Goal: Transaction & Acquisition: Purchase product/service

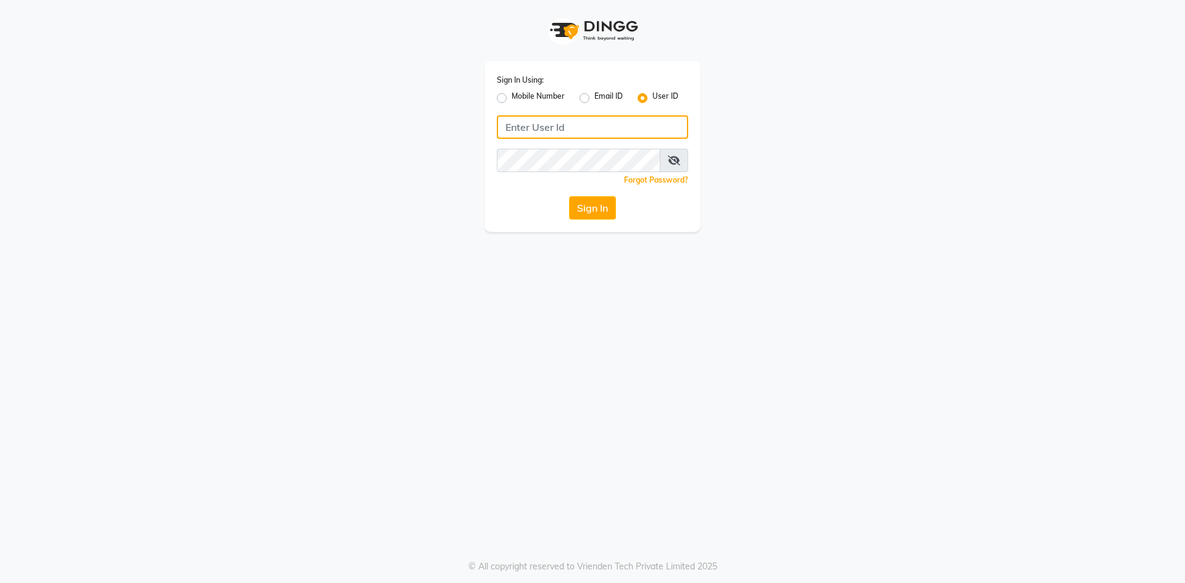
type input "e1976-01"
click at [553, 122] on input "e1976-01" at bounding box center [592, 126] width 191 height 23
click at [584, 212] on button "Sign In" at bounding box center [592, 207] width 47 height 23
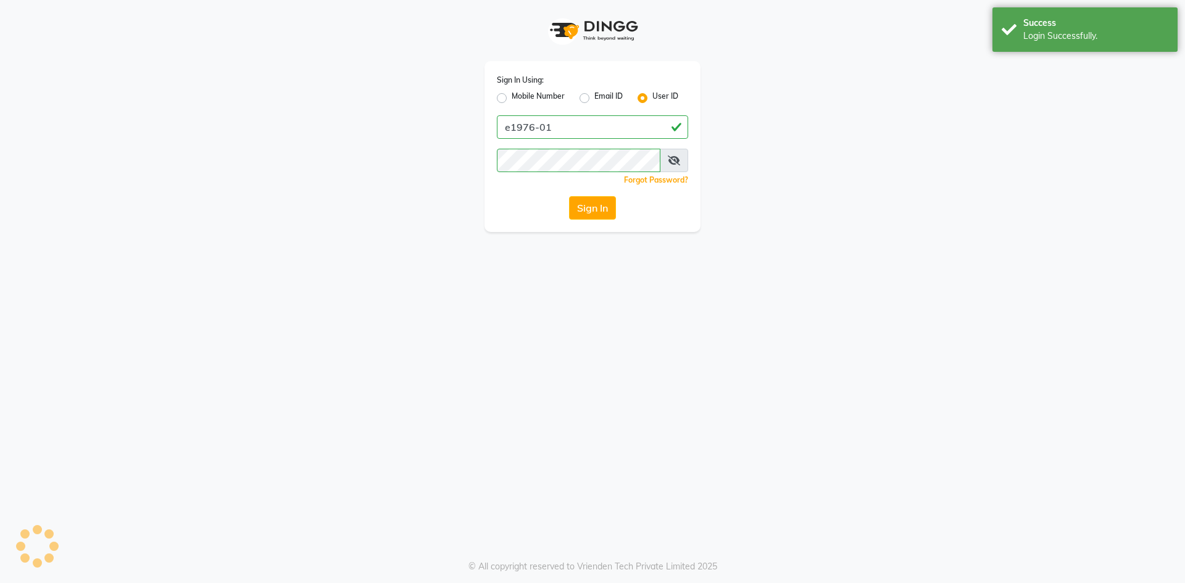
select select "service"
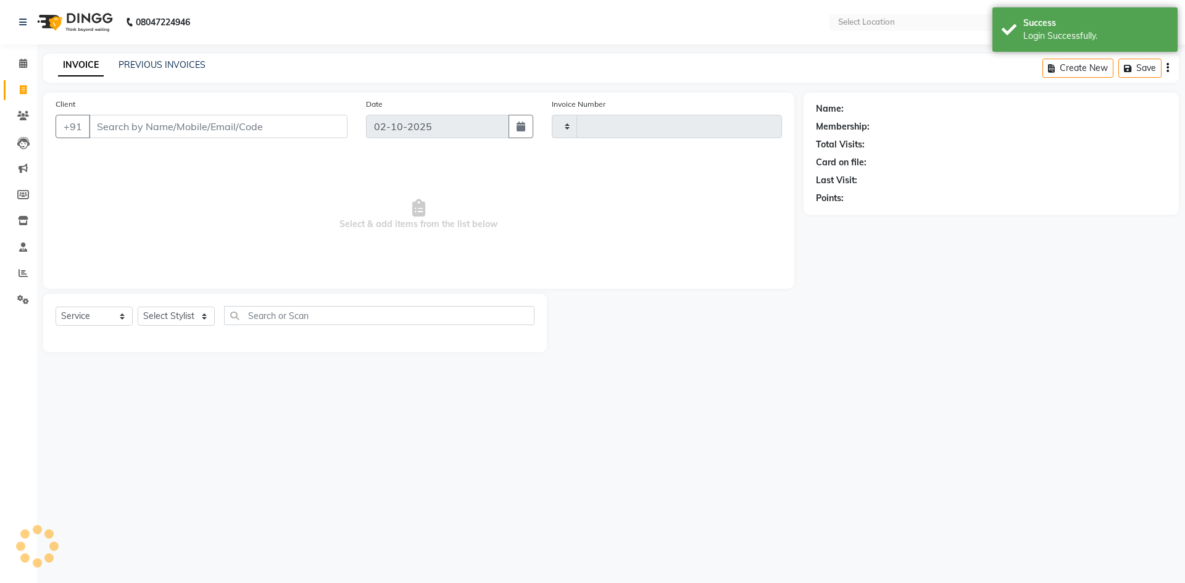
select select "en"
select select "4718"
type input "6262"
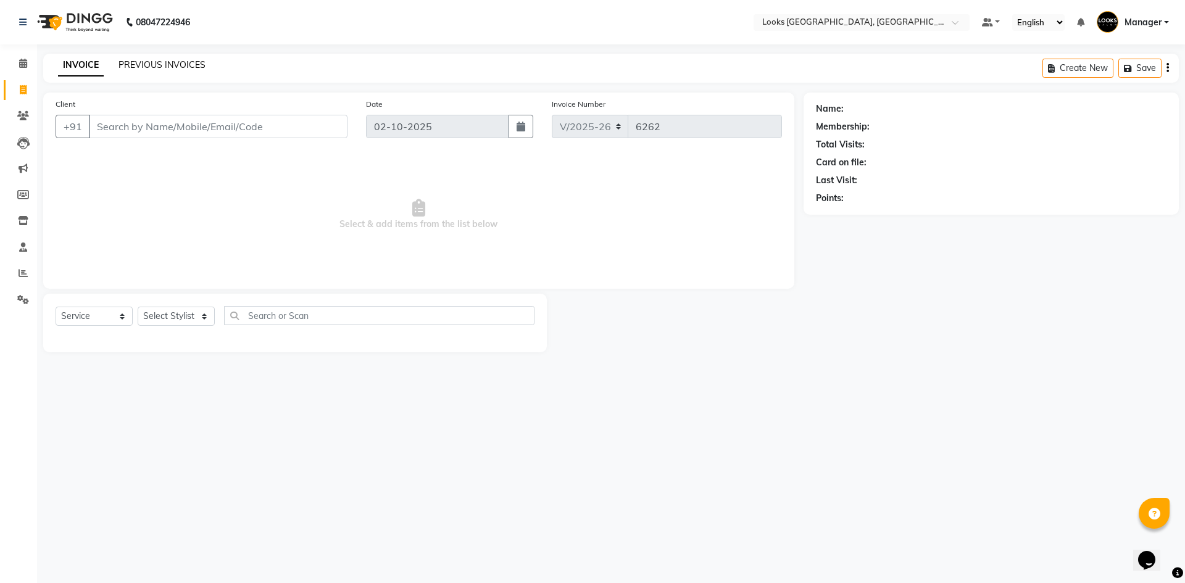
click at [146, 61] on link "PREVIOUS INVOICES" at bounding box center [161, 64] width 87 height 11
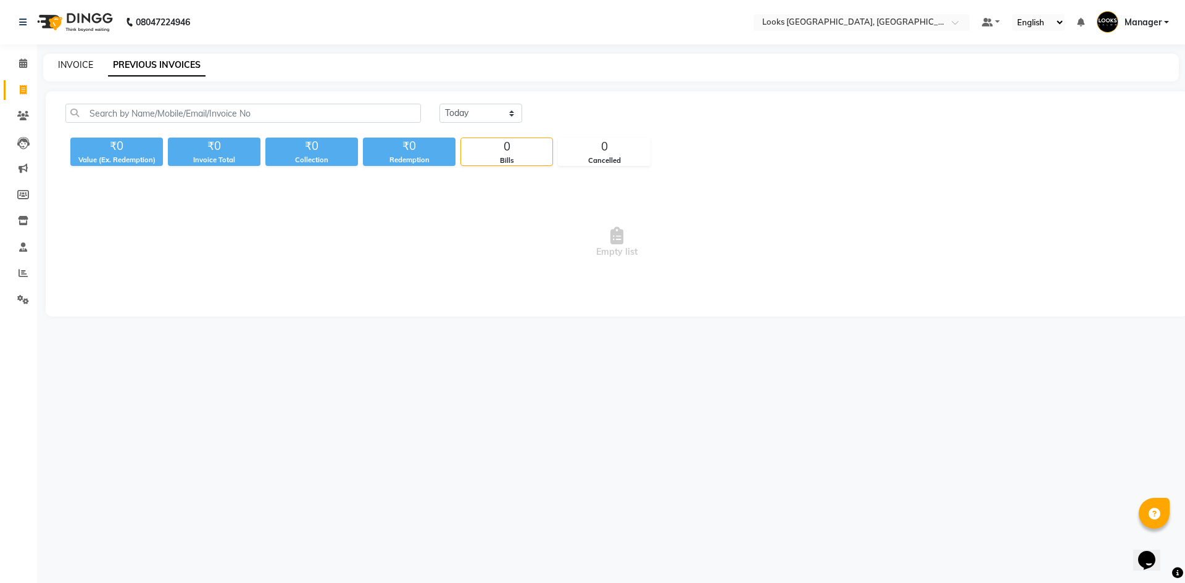
click at [77, 65] on link "INVOICE" at bounding box center [75, 64] width 35 height 11
select select "service"
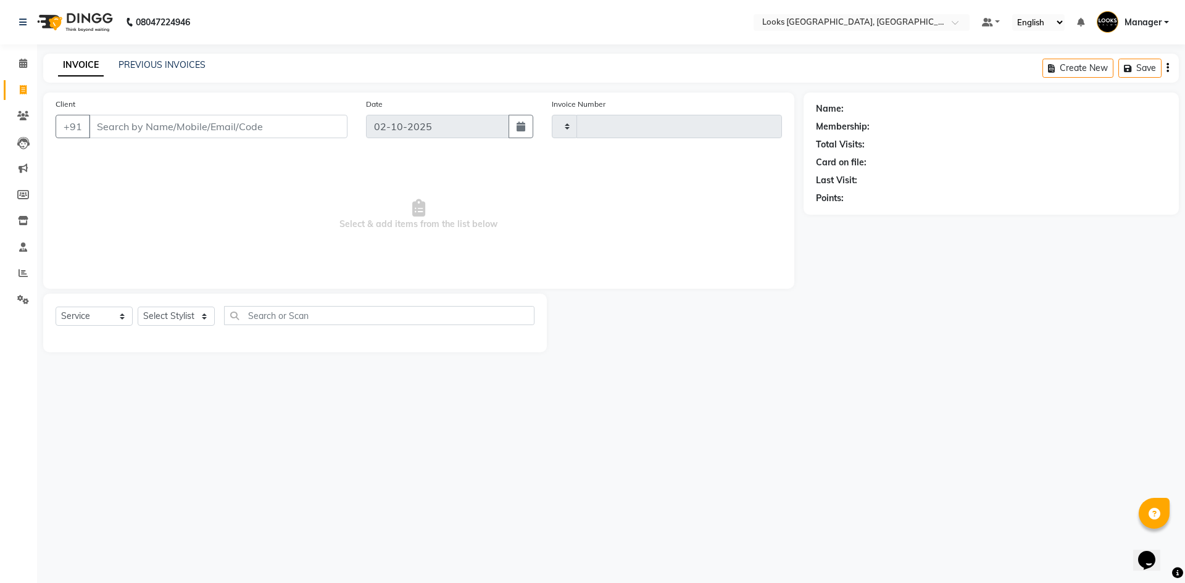
type input "6262"
select select "4718"
click at [163, 65] on link "PREVIOUS INVOICES" at bounding box center [161, 64] width 87 height 11
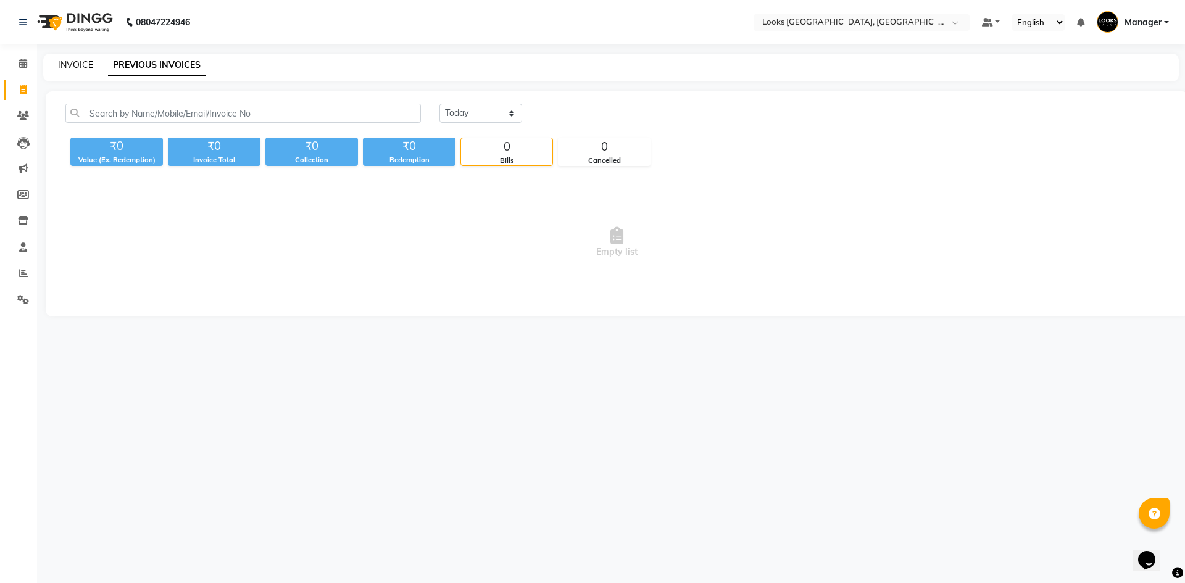
click at [80, 64] on link "INVOICE" at bounding box center [75, 64] width 35 height 11
select select "service"
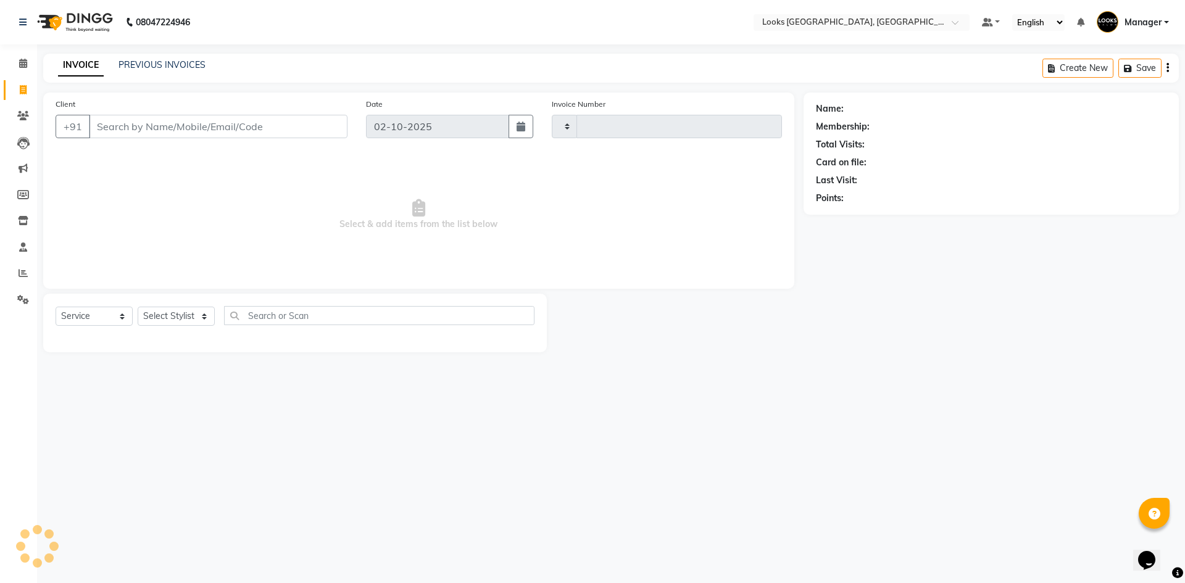
type input "6262"
select select "4718"
click at [196, 315] on select "Select Stylist [PERSON_NAME] [PERSON_NAME] COUNTER_SALES Employee_WS [PERSON_NA…" at bounding box center [176, 316] width 77 height 19
select select "78857"
click at [138, 307] on select "Select Stylist [PERSON_NAME] [PERSON_NAME] COUNTER_SALES Employee_WS [PERSON_NA…" at bounding box center [176, 316] width 77 height 19
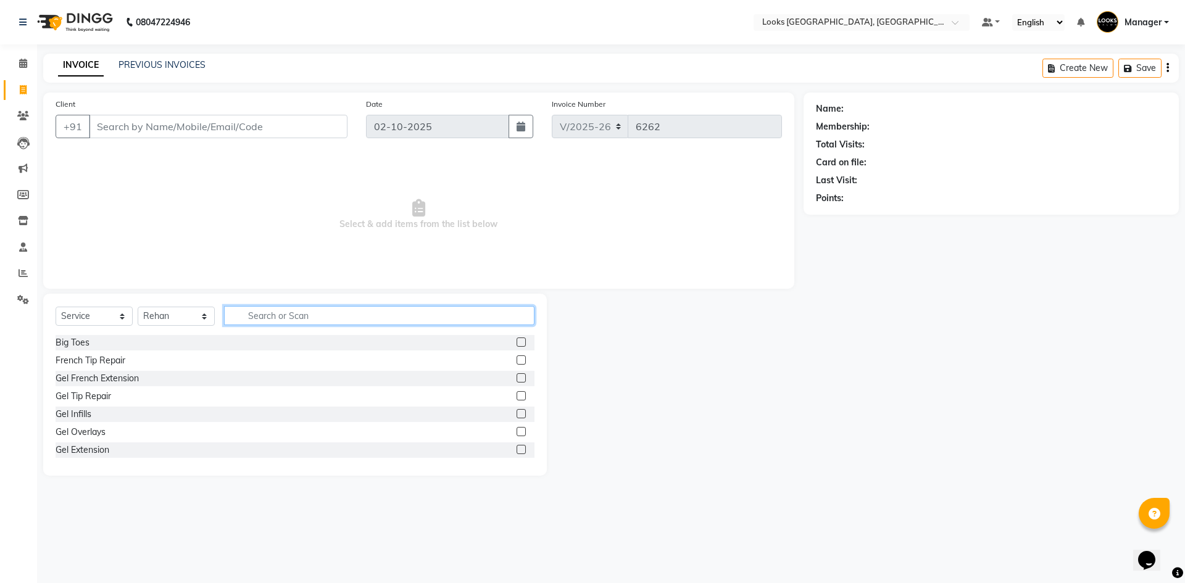
click at [286, 318] on input "text" at bounding box center [379, 315] width 310 height 19
type input "CUT"
click at [517, 357] on label at bounding box center [521, 359] width 9 height 9
click at [517, 357] on input "checkbox" at bounding box center [521, 361] width 8 height 8
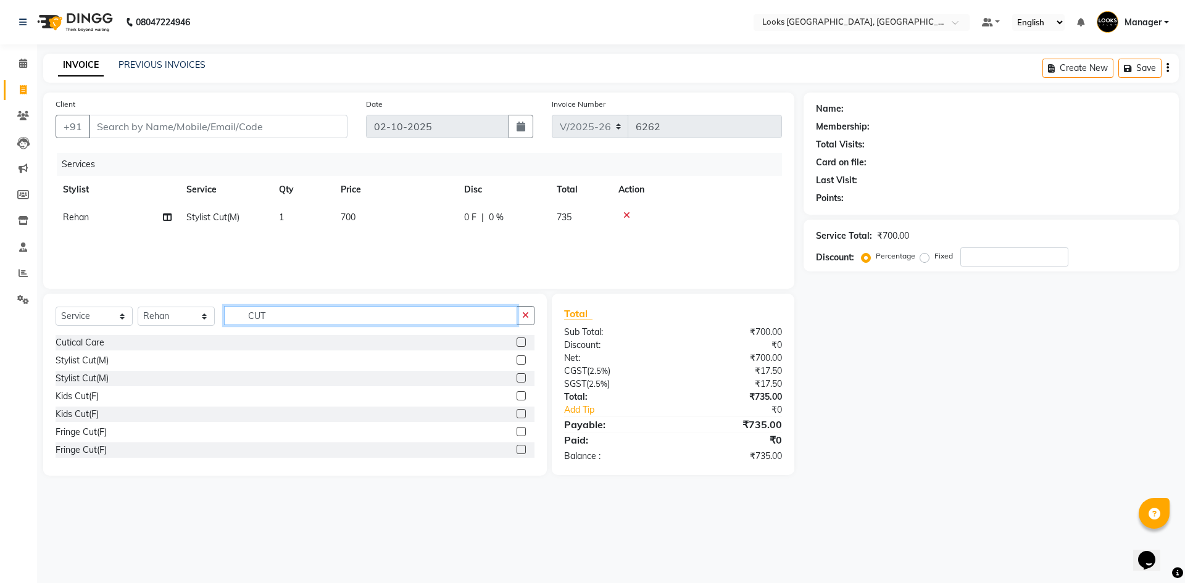
checkbox input "false"
click at [488, 320] on input "CUT" at bounding box center [370, 315] width 293 height 19
type input "BEARD"
click at [517, 338] on label at bounding box center [521, 342] width 9 height 9
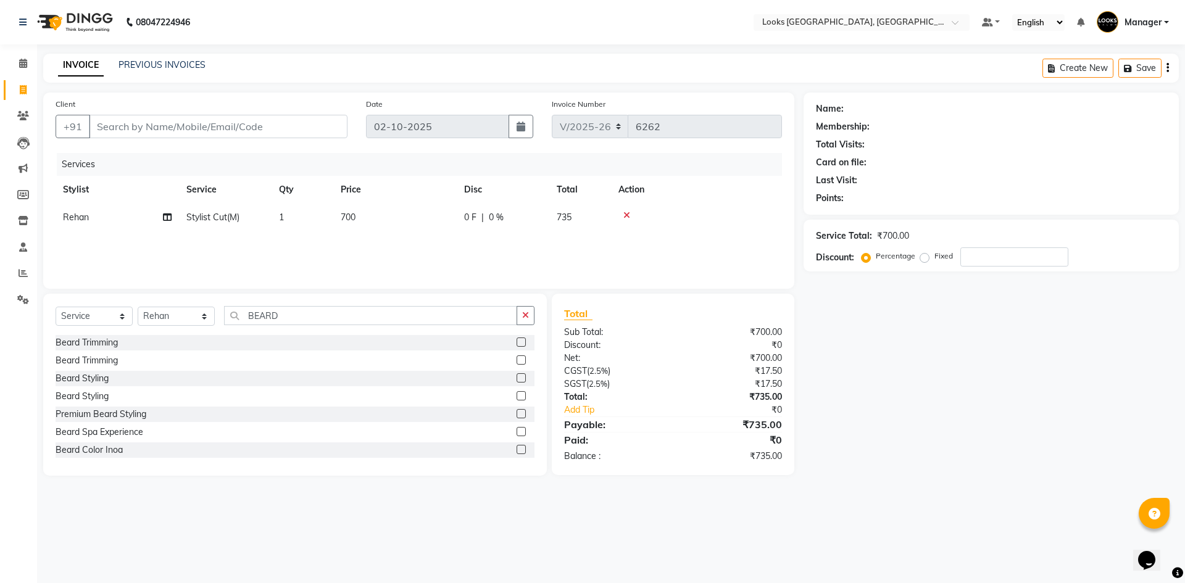
click at [517, 339] on input "checkbox" at bounding box center [521, 343] width 8 height 8
checkbox input "false"
click at [352, 212] on span "700" at bounding box center [348, 217] width 15 height 11
select select "78857"
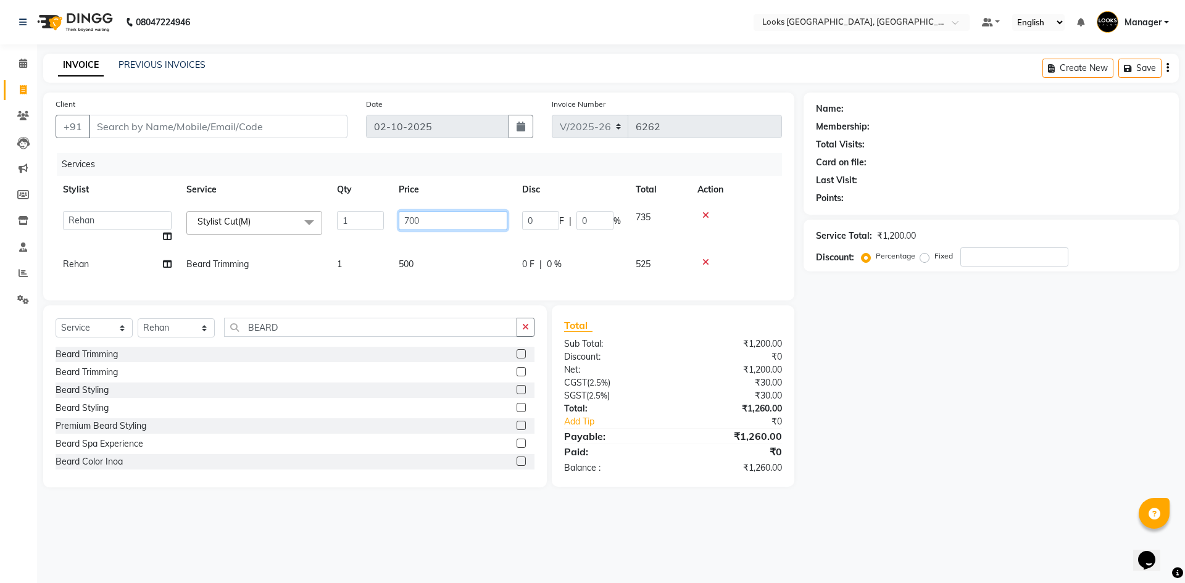
drag, startPoint x: 335, startPoint y: 206, endPoint x: 280, endPoint y: 201, distance: 55.2
click at [288, 202] on table "Stylist Service Qty Price Disc Total Action ARSHAD Ayush Bobby Chaman COUNTER_S…" at bounding box center [419, 227] width 726 height 102
type input "550"
click at [420, 262] on div "Services Stylist Service Qty Price Disc Total Action ARSHAD Ayush Bobby Chaman …" at bounding box center [419, 220] width 726 height 135
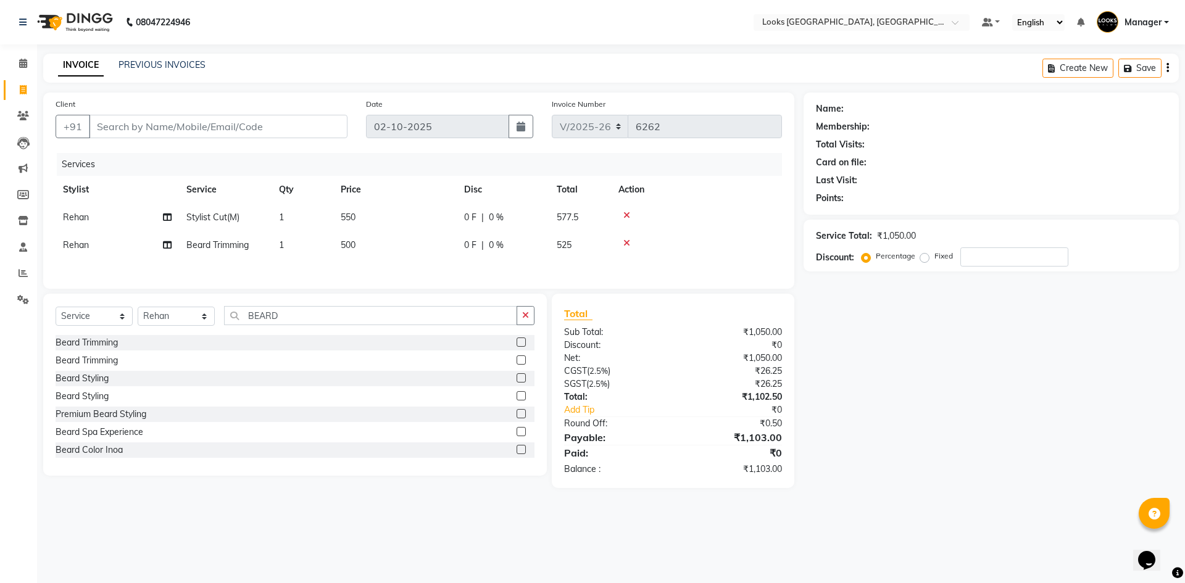
click at [386, 251] on td "500" at bounding box center [394, 245] width 123 height 28
select select "78857"
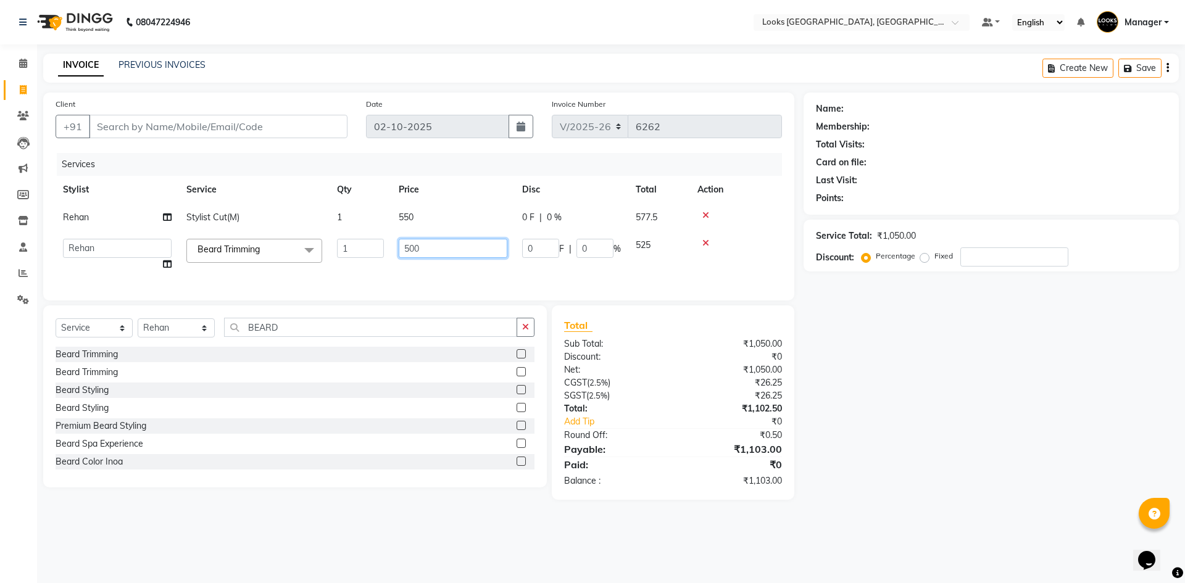
drag, startPoint x: 439, startPoint y: 249, endPoint x: 159, endPoint y: 215, distance: 282.2
click at [159, 215] on tbody "Rehan Stylist Cut(M) 1 550 0 F | 0 % 577.5 ARSHAD Ayush Bobby Chaman COUNTER_SA…" at bounding box center [419, 241] width 726 height 75
type input "350"
click at [219, 125] on input "Client" at bounding box center [218, 126] width 259 height 23
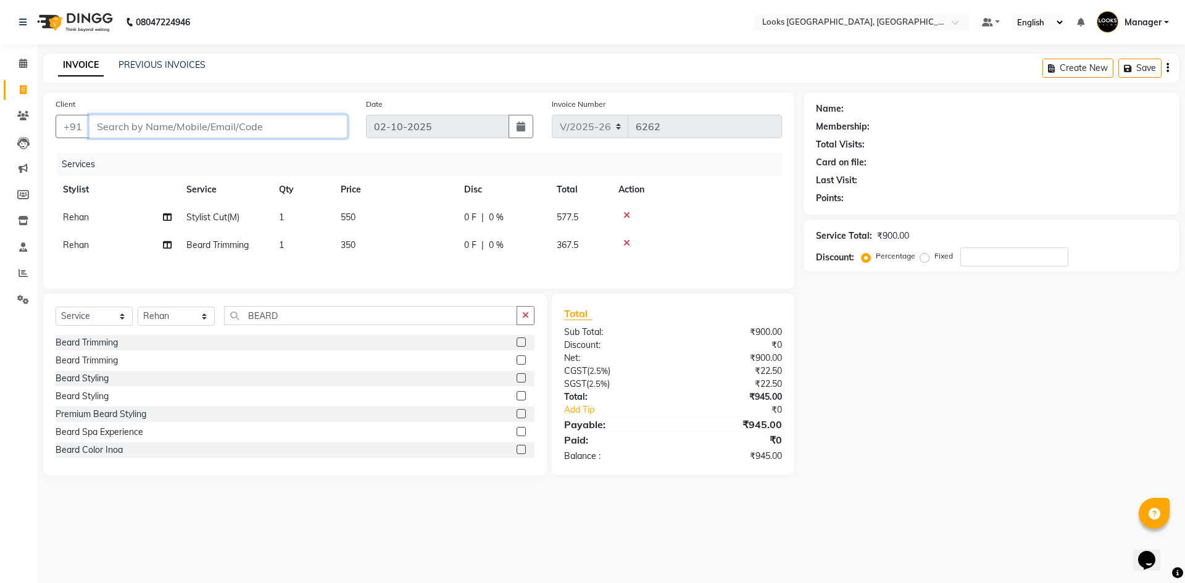
type input "8"
type input "0"
click at [197, 161] on button "akash 813021150 7" at bounding box center [151, 155] width 125 height 20
type input "8130211507"
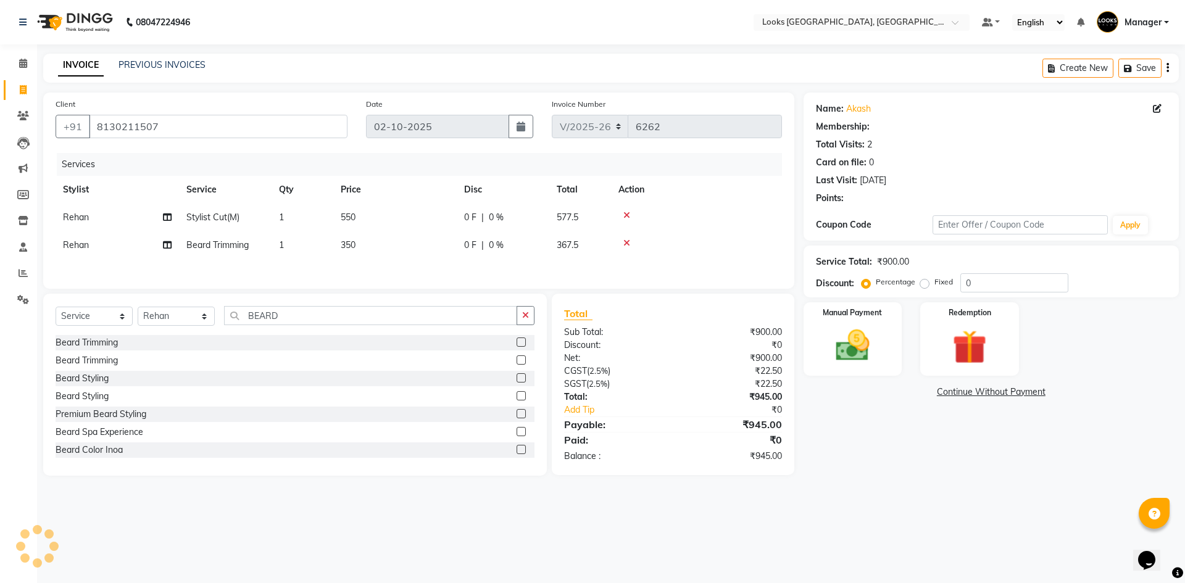
select select "1: Object"
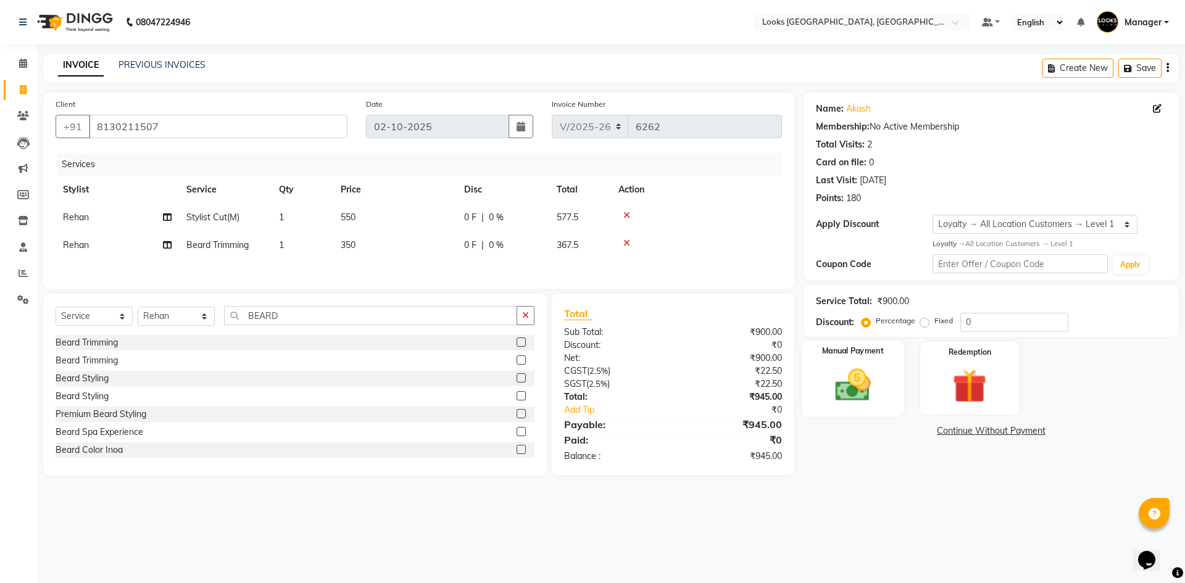
click at [870, 379] on img at bounding box center [852, 385] width 57 height 41
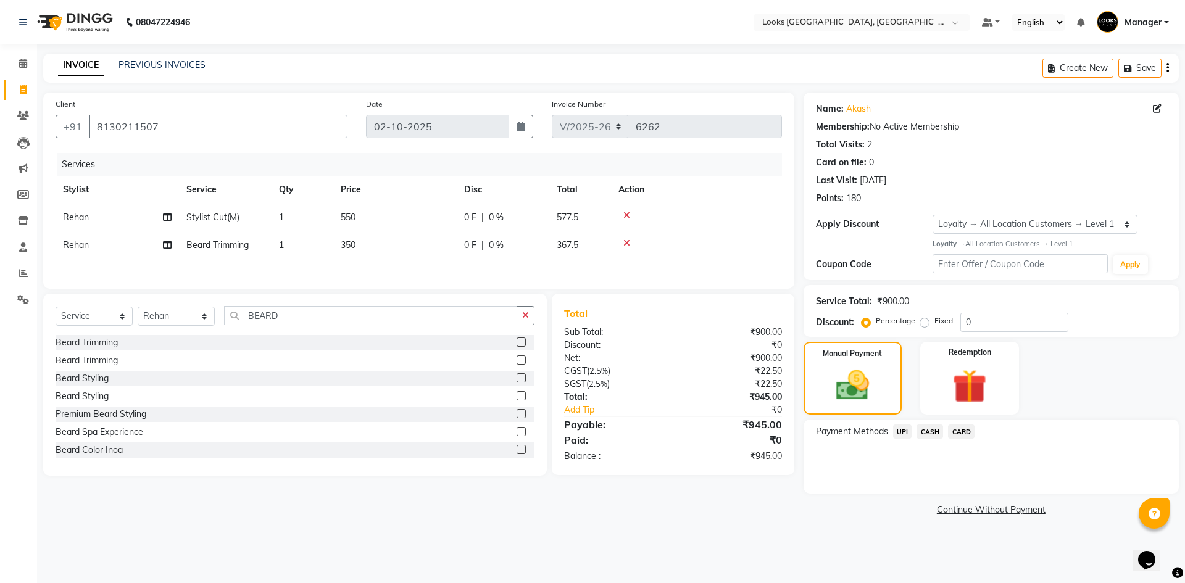
click at [900, 431] on span "UPI" at bounding box center [902, 432] width 19 height 14
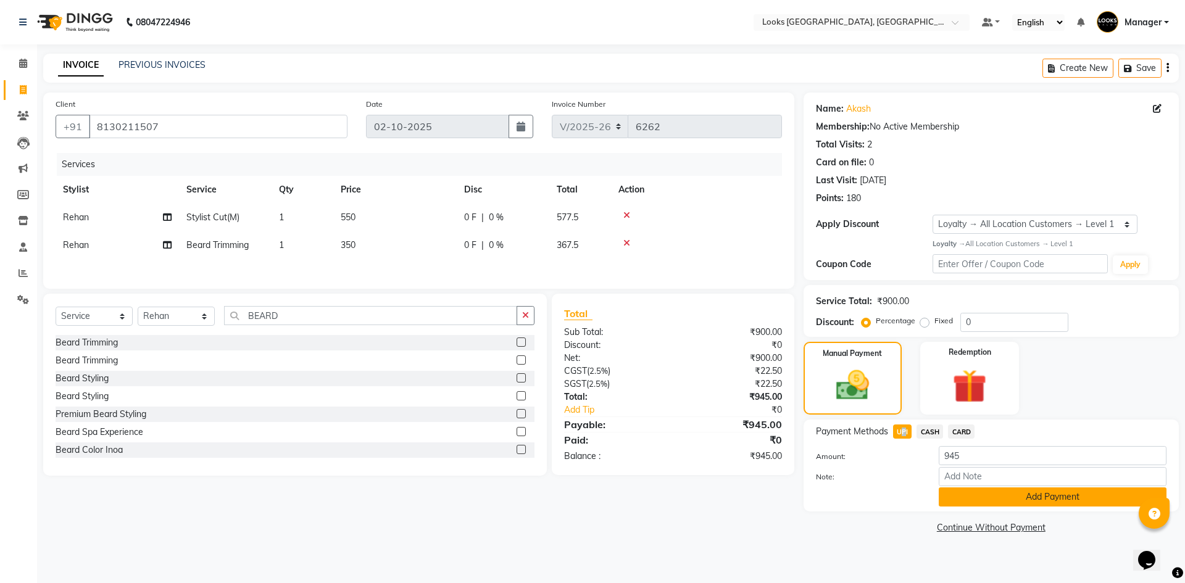
click at [970, 499] on button "Add Payment" at bounding box center [1053, 497] width 228 height 19
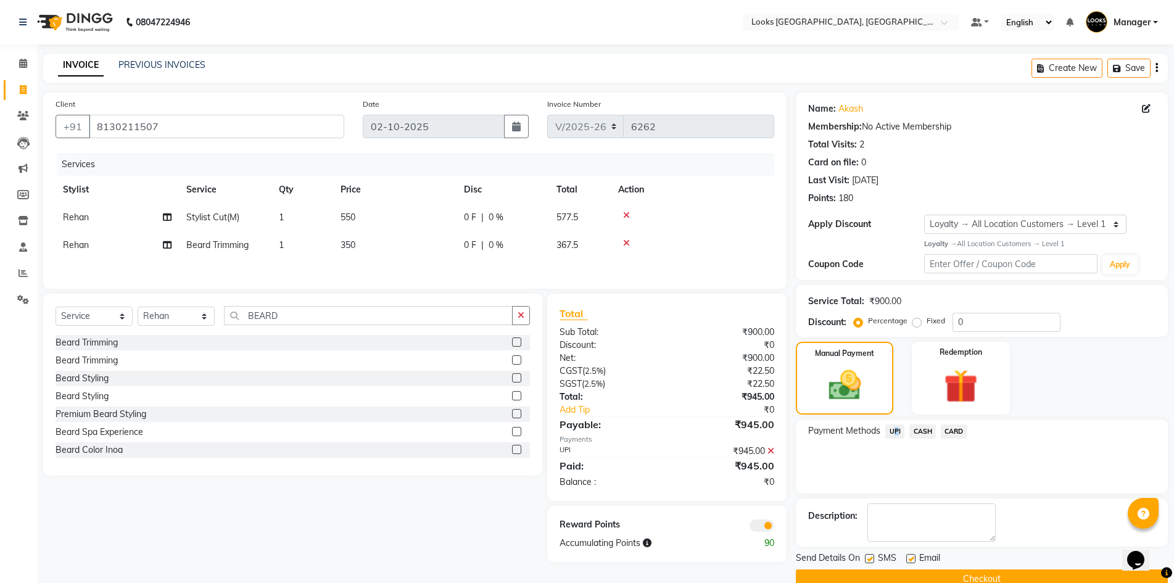
scroll to position [24, 0]
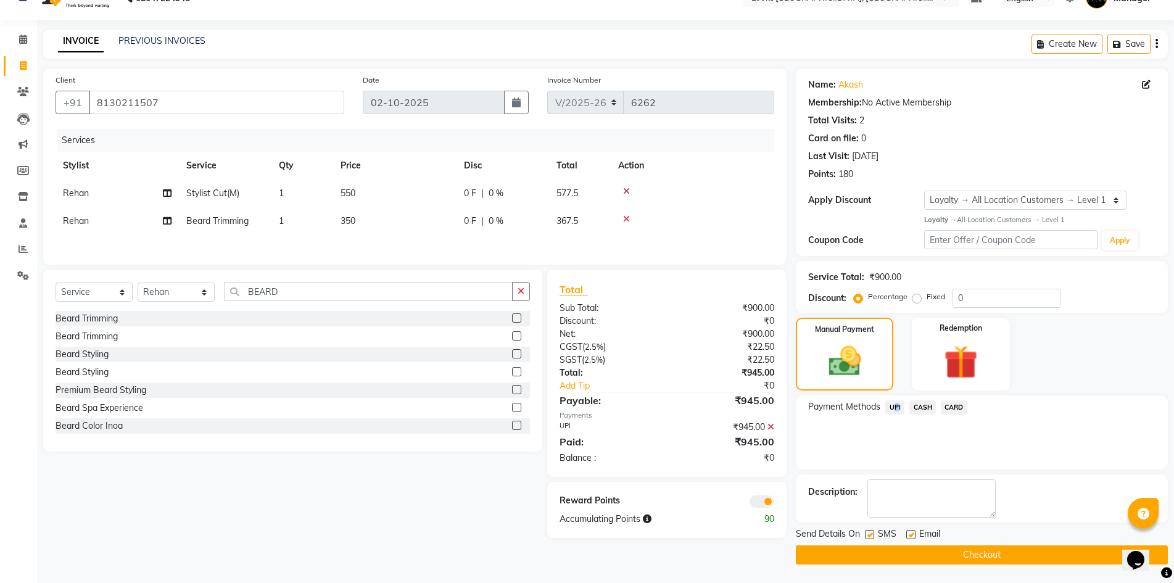
click at [1024, 551] on button "Checkout" at bounding box center [982, 555] width 372 height 19
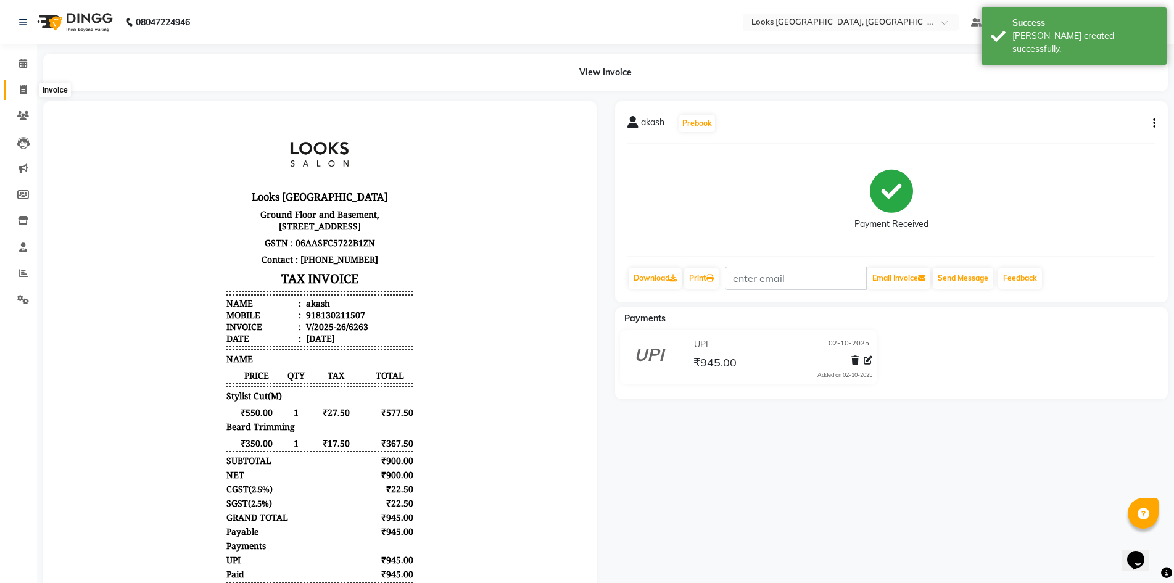
click at [25, 88] on icon at bounding box center [23, 89] width 7 height 9
select select "service"
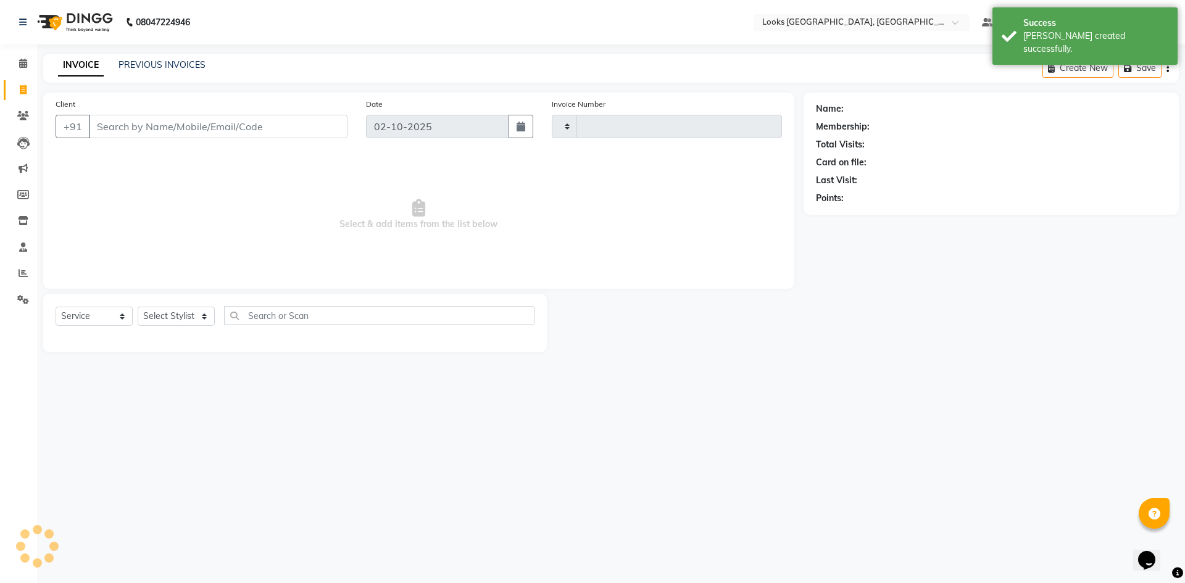
type input "6264"
select select "4718"
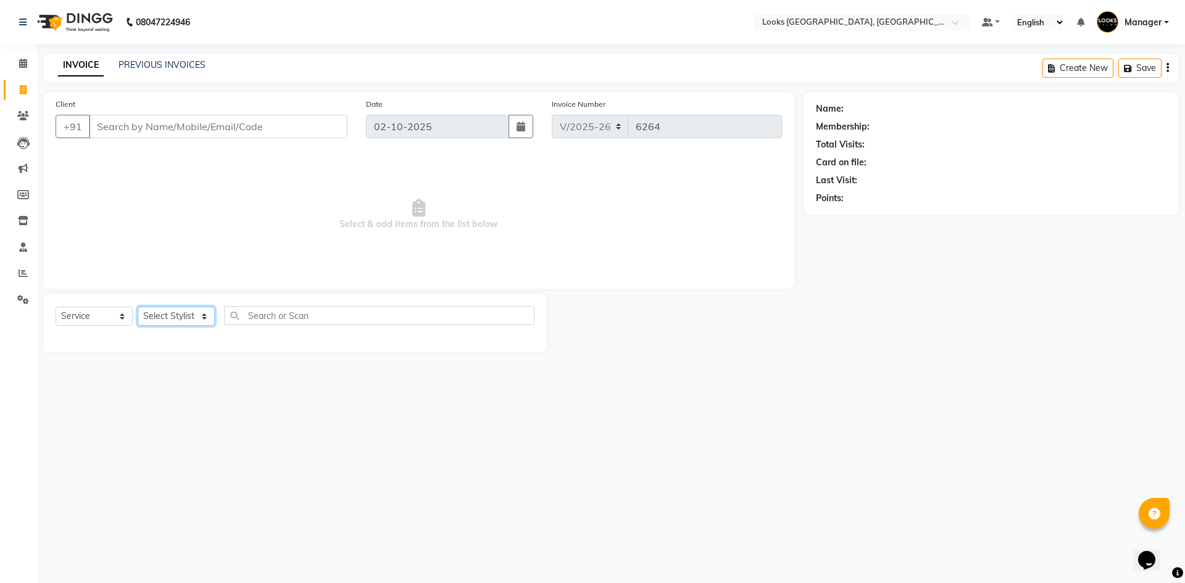
click at [196, 314] on select "Select Stylist ARSHAD Ayush Bobby Chaman COUNTER_SALES Employee_WS FAREED KOMAL…" at bounding box center [176, 316] width 77 height 19
select select "78857"
click at [138, 307] on select "Select Stylist ARSHAD Ayush Bobby Chaman COUNTER_SALES Employee_WS FAREED KOMAL…" at bounding box center [176, 316] width 77 height 19
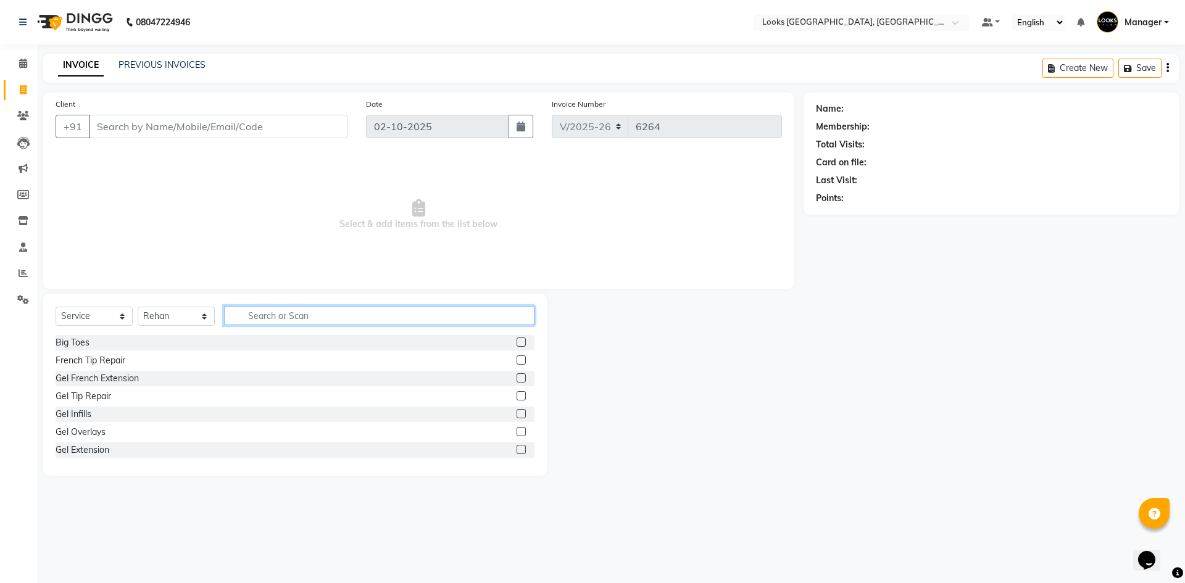
click at [271, 320] on input "text" at bounding box center [379, 315] width 310 height 19
type input "CUT"
click at [517, 357] on label at bounding box center [521, 359] width 9 height 9
click at [517, 357] on input "checkbox" at bounding box center [521, 361] width 8 height 8
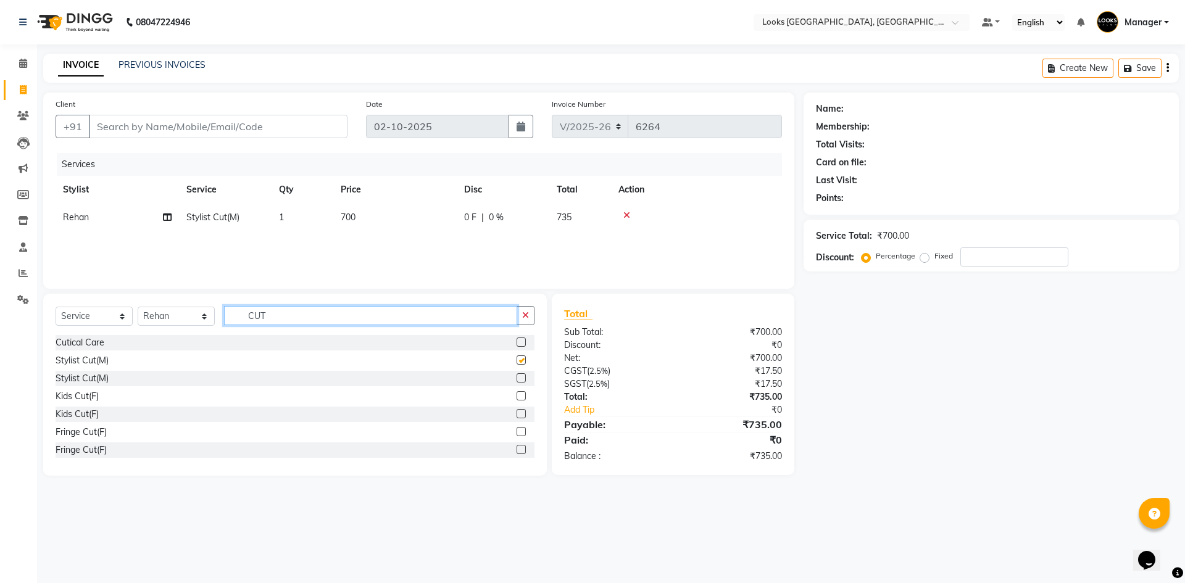
click at [490, 314] on input "CUT" at bounding box center [370, 315] width 293 height 19
checkbox input "false"
click at [490, 314] on input "CUT" at bounding box center [370, 315] width 293 height 19
type input "SHAVE"
click at [517, 339] on label at bounding box center [521, 342] width 9 height 9
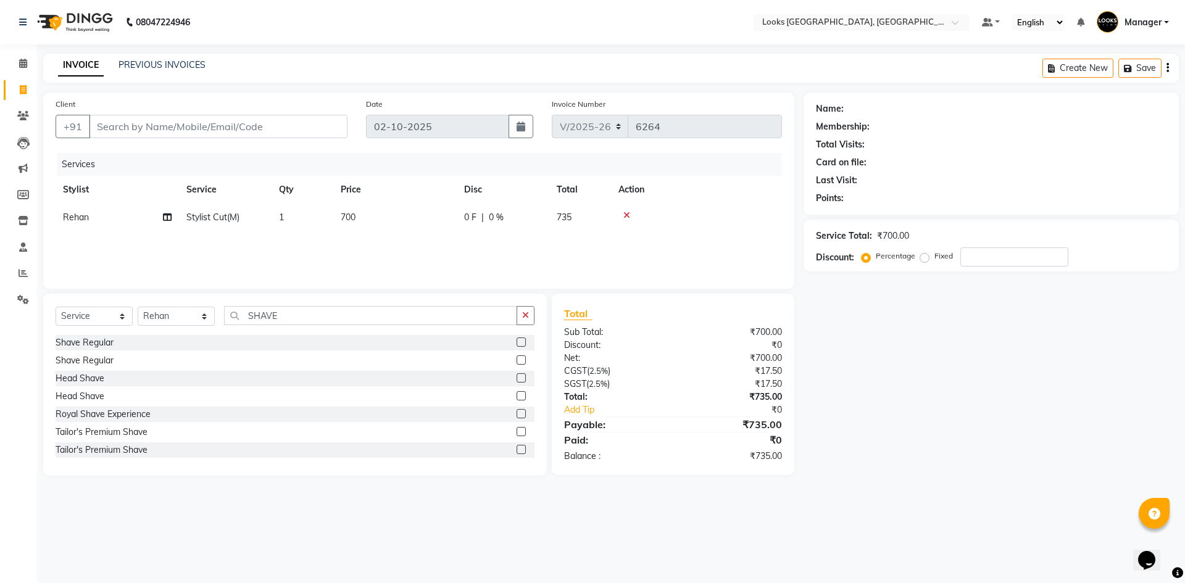
click at [517, 339] on input "checkbox" at bounding box center [521, 343] width 8 height 8
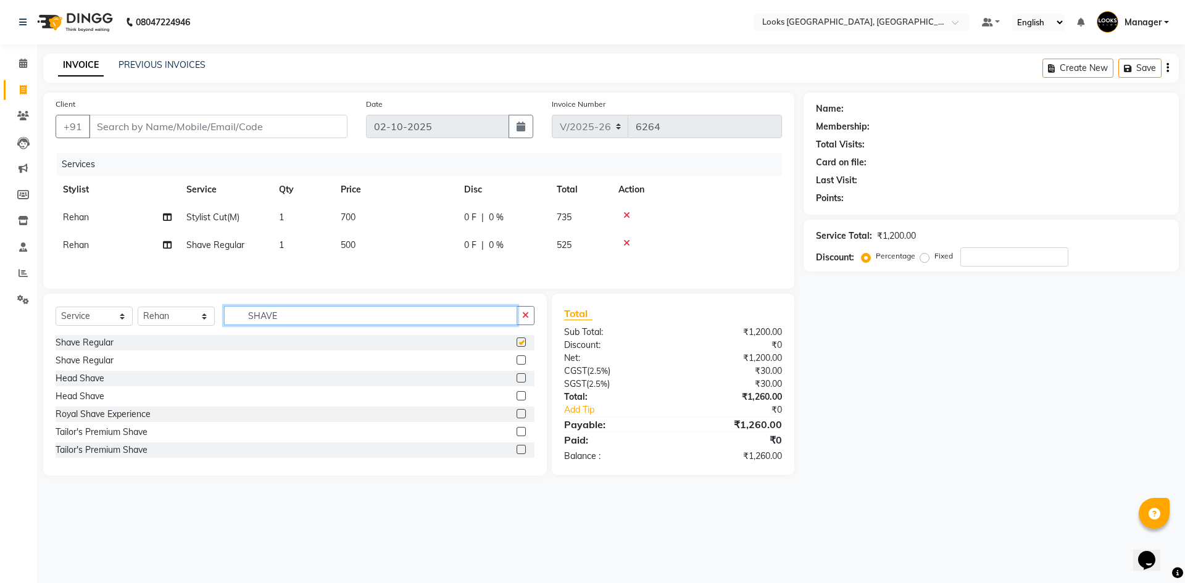
click at [473, 317] on input "SHAVE" at bounding box center [370, 315] width 293 height 19
checkbox input "false"
click at [473, 317] on input "SHAVE" at bounding box center [370, 315] width 293 height 19
type input "WAS"
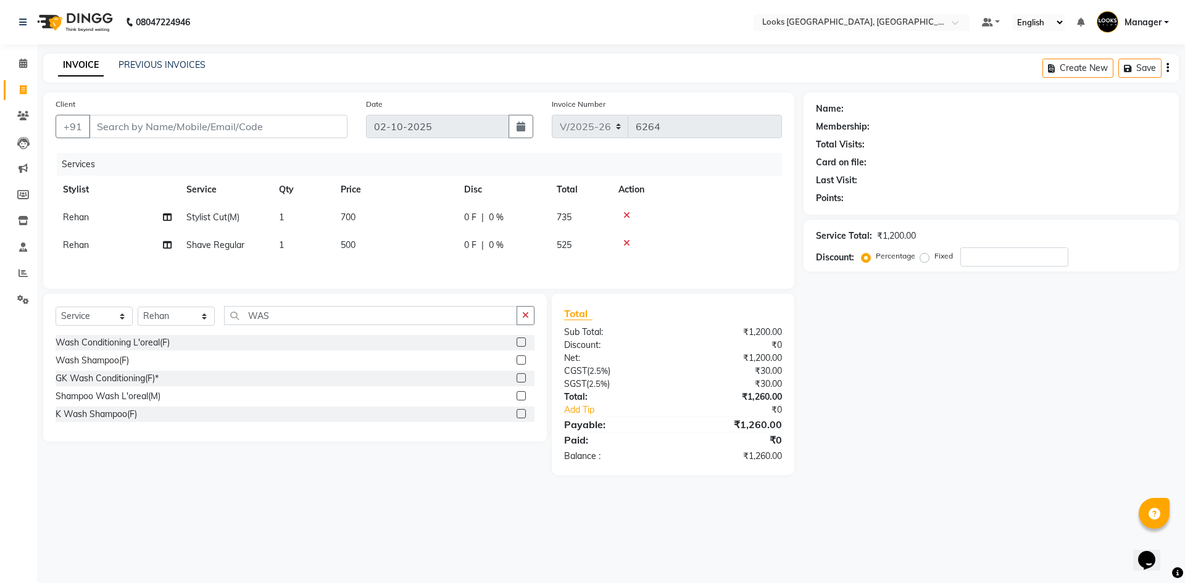
click at [518, 399] on label at bounding box center [521, 395] width 9 height 9
click at [518, 399] on input "checkbox" at bounding box center [521, 397] width 8 height 8
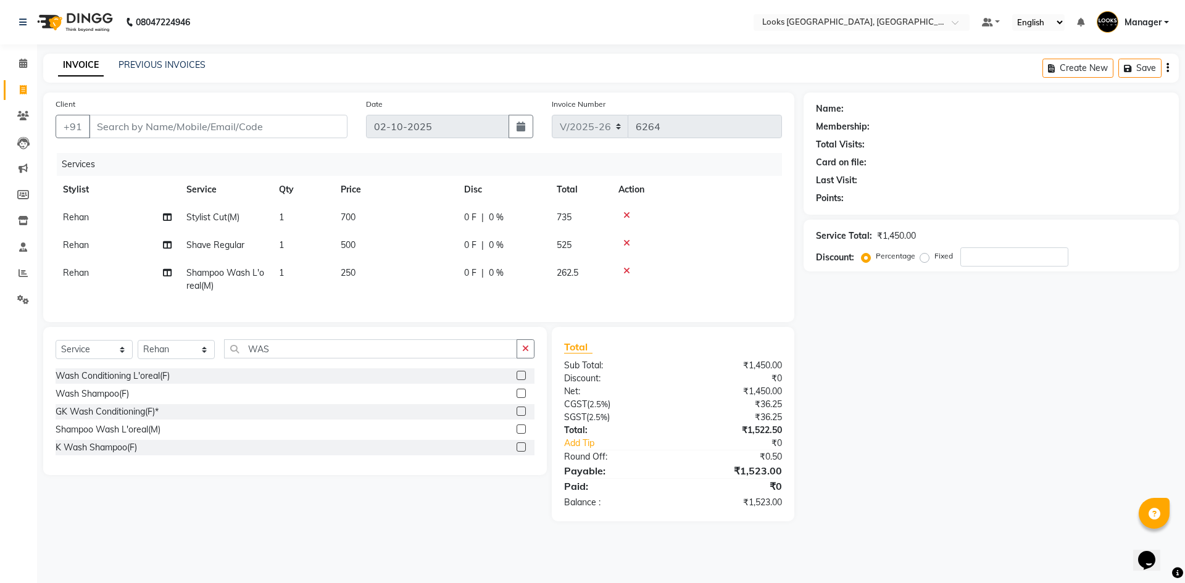
click at [354, 220] on span "700" at bounding box center [348, 217] width 15 height 11
checkbox input "false"
select select "78857"
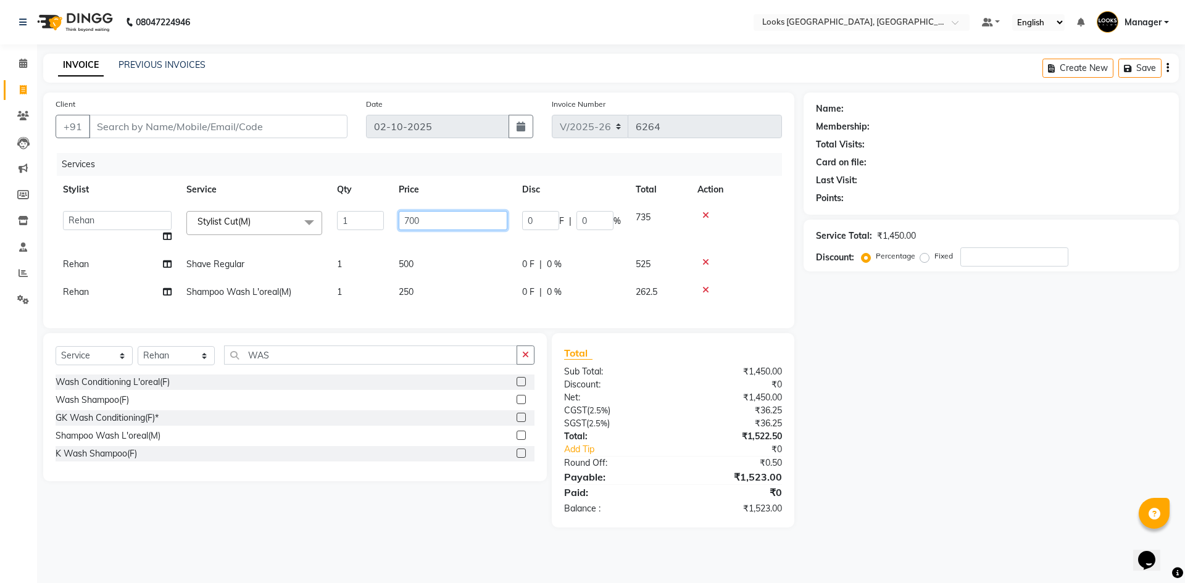
drag, startPoint x: 429, startPoint y: 222, endPoint x: 231, endPoint y: 201, distance: 199.2
click at [231, 201] on table "Stylist Service Qty Price Disc Total Action ARSHAD Ayush Bobby Chaman COUNTER_S…" at bounding box center [419, 241] width 726 height 130
type input "550"
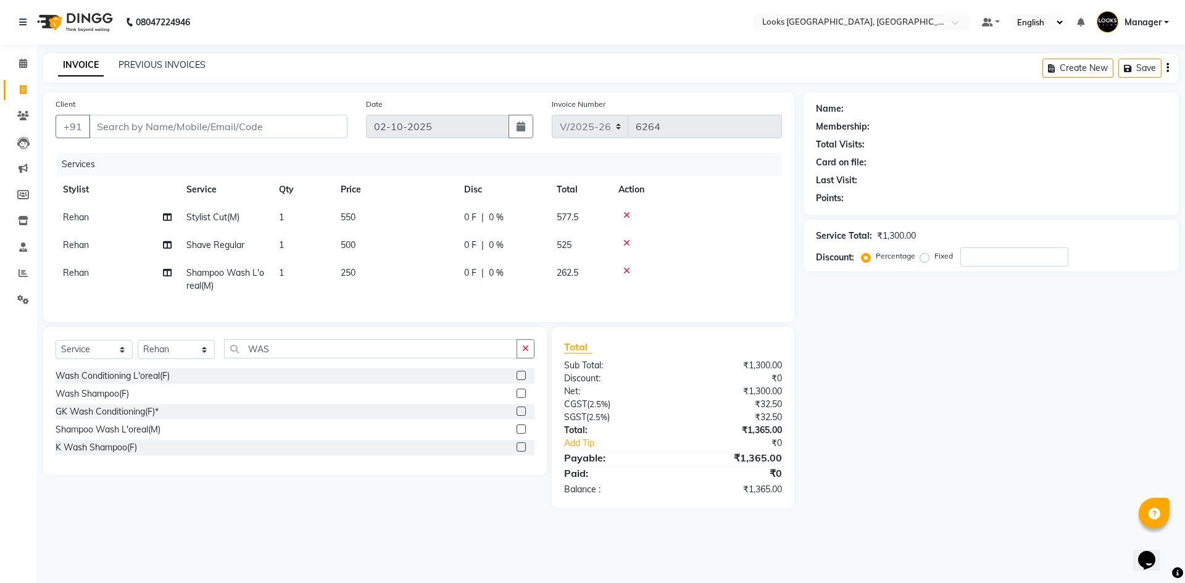
click at [404, 252] on td "500" at bounding box center [394, 245] width 123 height 28
select select "78857"
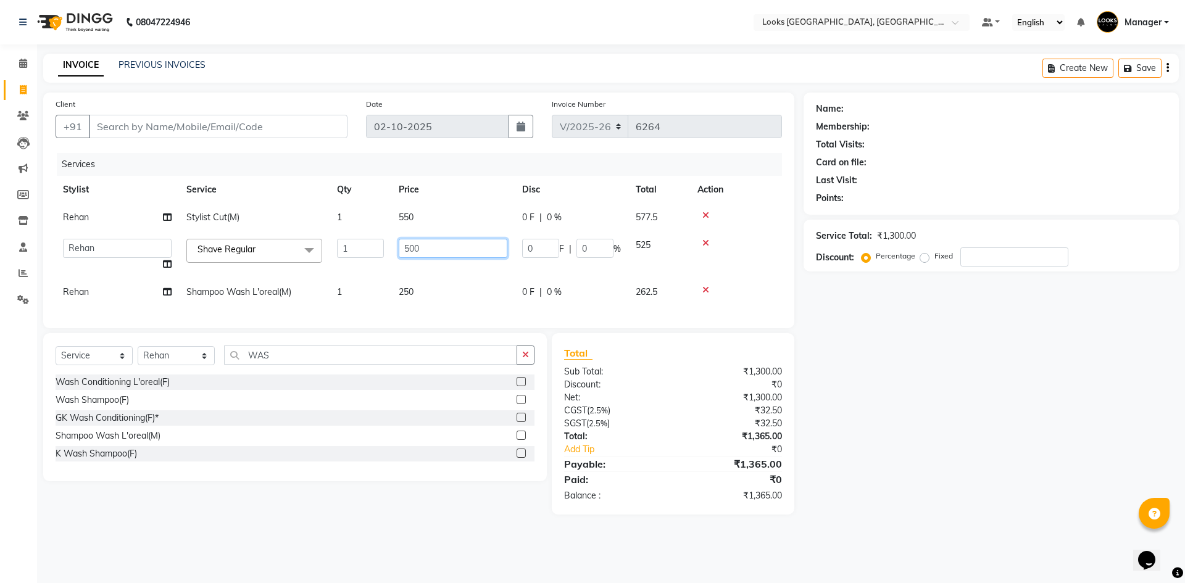
drag, startPoint x: 447, startPoint y: 247, endPoint x: 162, endPoint y: 214, distance: 287.1
click at [162, 214] on tbody "Rehan Stylist Cut(M) 1 550 0 F | 0 % 577.5 ARSHAD Ayush Bobby Chaman COUNTER_SA…" at bounding box center [419, 255] width 726 height 102
type input "350"
click at [399, 283] on td "250" at bounding box center [452, 292] width 123 height 28
select select "78857"
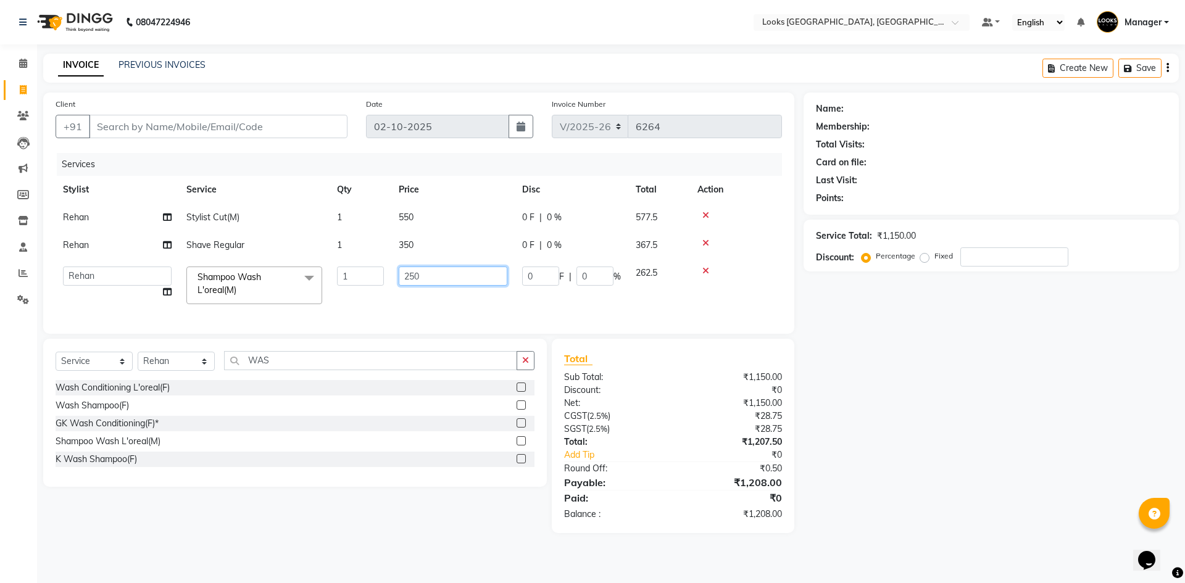
drag, startPoint x: 446, startPoint y: 274, endPoint x: 143, endPoint y: 231, distance: 305.4
click at [145, 235] on tbody "Rehan Stylist Cut(M) 1 550 0 F | 0 % 577.5 Rehan Shave Regular 1 350 0 F | 0 % …" at bounding box center [419, 258] width 726 height 108
type input "200"
click at [232, 125] on input "Client" at bounding box center [218, 126] width 259 height 23
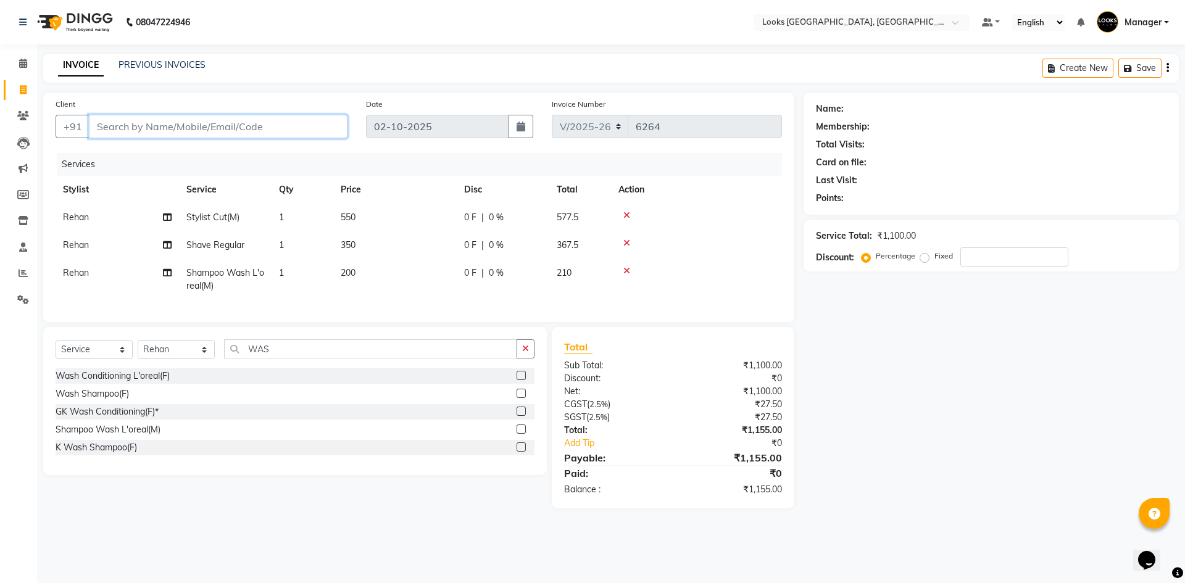
type input "9"
type input "0"
click at [144, 128] on input "90504648" at bounding box center [187, 126] width 196 height 23
click at [182, 132] on input "90504648" at bounding box center [187, 126] width 196 height 23
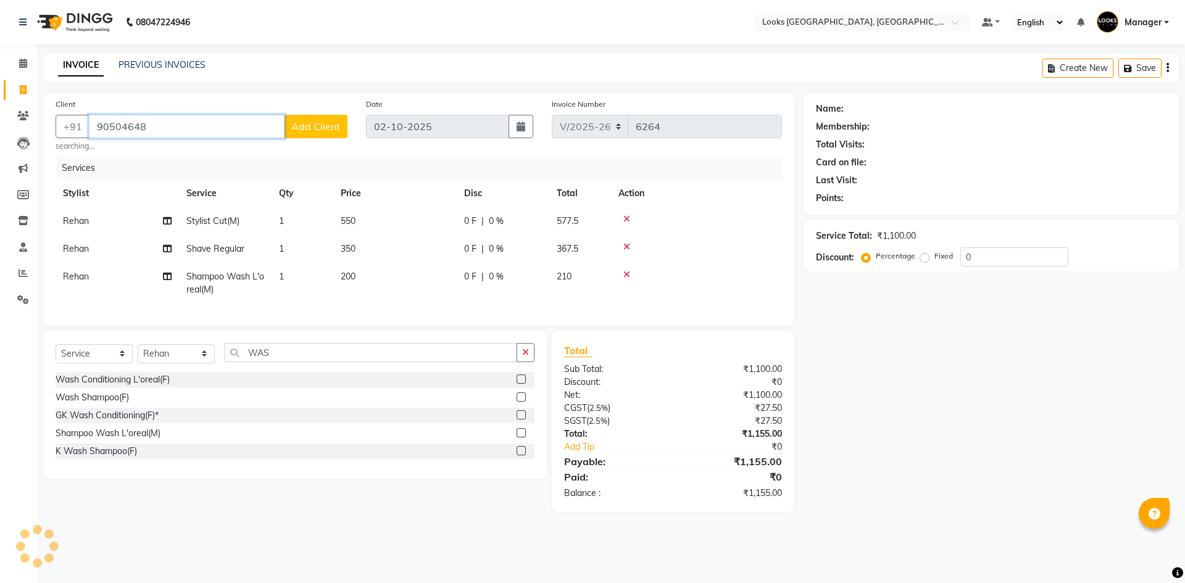
click at [118, 118] on input "90504648" at bounding box center [187, 126] width 196 height 23
click at [246, 128] on input "90504648" at bounding box center [187, 126] width 196 height 23
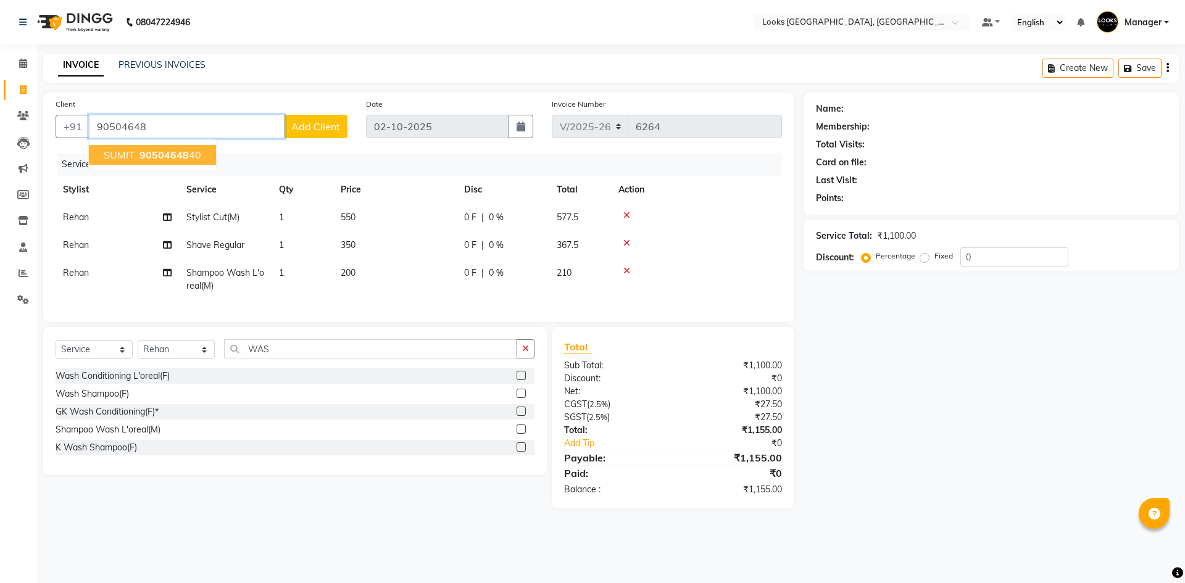
click at [194, 164] on button "SUMIT 90504648 40" at bounding box center [152, 155] width 127 height 20
type input "9050464840"
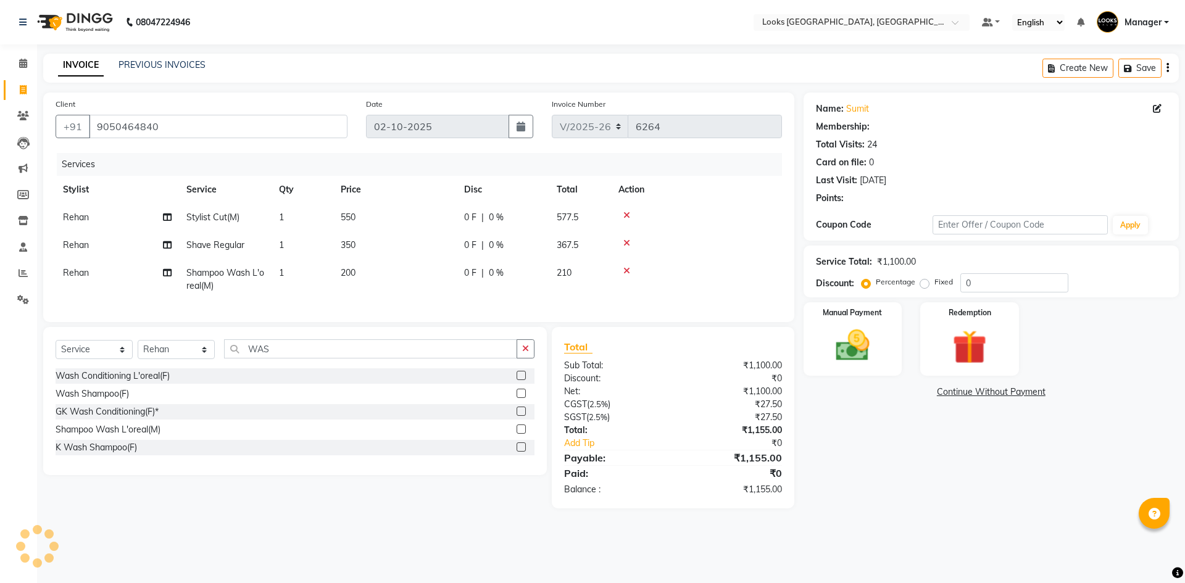
select select "1: Object"
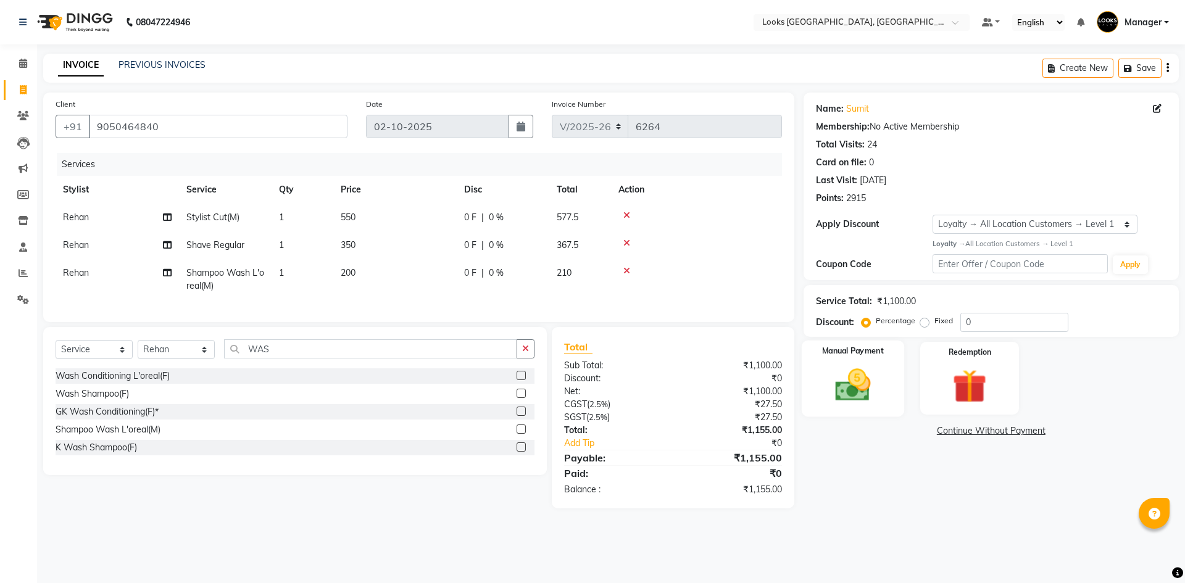
click at [868, 388] on img at bounding box center [852, 385] width 57 height 41
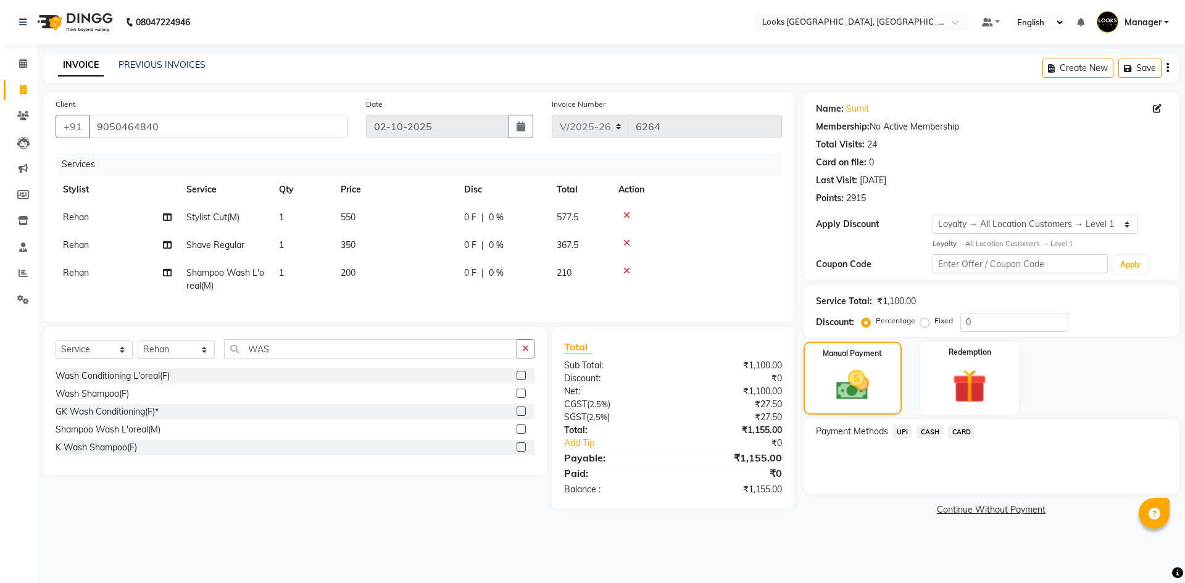
click at [939, 428] on span "CASH" at bounding box center [930, 432] width 27 height 14
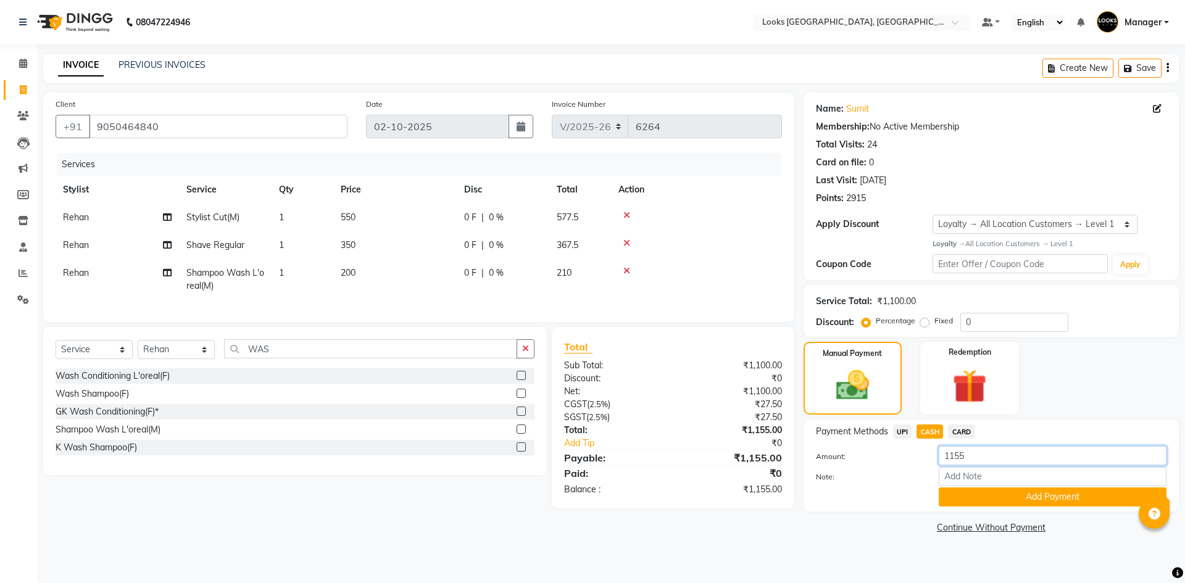
drag, startPoint x: 995, startPoint y: 455, endPoint x: 731, endPoint y: 439, distance: 264.1
click at [731, 439] on div "Client +91 9050464840 Date 02-10-2025 Invoice Number V/2025 V/2025-26 6264 Serv…" at bounding box center [611, 315] width 1154 height 444
type input "1000"
click at [1010, 496] on button "Add Payment" at bounding box center [1053, 497] width 228 height 19
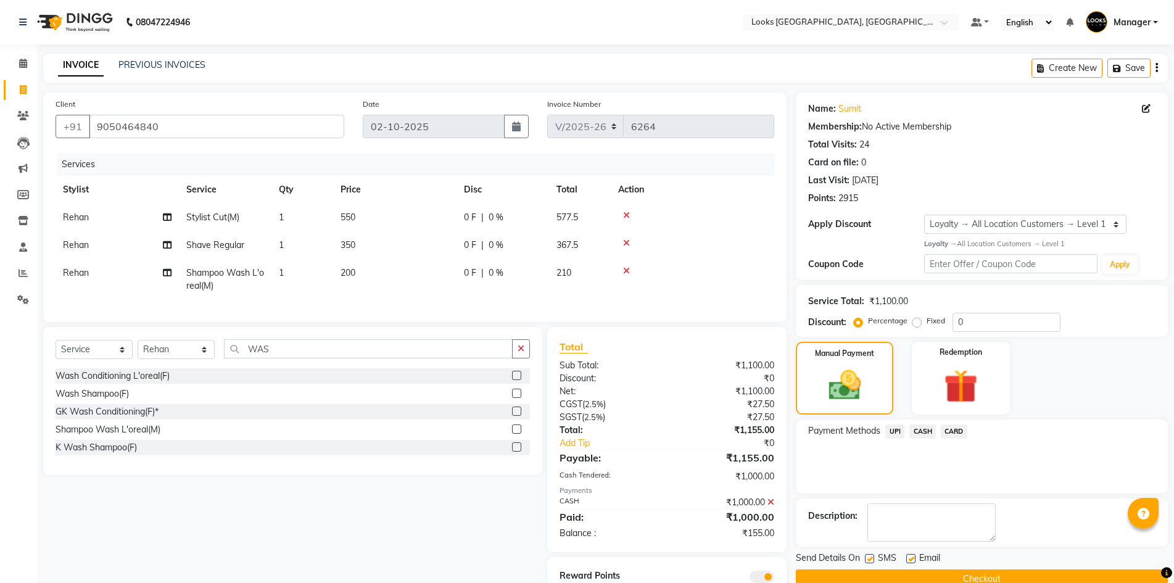
click at [894, 434] on span "UPI" at bounding box center [895, 432] width 19 height 14
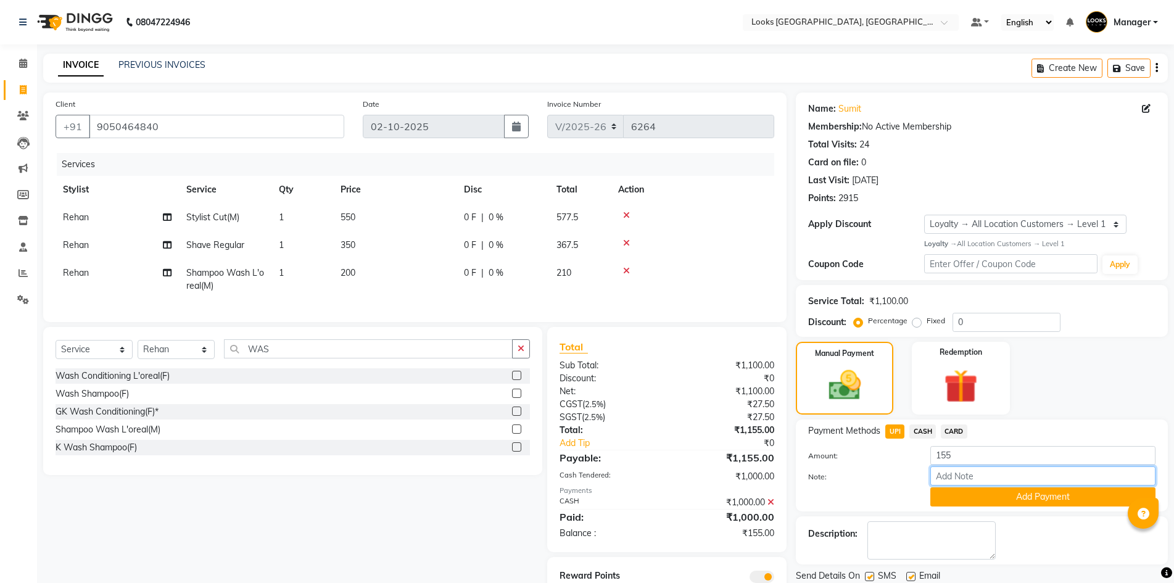
click at [983, 486] on input "Note:" at bounding box center [1043, 476] width 225 height 19
click at [991, 497] on button "Add Payment" at bounding box center [1043, 497] width 225 height 19
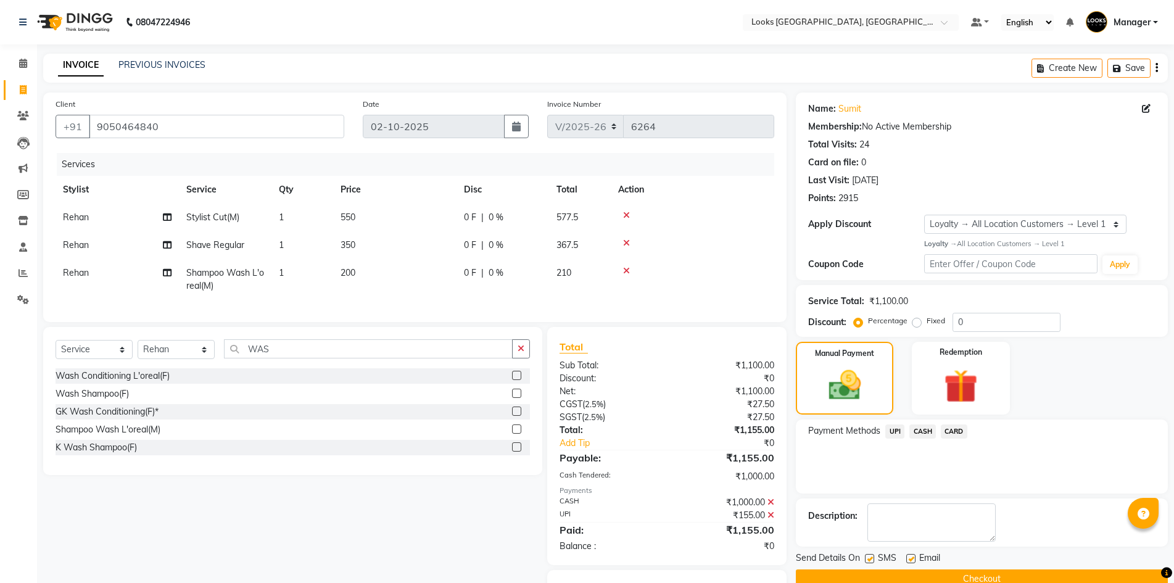
scroll to position [72, 0]
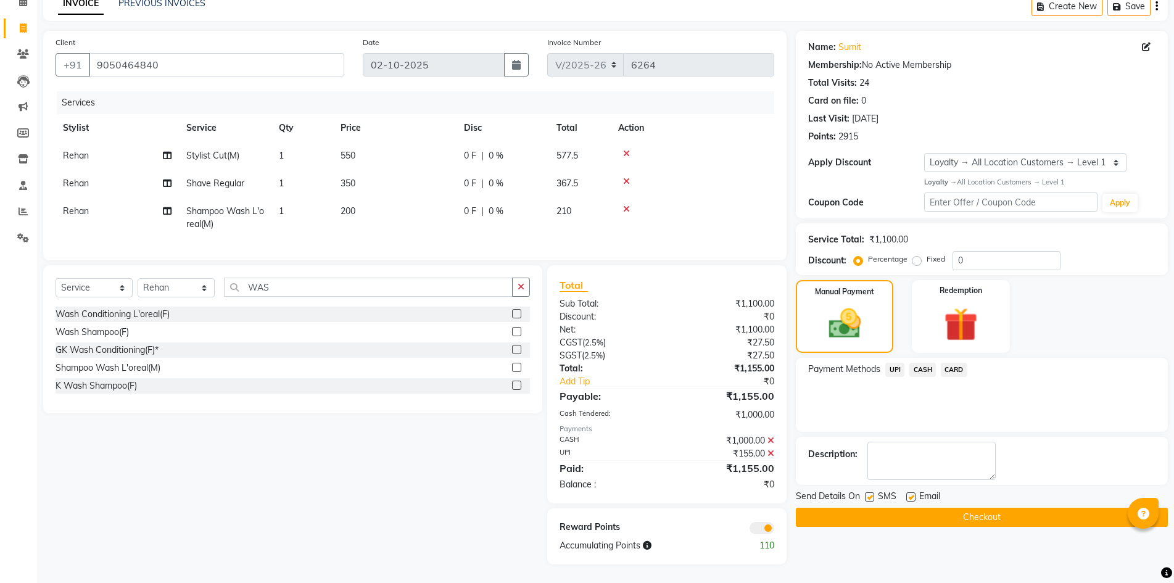
click at [912, 493] on label at bounding box center [911, 497] width 9 height 9
click at [912, 494] on input "checkbox" at bounding box center [911, 498] width 8 height 8
checkbox input "false"
click at [1004, 508] on button "Checkout" at bounding box center [982, 517] width 372 height 19
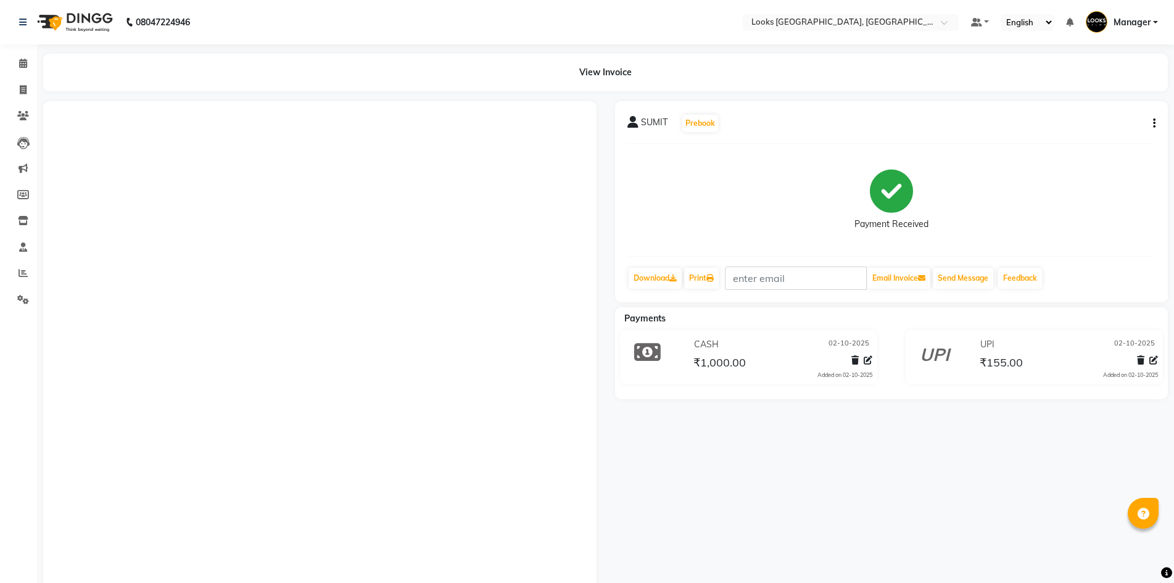
click at [67, 30] on img at bounding box center [73, 22] width 85 height 35
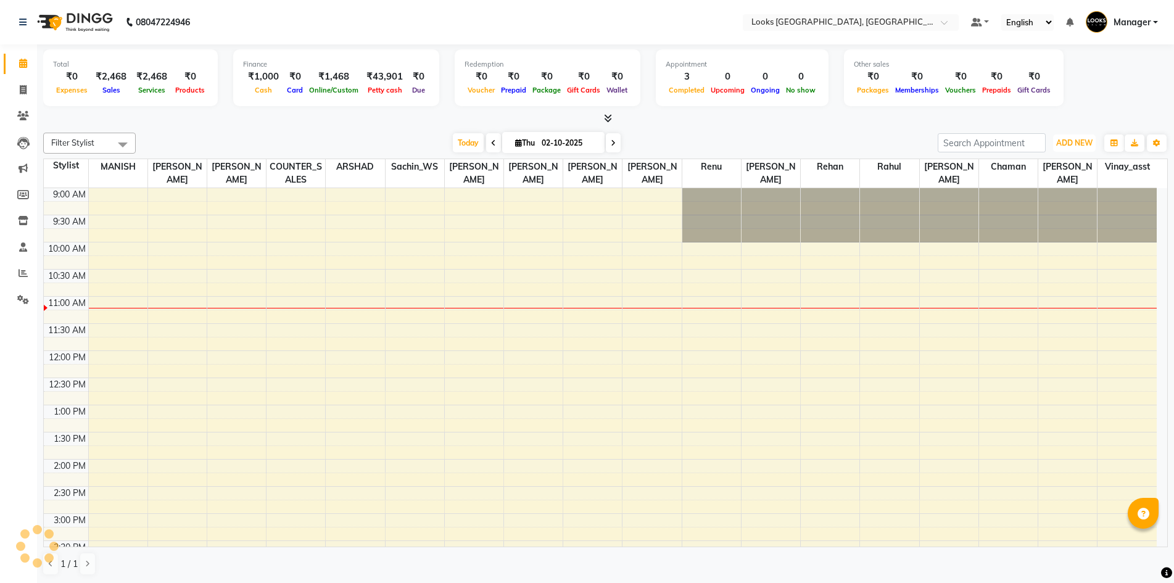
drag, startPoint x: 1077, startPoint y: 148, endPoint x: 1063, endPoint y: 165, distance: 22.0
click at [1078, 148] on button "ADD NEW Toggle Dropdown" at bounding box center [1075, 143] width 43 height 17
click at [1046, 199] on link "Add Expense" at bounding box center [1047, 199] width 98 height 16
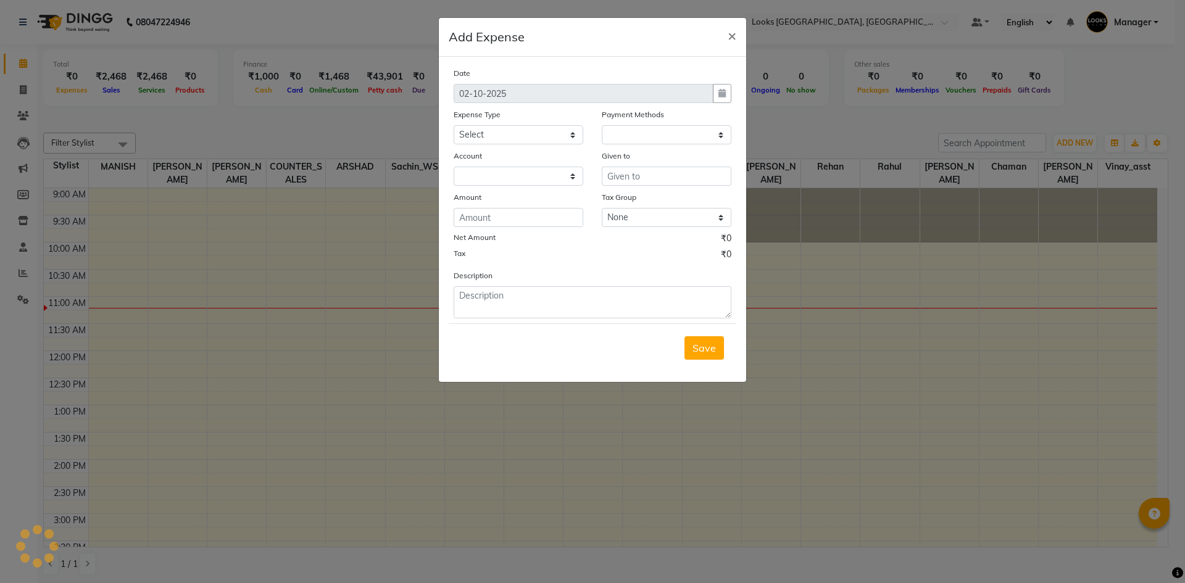
select select "1"
select select "3555"
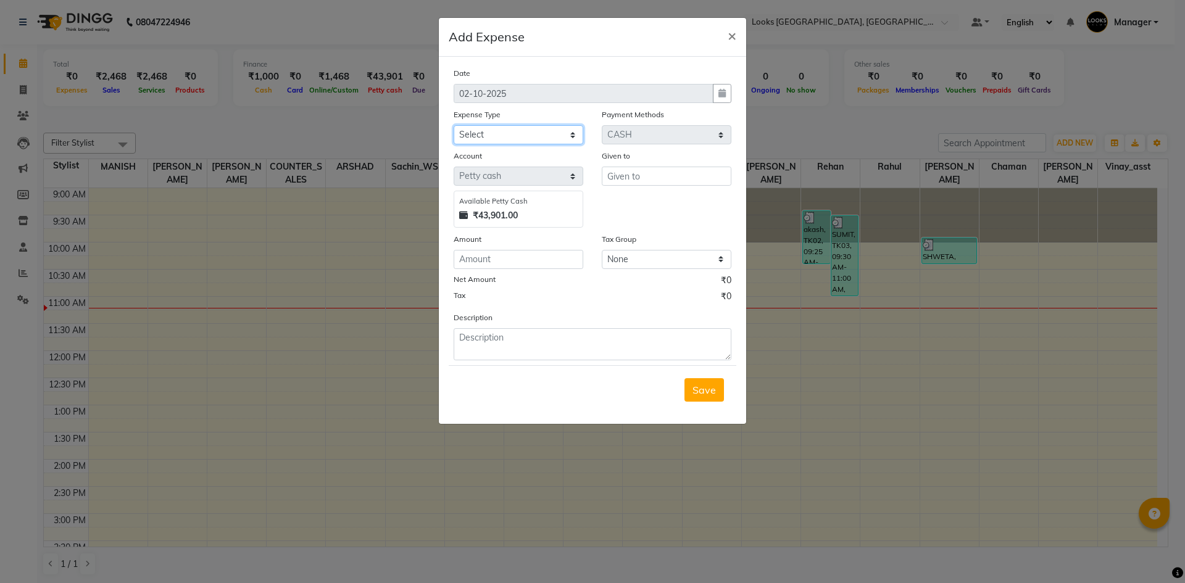
click at [551, 136] on select "Select Accommodation Aesthetics Bank Deposit BLINKIT Cash Handover Client Refun…" at bounding box center [519, 134] width 130 height 19
select select "24170"
click at [454, 125] on select "Select Accommodation Aesthetics Bank Deposit BLINKIT Cash Handover Client Refun…" at bounding box center [519, 134] width 130 height 19
click at [634, 169] on input "text" at bounding box center [667, 176] width 130 height 19
click at [630, 202] on span "Rah" at bounding box center [626, 202] width 19 height 12
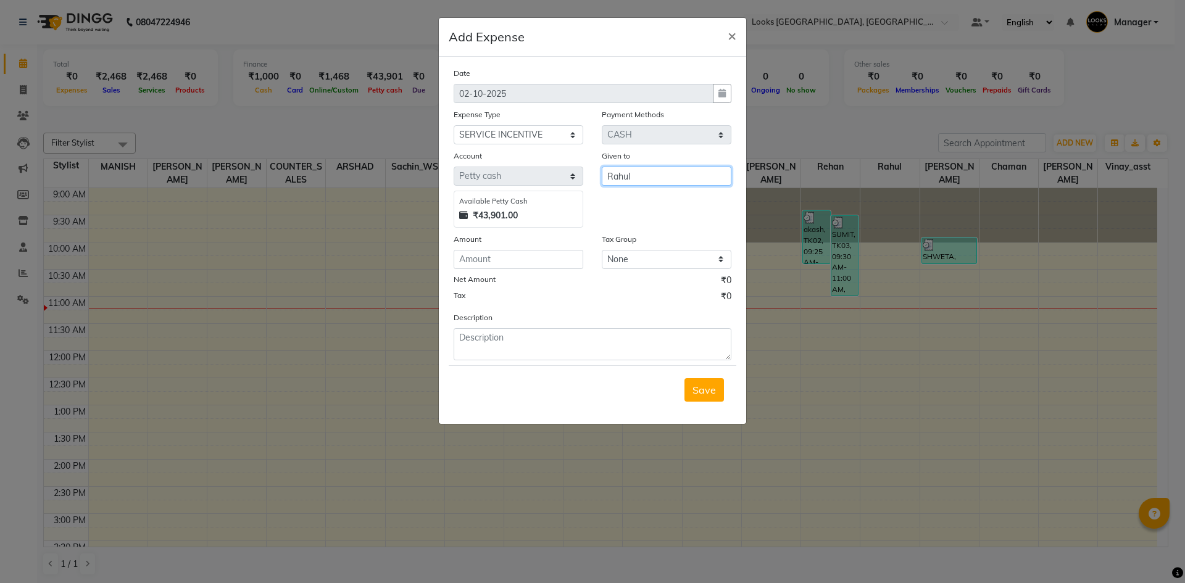
type input "Rahul"
click at [552, 268] on input "number" at bounding box center [519, 259] width 130 height 19
type input "838"
click at [594, 347] on textarea at bounding box center [593, 344] width 278 height 32
click at [613, 342] on textarea at bounding box center [593, 344] width 278 height 32
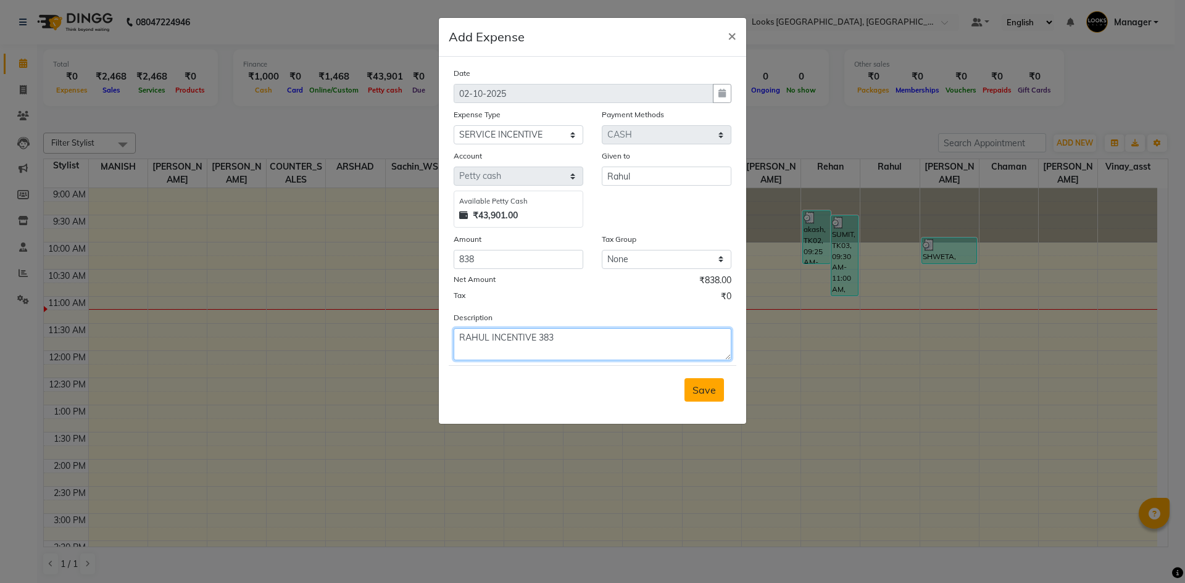
type textarea "RAHUL INCENTIVE 383"
click at [691, 394] on button "Save" at bounding box center [703, 389] width 39 height 23
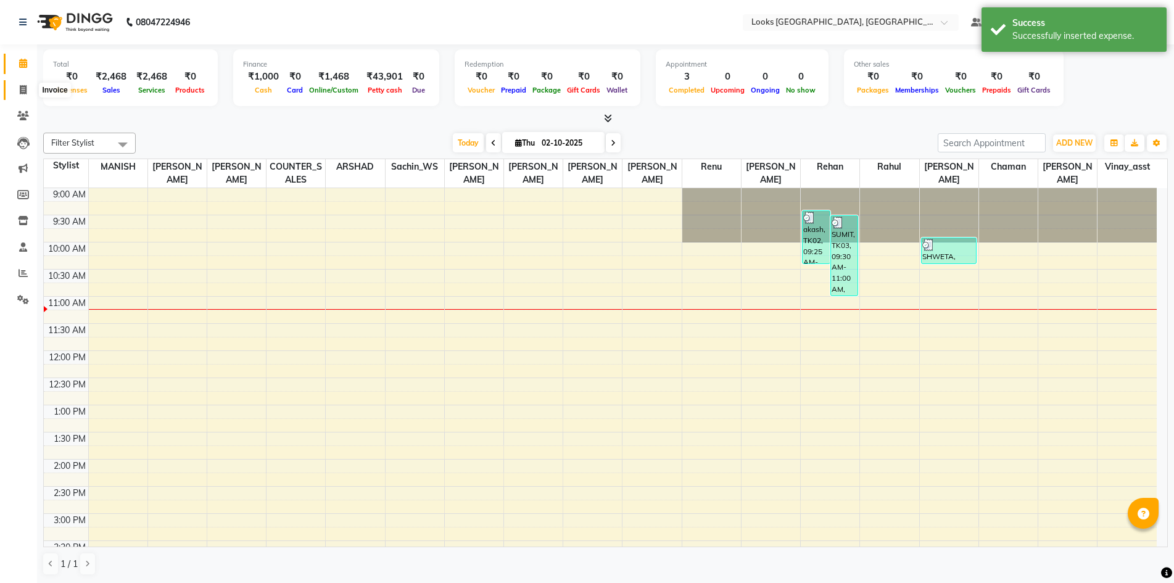
click at [20, 94] on icon at bounding box center [23, 89] width 7 height 9
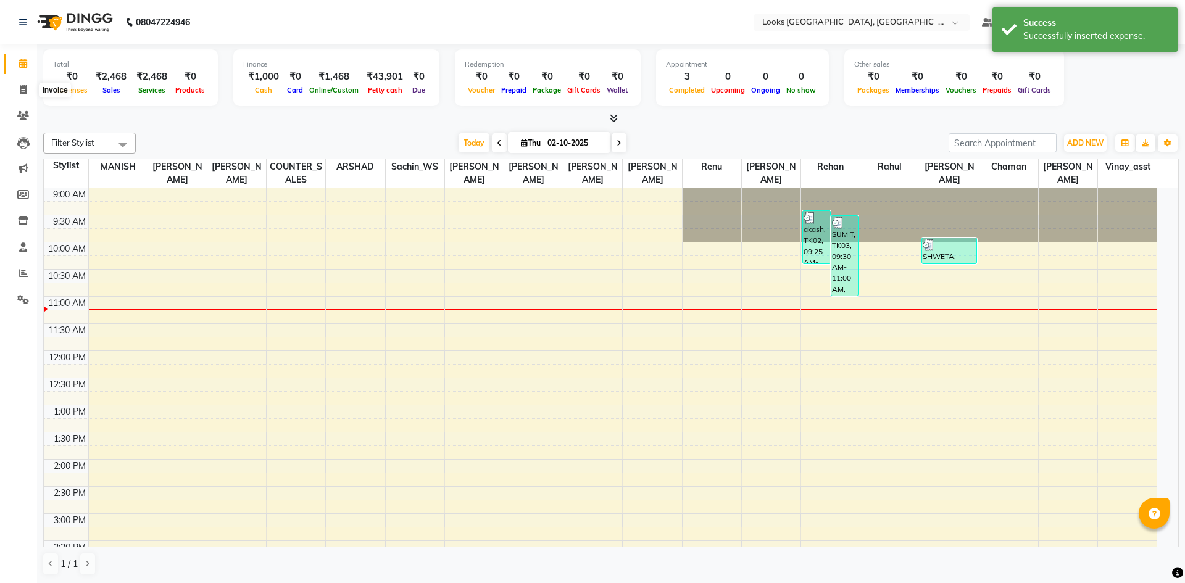
select select "4718"
select select "service"
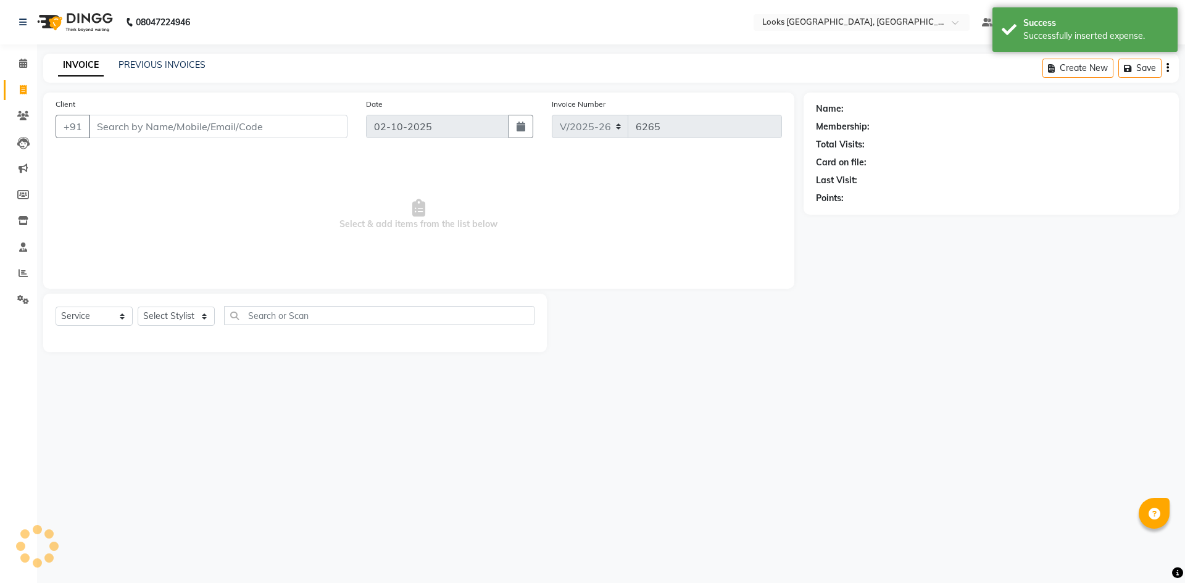
click at [74, 9] on img at bounding box center [73, 22] width 85 height 35
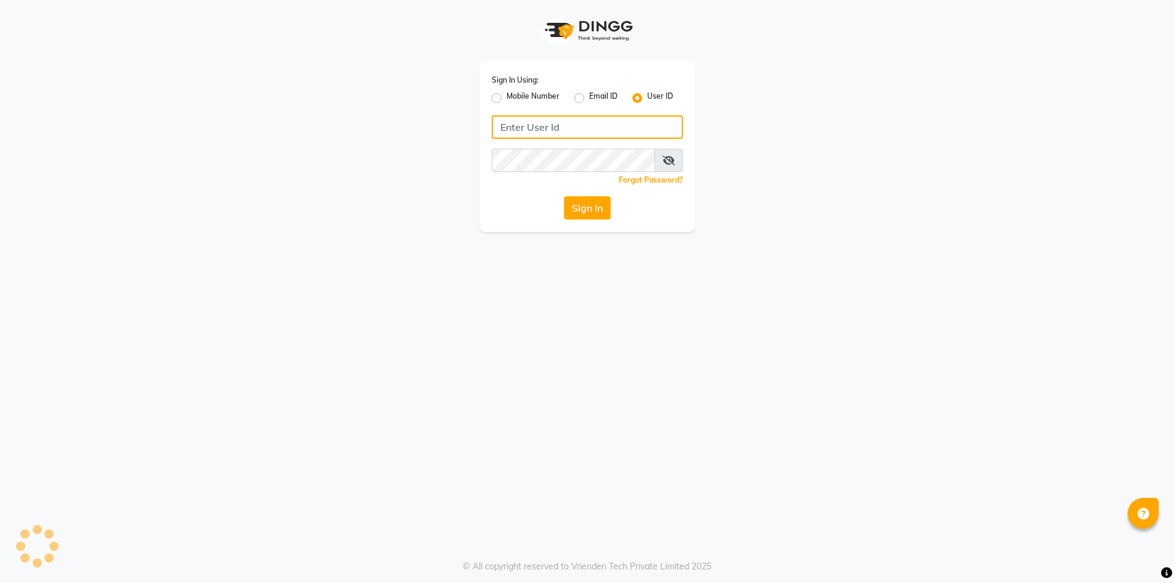
type input "e1976-01"
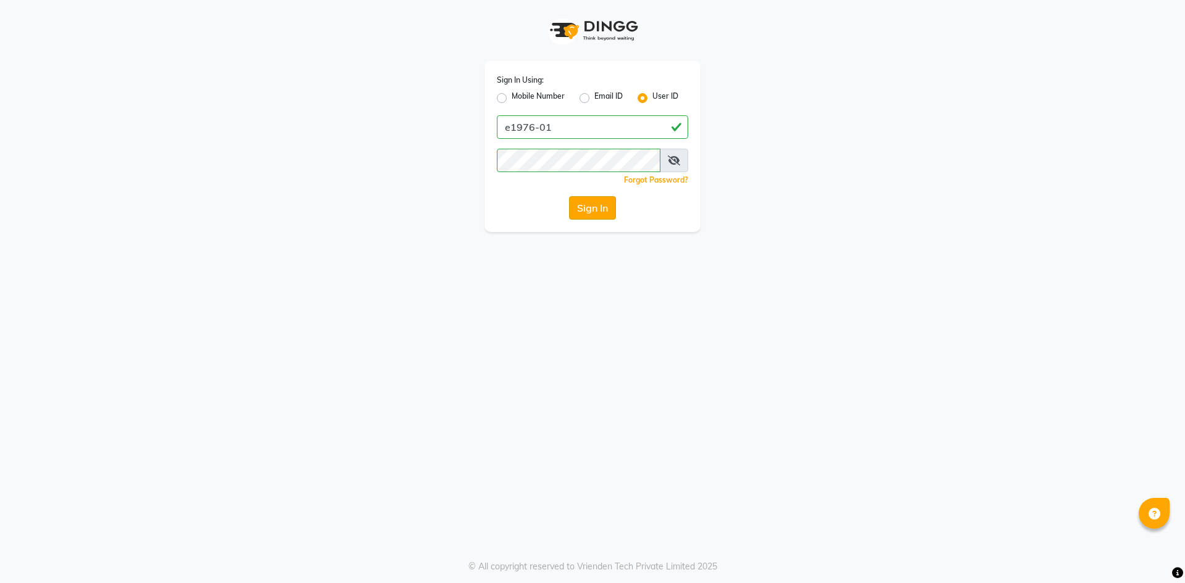
click at [586, 201] on button "Sign In" at bounding box center [592, 207] width 47 height 23
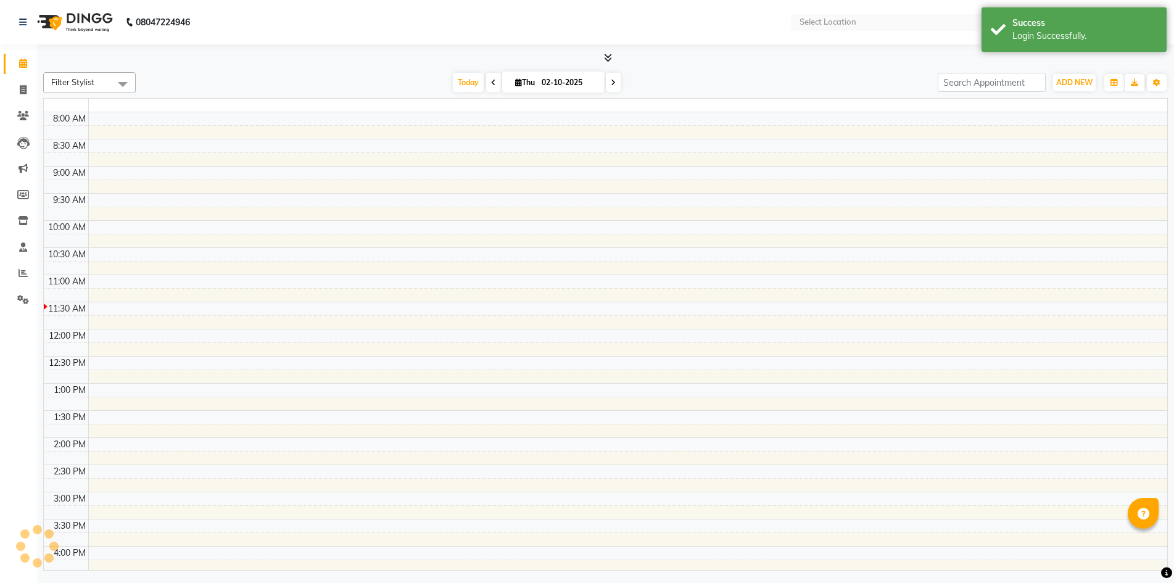
select select "en"
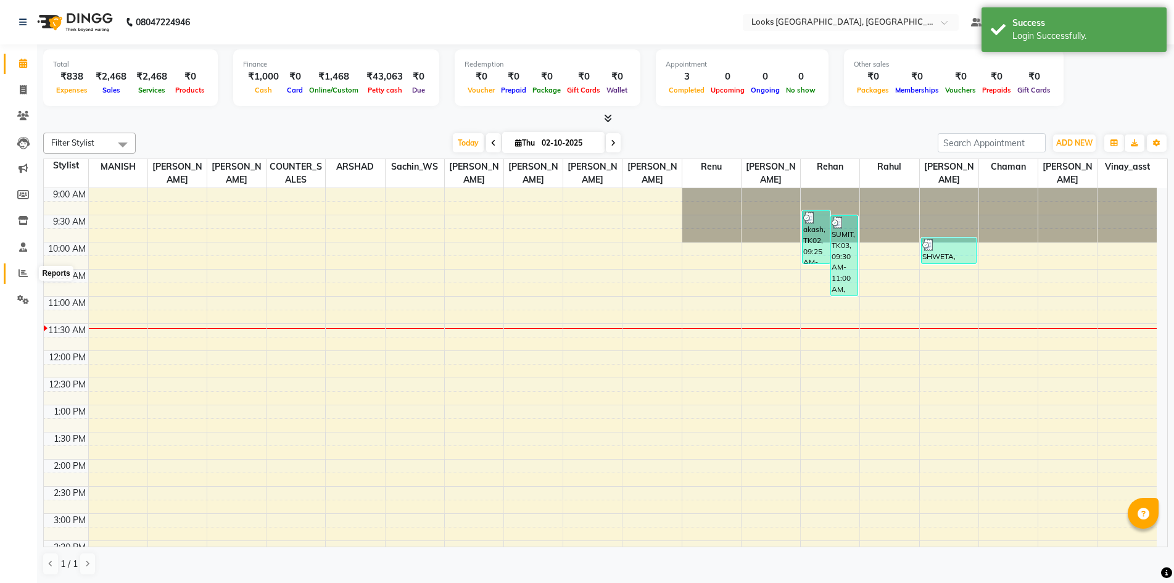
click at [28, 270] on span at bounding box center [23, 274] width 22 height 14
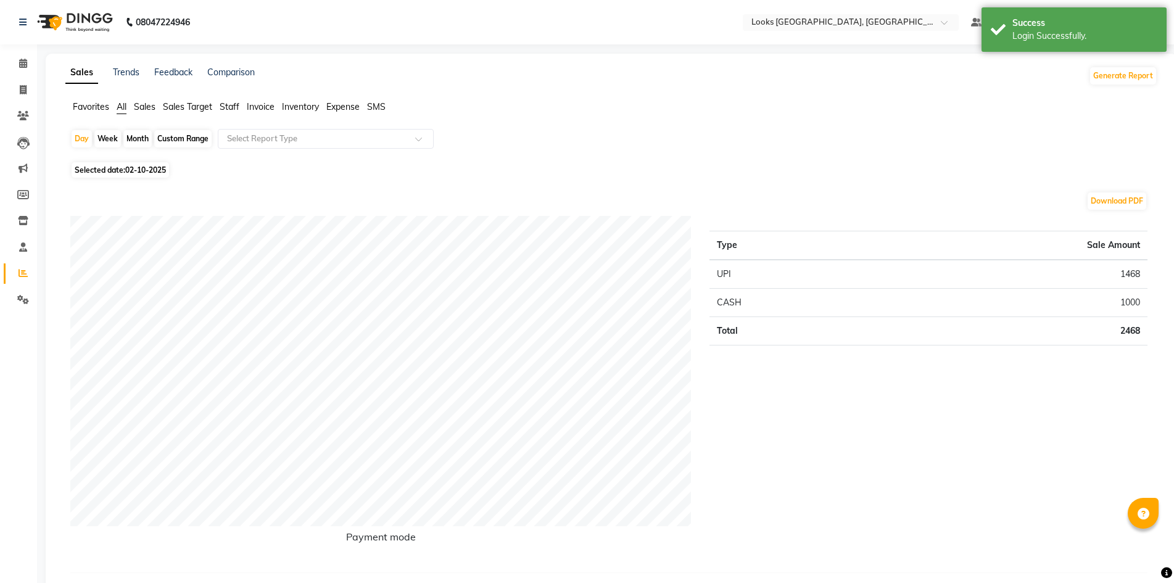
click at [232, 106] on span "Staff" at bounding box center [230, 106] width 20 height 11
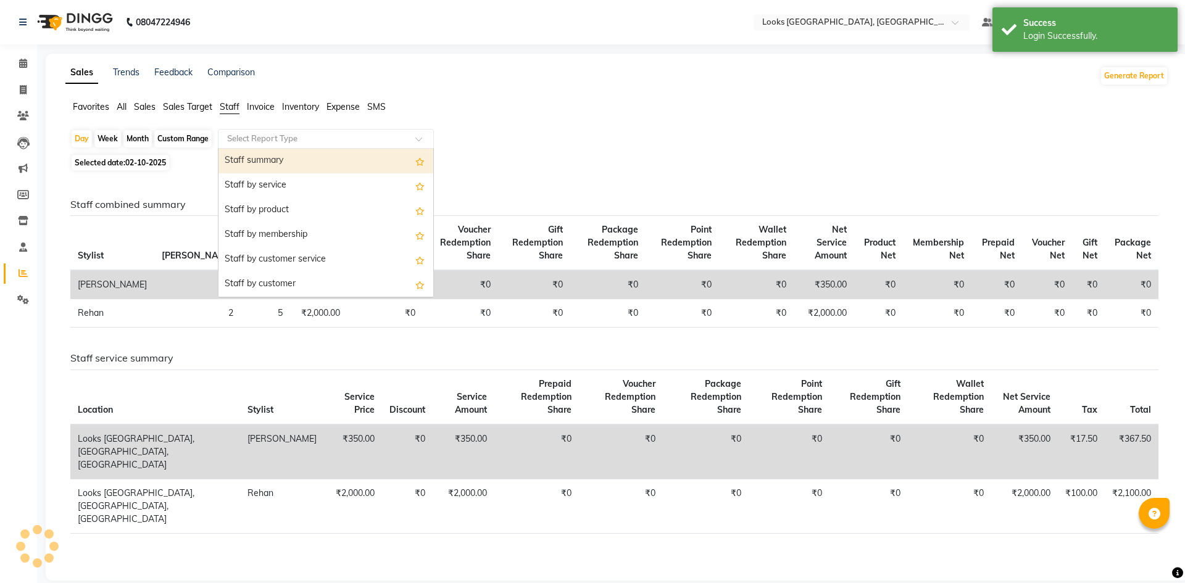
click at [270, 130] on div "Select Report Type" at bounding box center [326, 139] width 216 height 20
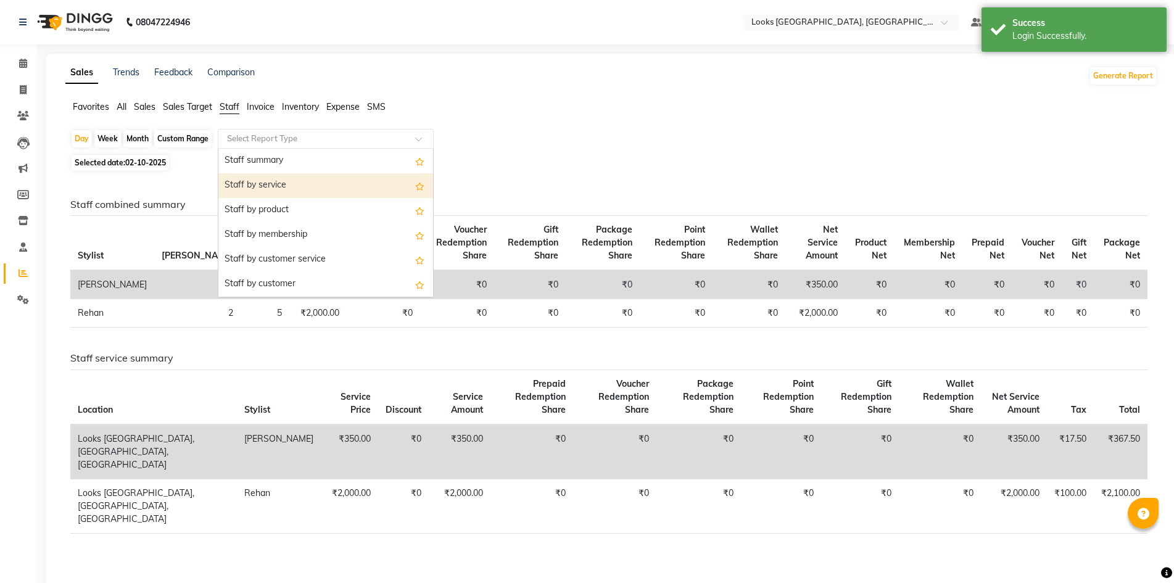
click at [295, 193] on div "Staff by service" at bounding box center [325, 185] width 215 height 25
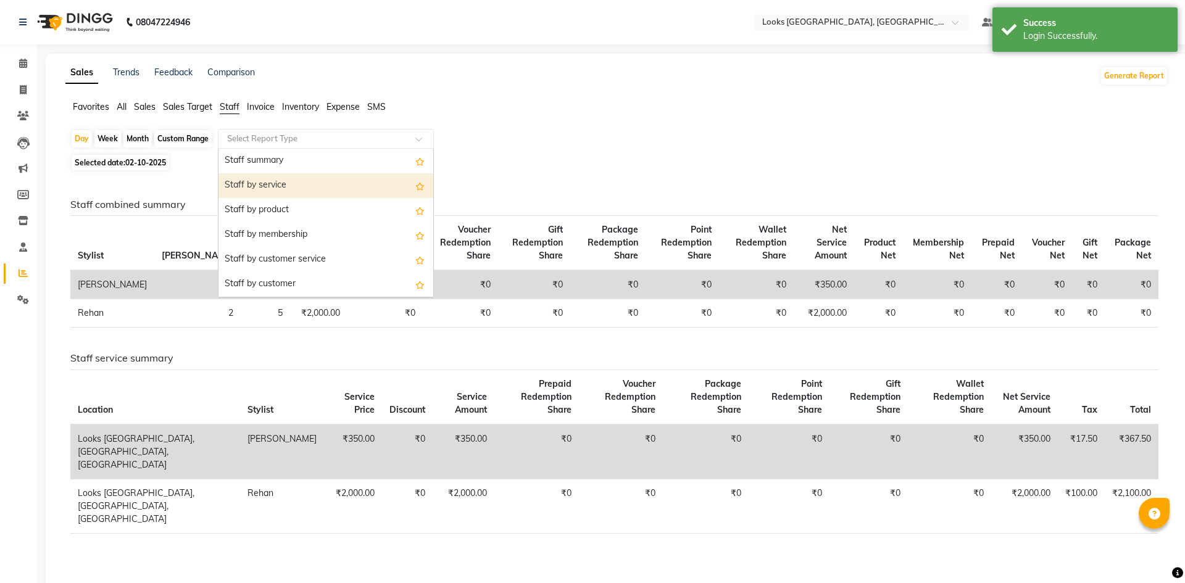
select select "full_report"
select select "csv"
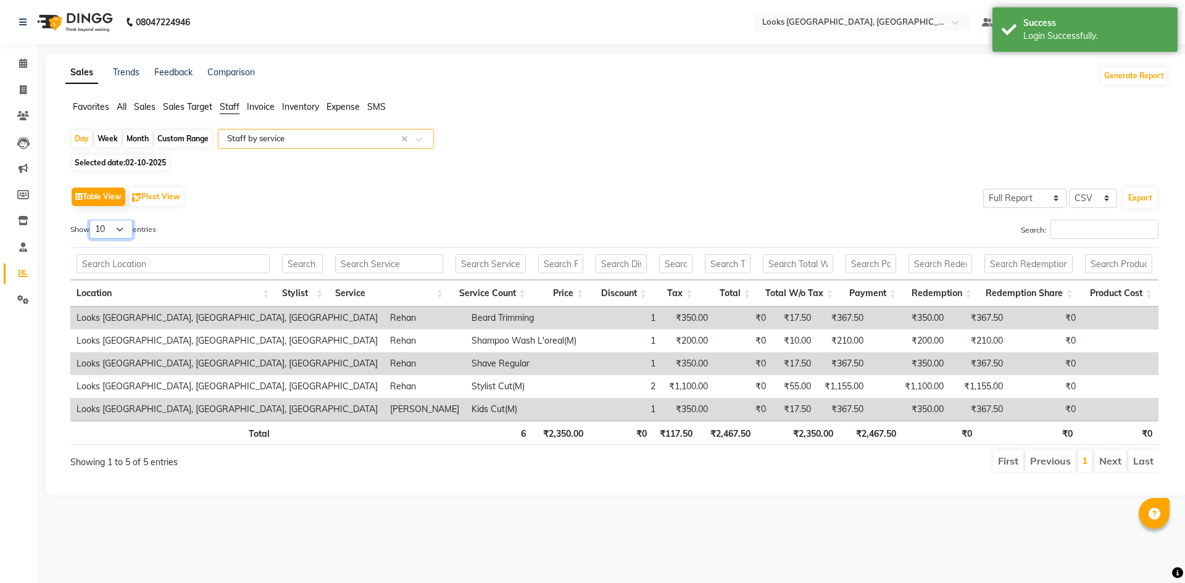
click at [121, 233] on select "10 25 50 100" at bounding box center [110, 229] width 43 height 19
select select "100"
click at [91, 220] on select "10 25 50 100" at bounding box center [110, 229] width 43 height 19
click at [130, 164] on span "02-10-2025" at bounding box center [145, 162] width 41 height 9
select select "10"
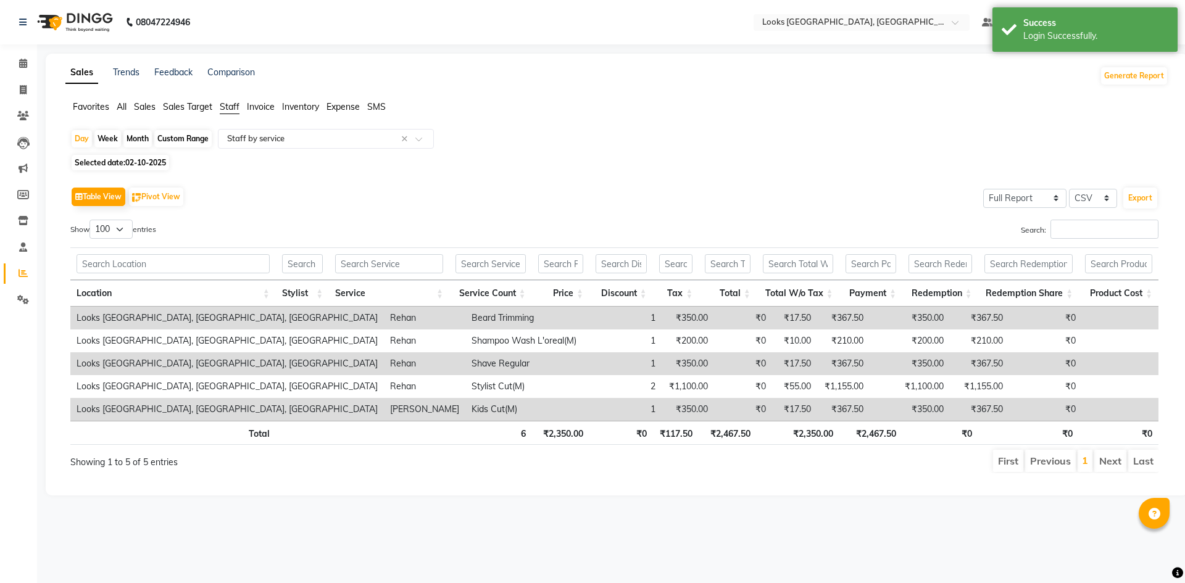
select select "2025"
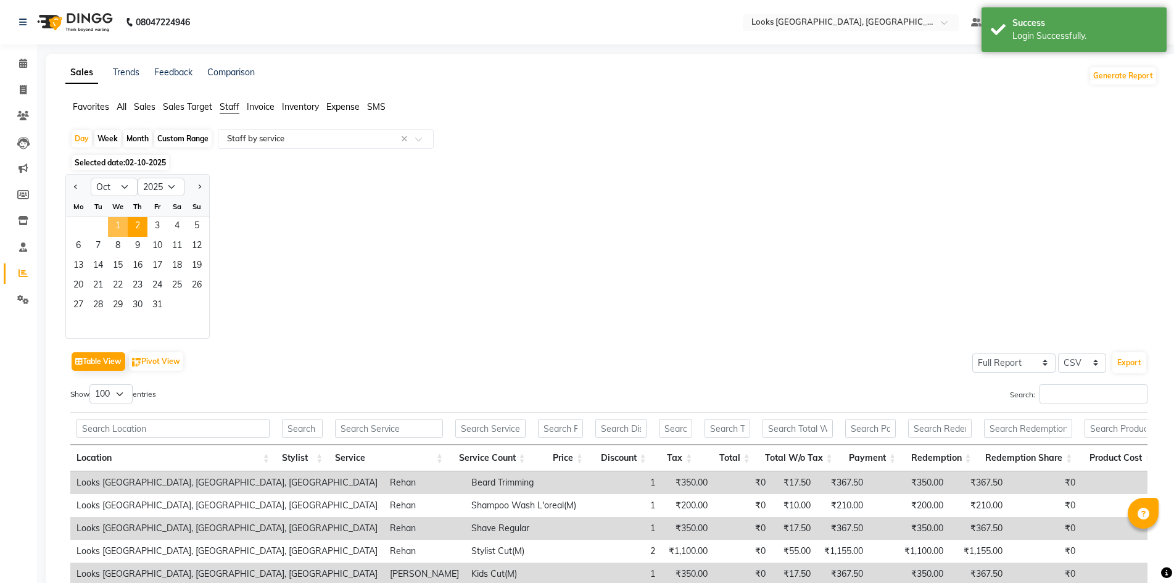
click at [112, 217] on span "1" at bounding box center [118, 227] width 20 height 20
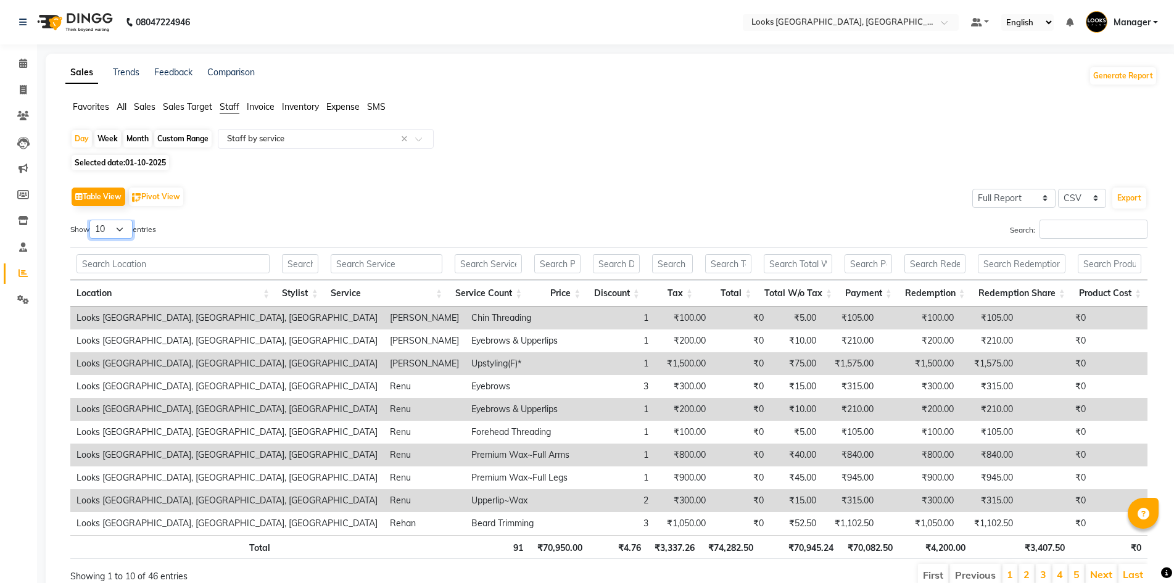
drag, startPoint x: 107, startPoint y: 224, endPoint x: 112, endPoint y: 238, distance: 15.0
click at [107, 224] on select "10 25 50 100" at bounding box center [110, 229] width 43 height 19
select select "100"
click at [91, 220] on select "10 25 50 100" at bounding box center [110, 229] width 43 height 19
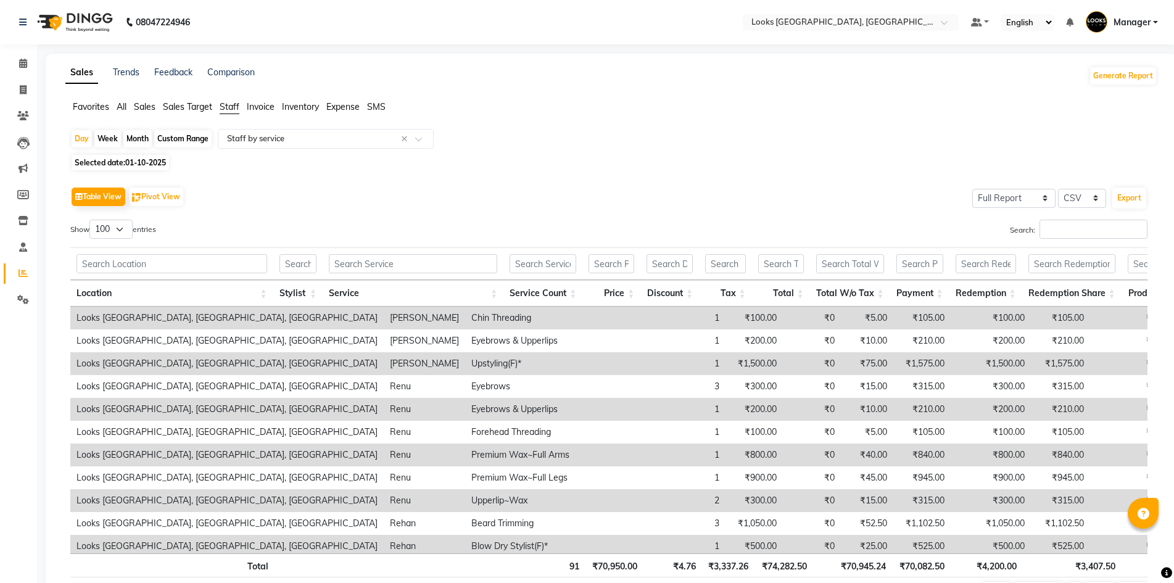
click at [494, 288] on th "Service" at bounding box center [413, 293] width 181 height 27
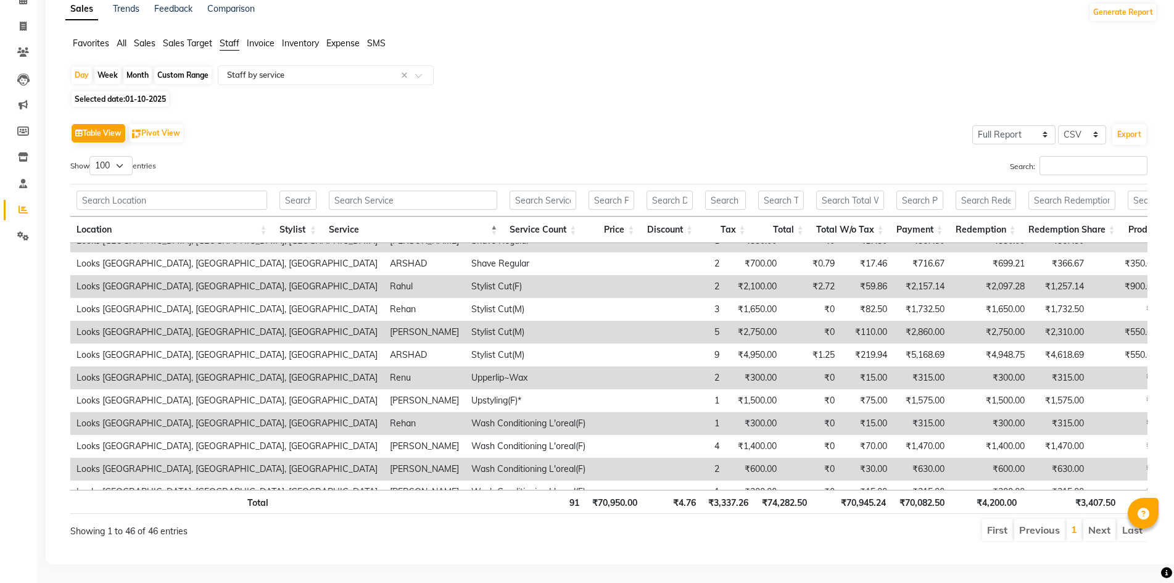
scroll to position [814, 0]
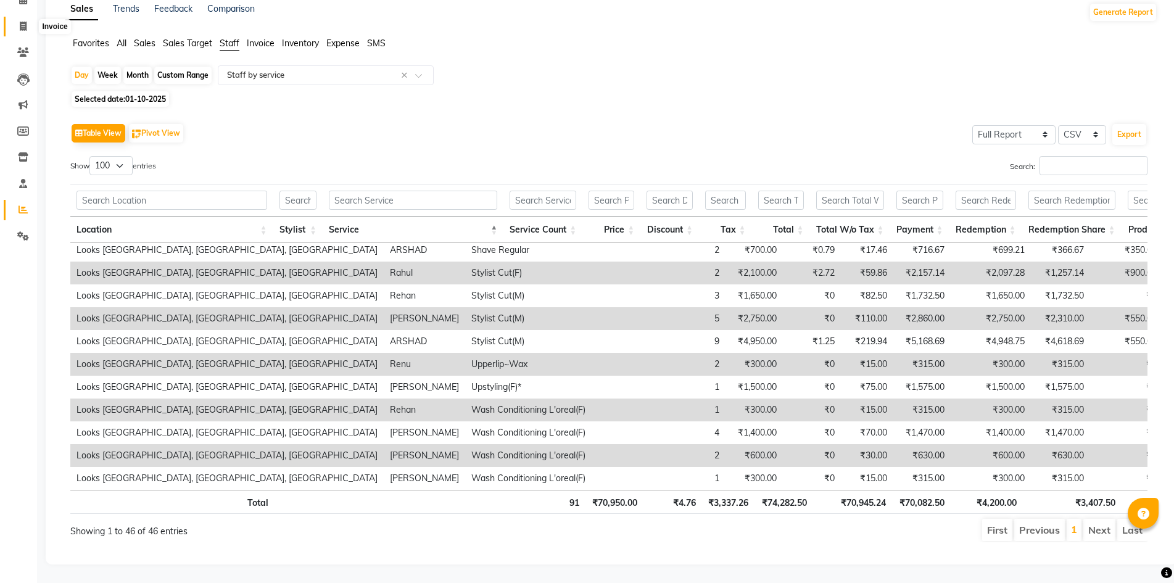
click at [25, 22] on icon at bounding box center [23, 26] width 7 height 9
select select "service"
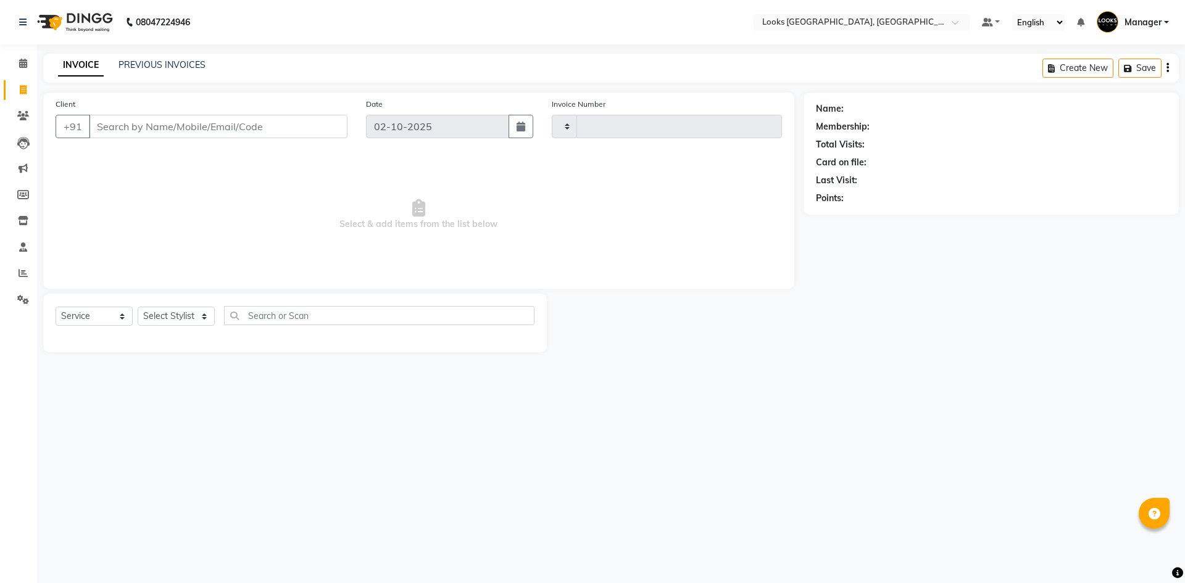
type input "6265"
select select "4718"
click at [178, 314] on select "Select Stylist ARSHAD Ayush Bobby Chaman COUNTER_SALES Employee_WS FAREED KOMAL…" at bounding box center [176, 316] width 77 height 19
select select "83411"
click at [138, 307] on select "Select Stylist ARSHAD Ayush Bobby Chaman COUNTER_SALES Employee_WS FAREED KOMAL…" at bounding box center [176, 316] width 77 height 19
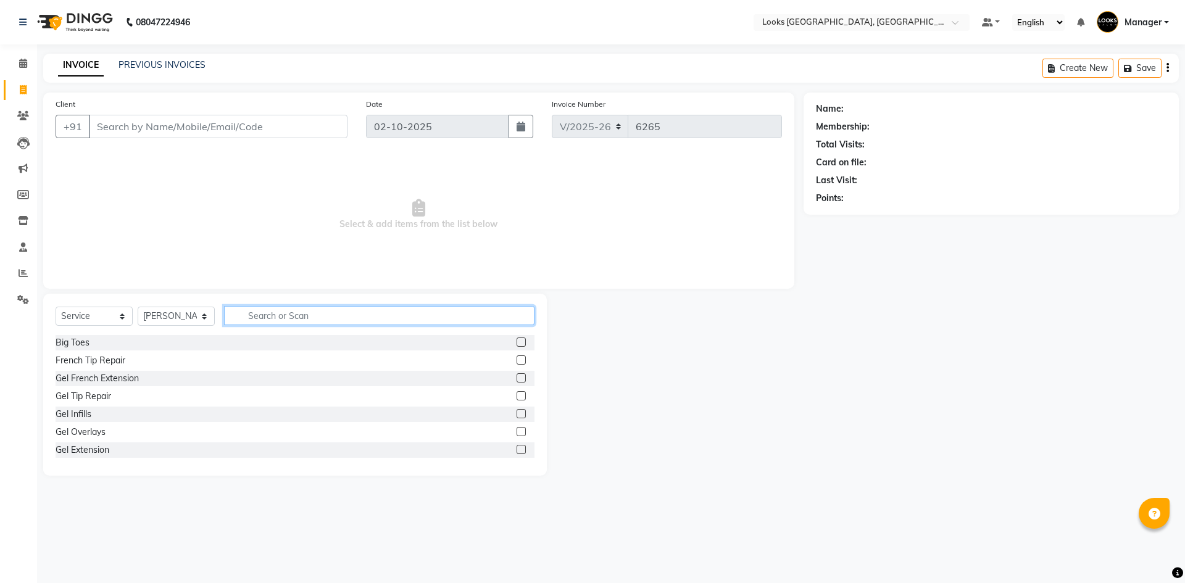
click at [310, 313] on input "text" at bounding box center [379, 315] width 310 height 19
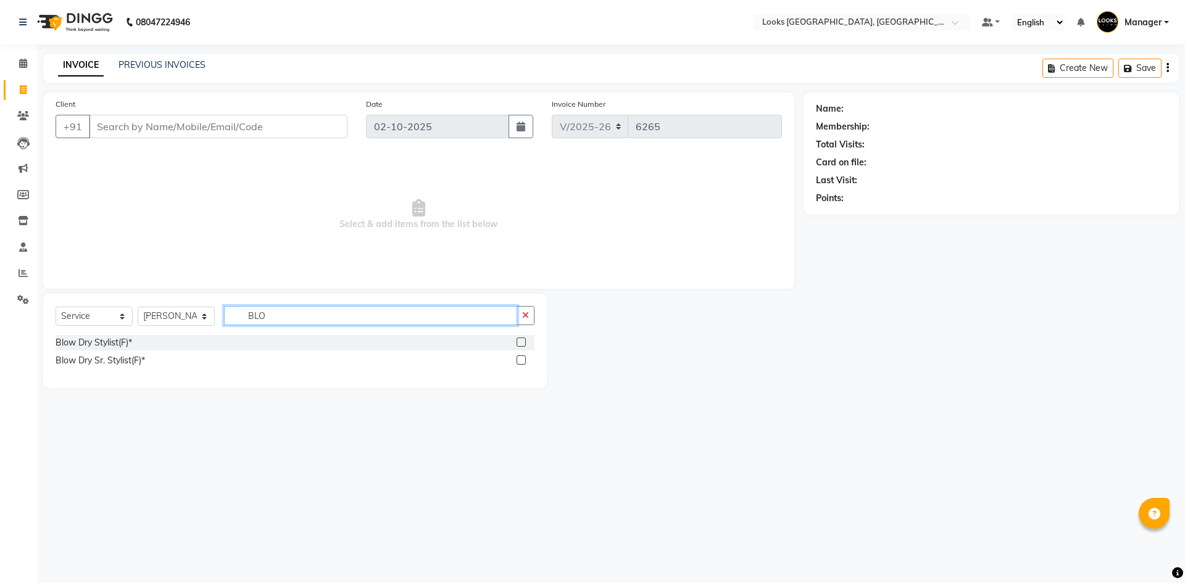
type input "BLO"
click at [518, 341] on label at bounding box center [521, 342] width 9 height 9
click at [518, 341] on input "checkbox" at bounding box center [521, 343] width 8 height 8
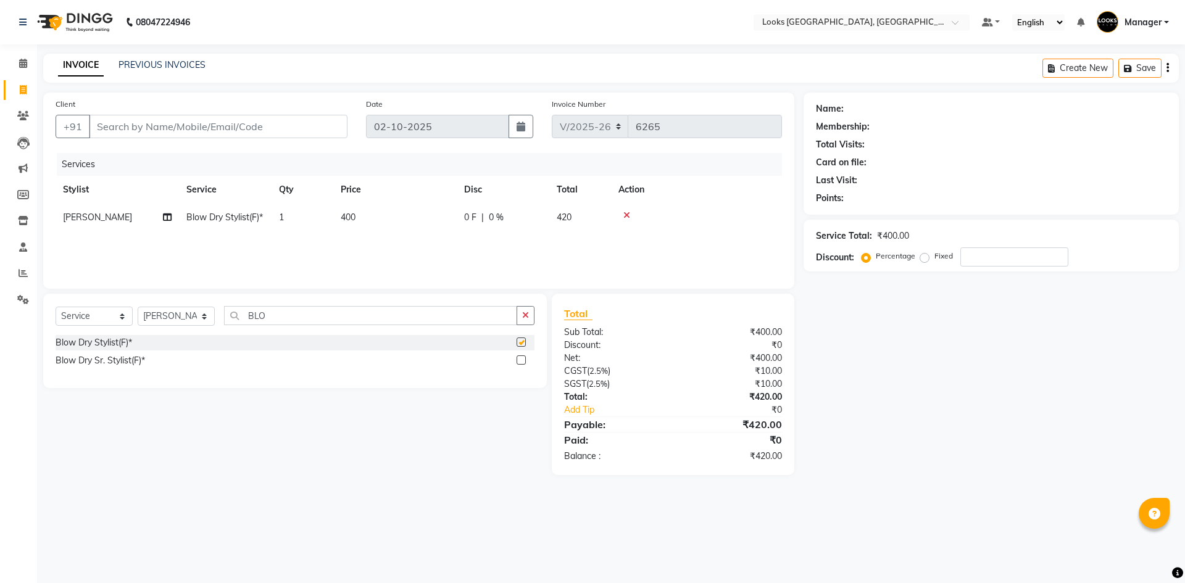
checkbox input "false"
click at [366, 220] on td "400" at bounding box center [394, 218] width 123 height 28
select select "83411"
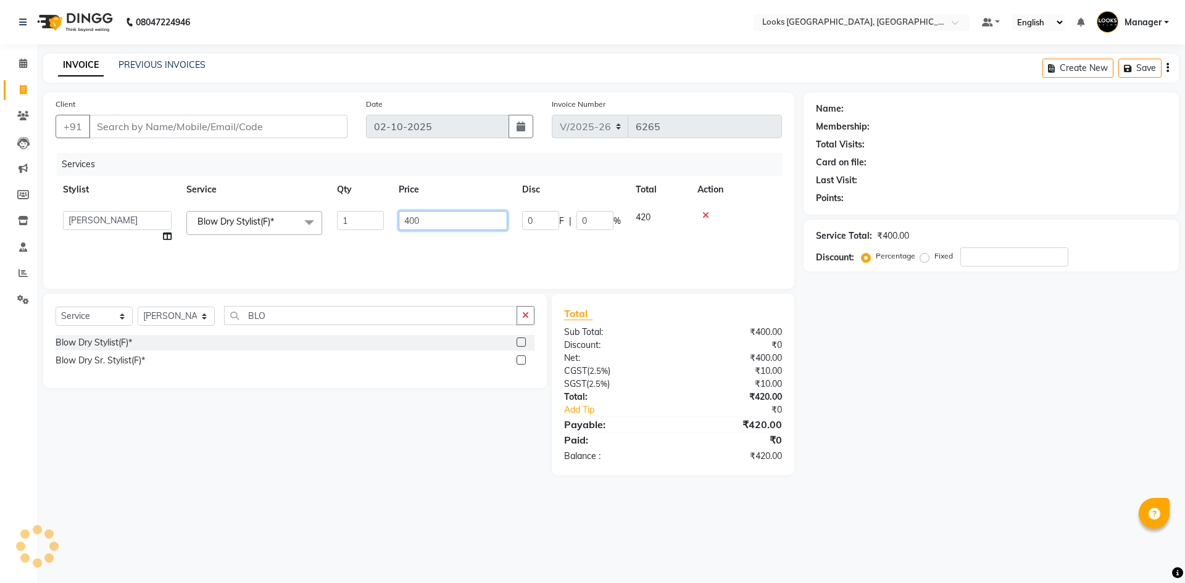
click at [316, 225] on tr "ARSHAD Ayush Bobby Chaman COUNTER_SALES Employee_WS FAREED KOMAL Manager MANISH…" at bounding box center [419, 227] width 726 height 47
type input "500"
click at [960, 347] on div "Name: Membership: Total Visits: Card on file: Last Visit: Points: Service Total…" at bounding box center [996, 284] width 385 height 383
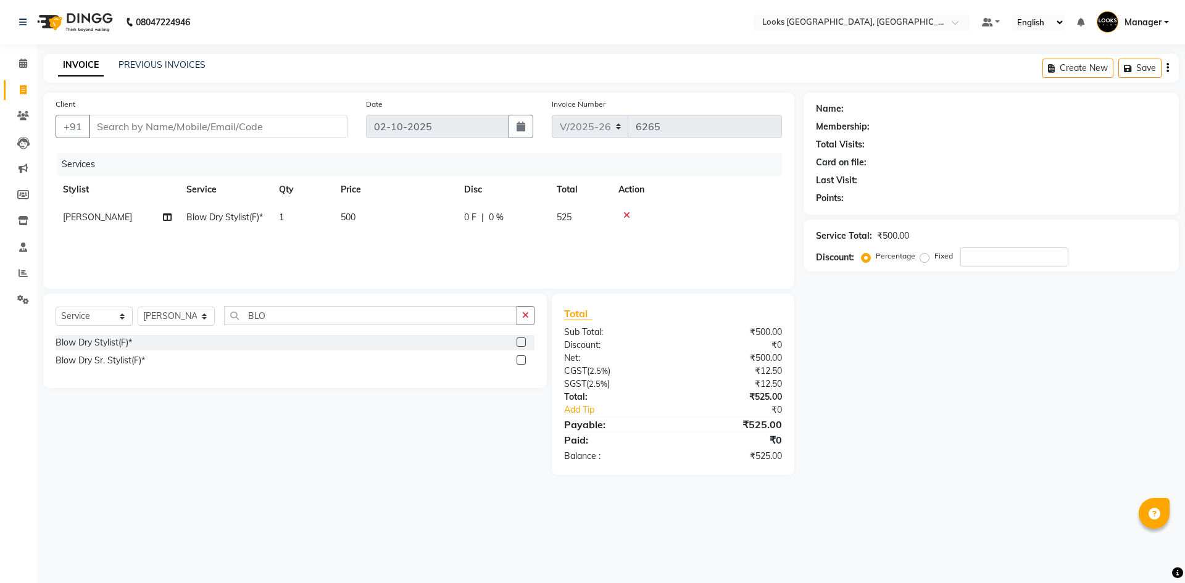
click at [918, 401] on div "Name: Membership: Total Visits: Card on file: Last Visit: Points: Service Total…" at bounding box center [996, 284] width 385 height 383
click at [214, 132] on input "Client" at bounding box center [218, 126] width 259 height 23
type input "7"
type input "0"
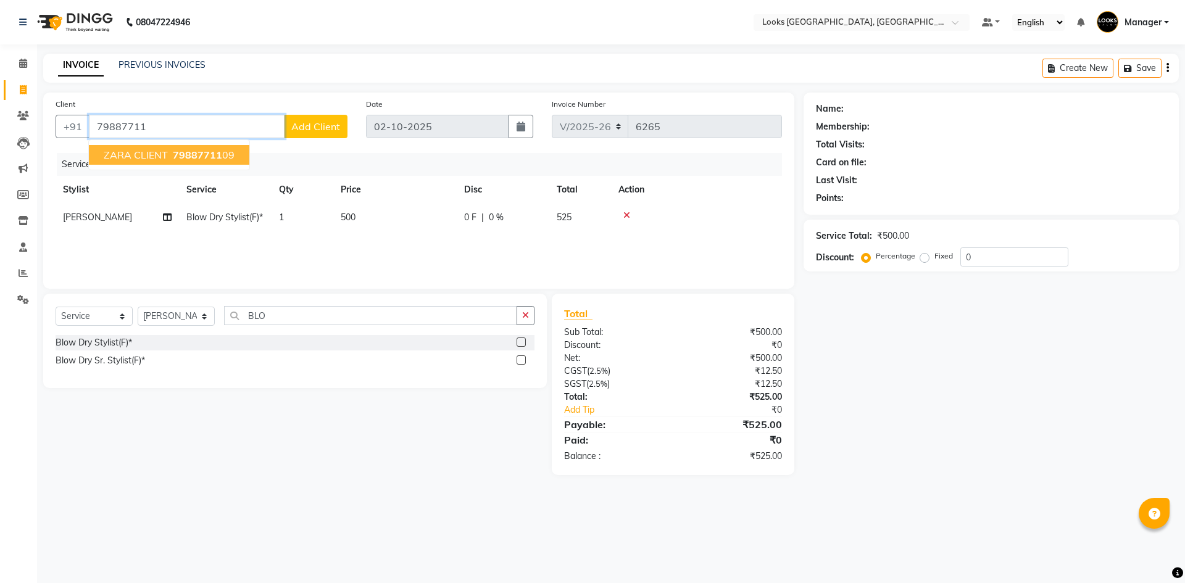
click at [127, 147] on button "ZARA CLIENT 79887711 09" at bounding box center [169, 155] width 160 height 20
type input "7988771109"
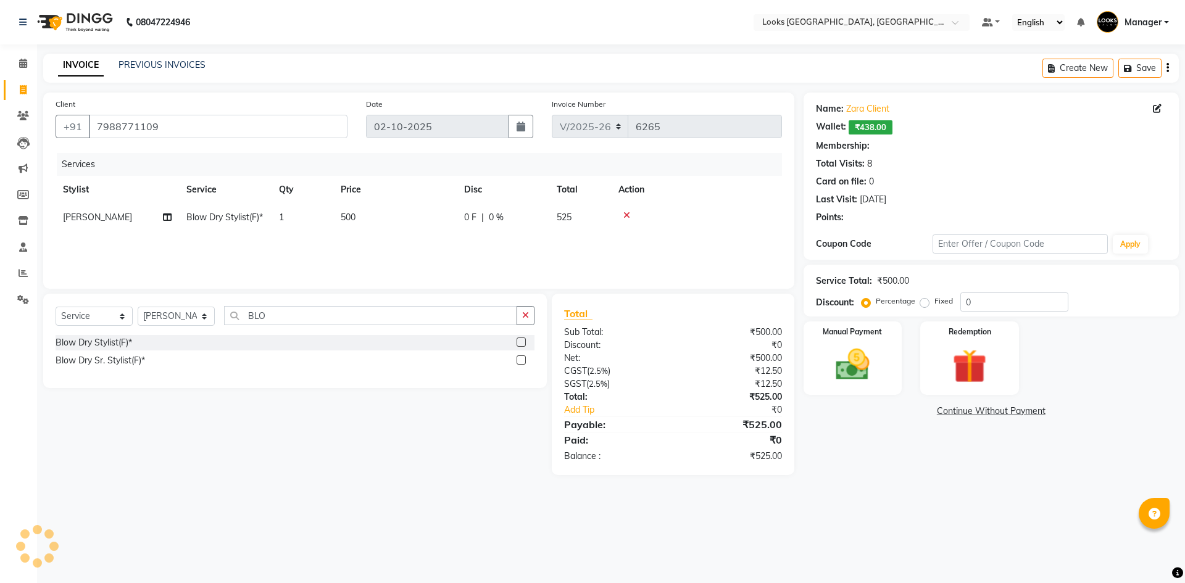
select select "1: Object"
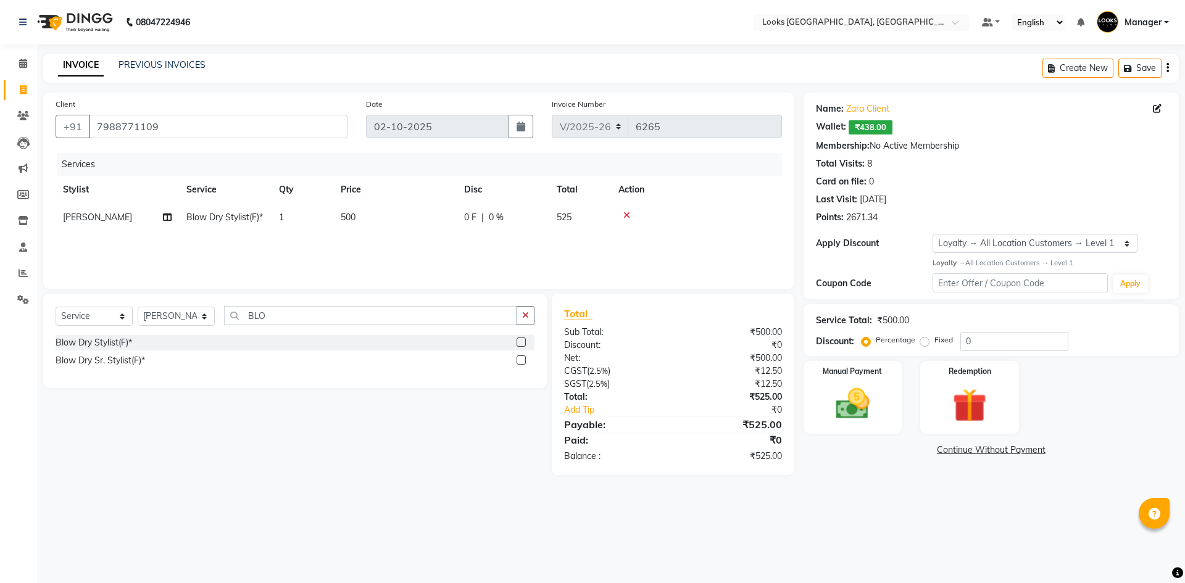
click at [512, 56] on div "INVOICE PREVIOUS INVOICES Create New Save" at bounding box center [611, 68] width 1136 height 29
click at [970, 393] on img at bounding box center [969, 406] width 57 height 44
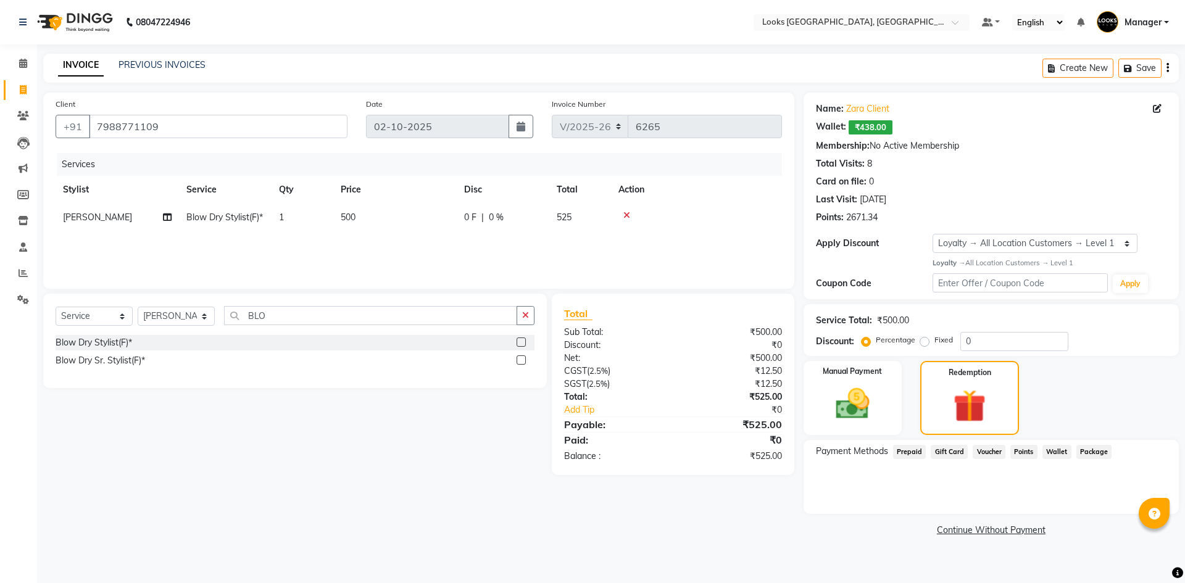
click at [1046, 452] on span "Wallet" at bounding box center [1056, 452] width 29 height 14
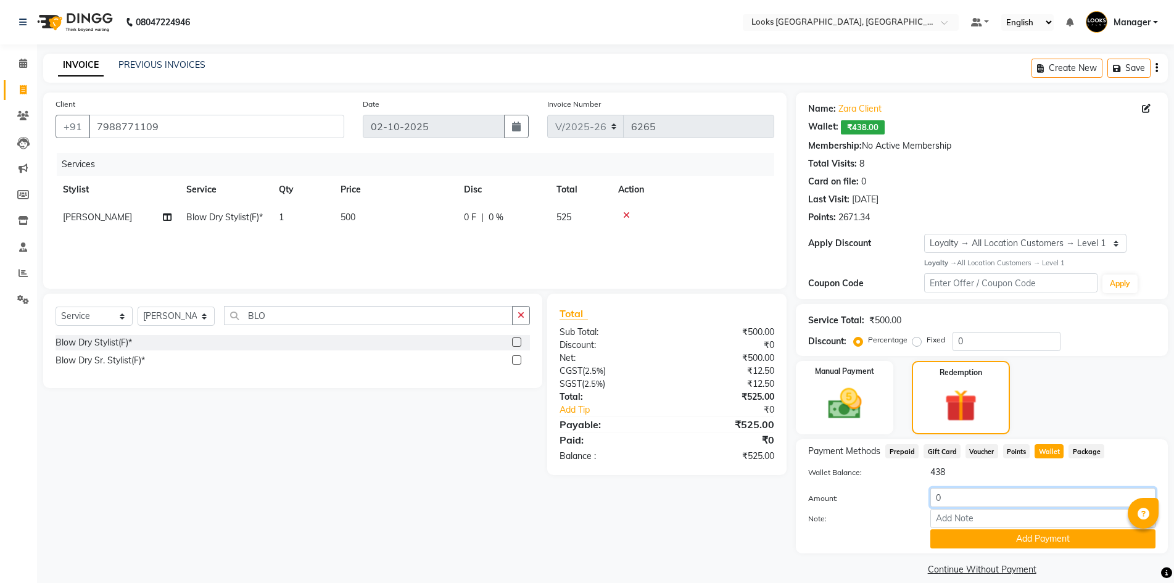
drag, startPoint x: 1005, startPoint y: 496, endPoint x: 705, endPoint y: 470, distance: 300.5
click at [705, 470] on div "Client +91 7988771109 Date 02-10-2025 Invoice Number V/2025 V/2025-26 6265 Serv…" at bounding box center [606, 336] width 1144 height 486
type input "438"
click at [981, 537] on button "Add Payment" at bounding box center [1043, 539] width 225 height 19
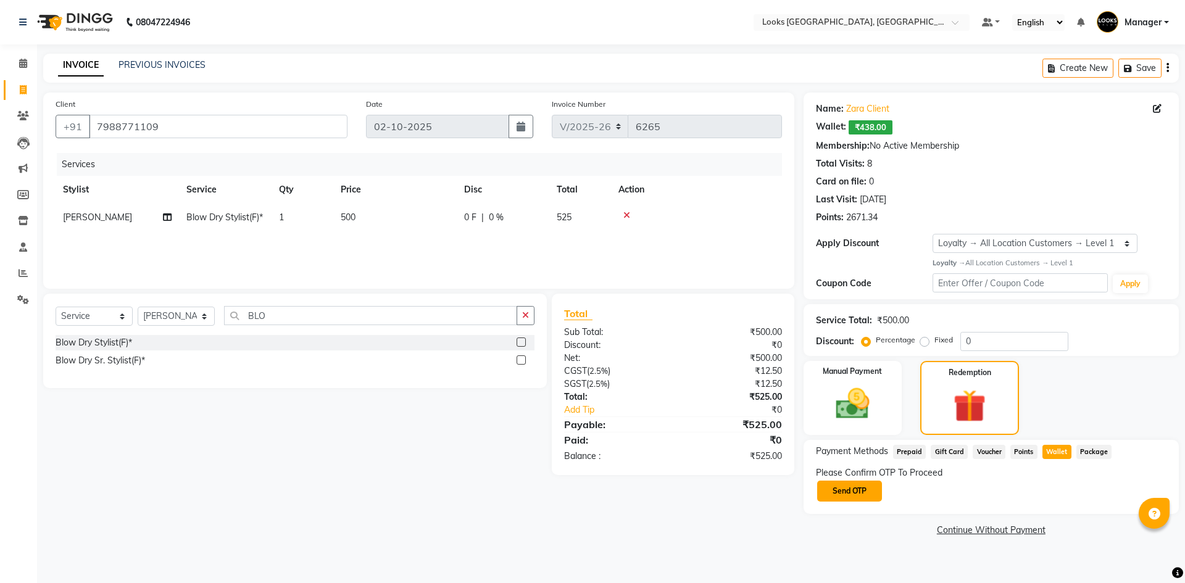
click at [860, 482] on button "Send OTP" at bounding box center [849, 491] width 65 height 21
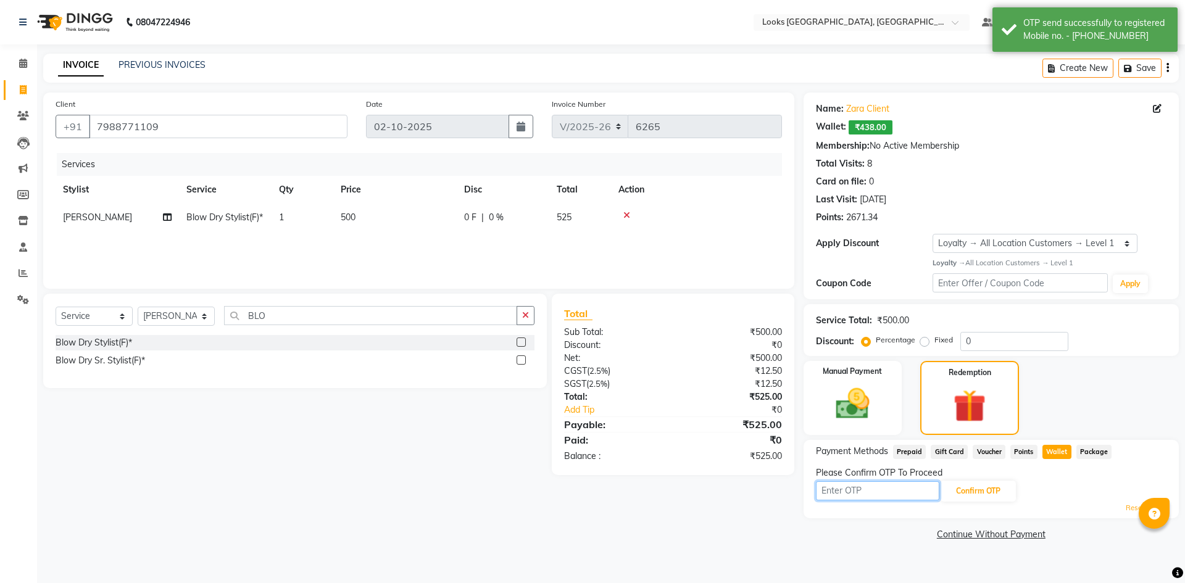
click at [874, 493] on input "text" at bounding box center [877, 490] width 123 height 19
type input "3914"
click at [984, 493] on button "Confirm OTP" at bounding box center [978, 491] width 75 height 21
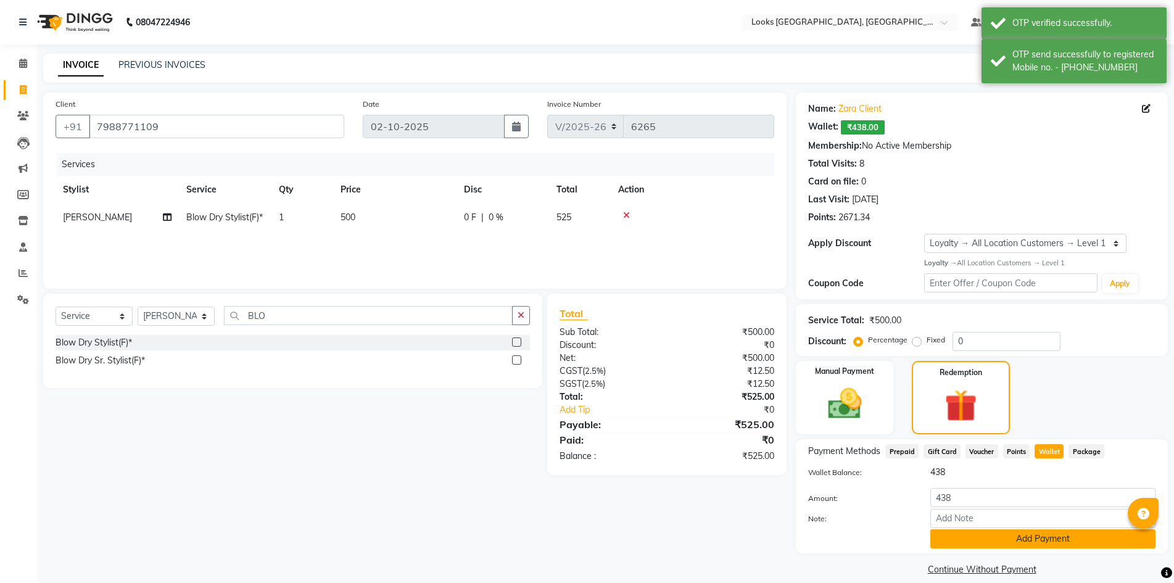
click at [1016, 537] on button "Add Payment" at bounding box center [1043, 539] width 225 height 19
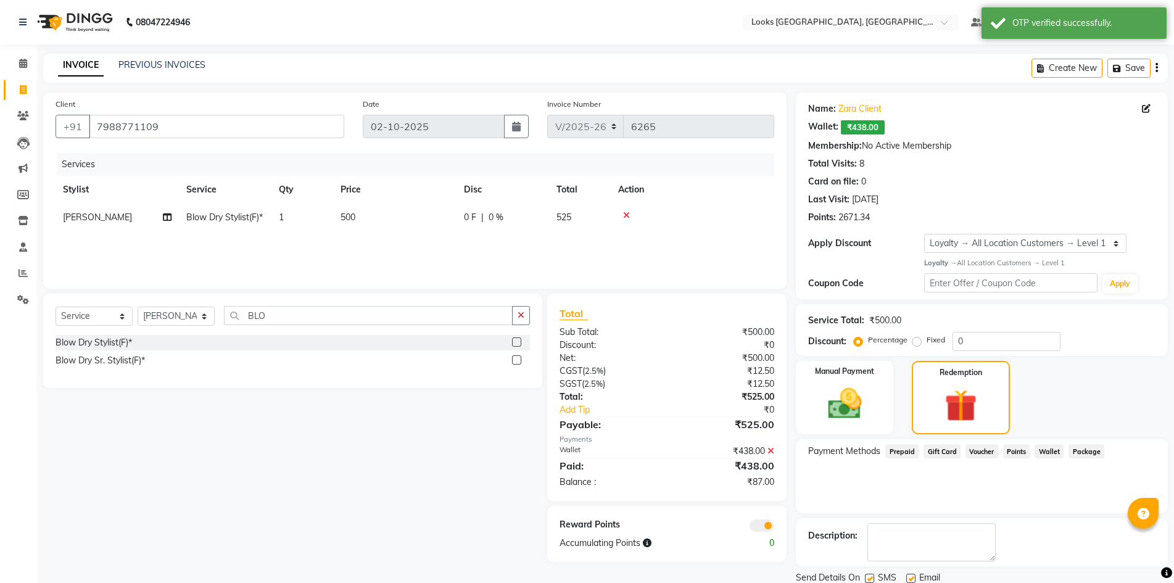
scroll to position [44, 0]
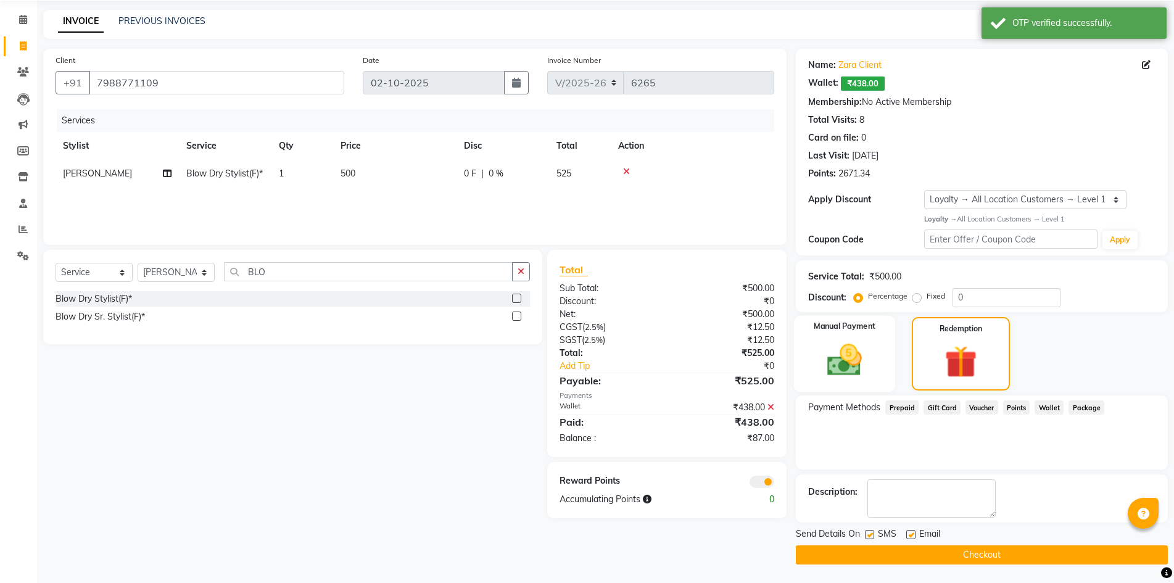
click at [861, 338] on div "Manual Payment" at bounding box center [844, 353] width 101 height 77
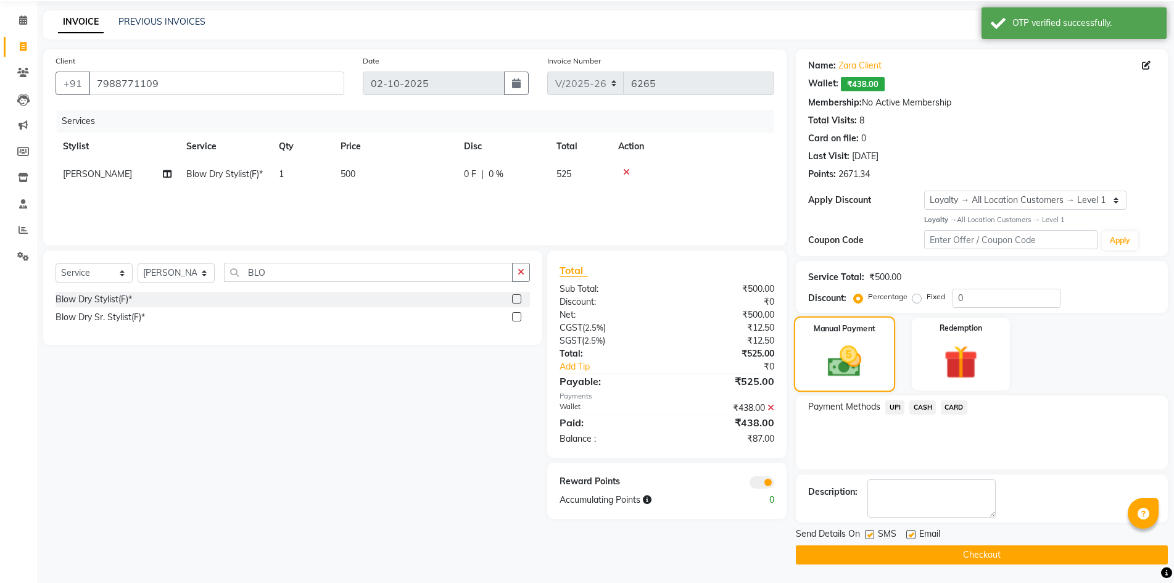
scroll to position [43, 0]
click at [958, 409] on span "CARD" at bounding box center [954, 408] width 27 height 14
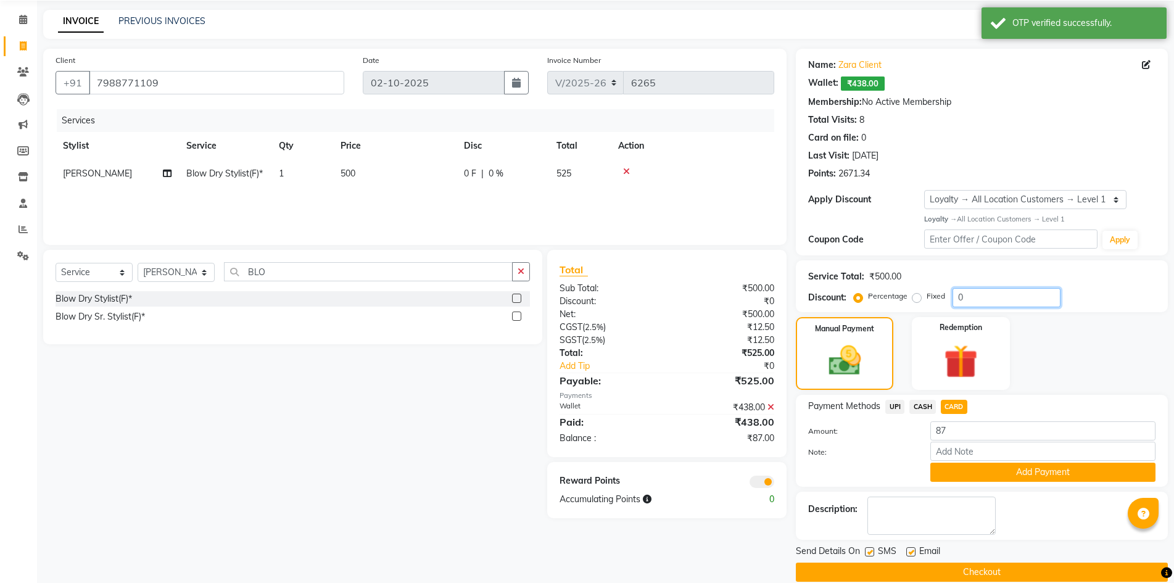
drag, startPoint x: 979, startPoint y: 297, endPoint x: 972, endPoint y: 320, distance: 24.6
click at [978, 301] on input "0" at bounding box center [1007, 297] width 108 height 19
click at [968, 354] on img at bounding box center [961, 361] width 57 height 43
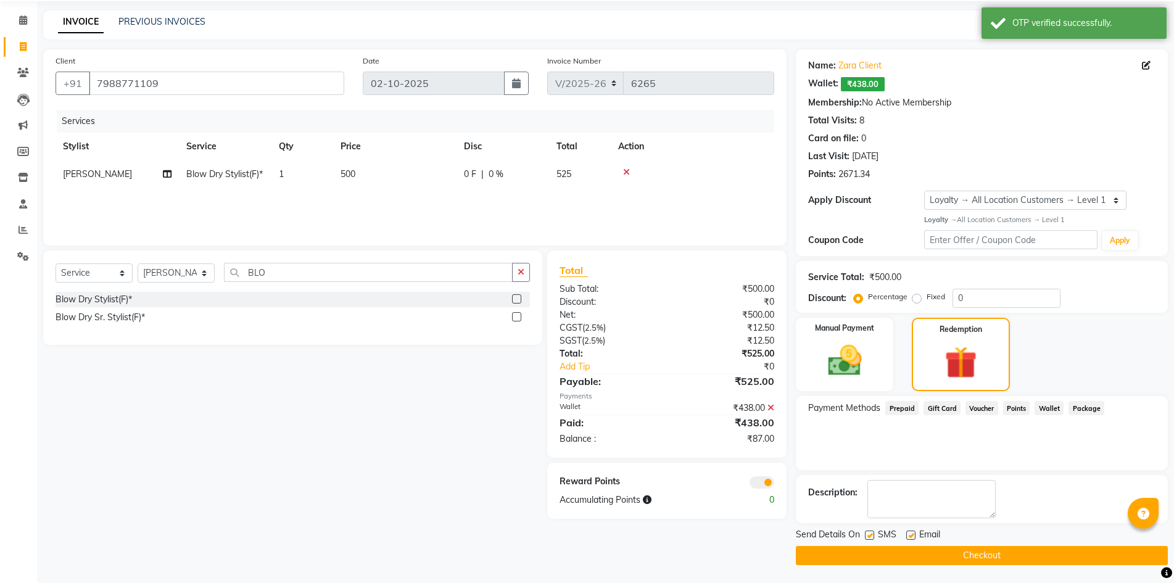
scroll to position [44, 0]
click at [1013, 406] on span "Points" at bounding box center [1017, 408] width 27 height 14
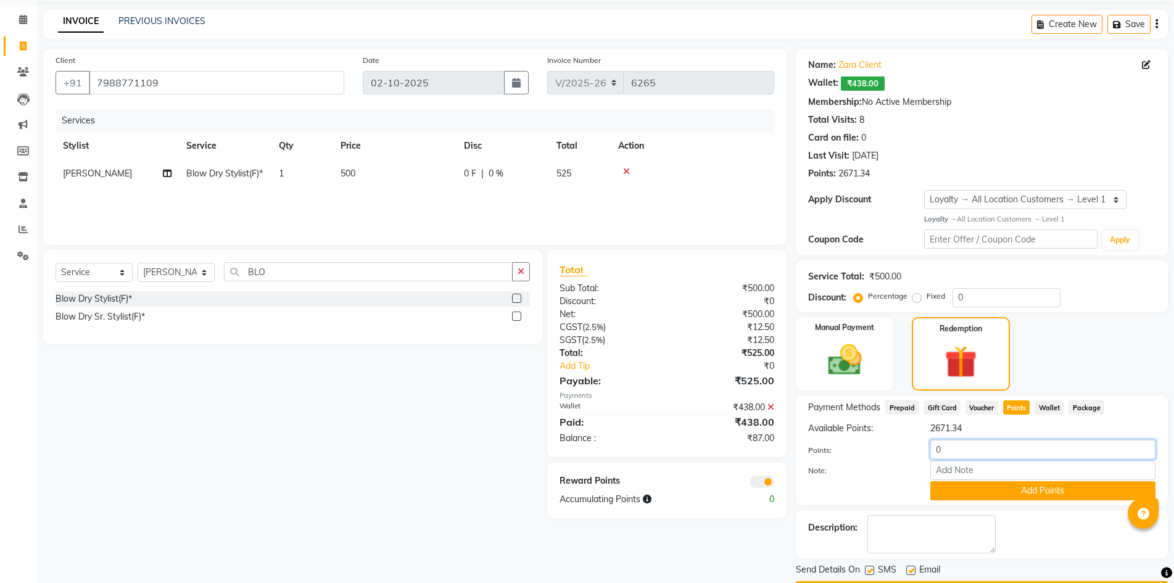
drag, startPoint x: 979, startPoint y: 452, endPoint x: 826, endPoint y: 454, distance: 153.1
click at [826, 454] on div "Points: 0" at bounding box center [982, 450] width 366 height 21
type input "87"
click at [950, 489] on button "Add Points" at bounding box center [1043, 490] width 225 height 19
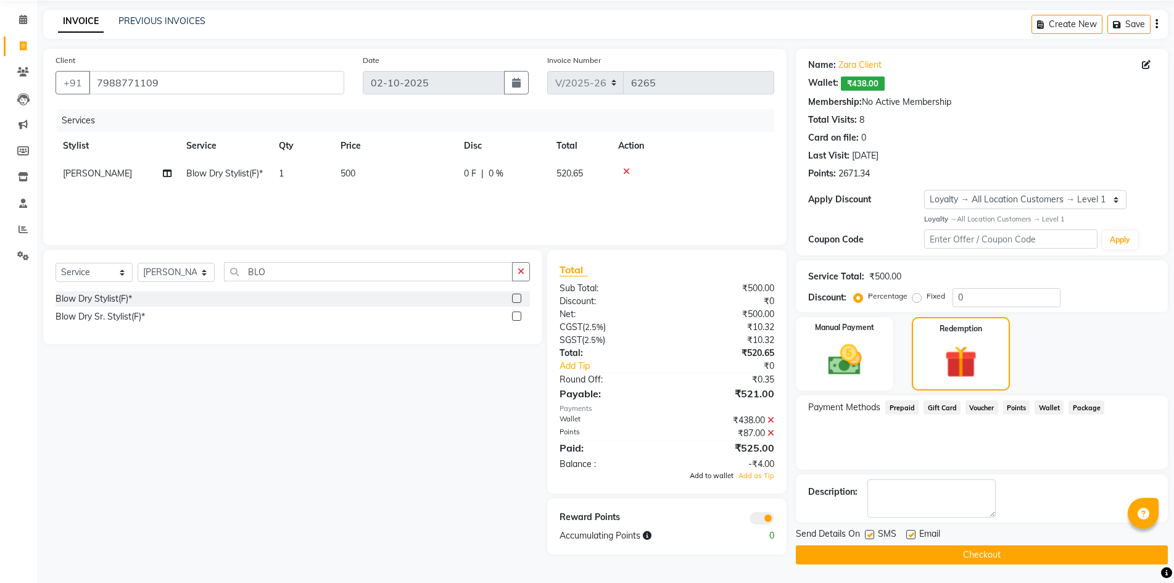
click at [721, 475] on span "Add to wallet" at bounding box center [712, 476] width 44 height 9
click at [914, 531] on label at bounding box center [911, 534] width 9 height 9
click at [914, 531] on input "checkbox" at bounding box center [911, 535] width 8 height 8
checkbox input "false"
click at [1038, 555] on button "Checkout" at bounding box center [982, 555] width 372 height 19
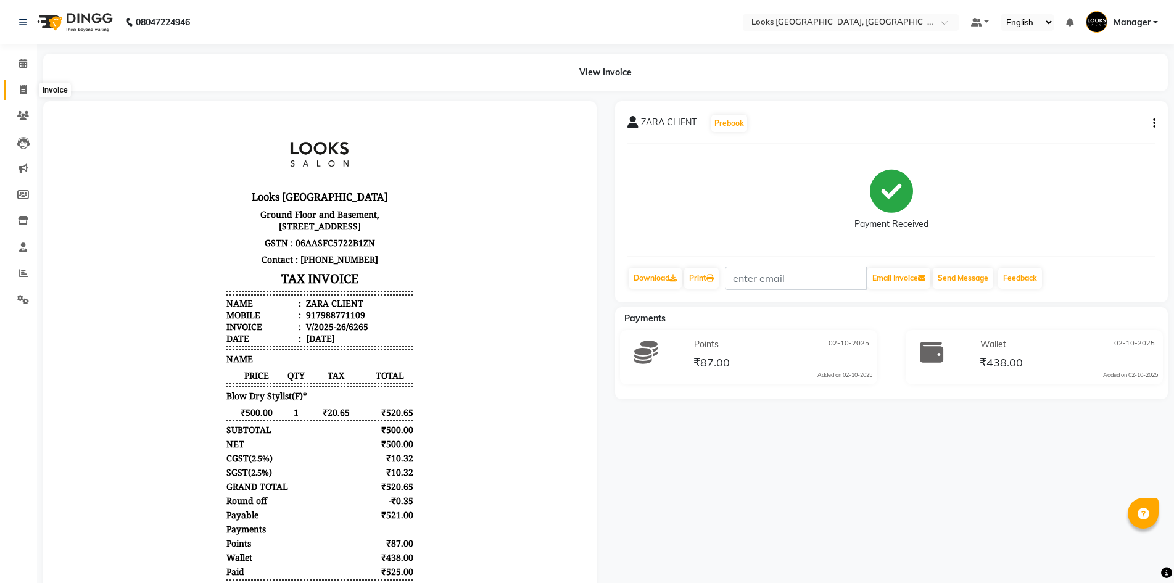
click at [20, 89] on icon at bounding box center [23, 89] width 7 height 9
select select "service"
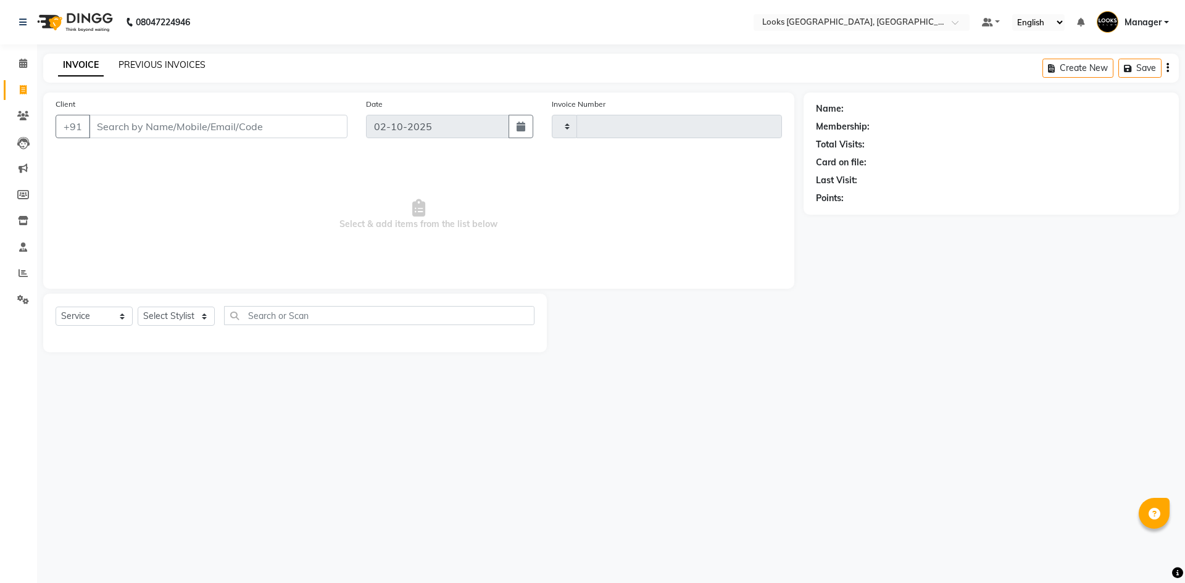
type input "6266"
select select "4718"
click at [172, 69] on link "PREVIOUS INVOICES" at bounding box center [161, 64] width 87 height 11
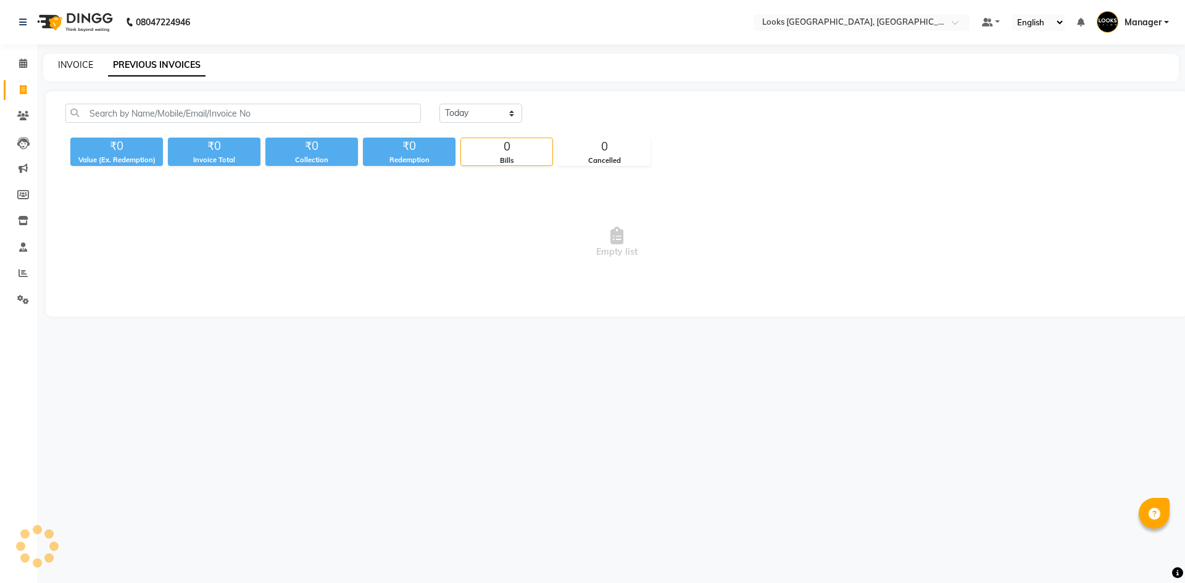
click at [88, 67] on link "INVOICE" at bounding box center [75, 64] width 35 height 11
select select "service"
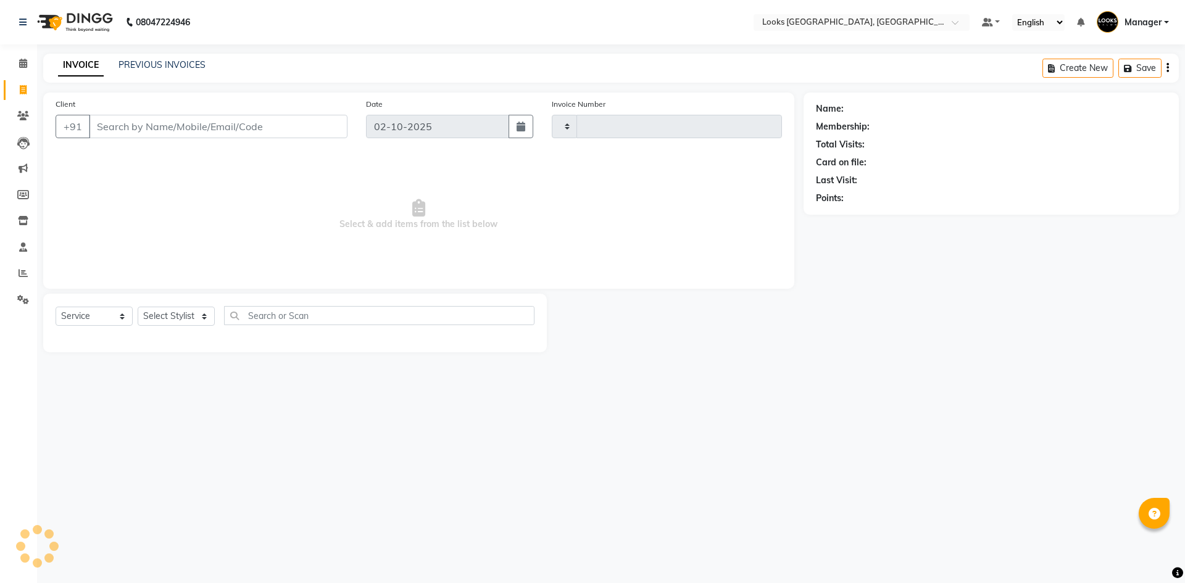
type input "6266"
select select "4718"
click at [201, 318] on select "Select Stylist ARSHAD Ayush Bobby Chaman COUNTER_SALES Employee_WS FAREED KOMAL…" at bounding box center [176, 316] width 77 height 19
select select "78857"
click at [138, 307] on select "Select Stylist ARSHAD Ayush Bobby Chaman COUNTER_SALES Employee_WS FAREED KOMAL…" at bounding box center [176, 316] width 77 height 19
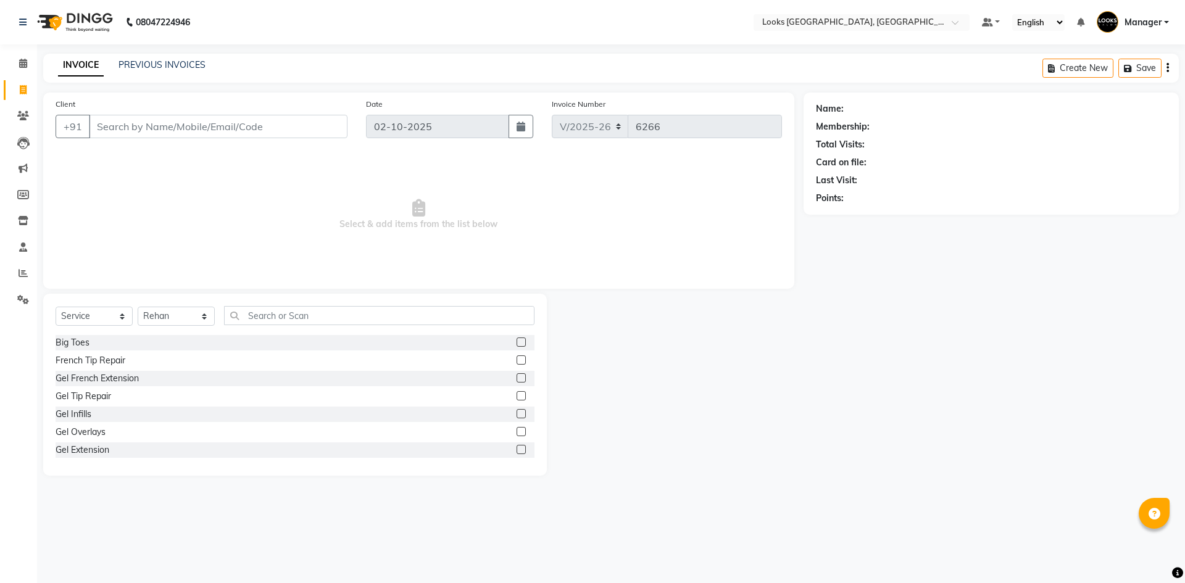
click at [295, 304] on div "Select Service Product Membership Package Voucher Prepaid Gift Card Select Styl…" at bounding box center [295, 385] width 504 height 182
click at [302, 317] on input "text" at bounding box center [379, 315] width 310 height 19
type input "C"
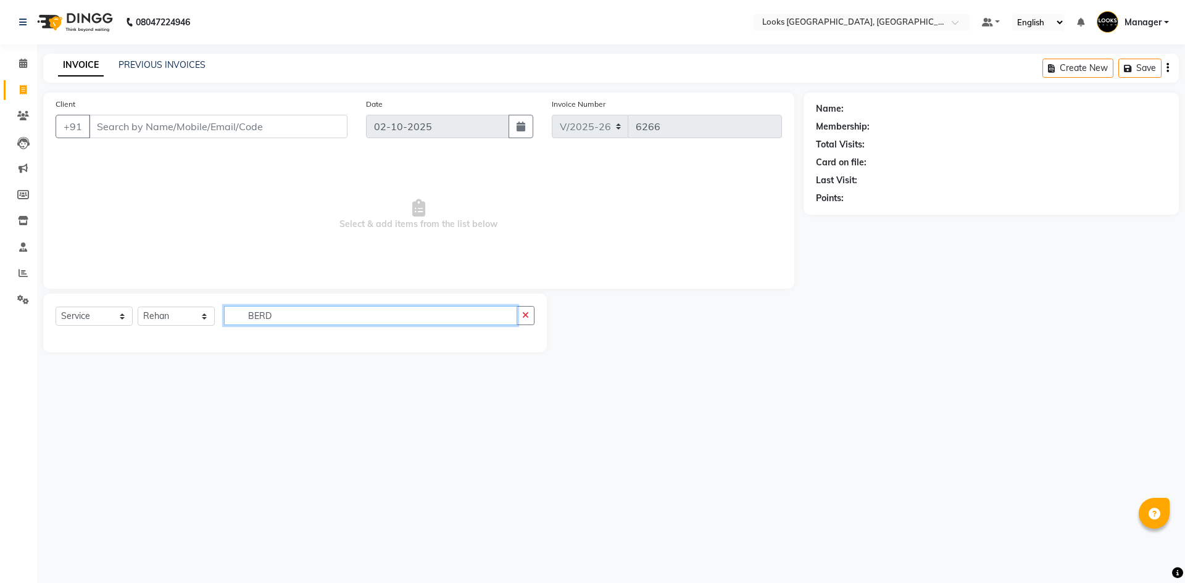
drag, startPoint x: 302, startPoint y: 317, endPoint x: 195, endPoint y: 323, distance: 107.0
click at [195, 323] on div "Select Service Product Membership Package Voucher Prepaid Gift Card Select Styl…" at bounding box center [295, 320] width 479 height 29
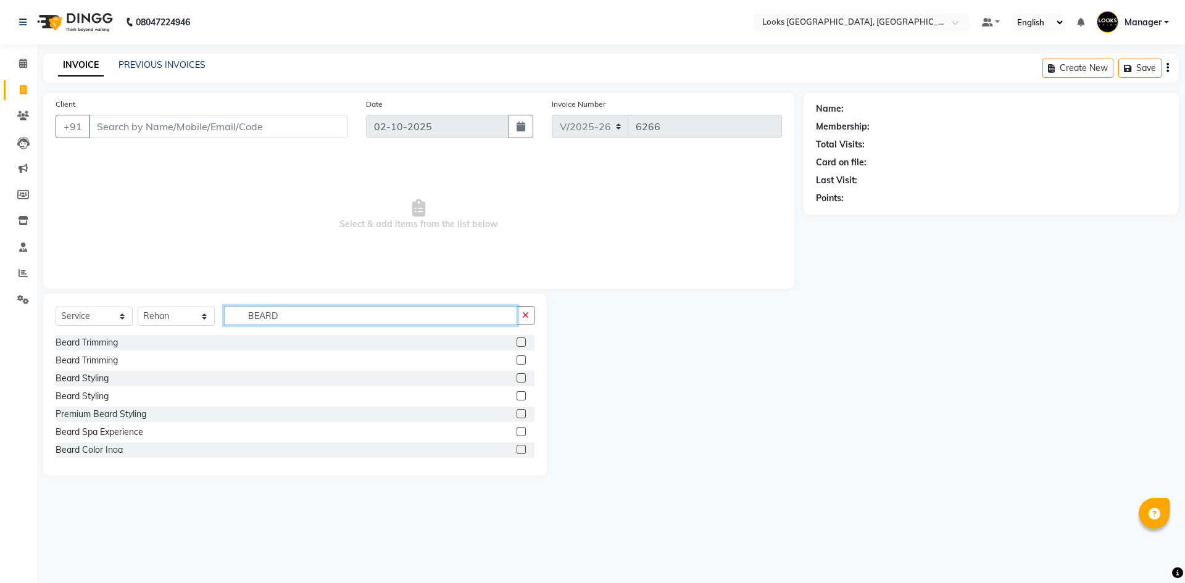
type input "BEARD"
click at [517, 343] on label at bounding box center [521, 342] width 9 height 9
click at [517, 343] on input "checkbox" at bounding box center [521, 343] width 8 height 8
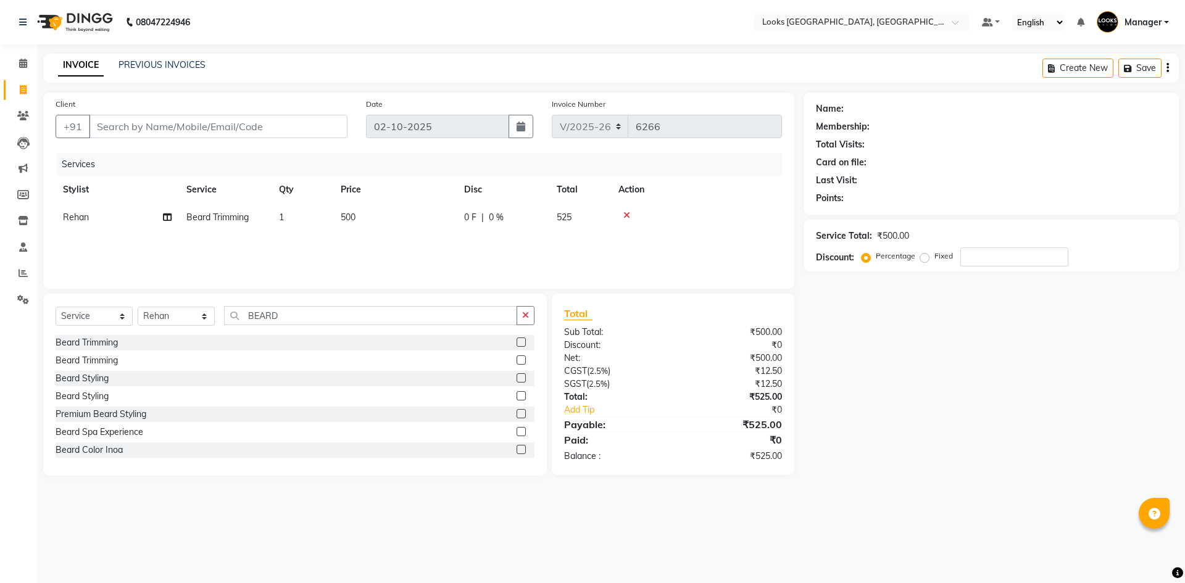
checkbox input "false"
drag, startPoint x: 348, startPoint y: 212, endPoint x: 357, endPoint y: 214, distance: 9.3
click at [357, 214] on td "500" at bounding box center [394, 218] width 123 height 28
select select "78857"
drag, startPoint x: 479, startPoint y: 221, endPoint x: 130, endPoint y: 186, distance: 350.5
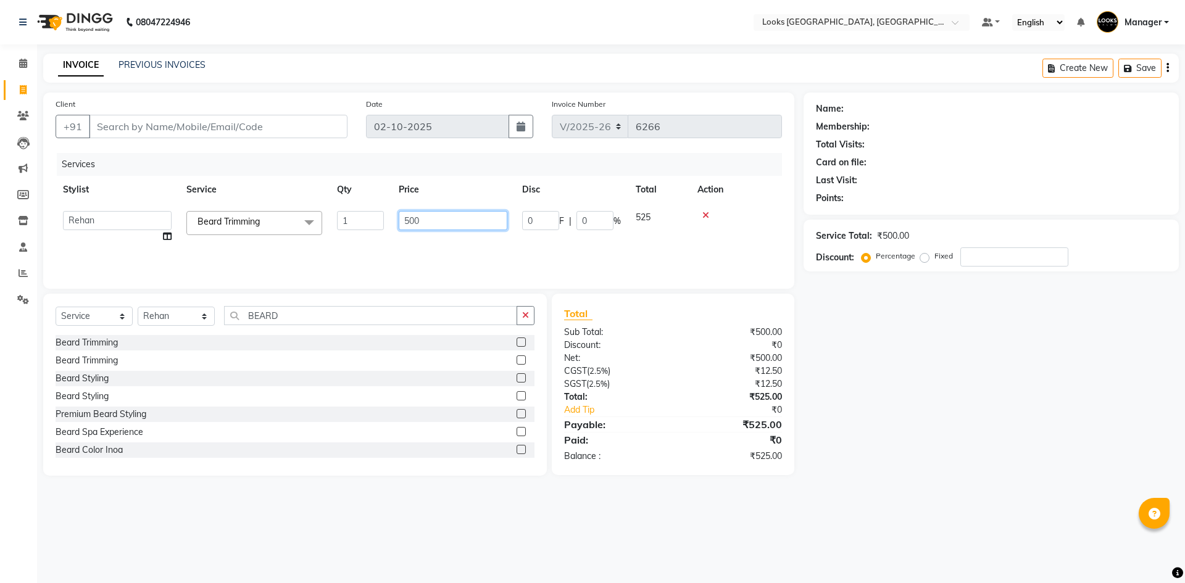
click at [134, 187] on table "Stylist Service Qty Price Disc Total Action ARSHAD Ayush Bobby Chaman COUNTER_S…" at bounding box center [419, 213] width 726 height 75
type input "350"
click at [329, 317] on input "BEARD" at bounding box center [370, 315] width 293 height 19
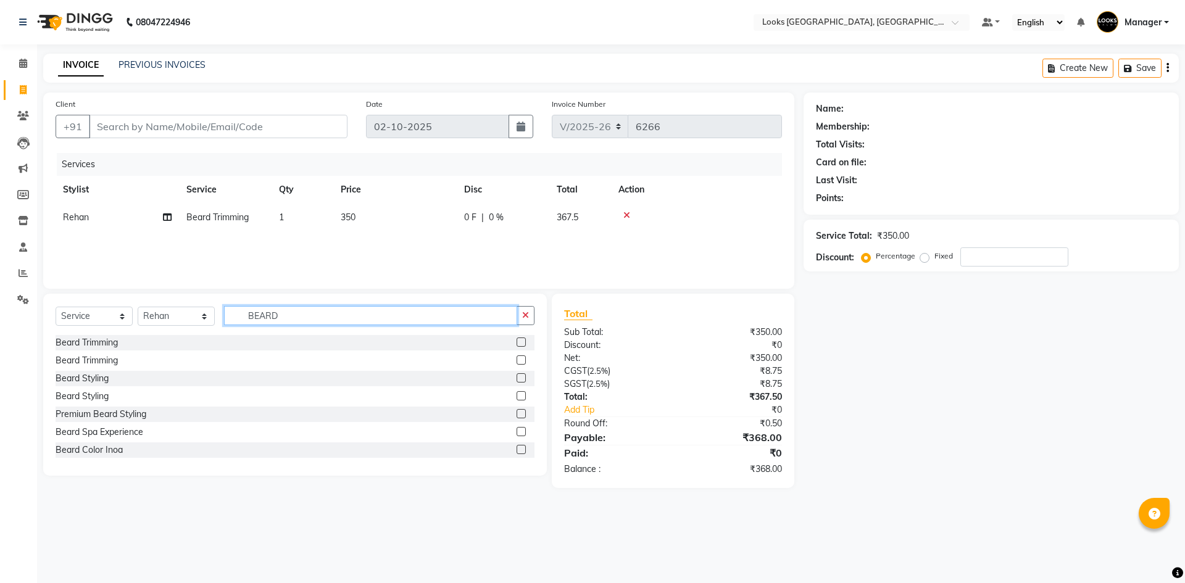
click at [329, 317] on input "BEARD" at bounding box center [370, 315] width 293 height 19
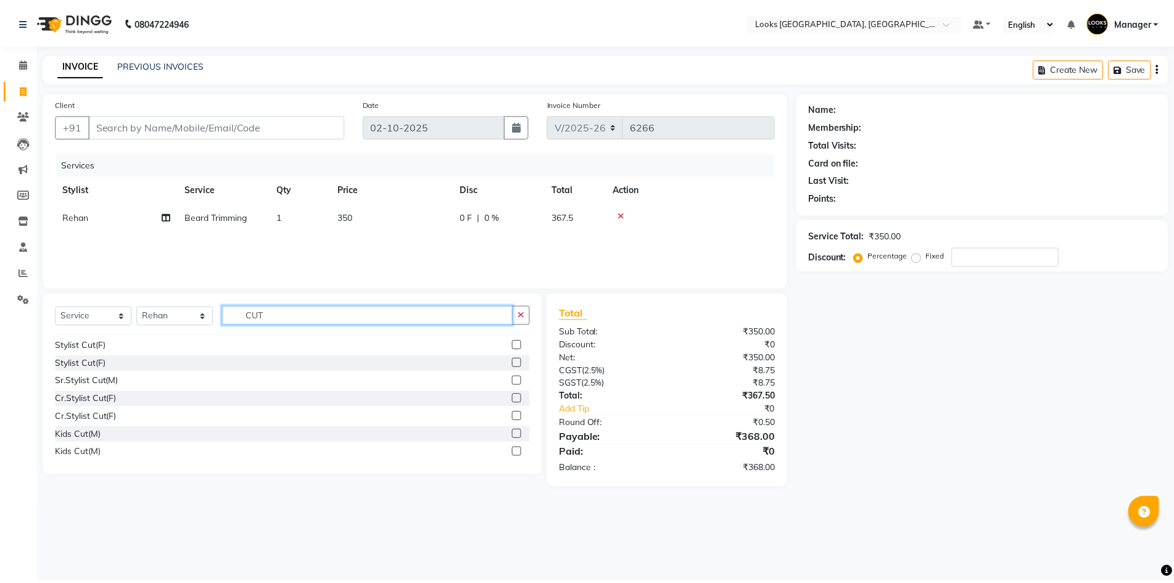
scroll to position [139, 0]
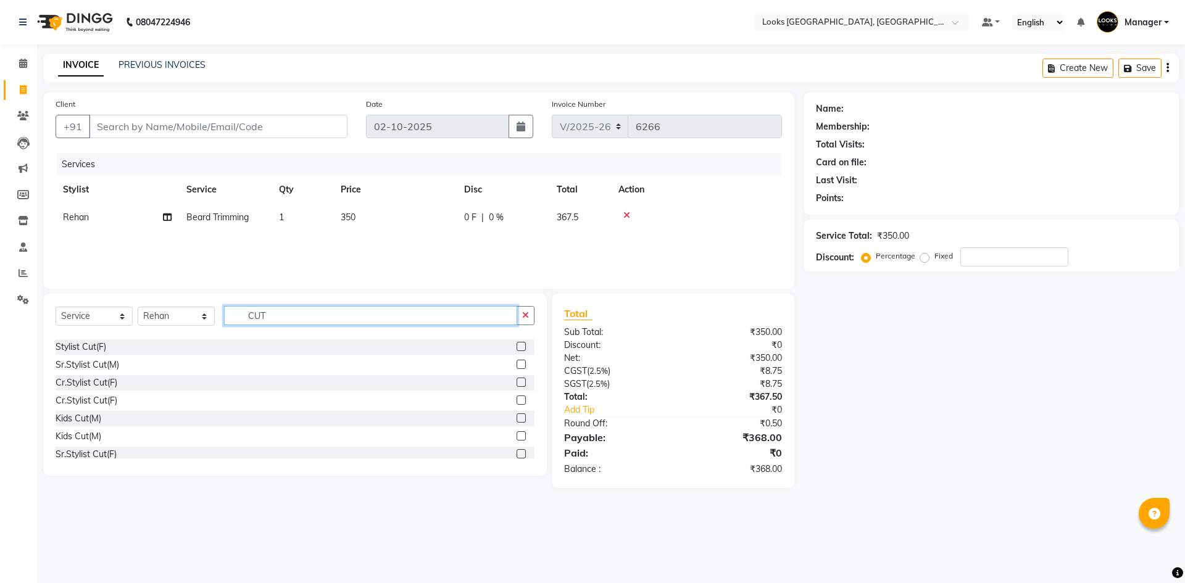
type input "CUT"
click at [517, 418] on label at bounding box center [521, 418] width 9 height 9
click at [517, 418] on input "checkbox" at bounding box center [521, 419] width 8 height 8
checkbox input "false"
click at [349, 241] on span "400" at bounding box center [348, 244] width 15 height 11
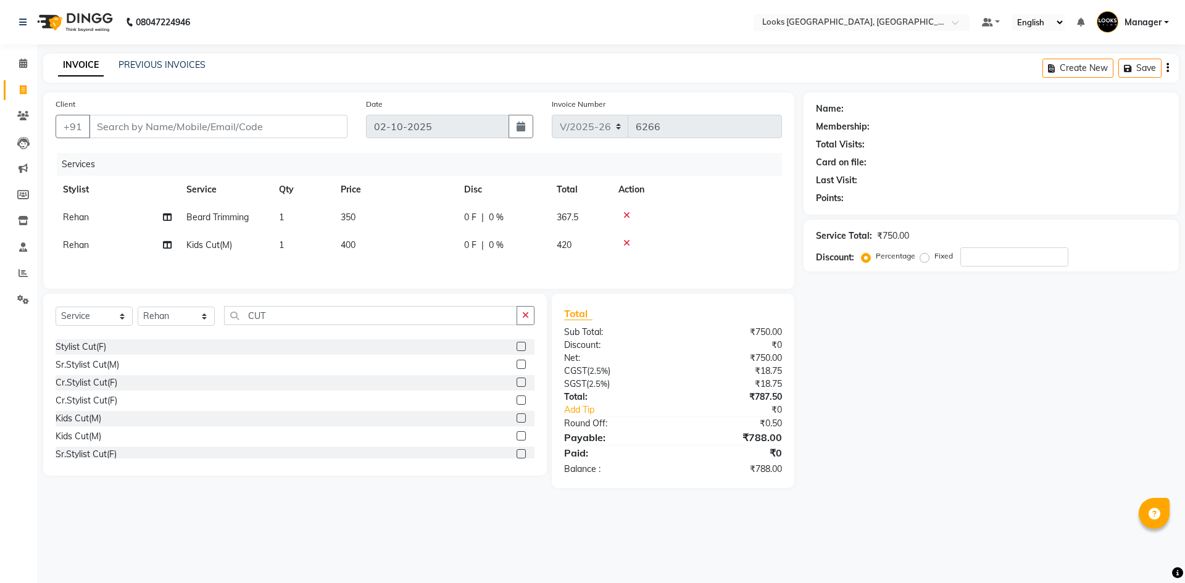
select select "78857"
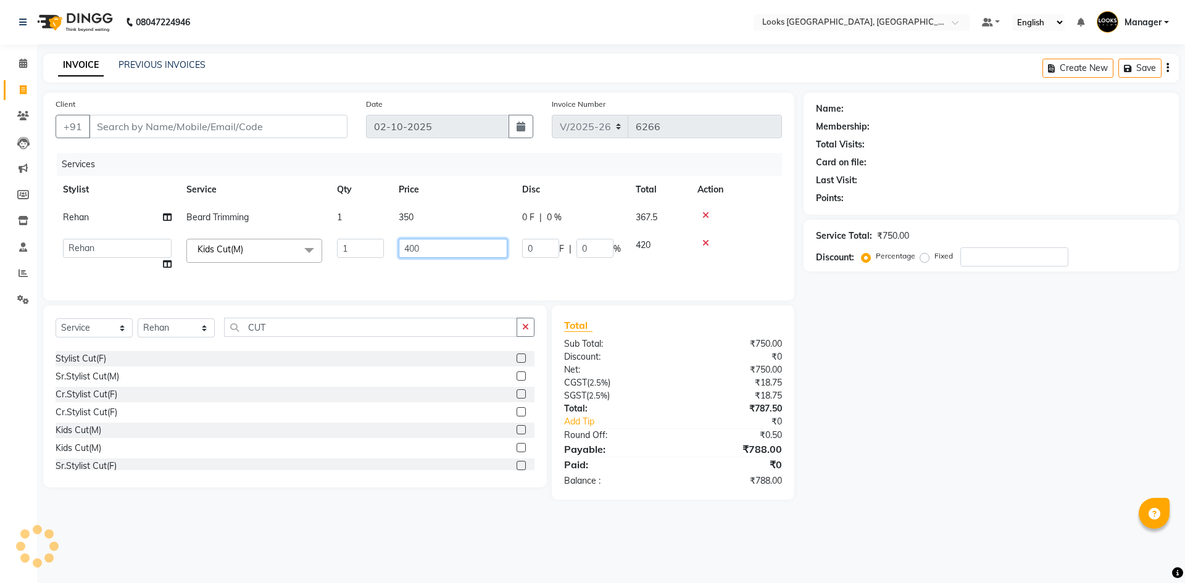
click at [36, 194] on div "Client +91 Date 02-10-2025 Invoice Number V/2025 V/2025-26 6266 Services Stylis…" at bounding box center [419, 296] width 770 height 407
type input "350"
click at [176, 123] on input "Client" at bounding box center [218, 126] width 259 height 23
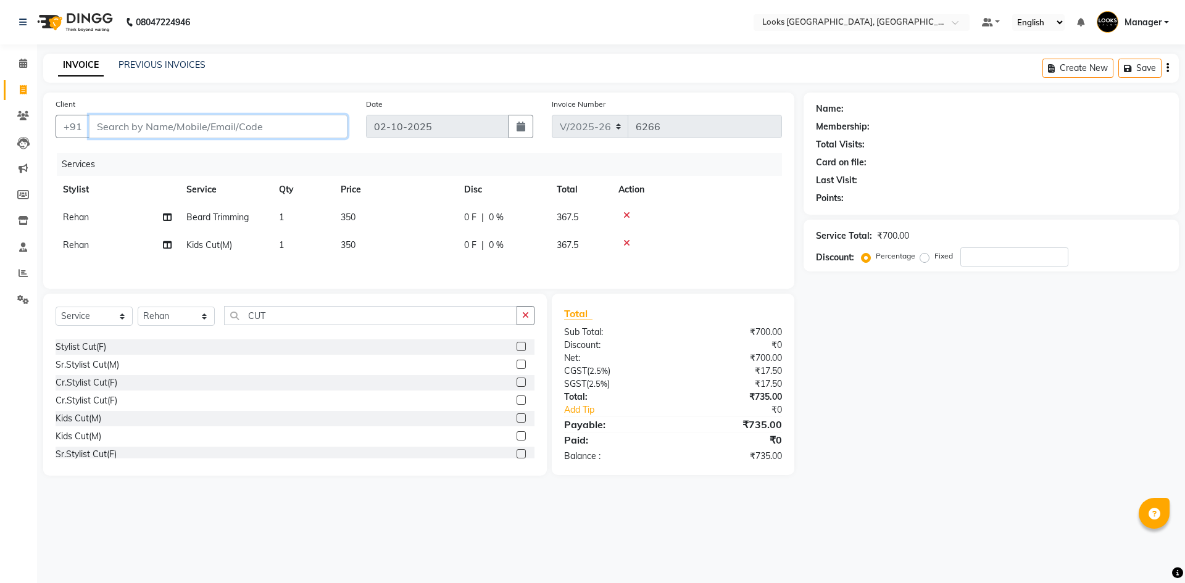
type input "9"
type input "0"
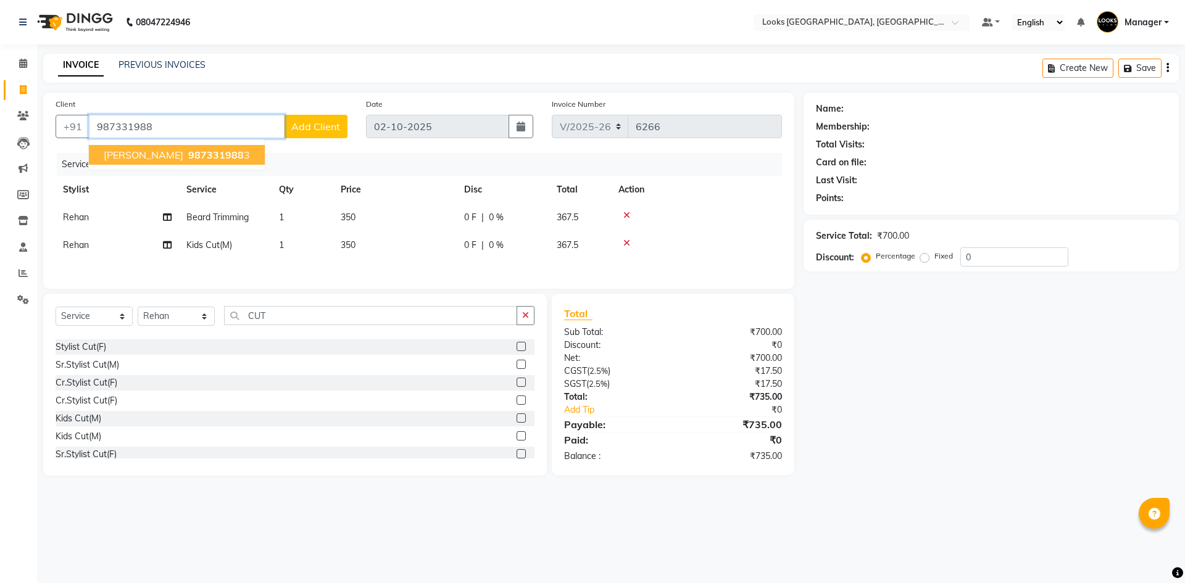
click at [197, 152] on ngb-highlight "987331988 3" at bounding box center [218, 155] width 64 height 12
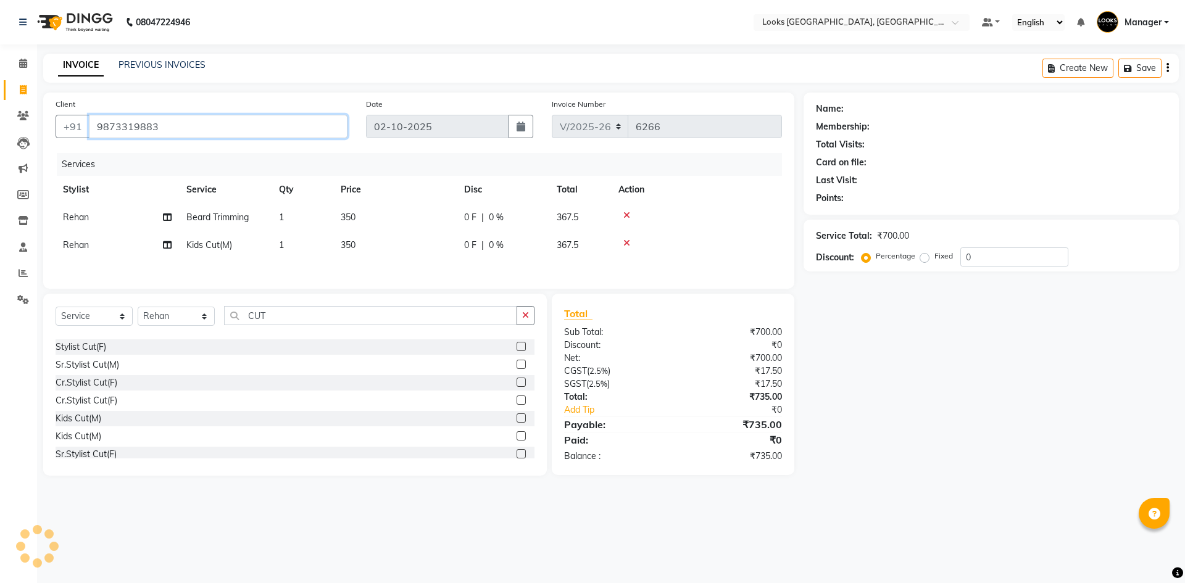
type input "9873319883"
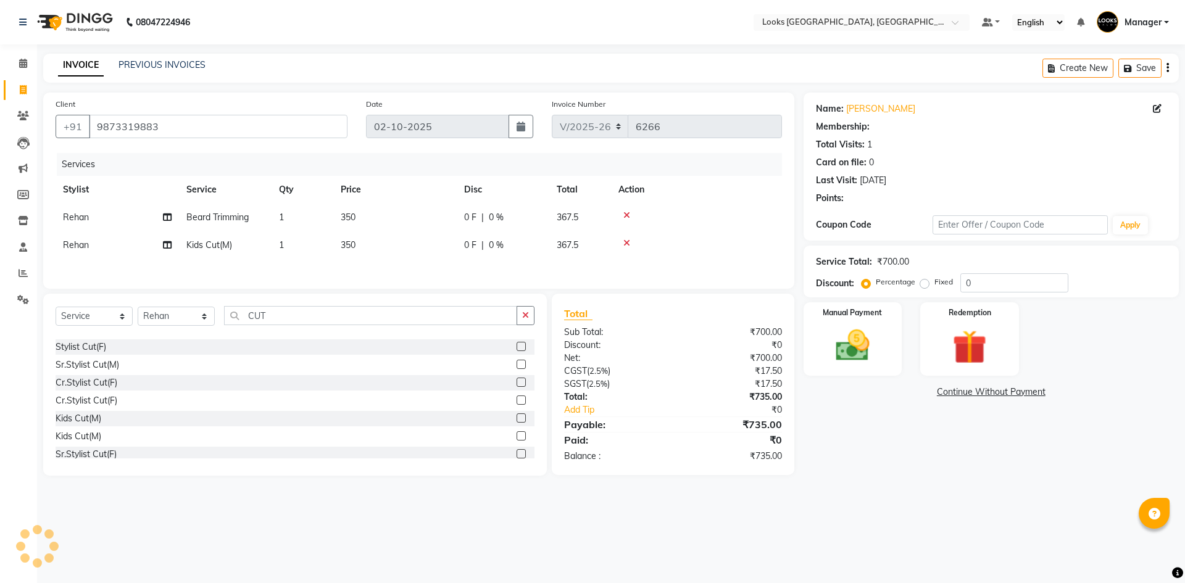
select select "1: Object"
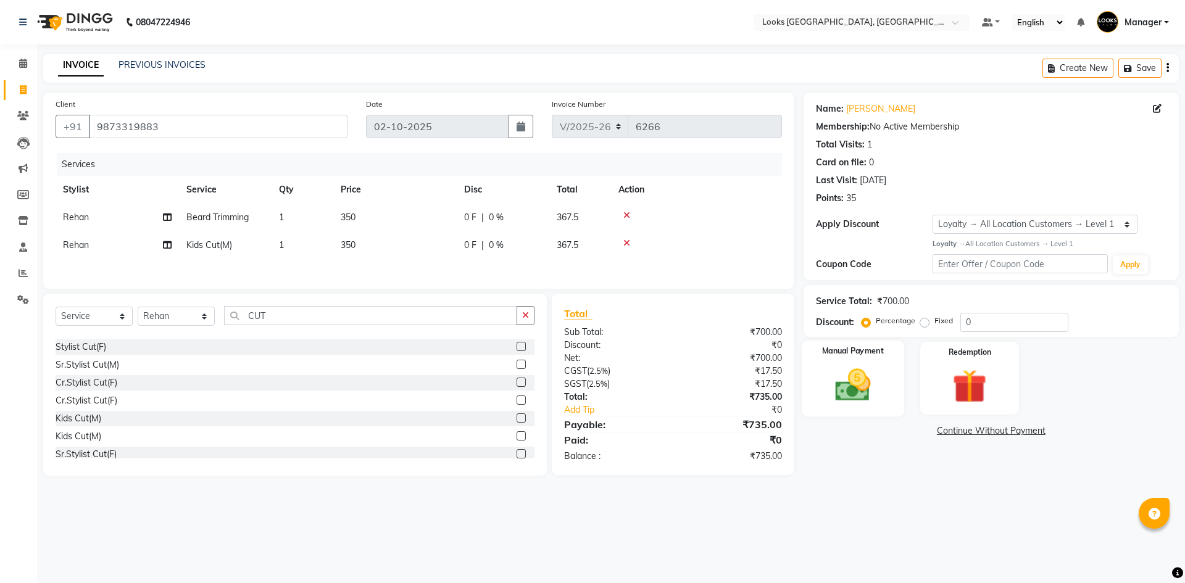
click at [864, 410] on div "Manual Payment" at bounding box center [852, 378] width 102 height 76
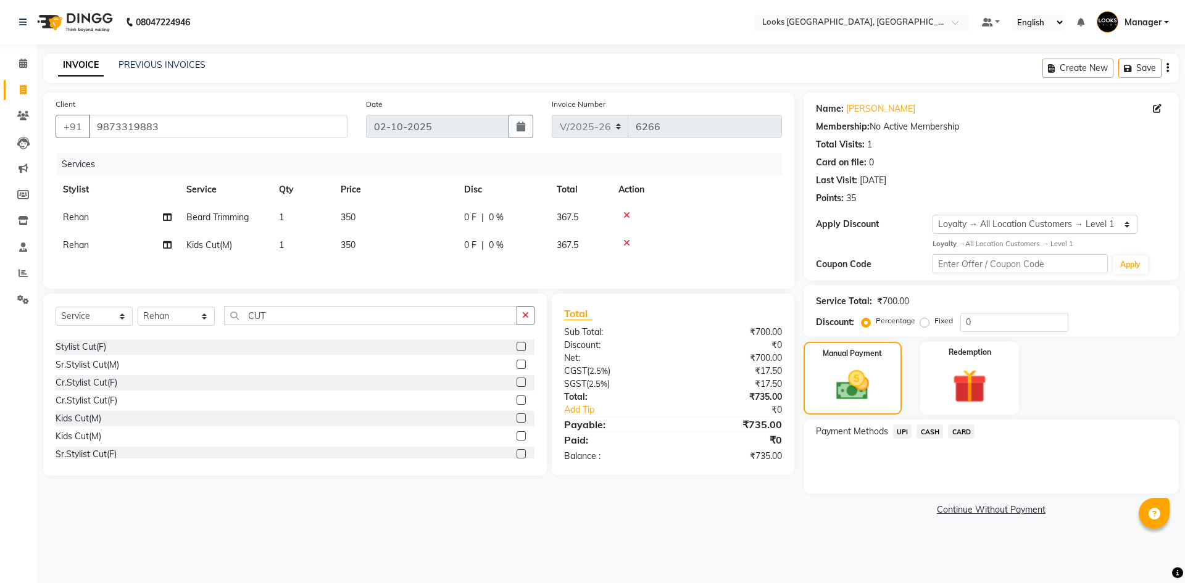
click at [897, 431] on span "UPI" at bounding box center [902, 432] width 19 height 14
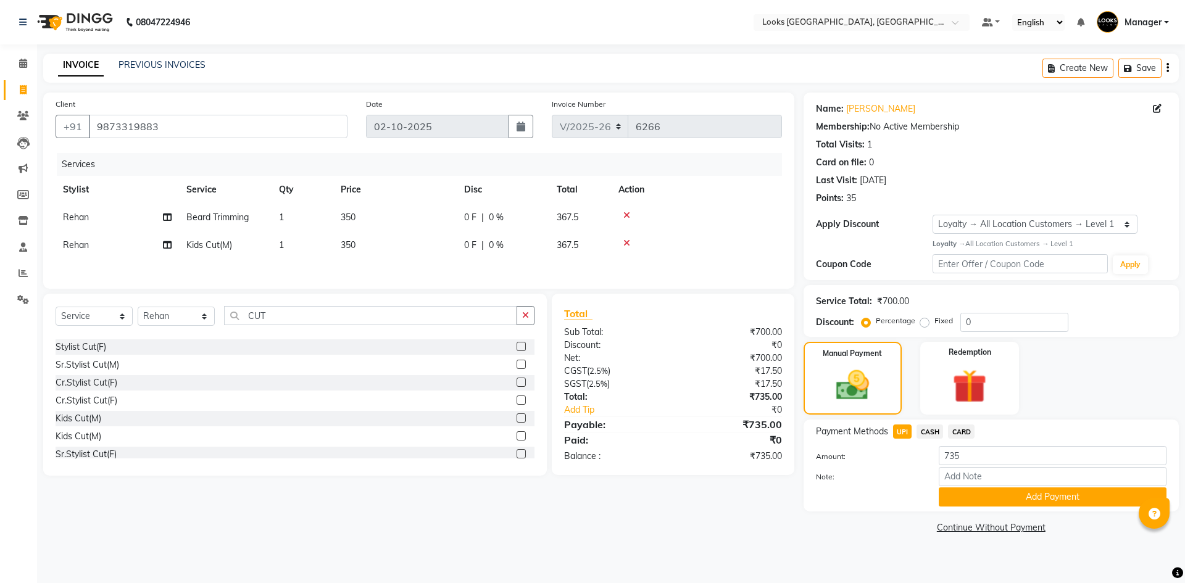
click at [1020, 495] on button "Add Payment" at bounding box center [1053, 497] width 228 height 19
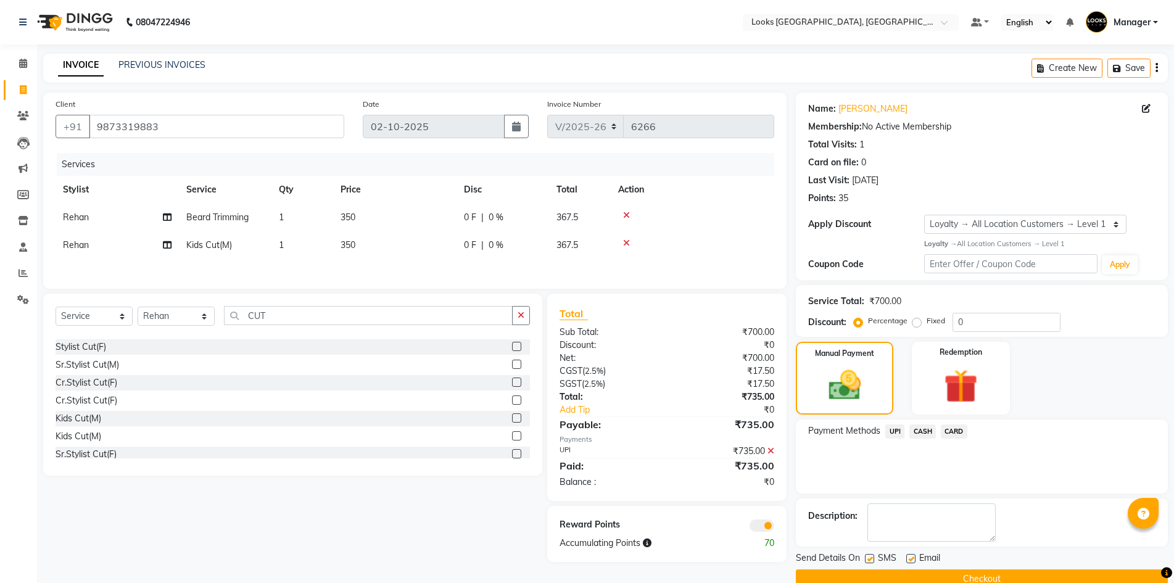
scroll to position [24, 0]
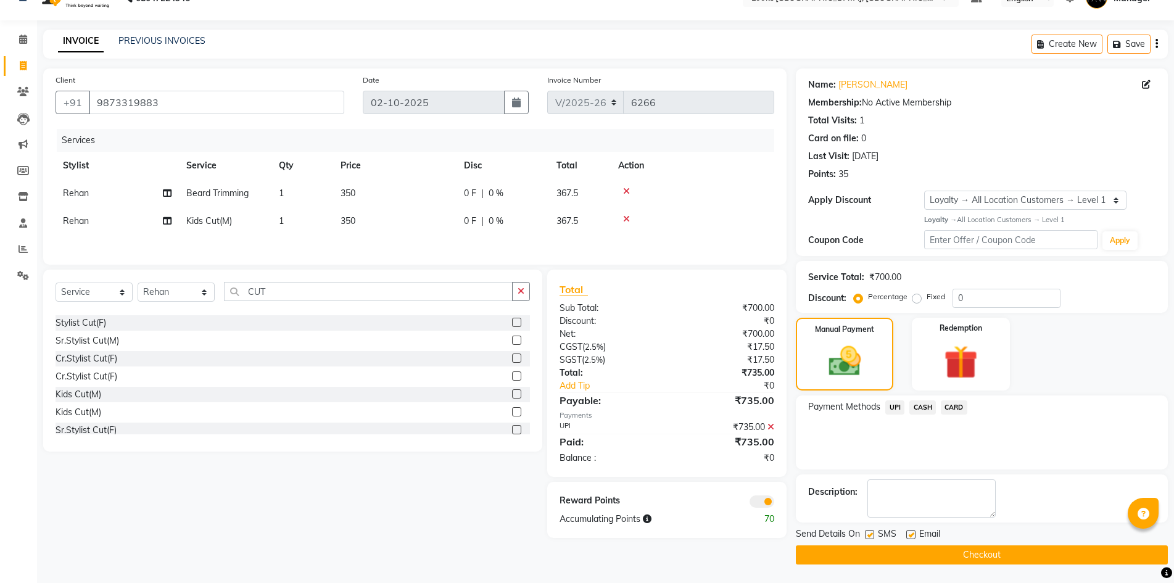
click at [1050, 554] on button "Checkout" at bounding box center [982, 555] width 372 height 19
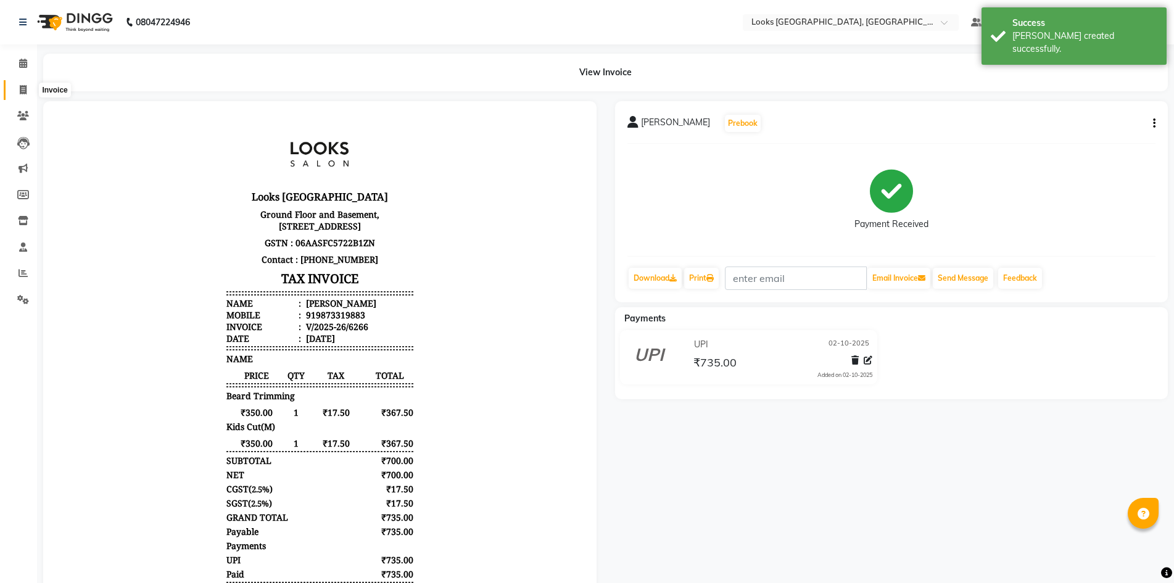
click at [26, 91] on icon at bounding box center [23, 89] width 7 height 9
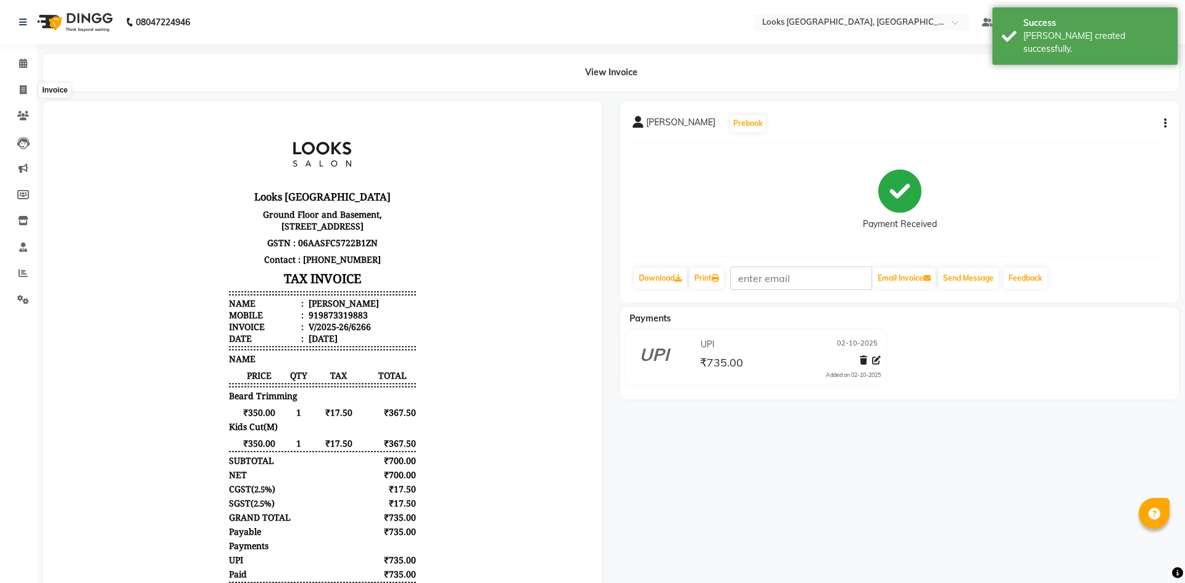
select select "4718"
select select "service"
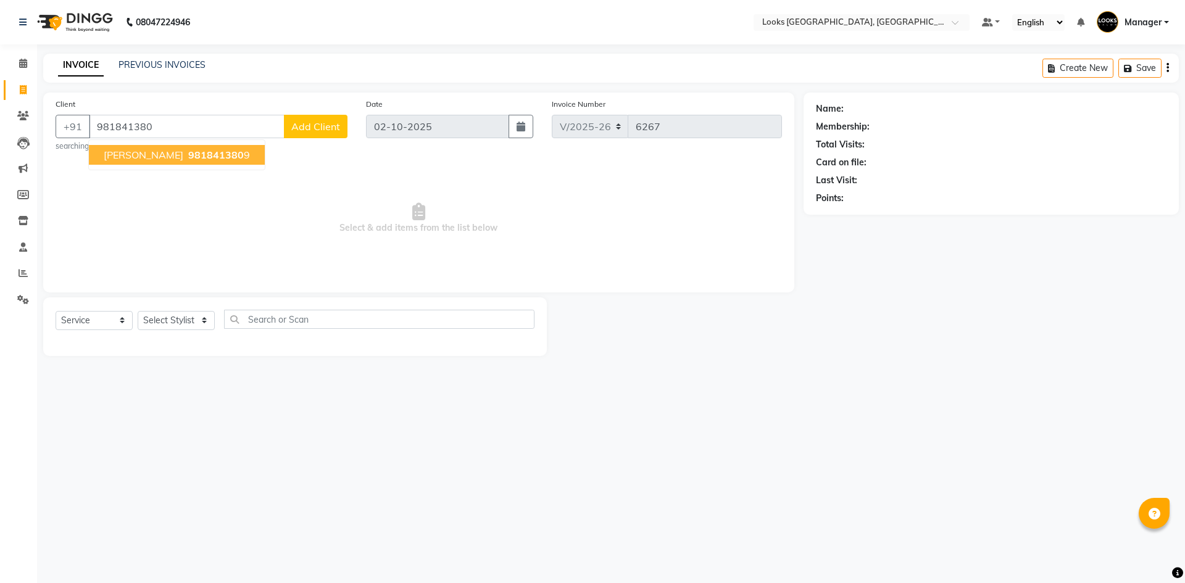
click at [215, 154] on button "ABHINAV 981841380 9" at bounding box center [177, 155] width 176 height 20
type input "9818413809"
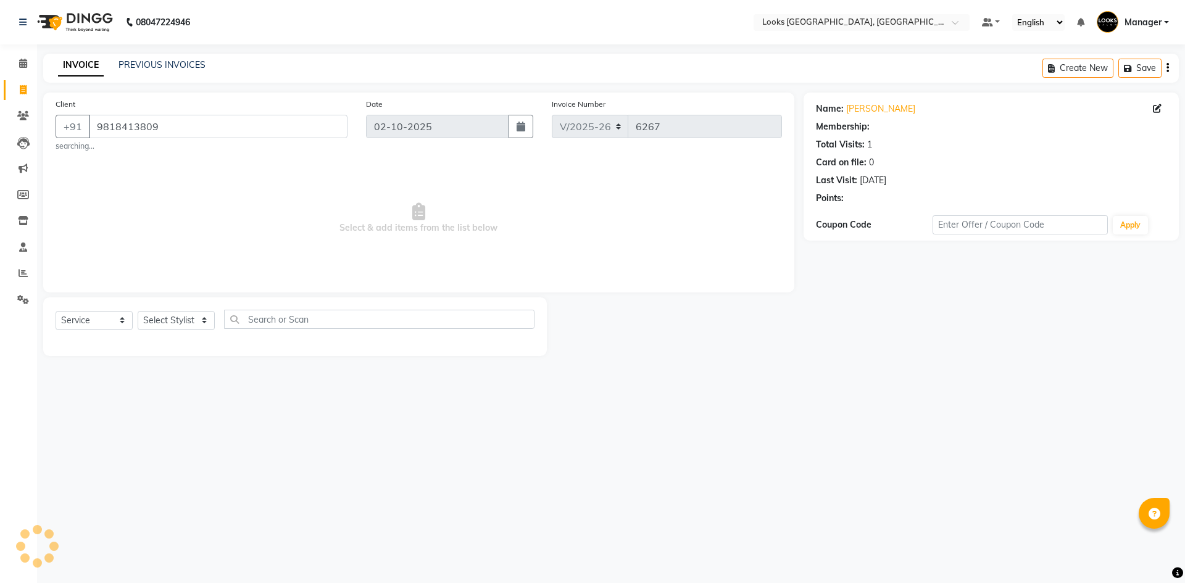
select select "1: Object"
click at [196, 320] on select "Select Stylist ARSHAD Ayush Bobby Chaman COUNTER_SALES Employee_WS FAREED KOMAL…" at bounding box center [176, 320] width 77 height 19
click at [138, 311] on select "Select Stylist ARSHAD Ayush Bobby Chaman COUNTER_SALES Employee_WS FAREED KOMAL…" at bounding box center [176, 320] width 77 height 19
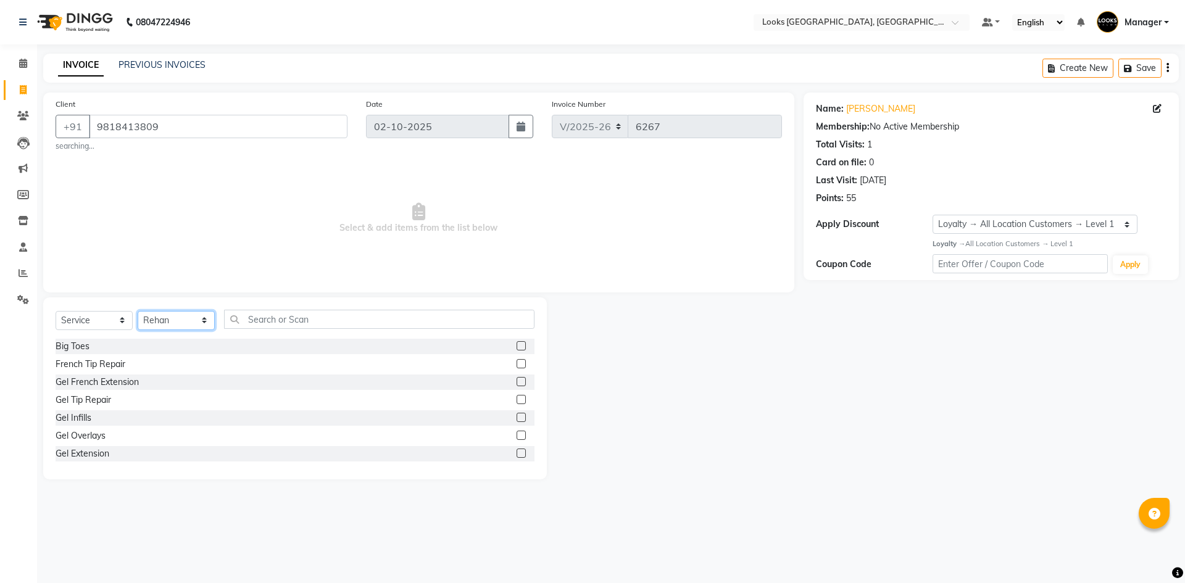
click at [183, 318] on select "Select Stylist ARSHAD Ayush Bobby Chaman COUNTER_SALES Employee_WS FAREED KOMAL…" at bounding box center [176, 320] width 77 height 19
select select "67717"
click at [138, 311] on select "Select Stylist ARSHAD Ayush Bobby Chaman COUNTER_SALES Employee_WS FAREED KOMAL…" at bounding box center [176, 320] width 77 height 19
click at [294, 316] on input "text" at bounding box center [379, 319] width 310 height 19
type input "CU"
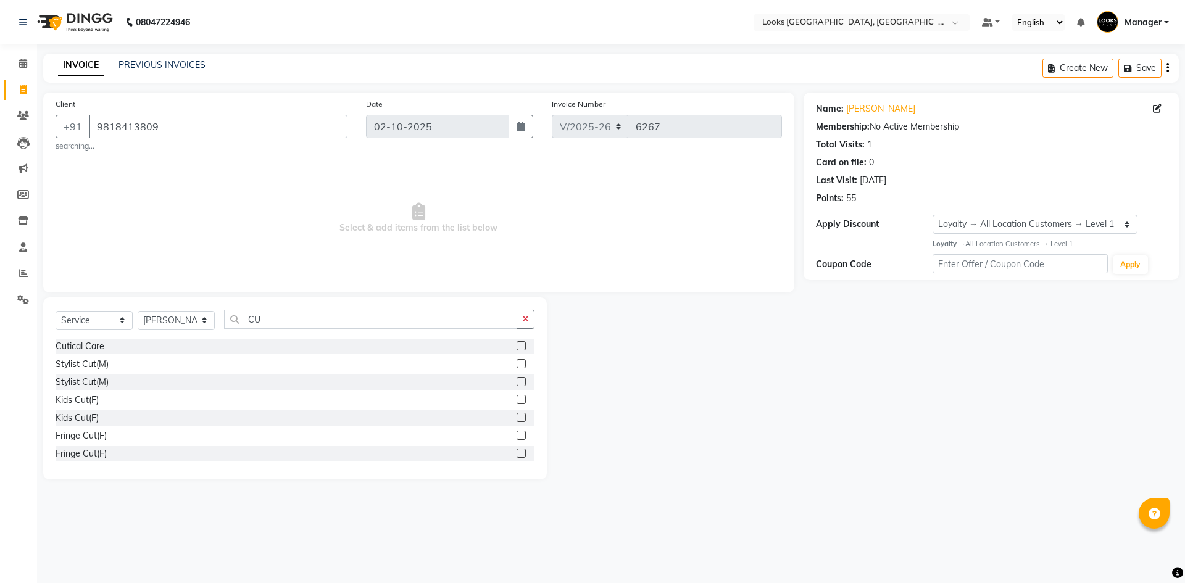
click at [517, 364] on label at bounding box center [521, 363] width 9 height 9
click at [517, 364] on input "checkbox" at bounding box center [521, 364] width 8 height 8
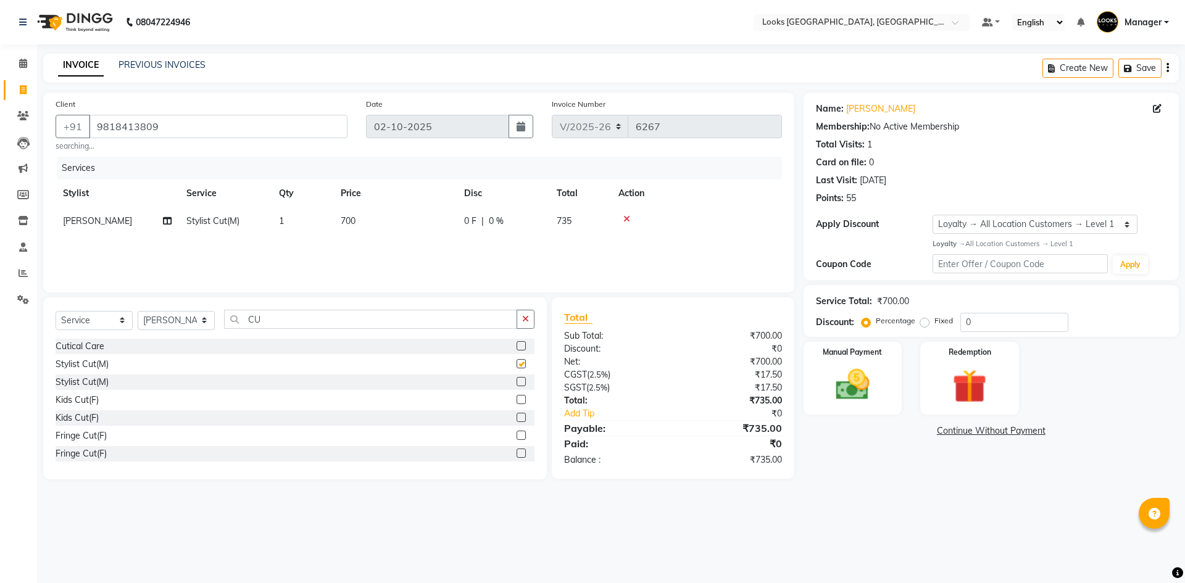
click at [362, 220] on td "700" at bounding box center [394, 221] width 123 height 28
checkbox input "false"
select select "67717"
drag, startPoint x: 446, startPoint y: 218, endPoint x: 207, endPoint y: 207, distance: 239.1
click at [208, 208] on tr "ARSHAD Ayush Bobby Chaman COUNTER_SALES Employee_WS FAREED KOMAL Manager MANISH…" at bounding box center [419, 230] width 726 height 47
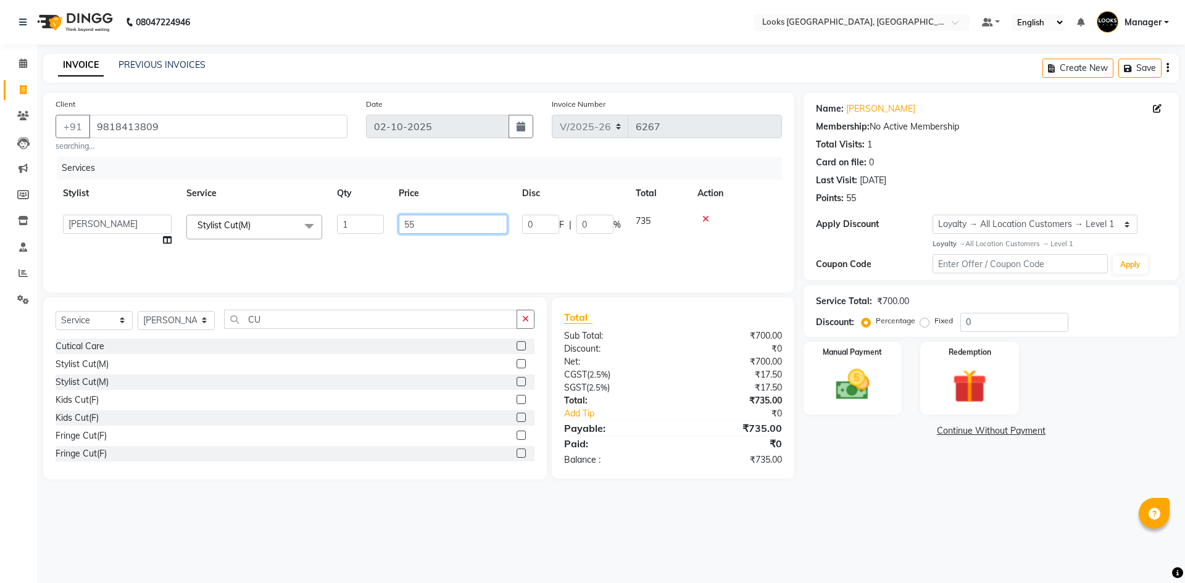
type input "550"
click at [878, 496] on main "INVOICE PREVIOUS INVOICES Create New Save Client +91 9818413809 searching... Da…" at bounding box center [611, 276] width 1148 height 444
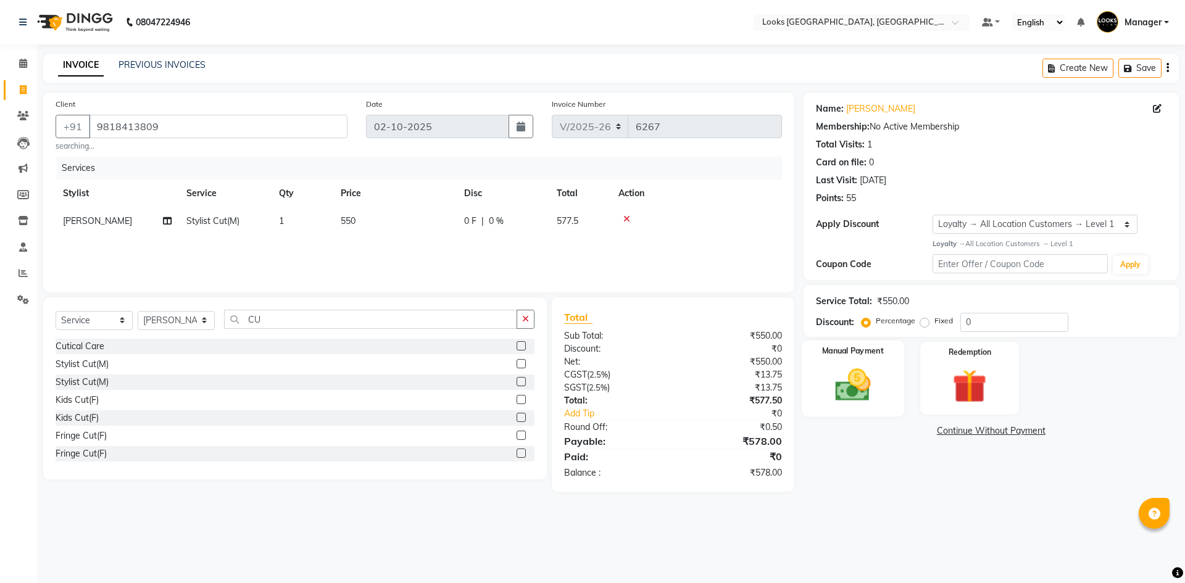
click at [846, 382] on img at bounding box center [852, 385] width 57 height 41
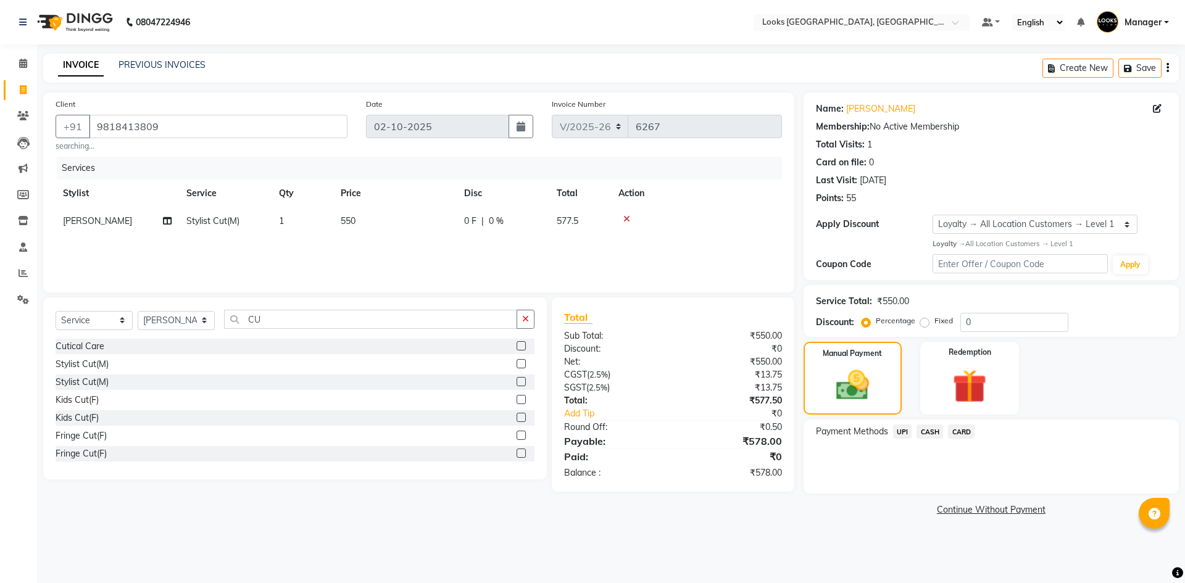
click at [958, 430] on span "CARD" at bounding box center [961, 432] width 27 height 14
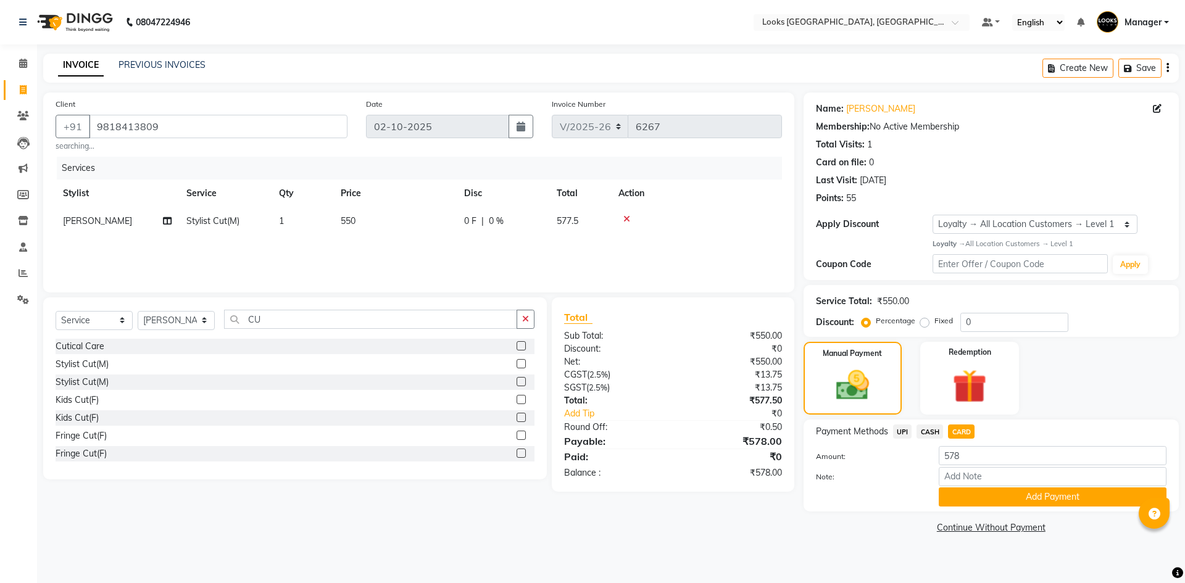
click at [900, 429] on span "UPI" at bounding box center [902, 432] width 19 height 14
click at [992, 496] on button "Add Payment" at bounding box center [1053, 497] width 228 height 19
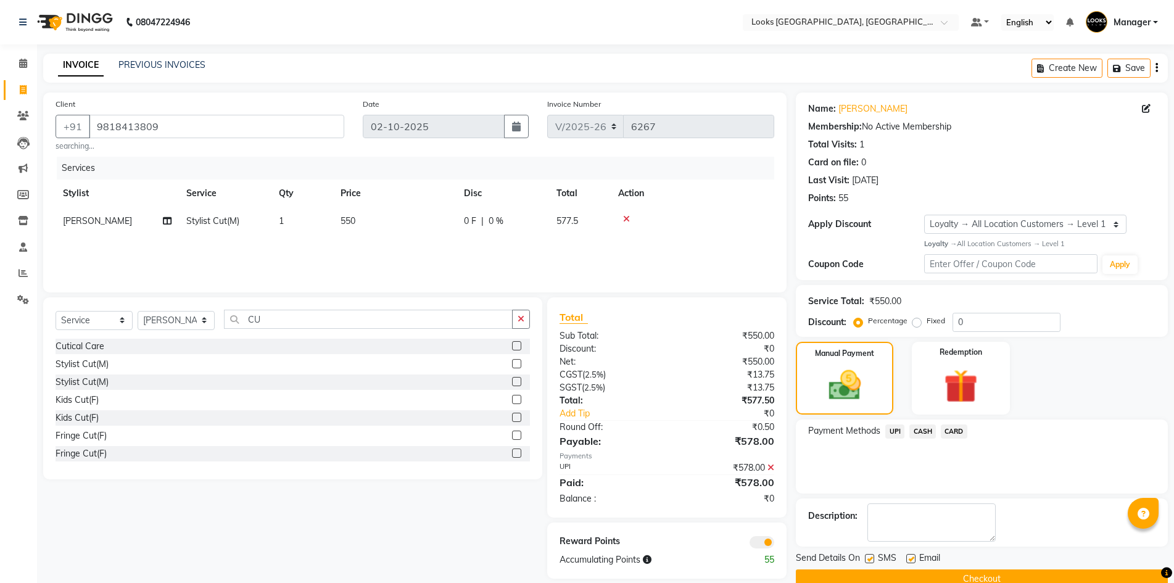
click at [1029, 573] on button "Checkout" at bounding box center [982, 579] width 372 height 19
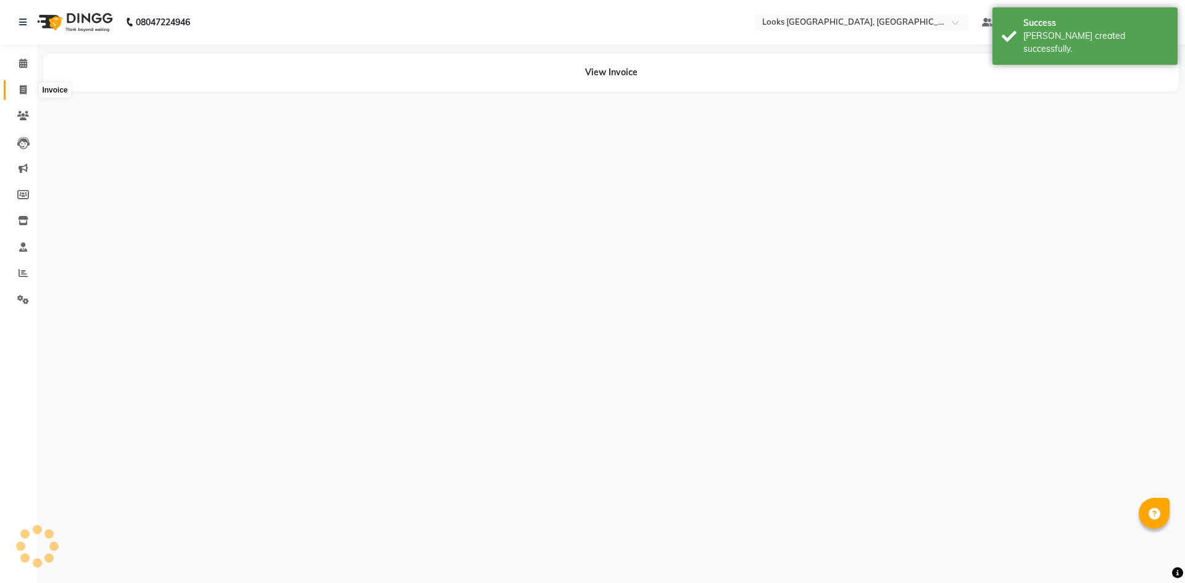
click at [25, 87] on icon at bounding box center [23, 89] width 7 height 9
select select "4718"
select select "service"
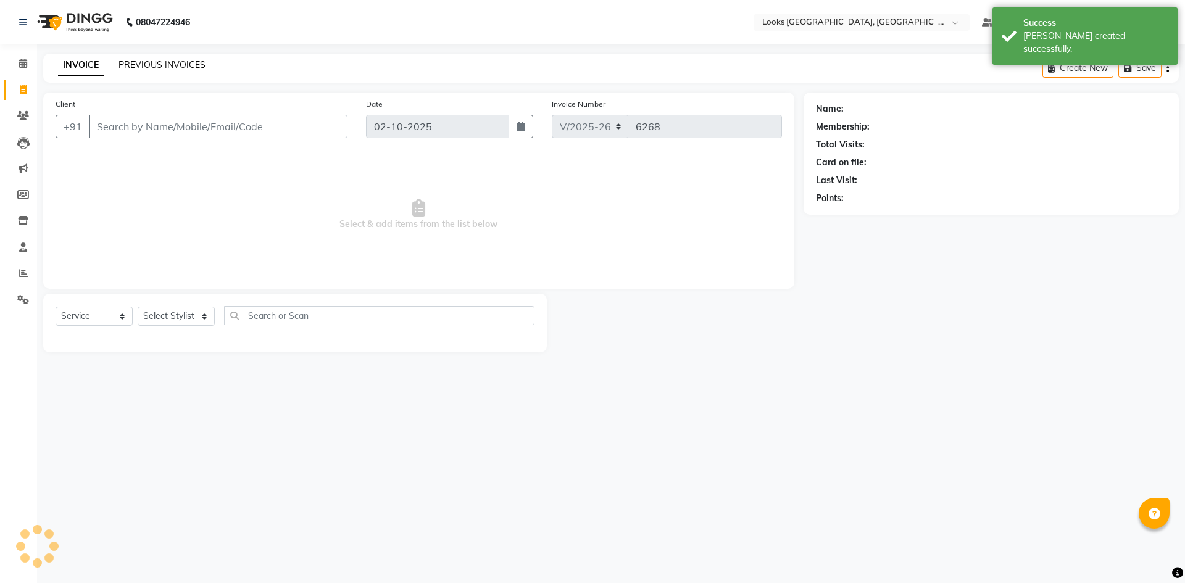
drag, startPoint x: 143, startPoint y: 62, endPoint x: 160, endPoint y: 50, distance: 21.7
click at [144, 62] on link "PREVIOUS INVOICES" at bounding box center [161, 64] width 87 height 11
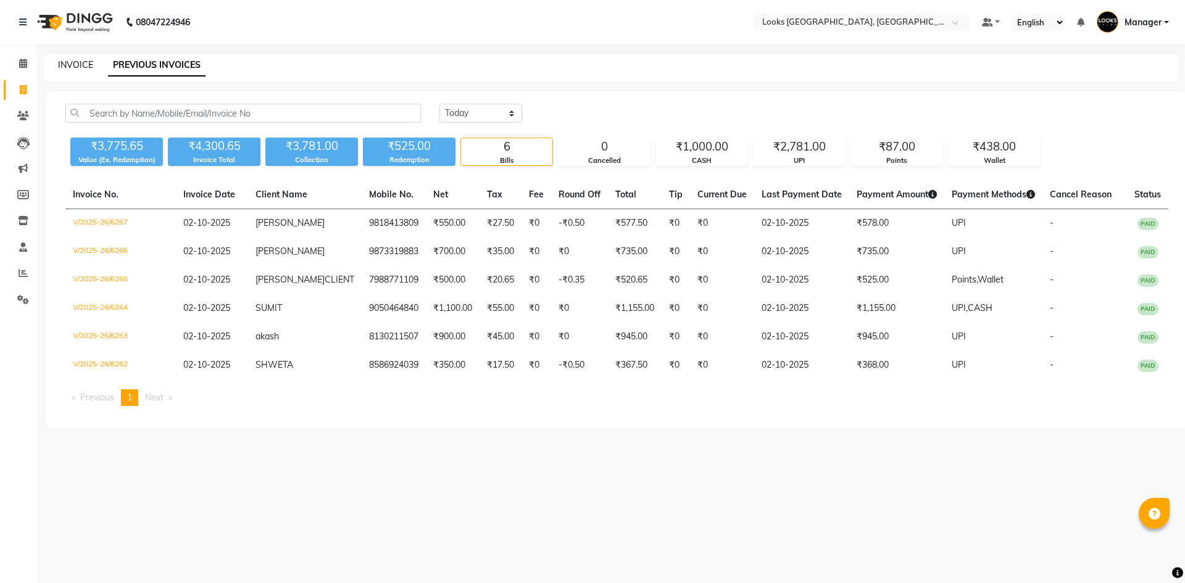
click at [68, 60] on link "INVOICE" at bounding box center [75, 64] width 35 height 11
select select "service"
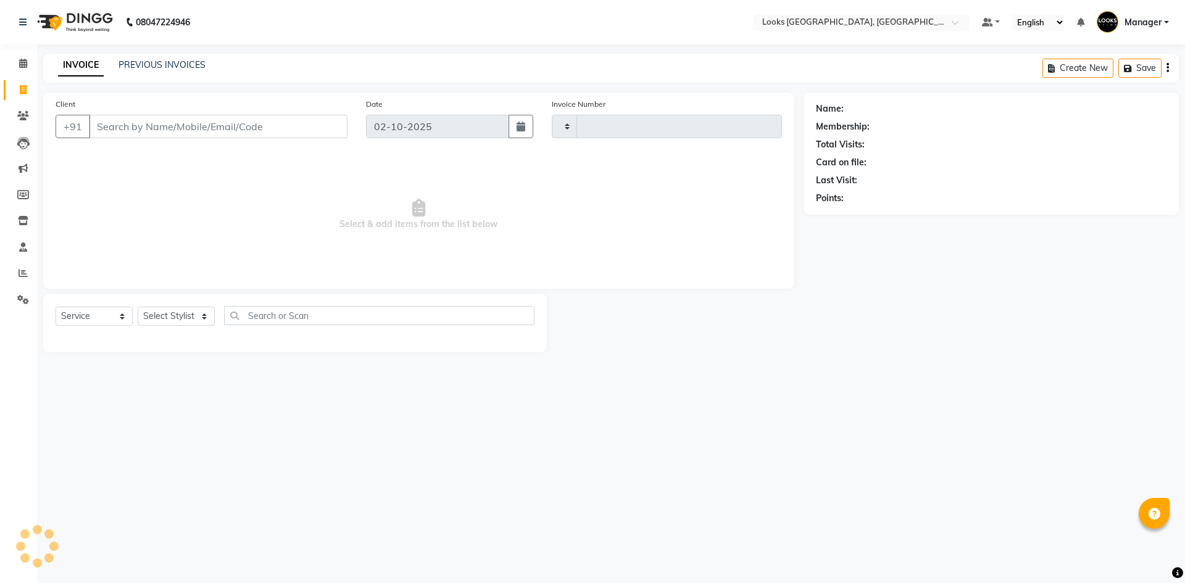
type input "6268"
select select "4718"
click at [183, 123] on input "Client" at bounding box center [218, 126] width 259 height 23
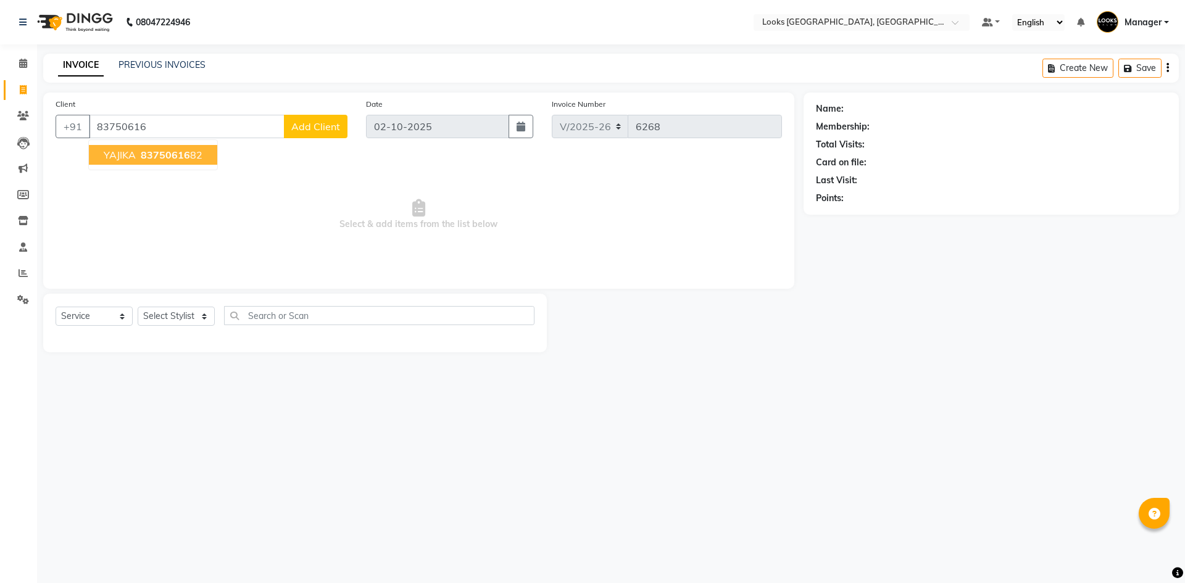
click at [175, 164] on button "YAJIKA 83750616 82" at bounding box center [153, 155] width 128 height 20
type input "8375061682"
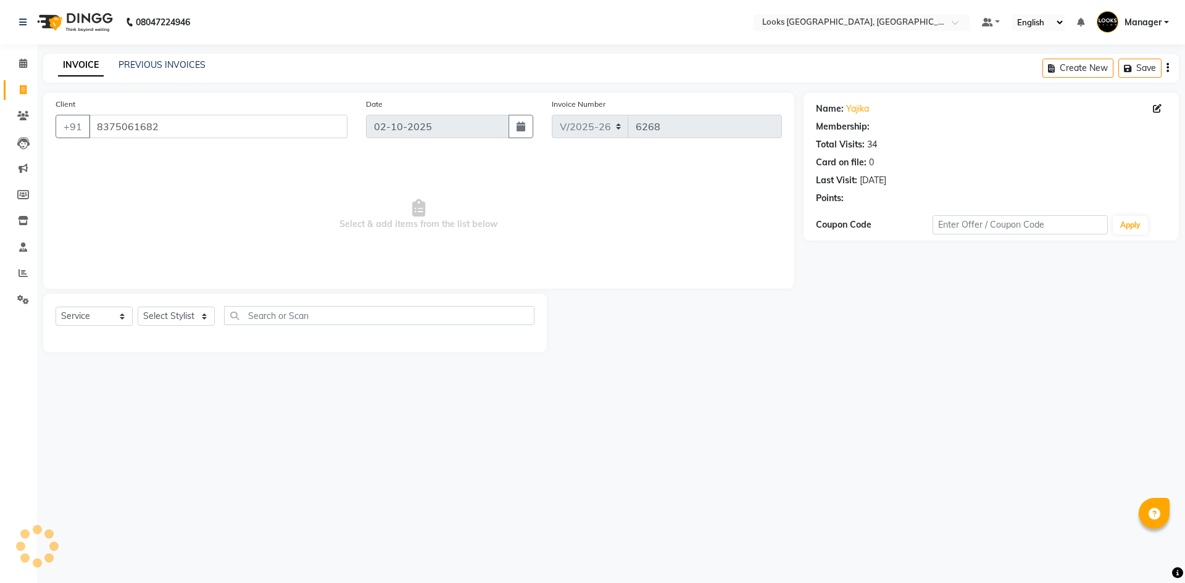
select select "1: Object"
drag, startPoint x: 197, startPoint y: 131, endPoint x: 44, endPoint y: 130, distance: 153.1
click at [44, 130] on div "Client +91 8375061682 Date 02-10-2025 Invoice Number V/2025 V/2025-26 6268 Sele…" at bounding box center [418, 191] width 751 height 196
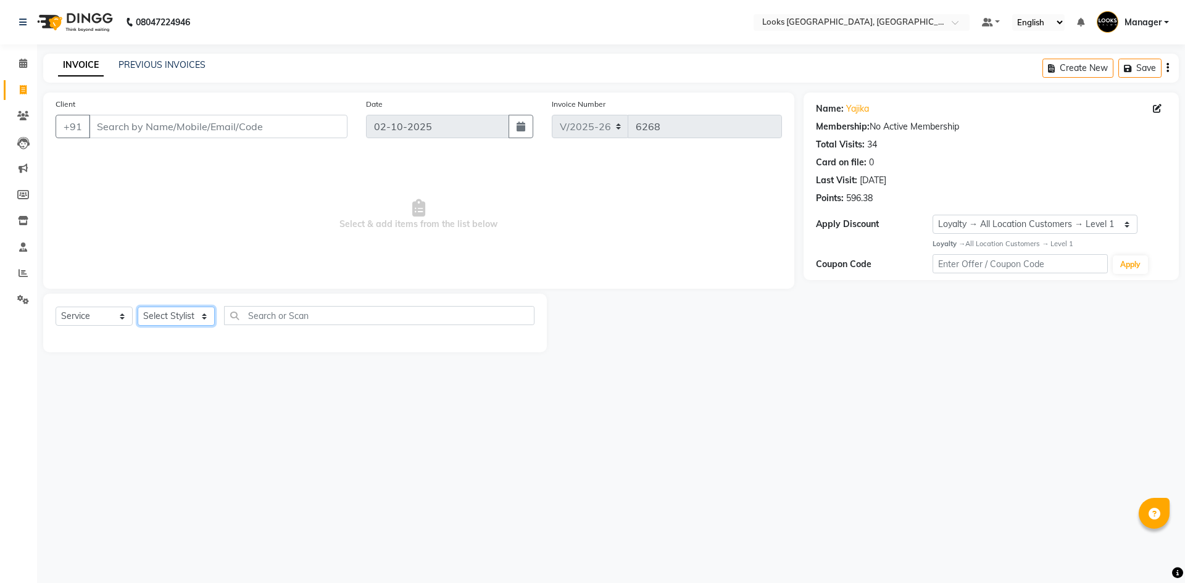
click at [184, 315] on select "Select Stylist ARSHAD Ayush Bobby Chaman COUNTER_SALES Employee_WS FAREED KOMAL…" at bounding box center [176, 316] width 77 height 19
select select "84465"
click at [138, 307] on select "Select Stylist ARSHAD Ayush Bobby Chaman COUNTER_SALES Employee_WS FAREED KOMAL…" at bounding box center [176, 316] width 77 height 19
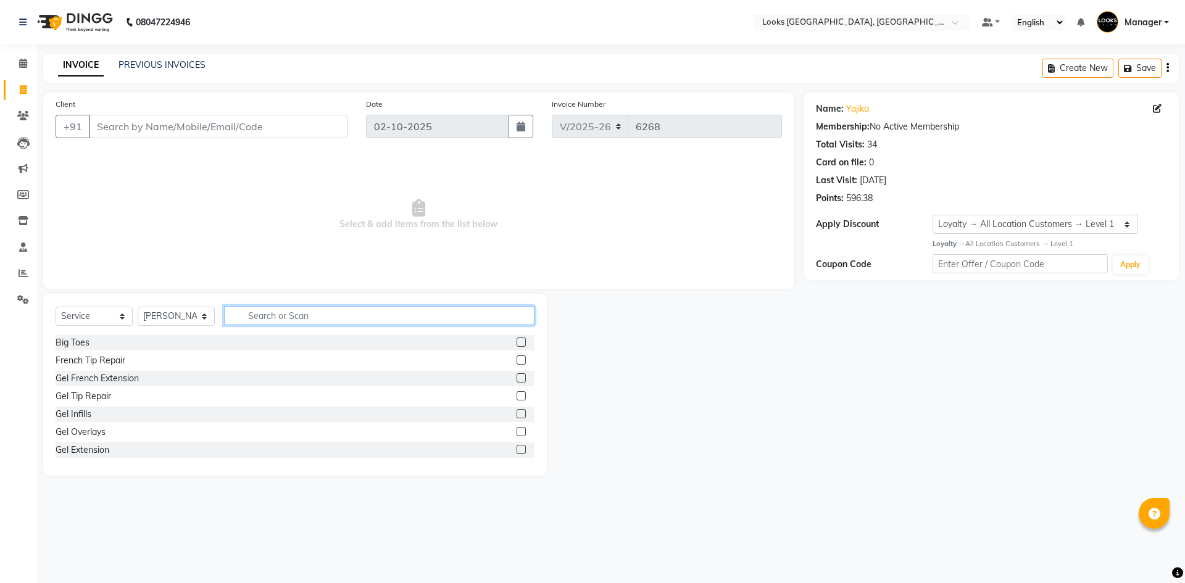
click at [331, 311] on input "text" at bounding box center [379, 315] width 310 height 19
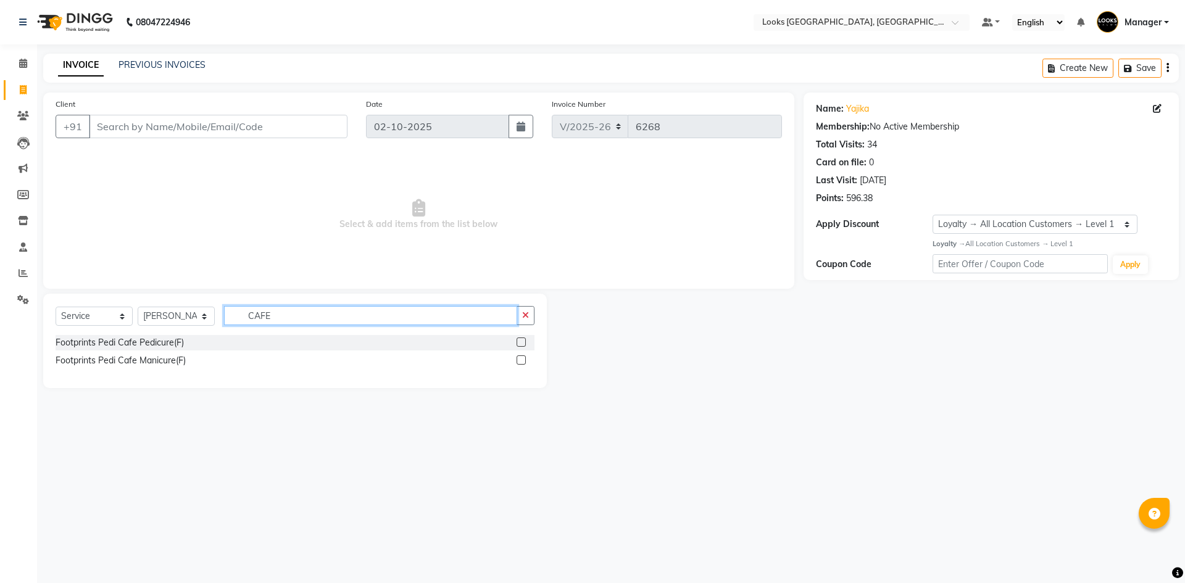
type input "CAFE"
click at [518, 339] on label at bounding box center [521, 342] width 9 height 9
click at [518, 339] on input "checkbox" at bounding box center [521, 343] width 8 height 8
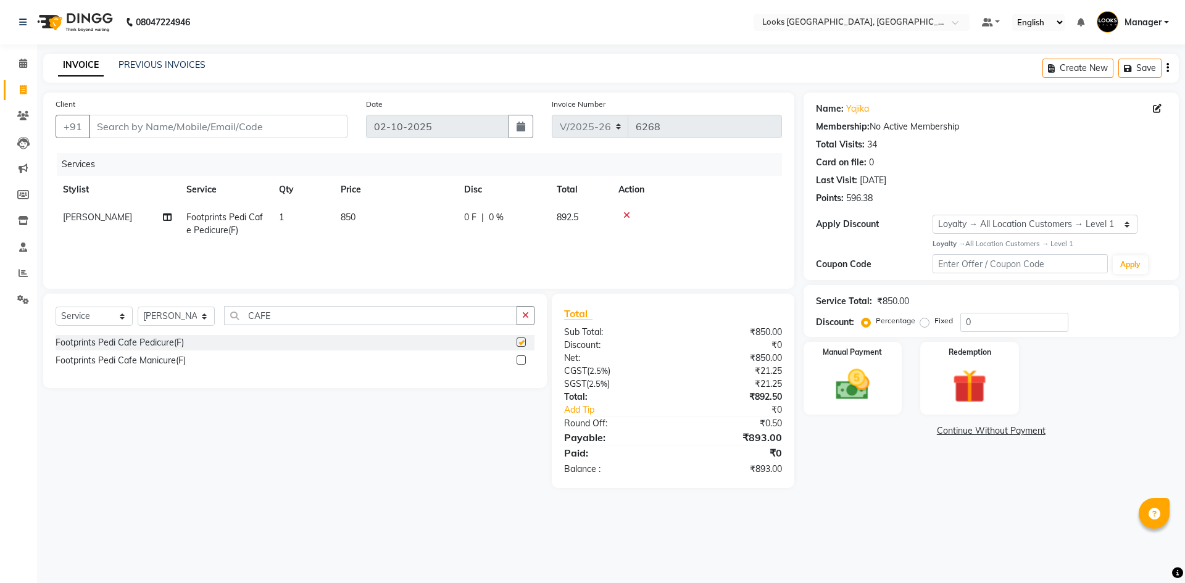
checkbox input "false"
click at [291, 133] on input "Client" at bounding box center [218, 126] width 259 height 23
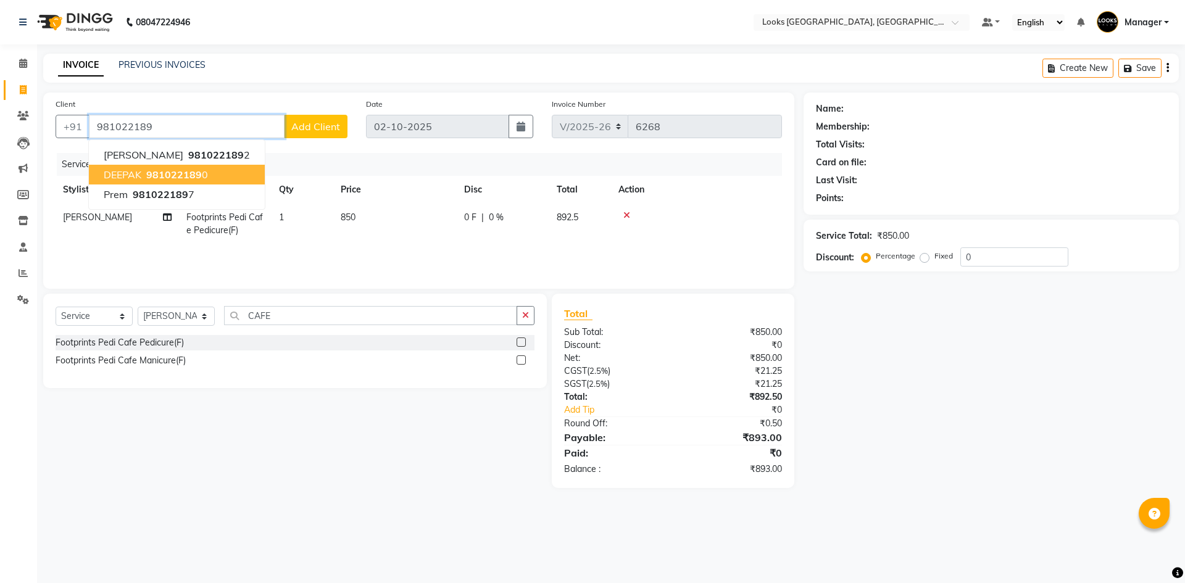
click at [237, 173] on button "DEEPAK 981022189 0" at bounding box center [177, 175] width 176 height 20
type input "9810221890"
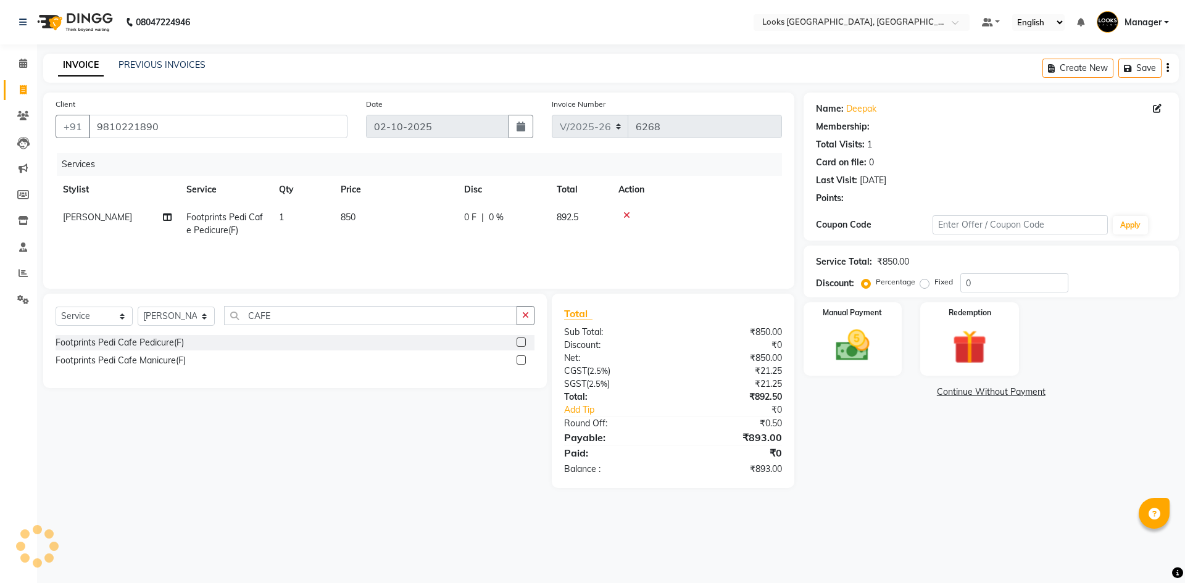
select select "1: Object"
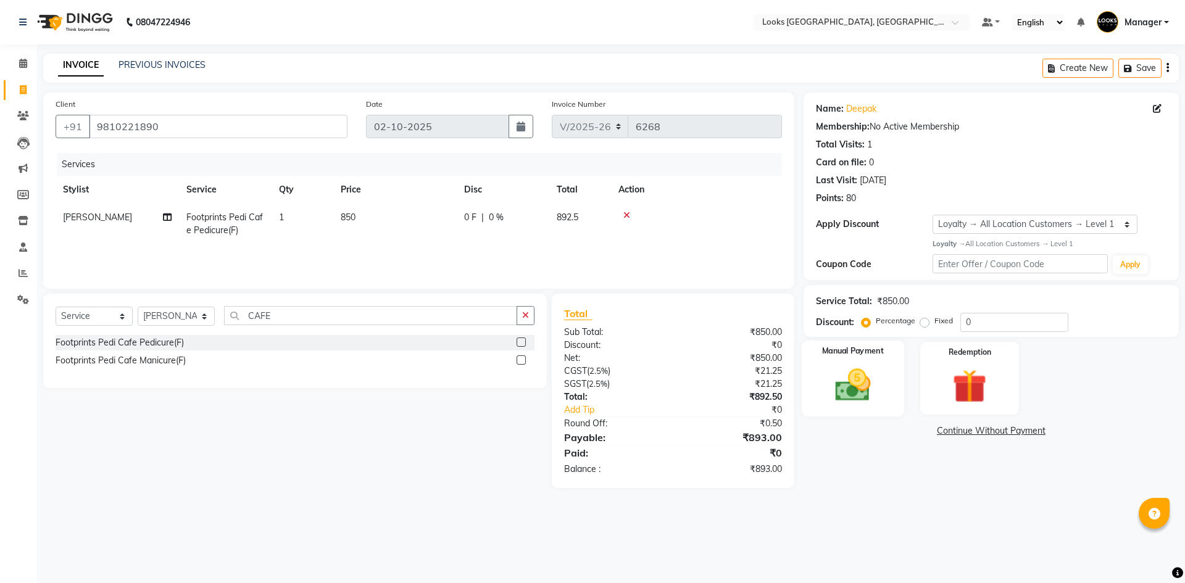
click at [873, 389] on img at bounding box center [852, 385] width 57 height 41
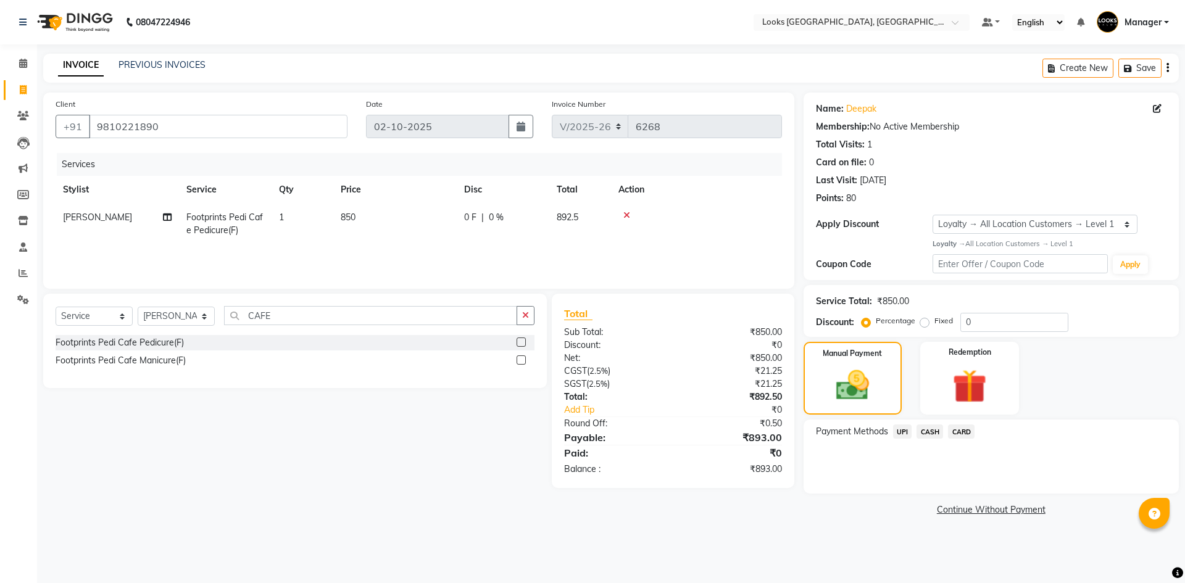
click at [904, 437] on span "UPI" at bounding box center [902, 432] width 19 height 14
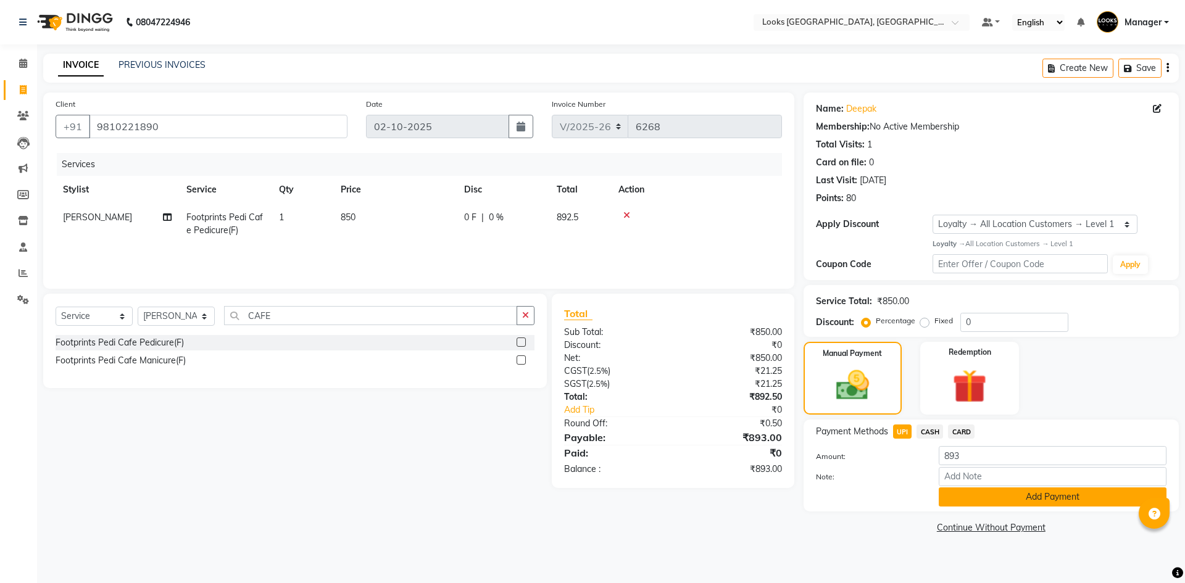
click at [978, 497] on button "Add Payment" at bounding box center [1053, 497] width 228 height 19
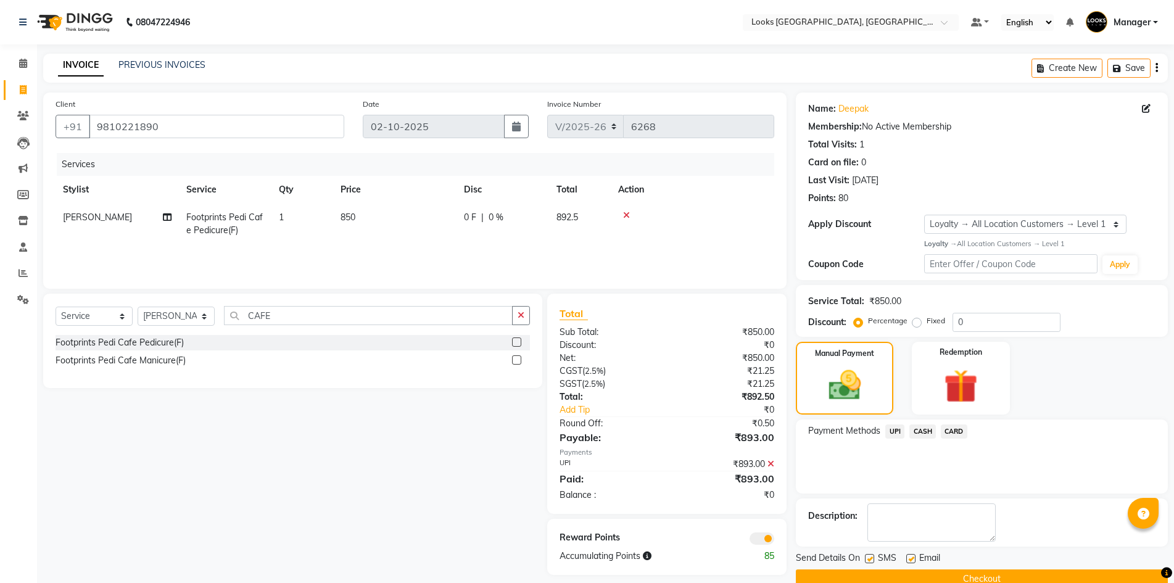
click at [884, 573] on button "Checkout" at bounding box center [982, 579] width 372 height 19
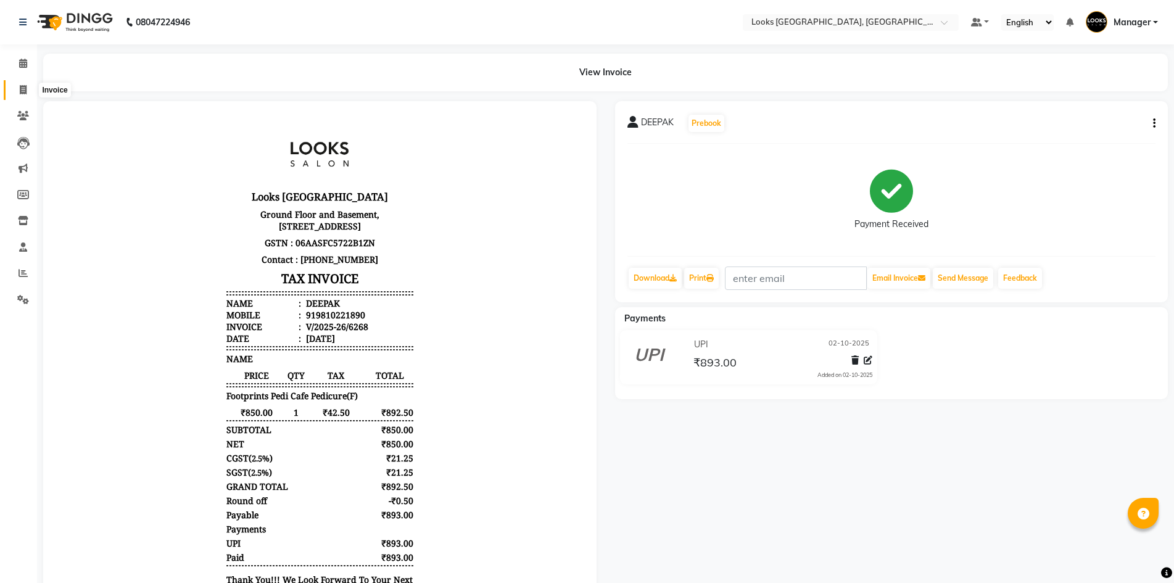
click at [21, 88] on icon at bounding box center [23, 89] width 7 height 9
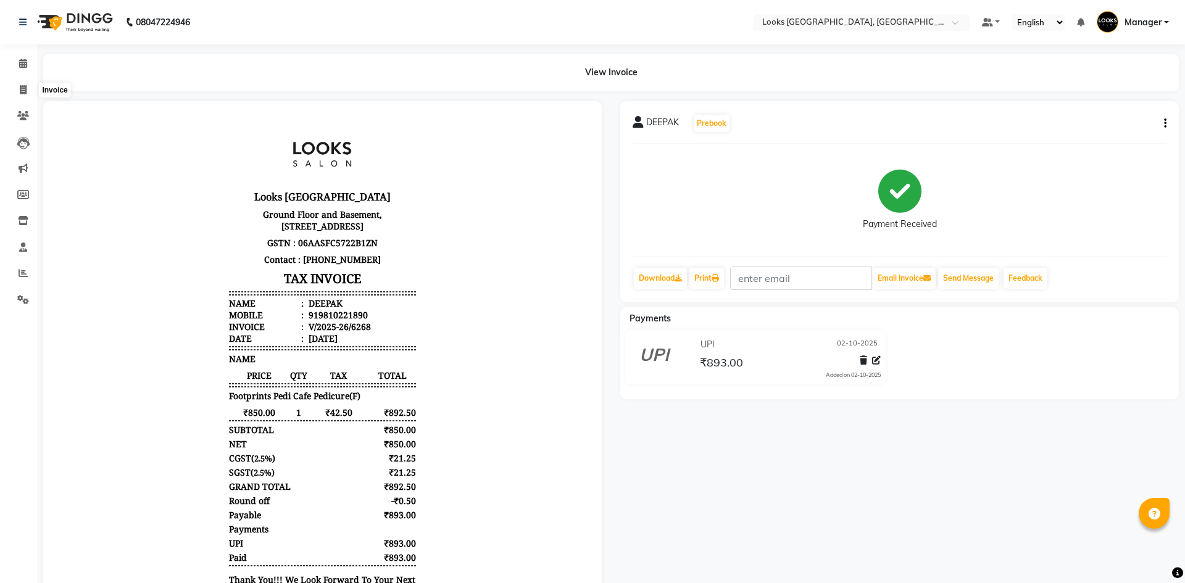
select select "4718"
select select "service"
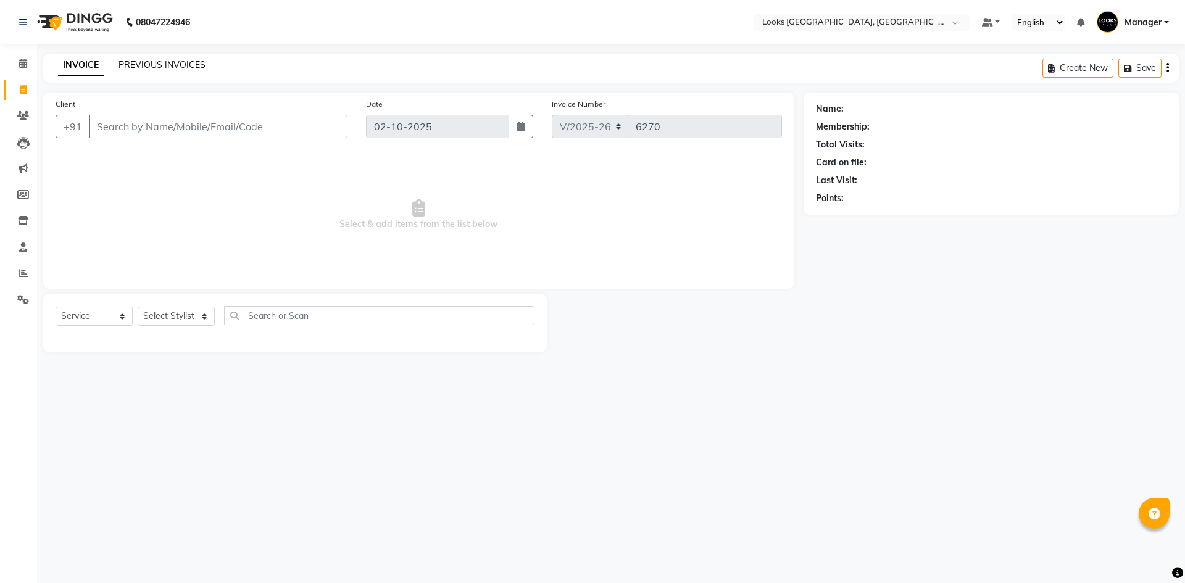
click at [158, 62] on link "PREVIOUS INVOICES" at bounding box center [161, 64] width 87 height 11
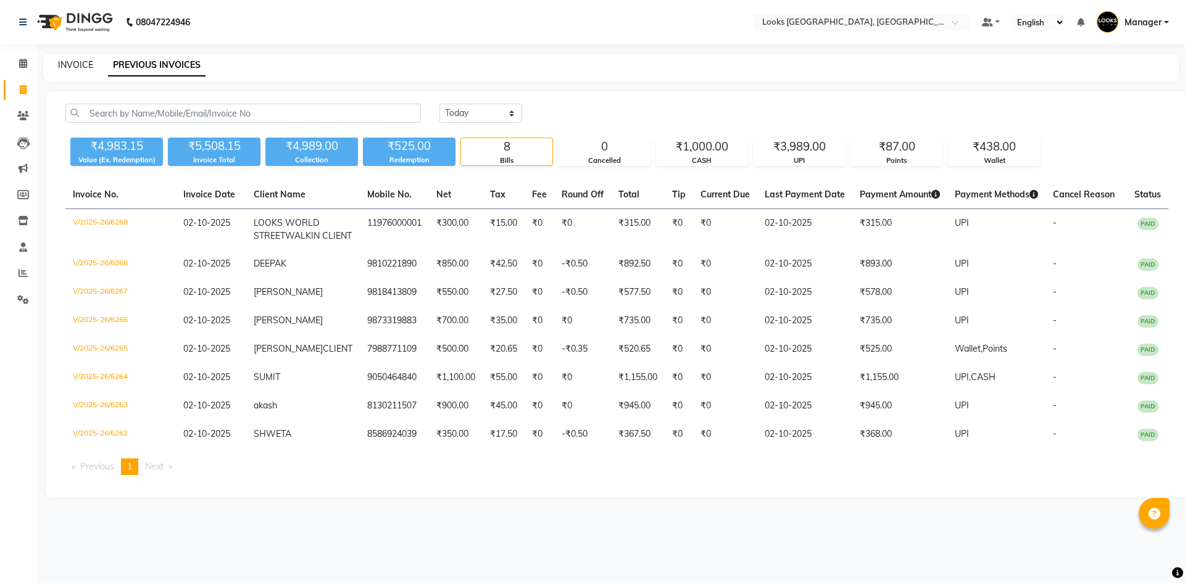
click at [76, 60] on link "INVOICE" at bounding box center [75, 64] width 35 height 11
select select "service"
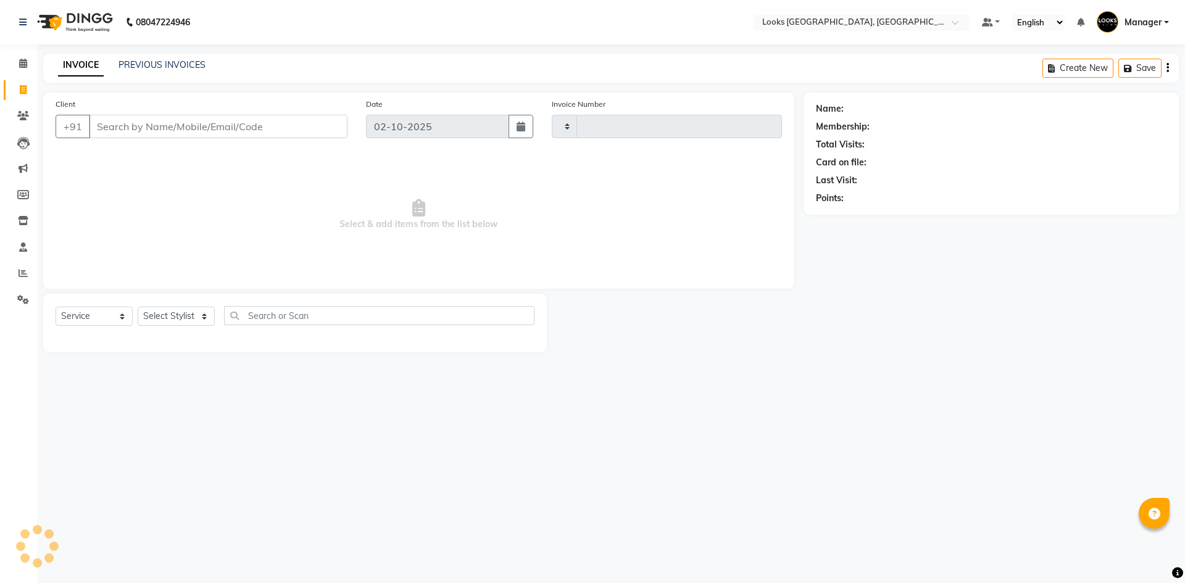
type input "6270"
select select "4718"
click at [131, 65] on link "PREVIOUS INVOICES" at bounding box center [161, 64] width 87 height 11
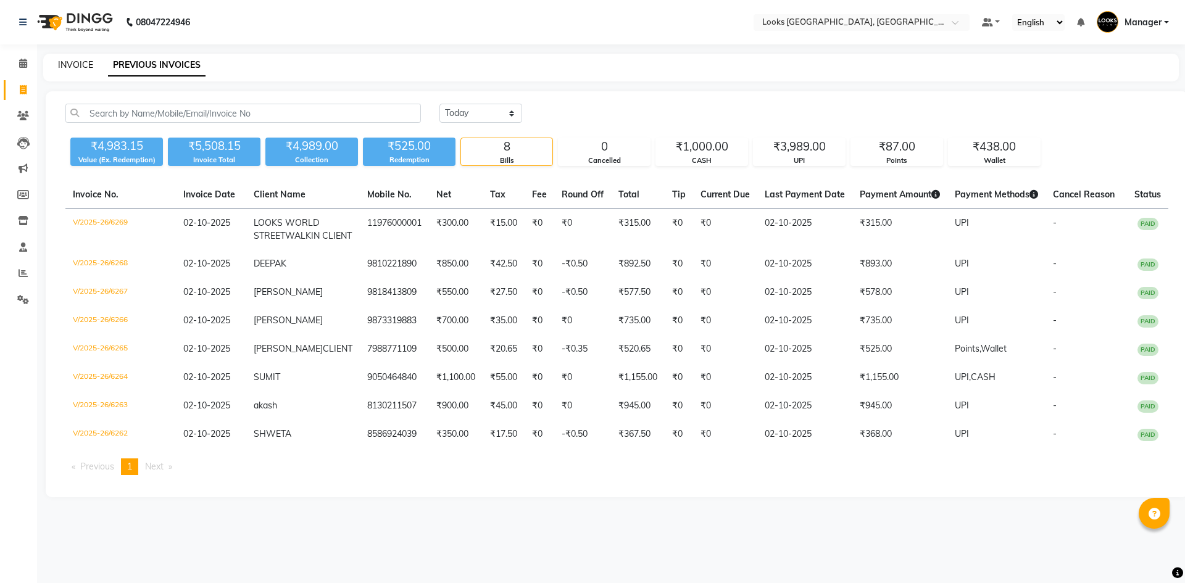
click at [80, 62] on link "INVOICE" at bounding box center [75, 64] width 35 height 11
select select "service"
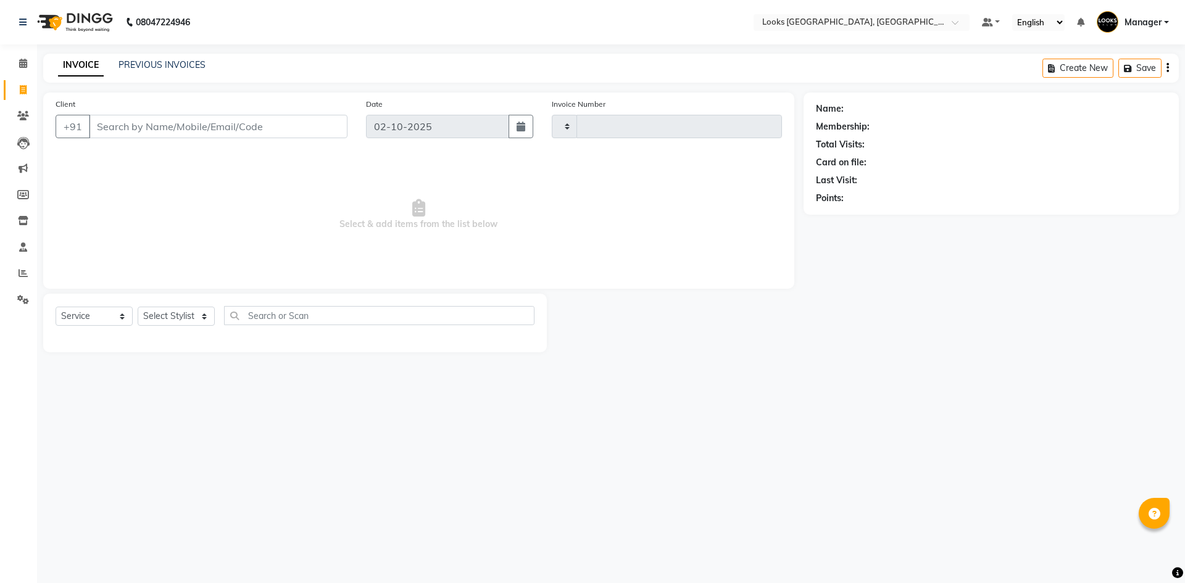
type input "6270"
select select "4718"
click at [188, 317] on select "Select Stylist ARSHAD Ayush Bobby Chaman COUNTER_SALES Employee_WS FAREED KOMAL…" at bounding box center [176, 316] width 77 height 19
select select "83411"
click at [138, 307] on select "Select Stylist ARSHAD Ayush Bobby Chaman COUNTER_SALES Employee_WS FAREED KOMAL…" at bounding box center [176, 316] width 77 height 19
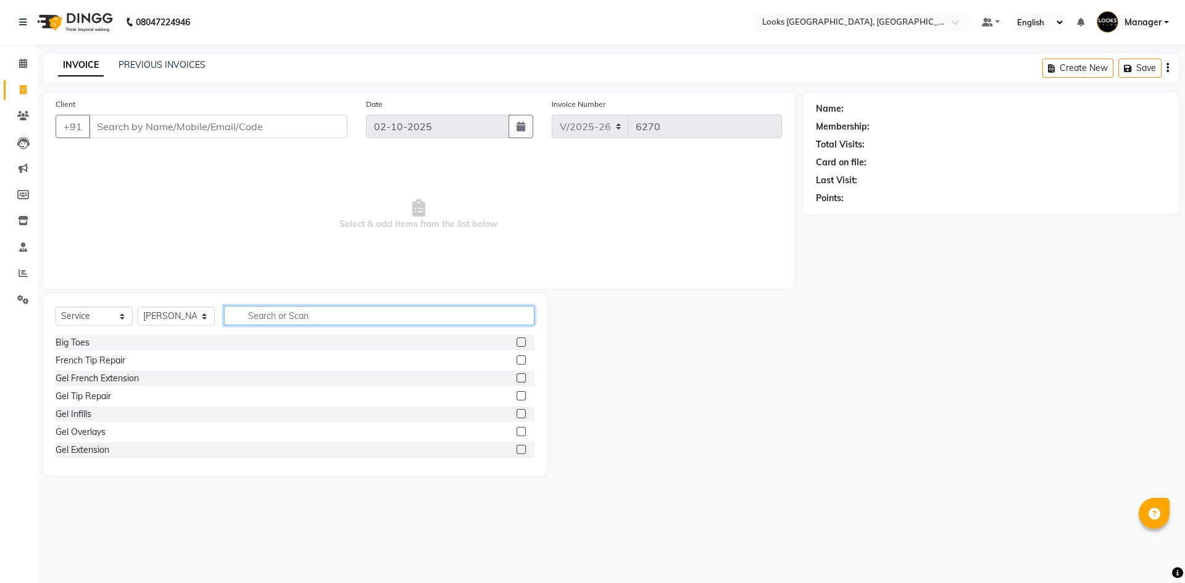
click at [350, 310] on input "text" at bounding box center [379, 315] width 310 height 19
type input "TOUCH"
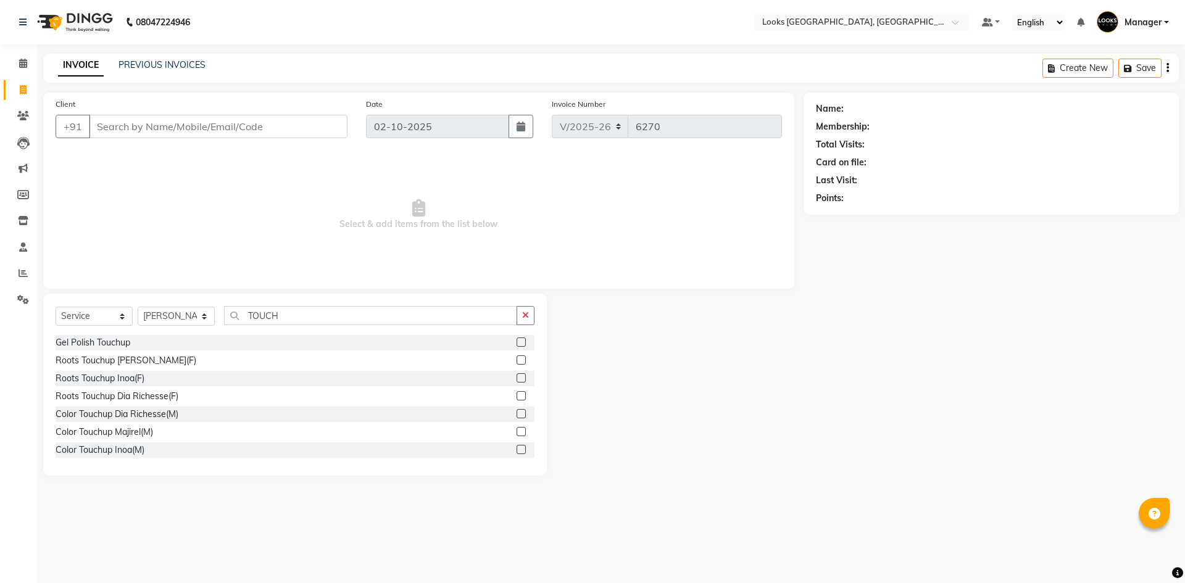
click at [517, 451] on label at bounding box center [521, 449] width 9 height 9
click at [517, 451] on input "checkbox" at bounding box center [521, 450] width 8 height 8
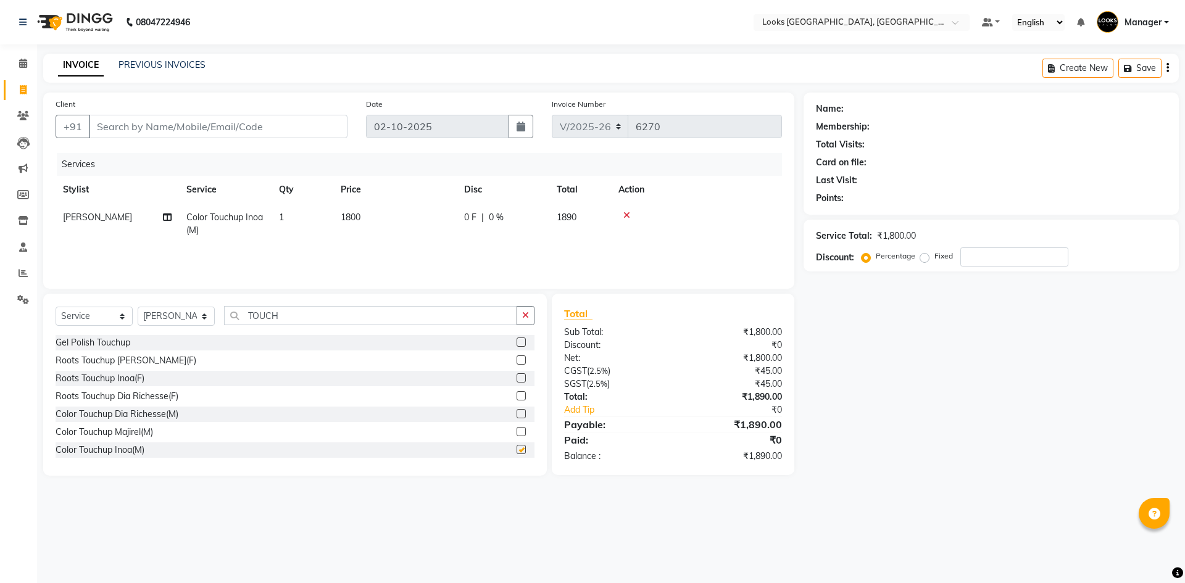
checkbox input "false"
click at [626, 216] on icon at bounding box center [626, 215] width 7 height 9
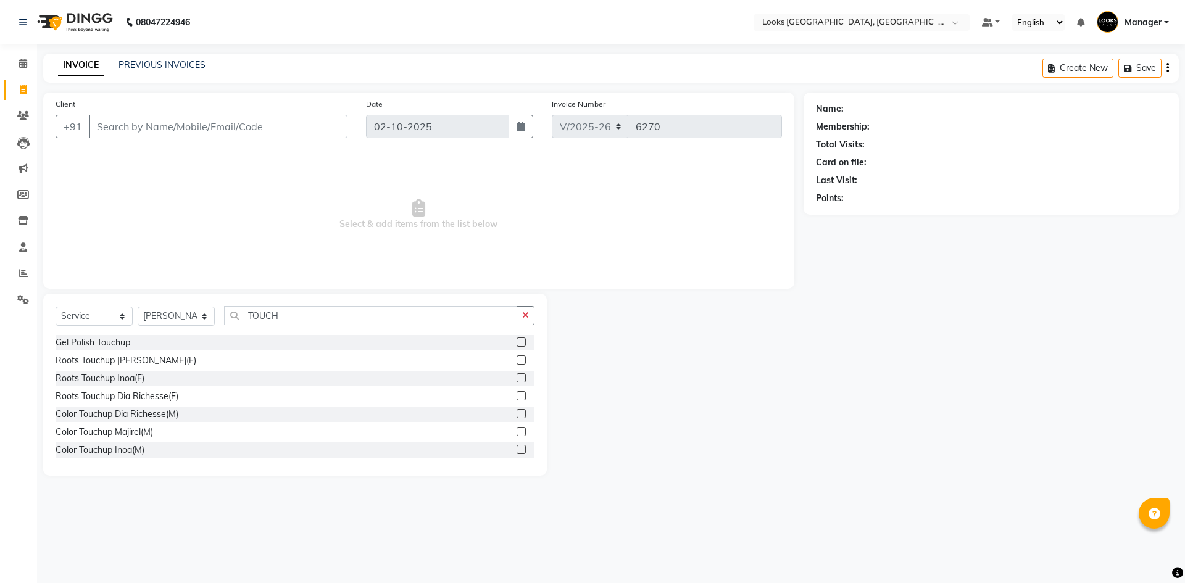
click at [517, 376] on label at bounding box center [521, 377] width 9 height 9
click at [517, 376] on input "checkbox" at bounding box center [521, 379] width 8 height 8
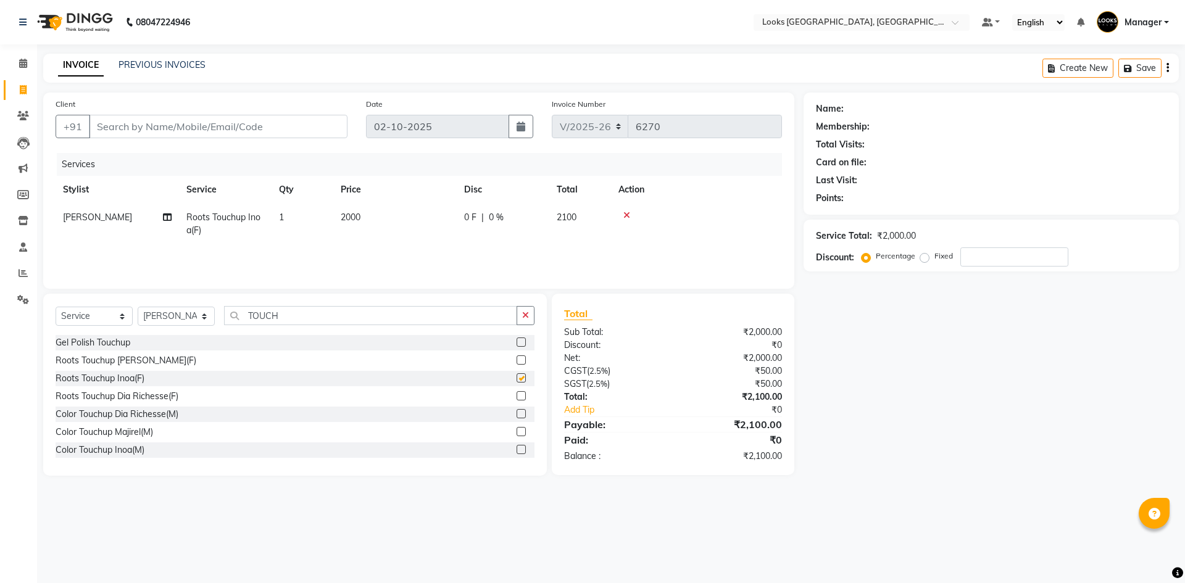
checkbox input "false"
click at [360, 212] on td "2000" at bounding box center [394, 224] width 123 height 41
select select "83411"
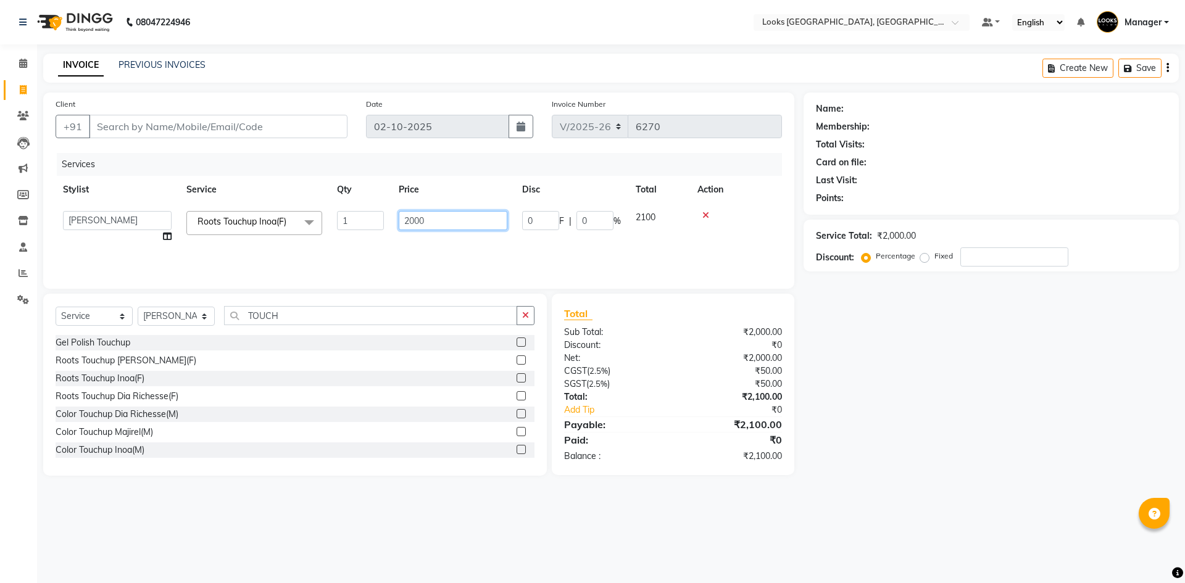
drag, startPoint x: 360, startPoint y: 212, endPoint x: 283, endPoint y: 224, distance: 78.7
click at [283, 224] on tr "ARSHAD Ayush Bobby Chaman COUNTER_SALES Employee_WS FAREED KOMAL Manager MANISH…" at bounding box center [419, 227] width 726 height 47
type input "1400"
click at [289, 123] on input "Client" at bounding box center [218, 126] width 259 height 23
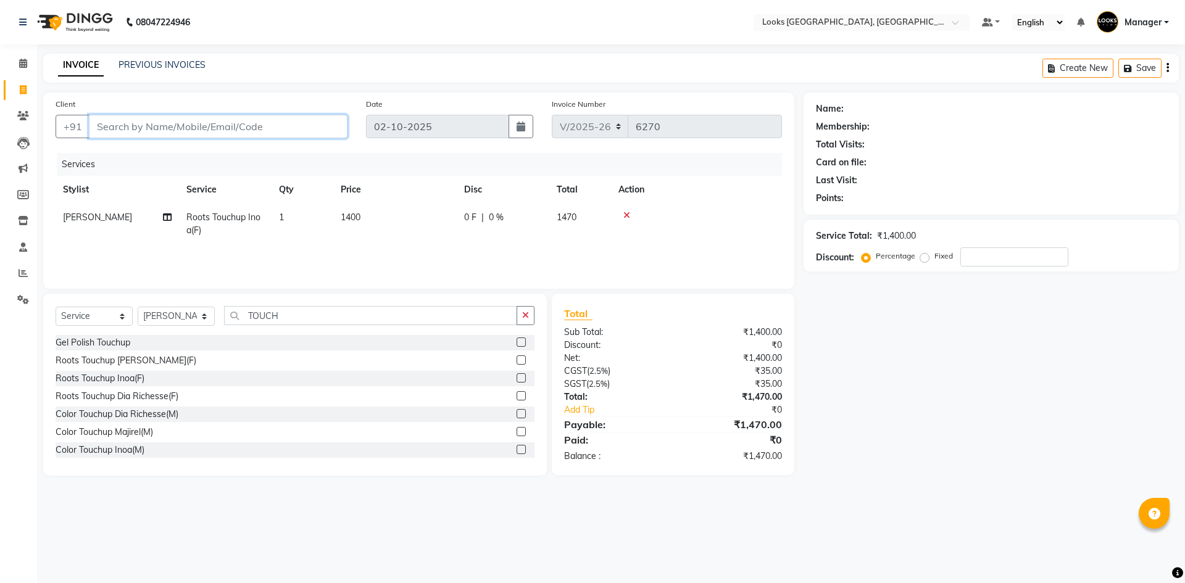
type input "9"
type input "0"
type input "9899795117"
click at [328, 116] on button "Add Client" at bounding box center [316, 126] width 64 height 23
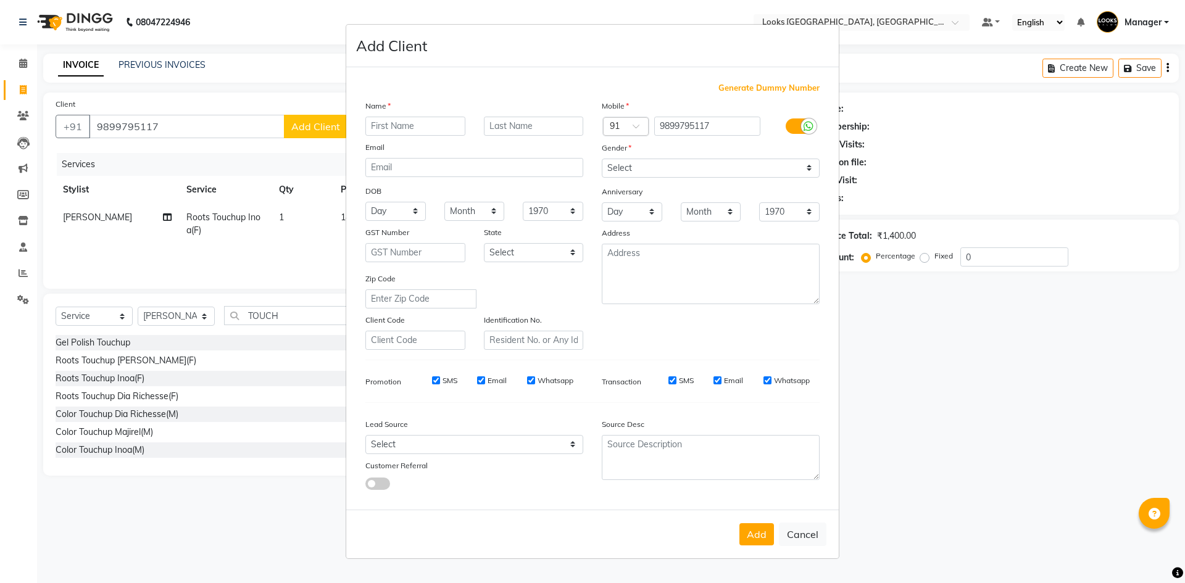
click at [441, 128] on input "text" at bounding box center [415, 126] width 100 height 19
type input "K"
type input "JASLEEN"
drag, startPoint x: 662, startPoint y: 168, endPoint x: 661, endPoint y: 177, distance: 8.7
click at [662, 168] on select "Select Male Female Other Prefer Not To Say" at bounding box center [711, 168] width 218 height 19
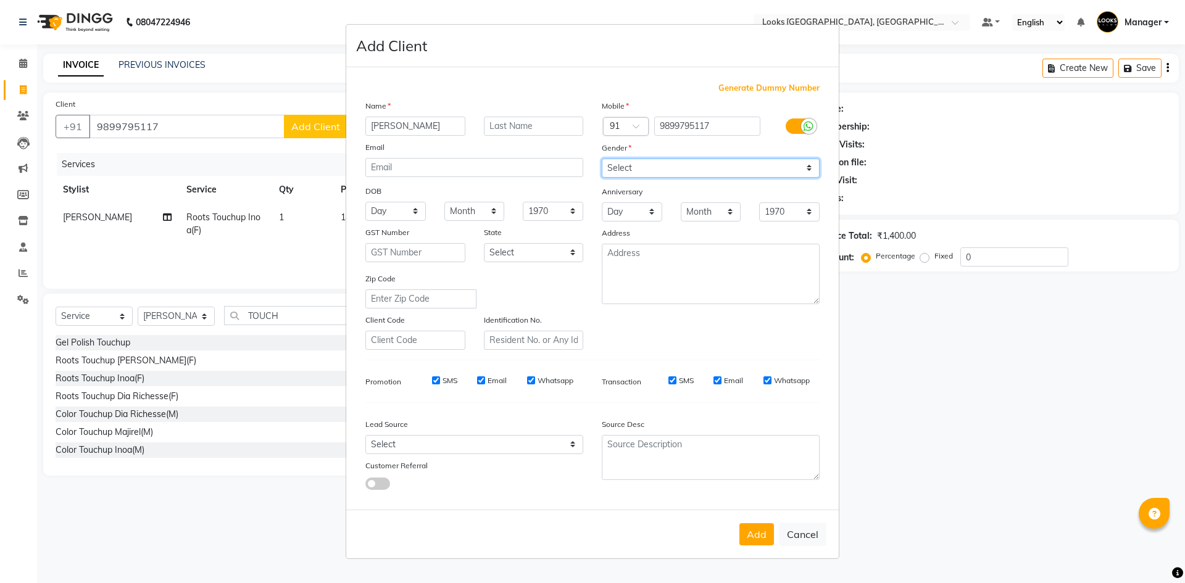
select select "male"
click at [602, 159] on select "Select Male Female Other Prefer Not To Say" at bounding box center [711, 168] width 218 height 19
click at [771, 541] on button "Add" at bounding box center [756, 534] width 35 height 22
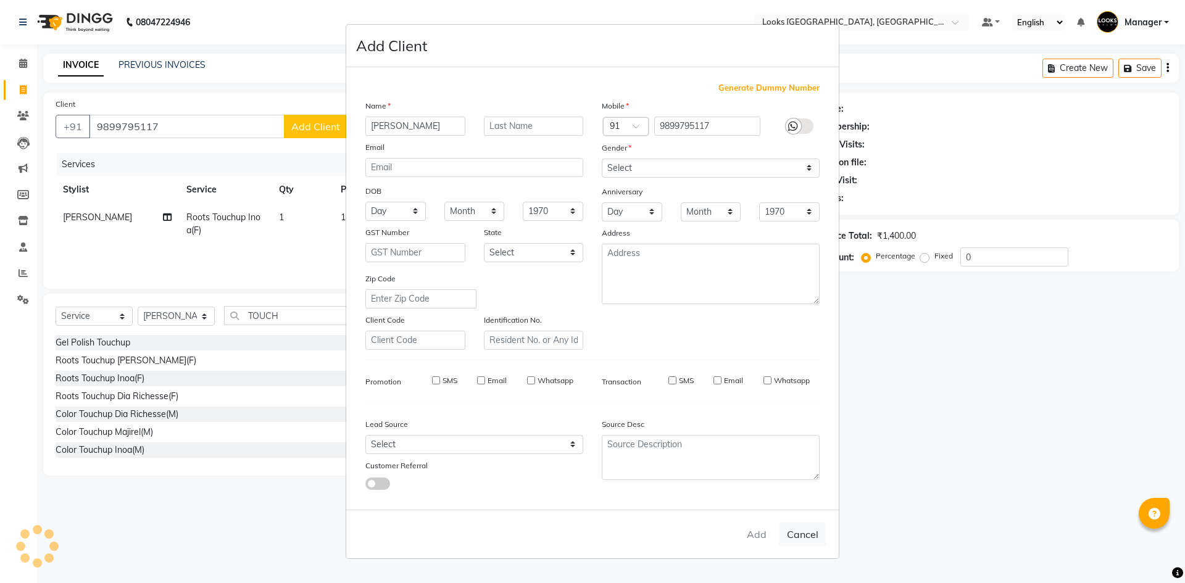
select select
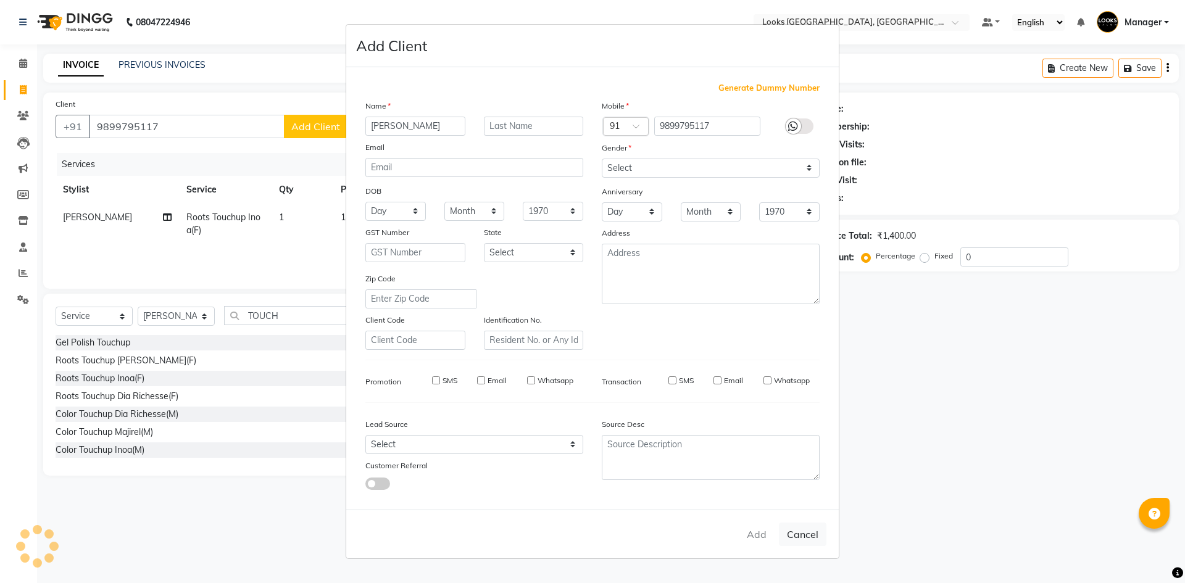
select select
checkbox input "false"
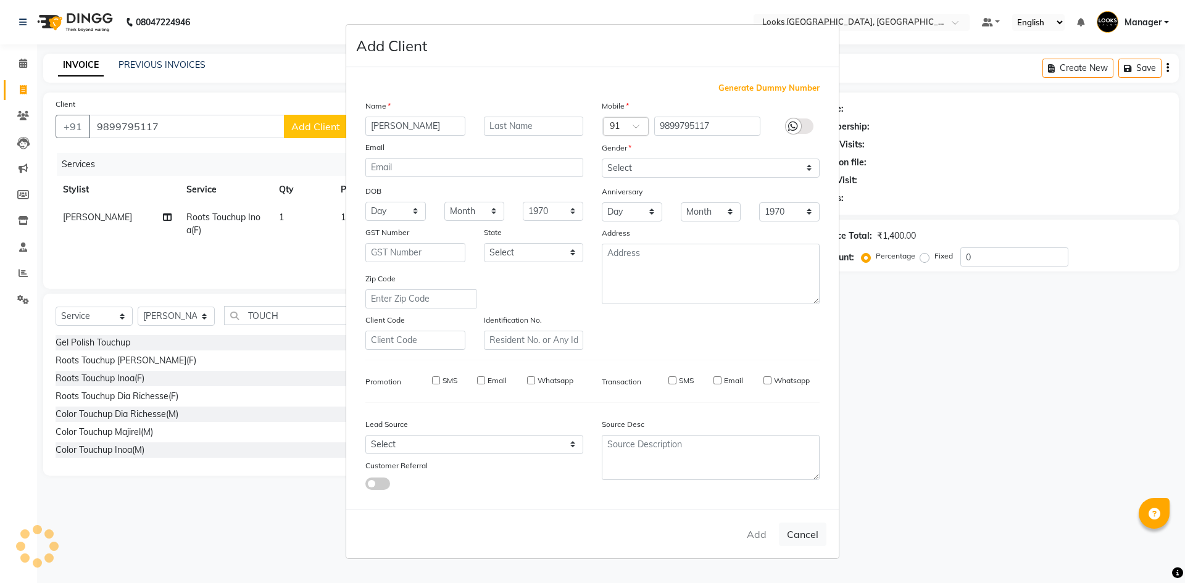
checkbox input "false"
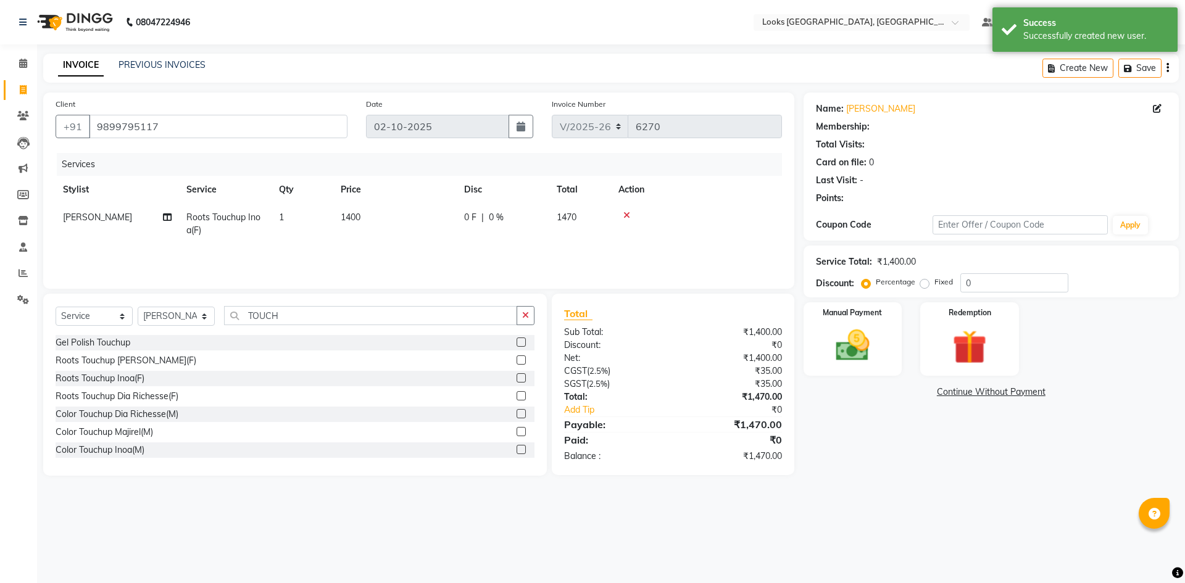
select select "1: Object"
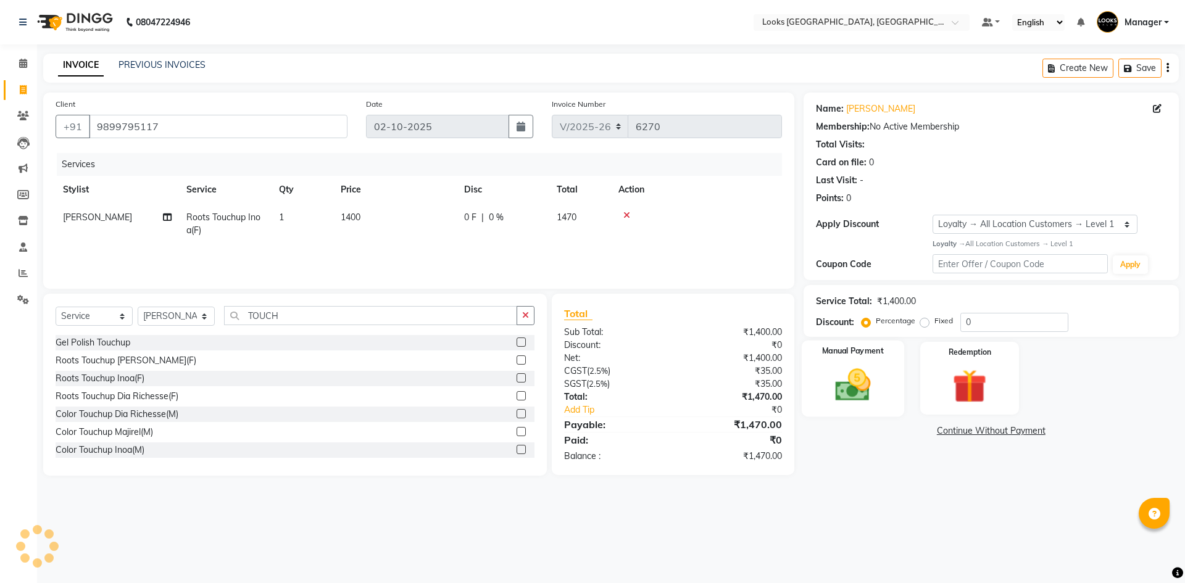
click at [885, 356] on div "Manual Payment" at bounding box center [852, 378] width 102 height 76
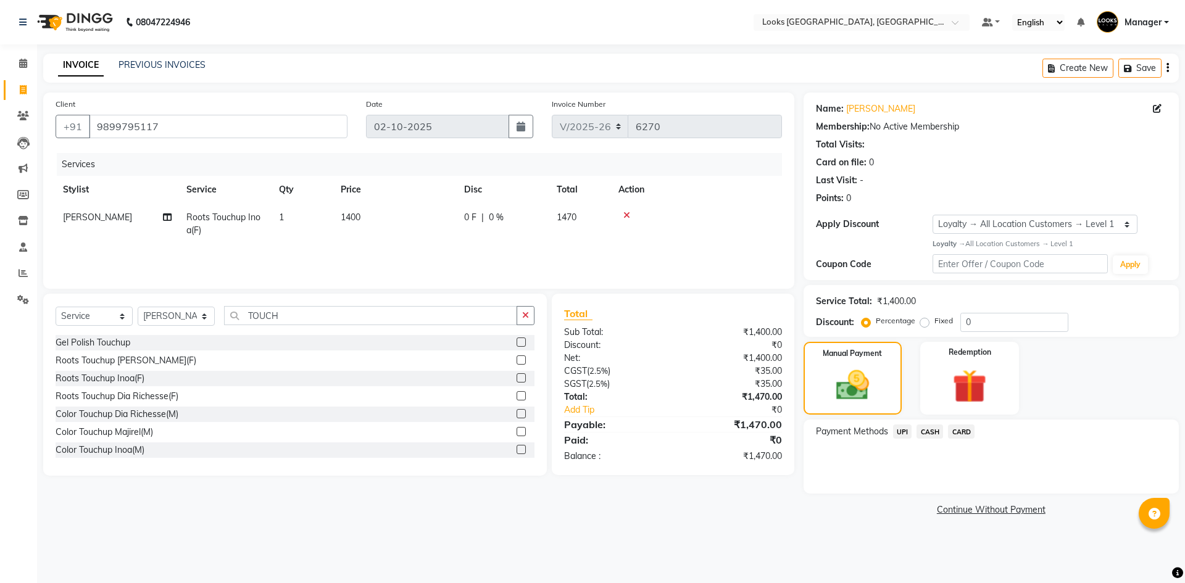
click at [906, 431] on span "UPI" at bounding box center [902, 432] width 19 height 14
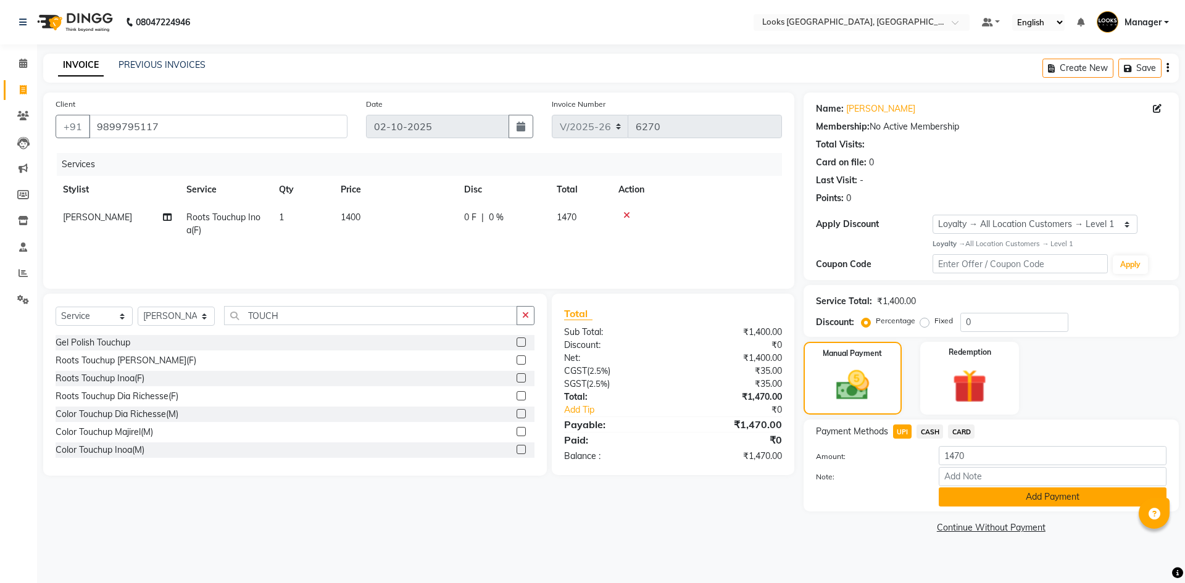
click at [984, 494] on button "Add Payment" at bounding box center [1053, 497] width 228 height 19
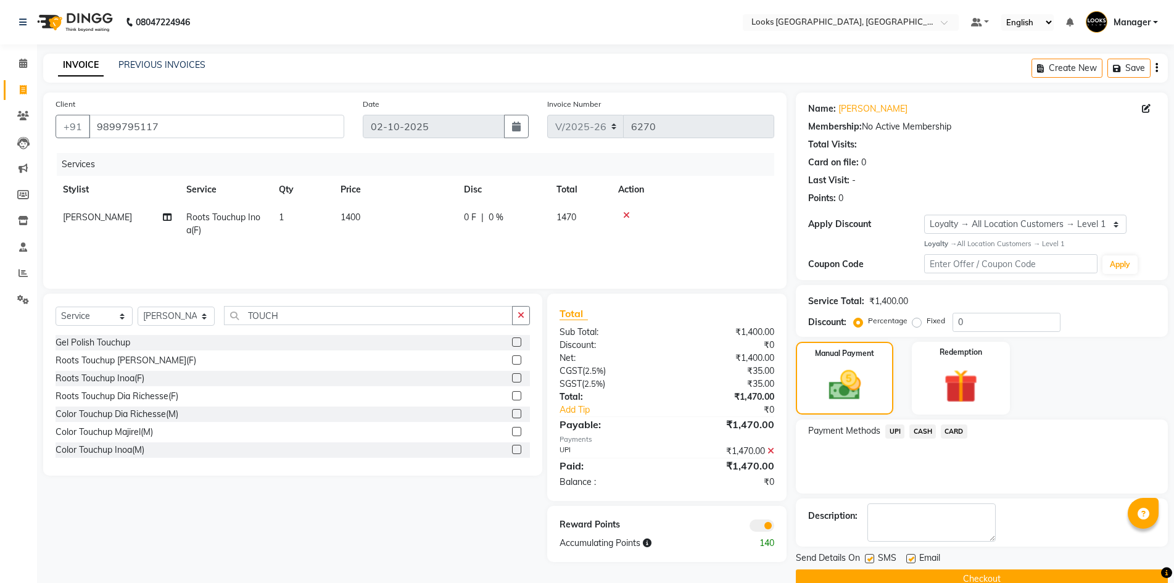
scroll to position [24, 0]
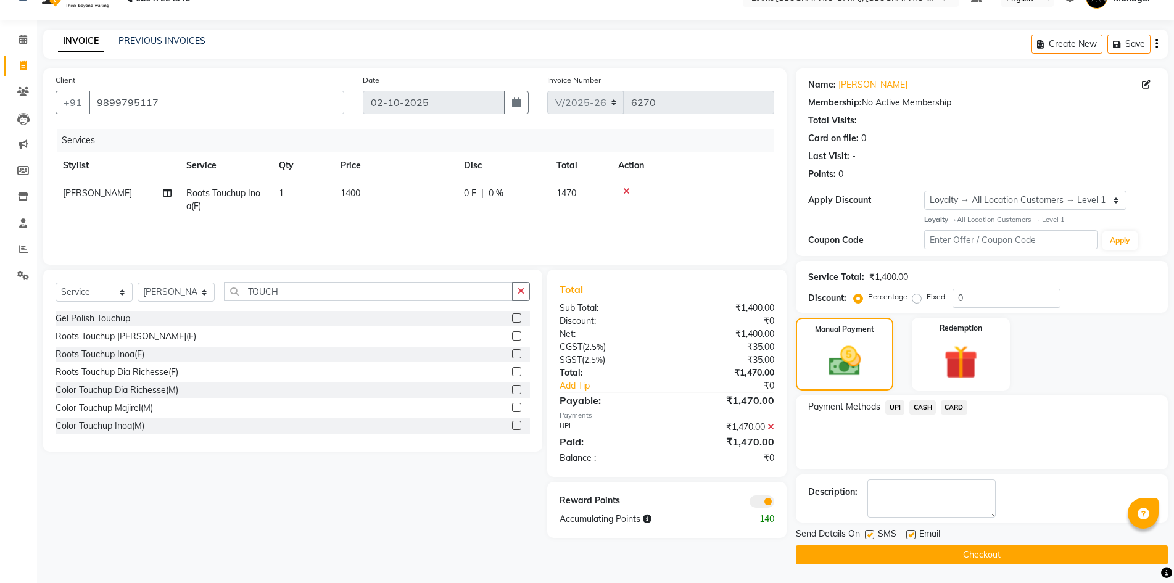
click at [1048, 553] on button "Checkout" at bounding box center [982, 555] width 372 height 19
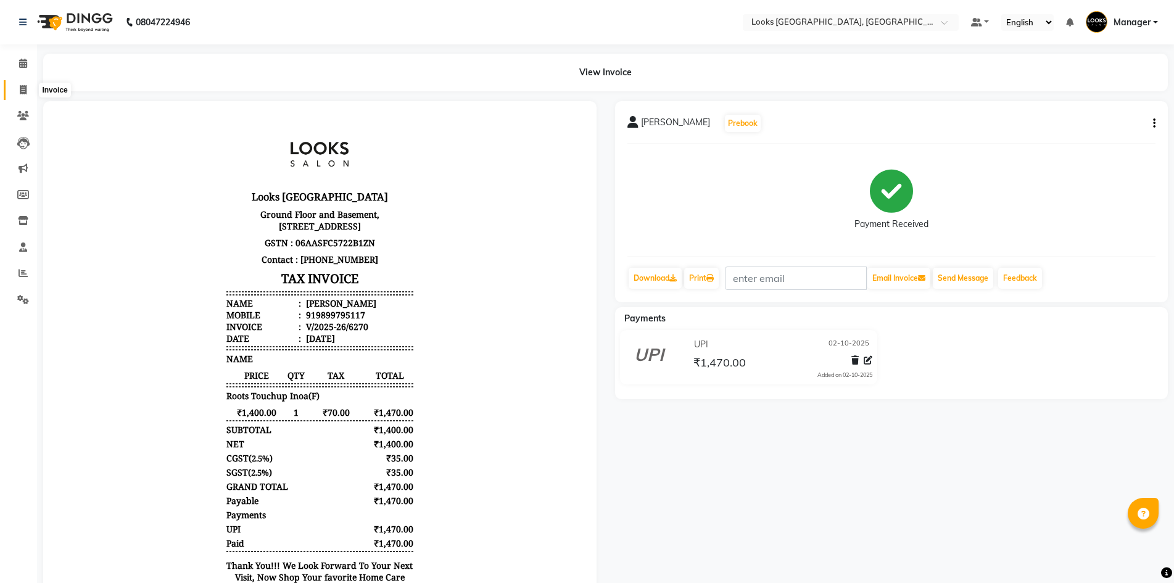
click at [31, 88] on span at bounding box center [23, 90] width 22 height 14
select select "service"
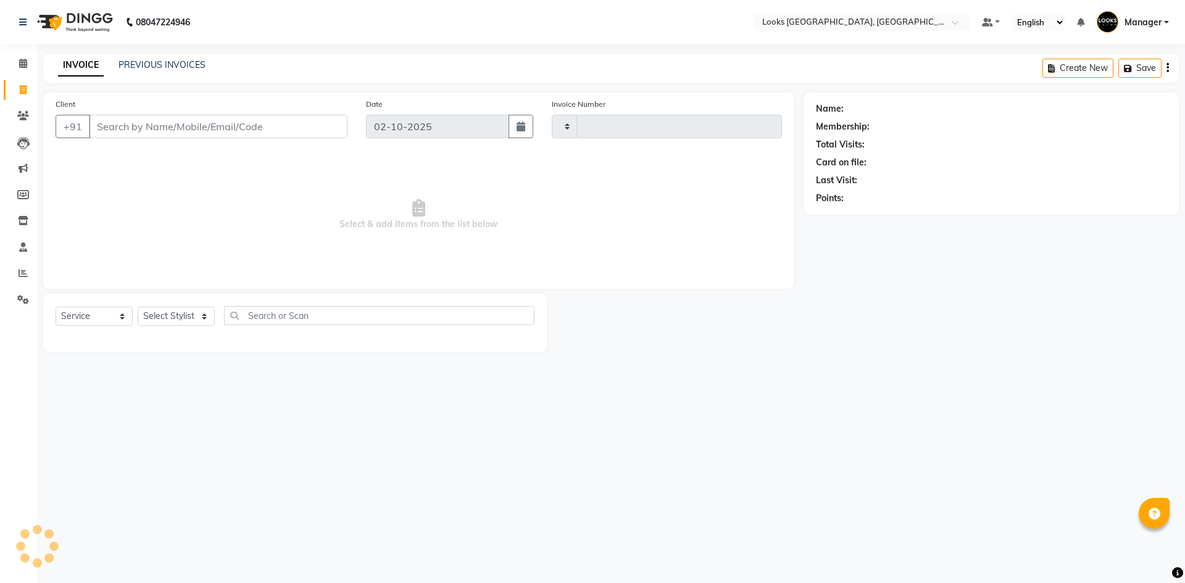
type input "6271"
select select "4718"
click at [144, 61] on link "PREVIOUS INVOICES" at bounding box center [161, 64] width 87 height 11
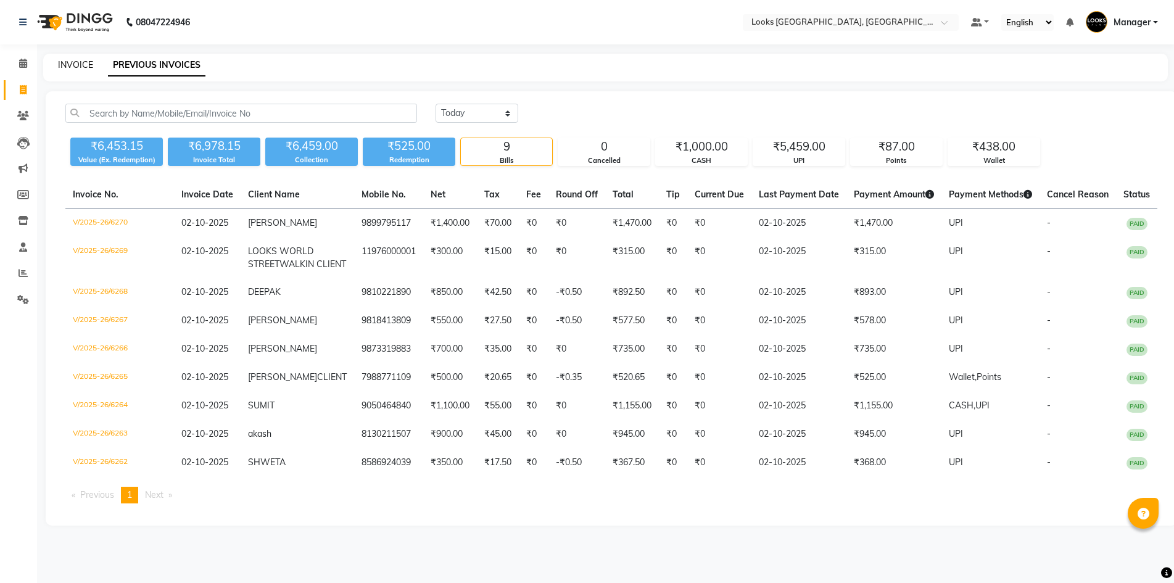
click at [73, 62] on link "INVOICE" at bounding box center [75, 64] width 35 height 11
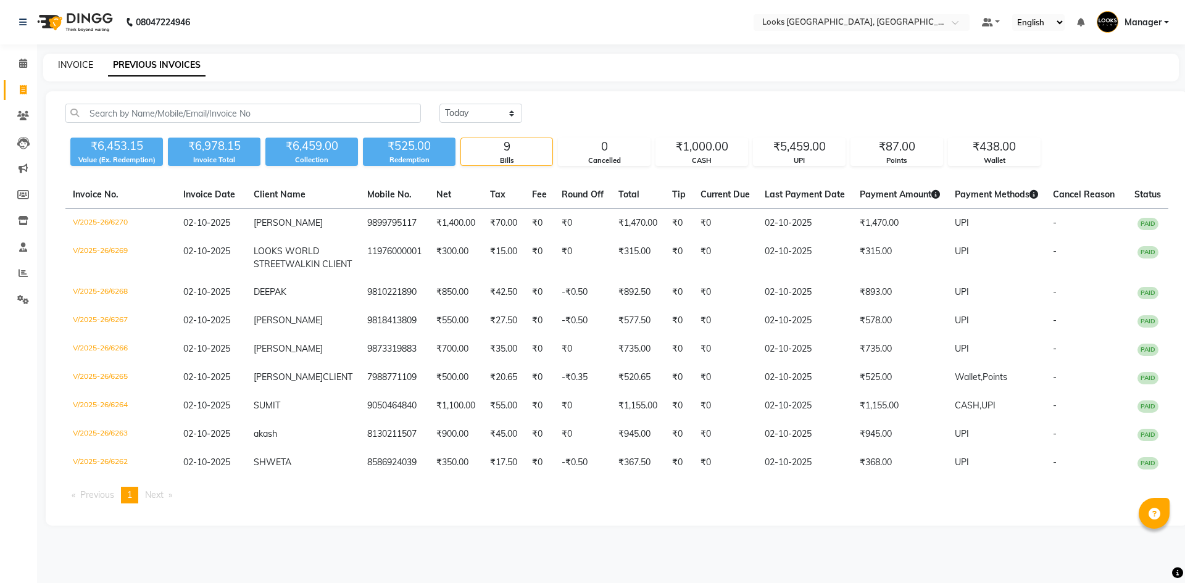
select select "4718"
select select "service"
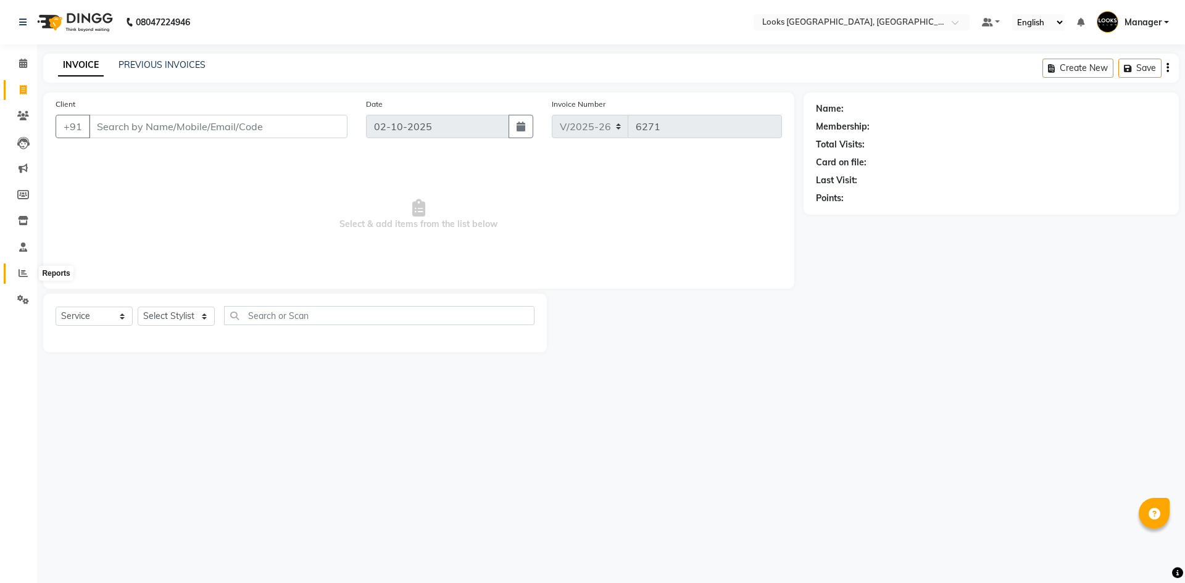
click at [30, 275] on span at bounding box center [23, 274] width 22 height 14
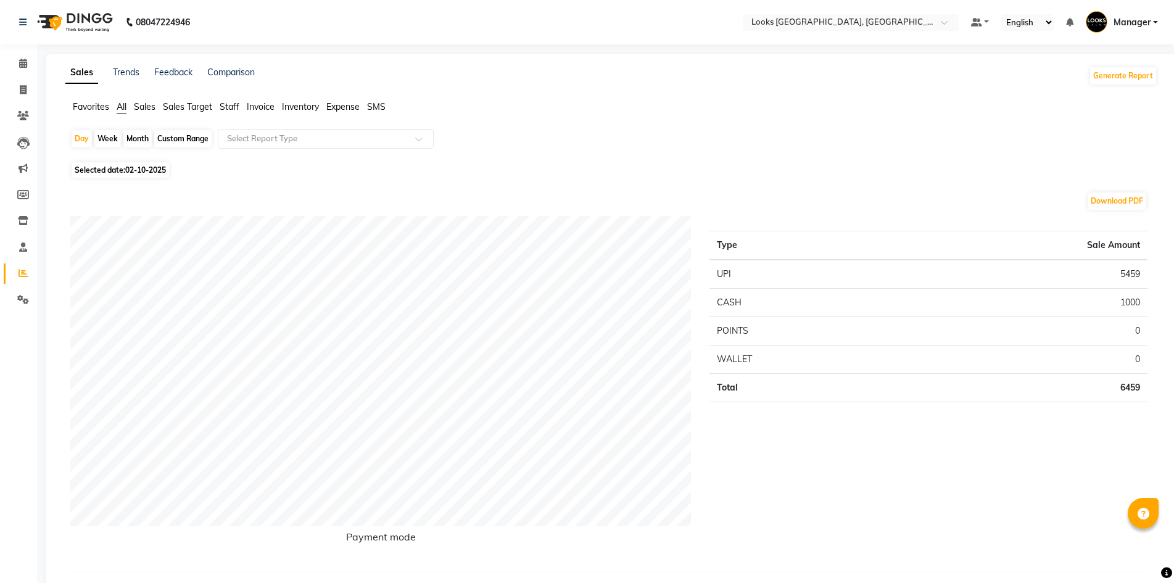
click at [239, 106] on span "Staff" at bounding box center [230, 106] width 20 height 11
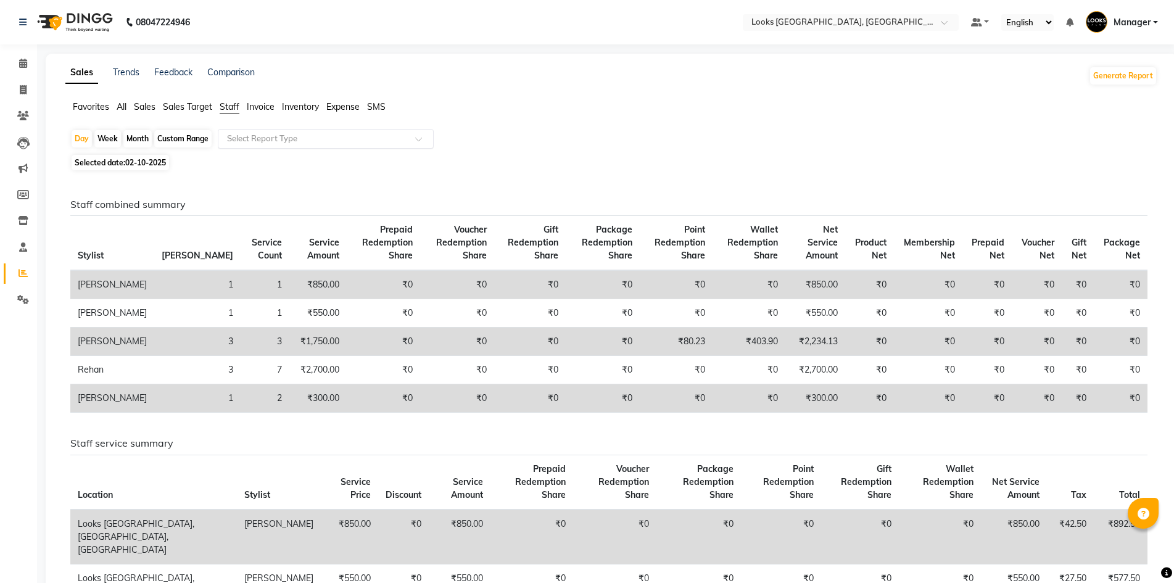
click at [264, 135] on input "text" at bounding box center [314, 139] width 178 height 12
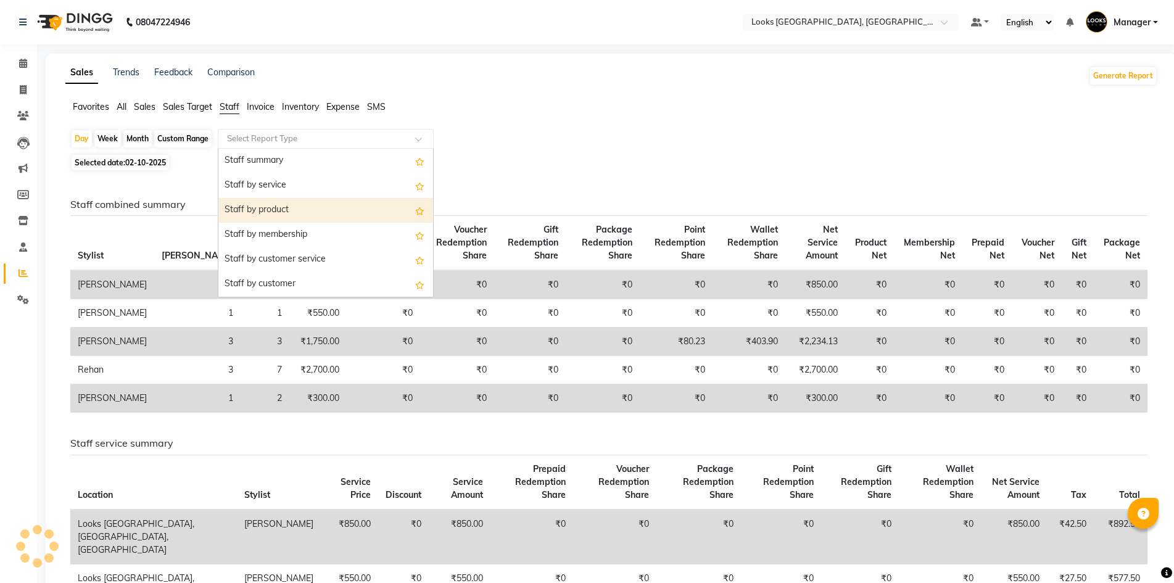
click at [304, 209] on div "Staff by product" at bounding box center [325, 210] width 215 height 25
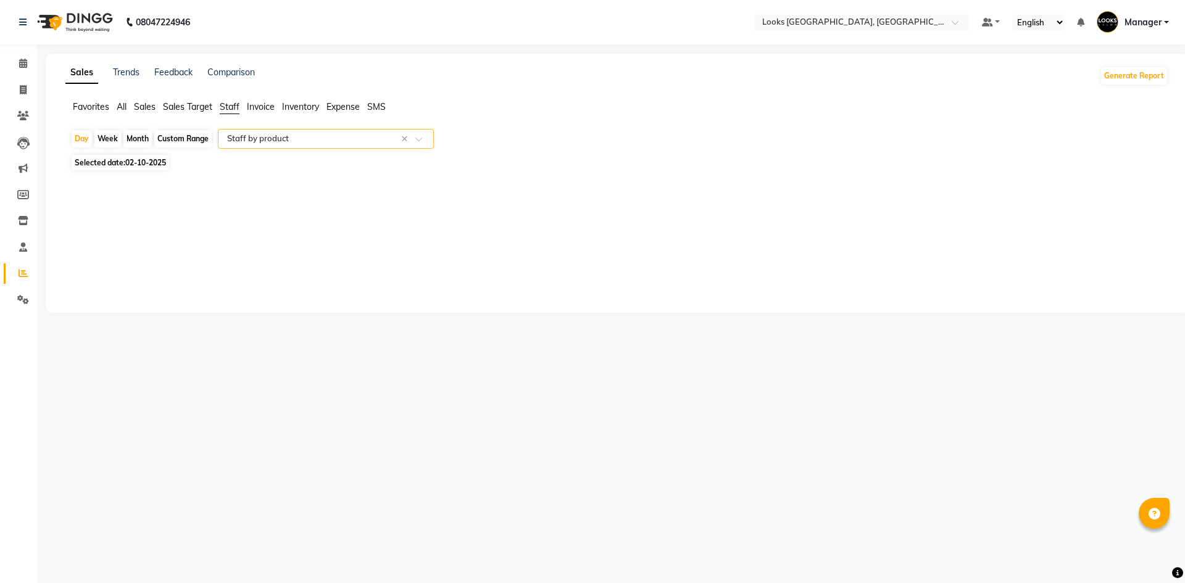
click at [135, 159] on span "02-10-2025" at bounding box center [145, 162] width 41 height 9
select select "10"
select select "2025"
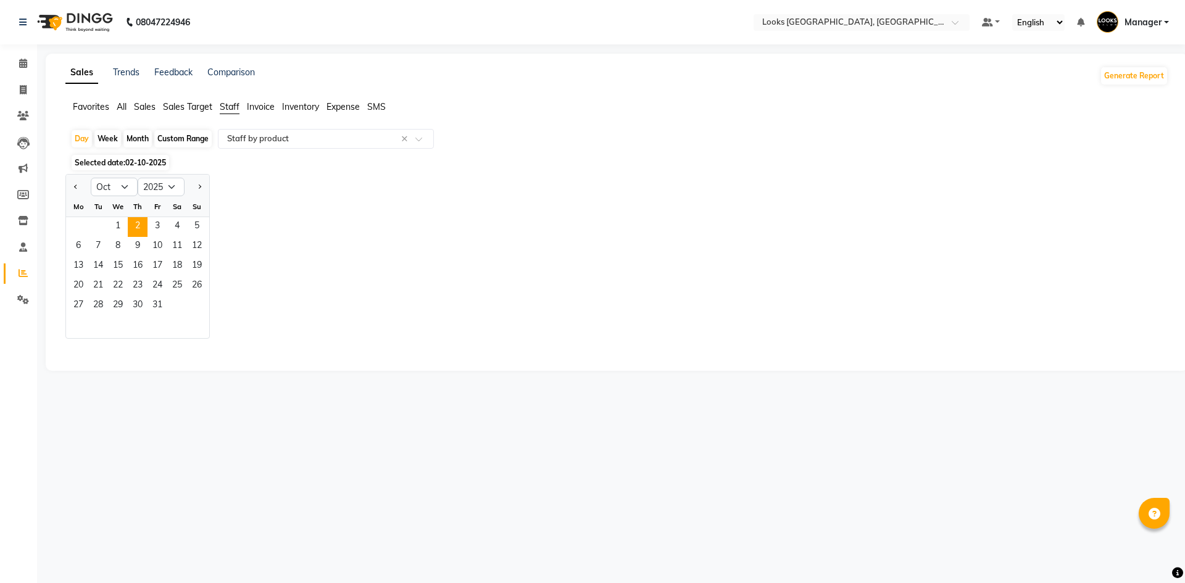
click at [69, 184] on div at bounding box center [78, 187] width 25 height 20
click at [77, 190] on button "Previous month" at bounding box center [76, 187] width 10 height 20
select select "9"
click at [82, 281] on span "22" at bounding box center [79, 286] width 20 height 20
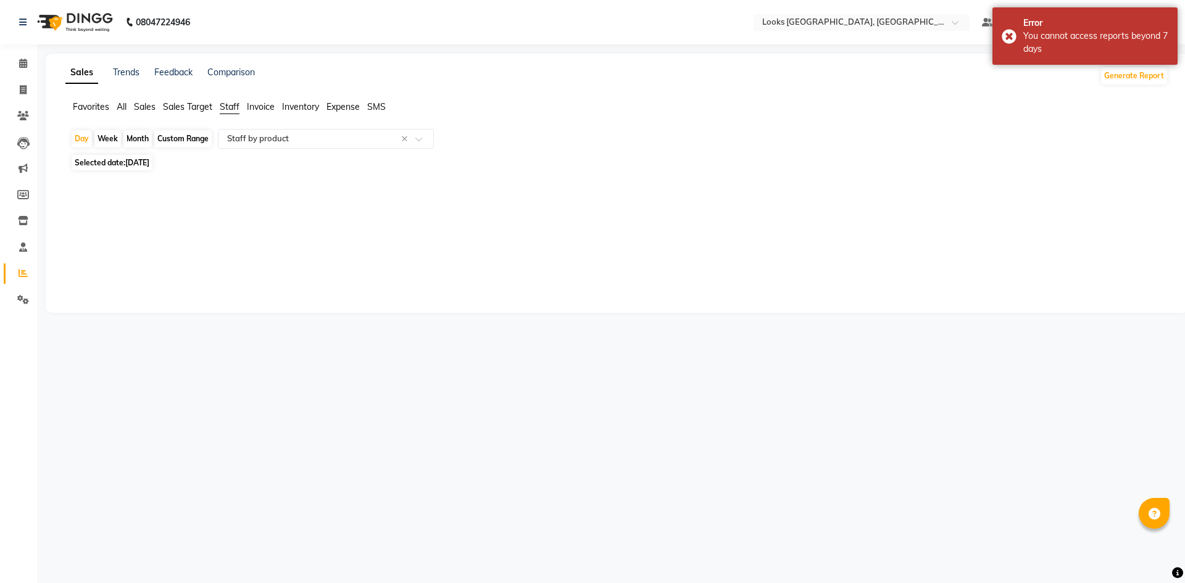
click at [110, 164] on span "Selected date: 22-09-2025" at bounding box center [112, 162] width 81 height 15
select select "9"
select select "2025"
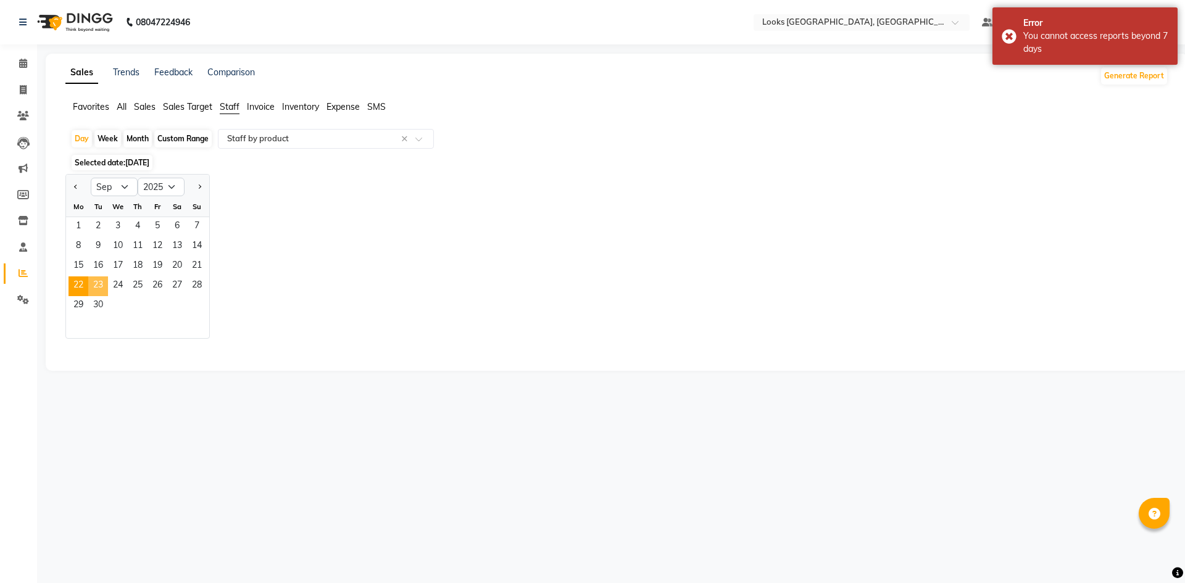
click at [99, 286] on span "23" at bounding box center [98, 286] width 20 height 20
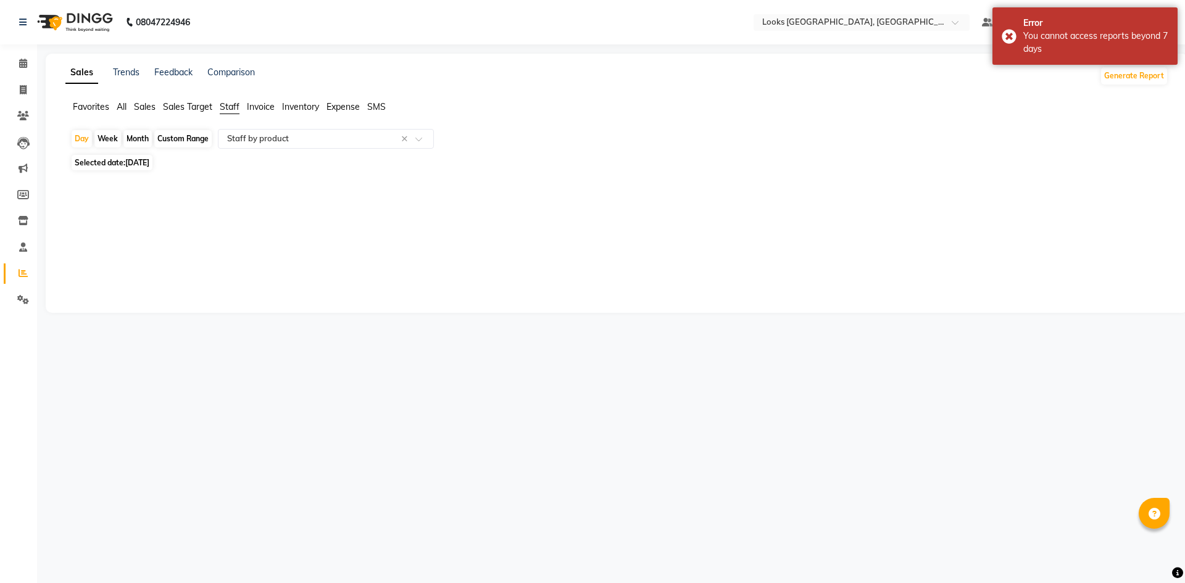
click at [146, 164] on span "23-09-2025" at bounding box center [137, 162] width 24 height 9
select select "9"
select select "2025"
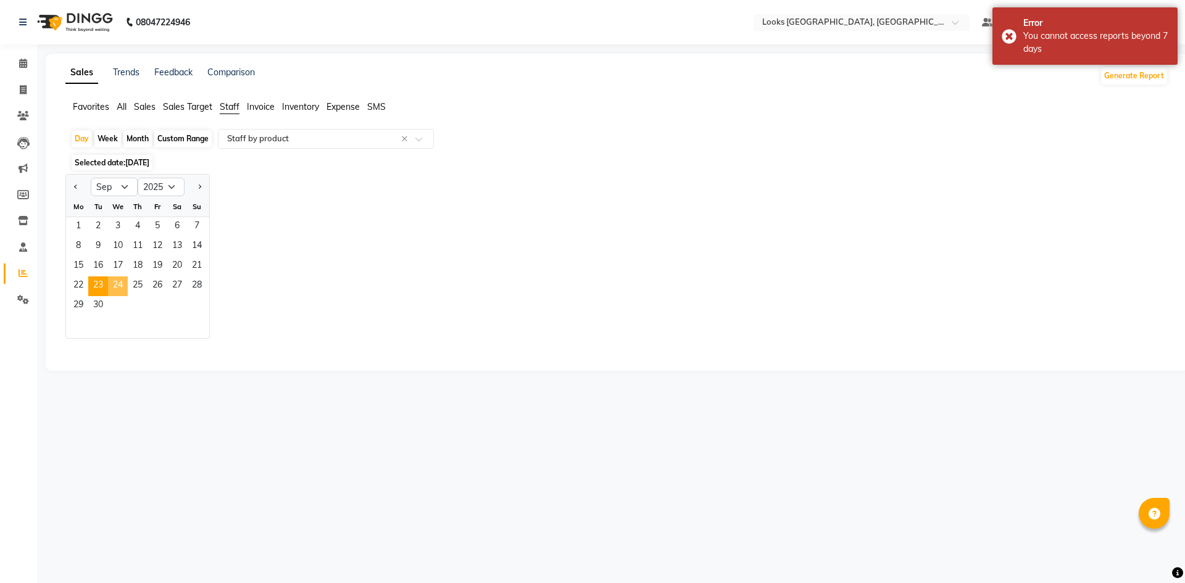
click at [119, 280] on span "24" at bounding box center [118, 286] width 20 height 20
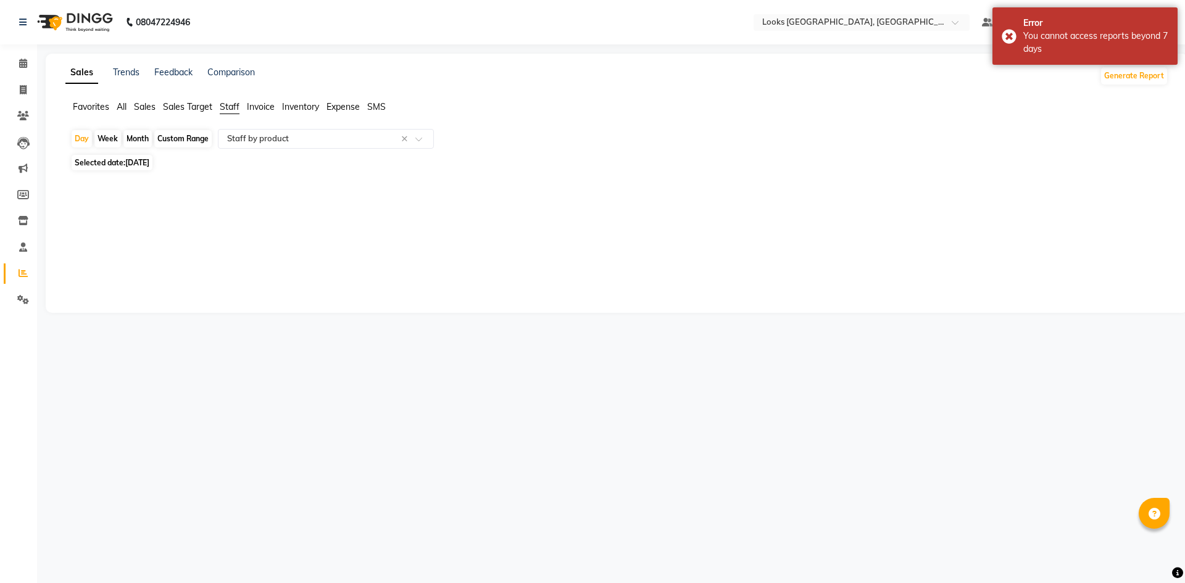
click at [149, 166] on span "24-09-2025" at bounding box center [137, 162] width 24 height 9
select select "9"
select select "2025"
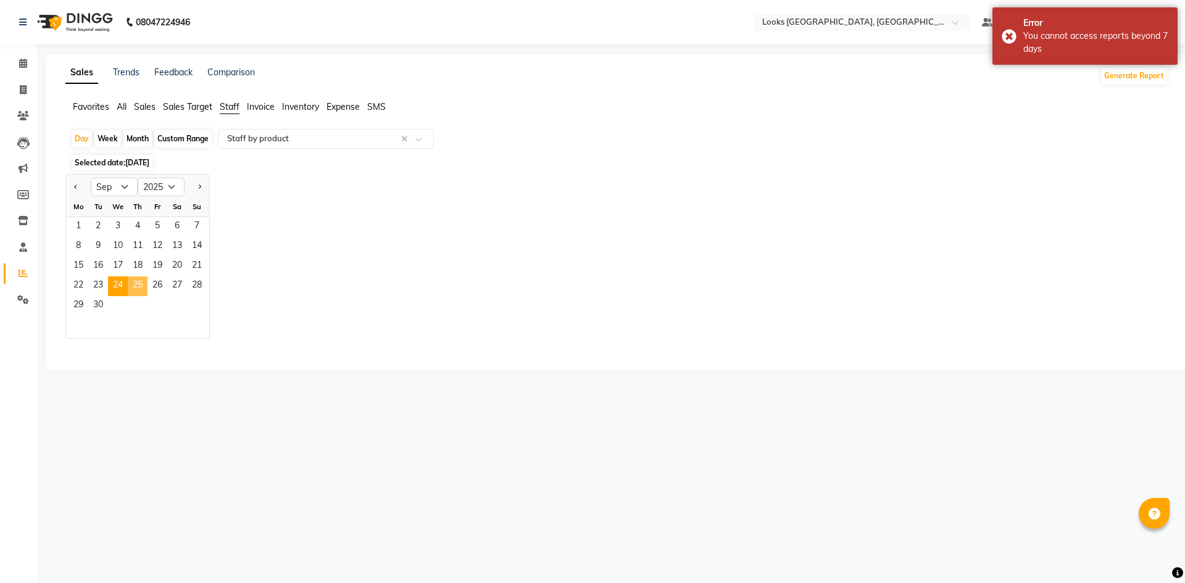
click at [138, 288] on span "25" at bounding box center [138, 286] width 20 height 20
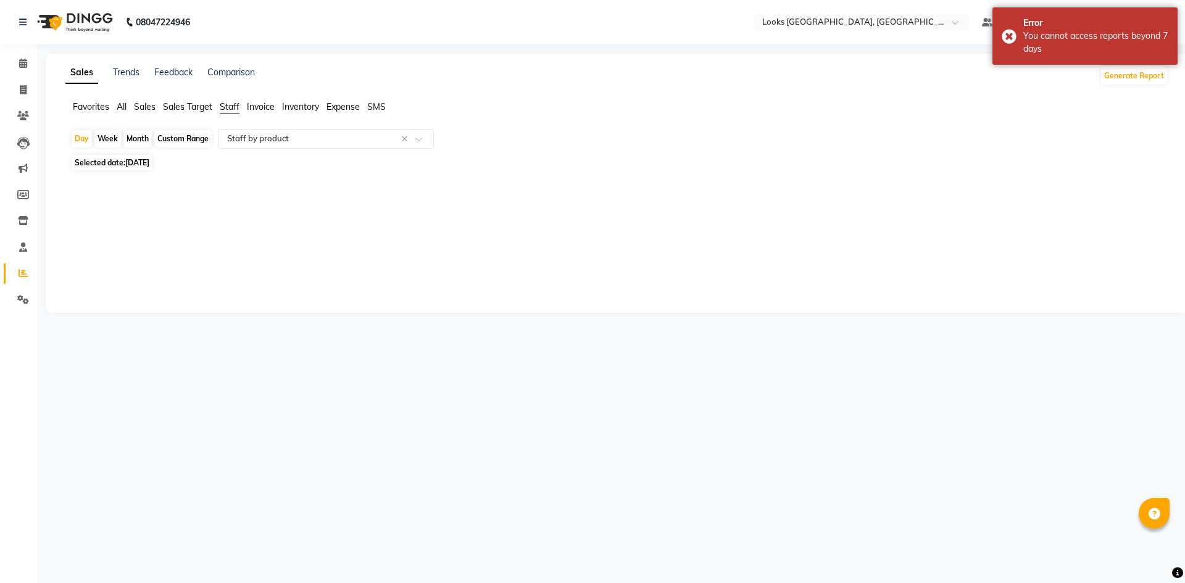
click at [150, 169] on span "Selected date: 25-09-2025" at bounding box center [112, 162] width 81 height 15
select select "9"
select select "2025"
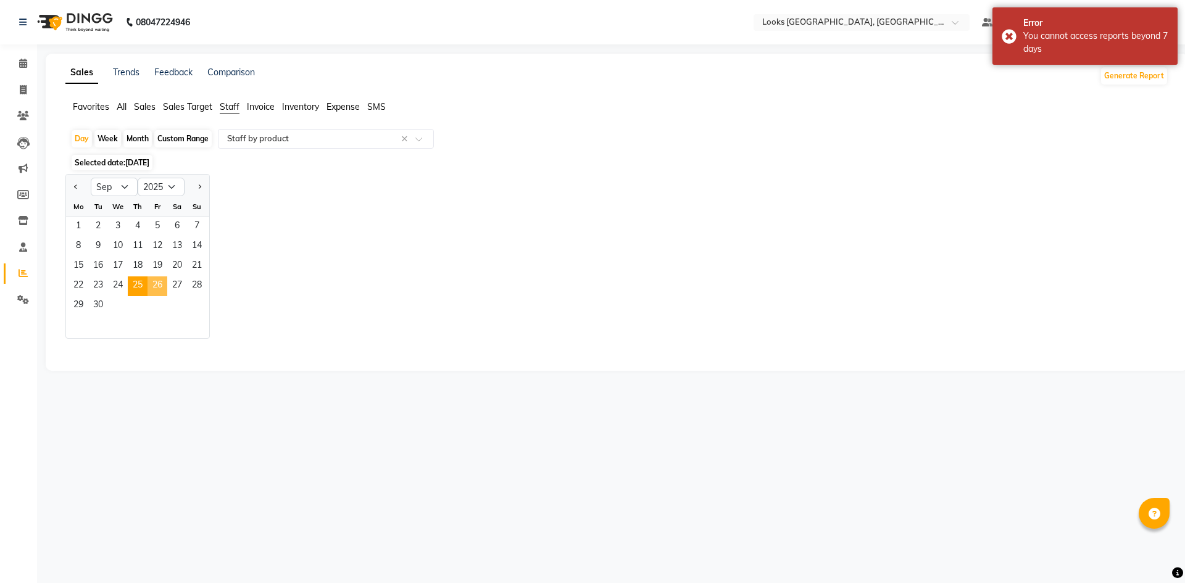
click at [157, 289] on span "26" at bounding box center [158, 286] width 20 height 20
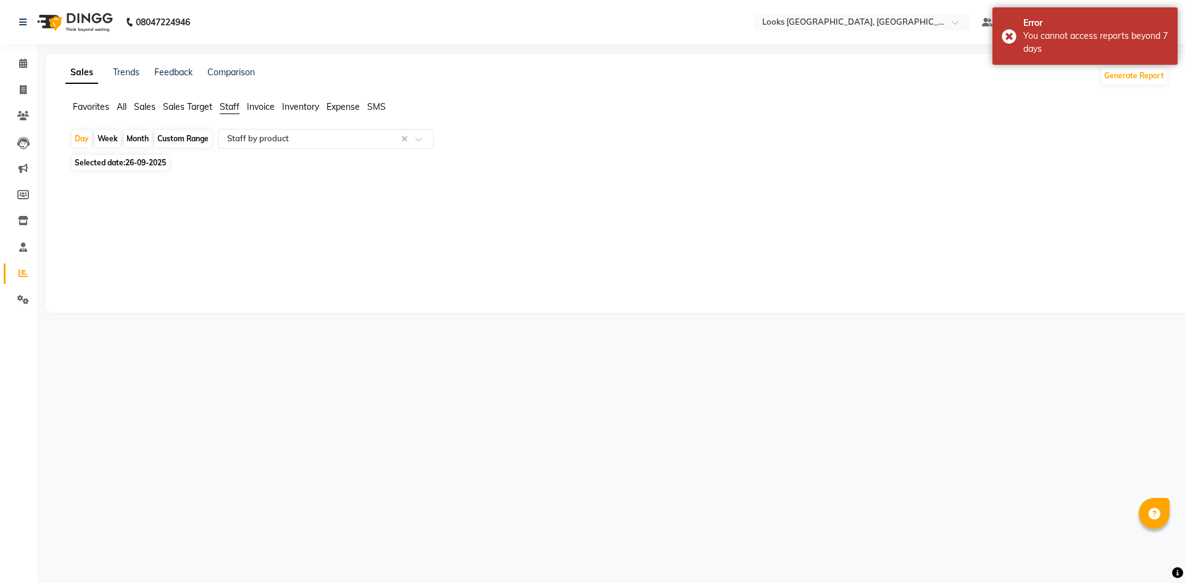
click at [159, 159] on span "26-09-2025" at bounding box center [145, 162] width 41 height 9
select select "9"
select select "2025"
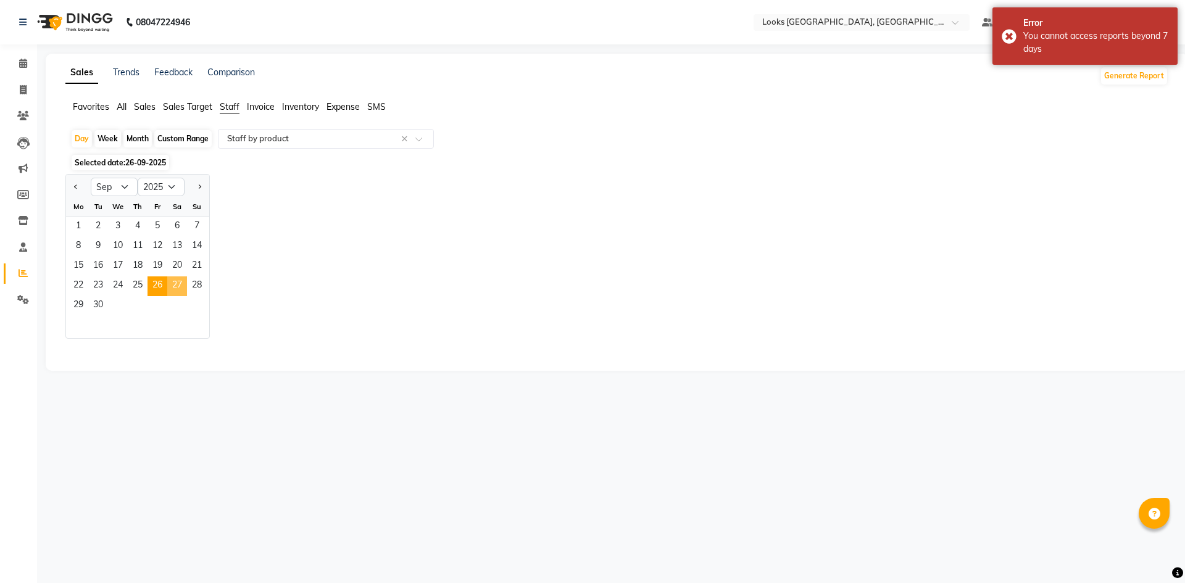
click at [175, 286] on span "27" at bounding box center [177, 286] width 20 height 20
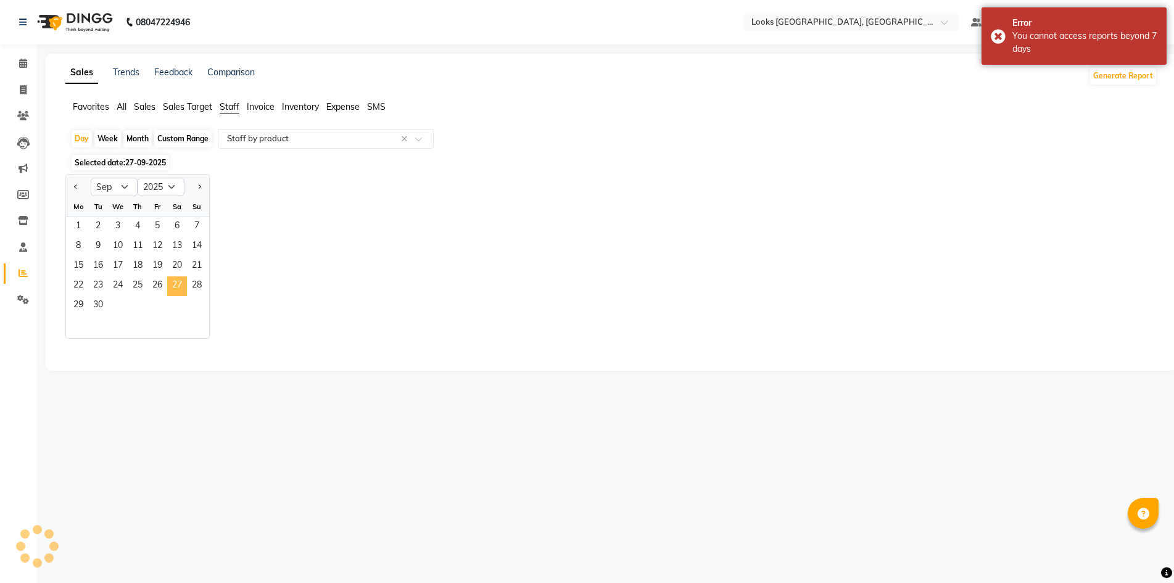
select select "full_report"
select select "csv"
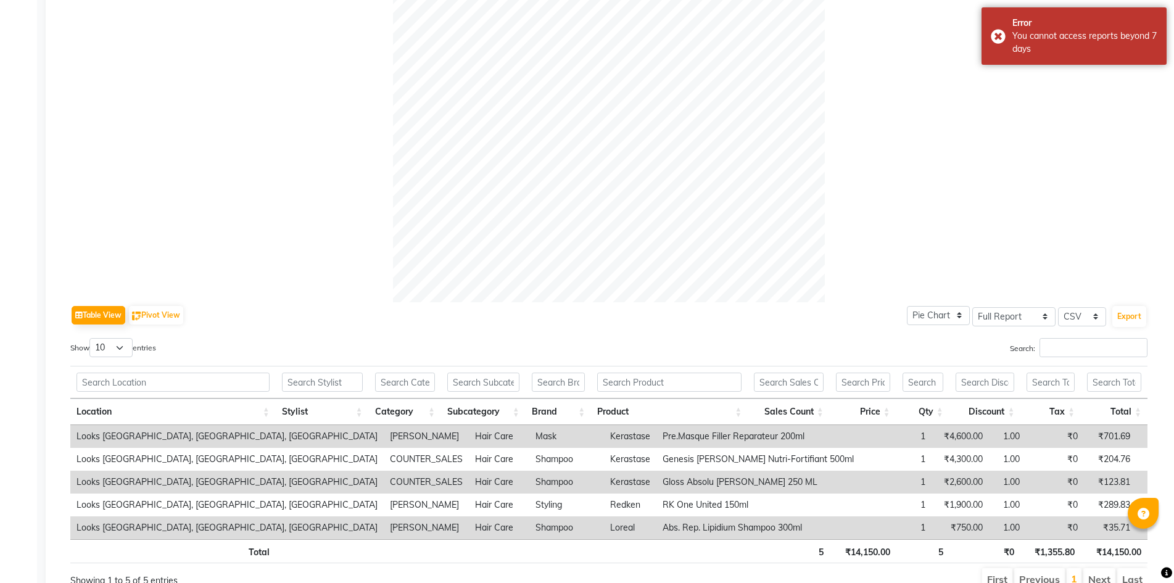
scroll to position [388, 0]
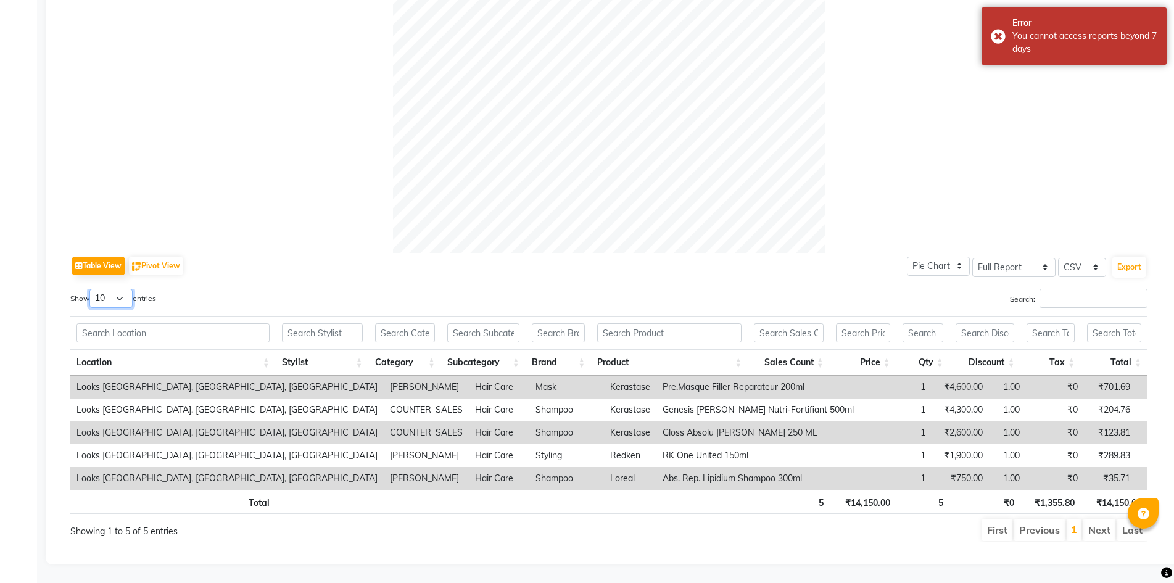
click at [120, 289] on select "10 25 50 100" at bounding box center [110, 298] width 43 height 19
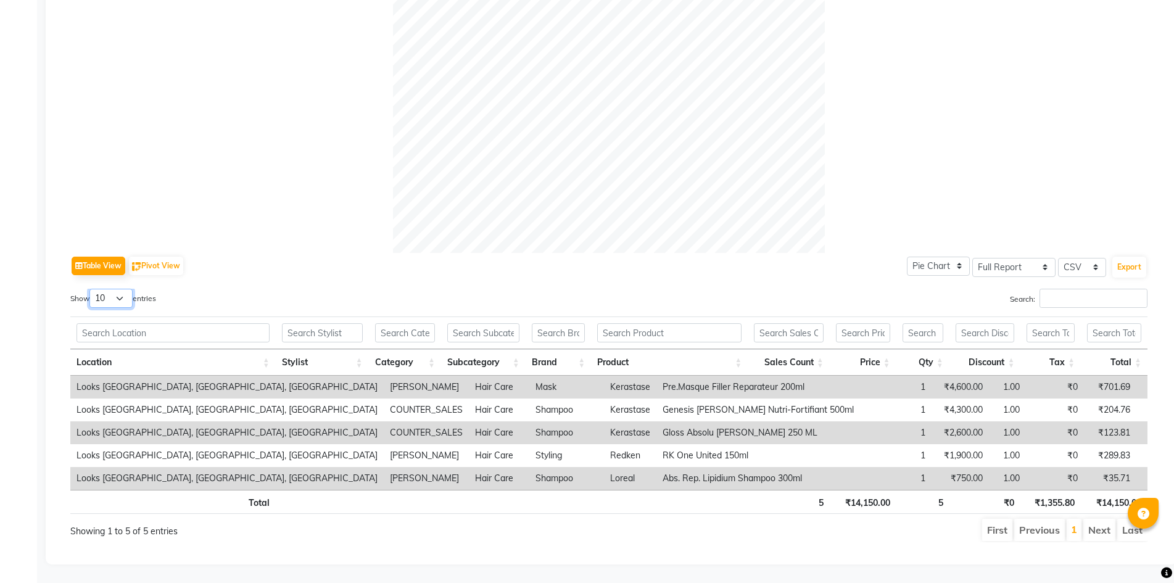
select select "100"
click at [91, 289] on select "10 25 50 100" at bounding box center [110, 298] width 43 height 19
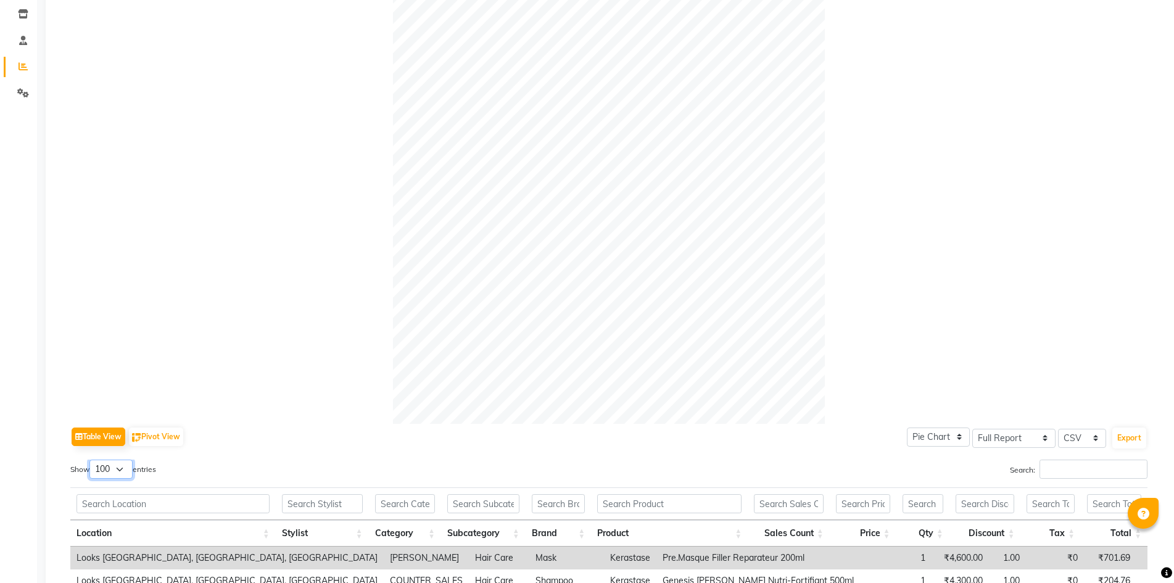
scroll to position [0, 0]
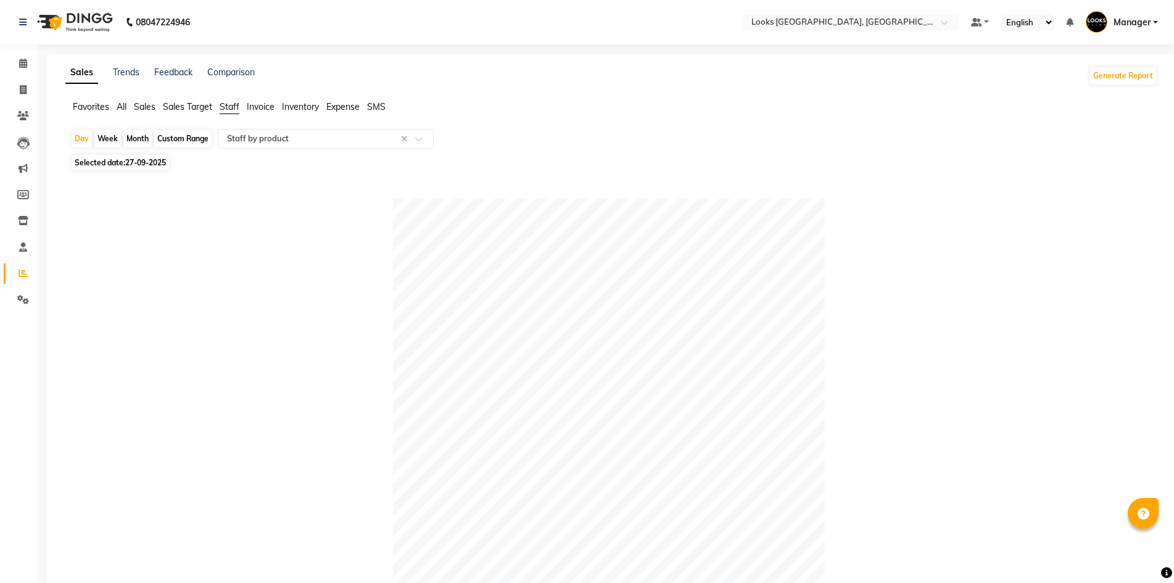
click at [139, 169] on span "Selected date: 27-09-2025" at bounding box center [121, 162] width 98 height 15
select select "9"
select select "2025"
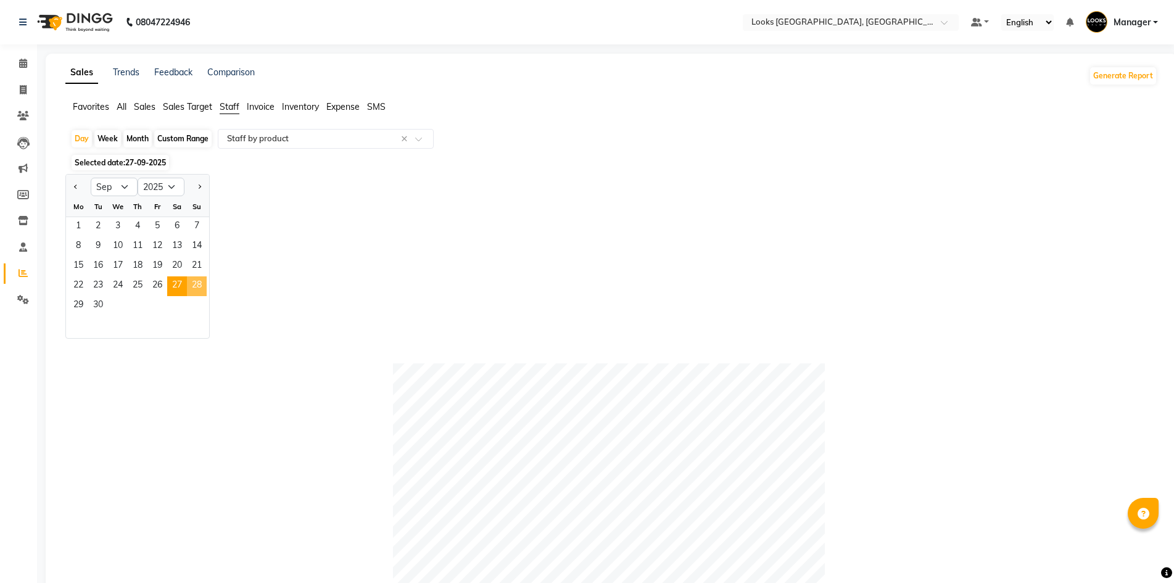
click at [190, 283] on span "28" at bounding box center [197, 286] width 20 height 20
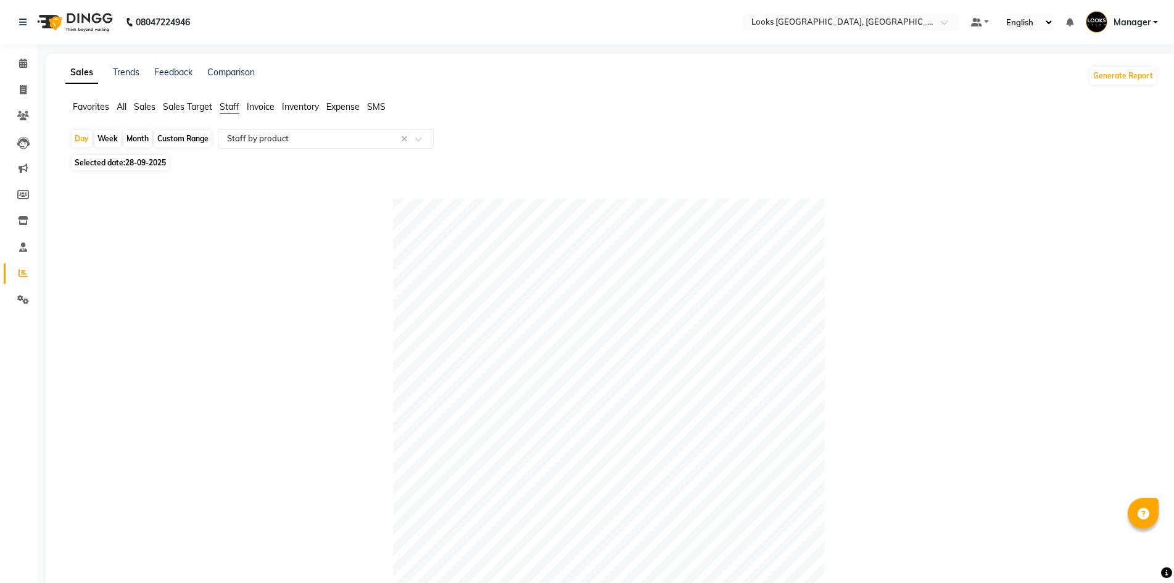
click at [152, 160] on span "28-09-2025" at bounding box center [145, 162] width 41 height 9
select select "9"
select select "2025"
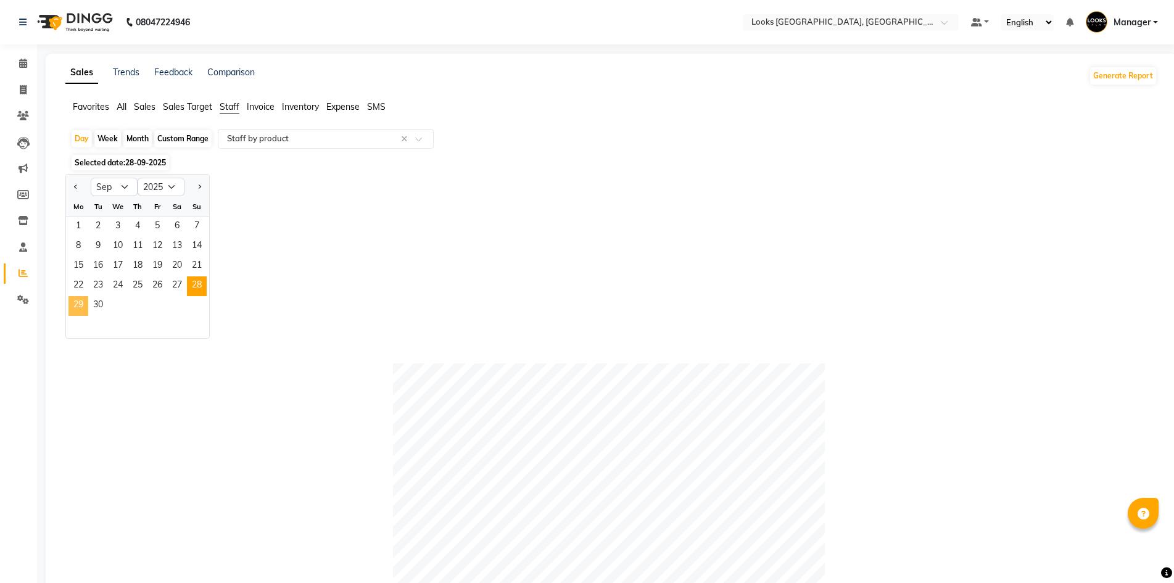
click at [78, 300] on span "29" at bounding box center [79, 306] width 20 height 20
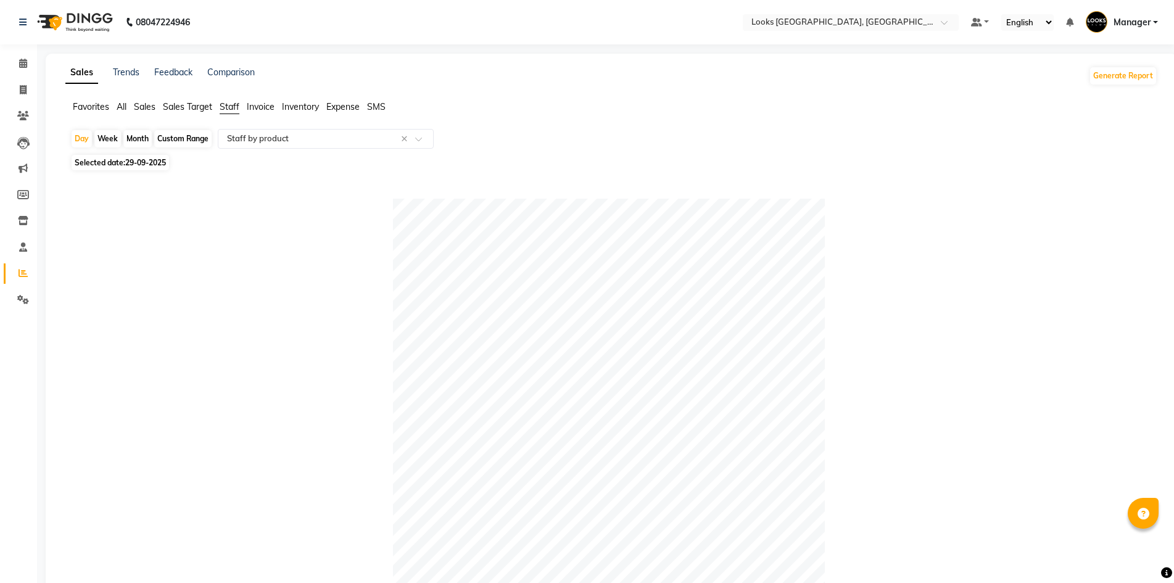
click at [149, 166] on span "29-09-2025" at bounding box center [145, 162] width 41 height 9
select select "9"
select select "2025"
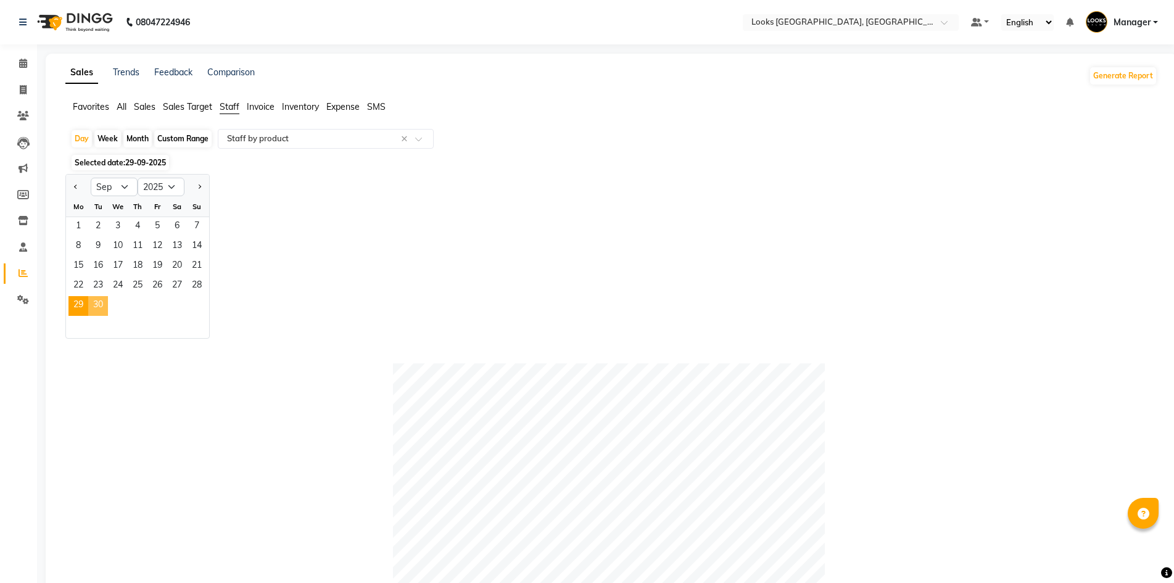
click at [98, 299] on span "30" at bounding box center [98, 306] width 20 height 20
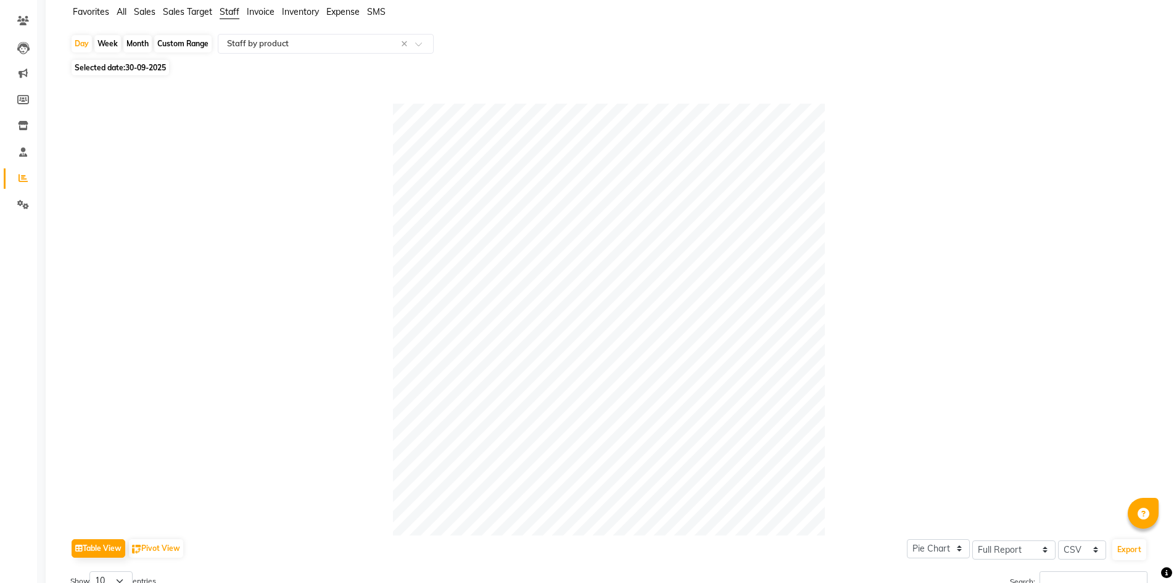
scroll to position [33, 0]
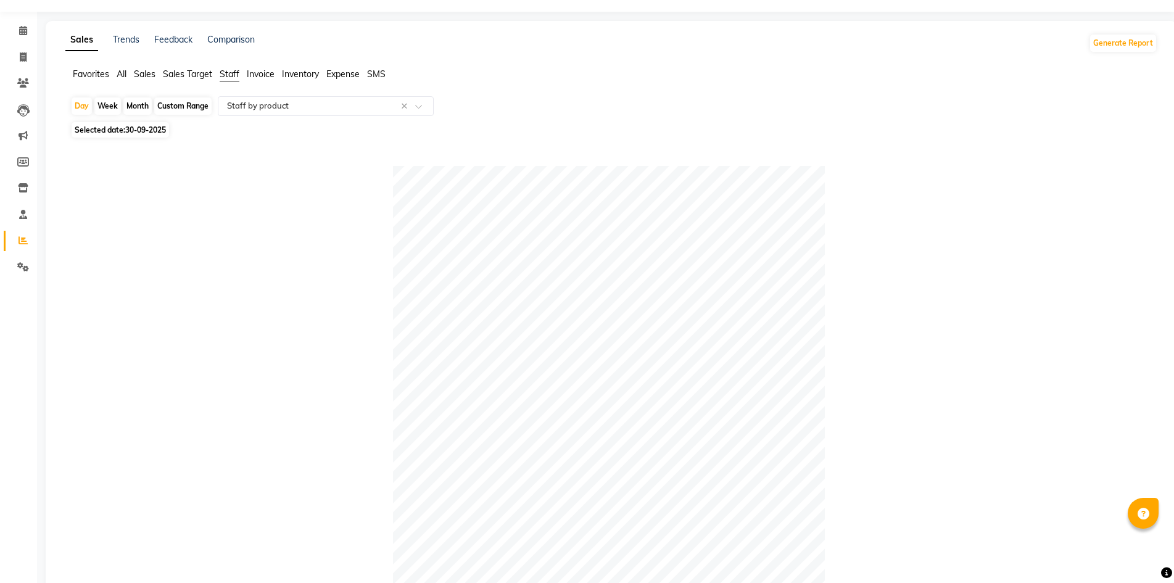
click at [120, 133] on span "Selected date: 30-09-2025" at bounding box center [121, 129] width 98 height 15
select select "9"
select select "2025"
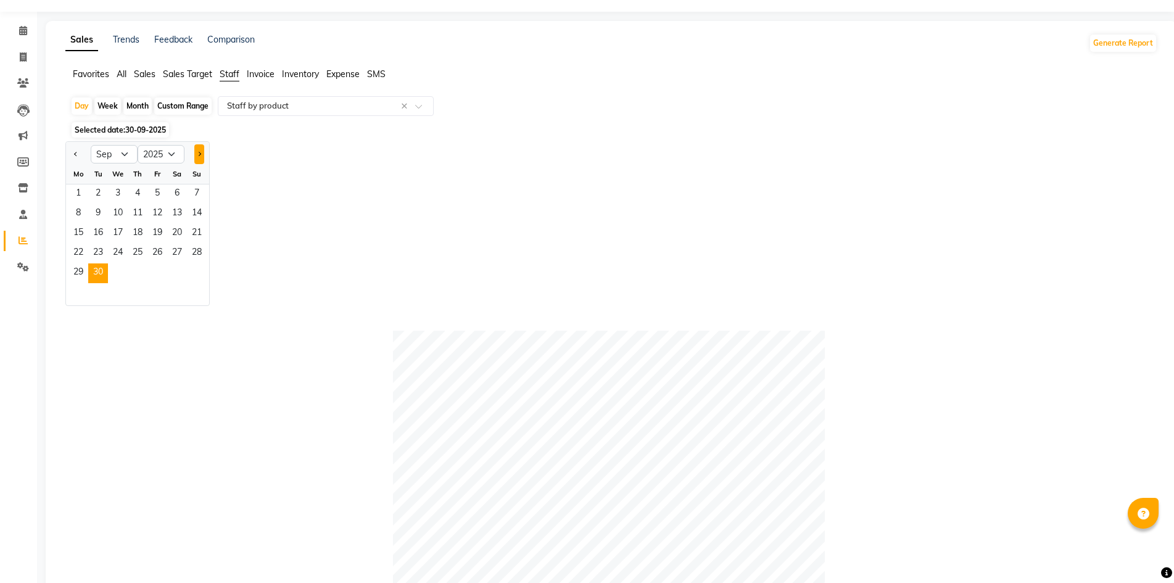
click at [197, 159] on button "Next month" at bounding box center [199, 154] width 10 height 20
select select "10"
click at [120, 199] on span "1" at bounding box center [118, 195] width 20 height 20
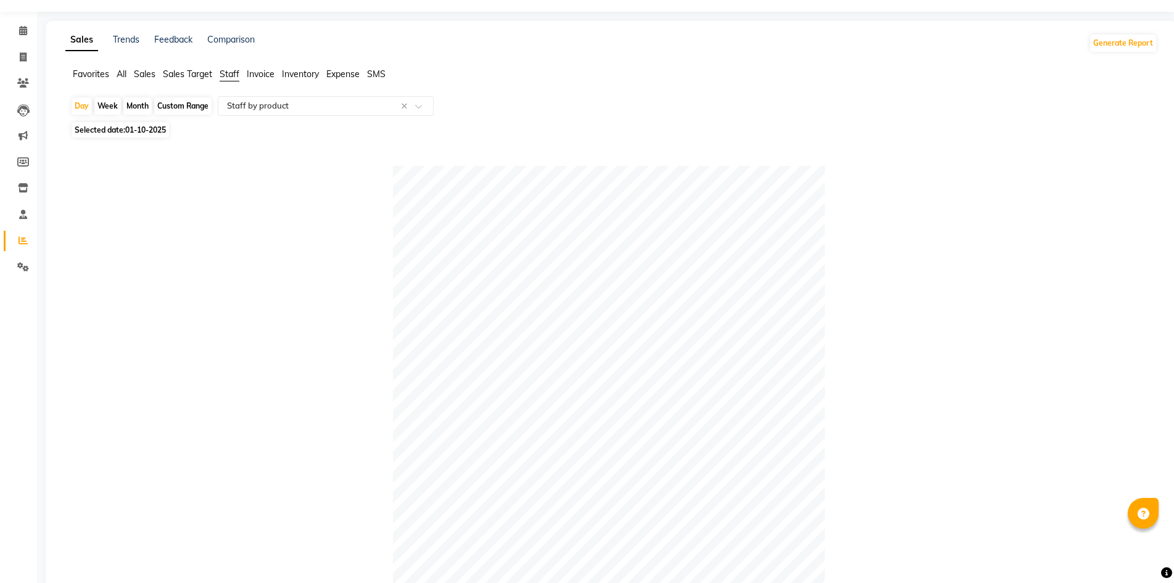
scroll to position [411, 0]
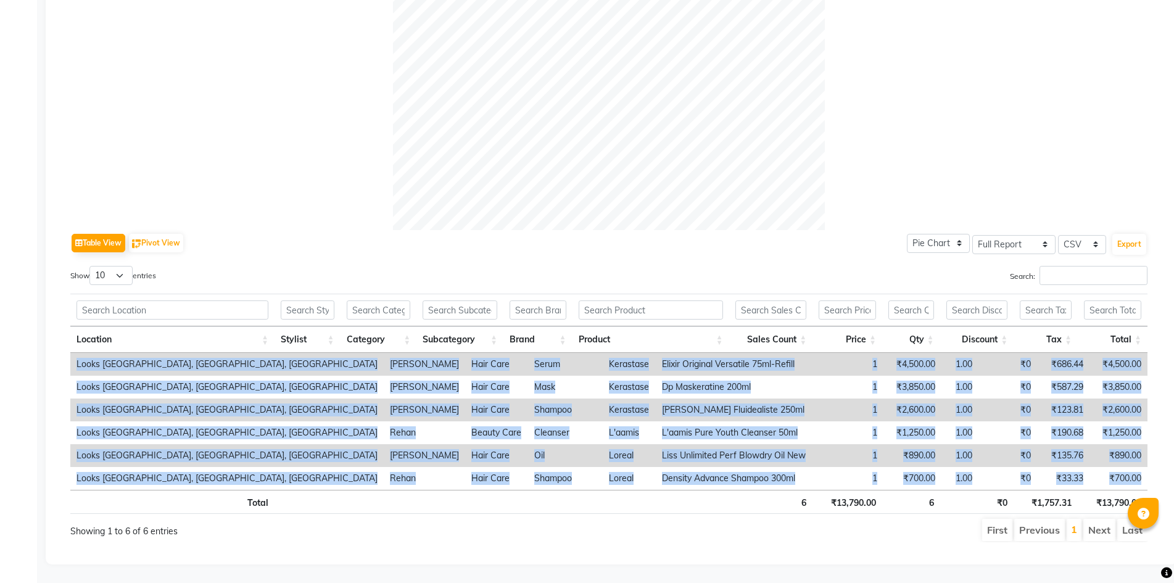
drag, startPoint x: 1166, startPoint y: 486, endPoint x: 1184, endPoint y: 422, distance: 66.6
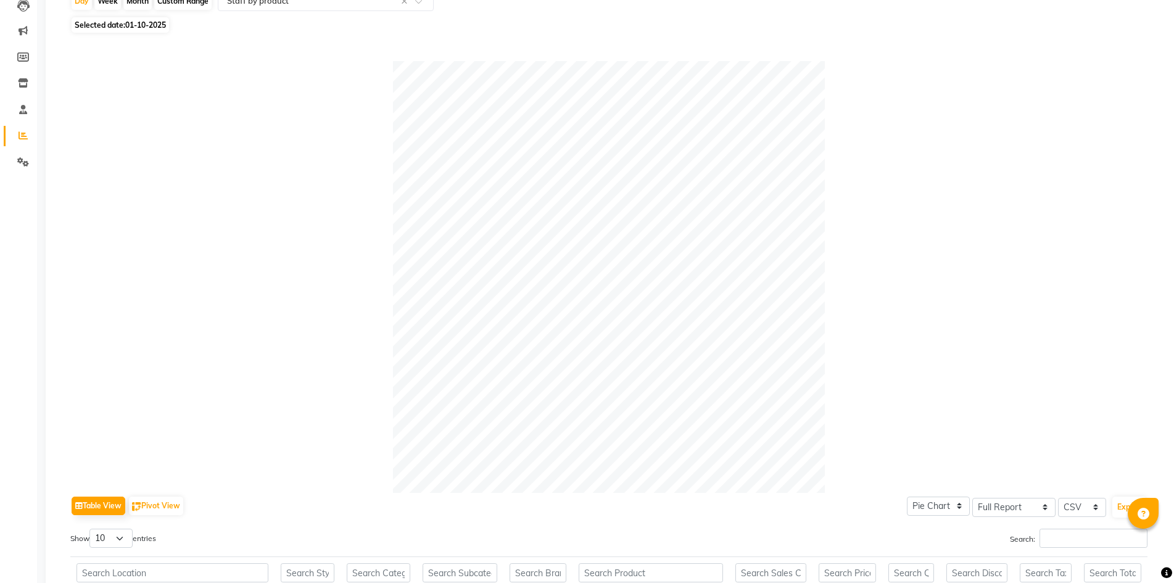
scroll to position [67, 0]
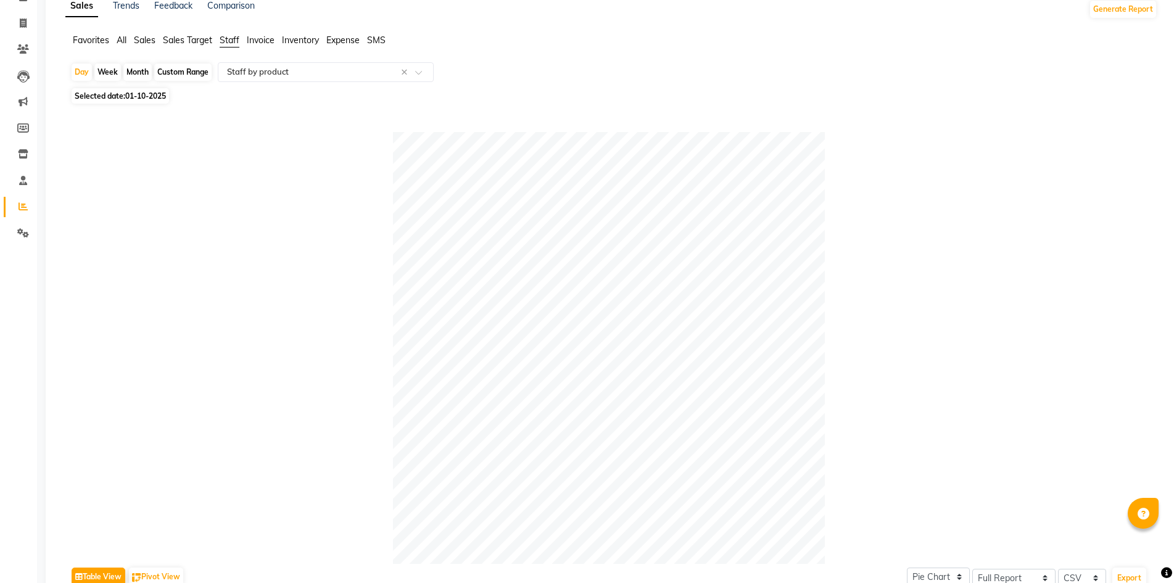
click at [154, 93] on span "01-10-2025" at bounding box center [145, 95] width 41 height 9
select select "10"
select select "2025"
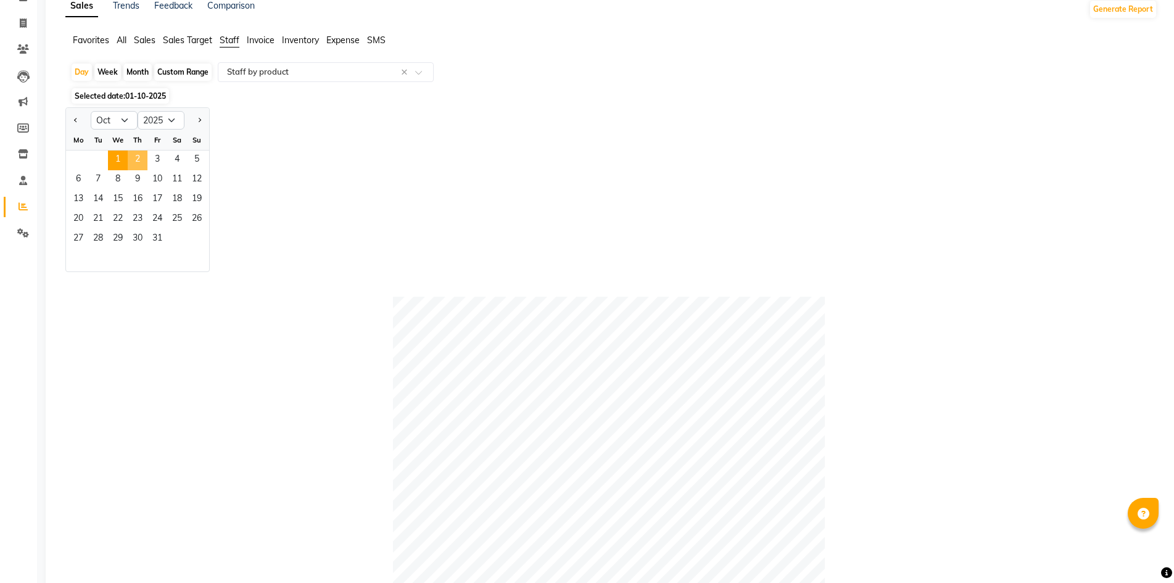
click at [137, 162] on span "2" at bounding box center [138, 161] width 20 height 20
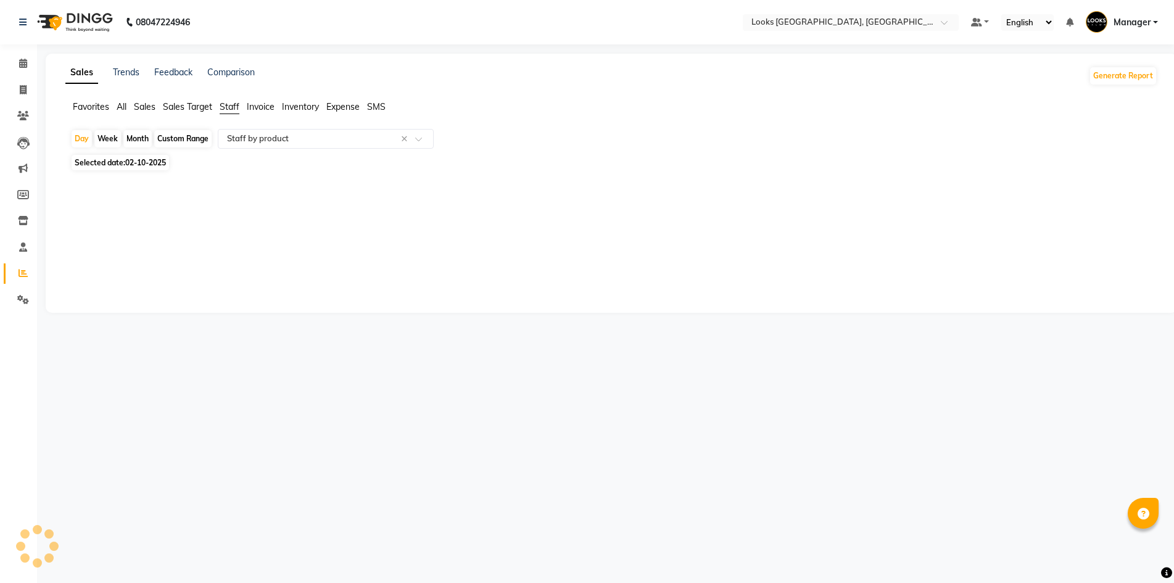
scroll to position [0, 0]
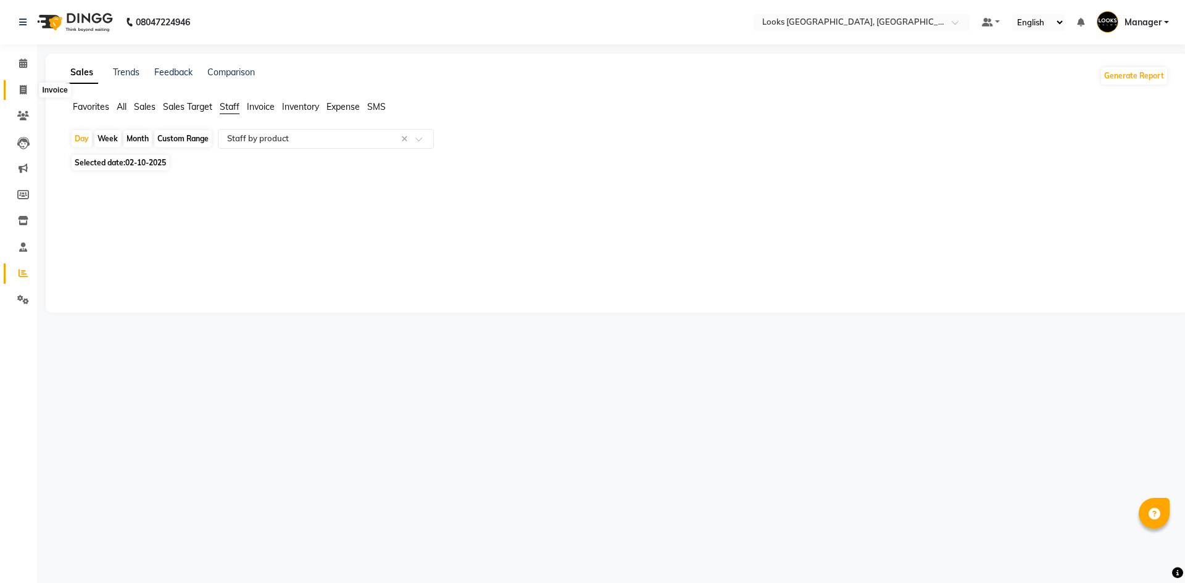
click at [25, 91] on icon at bounding box center [23, 89] width 7 height 9
select select "service"
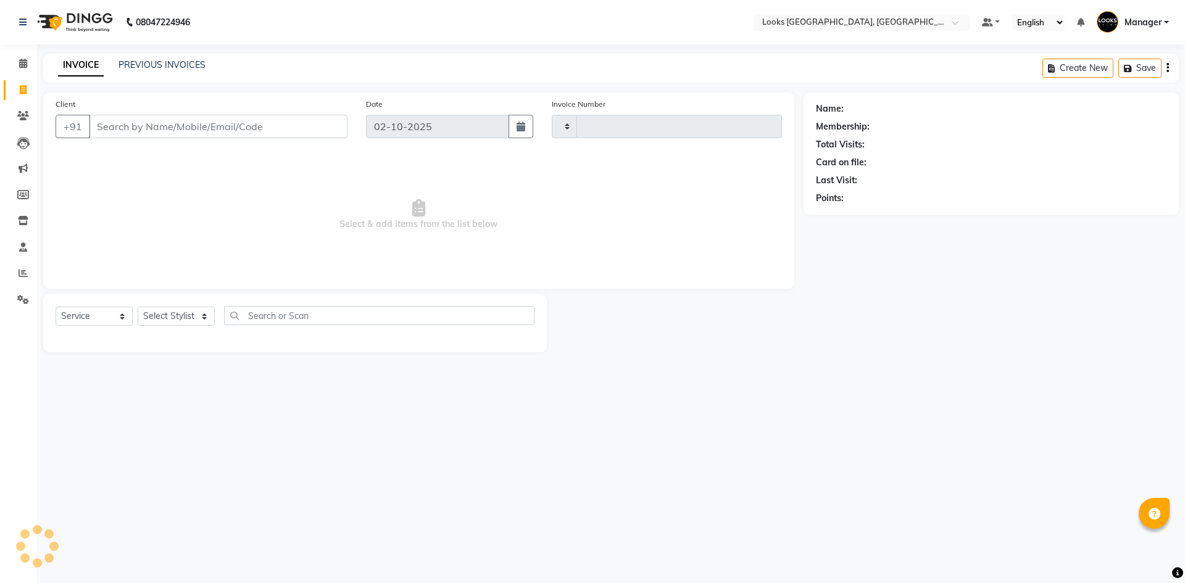
type input "6271"
select select "4718"
click at [176, 310] on select "Select Stylist ARSHAD Ayush Bobby Chaman COUNTER_SALES Employee_WS FAREED KOMAL…" at bounding box center [176, 316] width 77 height 19
select select "83411"
click at [138, 307] on select "Select Stylist ARSHAD Ayush Bobby Chaman COUNTER_SALES Employee_WS FAREED KOMAL…" at bounding box center [176, 316] width 77 height 19
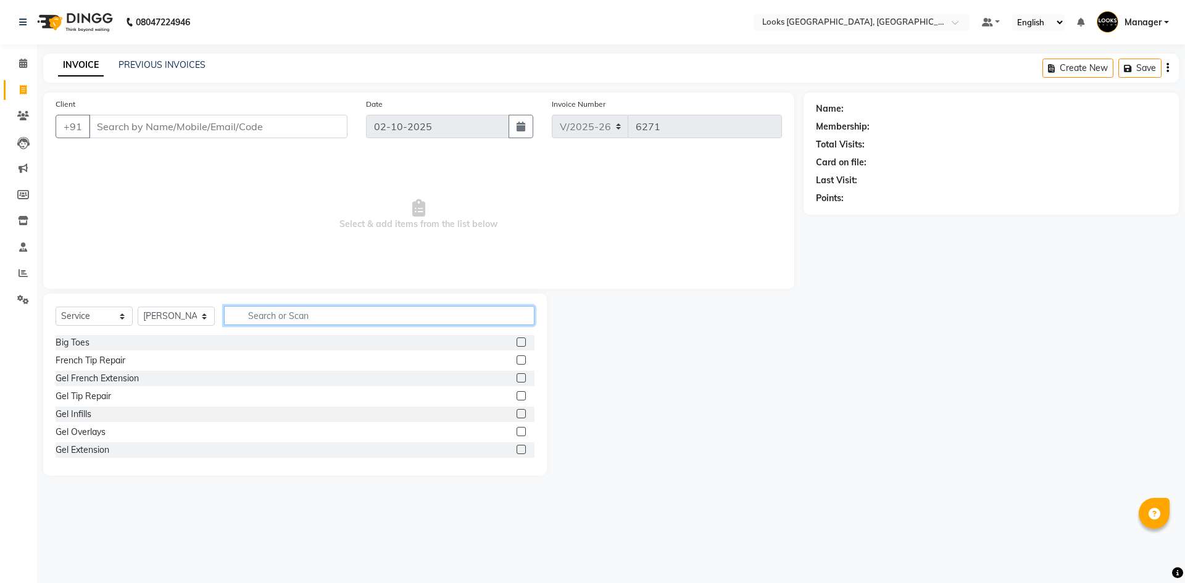
click at [325, 318] on input "text" at bounding box center [379, 315] width 310 height 19
type input "CUT"
click at [517, 360] on label at bounding box center [521, 359] width 9 height 9
click at [517, 360] on input "checkbox" at bounding box center [521, 361] width 8 height 8
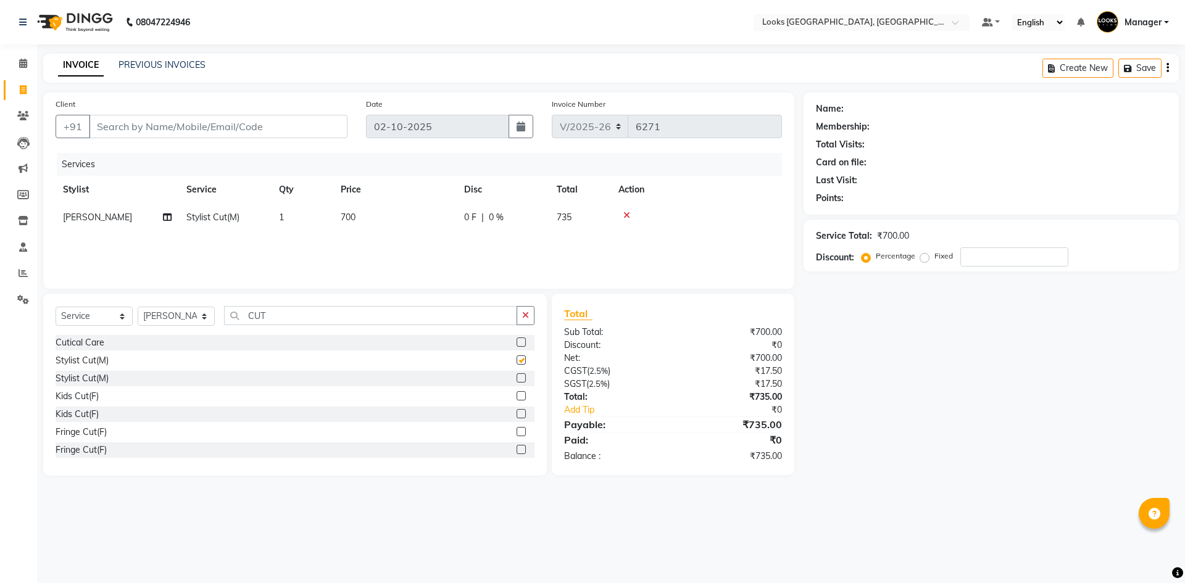
checkbox input "false"
drag, startPoint x: 326, startPoint y: 107, endPoint x: 325, endPoint y: 120, distance: 13.6
click at [325, 118] on div "Client +91" at bounding box center [201, 123] width 310 height 51
click at [325, 121] on input "Client" at bounding box center [218, 126] width 259 height 23
type input "9"
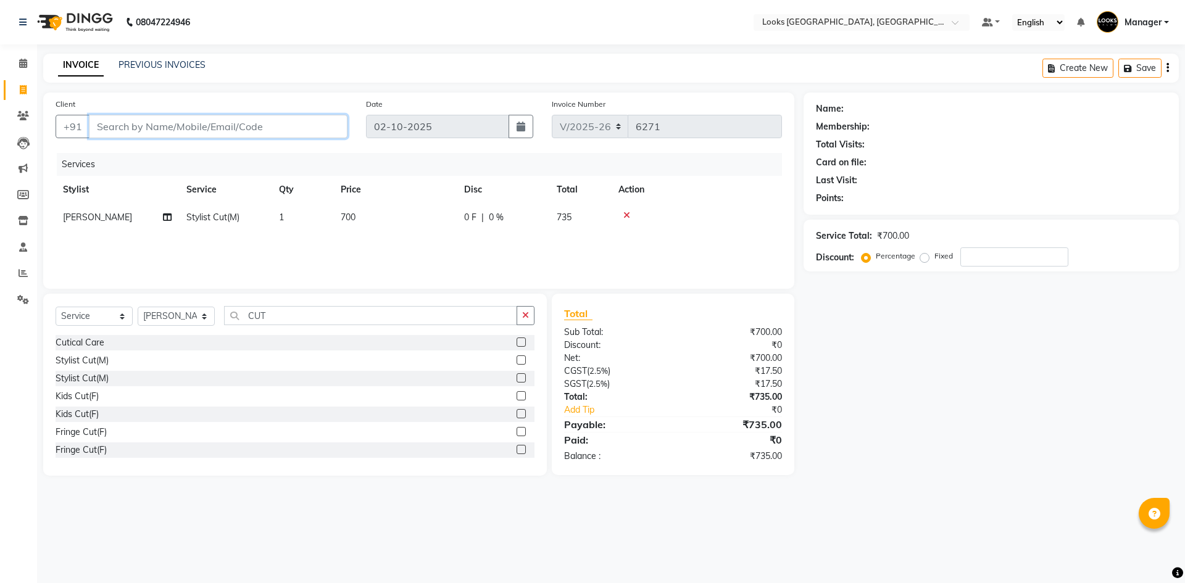
type input "0"
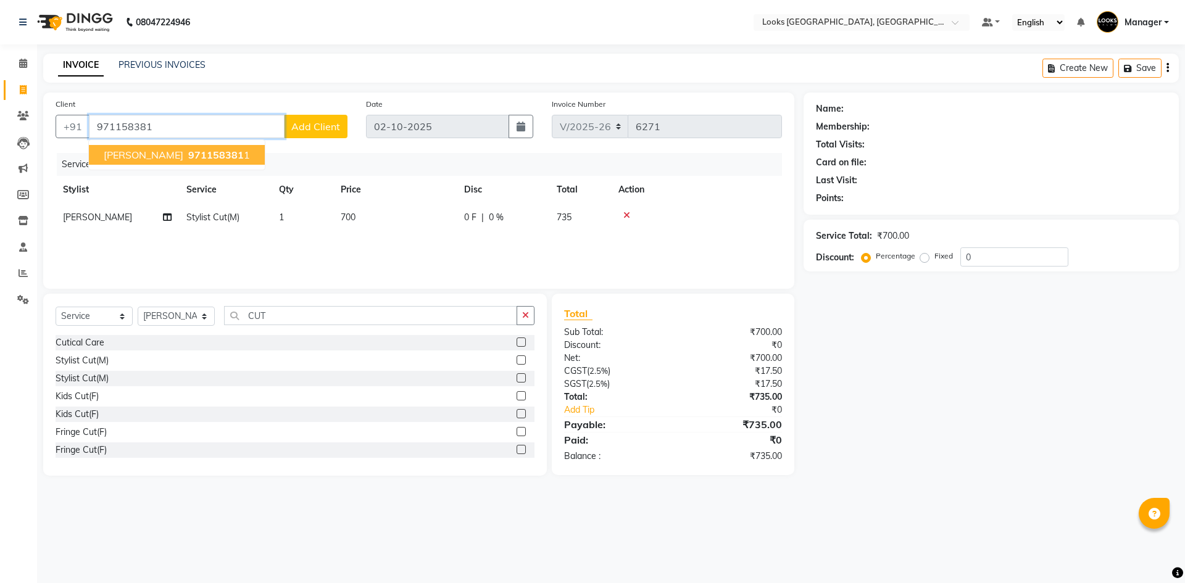
click at [188, 154] on span "971158381" at bounding box center [216, 155] width 56 height 12
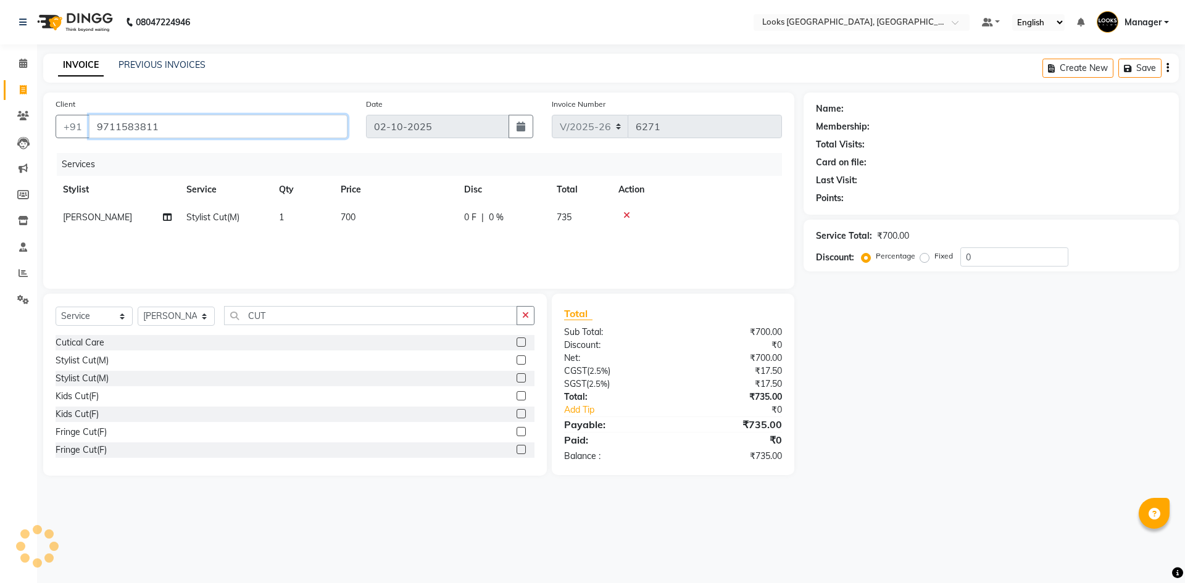
type input "9711583811"
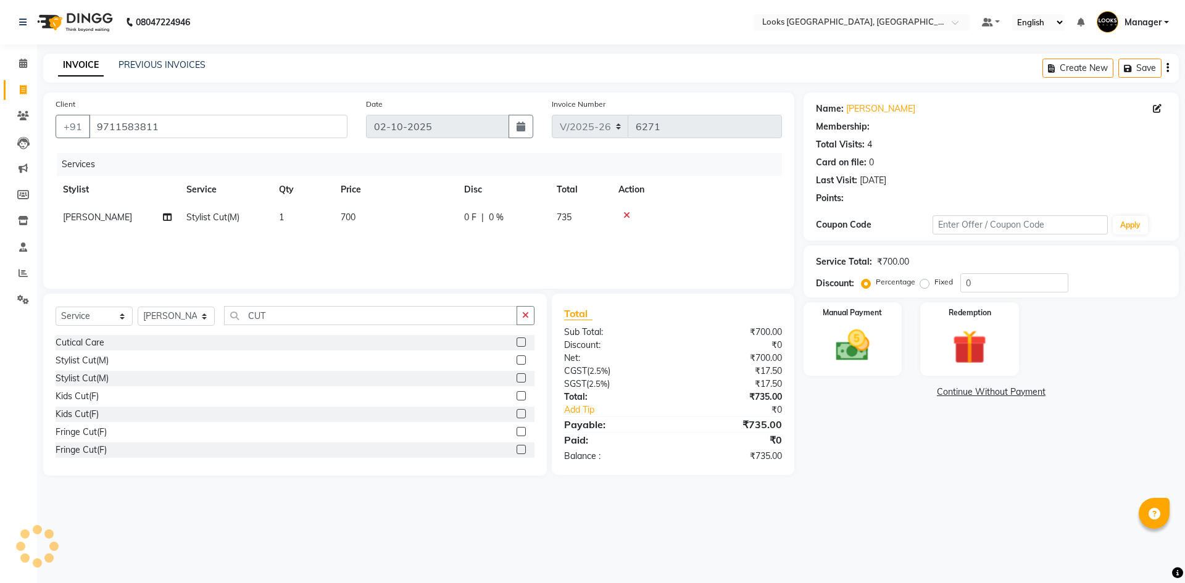
select select "1: Object"
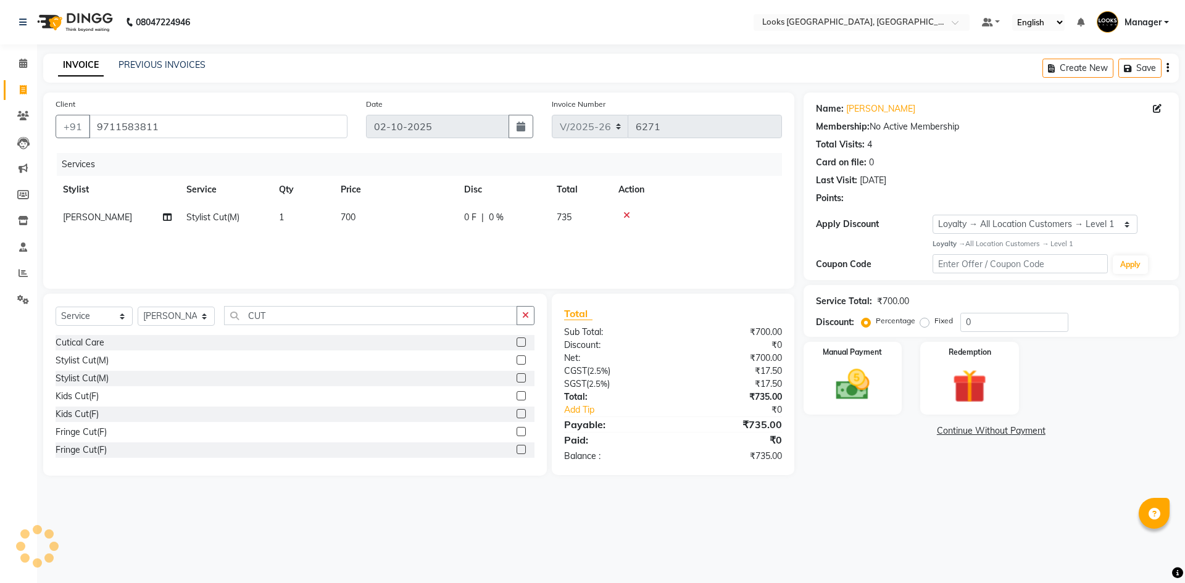
click at [339, 212] on td "700" at bounding box center [394, 218] width 123 height 28
select select "83411"
click at [167, 218] on tr "ARSHAD Ayush Bobby Chaman COUNTER_SALES Employee_WS FAREED KOMAL Manager MANISH…" at bounding box center [419, 227] width 726 height 47
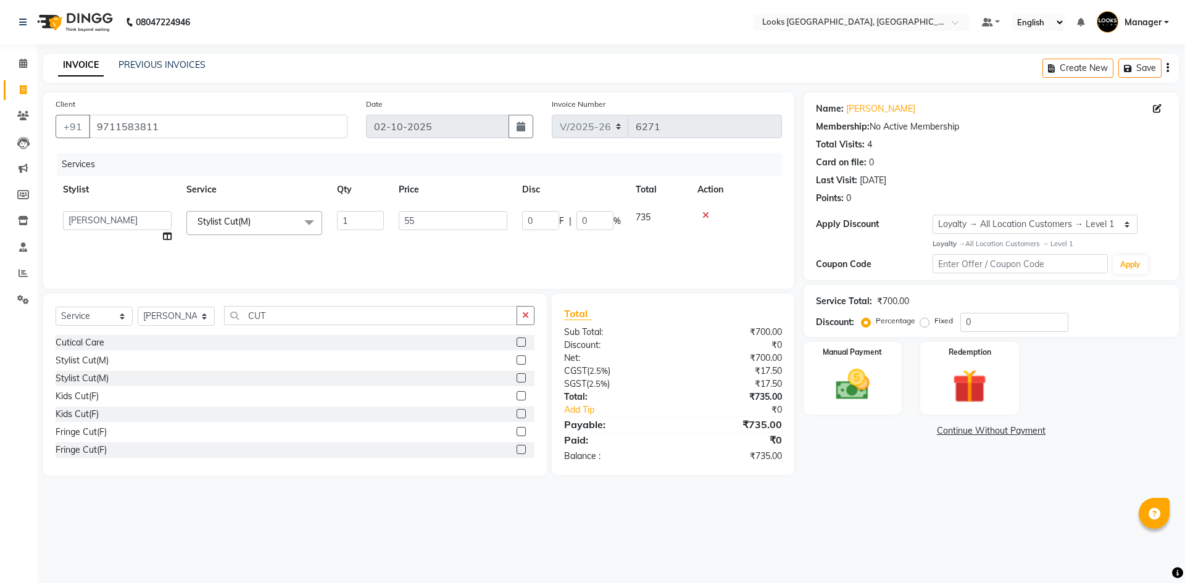
type input "550"
click at [916, 505] on div "08047224946 Select Location × Looks Omaxe World Street, Faridabad, Haryana Defa…" at bounding box center [592, 291] width 1185 height 583
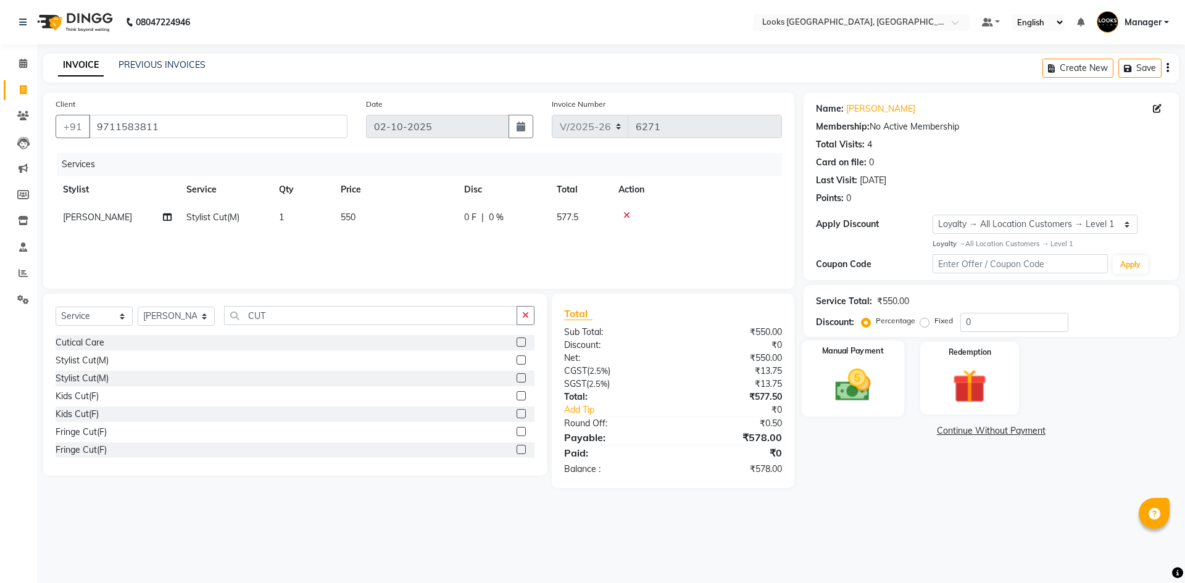
click at [879, 380] on img at bounding box center [852, 385] width 57 height 41
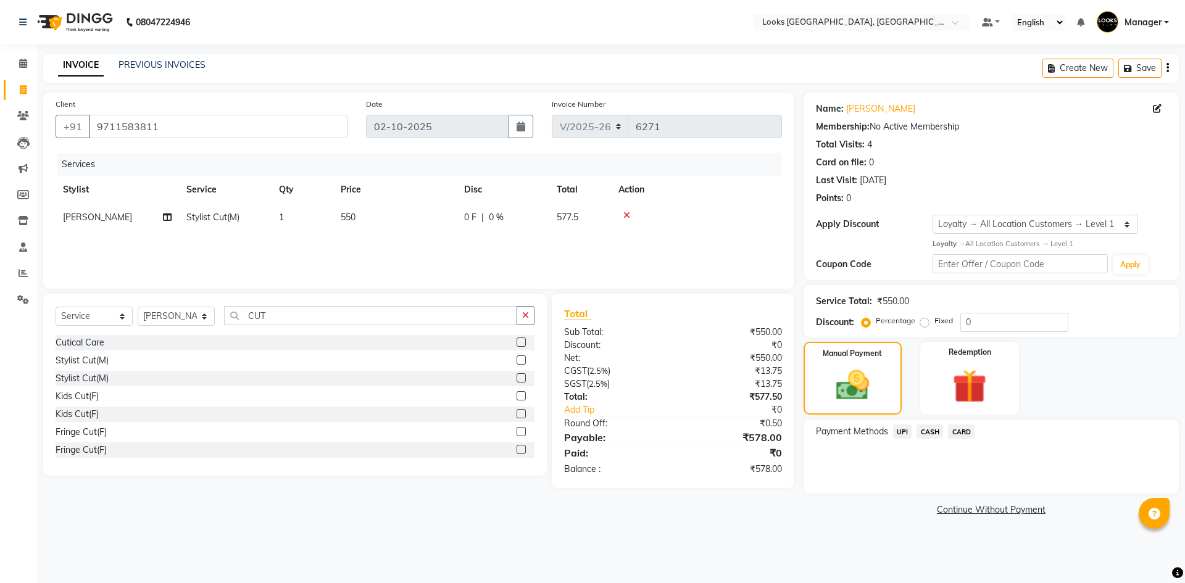
click at [901, 429] on span "UPI" at bounding box center [902, 432] width 19 height 14
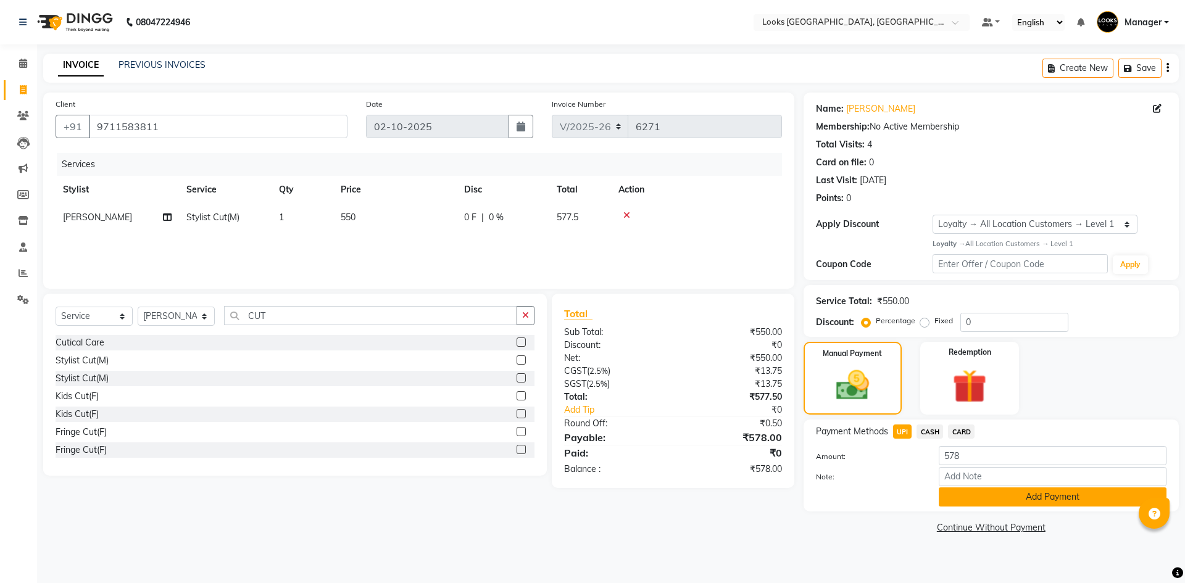
click at [1023, 497] on button "Add Payment" at bounding box center [1053, 497] width 228 height 19
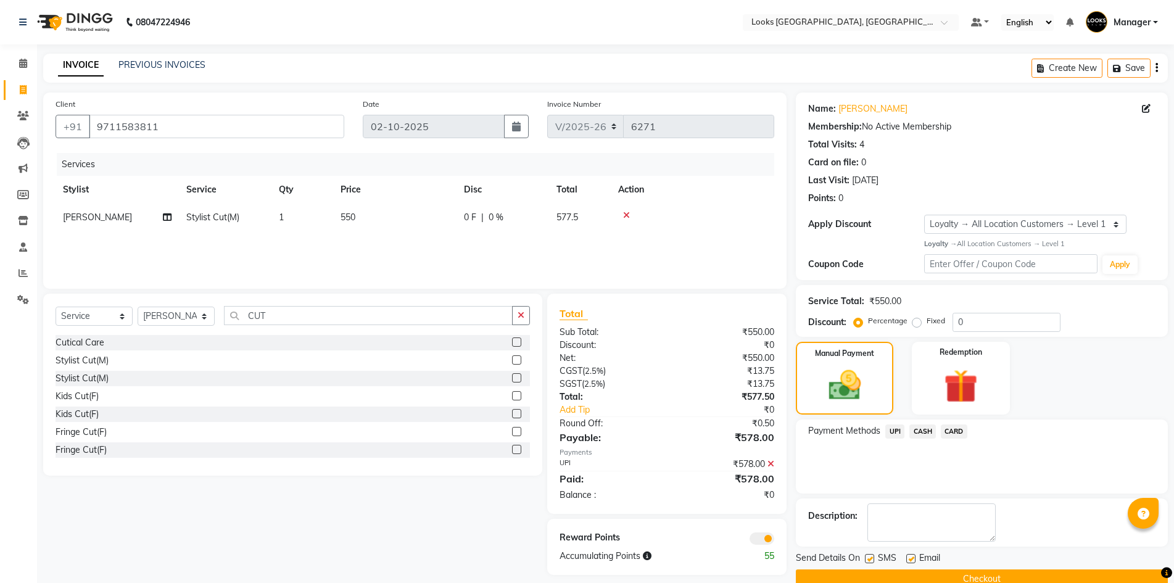
scroll to position [24, 0]
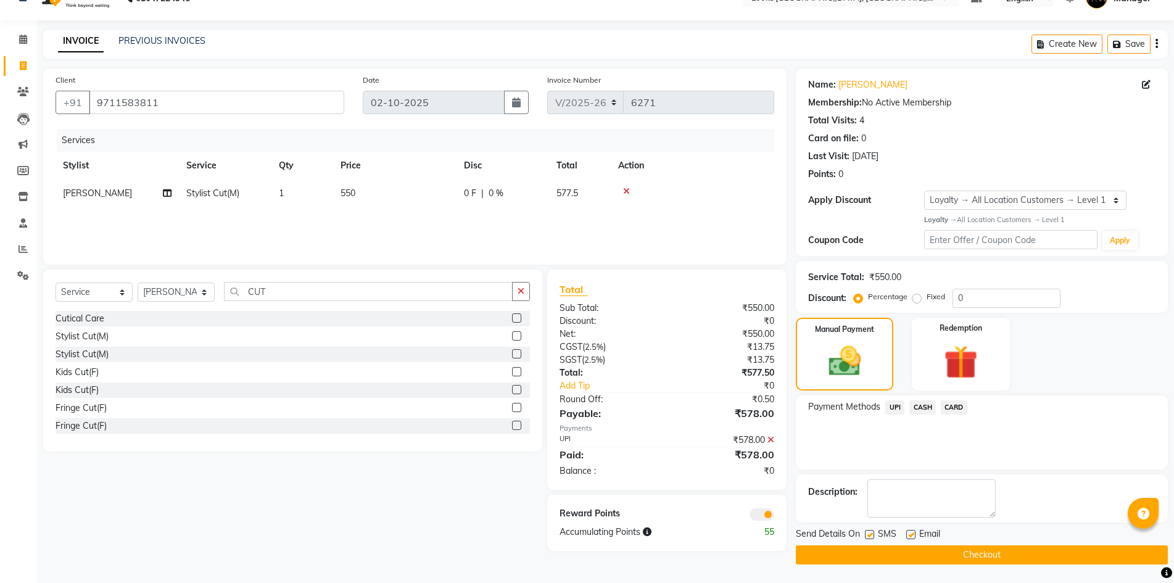
click at [1069, 559] on button "Checkout" at bounding box center [982, 555] width 372 height 19
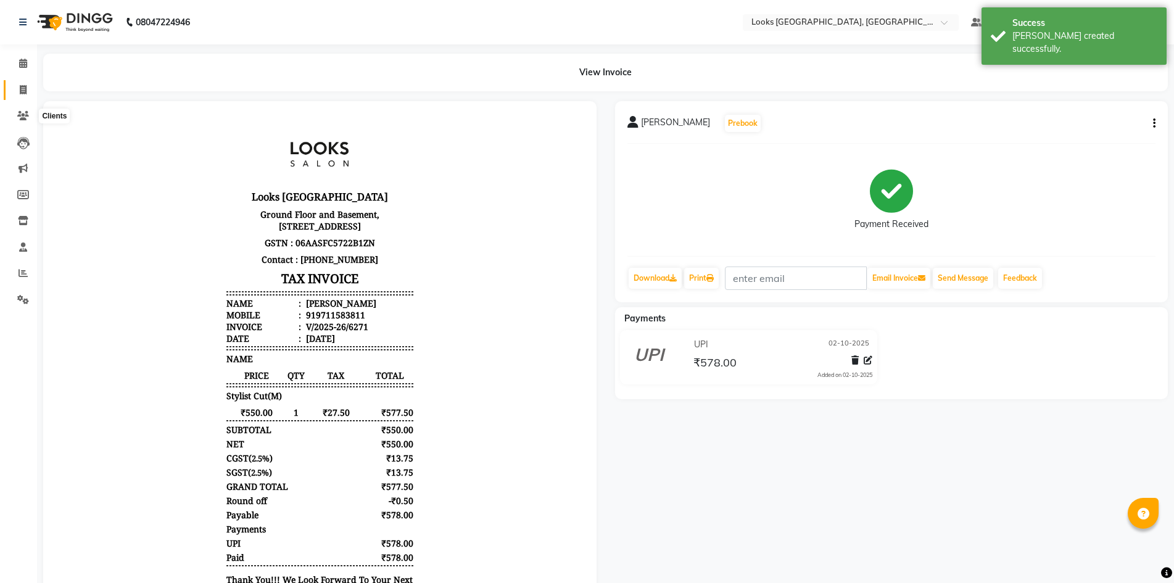
click at [20, 97] on link "Invoice" at bounding box center [19, 90] width 30 height 20
select select "service"
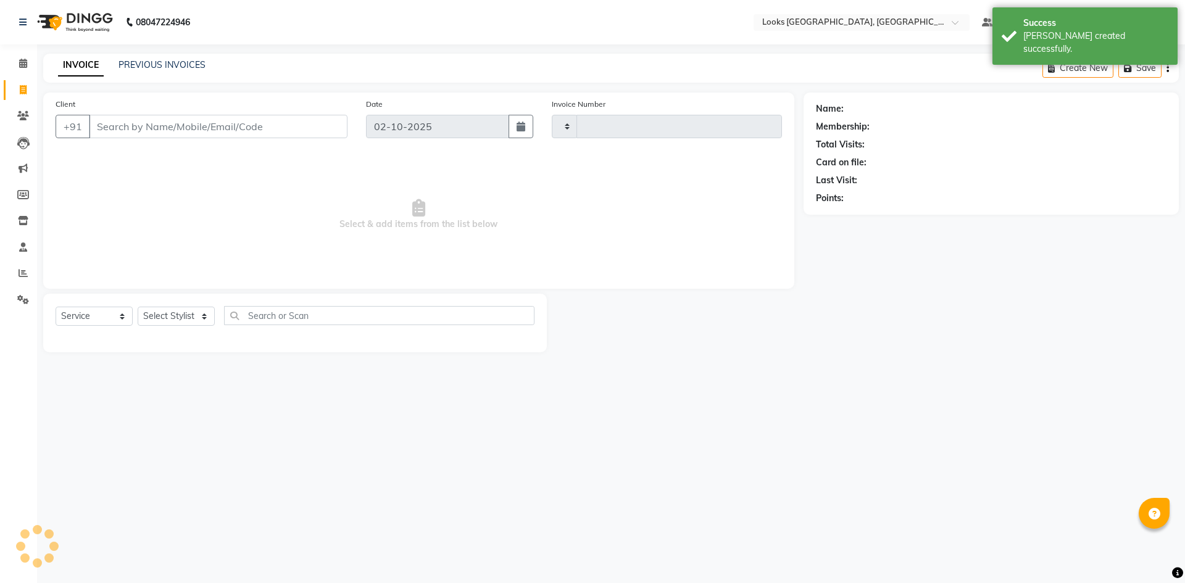
type input "6272"
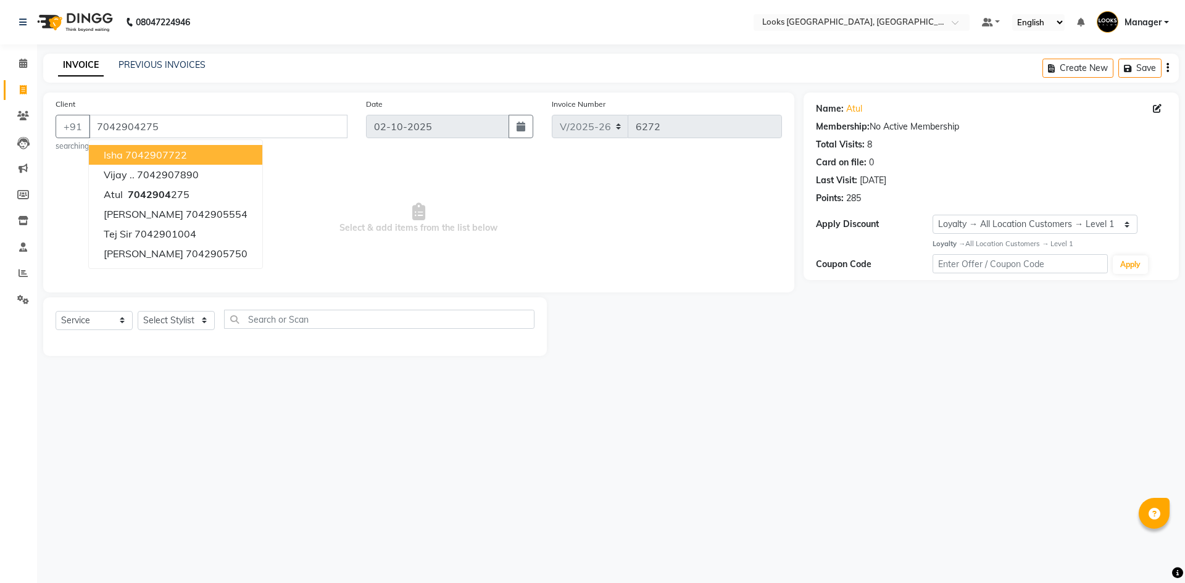
click at [267, 73] on div "INVOICE PREVIOUS INVOICES Create New Save" at bounding box center [611, 68] width 1136 height 29
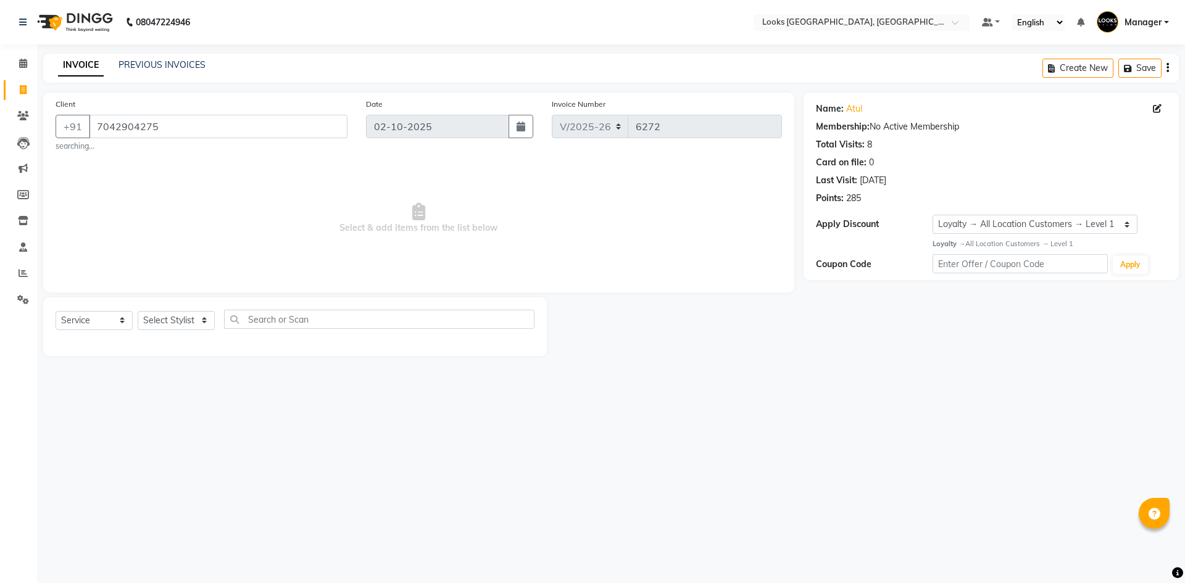
click at [173, 330] on div "Select Service Product Membership Package Voucher Prepaid Gift Card Select Styl…" at bounding box center [295, 324] width 479 height 29
click at [162, 314] on select "Select Stylist ARSHAD Ayush Bobby Chaman COUNTER_SALES Employee_WS FAREED KOMAL…" at bounding box center [176, 320] width 77 height 19
click at [138, 311] on select "Select Stylist ARSHAD Ayush Bobby Chaman COUNTER_SALES Employee_WS FAREED KOMAL…" at bounding box center [176, 320] width 77 height 19
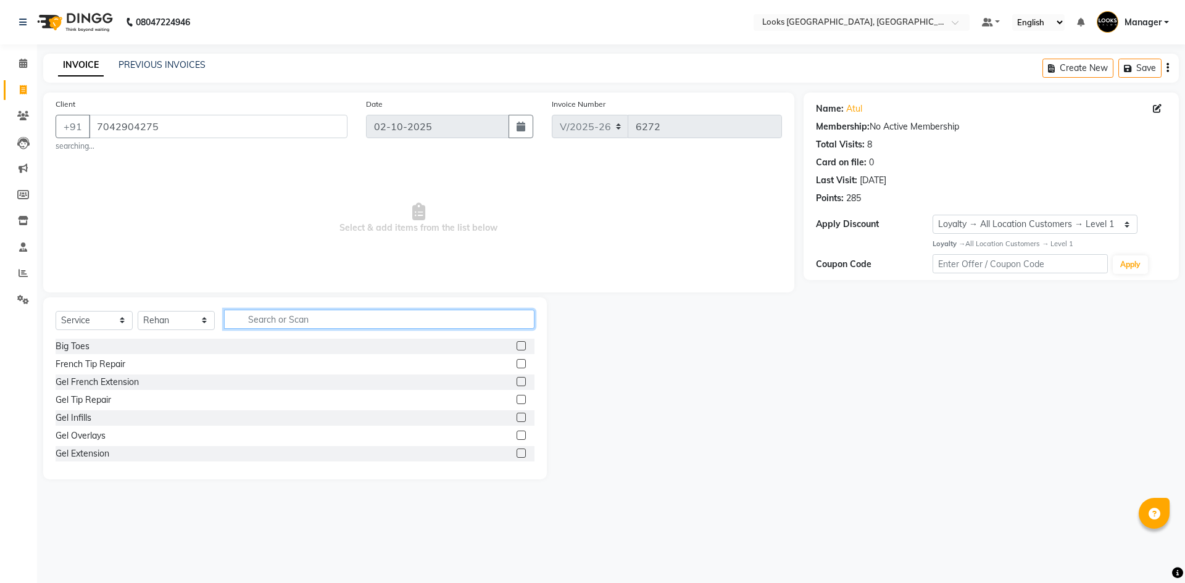
click at [404, 323] on input "text" at bounding box center [379, 319] width 310 height 19
click at [517, 363] on label at bounding box center [521, 363] width 9 height 9
click at [517, 363] on input "checkbox" at bounding box center [521, 364] width 8 height 8
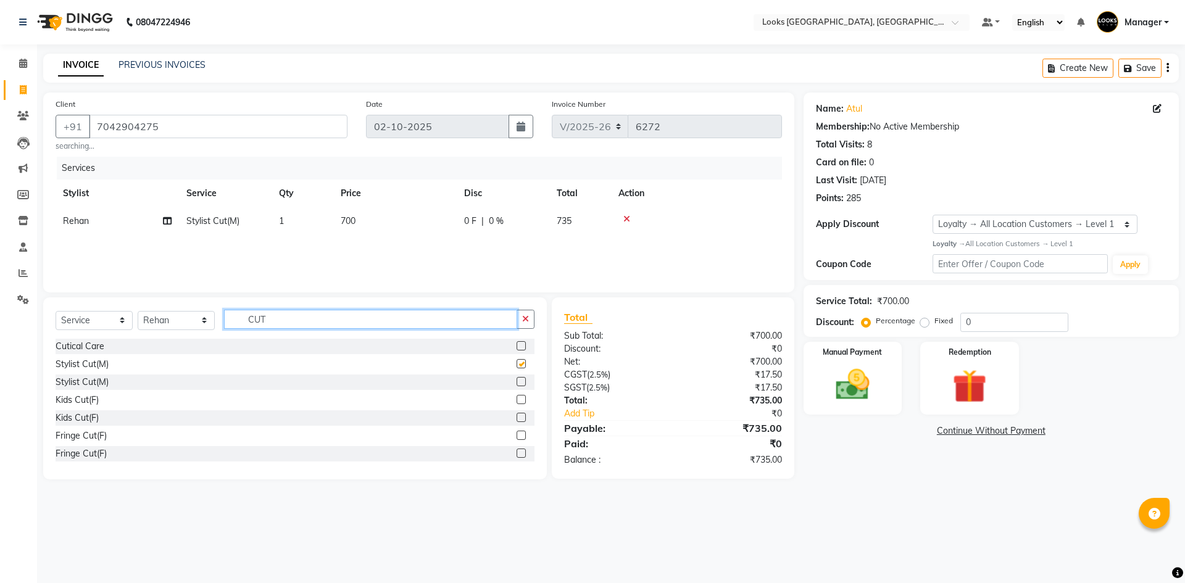
click at [494, 323] on input "CUT" at bounding box center [370, 319] width 293 height 19
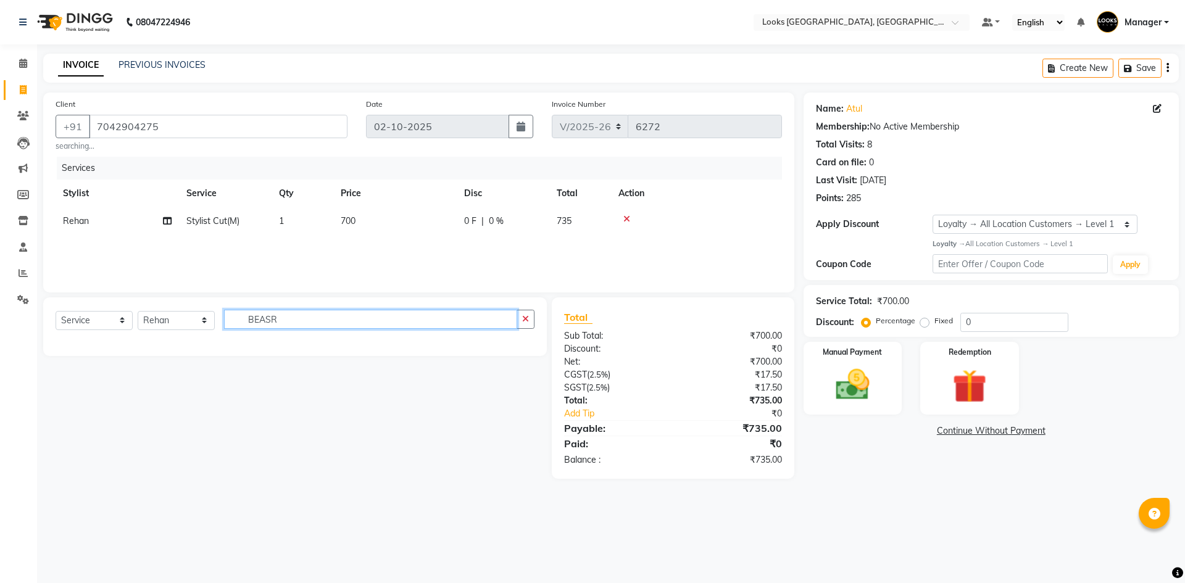
drag, startPoint x: 488, startPoint y: 328, endPoint x: 159, endPoint y: 342, distance: 328.6
click at [159, 342] on div "Select Service Product Membership Package Voucher Prepaid Gift Card Select Styl…" at bounding box center [295, 326] width 504 height 59
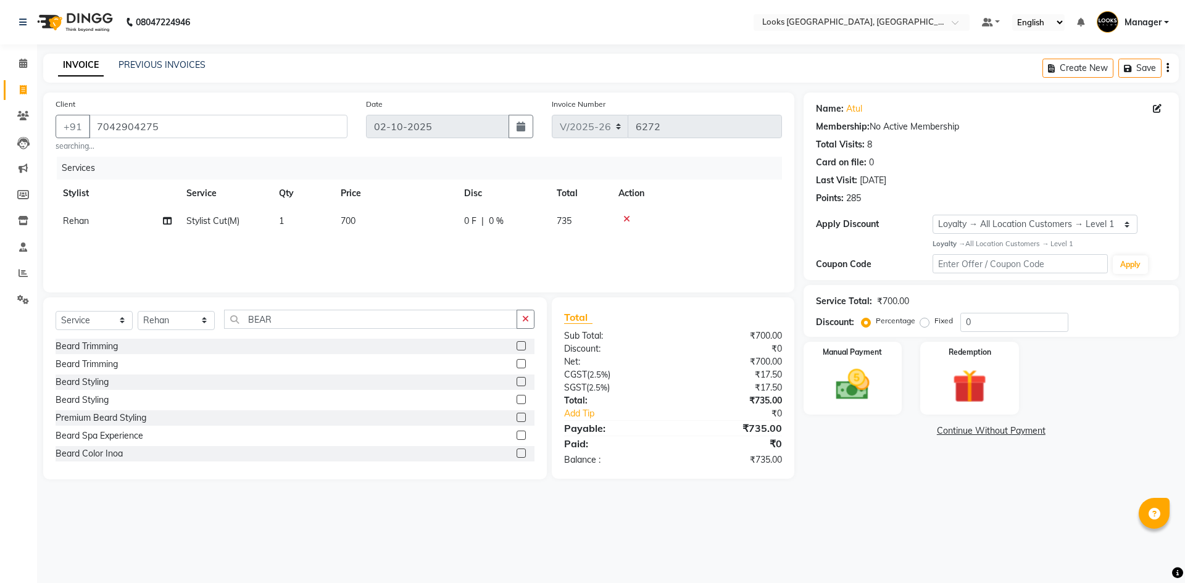
click at [517, 347] on label at bounding box center [521, 345] width 9 height 9
click at [517, 347] on input "checkbox" at bounding box center [521, 347] width 8 height 8
click at [355, 212] on td "700" at bounding box center [394, 221] width 123 height 28
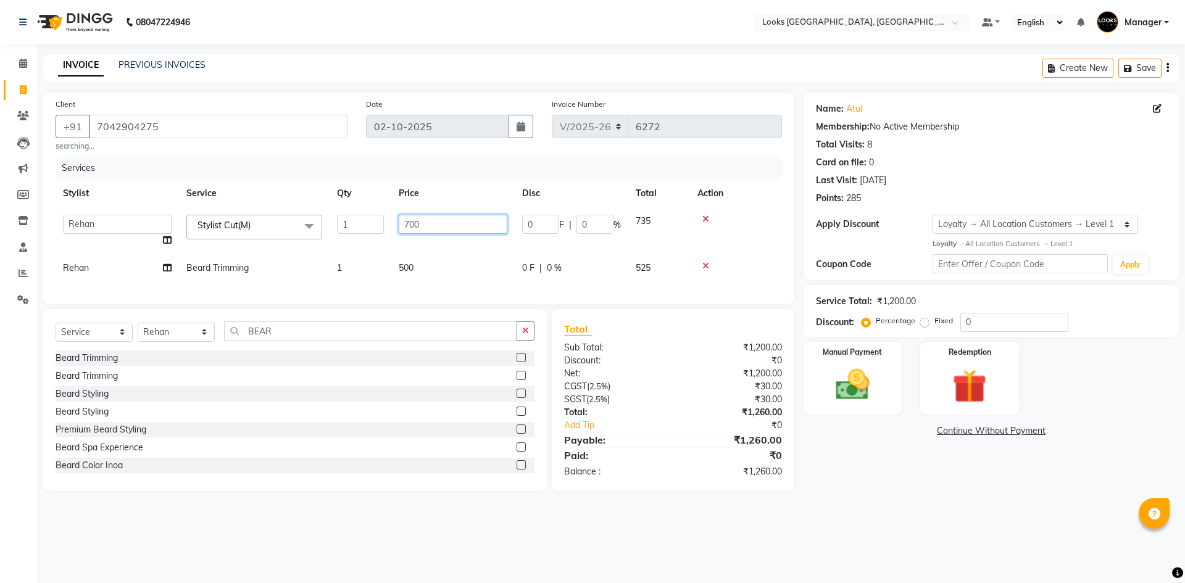
drag, startPoint x: 439, startPoint y: 229, endPoint x: 306, endPoint y: 223, distance: 132.8
click at [306, 223] on tr "ARSHAD Ayush Bobby Chaman COUNTER_SALES Employee_WS FAREED KOMAL Manager MANISH…" at bounding box center [419, 230] width 726 height 47
click at [419, 276] on div "Services Stylist Service Qty Price Disc Total Action ARSHAD Ayush Bobby Chaman …" at bounding box center [419, 224] width 726 height 135
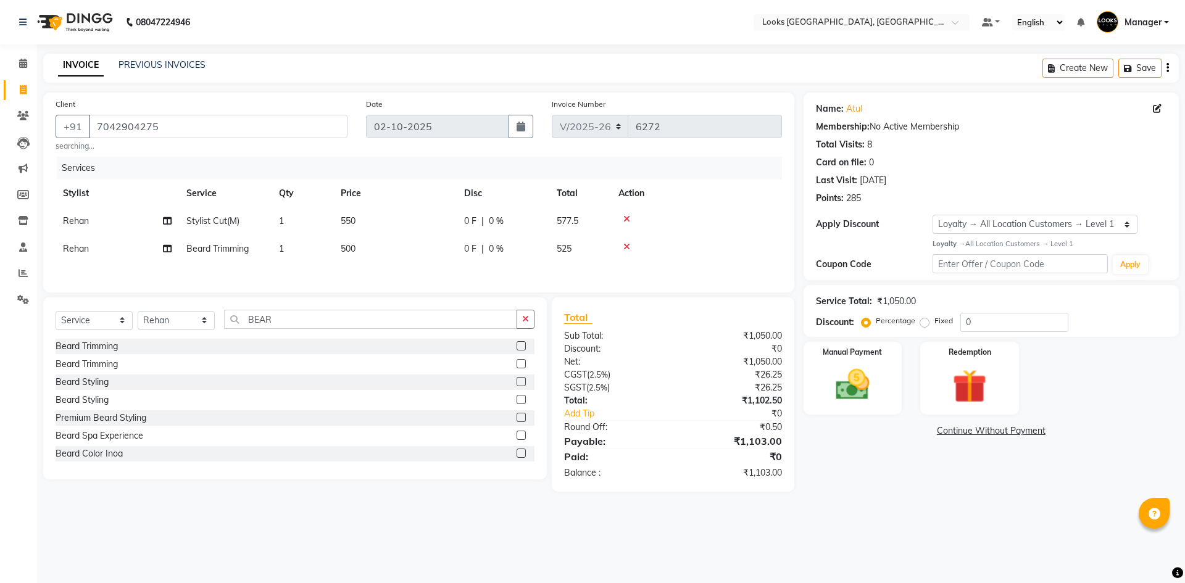
click at [369, 251] on td "500" at bounding box center [394, 249] width 123 height 28
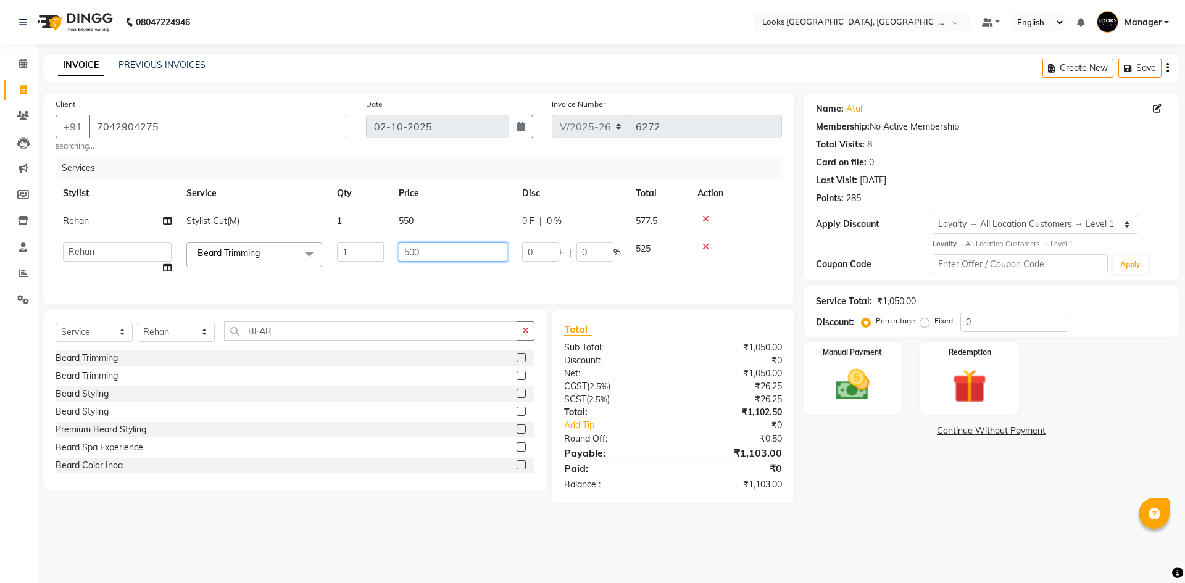
drag, startPoint x: 450, startPoint y: 251, endPoint x: 308, endPoint y: 249, distance: 142.0
click at [310, 249] on tr "ARSHAD Ayush Bobby Chaman COUNTER_SALES Employee_WS FAREED KOMAL Manager MANISH…" at bounding box center [419, 258] width 726 height 47
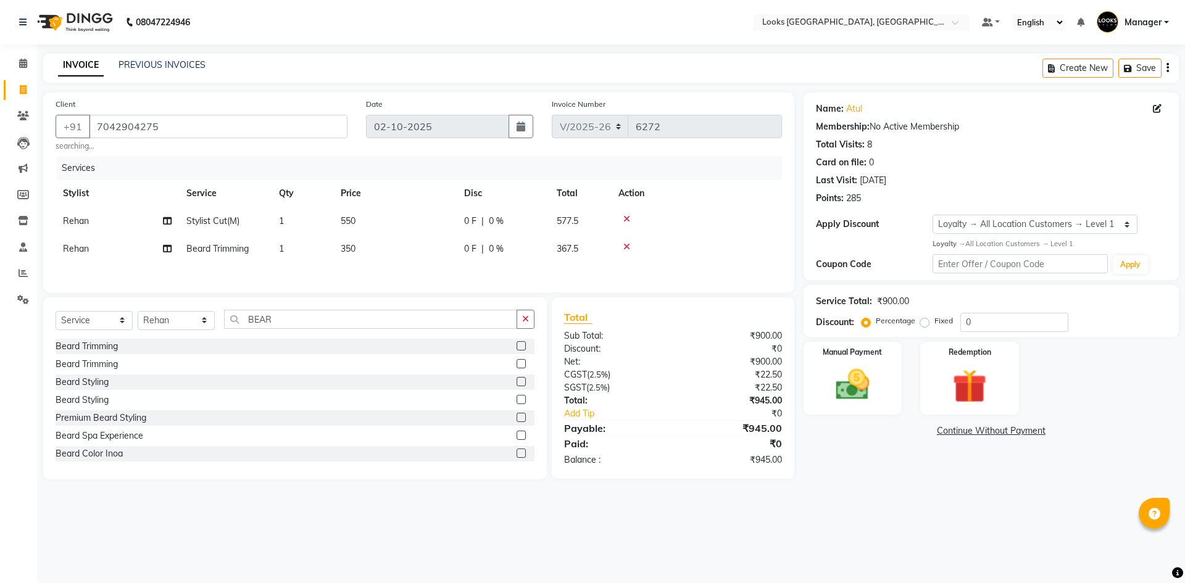
click at [875, 474] on div "Name: Atul Membership: No Active Membership Total Visits: 8 Card on file: 0 Las…" at bounding box center [996, 286] width 385 height 387
click at [871, 397] on img at bounding box center [852, 385] width 57 height 41
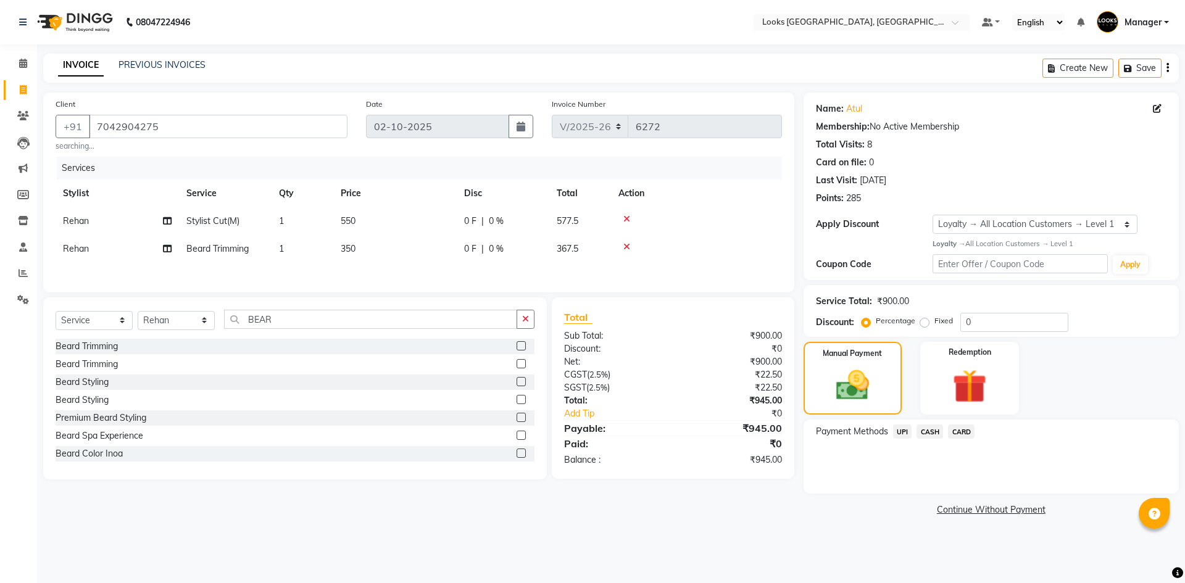
click at [904, 436] on span "UPI" at bounding box center [902, 432] width 19 height 14
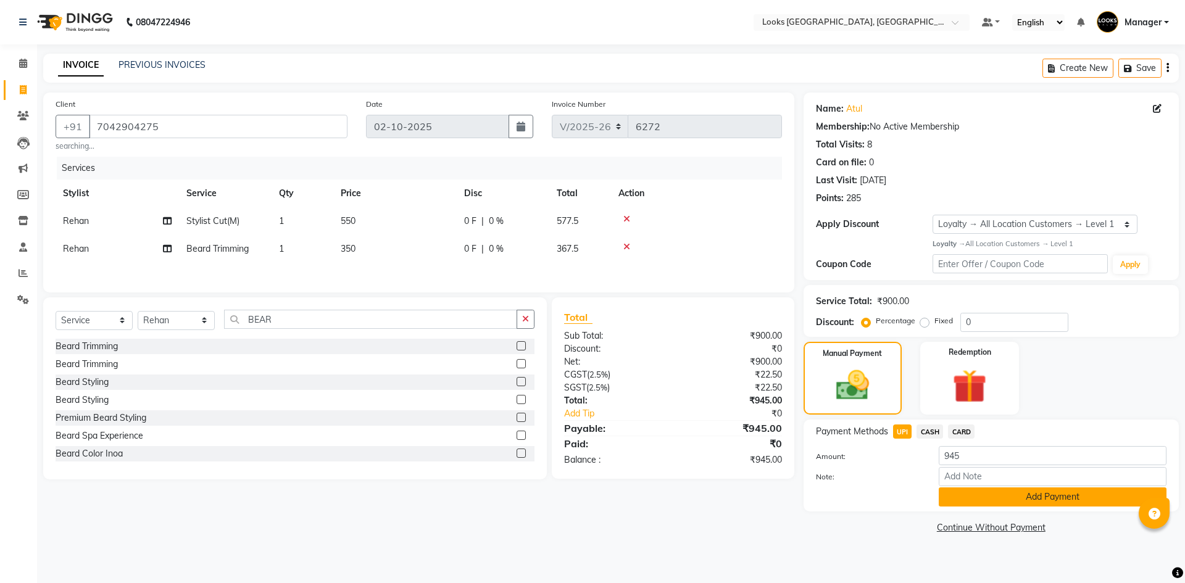
click at [999, 504] on button "Add Payment" at bounding box center [1053, 497] width 228 height 19
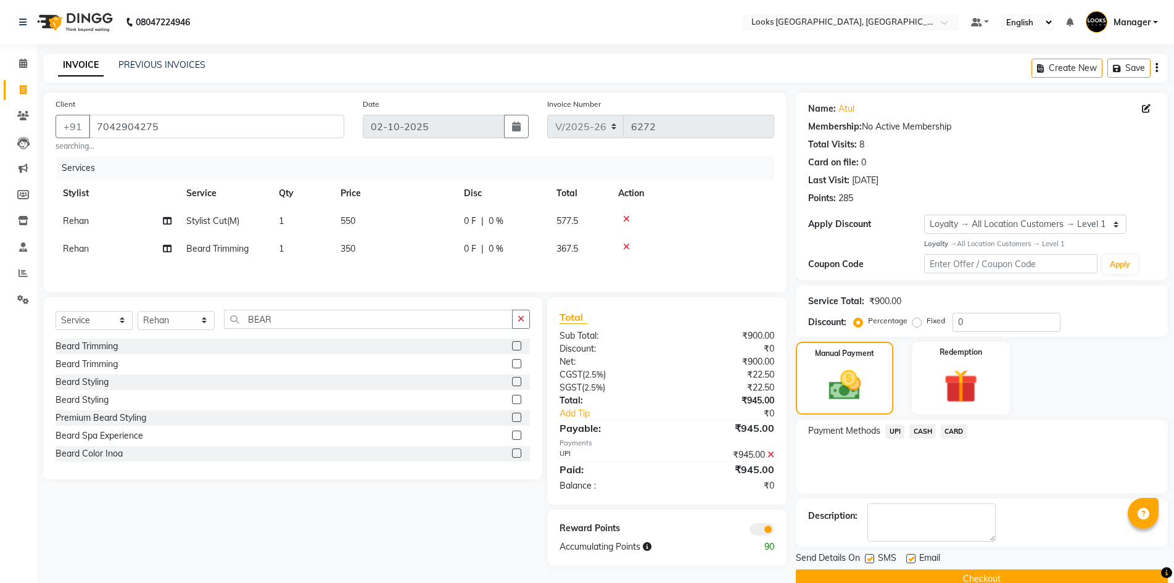
scroll to position [24, 0]
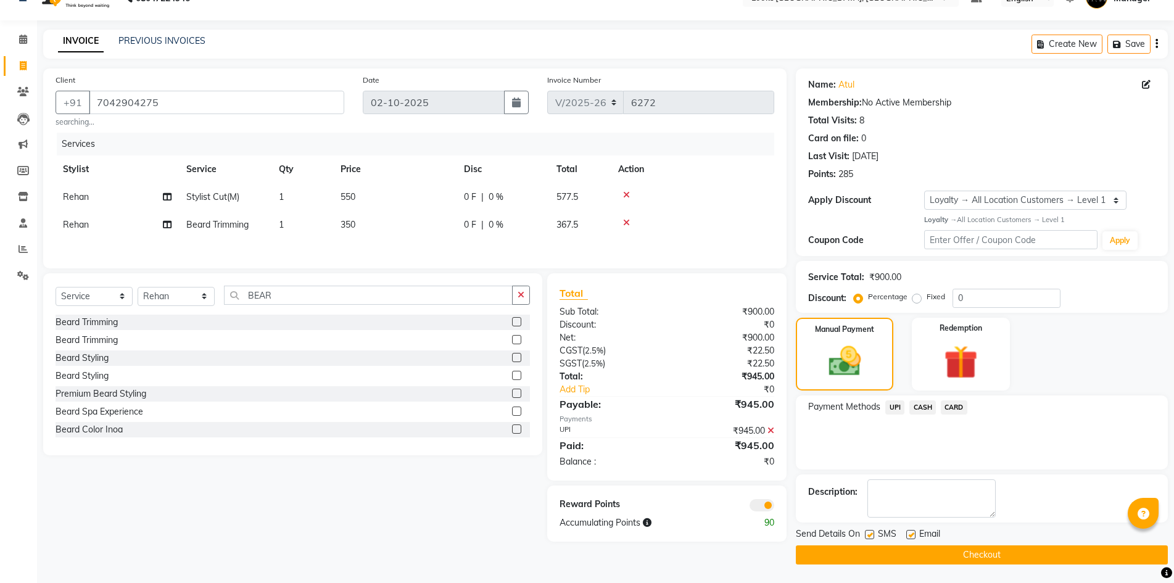
click at [909, 533] on label at bounding box center [911, 534] width 9 height 9
click at [909, 533] on input "checkbox" at bounding box center [911, 535] width 8 height 8
click at [952, 557] on button "Checkout" at bounding box center [982, 555] width 372 height 19
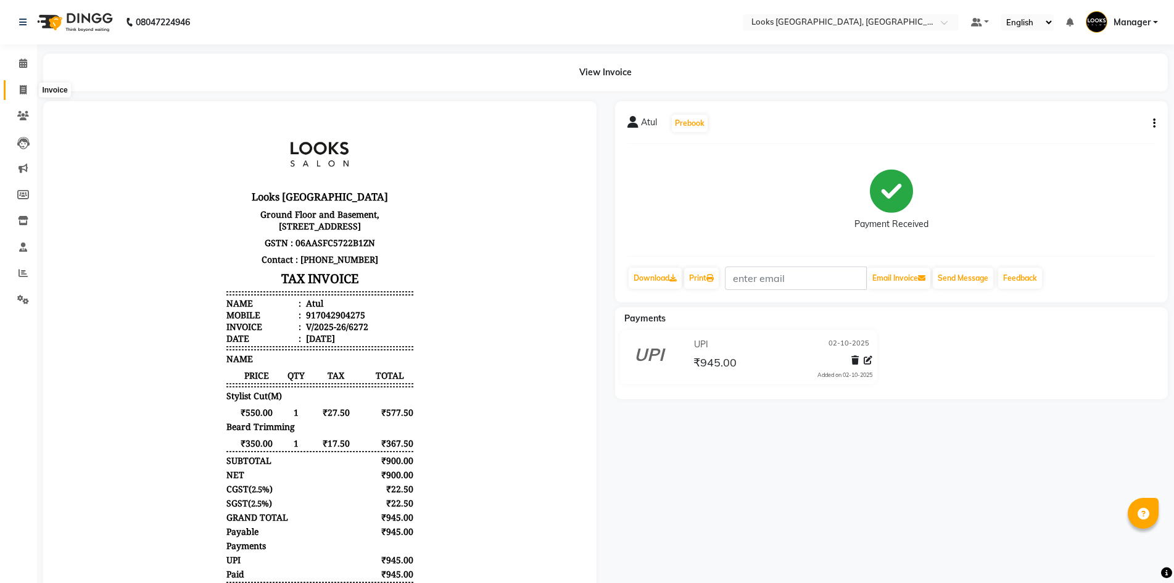
click at [26, 92] on icon at bounding box center [23, 89] width 7 height 9
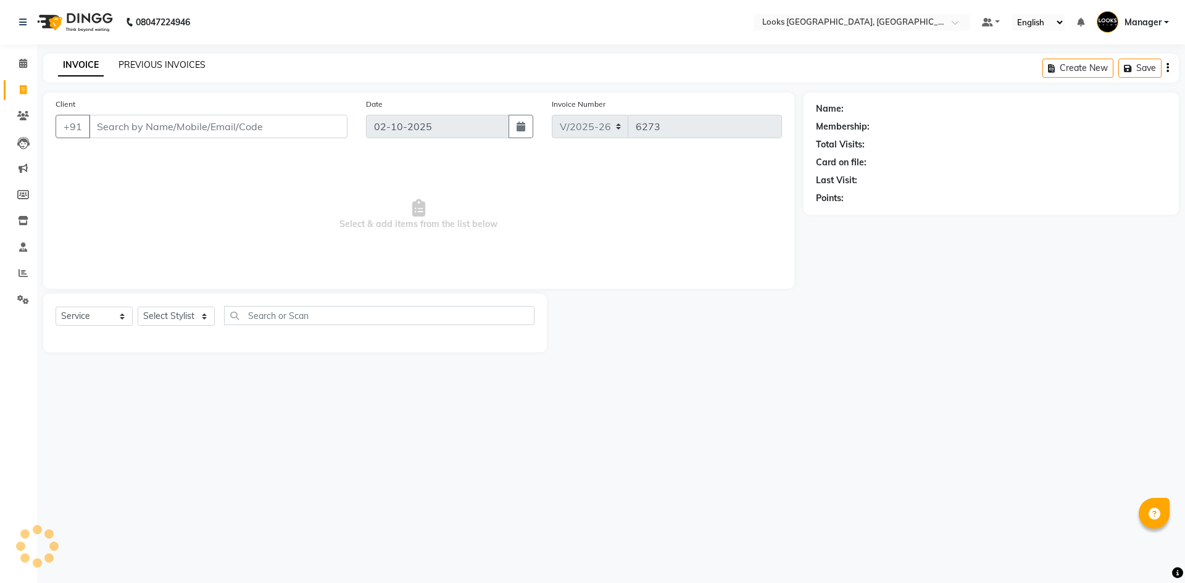
click at [141, 67] on link "PREVIOUS INVOICES" at bounding box center [161, 64] width 87 height 11
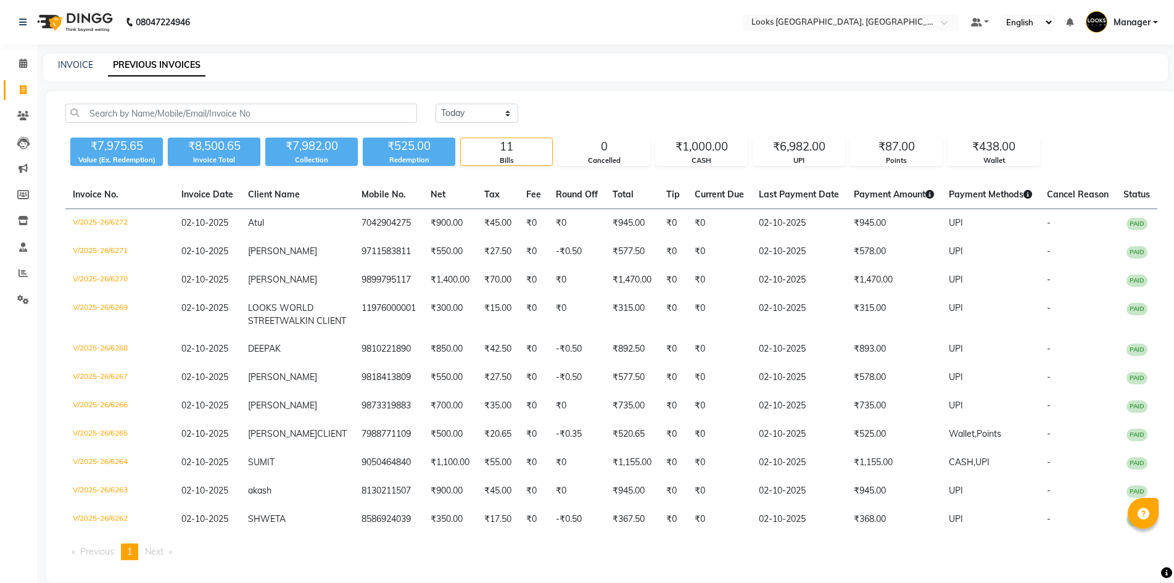
click at [65, 15] on img at bounding box center [73, 22] width 85 height 35
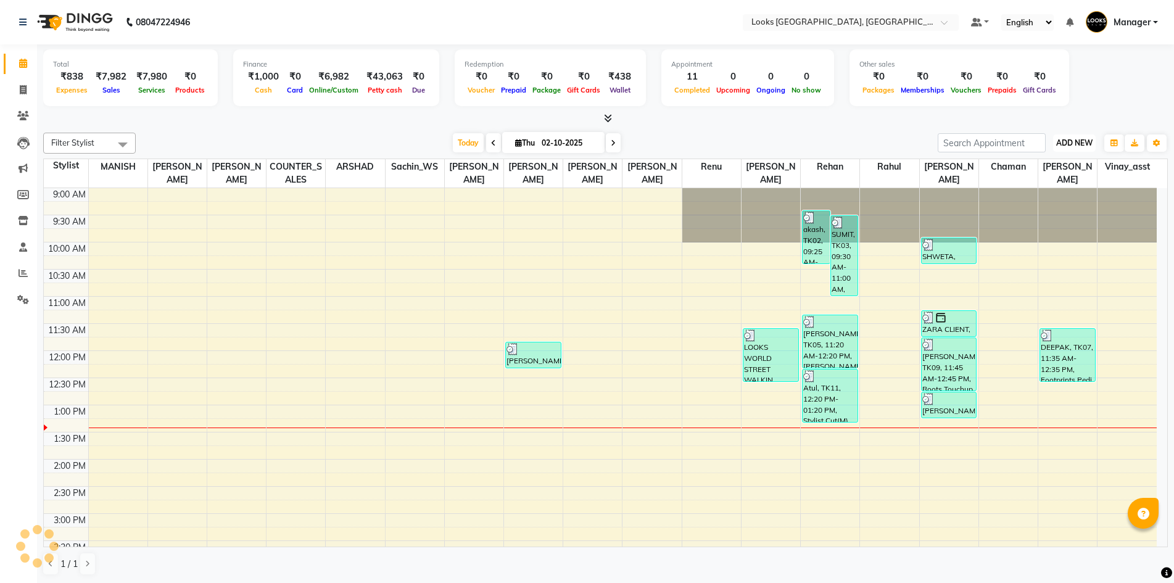
click at [1072, 139] on span "ADD NEW" at bounding box center [1075, 142] width 36 height 9
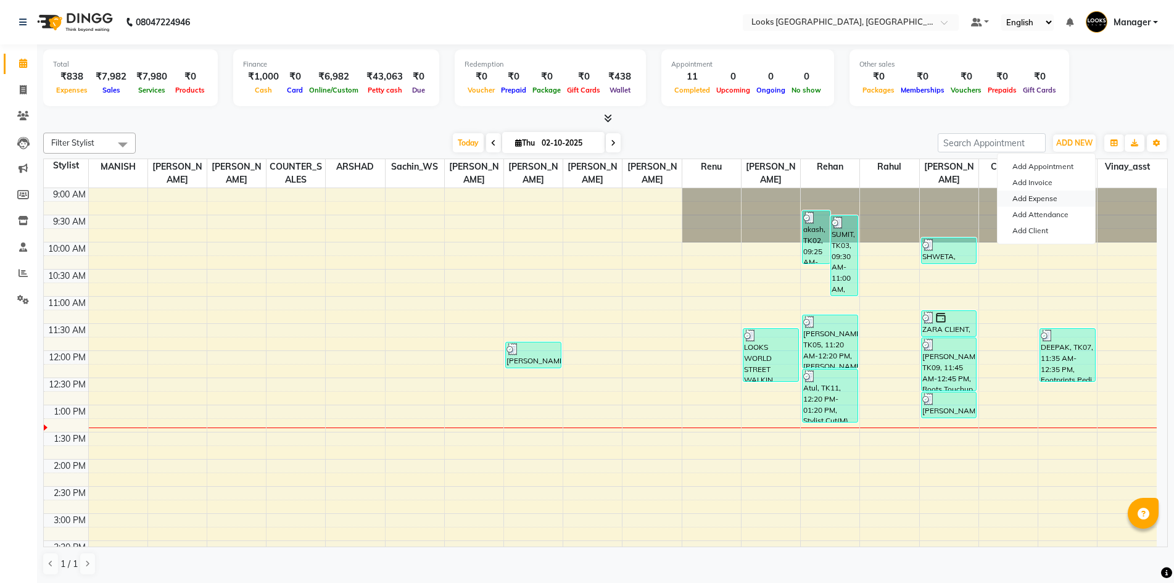
click at [1050, 195] on link "Add Expense" at bounding box center [1047, 199] width 98 height 16
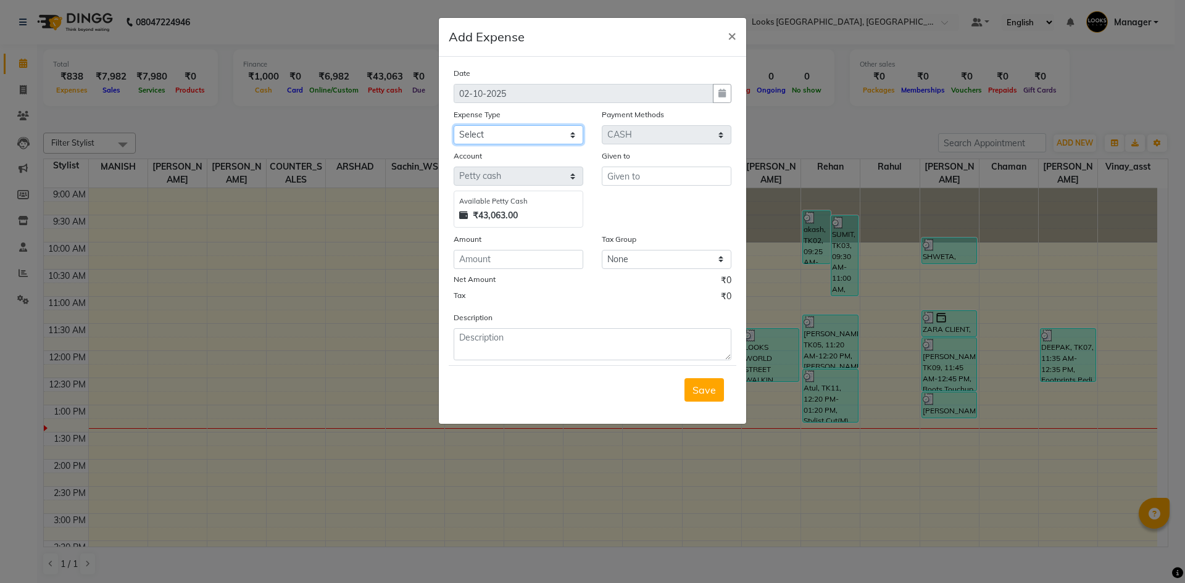
drag, startPoint x: 540, startPoint y: 135, endPoint x: 584, endPoint y: 159, distance: 50.3
click at [540, 135] on select "Select Accommodation Aesthetics Bank Deposit BLINKIT Cash Handover Client Refun…" at bounding box center [519, 134] width 130 height 19
click at [454, 125] on select "Select Accommodation Aesthetics Bank Deposit BLINKIT Cash Handover Client Refun…" at bounding box center [519, 134] width 130 height 19
click at [644, 172] on input "text" at bounding box center [667, 176] width 130 height 19
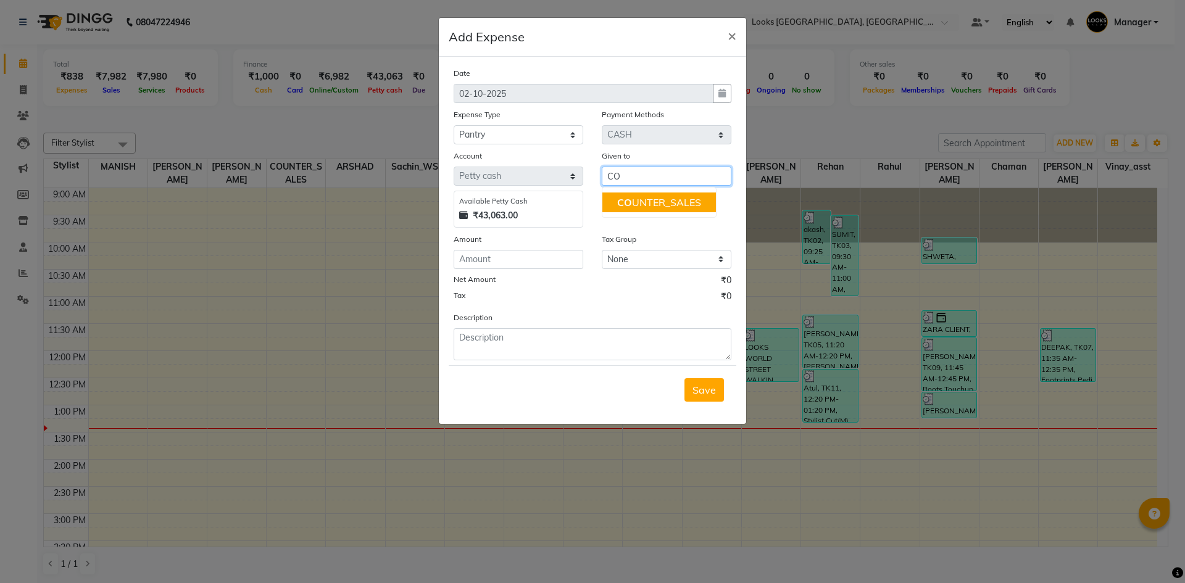
click at [639, 202] on ngb-highlight "CO UNTER_SALES" at bounding box center [659, 202] width 84 height 12
click at [565, 249] on div "Amount" at bounding box center [519, 241] width 130 height 17
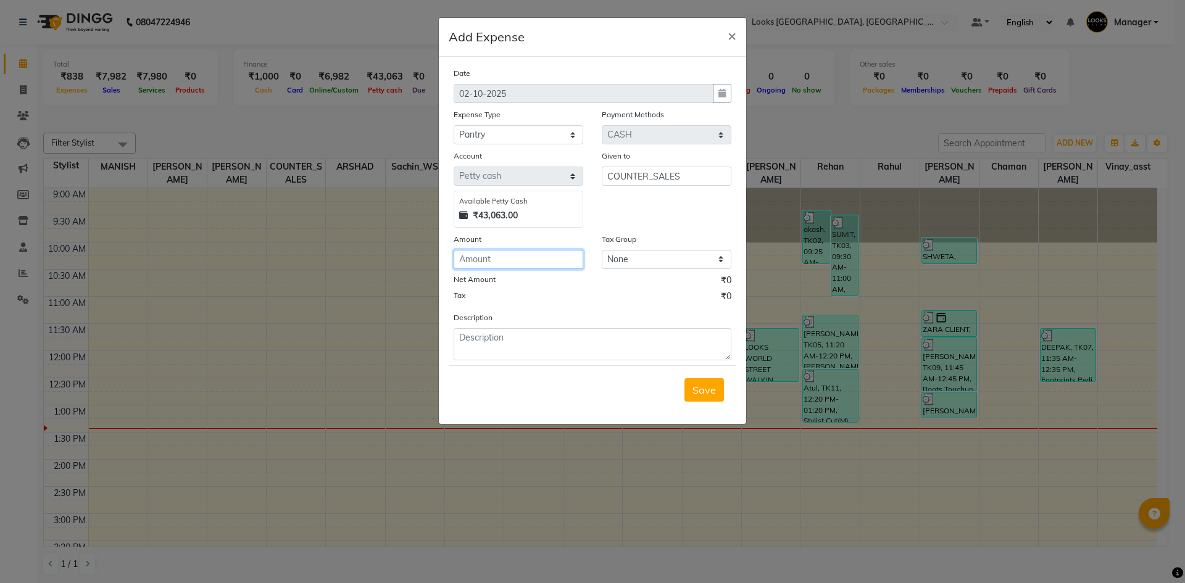
click at [564, 250] on input "number" at bounding box center [519, 259] width 130 height 19
click at [667, 360] on textarea at bounding box center [593, 344] width 278 height 32
click at [694, 378] on button "Save" at bounding box center [703, 389] width 39 height 23
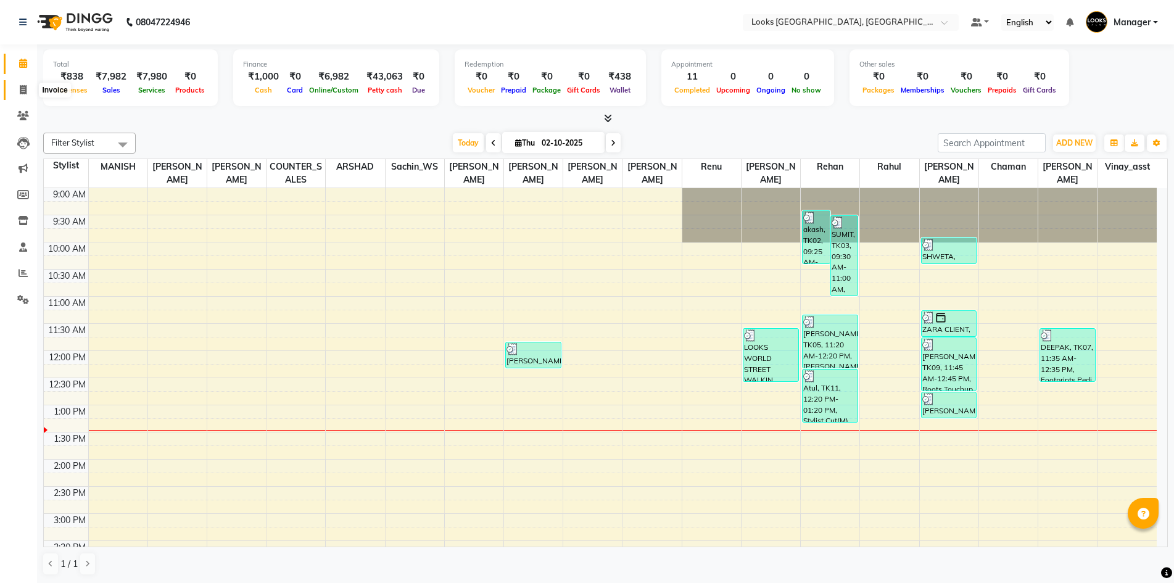
click at [27, 88] on icon at bounding box center [23, 89] width 7 height 9
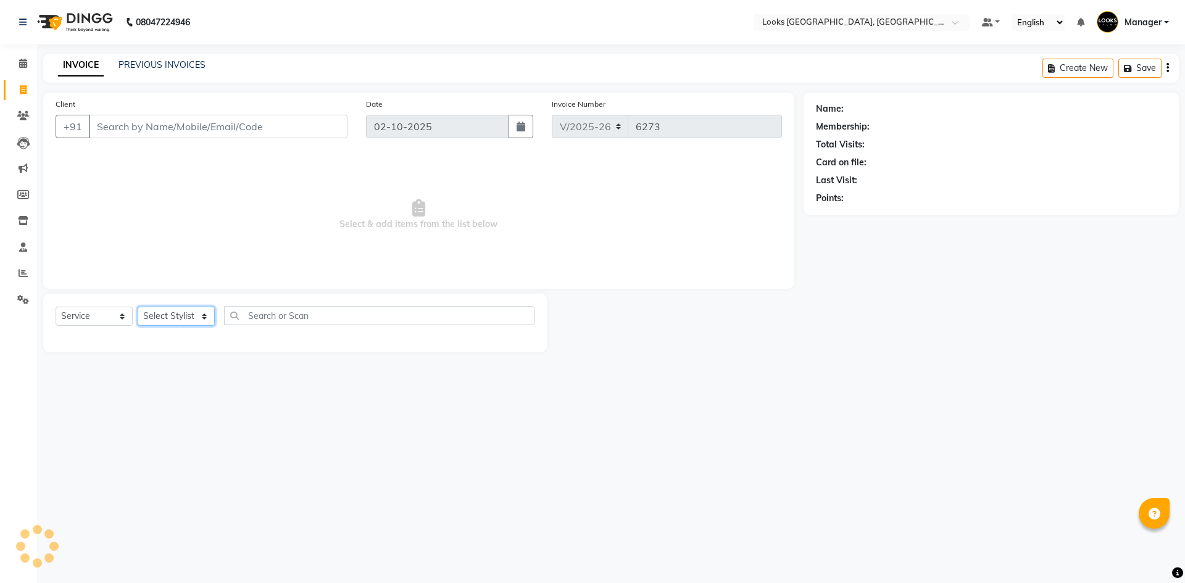
click at [172, 317] on select "Select Stylist" at bounding box center [176, 316] width 77 height 19
click at [138, 307] on select "Select Stylist ARSHAD Ayush Bobby Chaman COUNTER_SALES Employee_WS FAREED KOMAL…" at bounding box center [176, 316] width 77 height 19
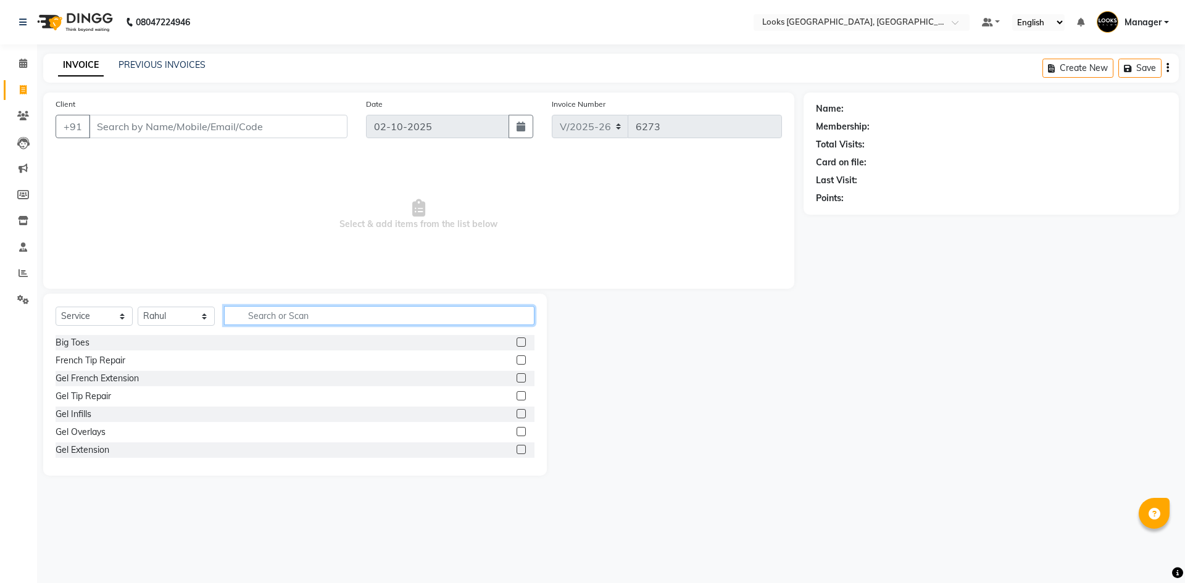
click at [290, 315] on input "text" at bounding box center [379, 315] width 310 height 19
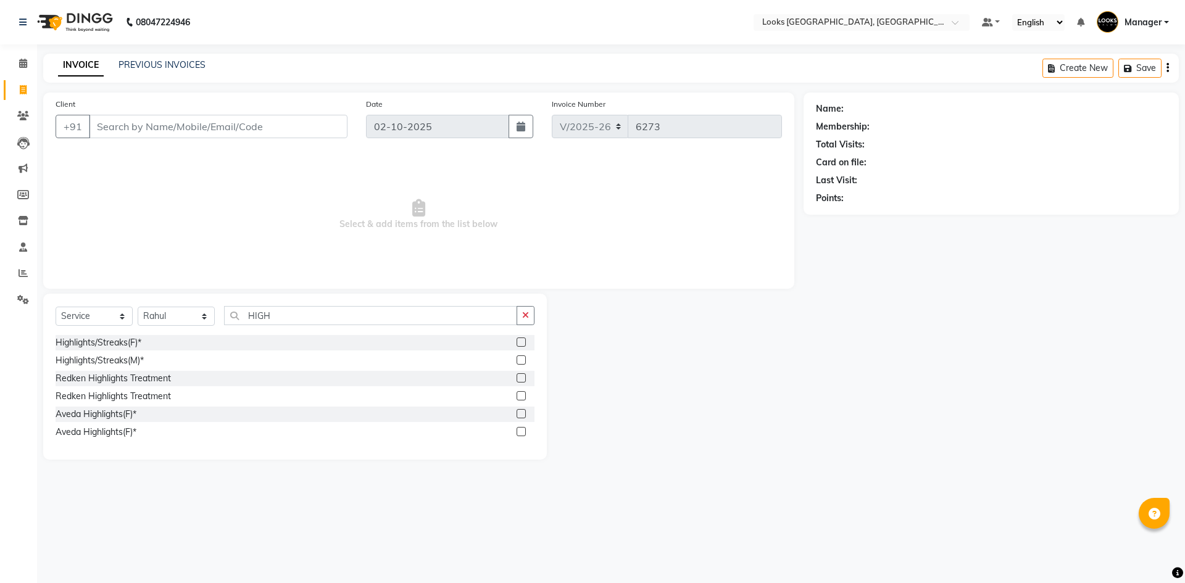
click at [518, 342] on label at bounding box center [521, 342] width 9 height 9
click at [518, 342] on input "checkbox" at bounding box center [521, 343] width 8 height 8
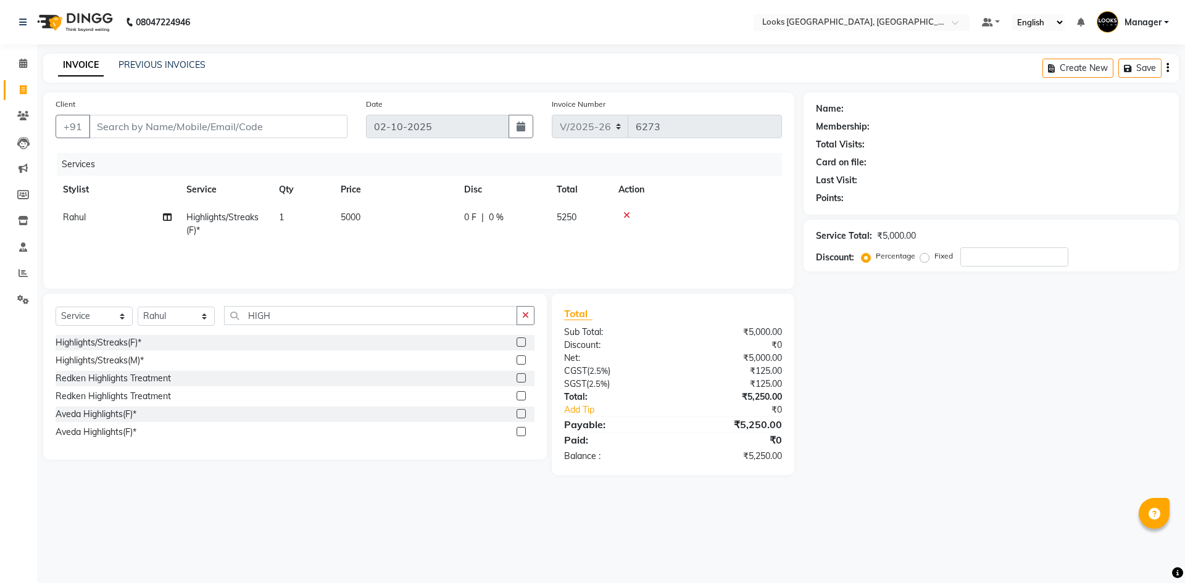
click at [355, 219] on span "5000" at bounding box center [351, 217] width 20 height 11
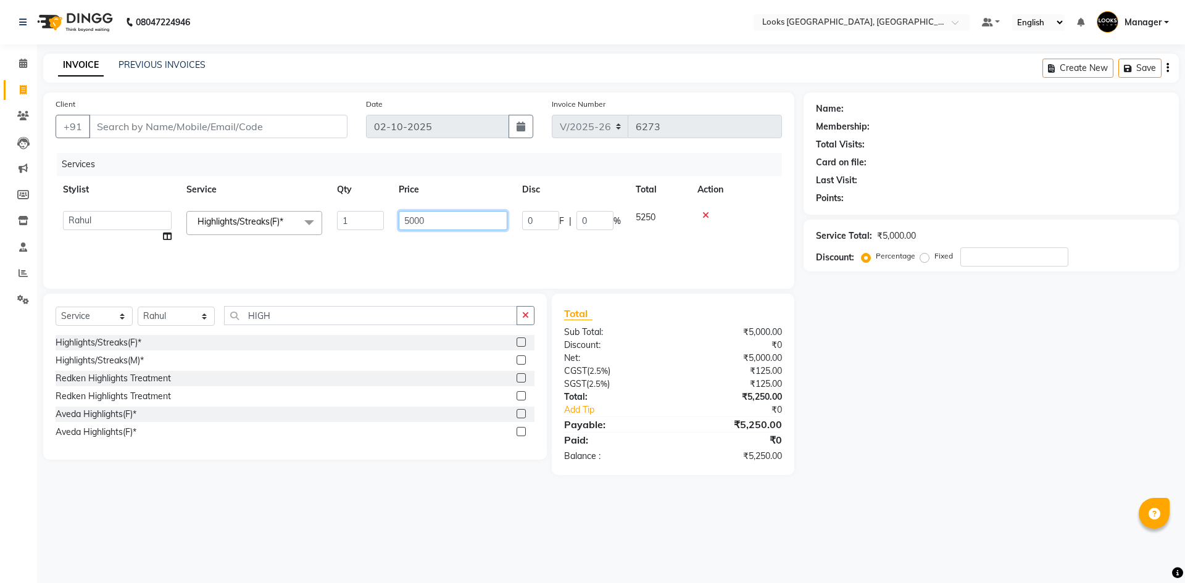
drag, startPoint x: 417, startPoint y: 217, endPoint x: 261, endPoint y: 211, distance: 156.2
click at [261, 211] on tr "ARSHAD Ayush Bobby Chaman COUNTER_SALES Employee_WS FAREED KOMAL Manager MANISH…" at bounding box center [419, 227] width 726 height 47
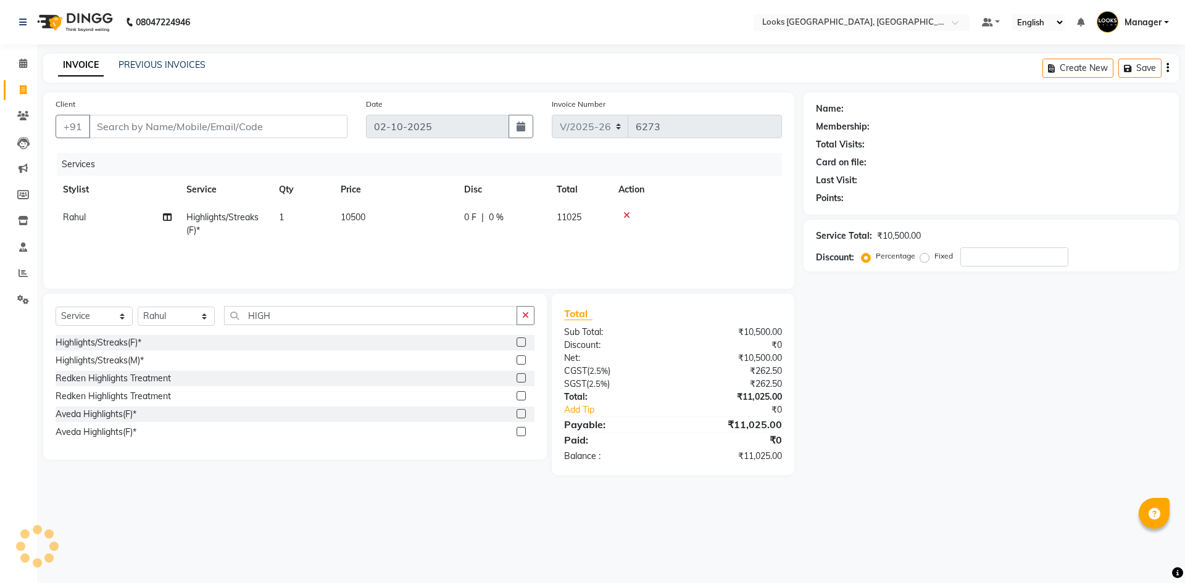
click at [970, 326] on div "Name: Membership: Total Visits: Card on file: Last Visit: Points: Service Total…" at bounding box center [996, 284] width 385 height 383
drag, startPoint x: 289, startPoint y: 125, endPoint x: 315, endPoint y: 116, distance: 27.5
click at [293, 123] on input "Client" at bounding box center [218, 126] width 259 height 23
click at [159, 130] on input "Client" at bounding box center [218, 126] width 259 height 23
click at [254, 127] on input "Client" at bounding box center [218, 126] width 259 height 23
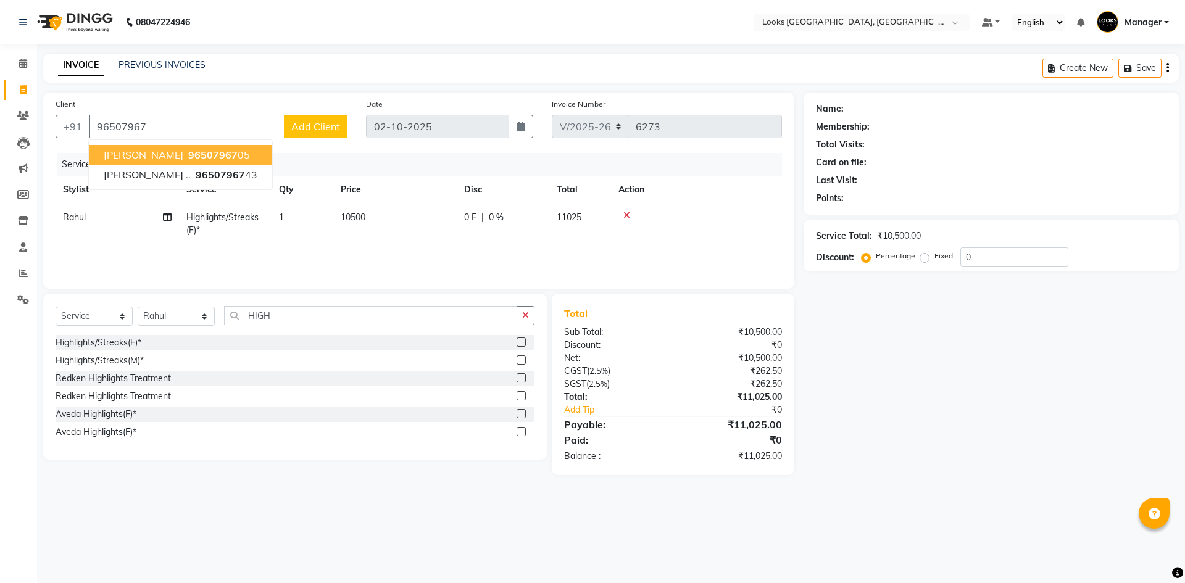
click at [220, 157] on div "Services" at bounding box center [424, 164] width 734 height 23
click at [161, 134] on input "96507967" at bounding box center [187, 126] width 196 height 23
click at [199, 152] on ngb-highlight "96507967 05" at bounding box center [218, 155] width 64 height 12
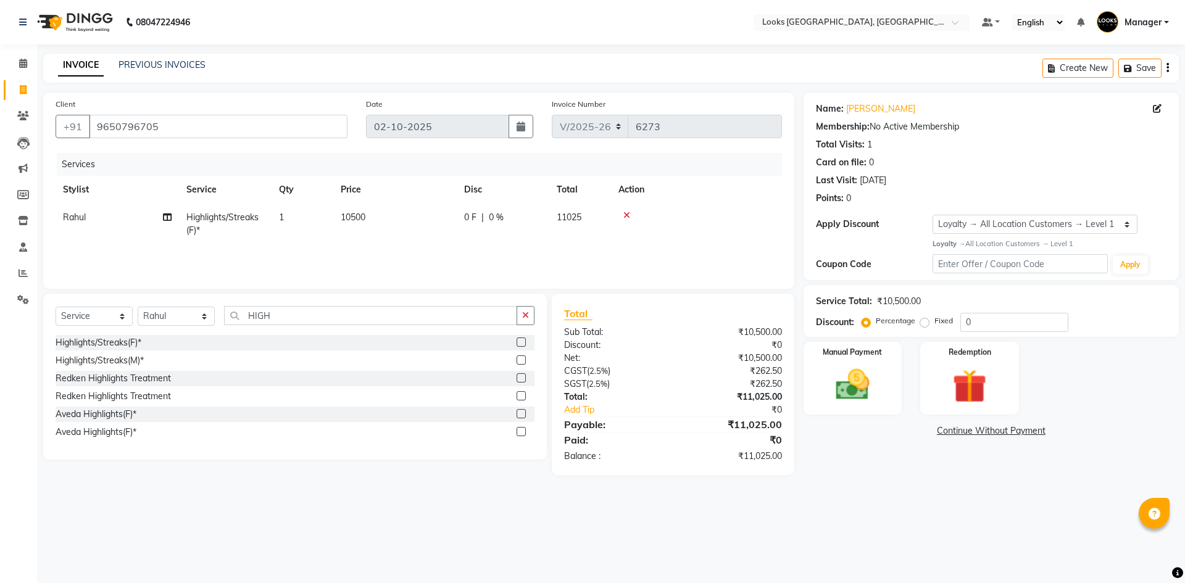
click at [685, 67] on div "INVOICE PREVIOUS INVOICES Create New Save" at bounding box center [611, 68] width 1136 height 29
click at [854, 386] on img at bounding box center [852, 385] width 57 height 41
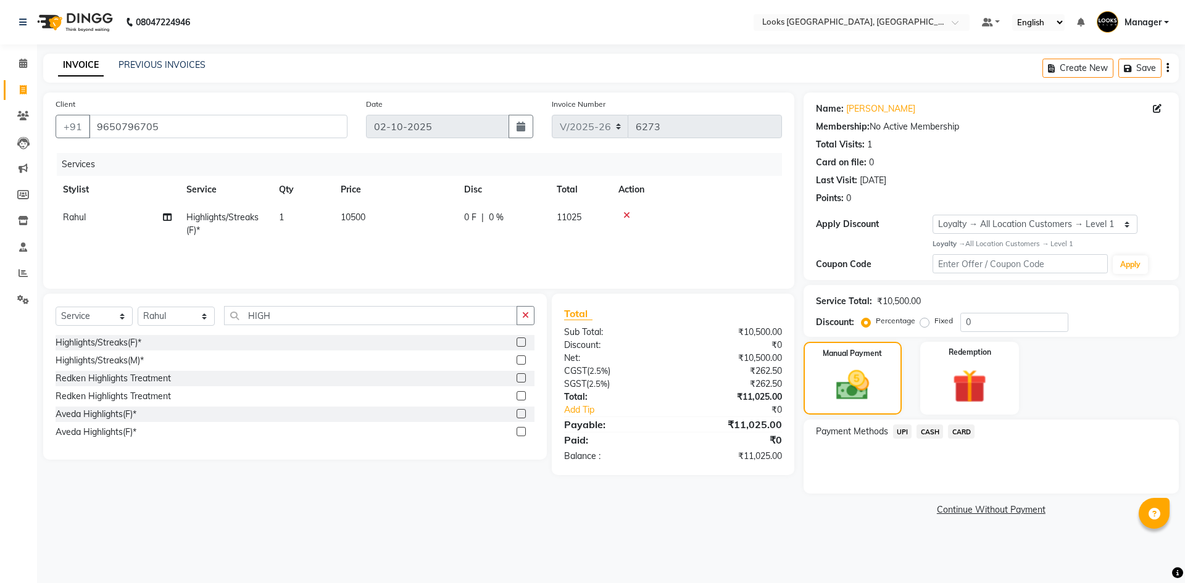
click at [903, 429] on span "UPI" at bounding box center [902, 432] width 19 height 14
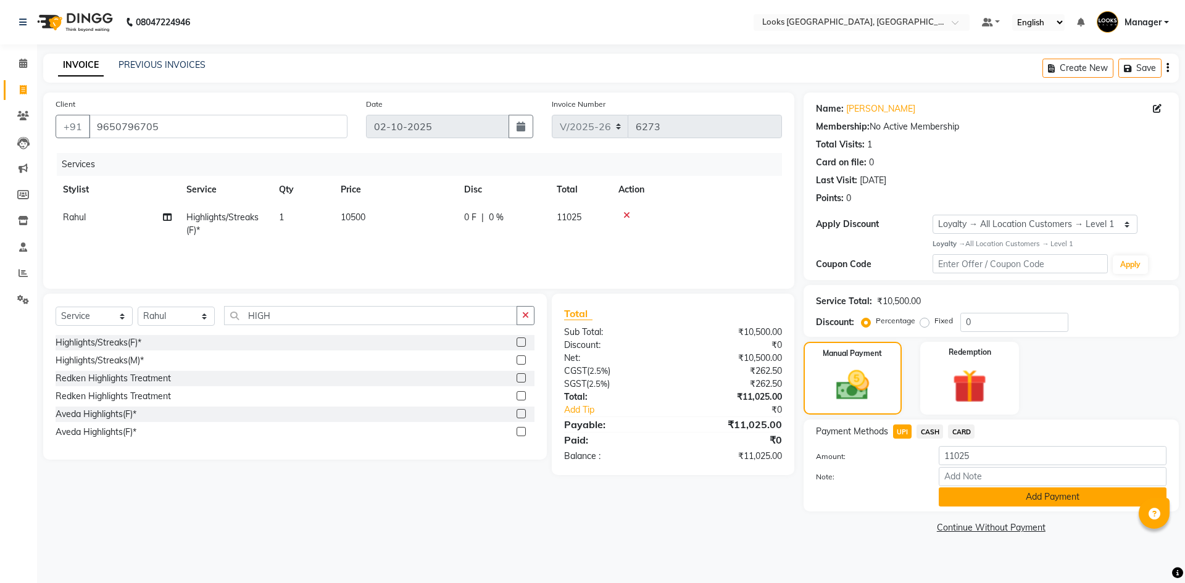
click at [968, 492] on button "Add Payment" at bounding box center [1053, 497] width 228 height 19
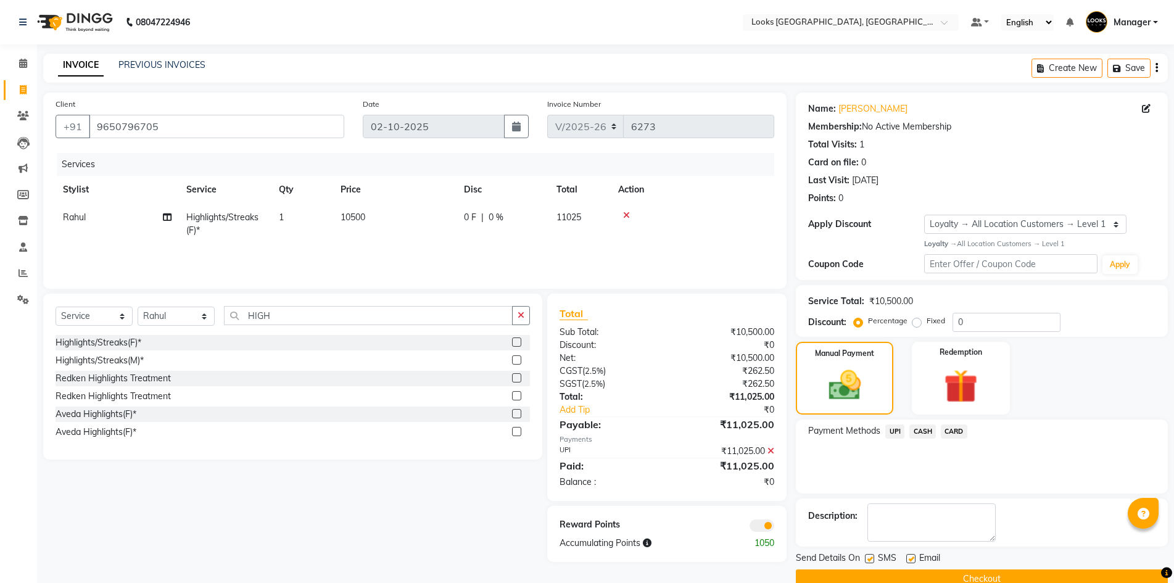
click at [1091, 377] on div "Manual Payment Redemption" at bounding box center [982, 378] width 391 height 73
click at [771, 453] on icon at bounding box center [771, 451] width 7 height 9
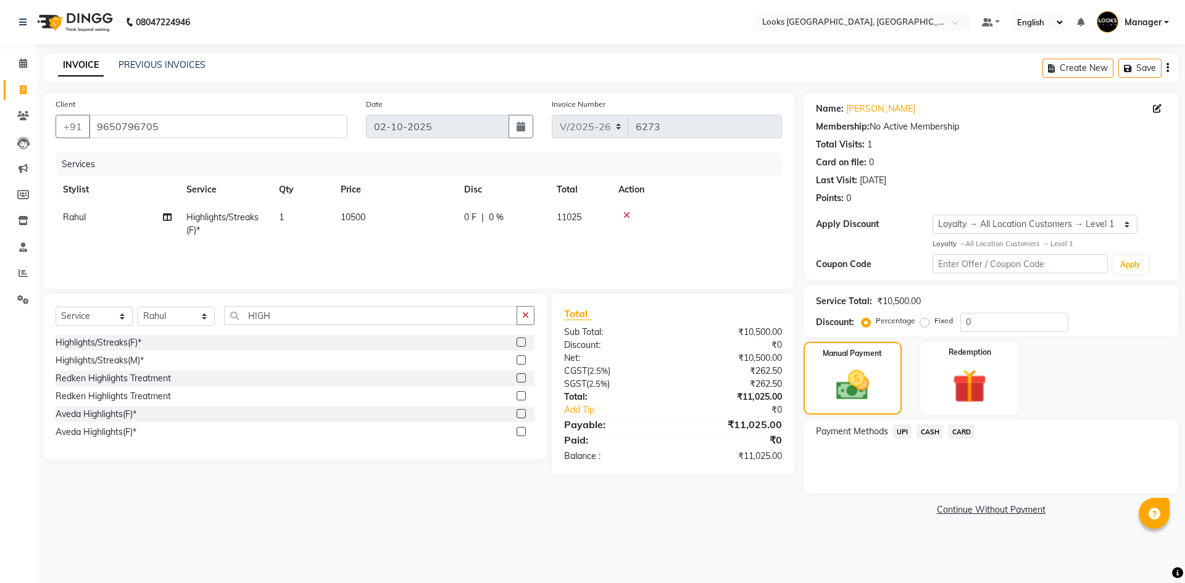
click at [964, 434] on span "CARD" at bounding box center [961, 432] width 27 height 14
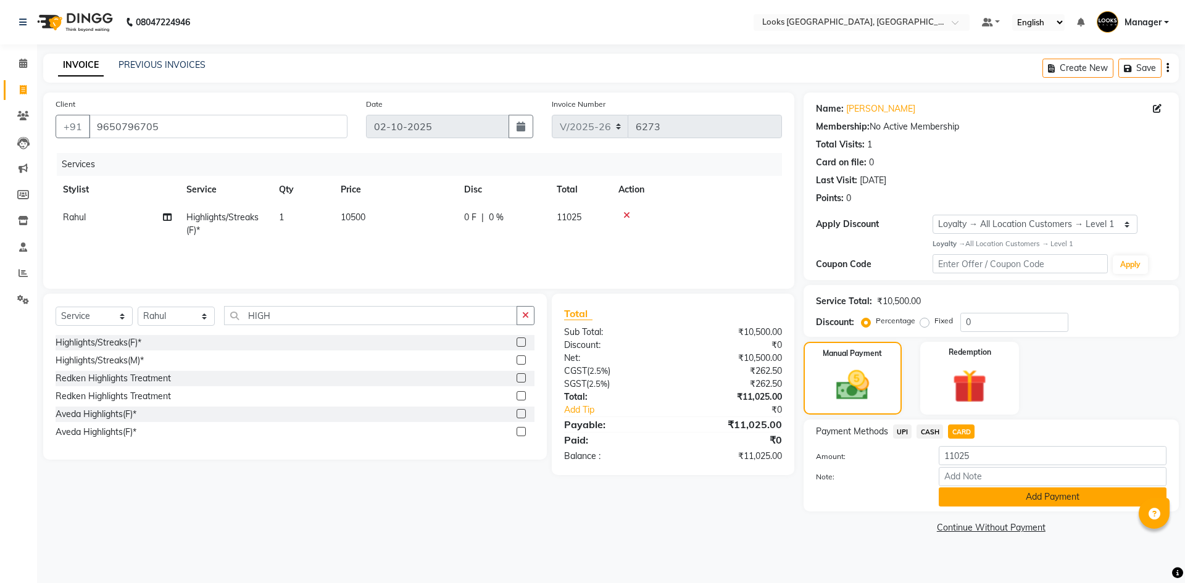
click at [1008, 502] on button "Add Payment" at bounding box center [1053, 497] width 228 height 19
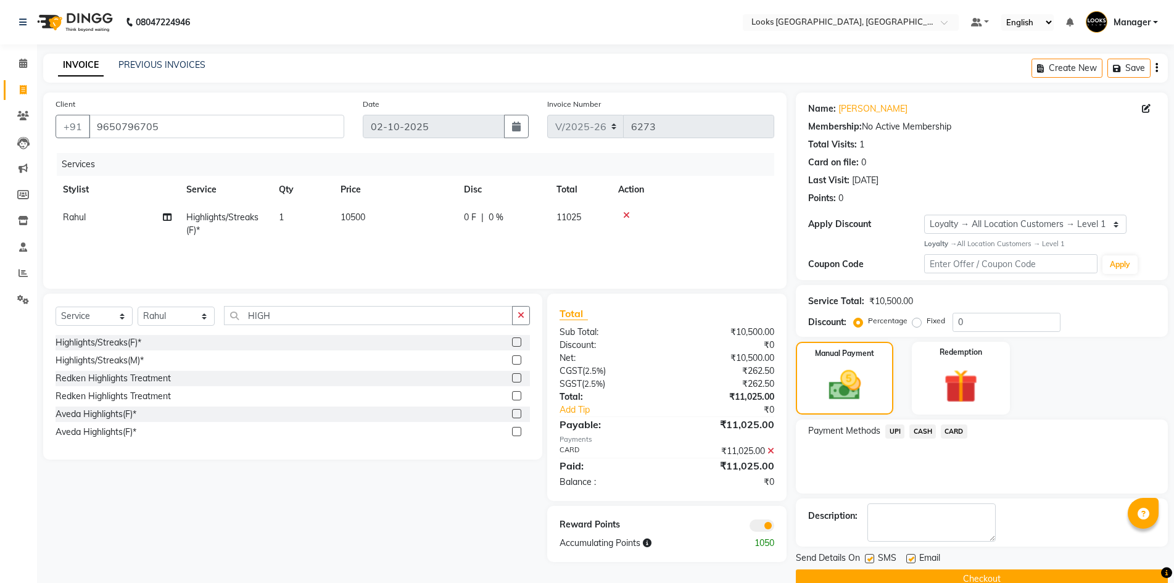
scroll to position [24, 0]
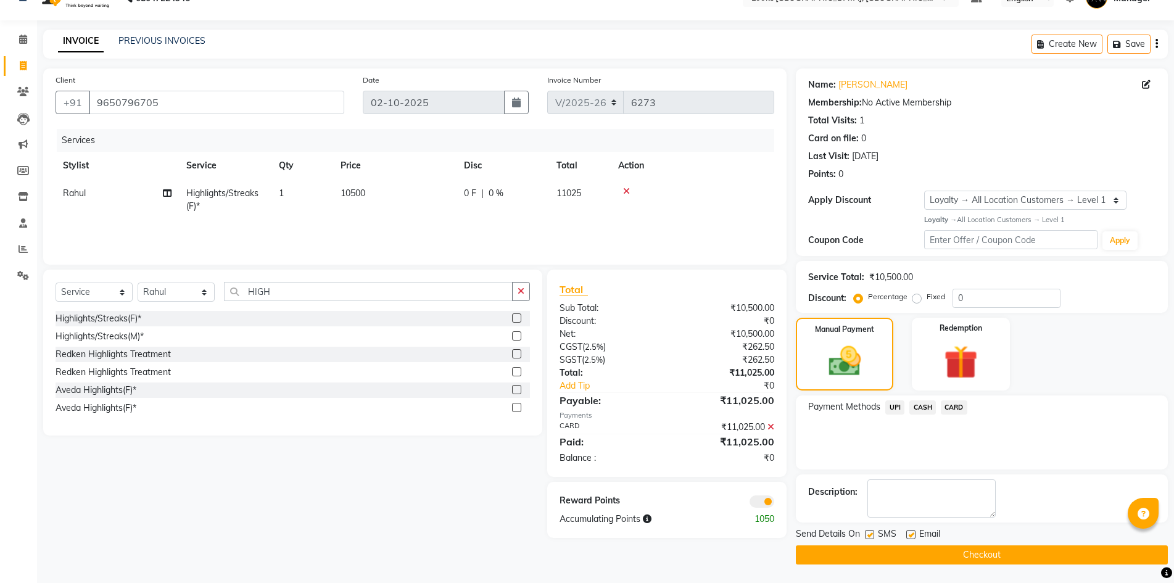
click at [910, 531] on label at bounding box center [911, 534] width 9 height 9
click at [910, 531] on input "checkbox" at bounding box center [911, 535] width 8 height 8
click at [1031, 554] on button "Checkout" at bounding box center [982, 555] width 372 height 19
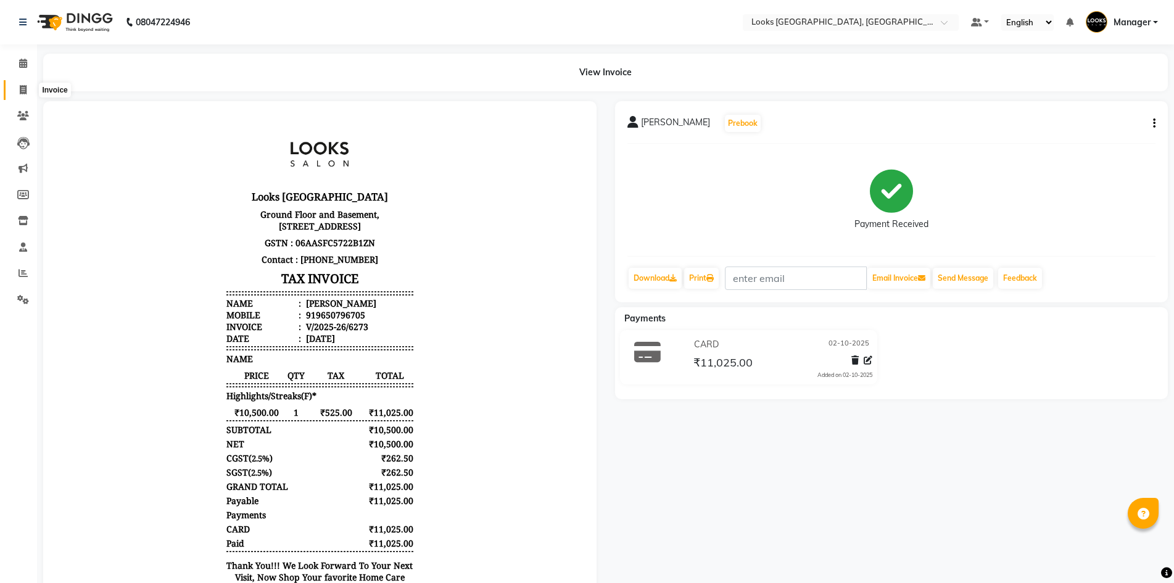
click at [29, 93] on span at bounding box center [23, 90] width 22 height 14
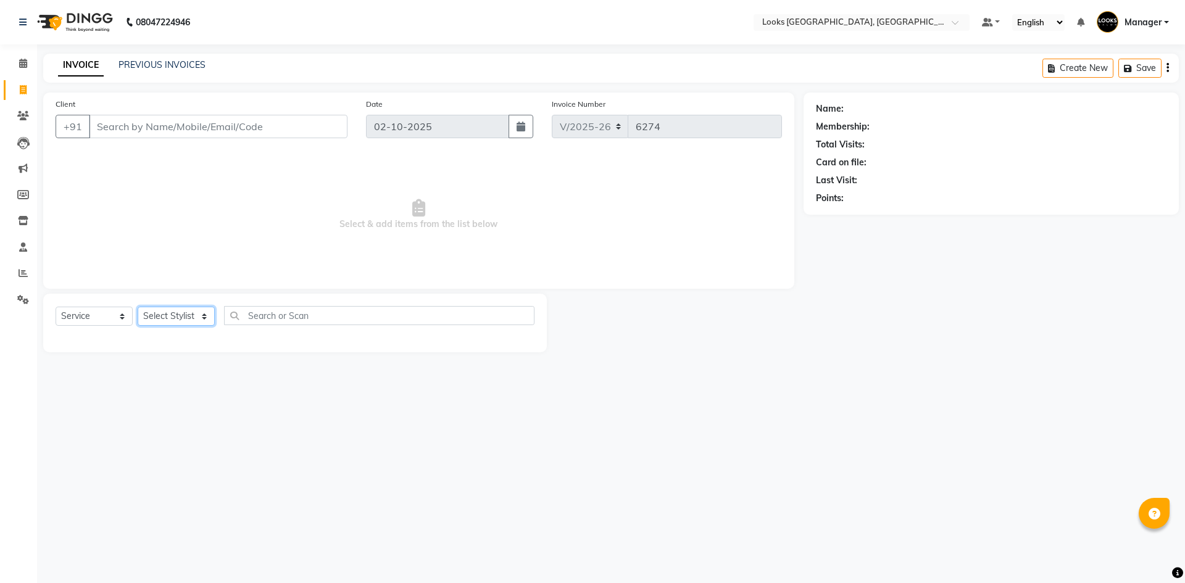
drag, startPoint x: 163, startPoint y: 314, endPoint x: 170, endPoint y: 320, distance: 8.8
click at [163, 314] on select "Select Stylist ARSHAD Ayush Bobby Chaman COUNTER_SALES Employee_WS FAREED KOMAL…" at bounding box center [176, 316] width 77 height 19
click at [138, 307] on select "Select Stylist ARSHAD Ayush Bobby Chaman COUNTER_SALES Employee_WS FAREED KOMAL…" at bounding box center [176, 316] width 77 height 19
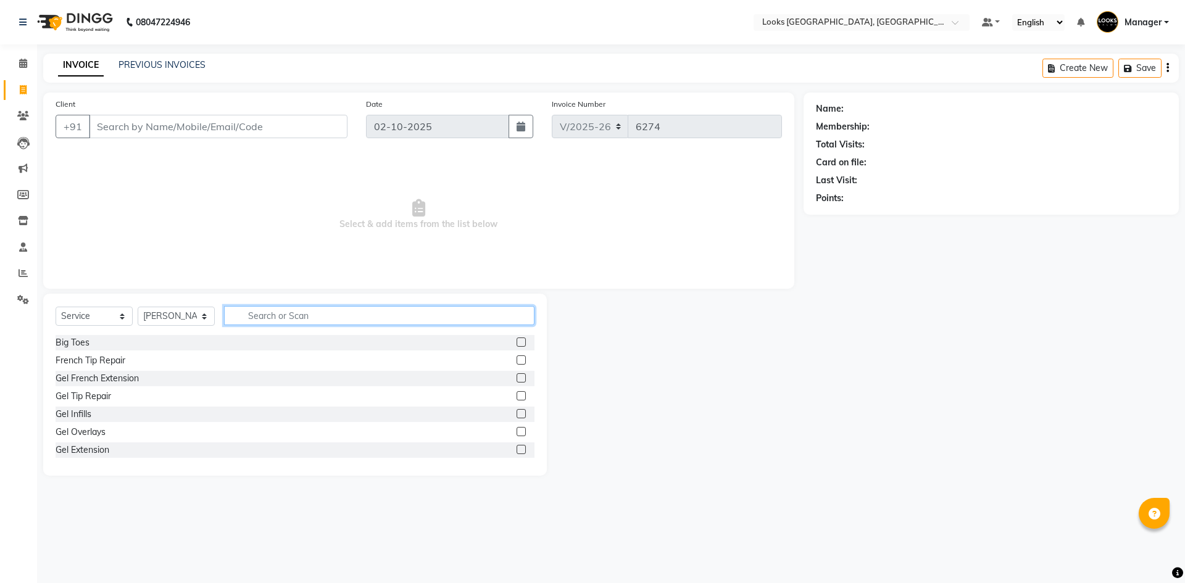
click at [334, 314] on input "text" at bounding box center [379, 315] width 310 height 19
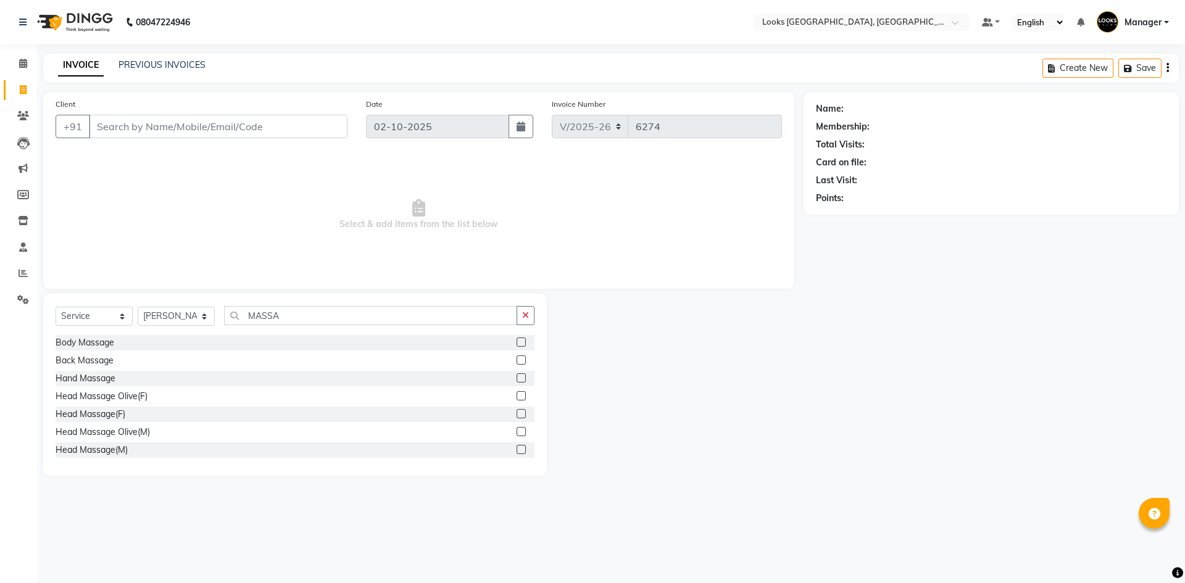
click at [509, 441] on div "Body Massage Back Massage Hand Massage Head Massage Olive(F) Head Massage(F) He…" at bounding box center [295, 396] width 479 height 123
click at [517, 447] on label at bounding box center [521, 449] width 9 height 9
click at [517, 447] on input "checkbox" at bounding box center [521, 450] width 8 height 8
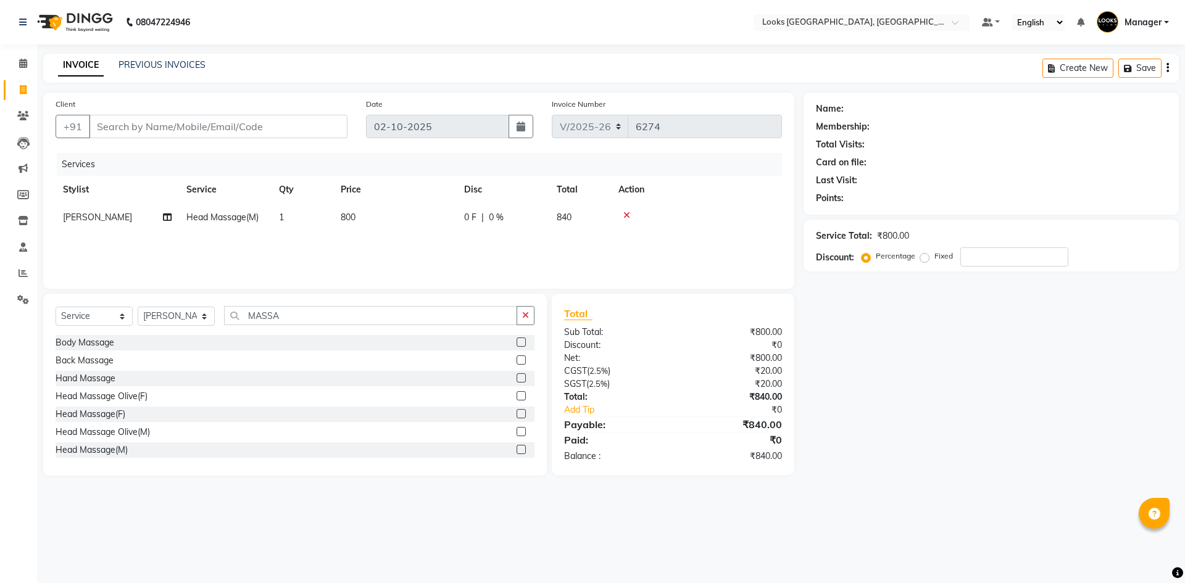
click at [338, 212] on td "800" at bounding box center [394, 218] width 123 height 28
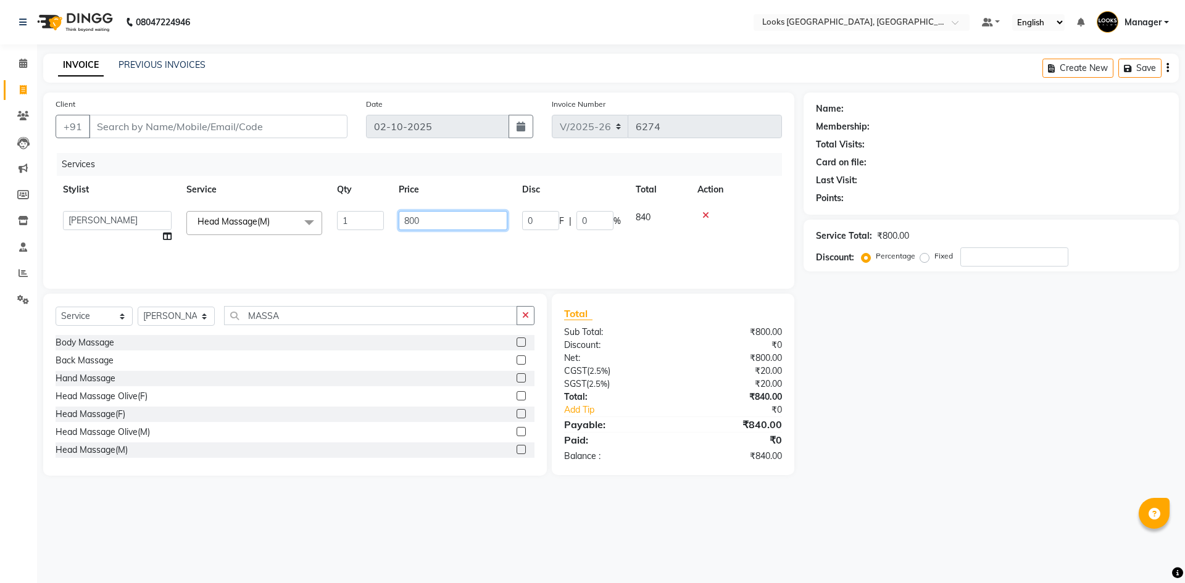
drag, startPoint x: 360, startPoint y: 214, endPoint x: 244, endPoint y: 191, distance: 117.8
click at [261, 214] on tr "ARSHAD Ayush Bobby Chaman COUNTER_SALES Employee_WS FAREED KOMAL Manager MANISH…" at bounding box center [419, 227] width 726 height 47
drag, startPoint x: 465, startPoint y: 223, endPoint x: 286, endPoint y: 226, distance: 179.0
click at [286, 226] on tr "ARSHAD Ayush Bobby Chaman COUNTER_SALES Employee_WS FAREED KOMAL Manager MANISH…" at bounding box center [419, 227] width 726 height 47
click at [154, 314] on select "Select Stylist ARSHAD Ayush Bobby Chaman COUNTER_SALES Employee_WS FAREED KOMAL…" at bounding box center [176, 316] width 77 height 19
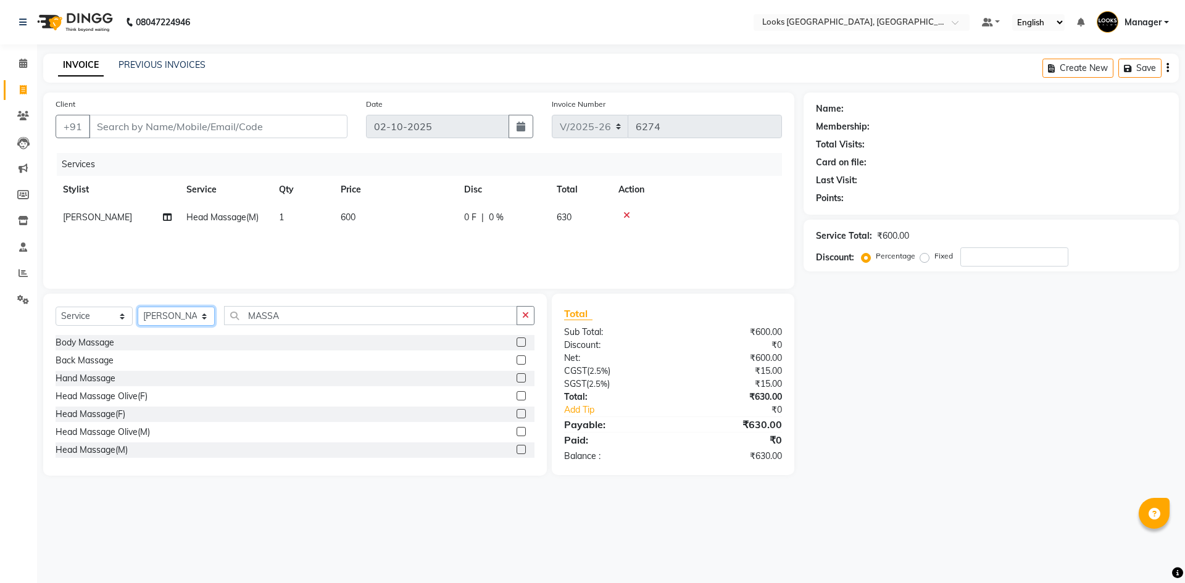
click at [138, 307] on select "Select Stylist ARSHAD Ayush Bobby Chaman COUNTER_SALES Employee_WS FAREED KOMAL…" at bounding box center [176, 316] width 77 height 19
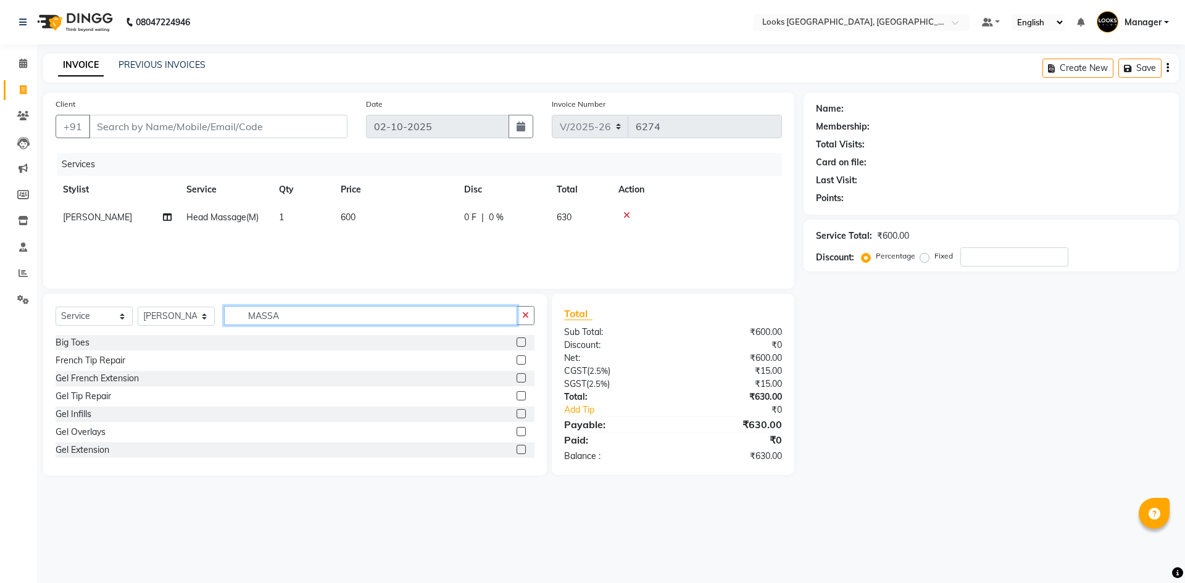
click at [339, 317] on input "MASSA" at bounding box center [370, 315] width 293 height 19
drag, startPoint x: 309, startPoint y: 312, endPoint x: 89, endPoint y: 315, distance: 219.1
click at [89, 315] on div "Select Service Product Membership Package Voucher Prepaid Gift Card Select Styl…" at bounding box center [295, 320] width 479 height 29
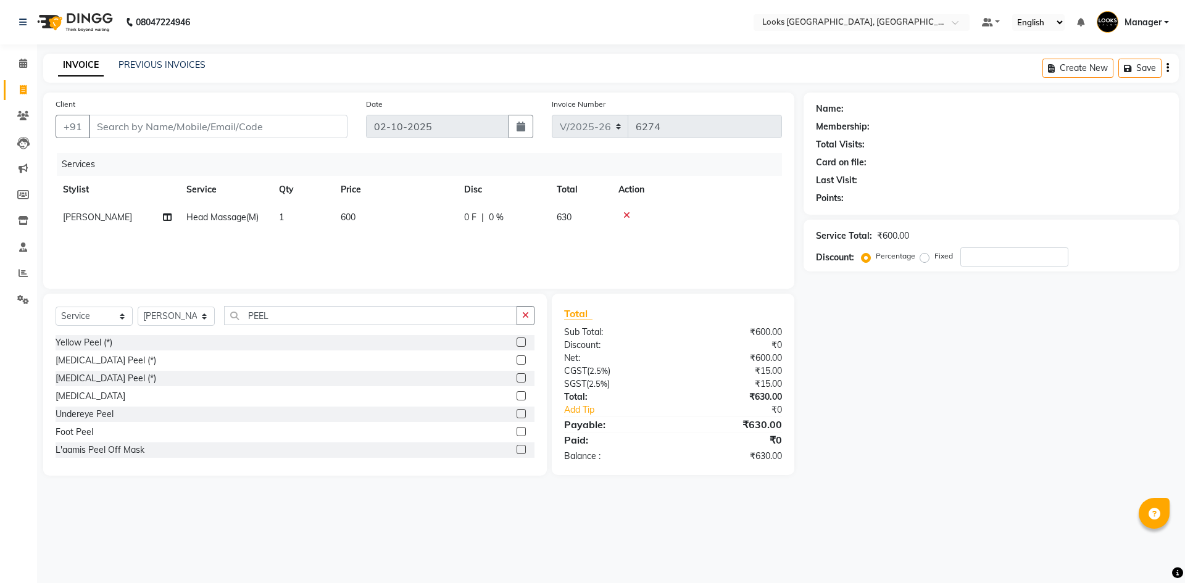
click at [517, 449] on label at bounding box center [521, 449] width 9 height 9
click at [517, 449] on input "checkbox" at bounding box center [521, 450] width 8 height 8
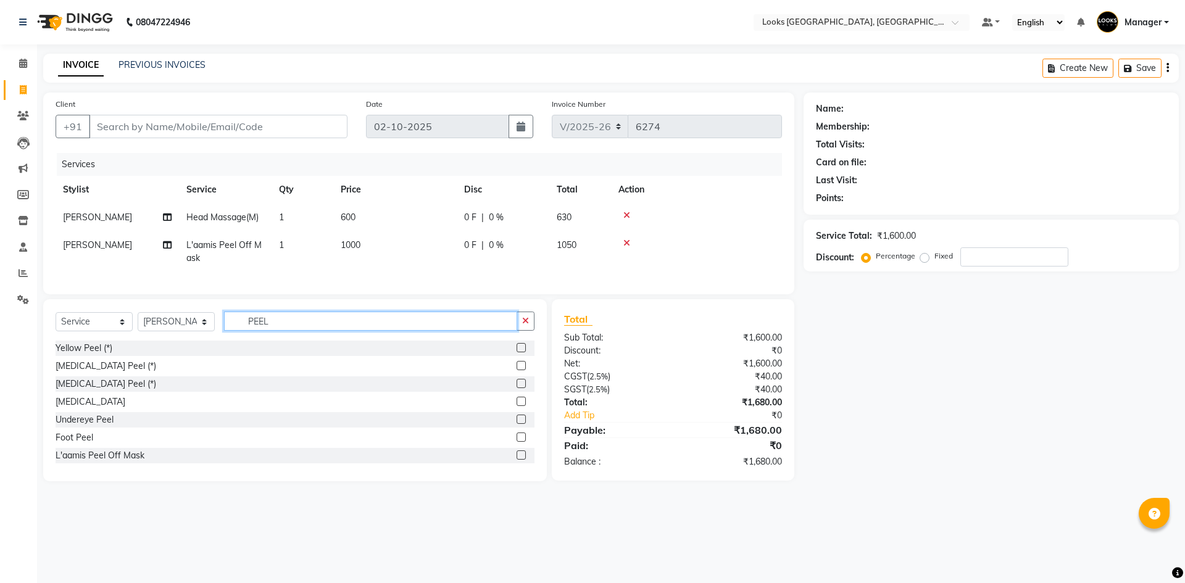
drag, startPoint x: 297, startPoint y: 336, endPoint x: 190, endPoint y: 331, distance: 106.9
click at [190, 331] on div "Select Service Product Membership Package Voucher Prepaid Gift Card Select Styl…" at bounding box center [295, 326] width 479 height 29
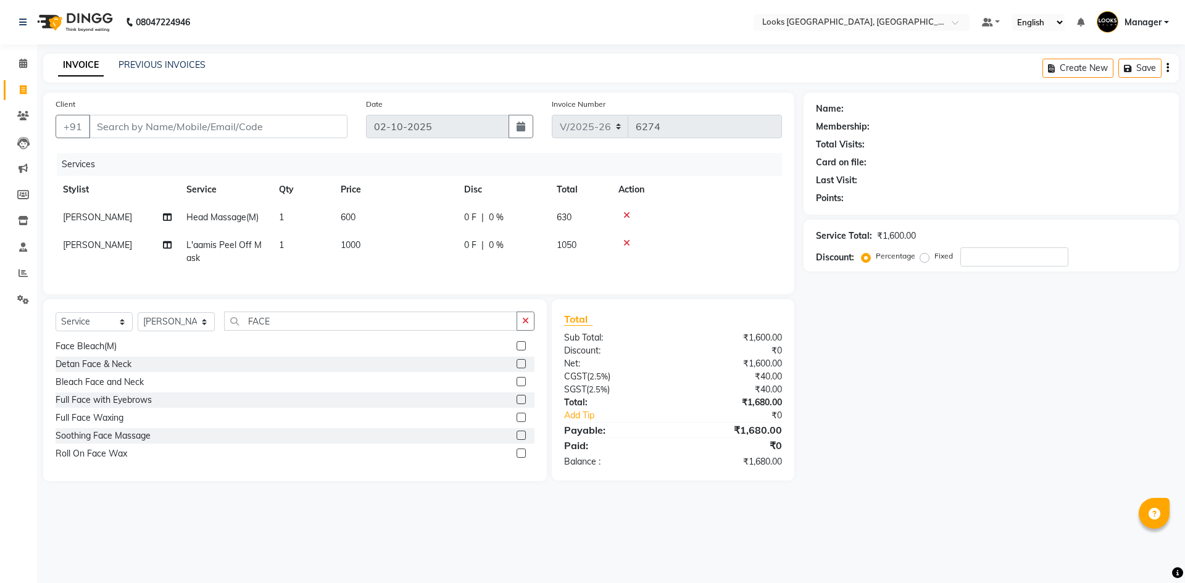
click at [517, 440] on label at bounding box center [521, 435] width 9 height 9
click at [517, 440] on input "checkbox" at bounding box center [521, 436] width 8 height 8
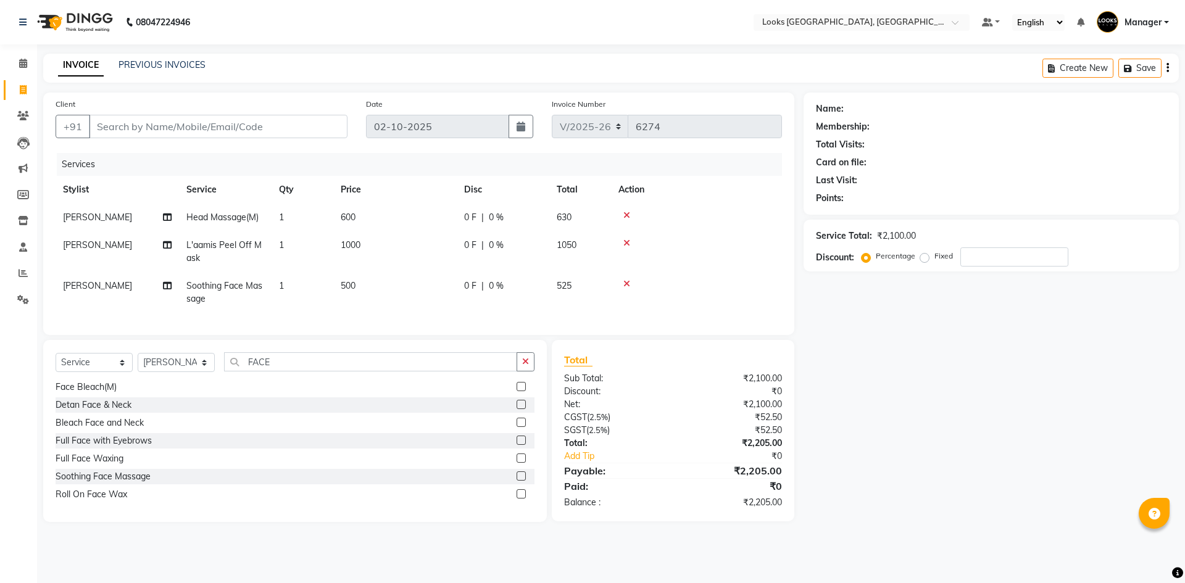
click at [353, 287] on span "500" at bounding box center [348, 285] width 15 height 11
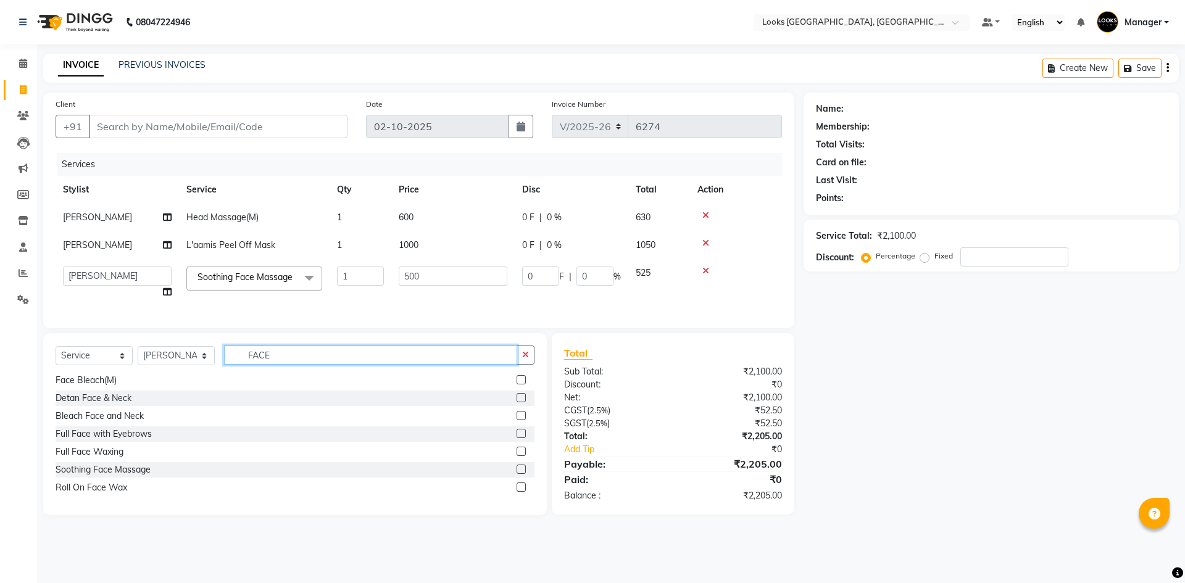
click at [285, 365] on input "FACE" at bounding box center [370, 355] width 293 height 19
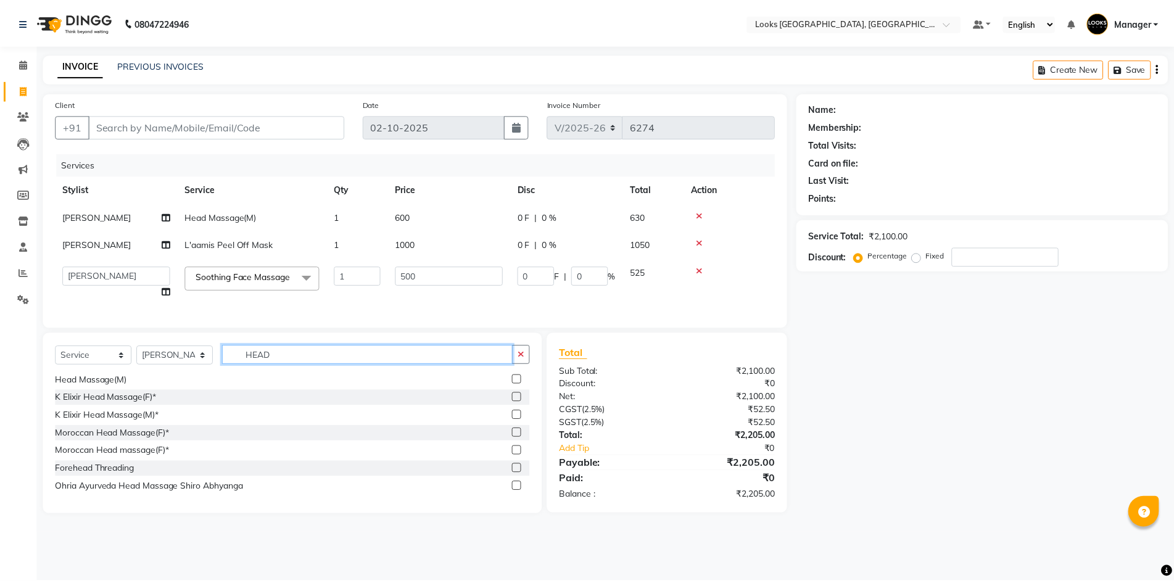
scroll to position [0, 0]
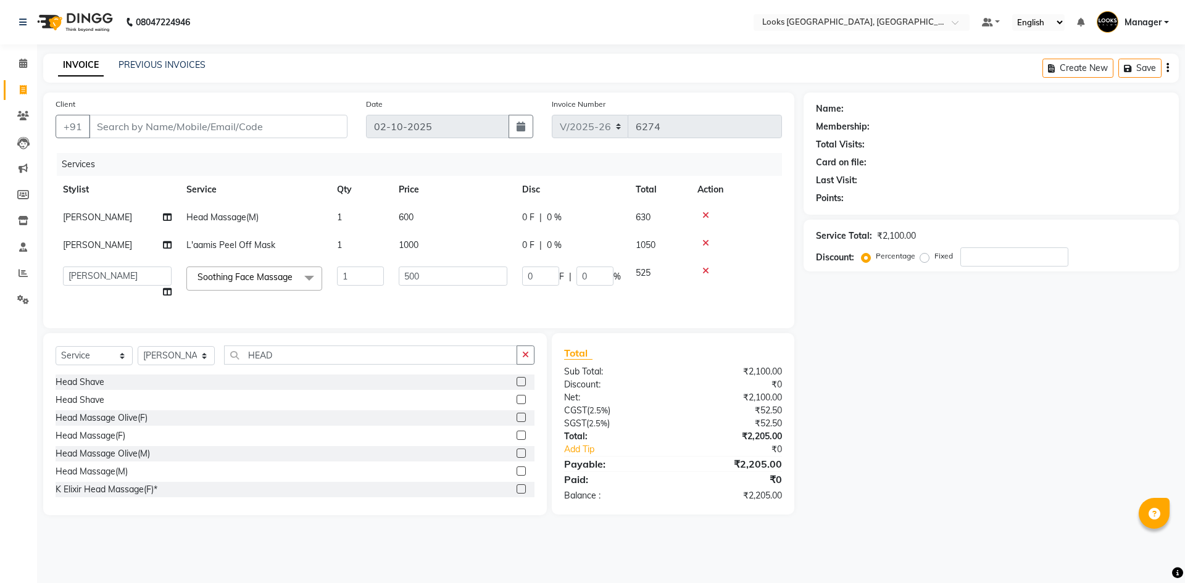
click at [517, 386] on label at bounding box center [521, 381] width 9 height 9
click at [517, 386] on input "checkbox" at bounding box center [521, 382] width 8 height 8
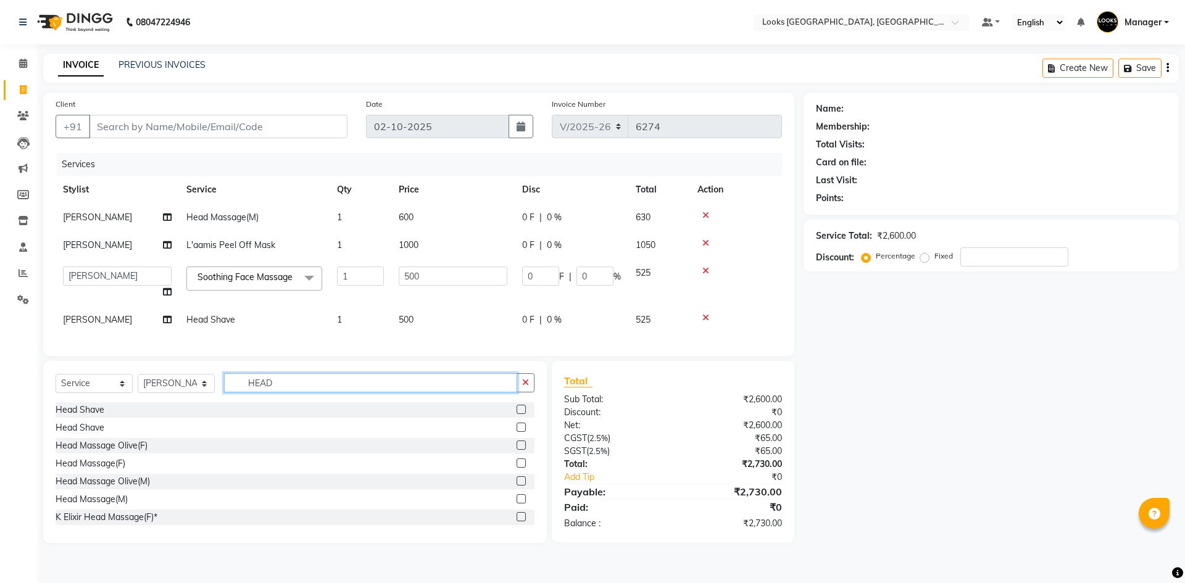
click at [401, 392] on input "HEAD" at bounding box center [370, 382] width 293 height 19
click at [517, 414] on label at bounding box center [521, 409] width 9 height 9
click at [517, 414] on input "checkbox" at bounding box center [521, 410] width 8 height 8
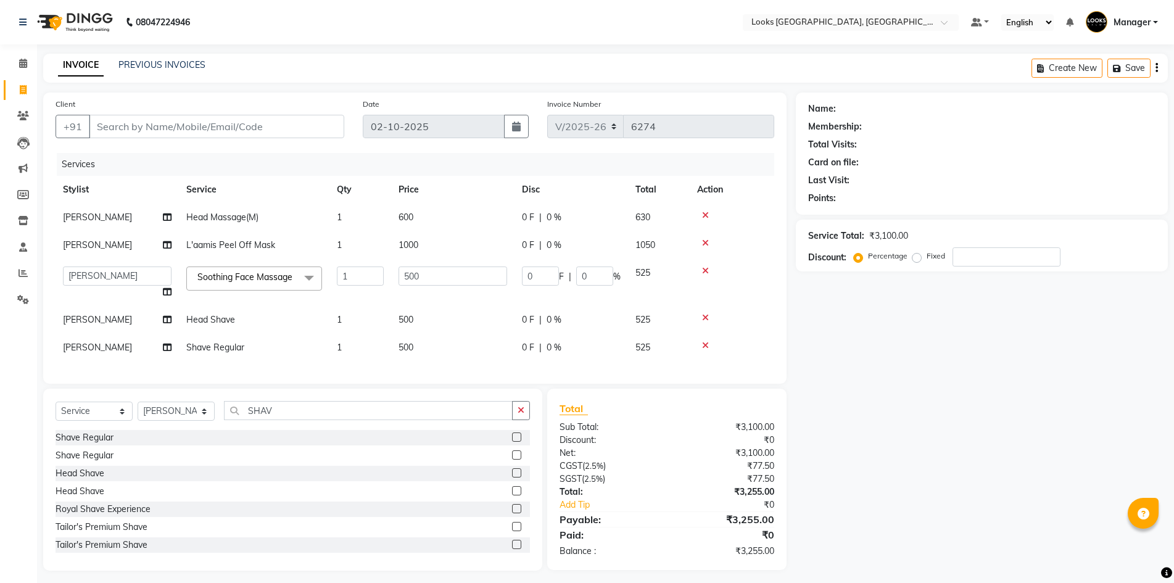
click at [409, 325] on span "500" at bounding box center [406, 319] width 15 height 11
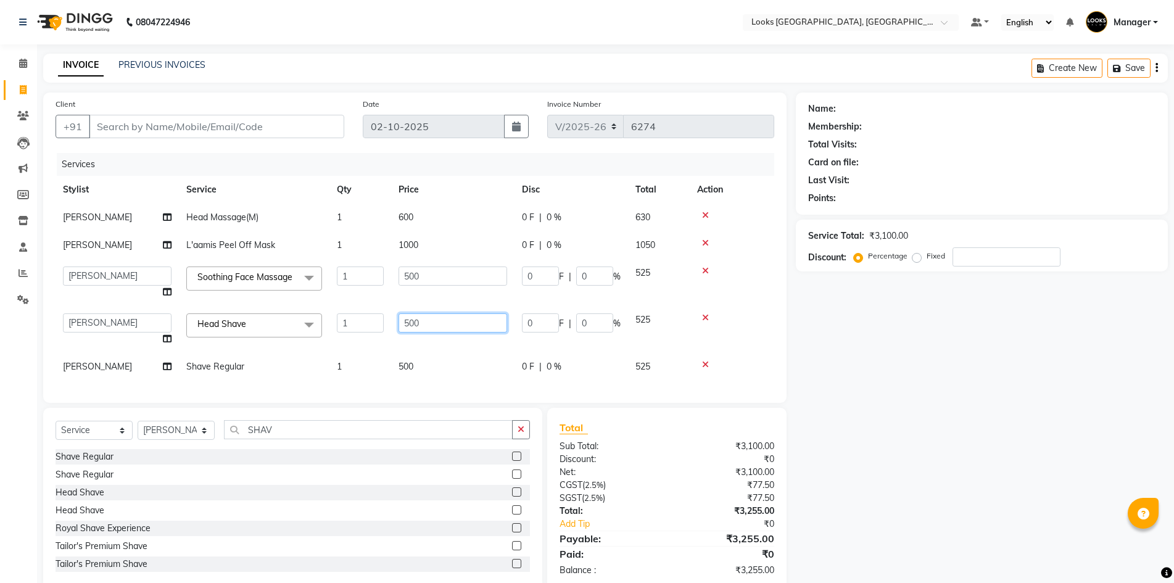
drag, startPoint x: 465, startPoint y: 325, endPoint x: 276, endPoint y: 310, distance: 189.5
click at [276, 310] on tbody "Ayush Head Massage(M) 1 600 0 F | 0 % 630 FAREED L'aamis Peel Off Mask 1 1000 0…" at bounding box center [415, 292] width 719 height 177
click at [410, 367] on div "Services Stylist Service Qty Price Disc Total Action Ayush Head Massage(M) 1 60…" at bounding box center [415, 272] width 719 height 238
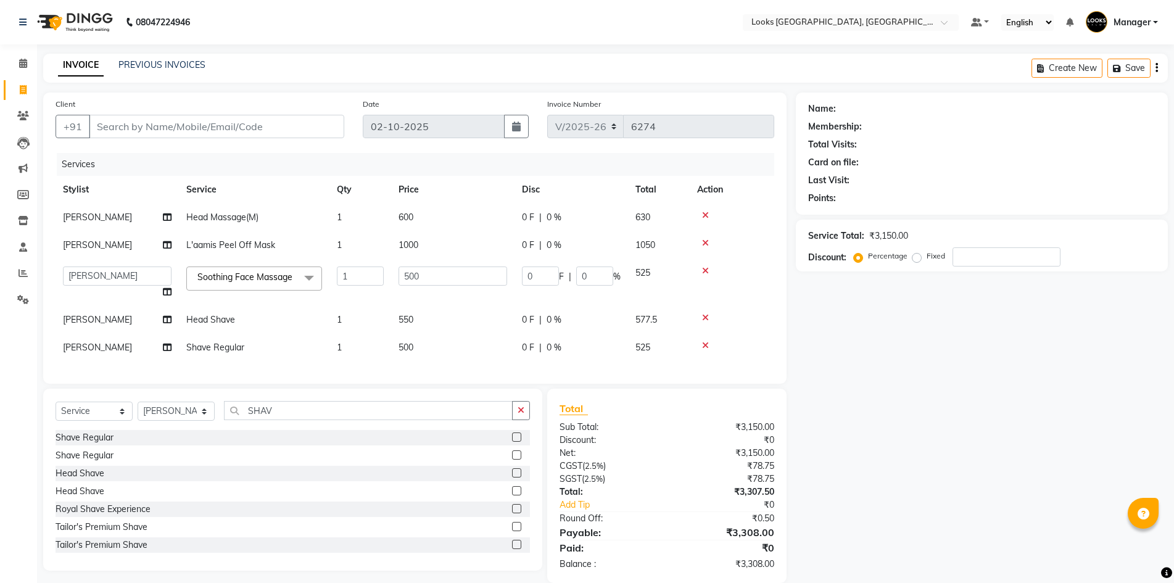
click at [427, 349] on td "500" at bounding box center [452, 348] width 123 height 28
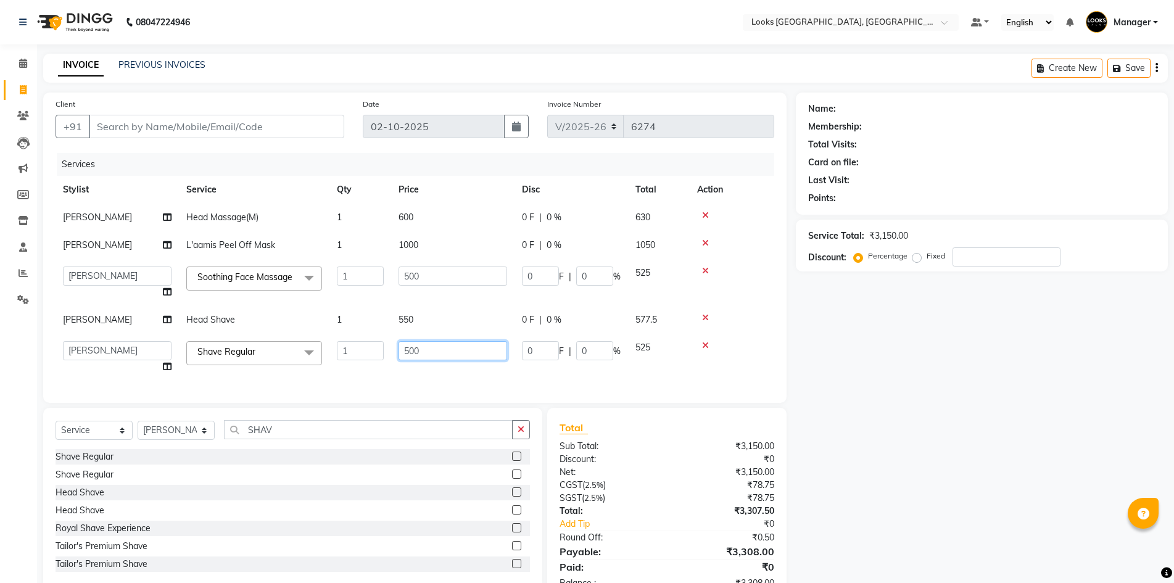
drag, startPoint x: 444, startPoint y: 354, endPoint x: 302, endPoint y: 343, distance: 142.4
click at [302, 343] on tr "ARSHAD Ayush Bobby Chaman COUNTER_SALES Employee_WS FAREED KOMAL Manager MANISH…" at bounding box center [415, 357] width 719 height 47
click at [839, 415] on div "Name: Membership: Total Visits: Card on file: Last Visit: Points: Service Total…" at bounding box center [986, 348] width 381 height 510
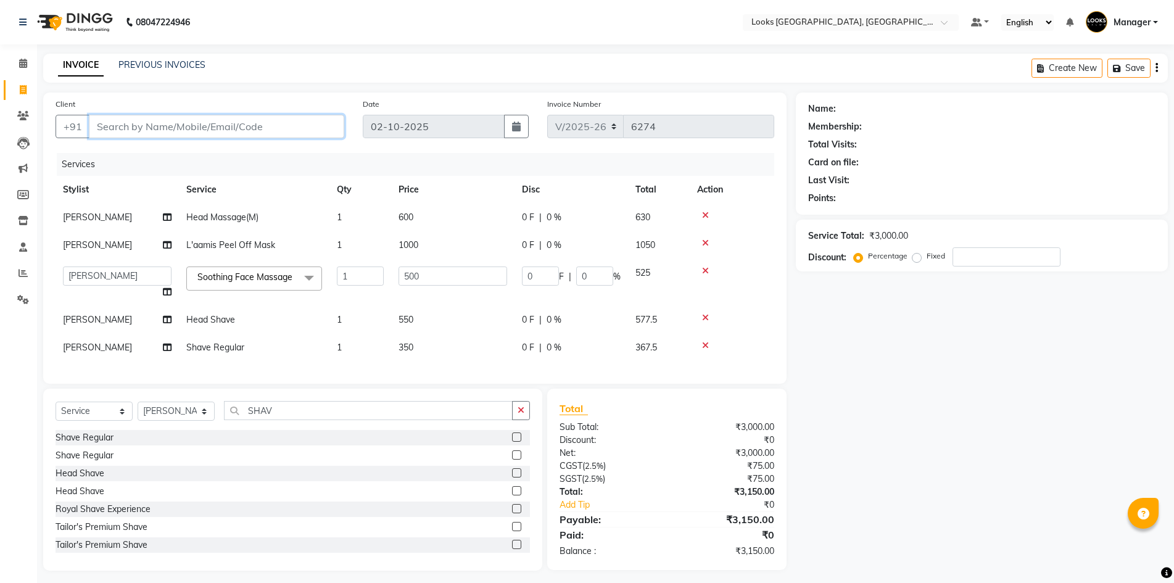
click at [194, 125] on input "Client" at bounding box center [217, 126] width 256 height 23
paste input "917559052614"
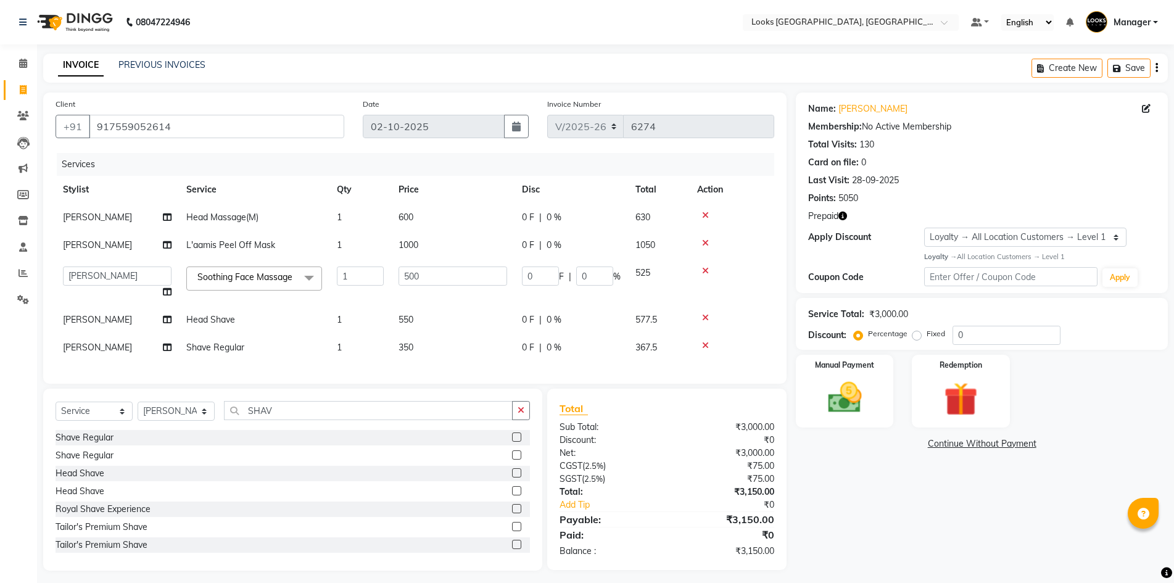
click at [841, 215] on icon "button" at bounding box center [843, 216] width 9 height 9
click at [980, 389] on img at bounding box center [961, 399] width 57 height 43
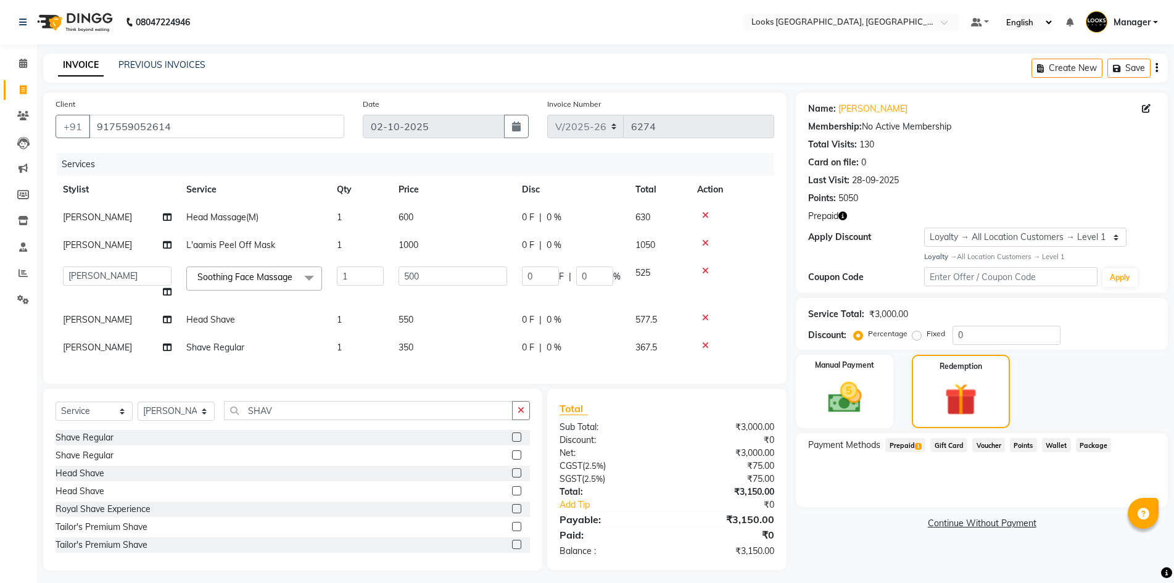
click at [911, 446] on span "Prepaid 1" at bounding box center [906, 445] width 40 height 14
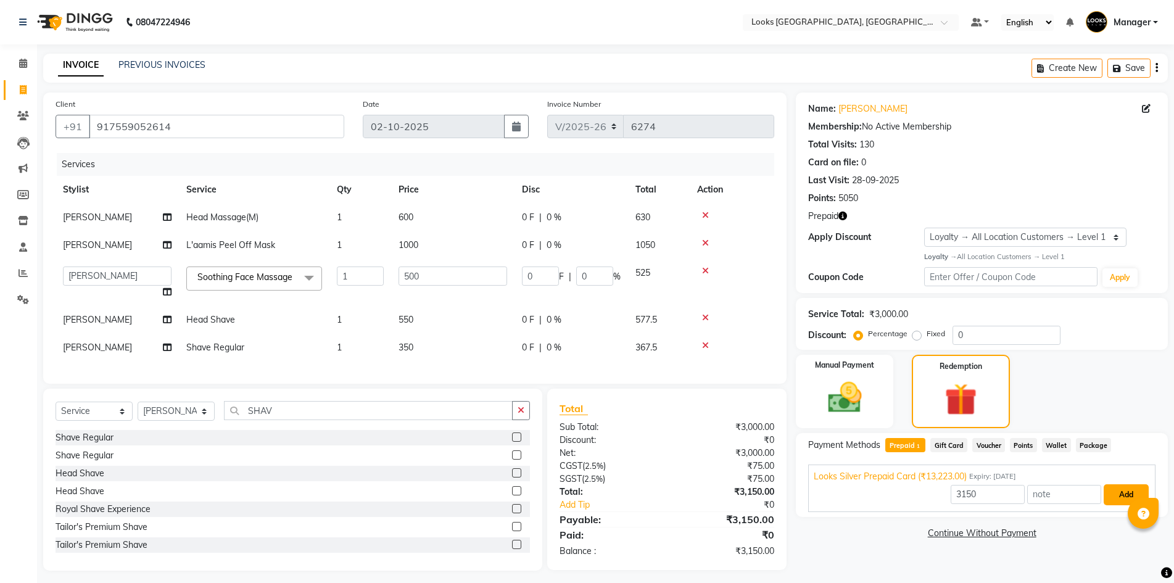
click at [1115, 494] on button "Add" at bounding box center [1126, 494] width 45 height 21
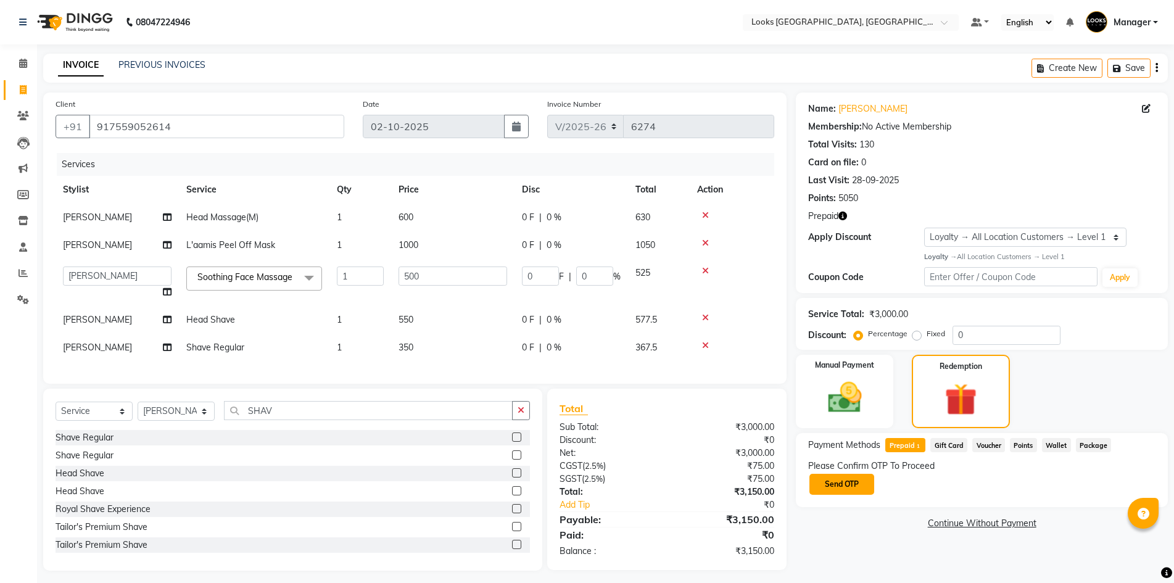
click at [824, 481] on button "Send OTP" at bounding box center [842, 484] width 65 height 21
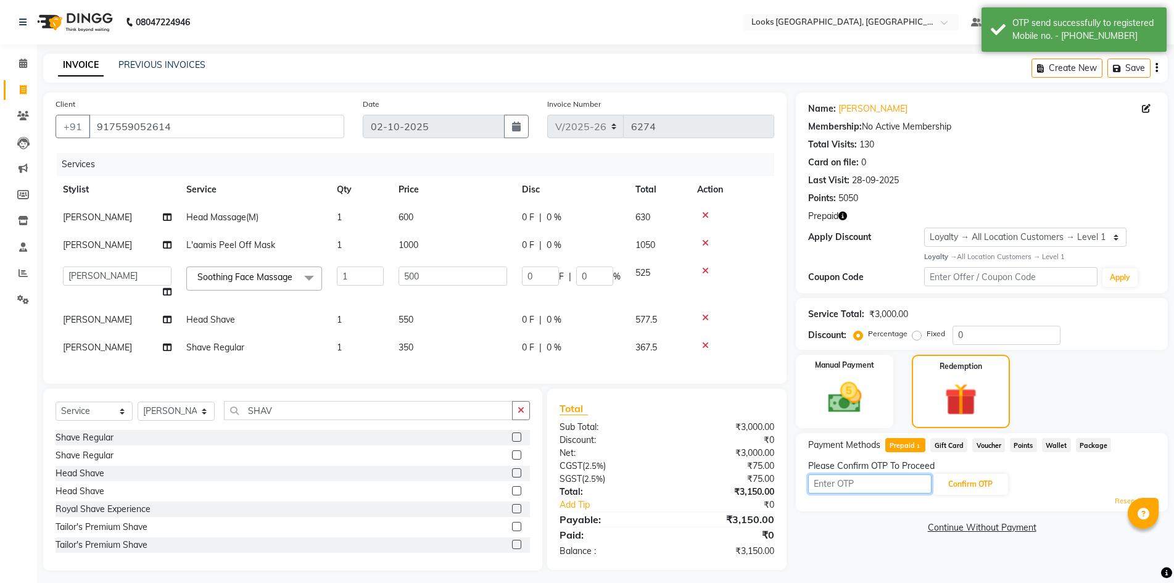
drag, startPoint x: 891, startPoint y: 485, endPoint x: 874, endPoint y: 476, distance: 18.8
click at [879, 483] on input "text" at bounding box center [870, 484] width 123 height 19
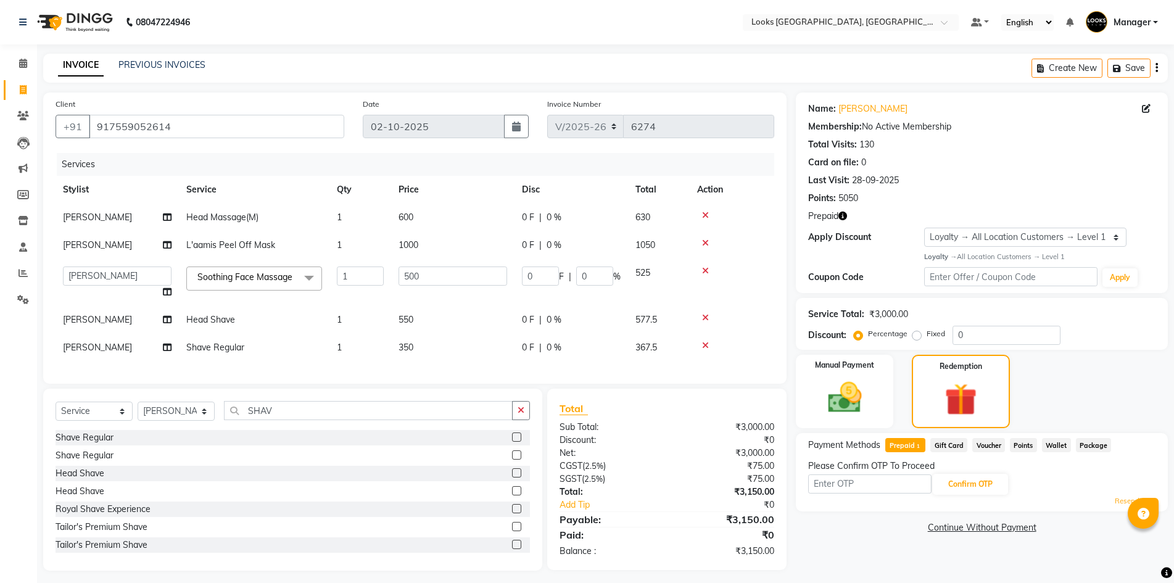
click at [1121, 502] on link "Resend OTP" at bounding box center [1135, 501] width 41 height 10
click at [836, 479] on input "text" at bounding box center [870, 484] width 123 height 19
click at [842, 482] on input "text" at bounding box center [870, 484] width 123 height 19
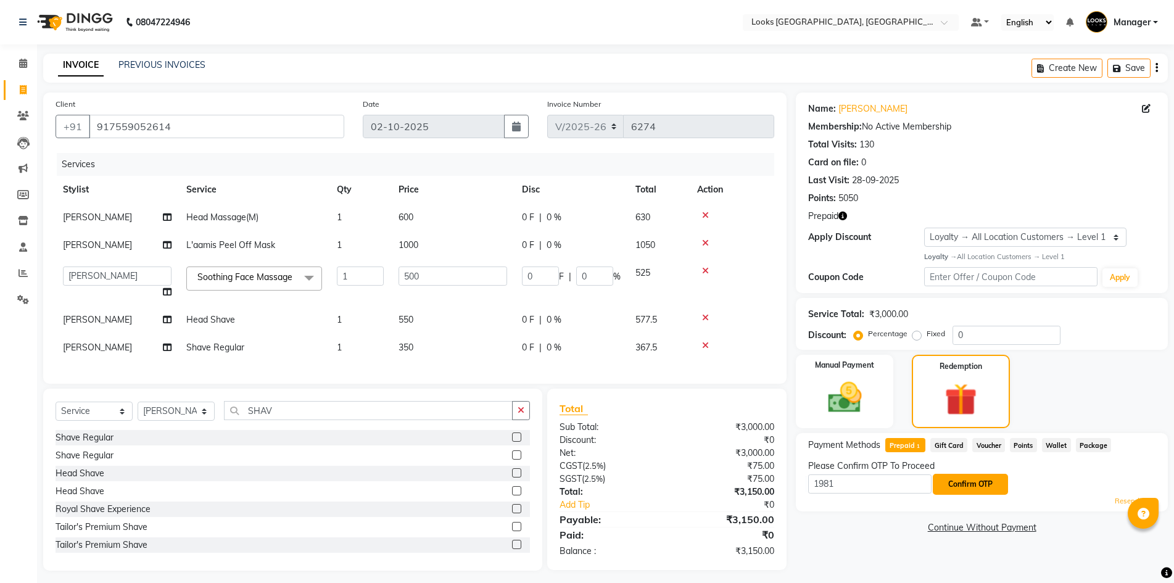
click at [976, 487] on button "Confirm OTP" at bounding box center [970, 484] width 75 height 21
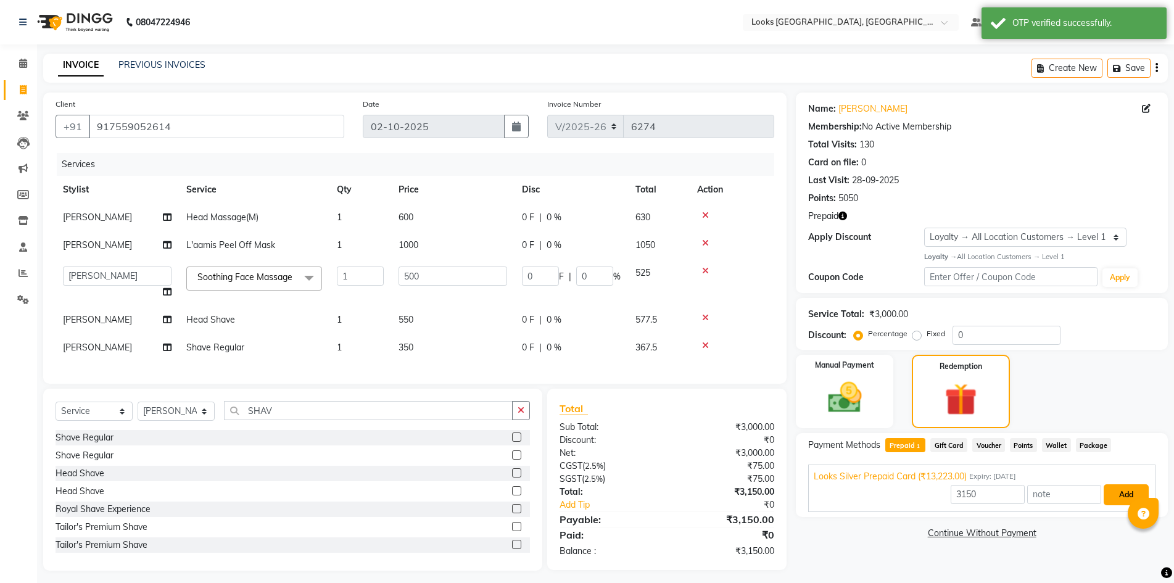
click at [1127, 493] on button "Add" at bounding box center [1126, 494] width 45 height 21
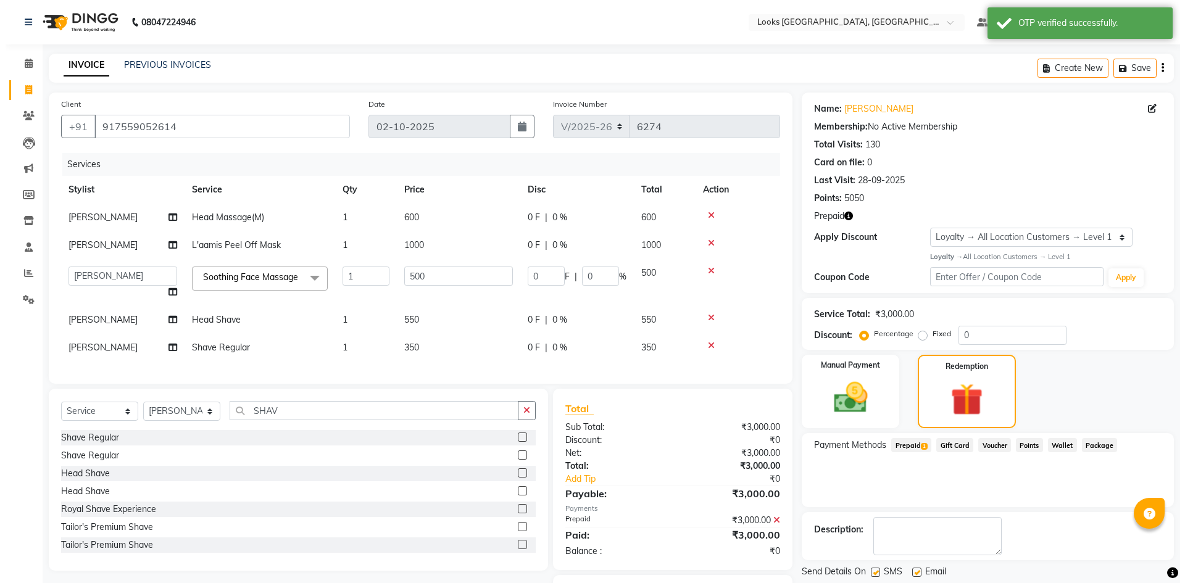
scroll to position [83, 0]
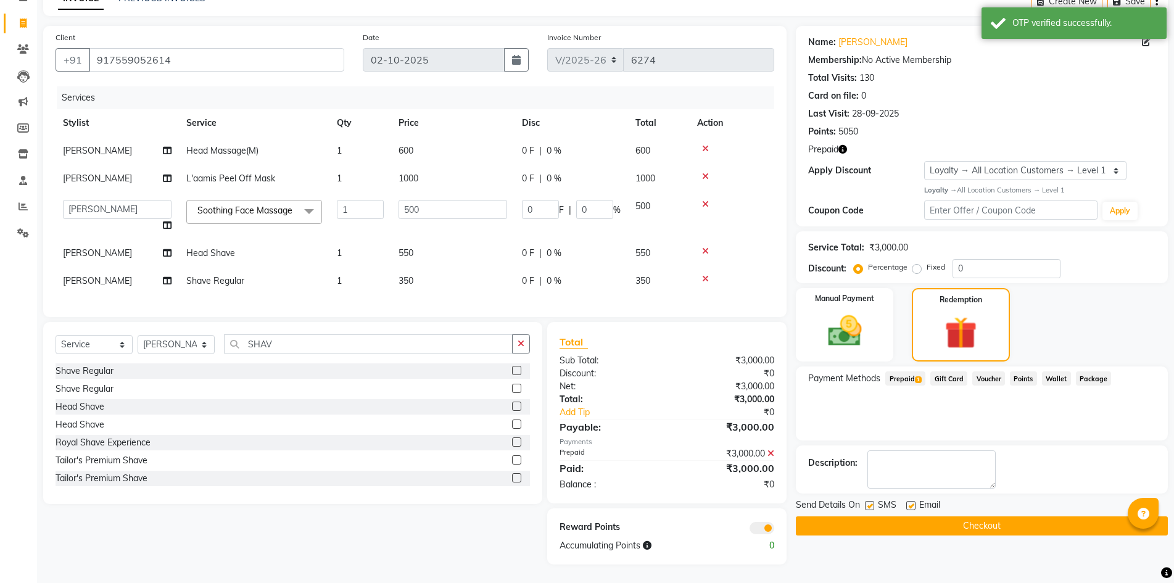
click at [910, 501] on label at bounding box center [911, 505] width 9 height 9
click at [910, 502] on input "checkbox" at bounding box center [911, 506] width 8 height 8
click at [758, 528] on span at bounding box center [762, 528] width 25 height 12
click at [775, 530] on input "checkbox" at bounding box center [775, 530] width 0 height 0
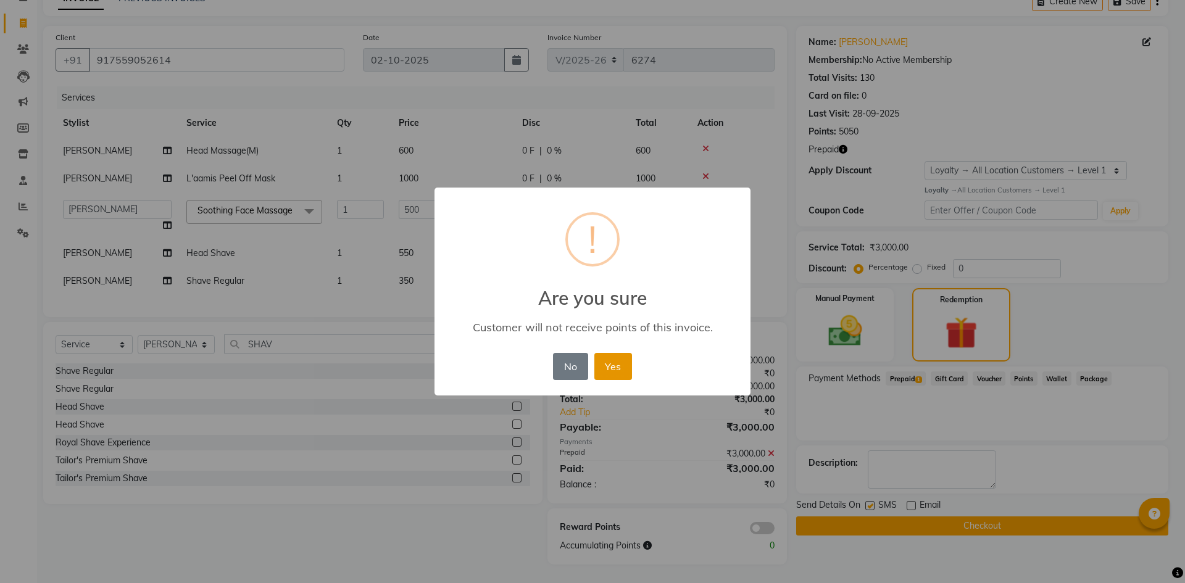
click at [618, 367] on button "Yes" at bounding box center [613, 366] width 38 height 27
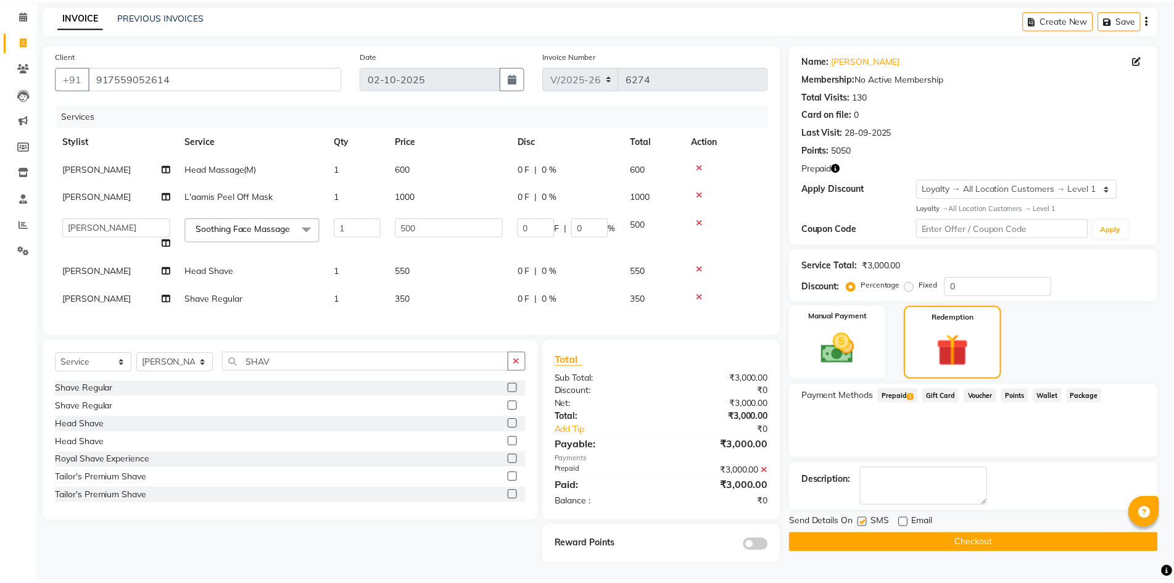
scroll to position [65, 0]
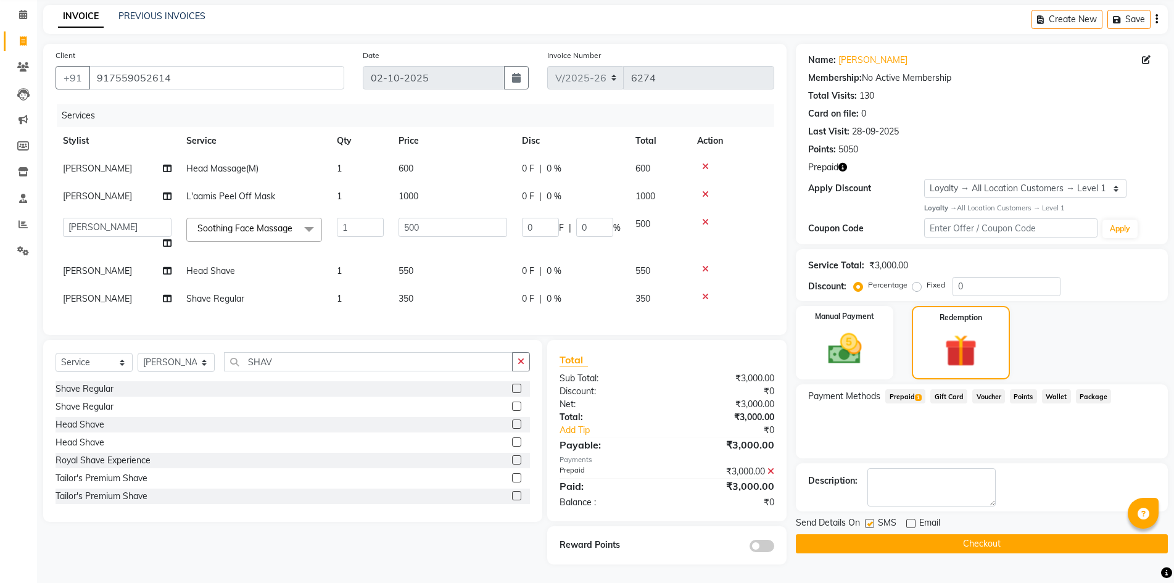
click at [1058, 534] on button "Checkout" at bounding box center [982, 543] width 372 height 19
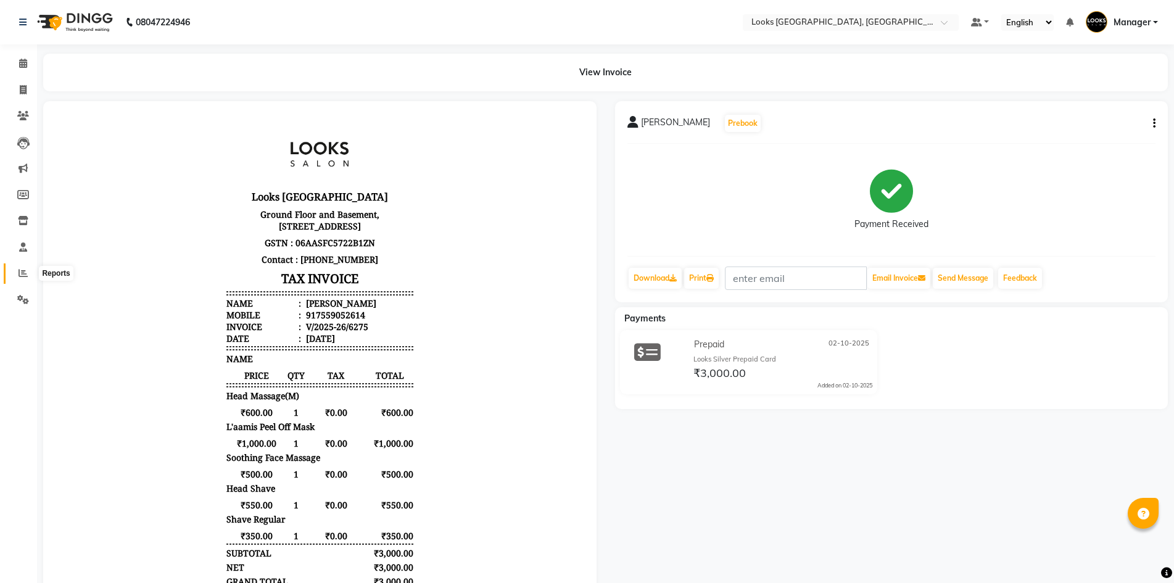
click at [16, 272] on span at bounding box center [23, 274] width 22 height 14
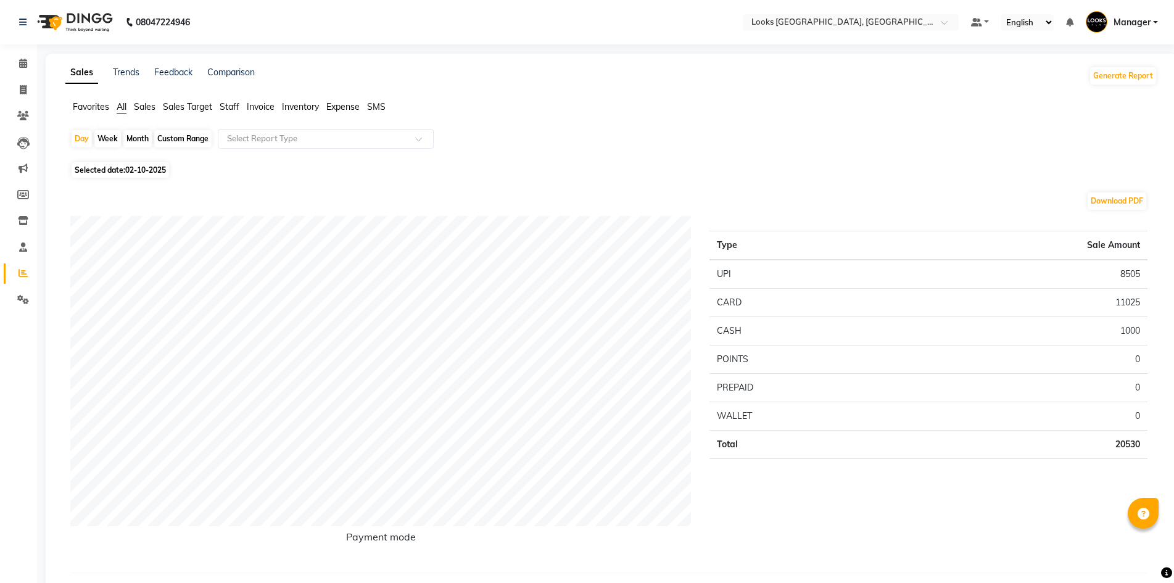
click at [232, 103] on span "Staff" at bounding box center [230, 106] width 20 height 11
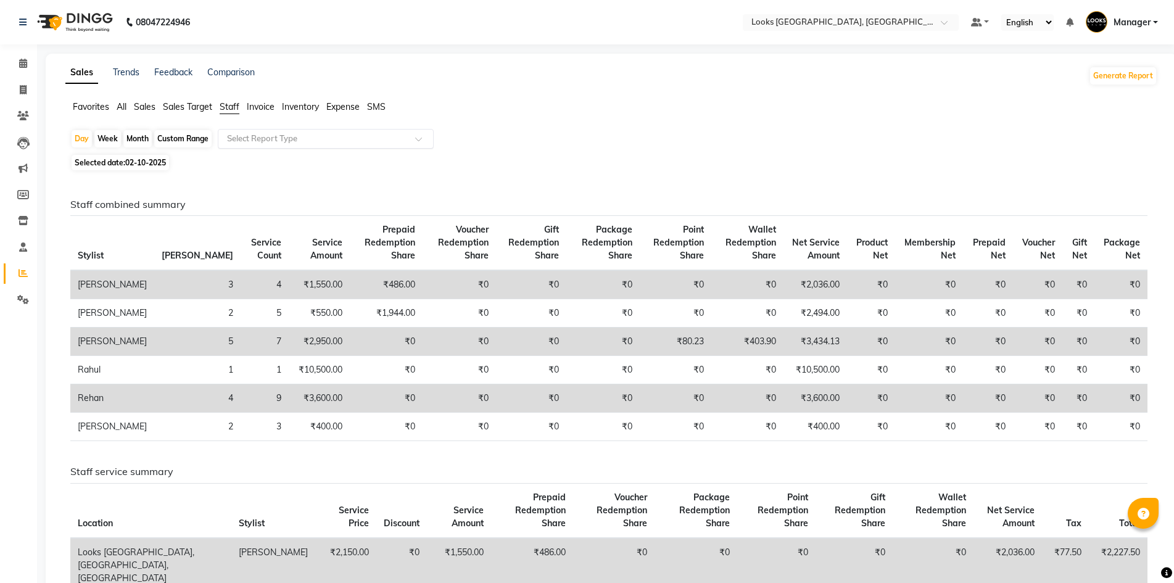
click at [290, 139] on input "text" at bounding box center [314, 139] width 178 height 12
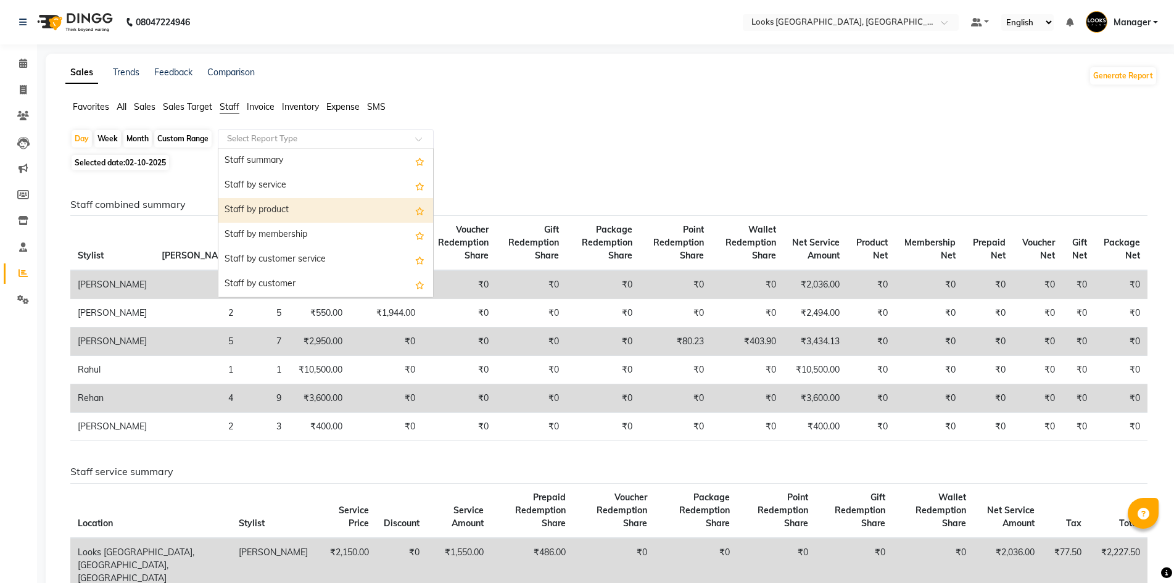
click at [325, 202] on div "Staff by product" at bounding box center [325, 210] width 215 height 25
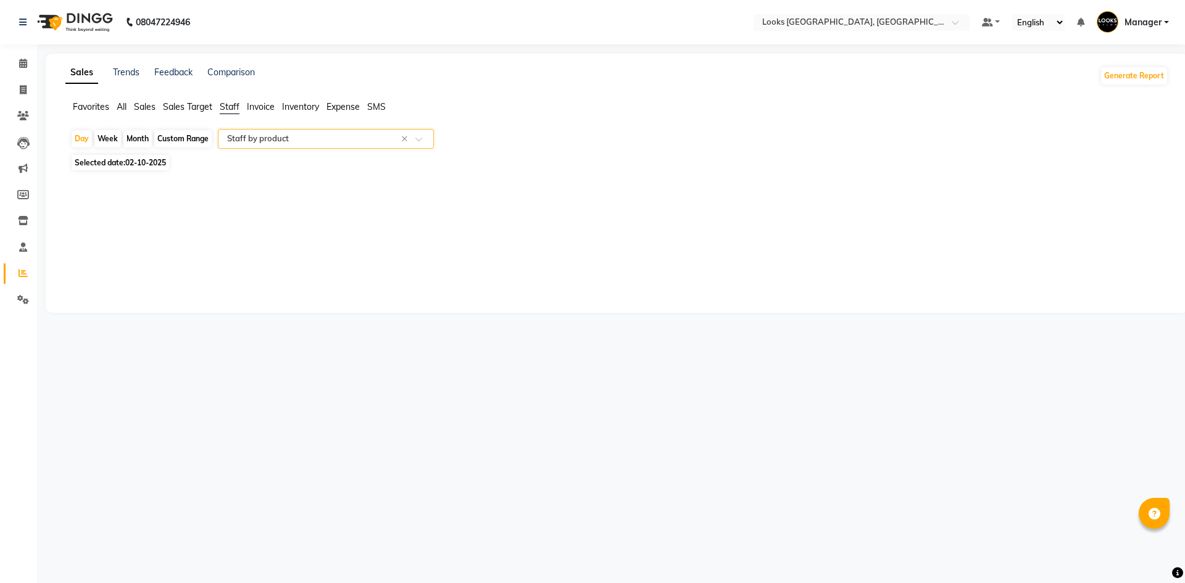
click at [123, 169] on span "Selected date: 02-10-2025" at bounding box center [121, 162] width 98 height 15
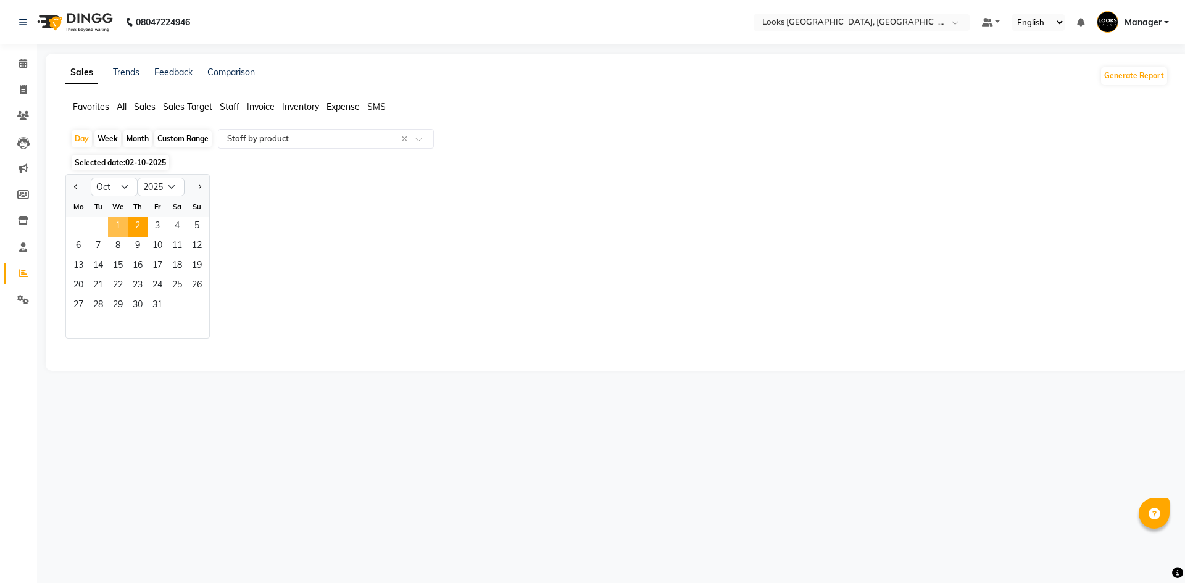
click at [118, 229] on span "1" at bounding box center [118, 227] width 20 height 20
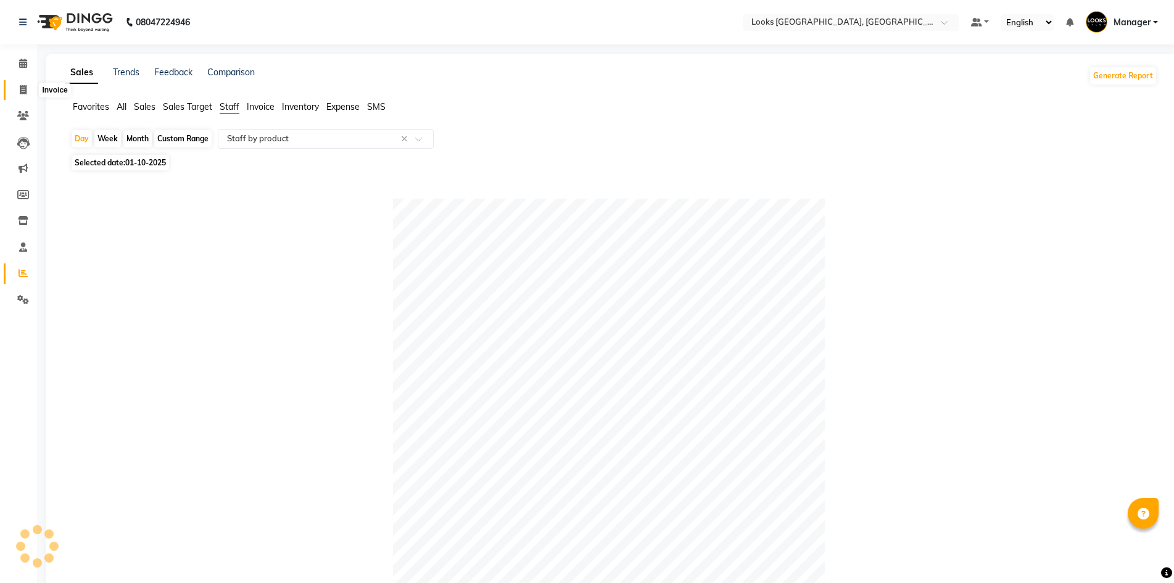
click at [24, 85] on icon at bounding box center [23, 89] width 7 height 9
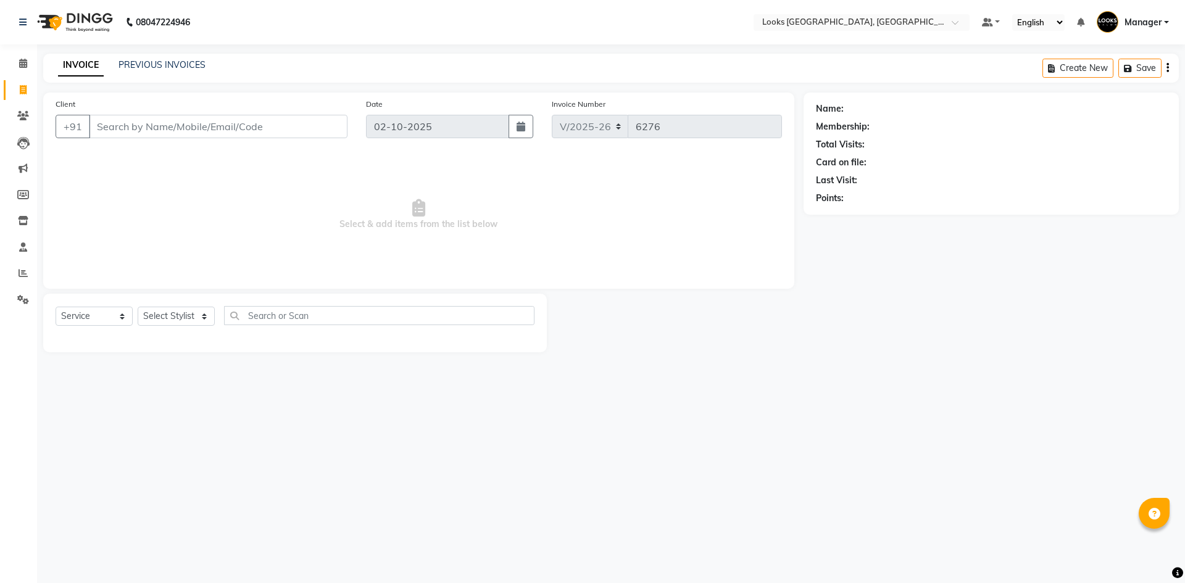
click at [247, 130] on input "Client" at bounding box center [218, 126] width 259 height 23
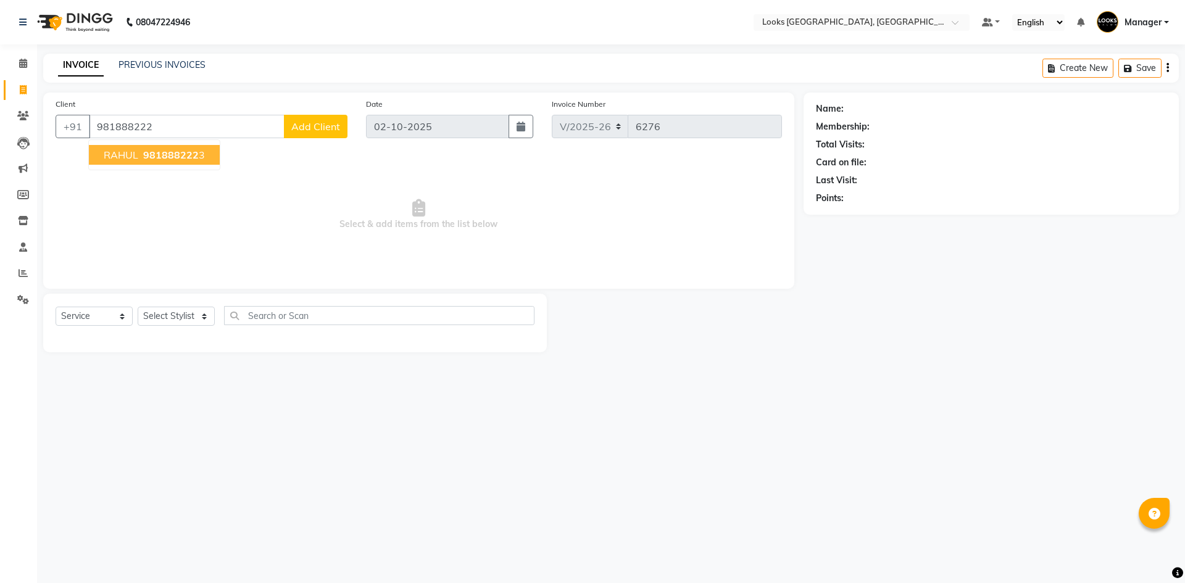
click at [206, 152] on button "RAHUL 981888222 3" at bounding box center [154, 155] width 131 height 20
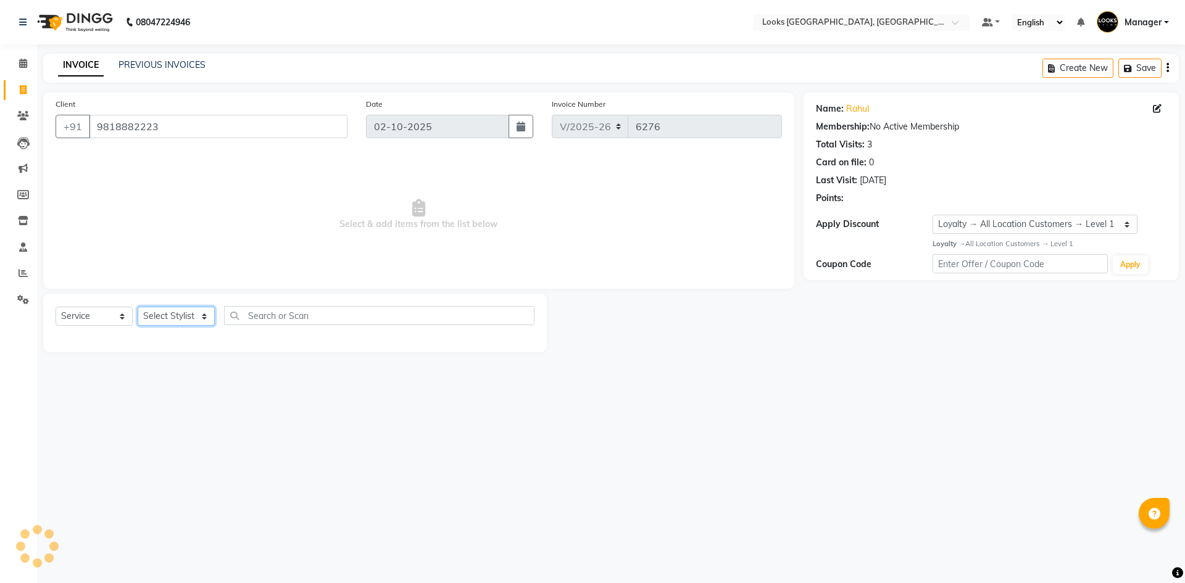
click at [196, 312] on select "Select Stylist ARSHAD Ayush Bobby Chaman COUNTER_SALES Employee_WS FAREED KOMAL…" at bounding box center [176, 316] width 77 height 19
click at [138, 307] on select "Select Stylist ARSHAD Ayush Bobby Chaman COUNTER_SALES Employee_WS FAREED KOMAL…" at bounding box center [176, 316] width 77 height 19
click at [182, 315] on select "Select Stylist ARSHAD Ayush Bobby Chaman COUNTER_SALES Employee_WS FAREED KOMAL…" at bounding box center [176, 316] width 77 height 19
click at [138, 307] on select "Select Stylist ARSHAD Ayush Bobby Chaman COUNTER_SALES Employee_WS FAREED KOMAL…" at bounding box center [176, 316] width 77 height 19
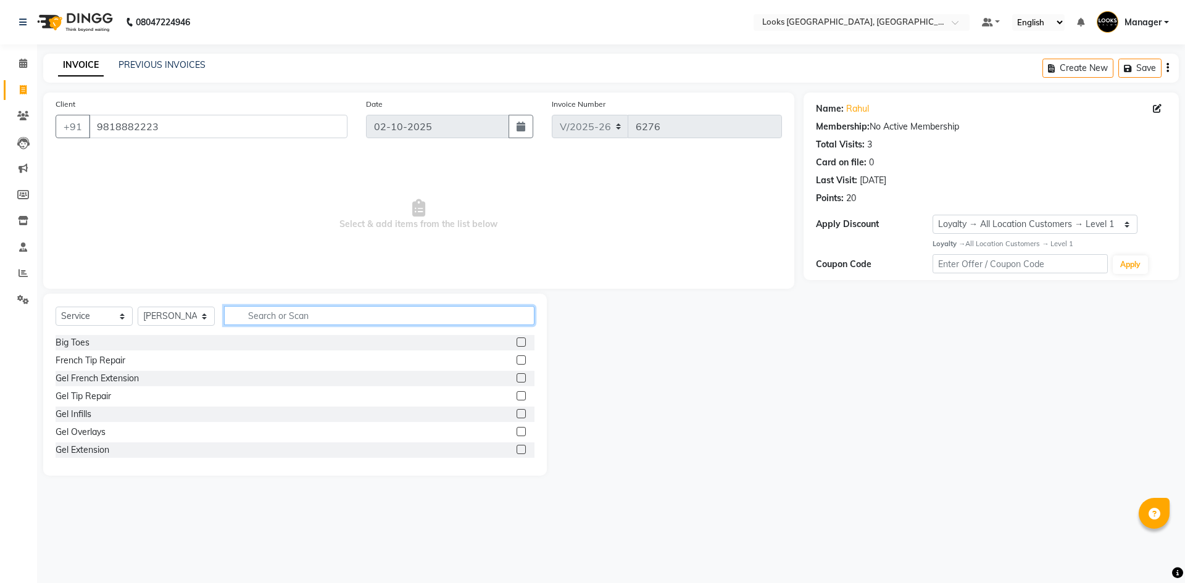
click at [328, 312] on input "text" at bounding box center [379, 315] width 310 height 19
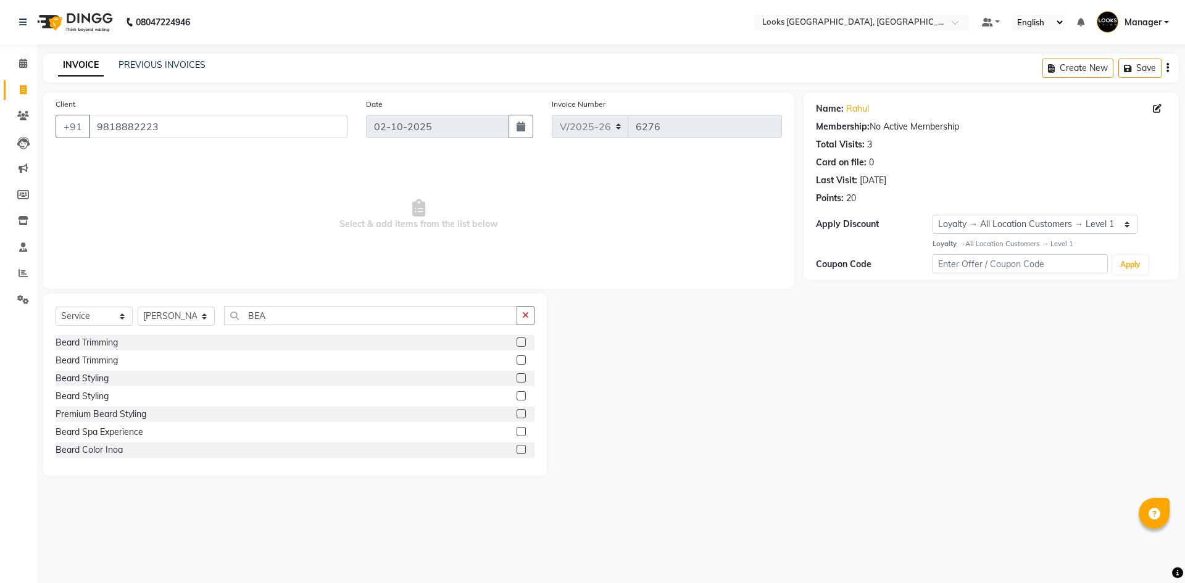
click at [517, 343] on label at bounding box center [521, 342] width 9 height 9
click at [517, 343] on input "checkbox" at bounding box center [521, 343] width 8 height 8
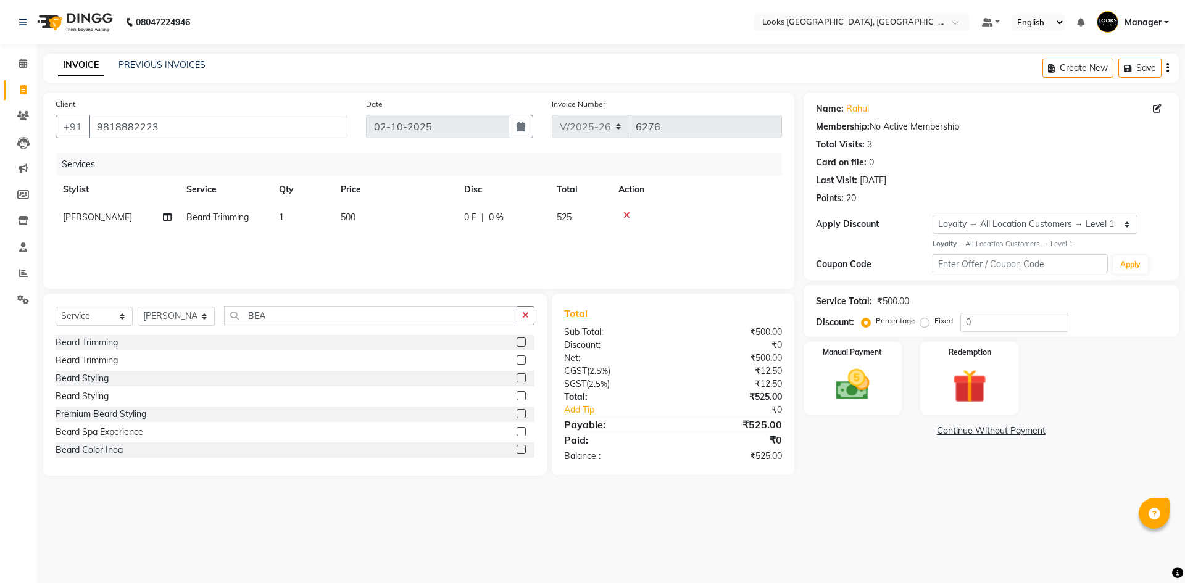
click at [360, 221] on td "500" at bounding box center [394, 218] width 123 height 28
drag, startPoint x: 439, startPoint y: 231, endPoint x: 251, endPoint y: 210, distance: 189.4
click at [251, 210] on tr "ARSHAD Ayush Bobby Chaman COUNTER_SALES Employee_WS FAREED KOMAL Manager MANISH…" at bounding box center [419, 227] width 726 height 47
click at [480, 232] on div "Services Stylist Service Qty Price Disc Total Action ARSHAD Ayush Bobby Chaman …" at bounding box center [419, 214] width 726 height 123
click at [381, 225] on td "500" at bounding box center [394, 218] width 123 height 28
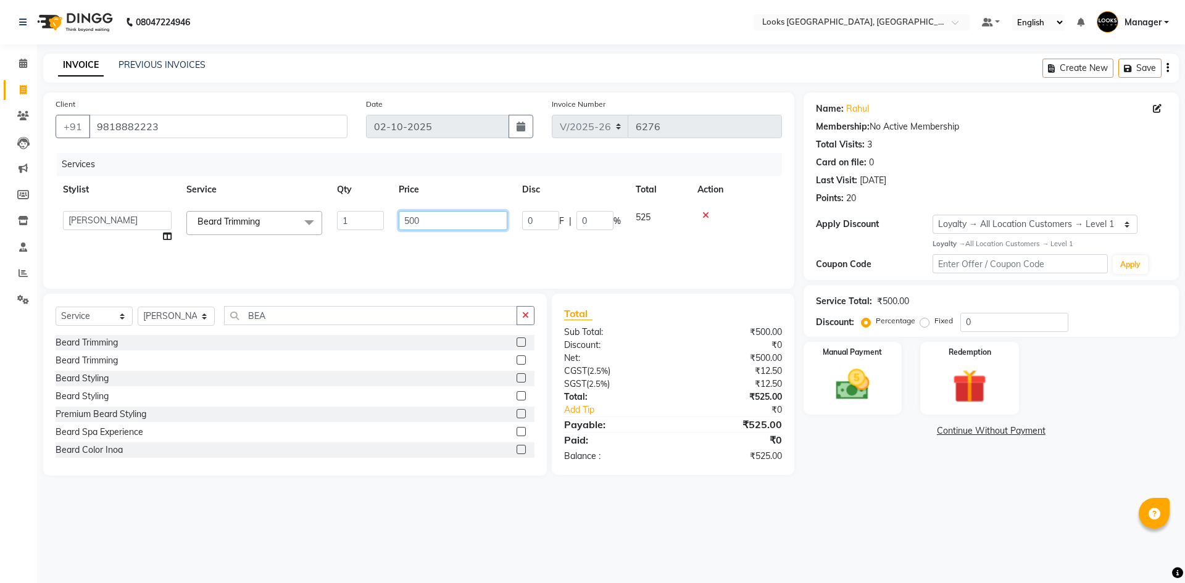
drag, startPoint x: 462, startPoint y: 224, endPoint x: 320, endPoint y: 202, distance: 143.6
click at [320, 202] on table "Stylist Service Qty Price Disc Total Action ARSHAD Ayush Bobby Chaman COUNTER_S…" at bounding box center [419, 213] width 726 height 75
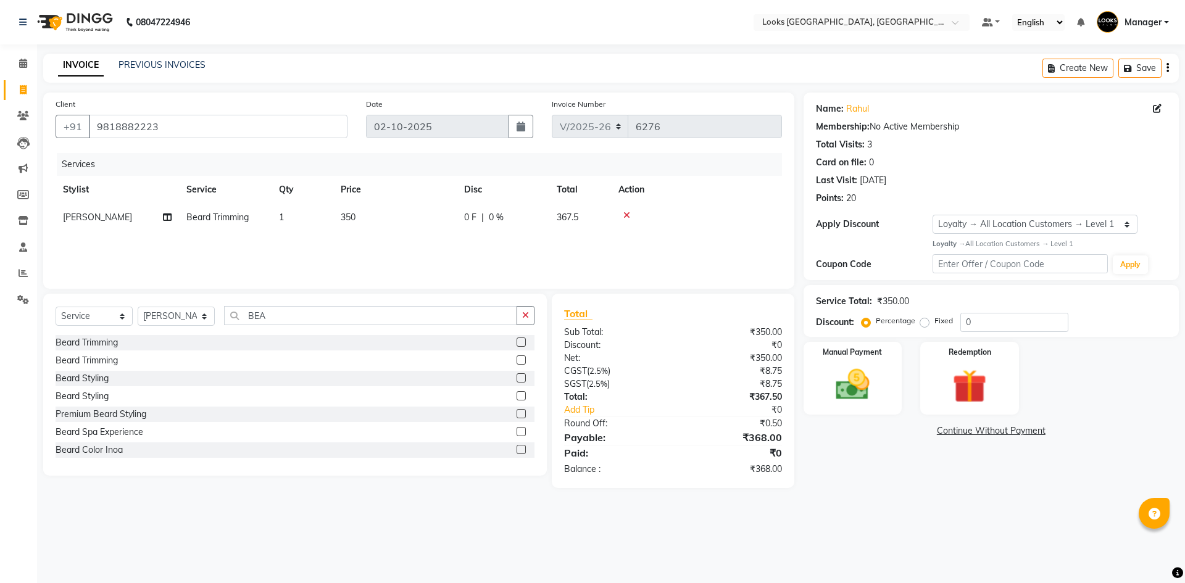
click at [863, 441] on div "Name: Rahul Membership: No Active Membership Total Visits: 3 Card on file: 0 La…" at bounding box center [996, 291] width 385 height 396
click at [860, 398] on img at bounding box center [852, 385] width 57 height 41
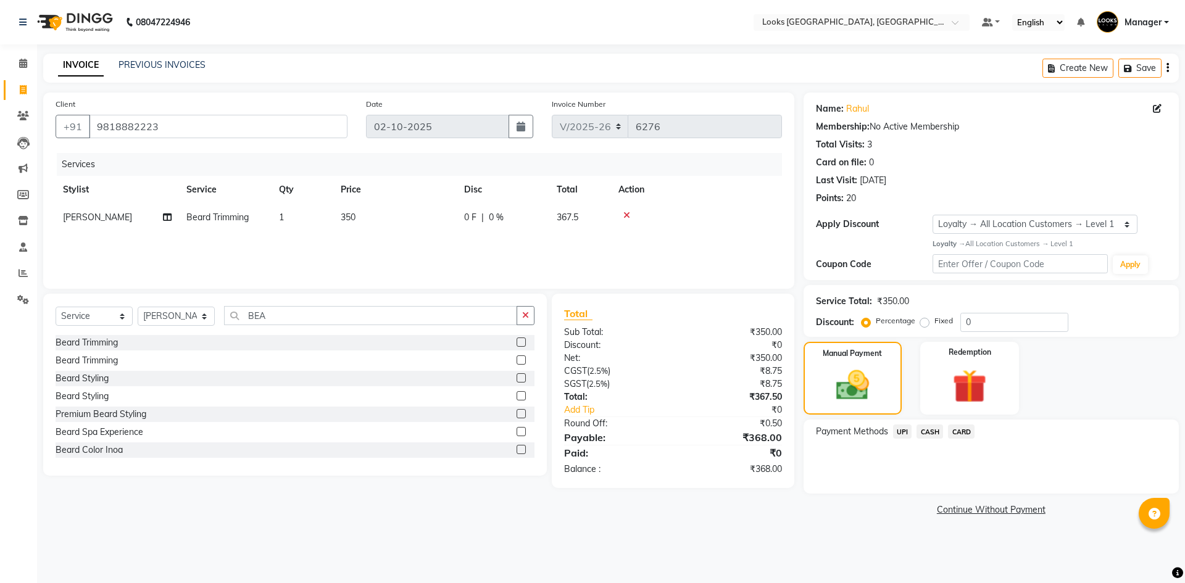
click at [897, 423] on div "Payment Methods UPI CASH CARD" at bounding box center [991, 457] width 375 height 74
click at [904, 433] on span "UPI" at bounding box center [902, 432] width 19 height 14
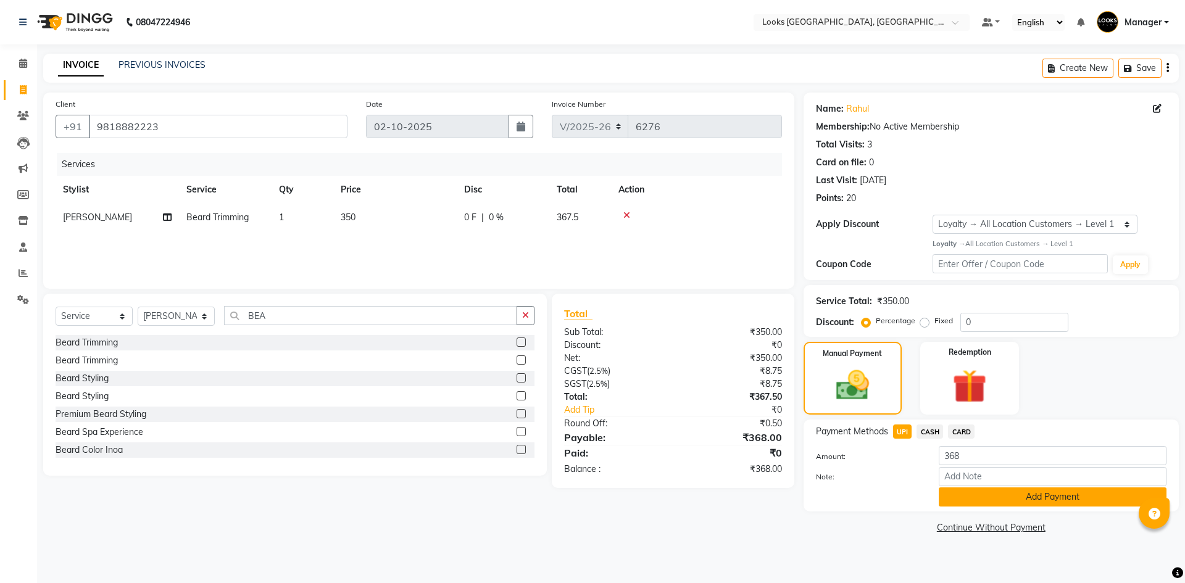
click at [1010, 497] on button "Add Payment" at bounding box center [1053, 497] width 228 height 19
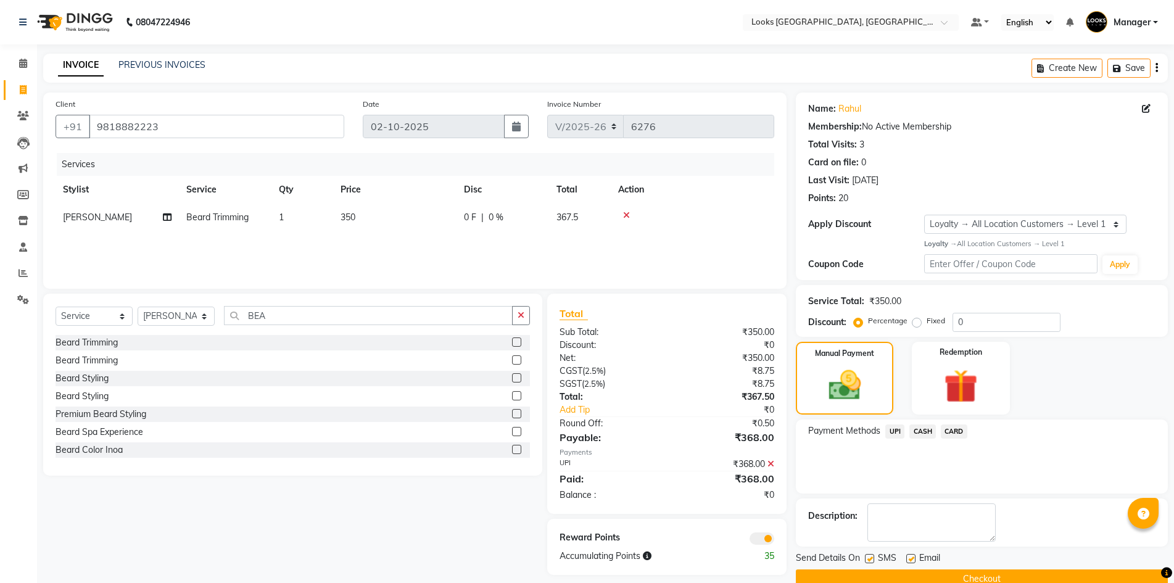
scroll to position [24, 0]
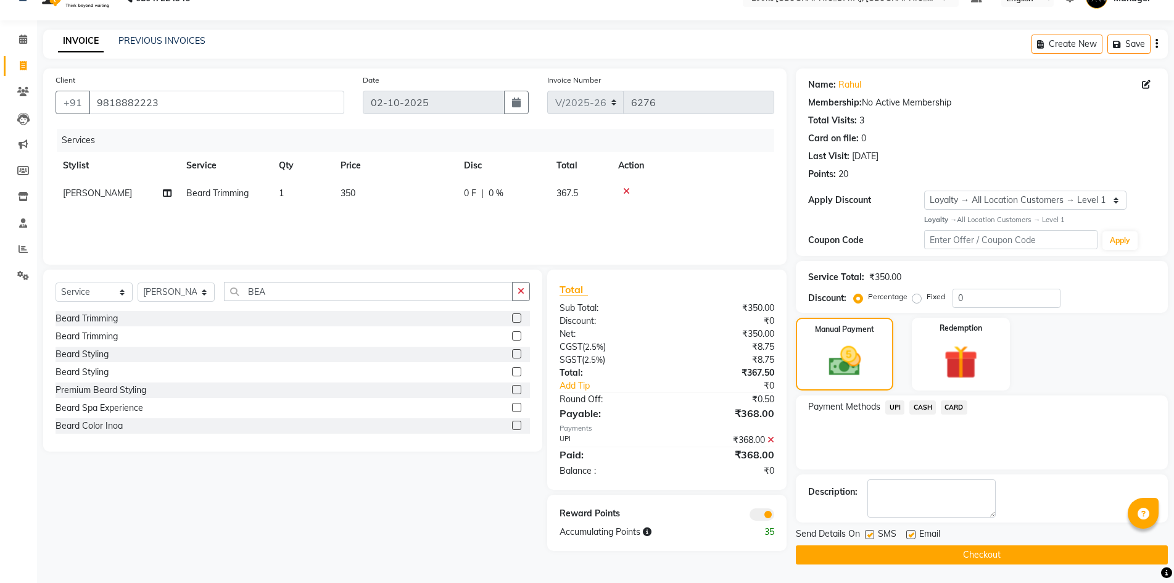
click at [1100, 551] on button "Checkout" at bounding box center [982, 555] width 372 height 19
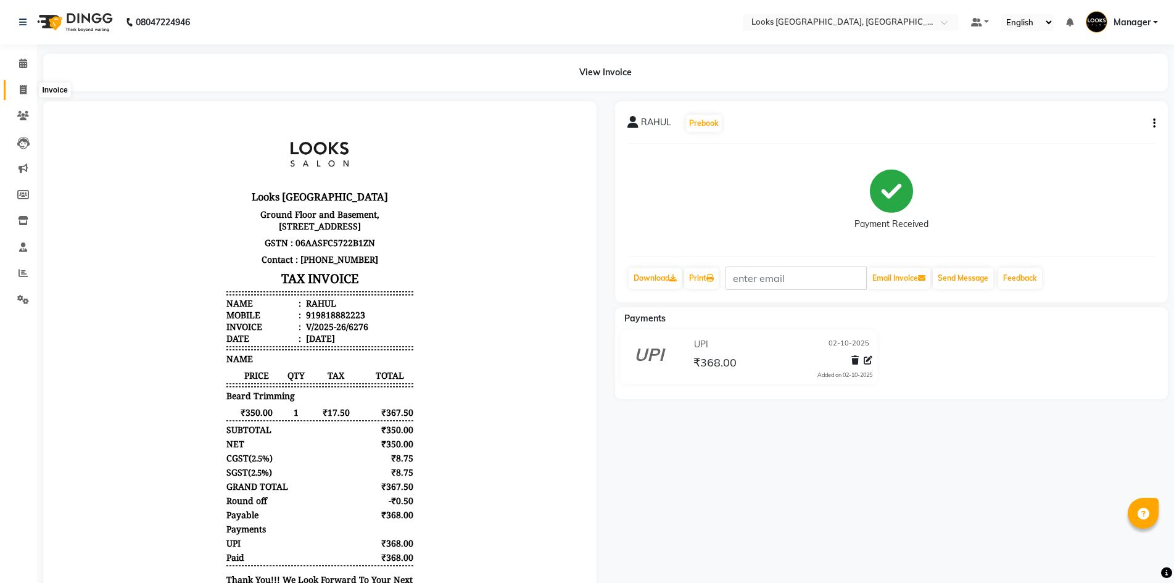
click at [17, 94] on span at bounding box center [23, 90] width 22 height 14
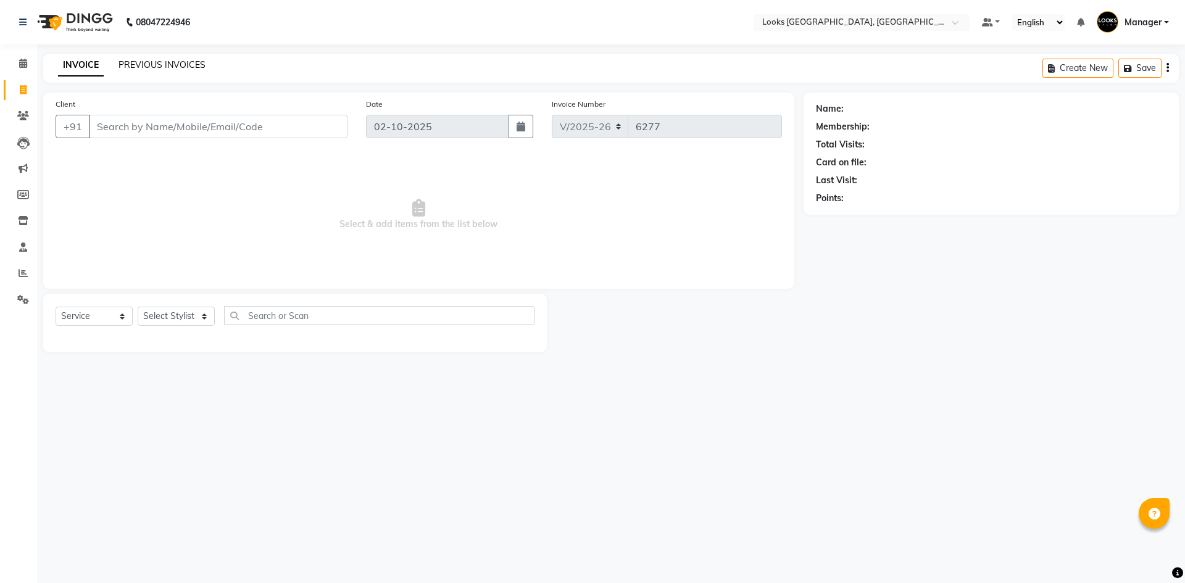
click at [164, 67] on link "PREVIOUS INVOICES" at bounding box center [161, 64] width 87 height 11
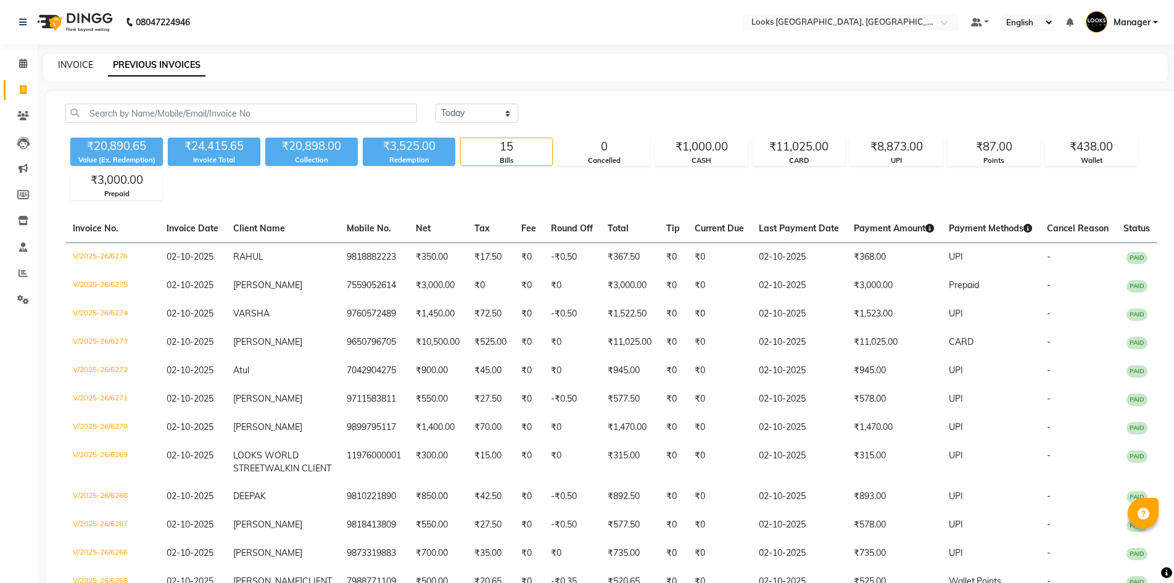
click at [85, 59] on link "INVOICE" at bounding box center [75, 64] width 35 height 11
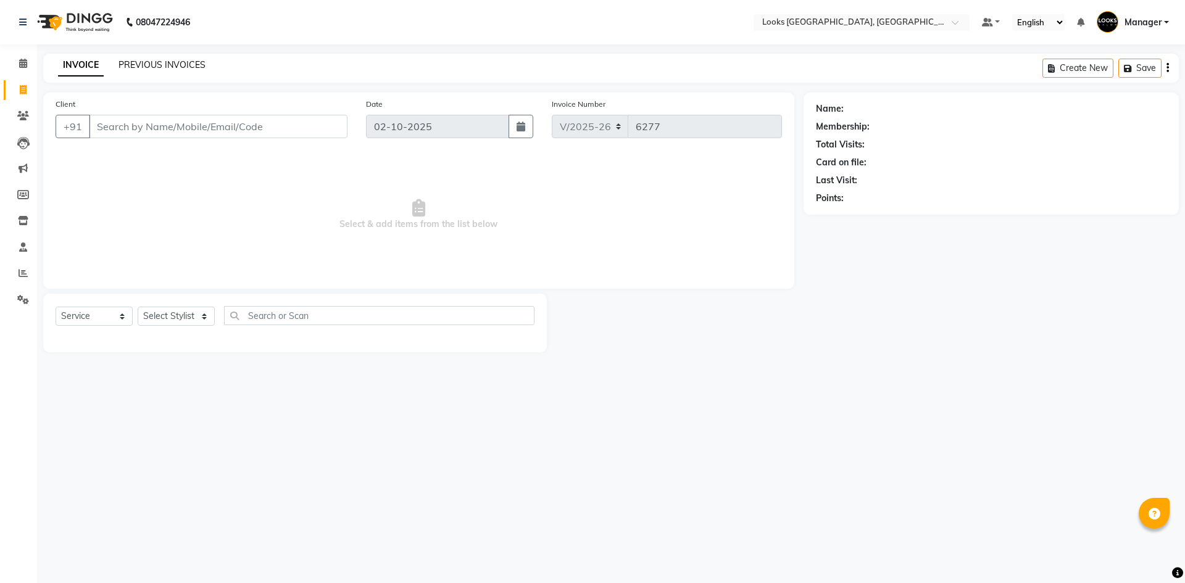
click at [143, 66] on link "PREVIOUS INVOICES" at bounding box center [161, 64] width 87 height 11
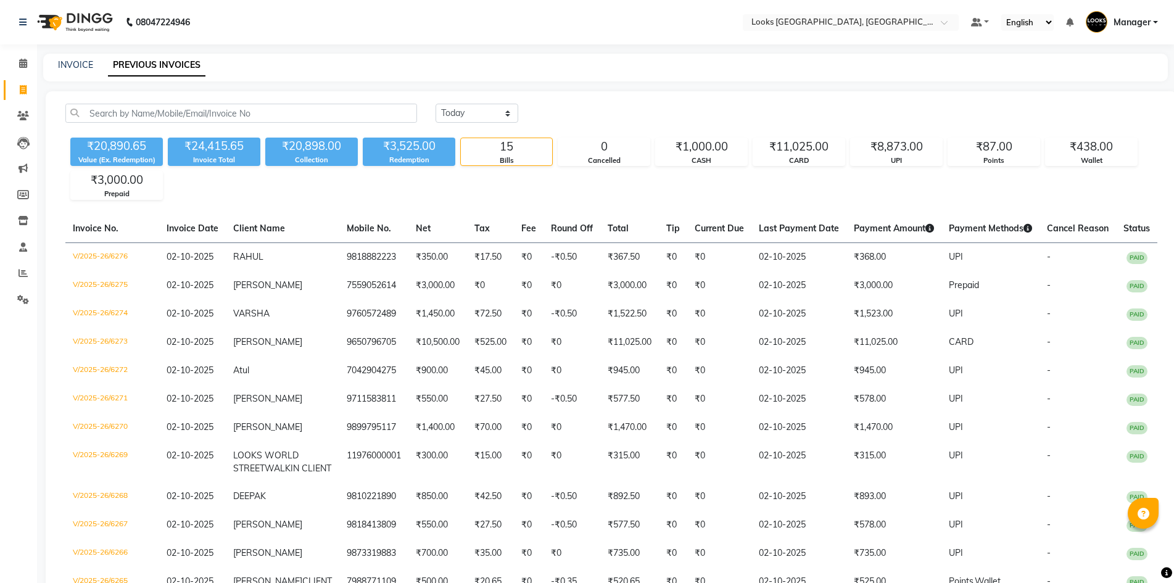
click at [15, 258] on li "Staff" at bounding box center [18, 248] width 37 height 27
click at [18, 268] on span at bounding box center [23, 274] width 22 height 14
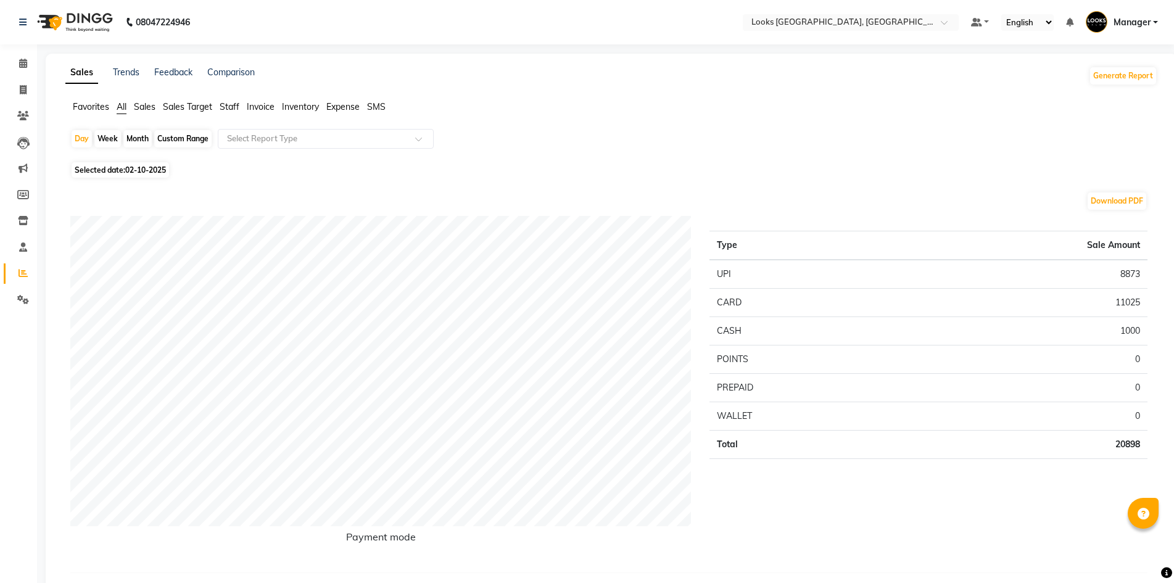
click at [230, 105] on span "Staff" at bounding box center [230, 106] width 20 height 11
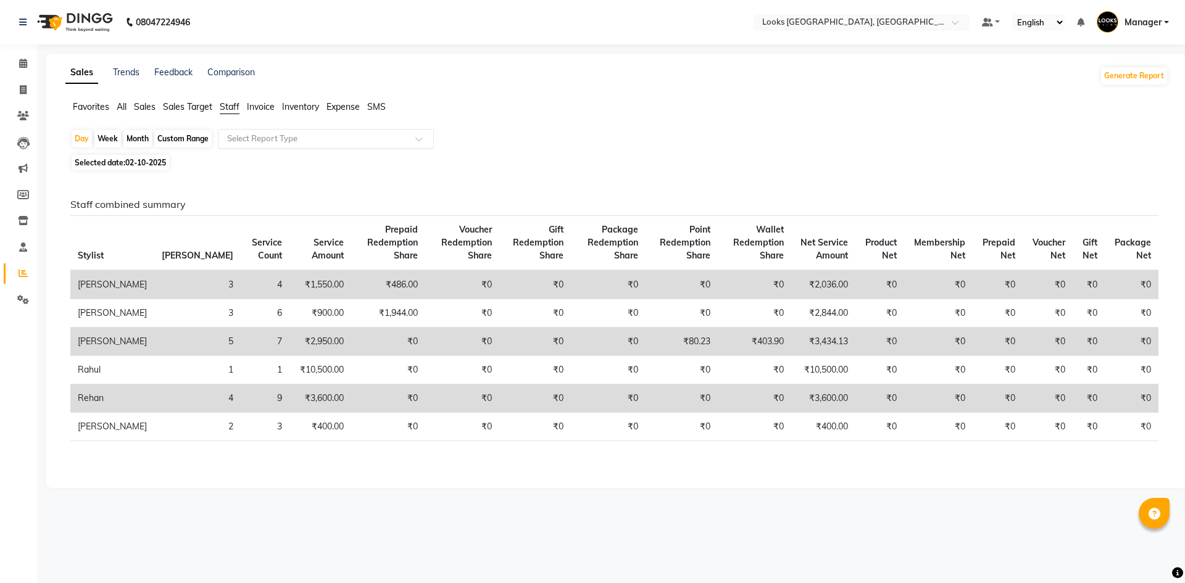
drag, startPoint x: 247, startPoint y: 127, endPoint x: 254, endPoint y: 145, distance: 19.1
click at [248, 128] on app-reports "Favorites All Sales Sales Target Staff Invoice Inventory Expense SMS Day Week M…" at bounding box center [617, 288] width 1118 height 375
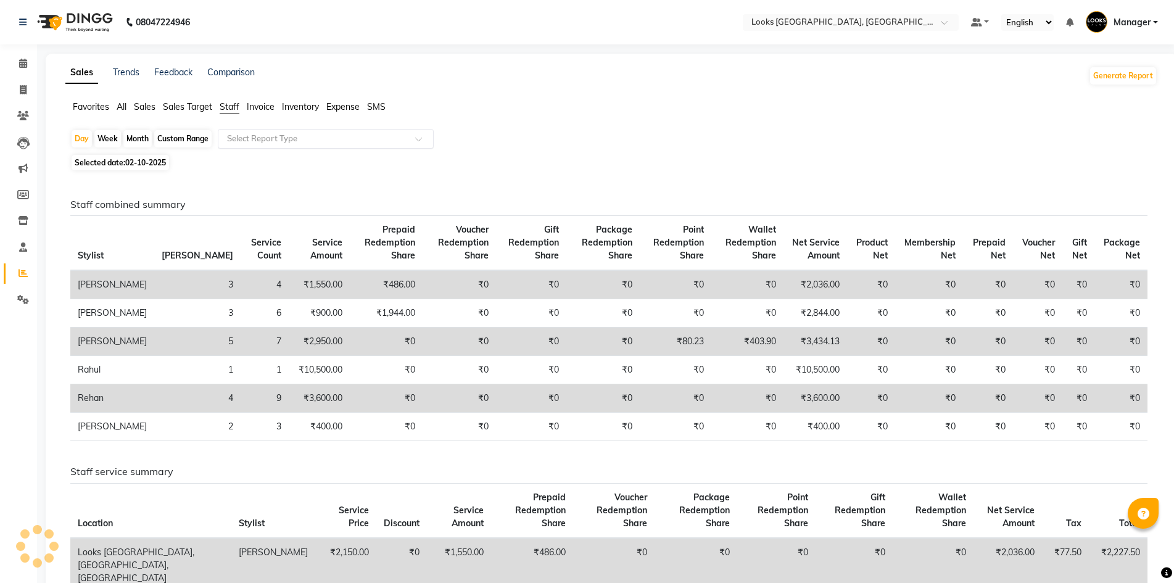
click at [264, 133] on input "text" at bounding box center [314, 139] width 178 height 12
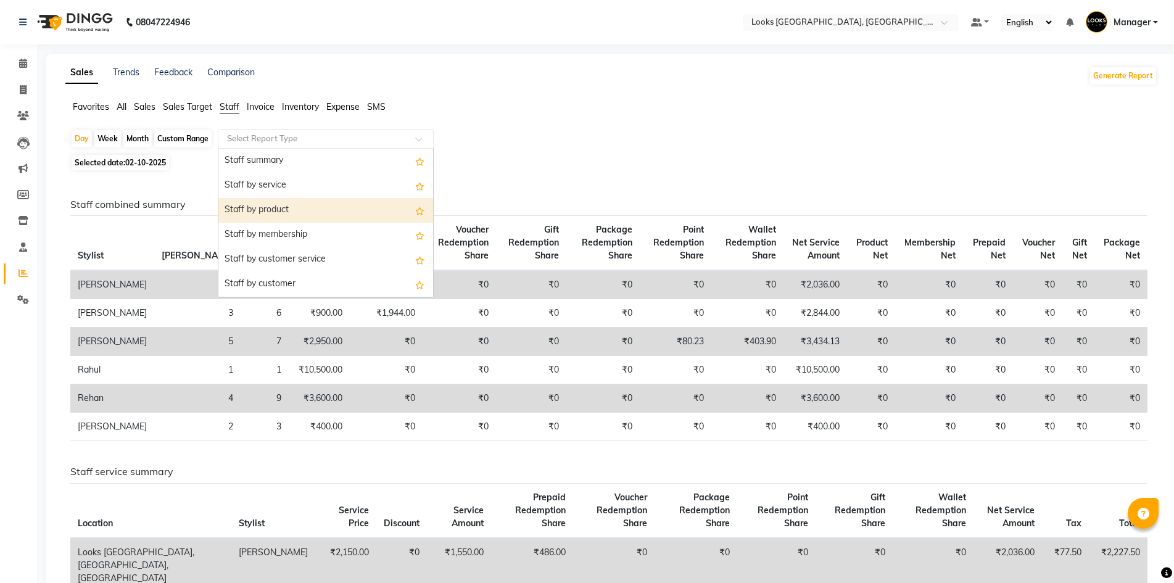
click at [296, 206] on div "Staff by product" at bounding box center [325, 210] width 215 height 25
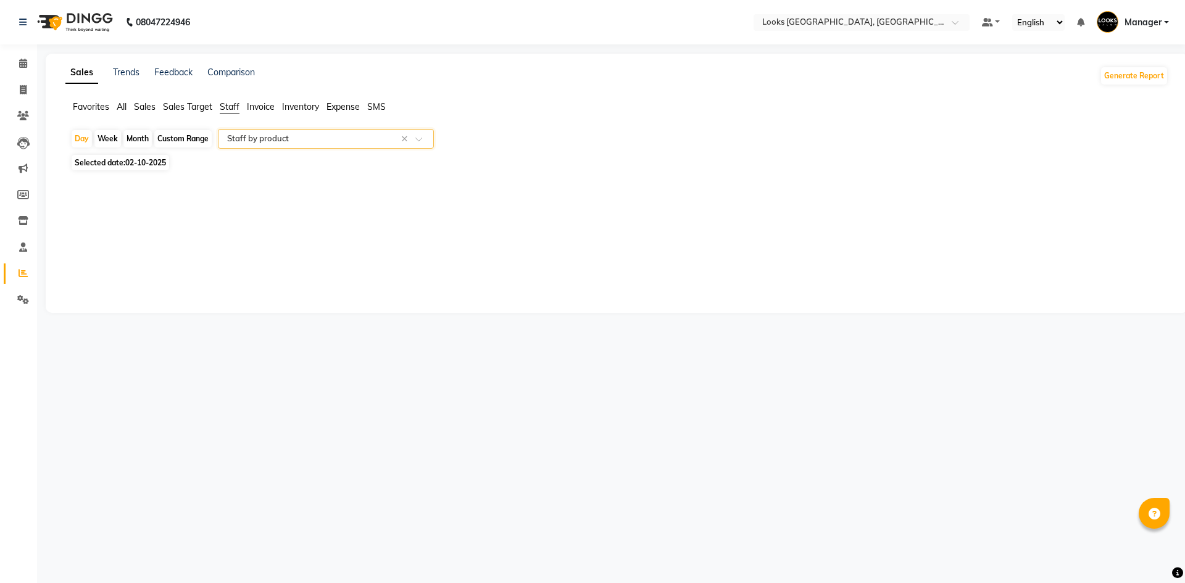
click at [153, 156] on span "Selected date: 02-10-2025" at bounding box center [121, 162] width 98 height 15
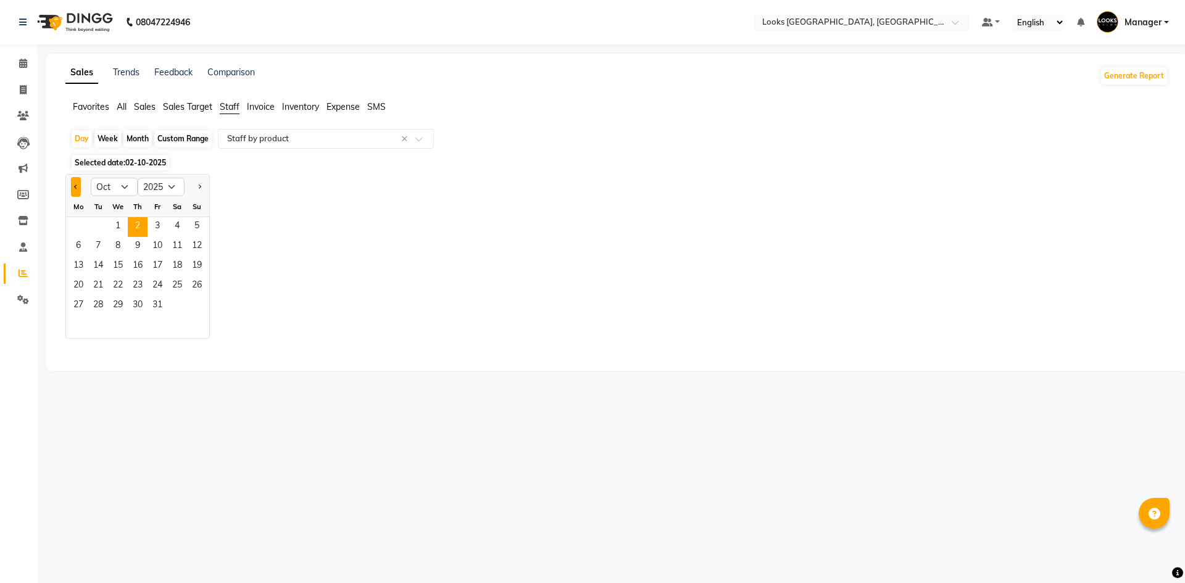
drag, startPoint x: 64, startPoint y: 183, endPoint x: 73, endPoint y: 183, distance: 8.7
click at [65, 183] on app-reports "Favorites All Sales Sales Target Staff Invoice Inventory Expense SMS Day Week M…" at bounding box center [617, 230] width 1118 height 258
click at [73, 183] on button "Previous month" at bounding box center [76, 187] width 10 height 20
click at [91, 304] on span "30" at bounding box center [98, 306] width 20 height 20
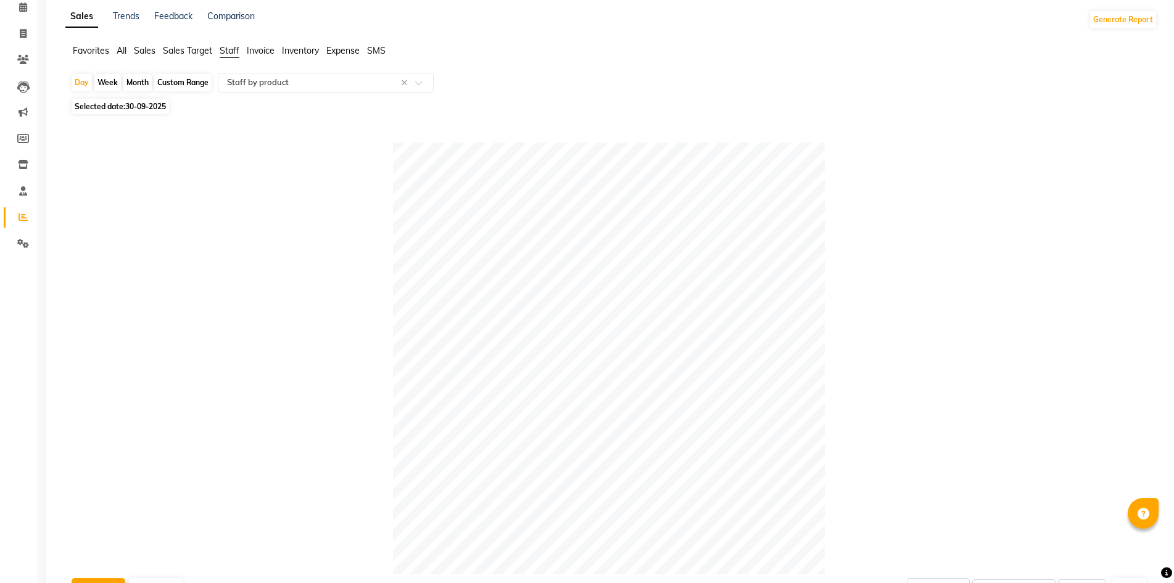
scroll to position [50, 0]
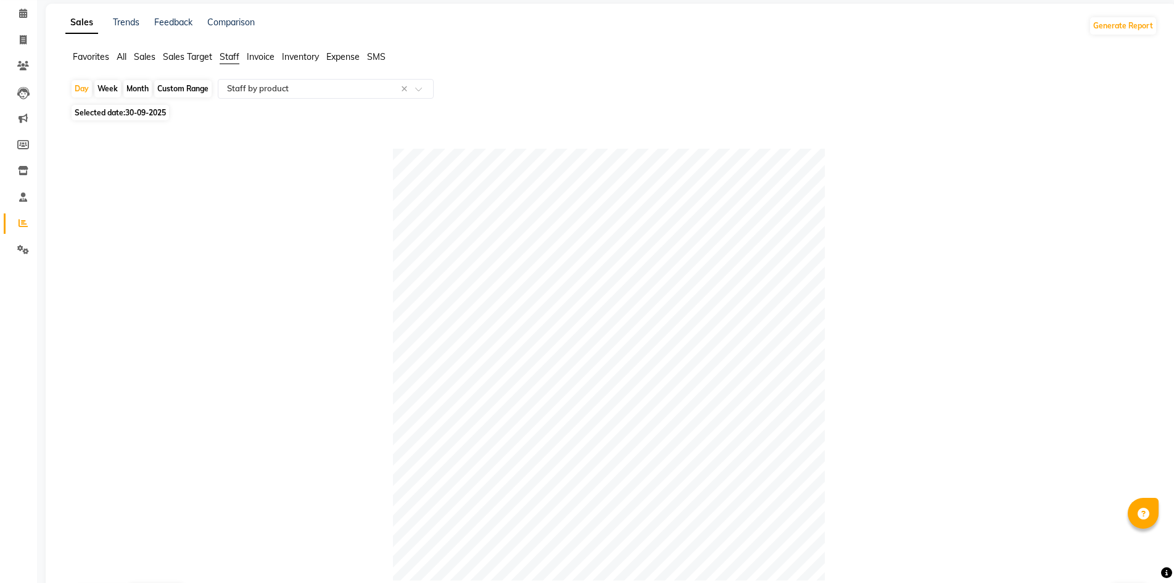
click at [130, 109] on span "30-09-2025" at bounding box center [145, 112] width 41 height 9
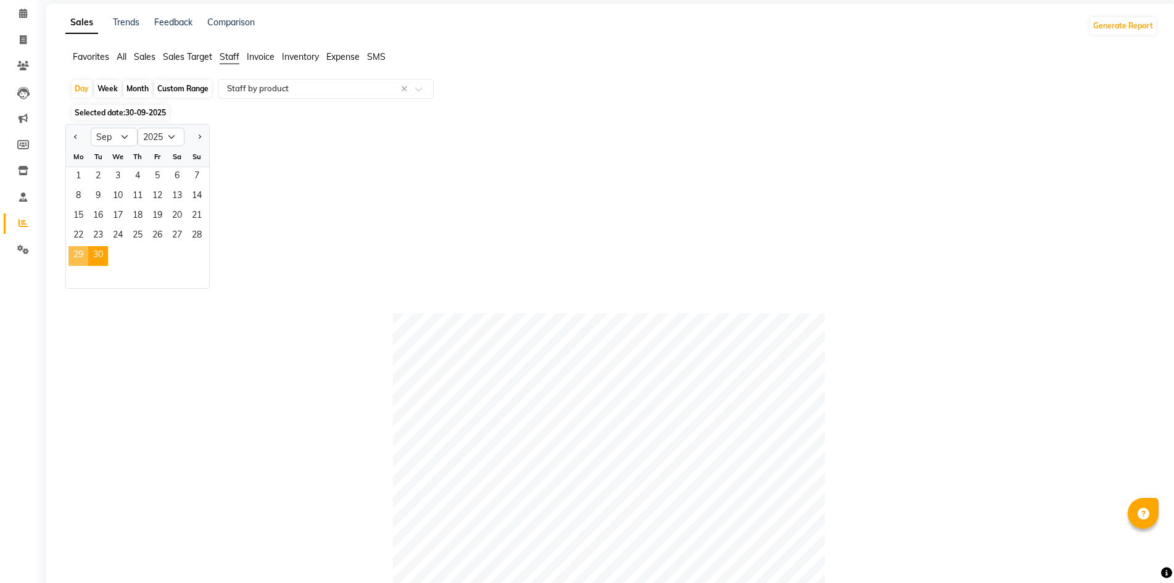
click at [76, 251] on span "29" at bounding box center [79, 256] width 20 height 20
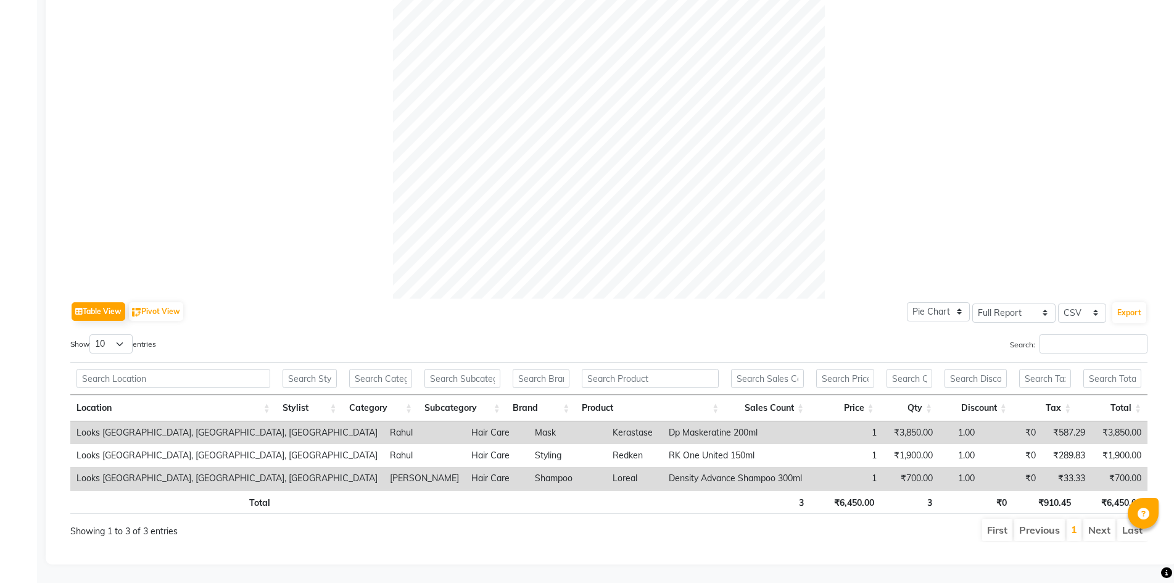
scroll to position [0, 0]
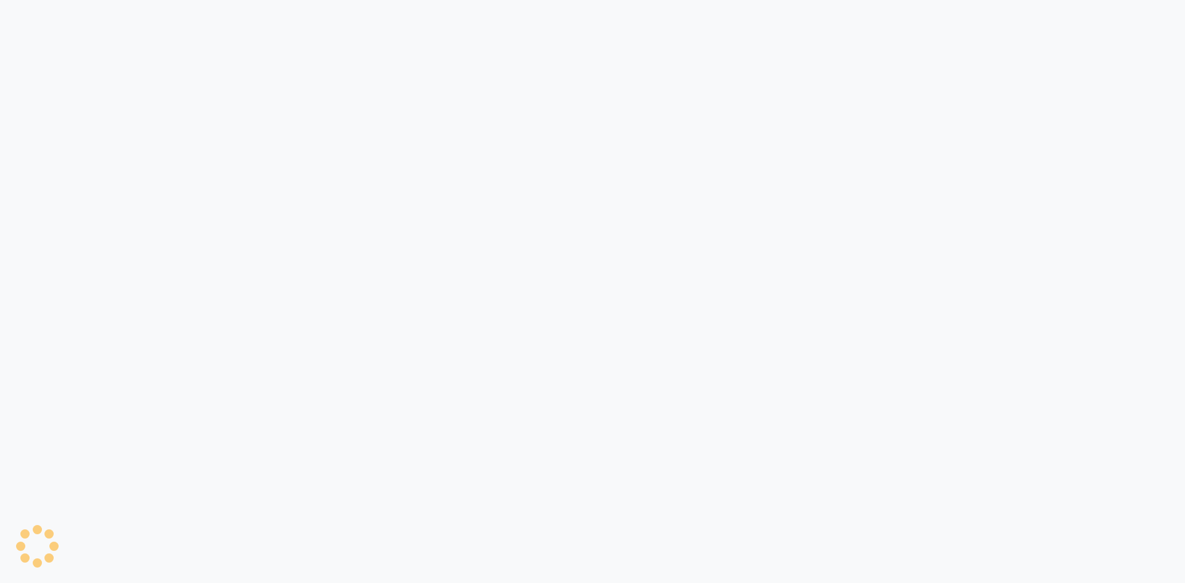
select select "4718"
select select "service"
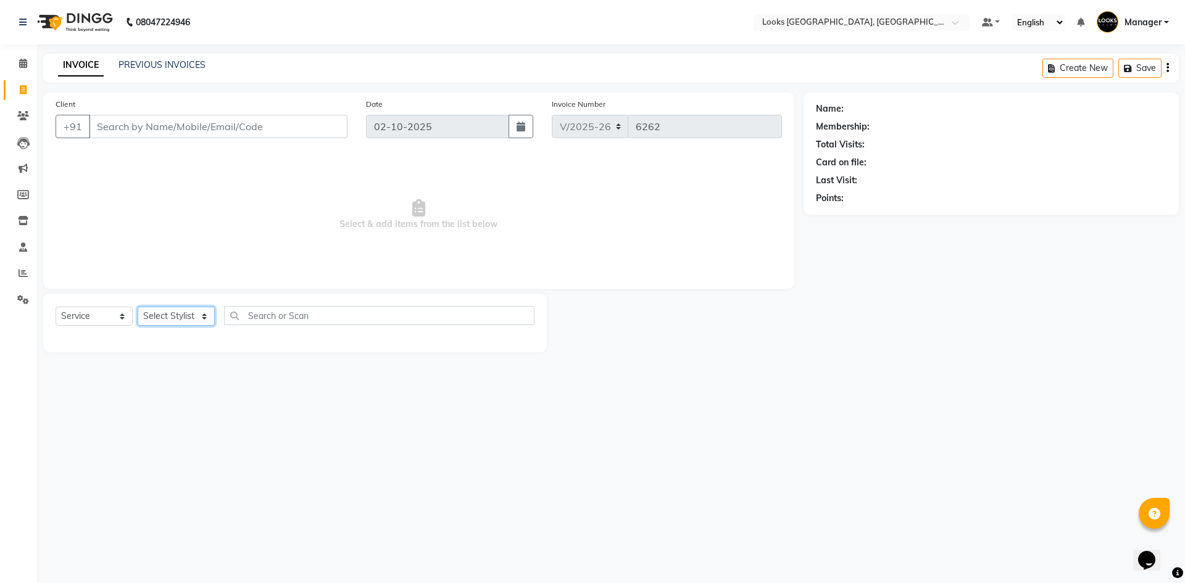
click at [175, 314] on select "Select Stylist [PERSON_NAME] [PERSON_NAME] COUNTER_SALES Employee_WS [PERSON_NA…" at bounding box center [176, 316] width 77 height 19
select select "83411"
click at [138, 307] on select "Select Stylist [PERSON_NAME] [PERSON_NAME] COUNTER_SALES Employee_WS [PERSON_NA…" at bounding box center [176, 316] width 77 height 19
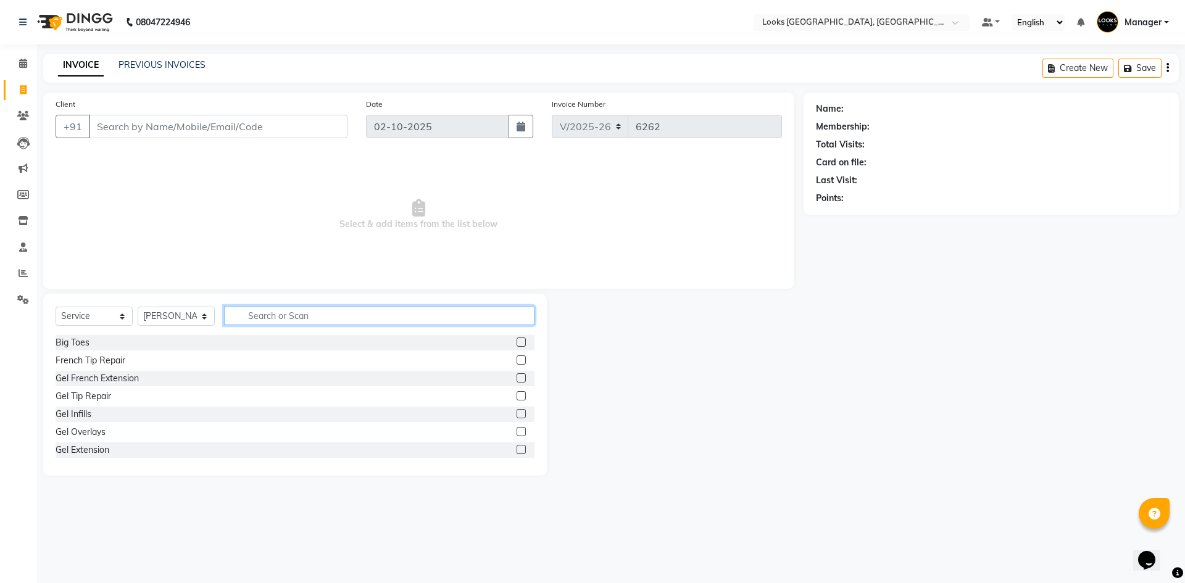
click at [335, 318] on input "text" at bounding box center [379, 315] width 310 height 19
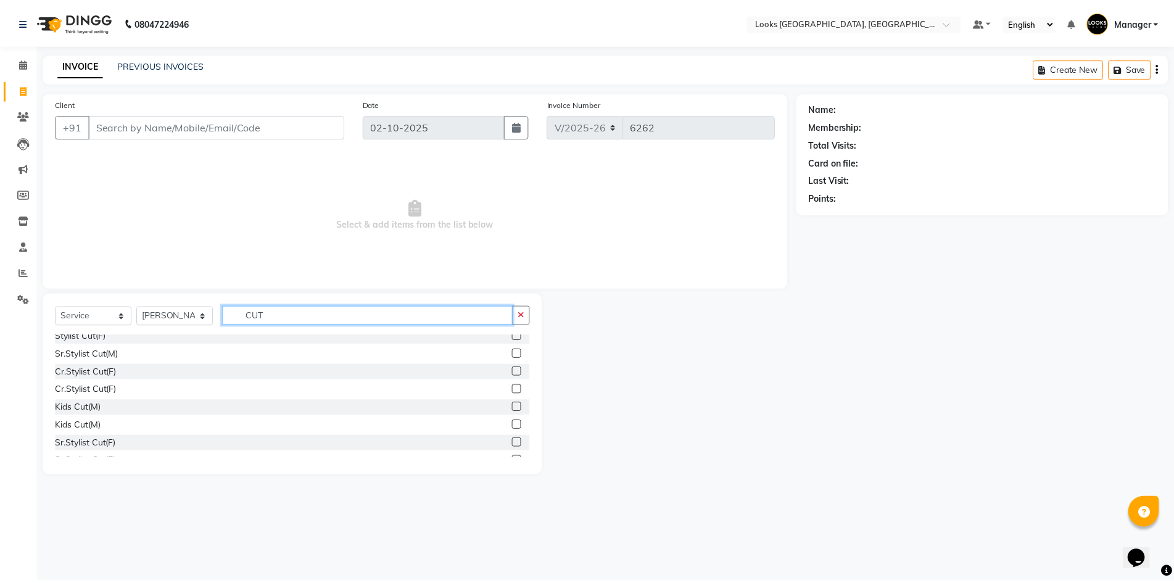
scroll to position [154, 0]
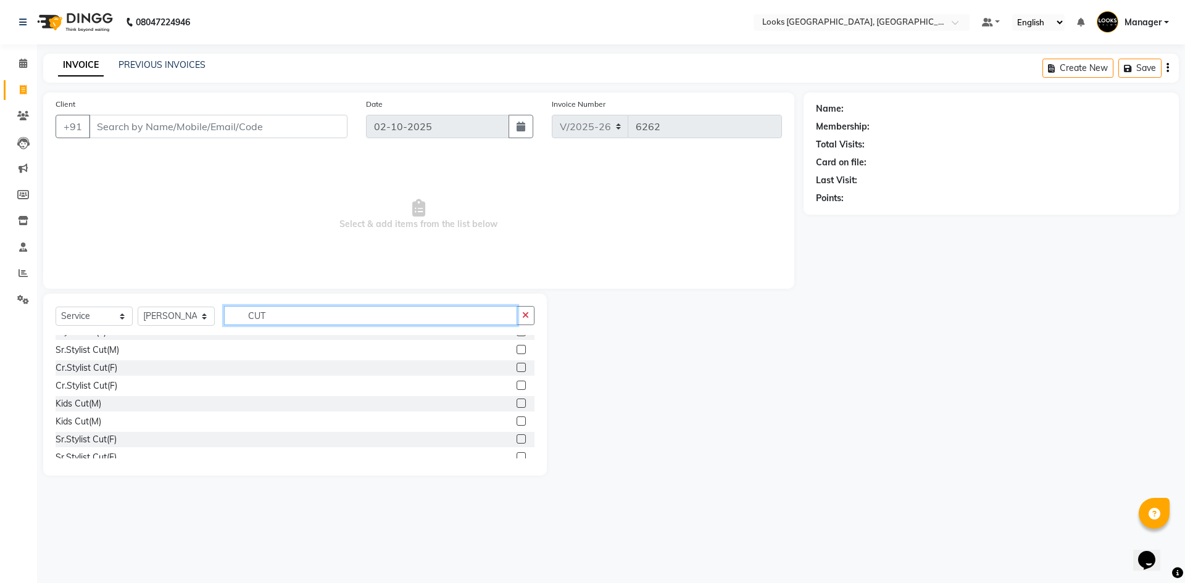
type input "CUT"
click at [517, 405] on label at bounding box center [521, 403] width 9 height 9
click at [517, 405] on input "checkbox" at bounding box center [521, 404] width 8 height 8
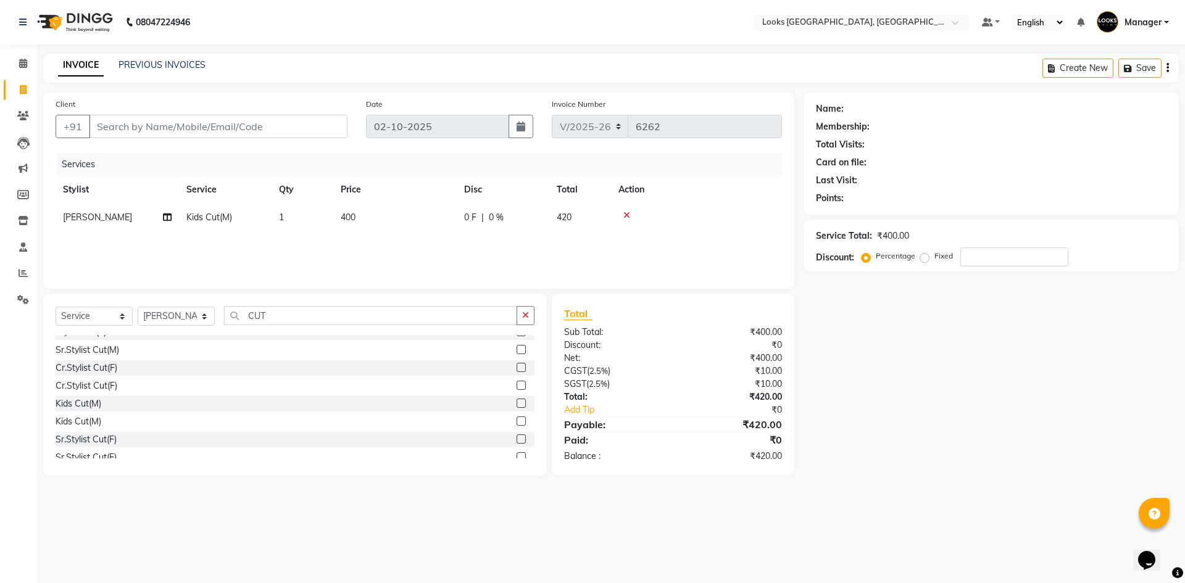
checkbox input "false"
click at [354, 217] on span "400" at bounding box center [348, 217] width 15 height 11
select select "83411"
drag, startPoint x: 430, startPoint y: 220, endPoint x: 274, endPoint y: 223, distance: 156.2
click at [275, 223] on tr "ARSHAD Ayush Bobby Chaman COUNTER_SALES Employee_WS FAREED KOMAL Manager MANISH…" at bounding box center [419, 227] width 726 height 47
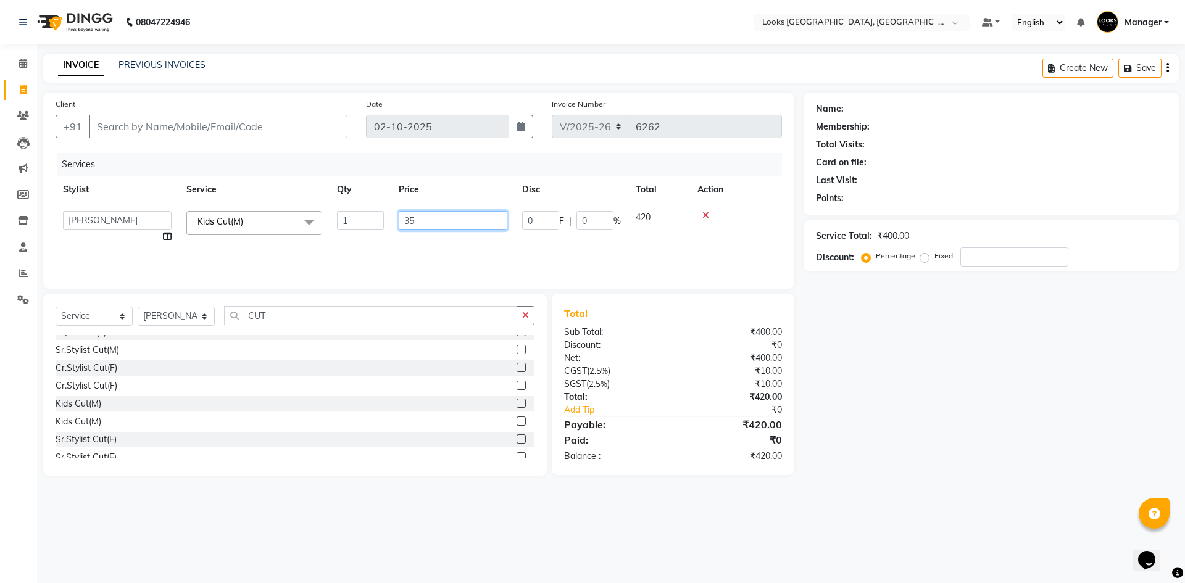
type input "350"
click at [304, 123] on input "Client" at bounding box center [218, 126] width 259 height 23
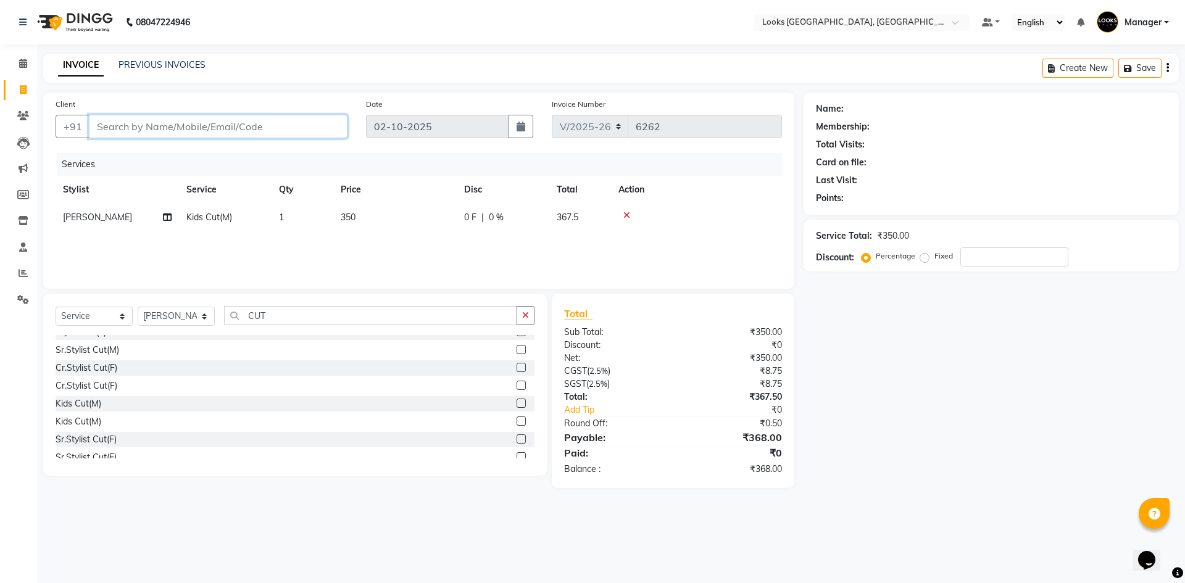
type input "8"
type input "0"
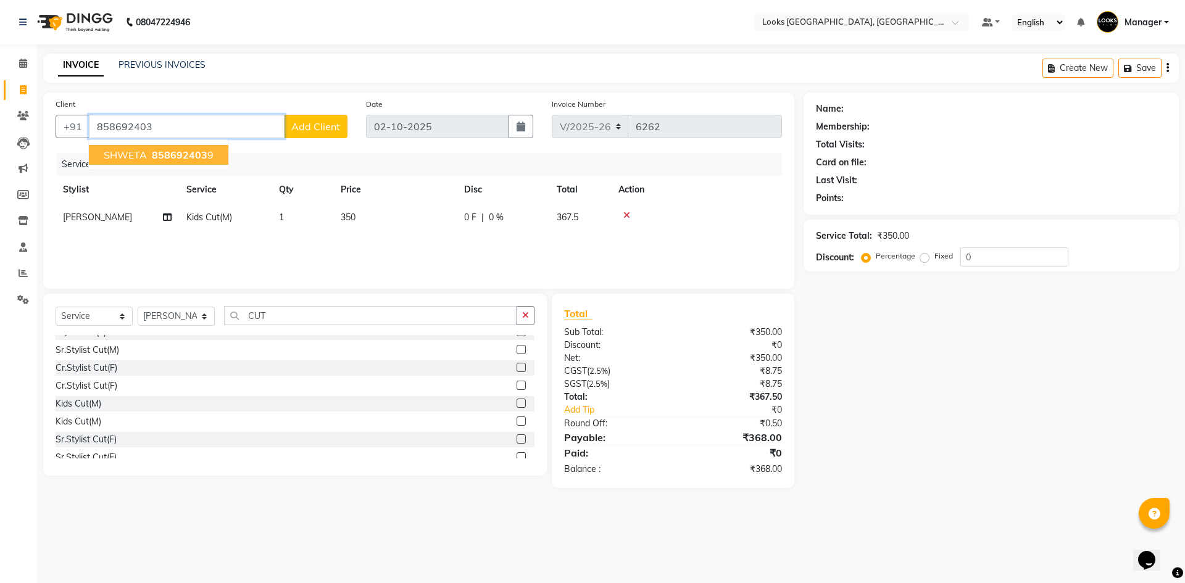
click at [211, 157] on button "SHWETA 858692403 9" at bounding box center [158, 155] width 139 height 20
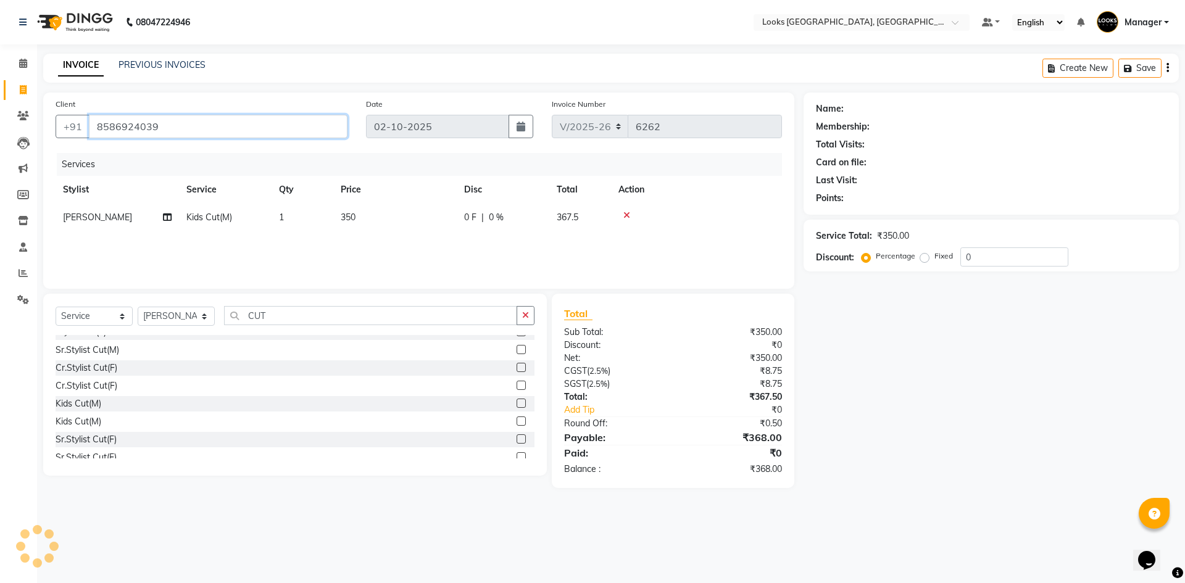
type input "8586924039"
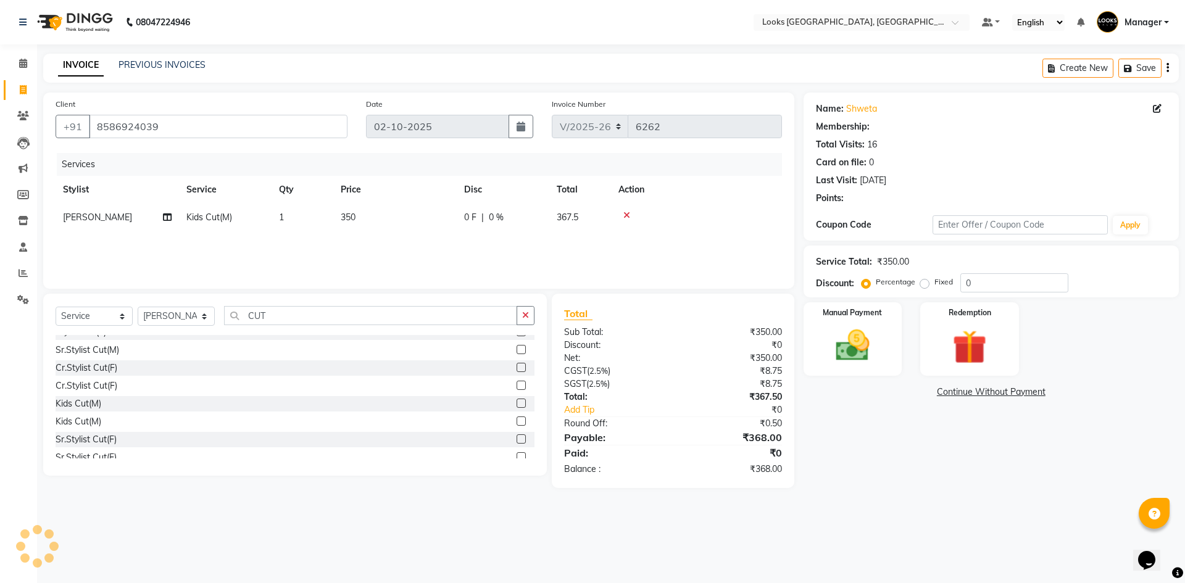
select select "1: Object"
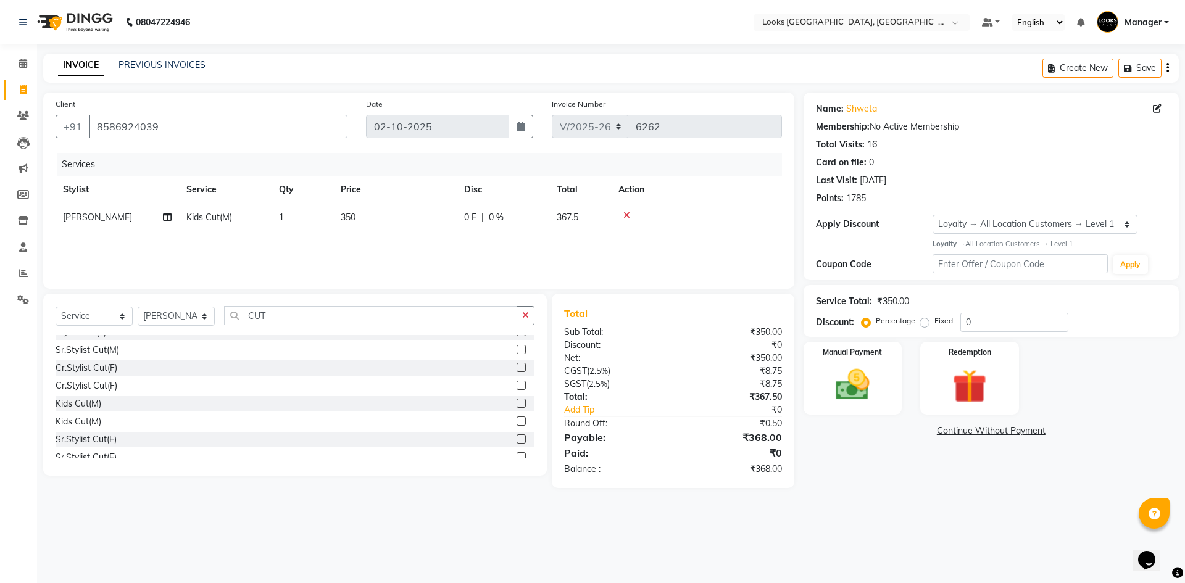
click at [947, 512] on div "08047224946 Select Location × Looks Omaxe World Street, Faridabad, Haryana Defa…" at bounding box center [592, 291] width 1185 height 583
click at [889, 401] on div "Manual Payment" at bounding box center [852, 378] width 102 height 76
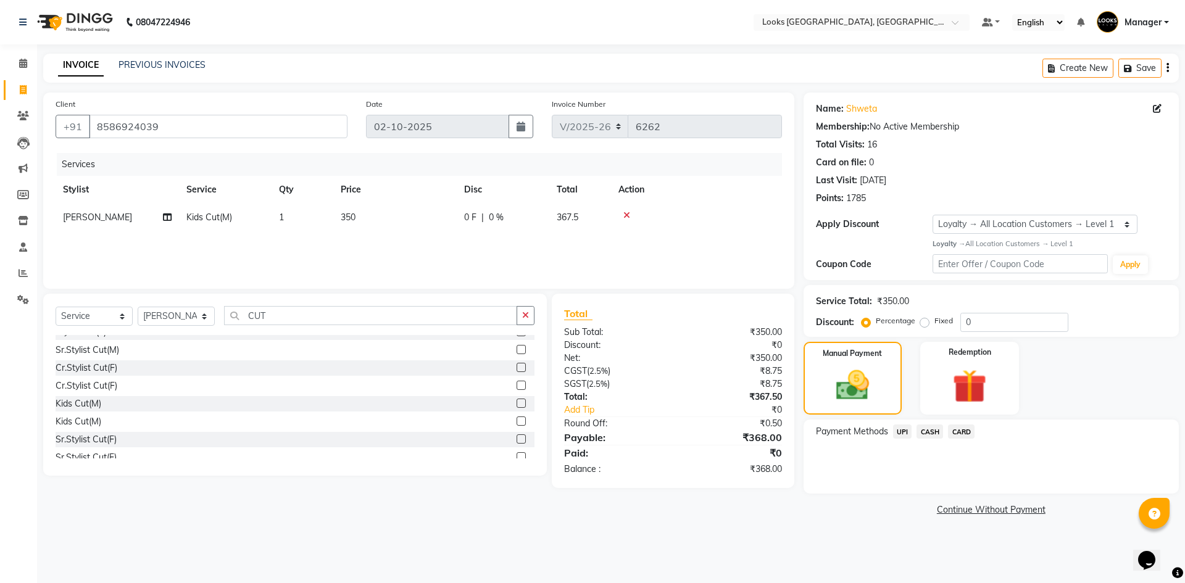
click at [897, 433] on span "UPI" at bounding box center [902, 432] width 19 height 14
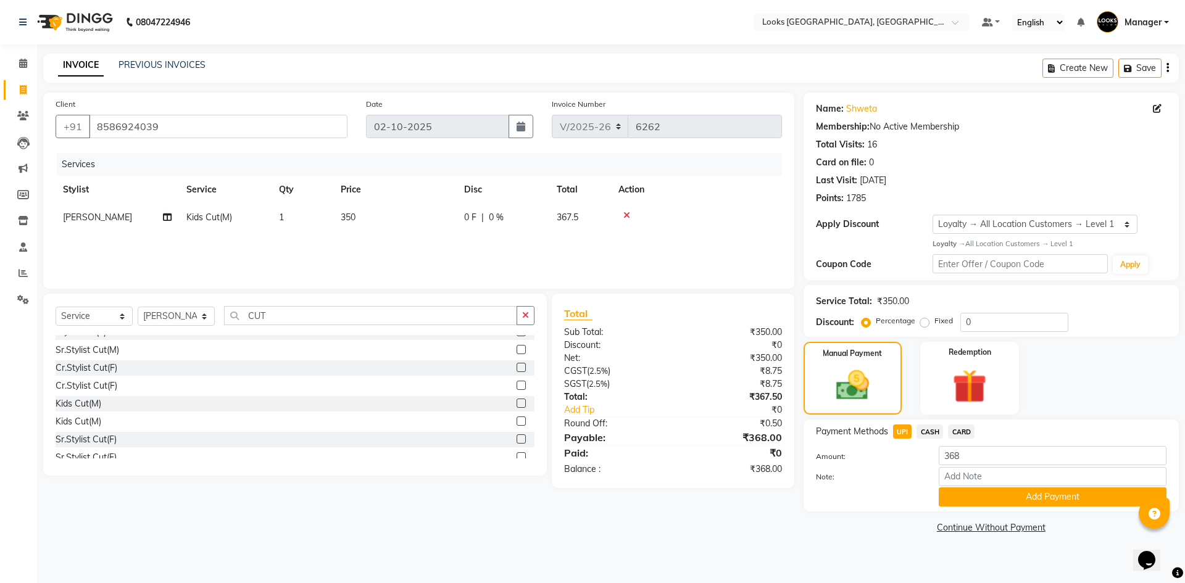
click at [979, 486] on div "Note:" at bounding box center [991, 477] width 369 height 21
click at [986, 494] on button "Add Payment" at bounding box center [1053, 497] width 228 height 19
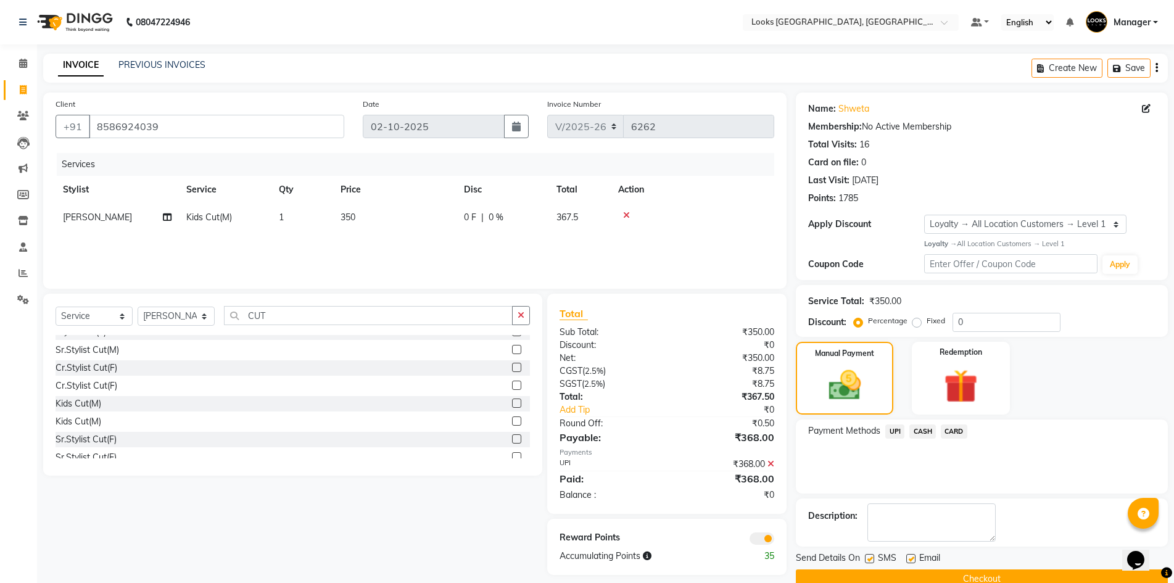
scroll to position [24, 0]
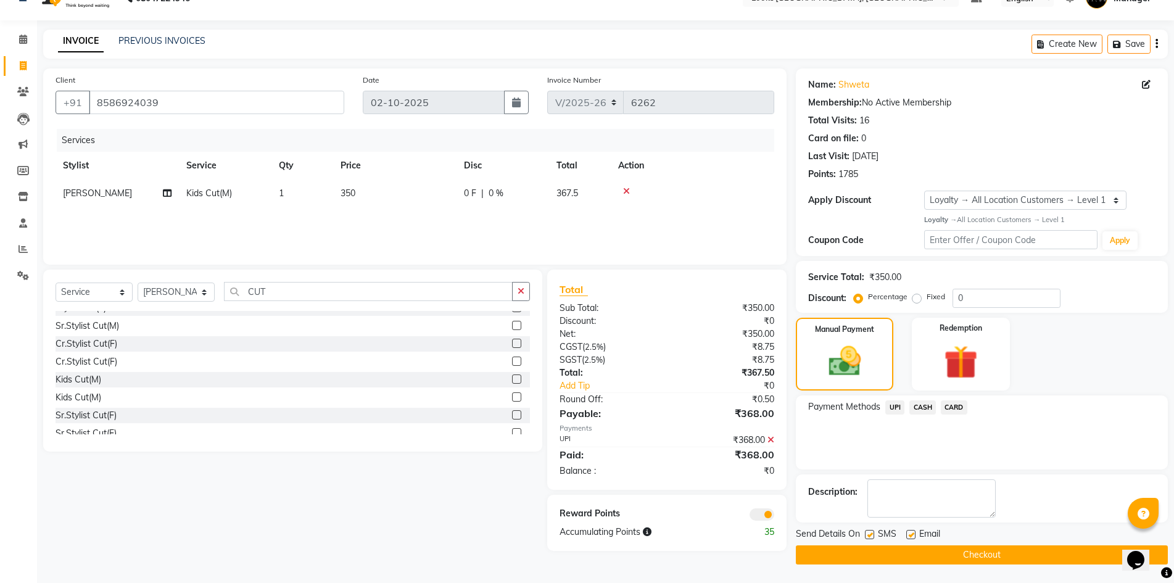
drag, startPoint x: 1023, startPoint y: 556, endPoint x: 984, endPoint y: 531, distance: 46.1
click at [1023, 556] on button "Checkout" at bounding box center [982, 555] width 372 height 19
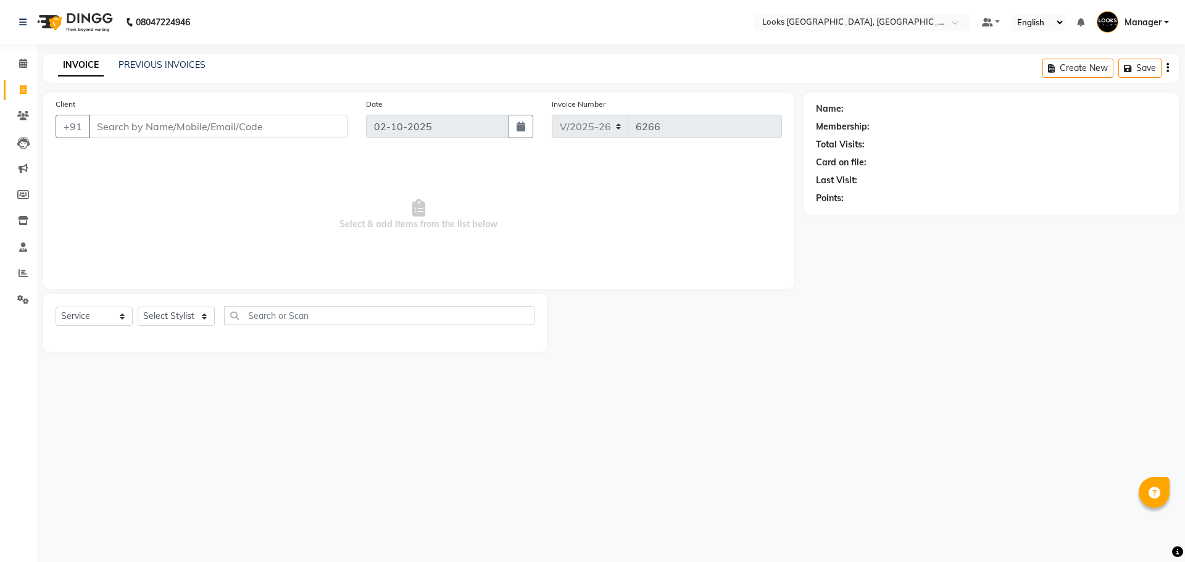
select select "4718"
select select "service"
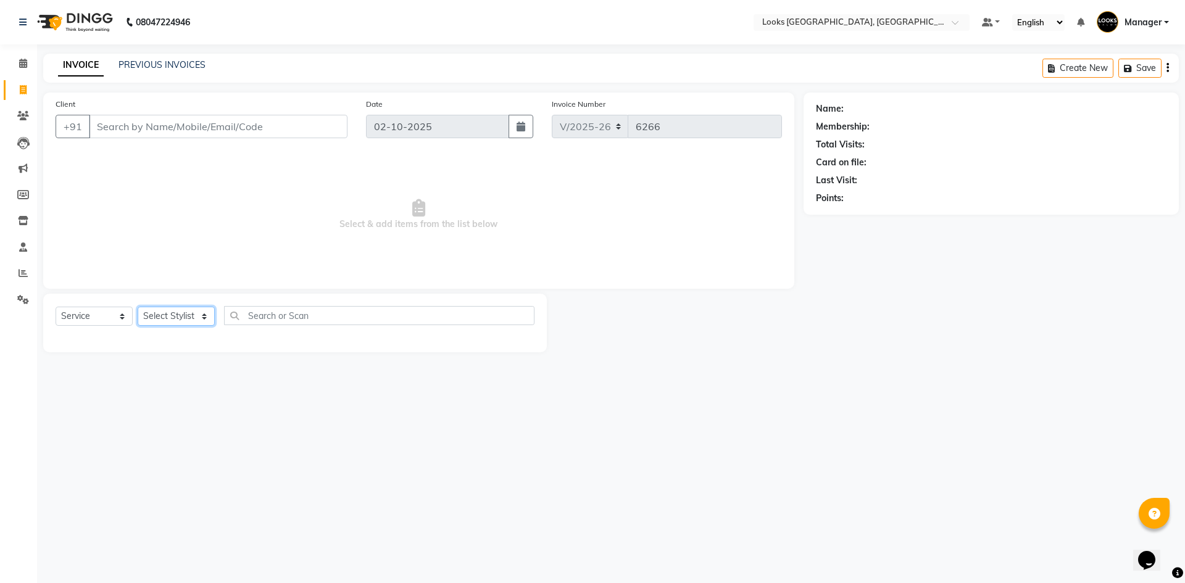
click at [179, 318] on select "Select Stylist [PERSON_NAME] [PERSON_NAME] COUNTER_SALES Employee_WS [PERSON_NA…" at bounding box center [176, 316] width 77 height 19
select select "69138"
click at [138, 307] on select "Select Stylist [PERSON_NAME] [PERSON_NAME] COUNTER_SALES Employee_WS [PERSON_NA…" at bounding box center [176, 316] width 77 height 19
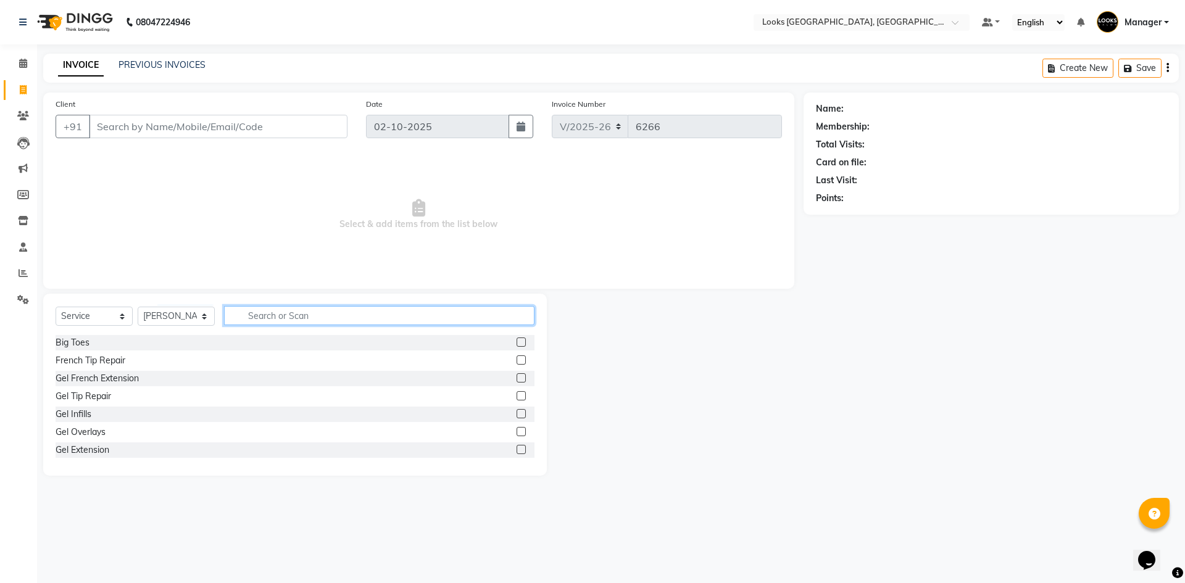
click at [294, 310] on input "text" at bounding box center [379, 315] width 310 height 19
type input "EYE"
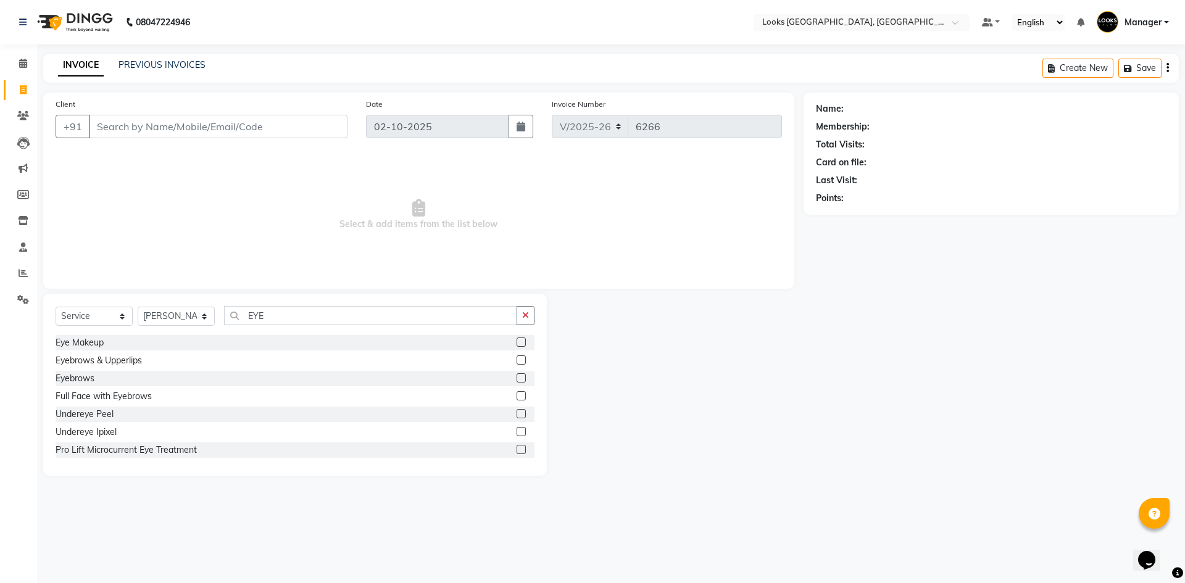
drag, startPoint x: 509, startPoint y: 359, endPoint x: 475, endPoint y: 337, distance: 40.6
click at [517, 359] on label at bounding box center [521, 359] width 9 height 9
click at [517, 359] on input "checkbox" at bounding box center [521, 361] width 8 height 8
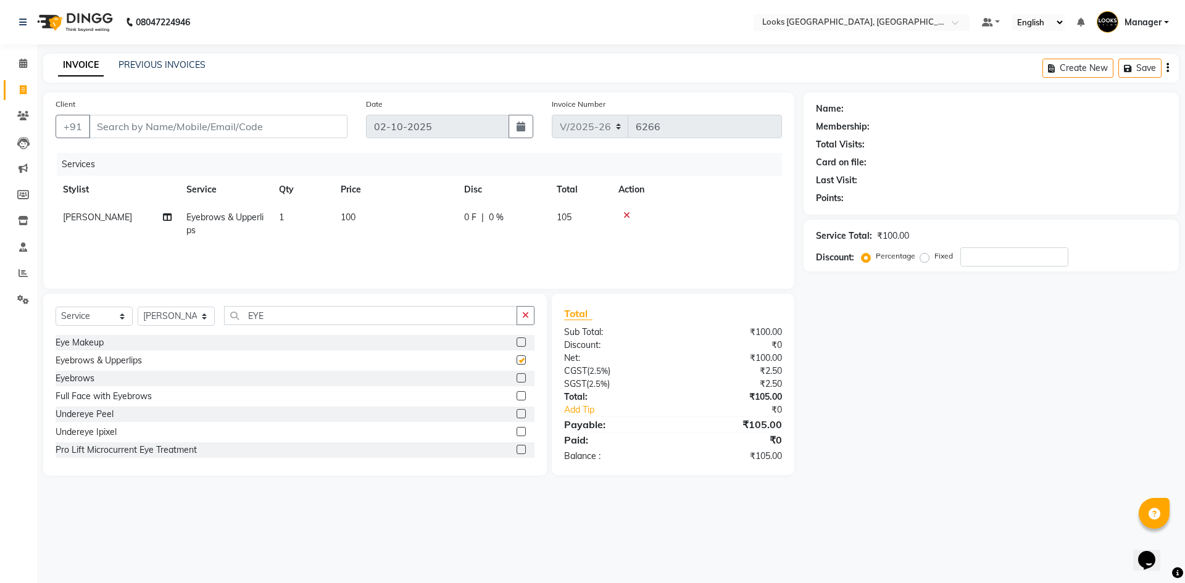
checkbox input "false"
click at [468, 323] on input "EYE" at bounding box center [370, 315] width 293 height 19
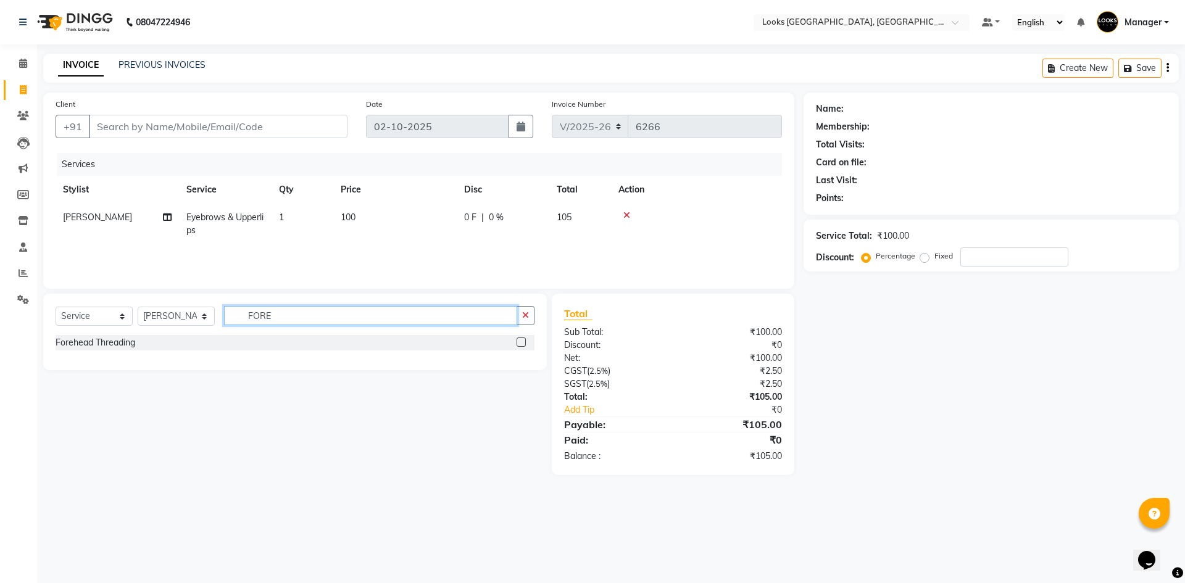
type input "FORE"
click at [521, 343] on label at bounding box center [521, 342] width 9 height 9
click at [521, 343] on input "checkbox" at bounding box center [521, 343] width 8 height 8
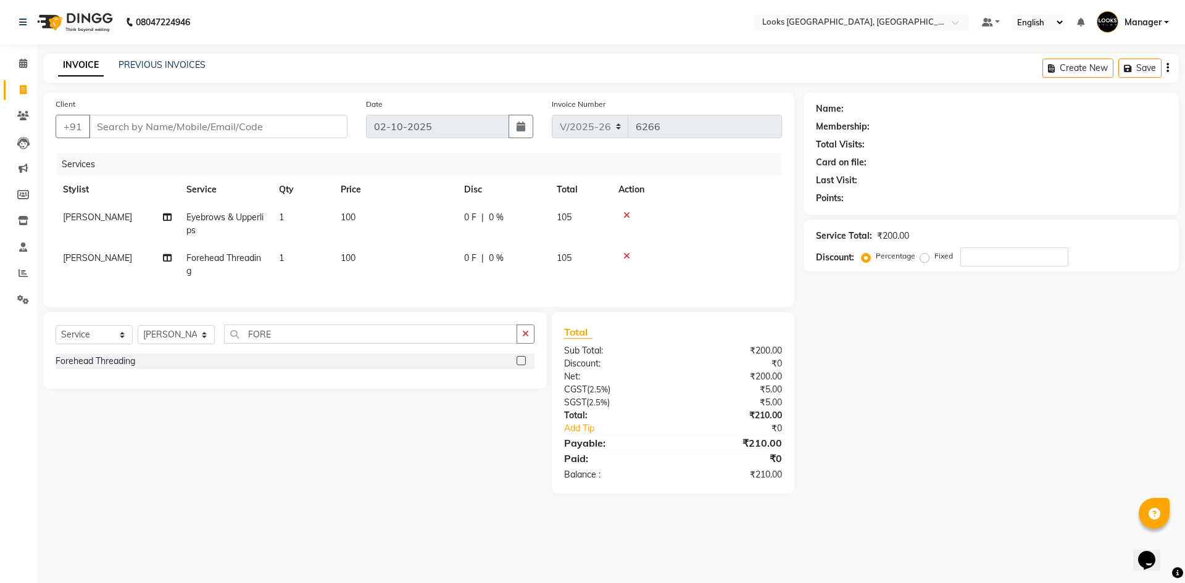
drag, startPoint x: 352, startPoint y: 217, endPoint x: 439, endPoint y: 231, distance: 87.6
click at [354, 217] on span "100" at bounding box center [348, 217] width 15 height 11
checkbox input "false"
select select "69138"
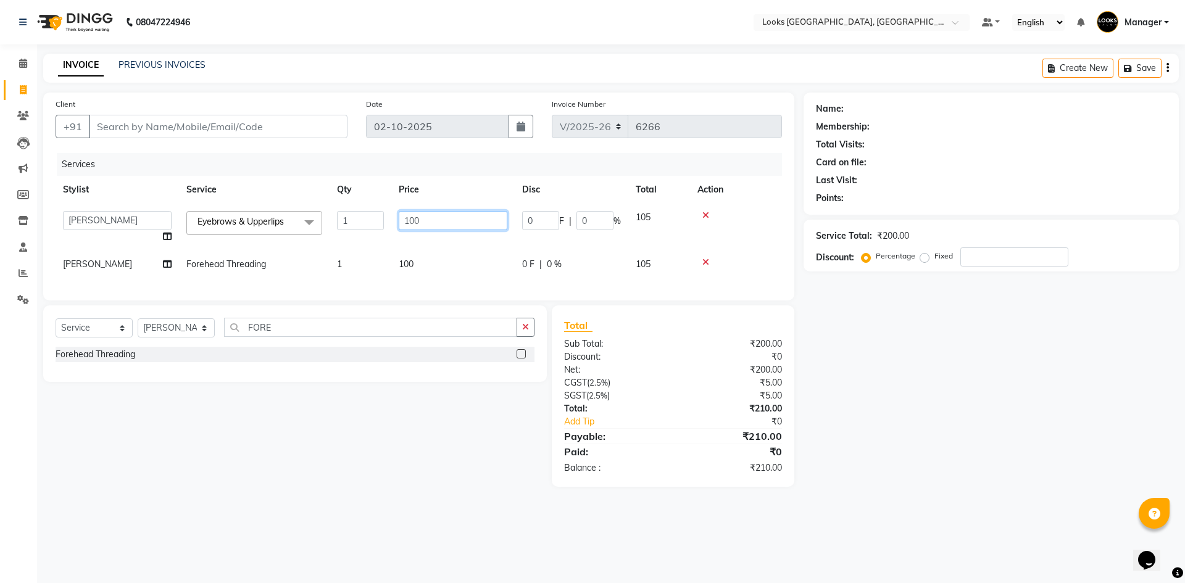
drag, startPoint x: 438, startPoint y: 222, endPoint x: 241, endPoint y: 189, distance: 199.6
click at [241, 189] on table "Stylist Service Qty Price Disc Total Action ARSHAD Ayush Bobby Chaman COUNTER_S…" at bounding box center [419, 227] width 726 height 102
type input "200"
click at [259, 128] on input "Client" at bounding box center [218, 126] width 259 height 23
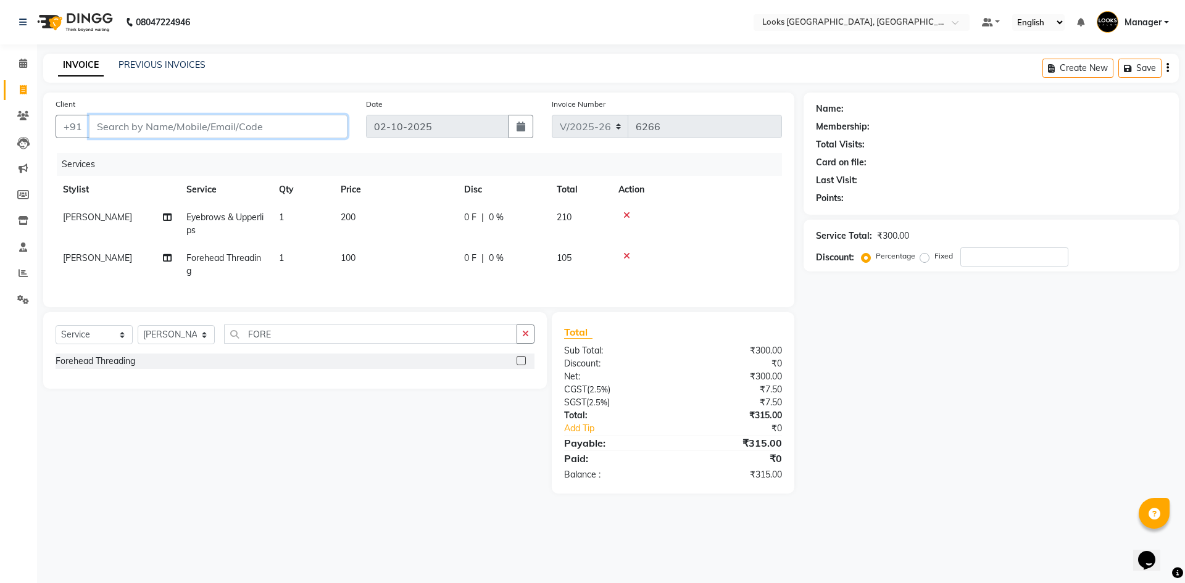
type input "W"
type input "0"
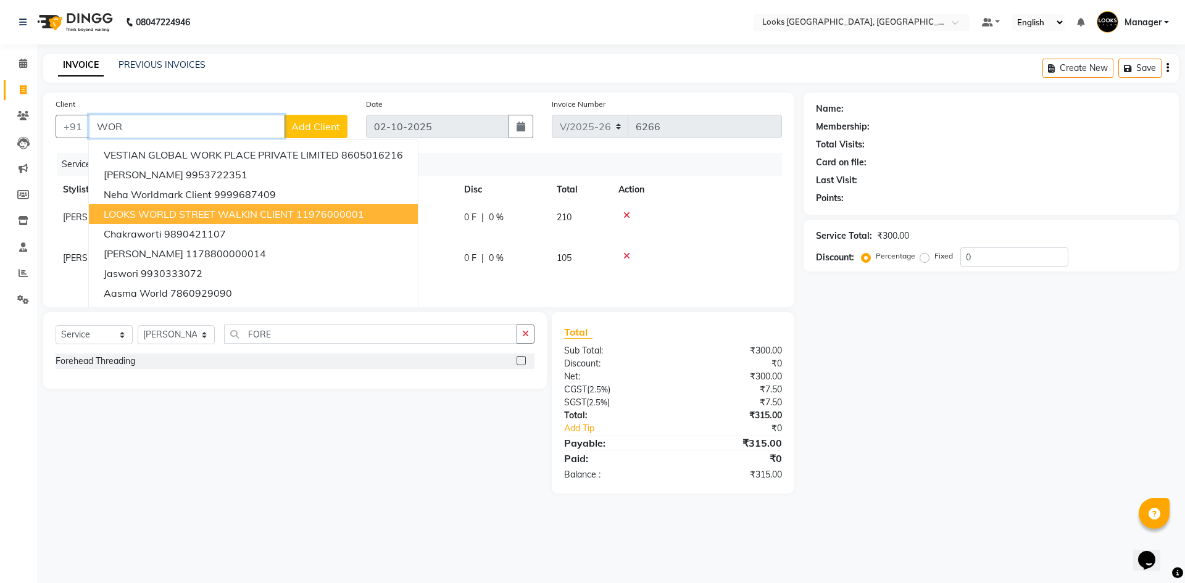
click at [211, 206] on button "LOOKS WORLD STREET WALKIN CLIENT 11976000001" at bounding box center [253, 214] width 329 height 20
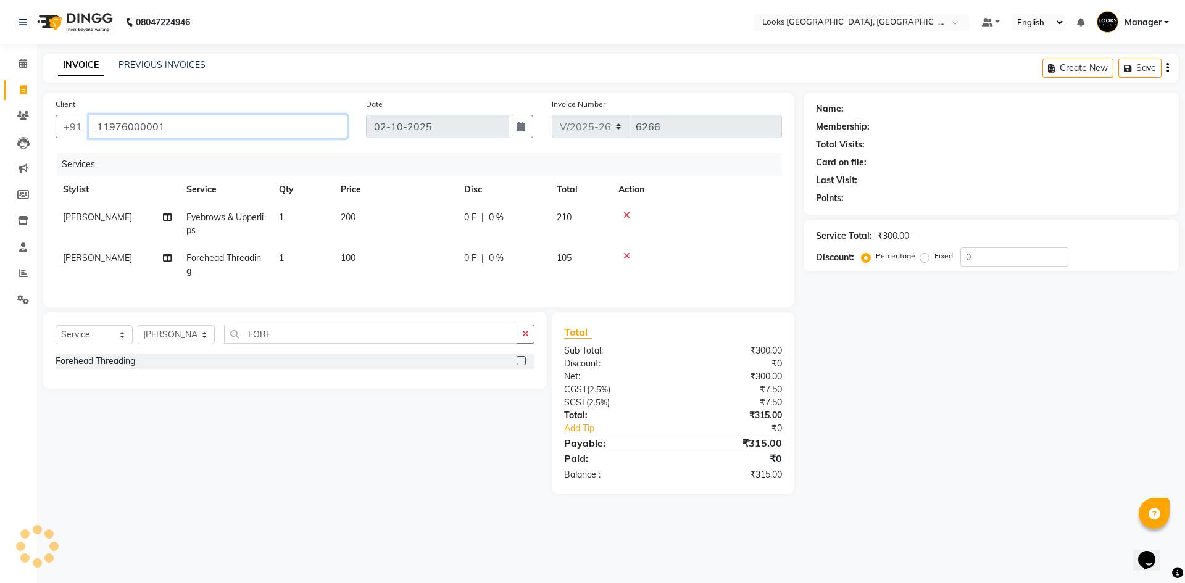
type input "11976000001"
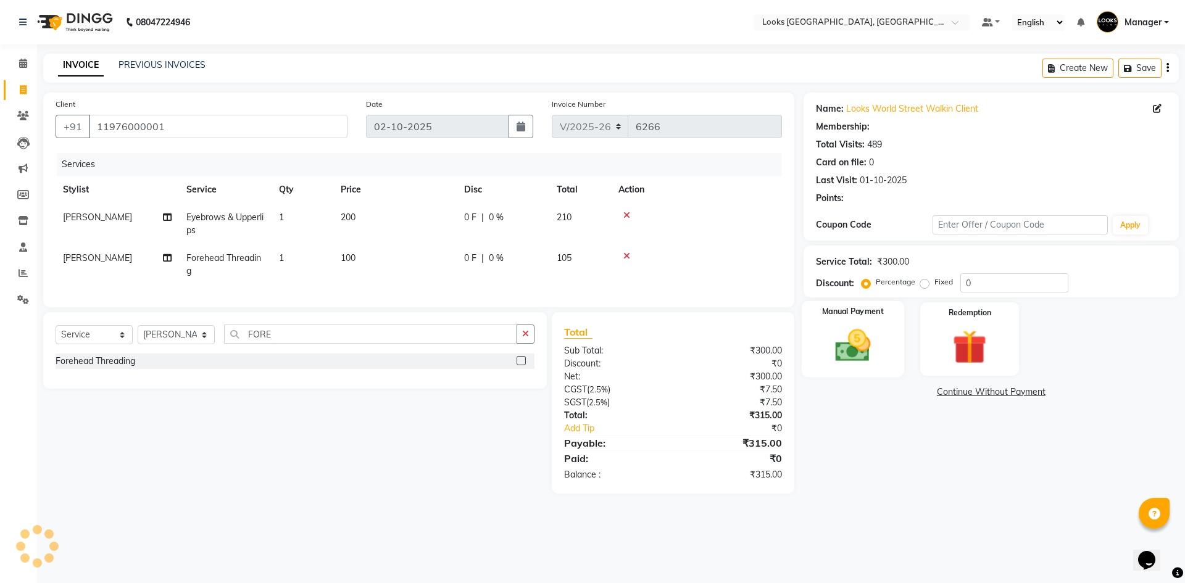
select select "1: Object"
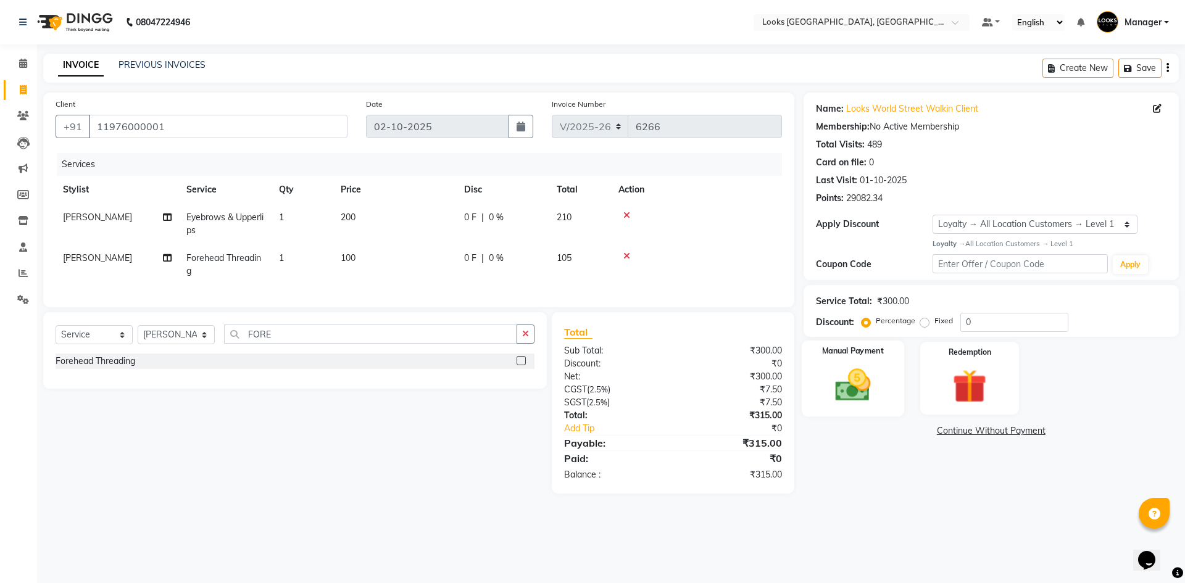
click at [842, 352] on label "Manual Payment" at bounding box center [853, 352] width 62 height 12
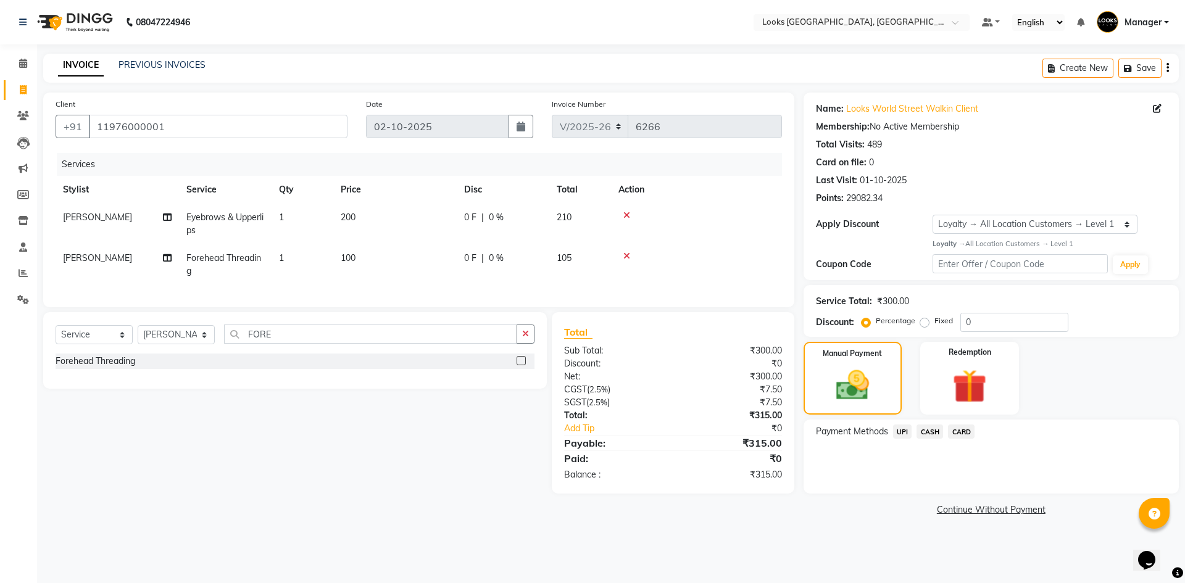
click at [902, 433] on span "UPI" at bounding box center [902, 432] width 19 height 14
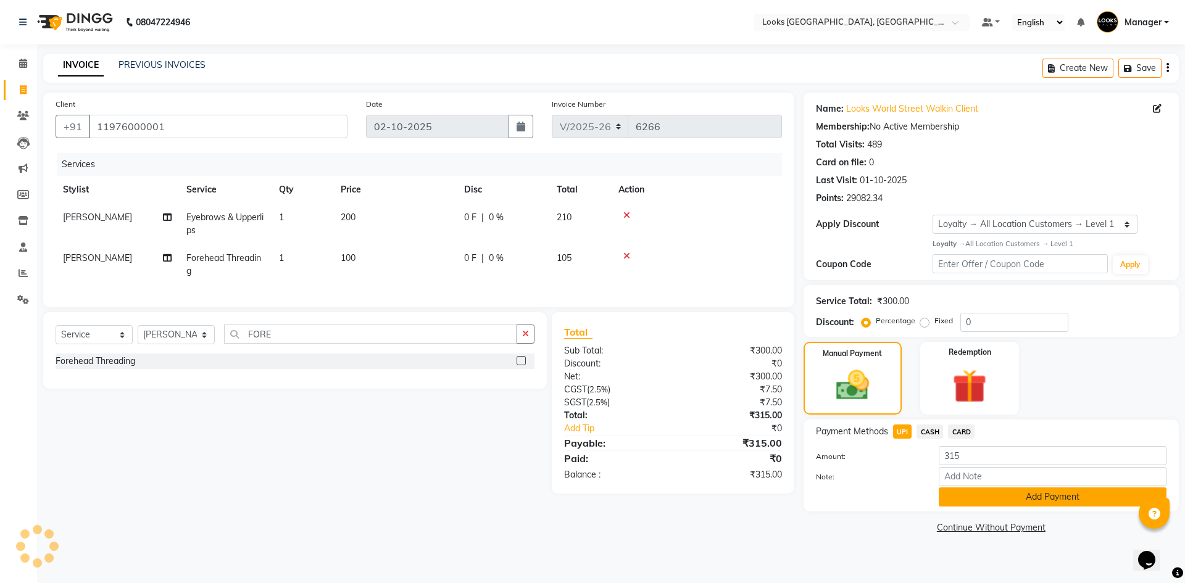
click at [991, 494] on button "Add Payment" at bounding box center [1053, 497] width 228 height 19
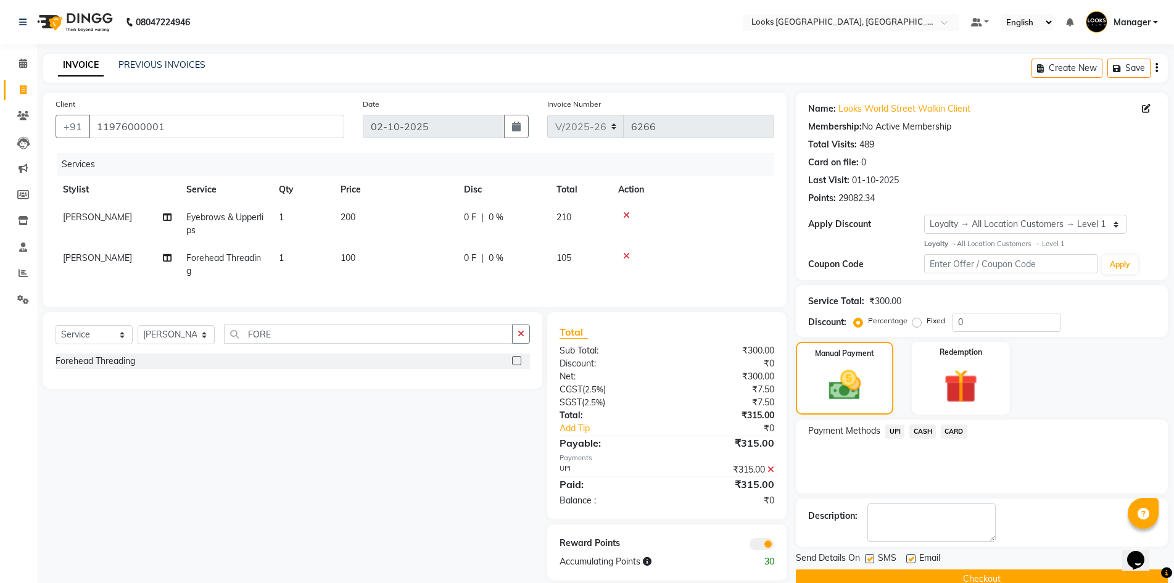
scroll to position [27, 0]
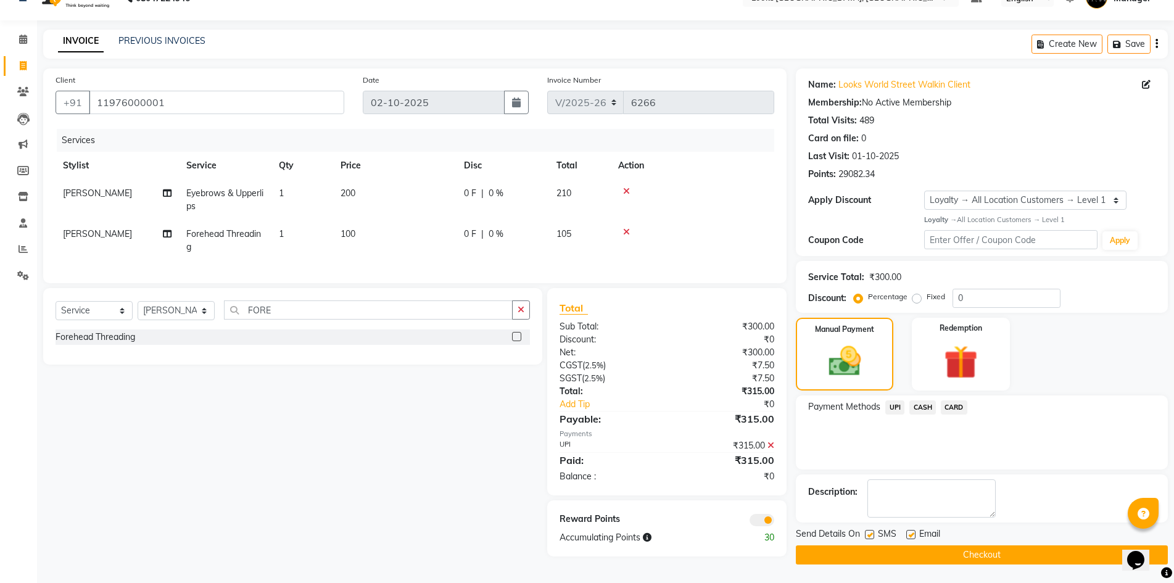
click at [1100, 546] on button "Checkout" at bounding box center [982, 555] width 372 height 19
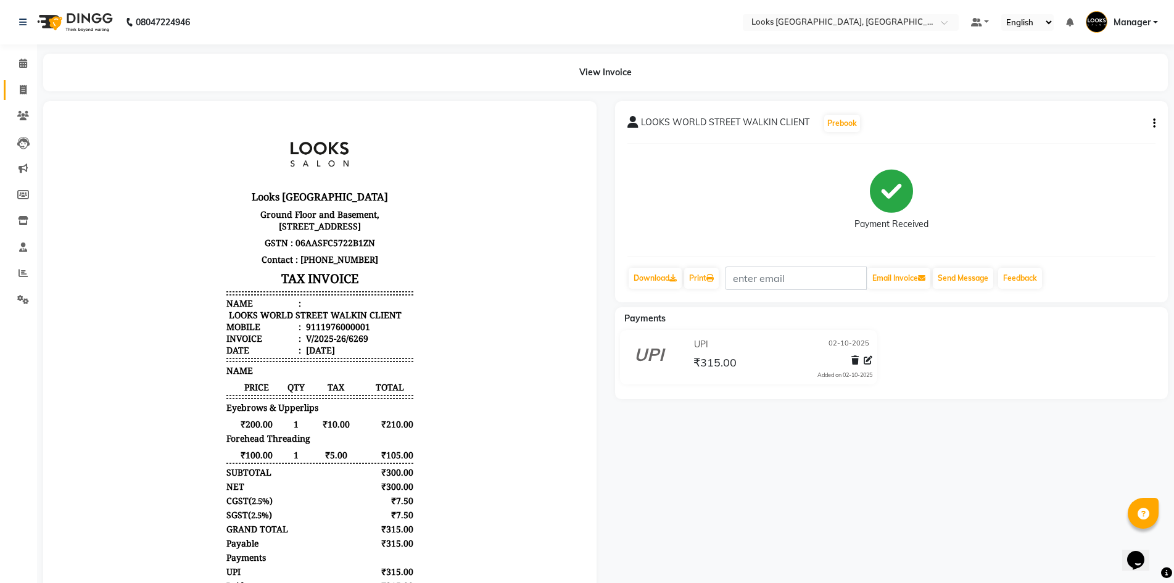
click at [24, 89] on icon at bounding box center [23, 89] width 7 height 9
select select "service"
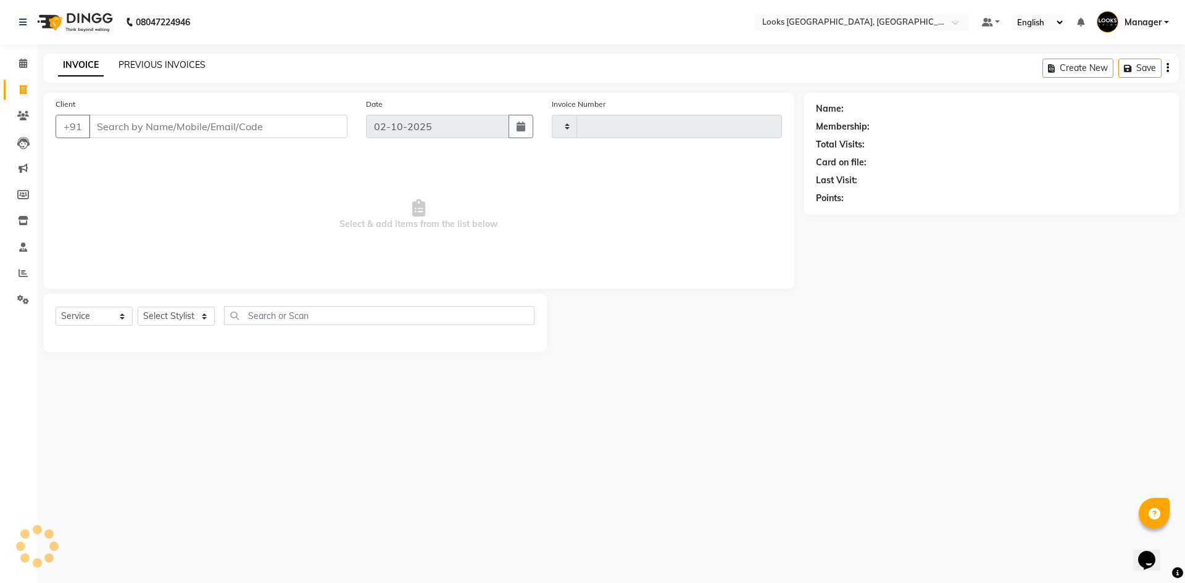
type input "6270"
select select "4718"
click at [146, 69] on link "PREVIOUS INVOICES" at bounding box center [161, 64] width 87 height 11
select select "4718"
select select "service"
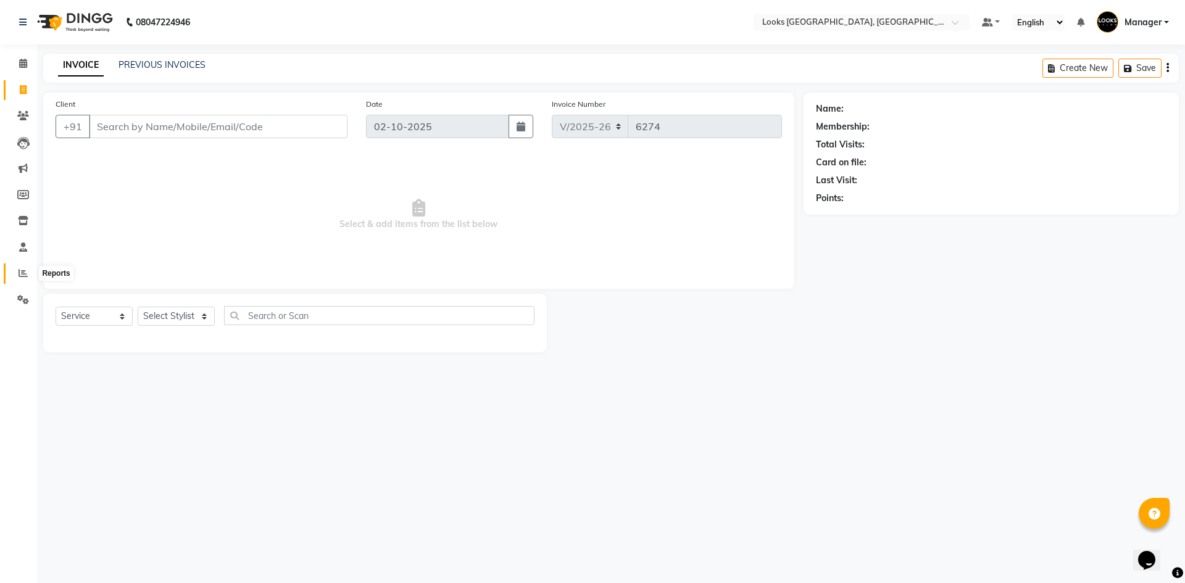
click at [19, 268] on icon at bounding box center [23, 272] width 9 height 9
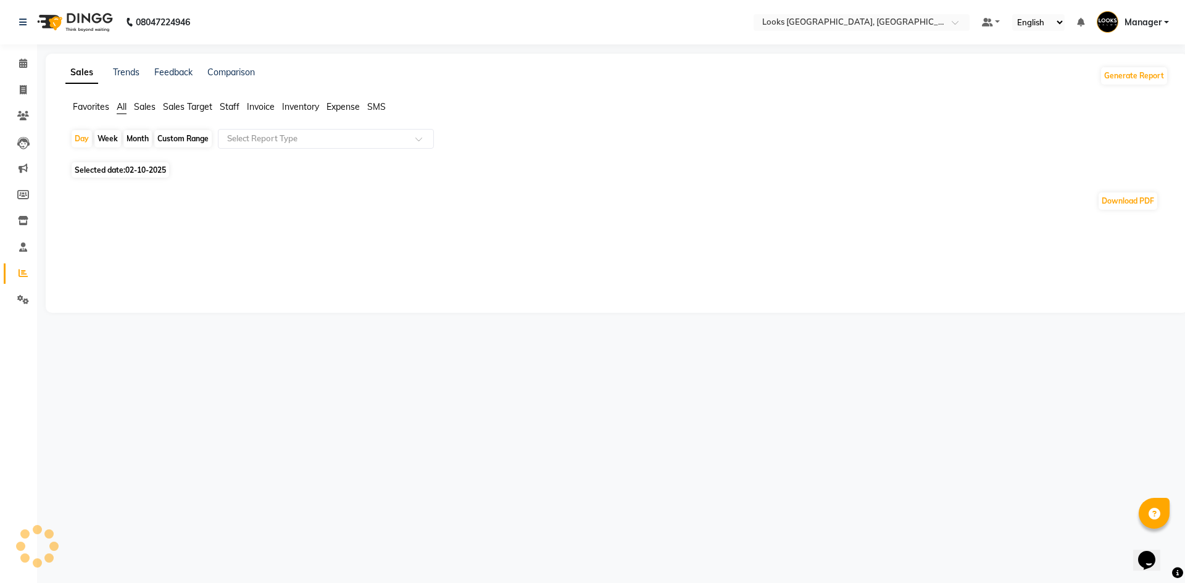
click at [227, 109] on span "Staff" at bounding box center [230, 106] width 20 height 11
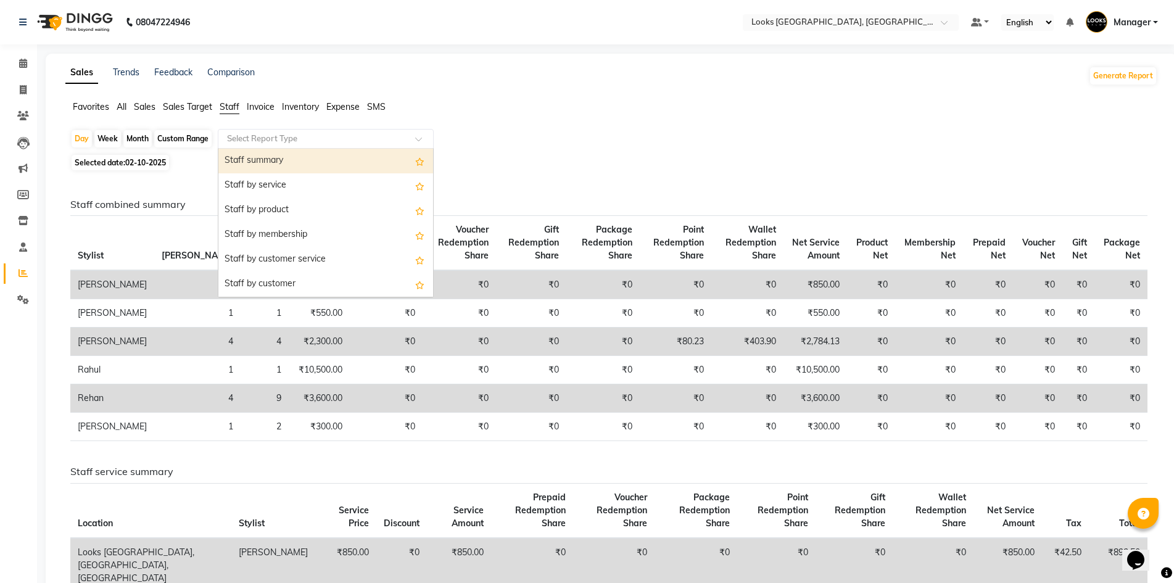
click at [256, 136] on input "text" at bounding box center [314, 139] width 178 height 12
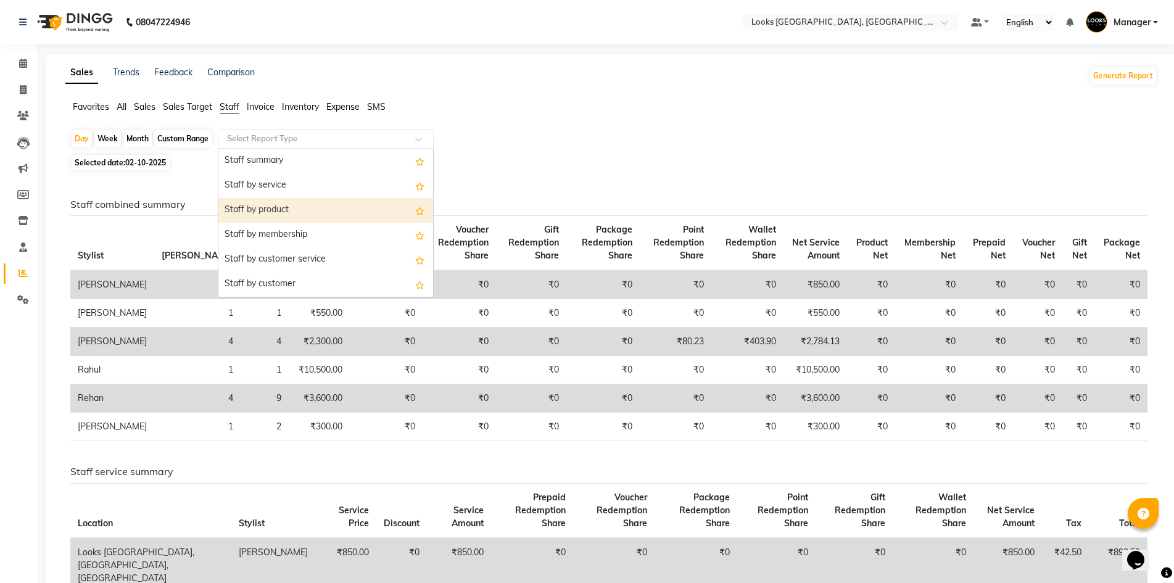
drag, startPoint x: 286, startPoint y: 215, endPoint x: 80, endPoint y: 164, distance: 213.2
click at [285, 215] on div "Staff by product" at bounding box center [325, 210] width 215 height 25
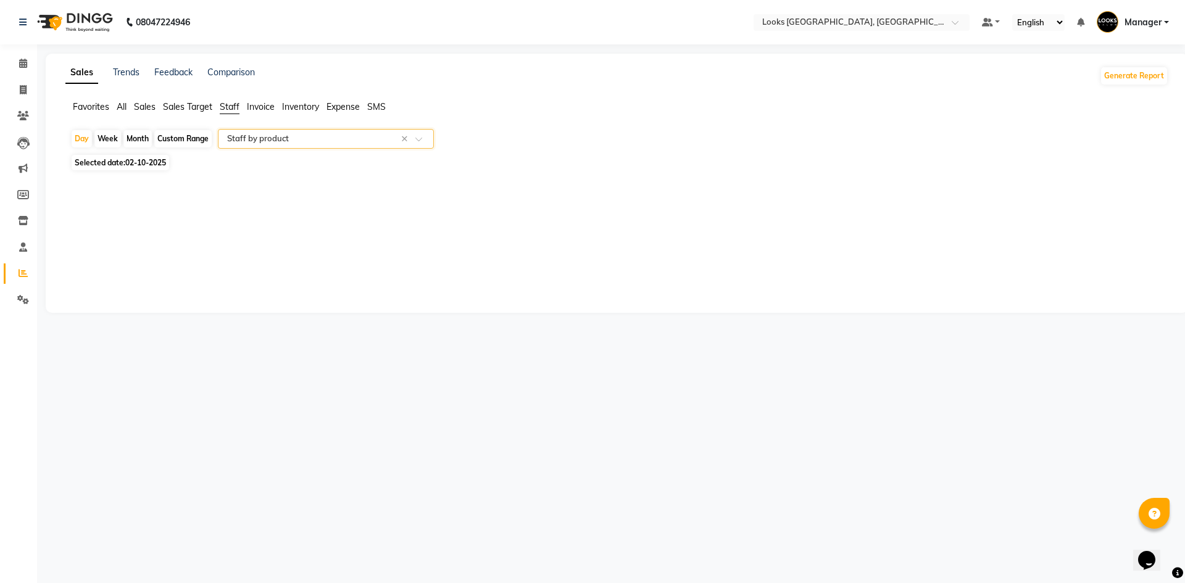
click at [112, 160] on span "Selected date: [DATE]" at bounding box center [121, 162] width 98 height 15
select select "10"
select select "2025"
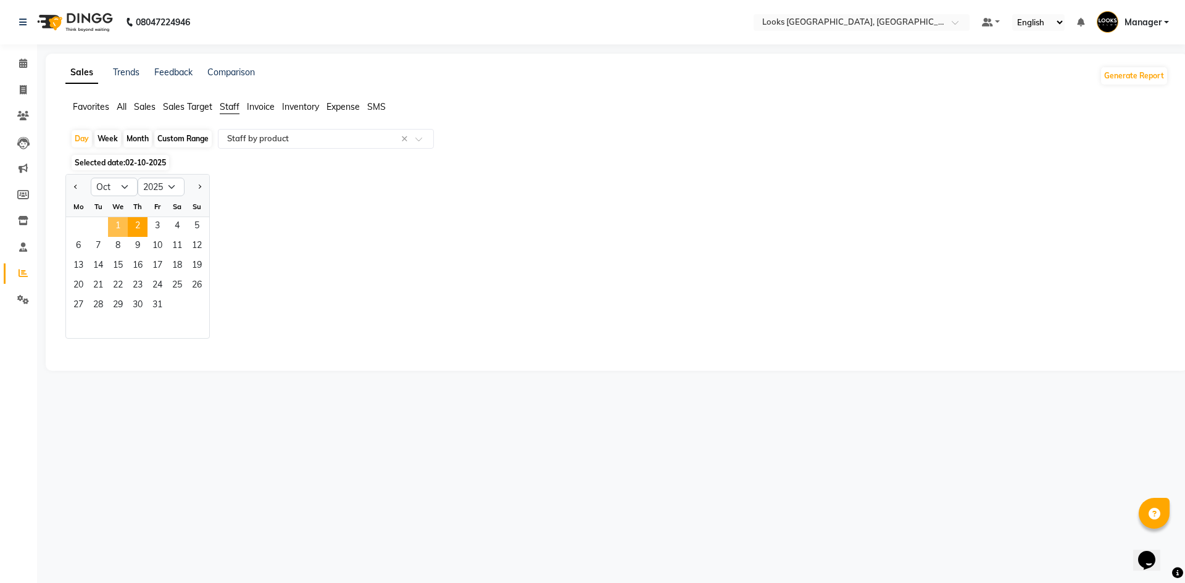
click at [115, 225] on span "1" at bounding box center [118, 227] width 20 height 20
select select "full_report"
select select "csv"
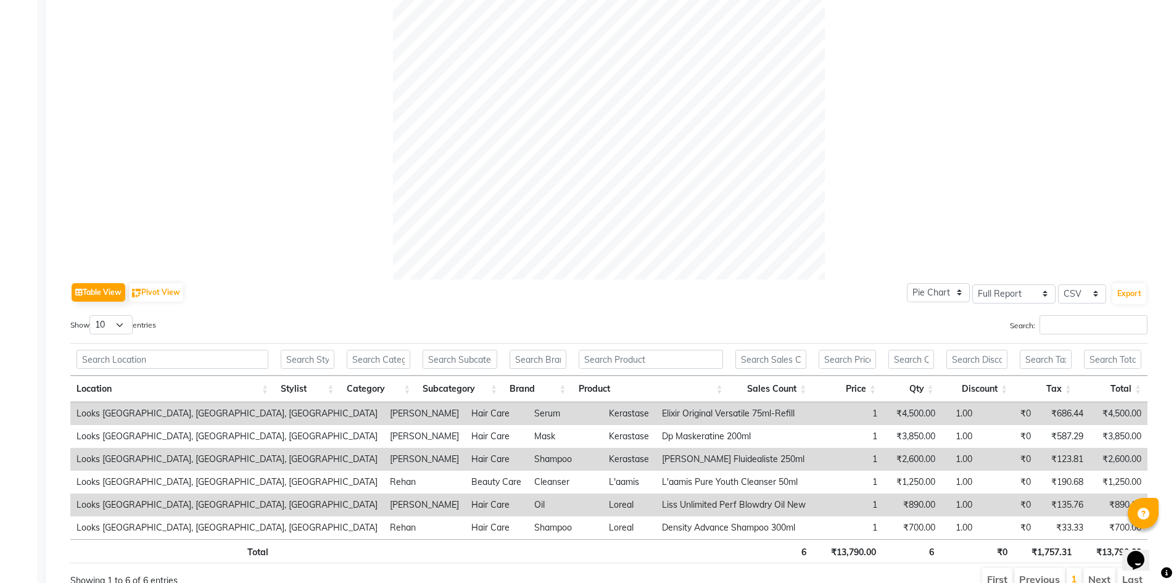
scroll to position [411, 0]
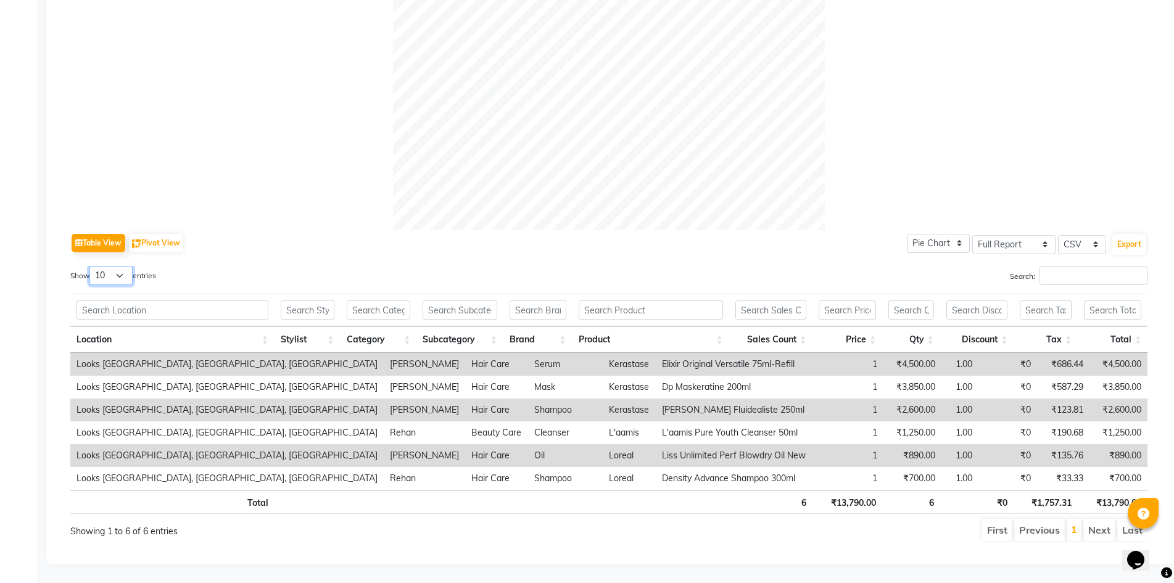
click at [109, 266] on select "10 25 50 100" at bounding box center [110, 275] width 43 height 19
select select "100"
click at [91, 266] on select "10 25 50 100" at bounding box center [110, 275] width 43 height 19
click at [301, 230] on div "Table View Pivot View Pie Chart Bar Chart Select Full Report Filtered Report Se…" at bounding box center [609, 243] width 1078 height 26
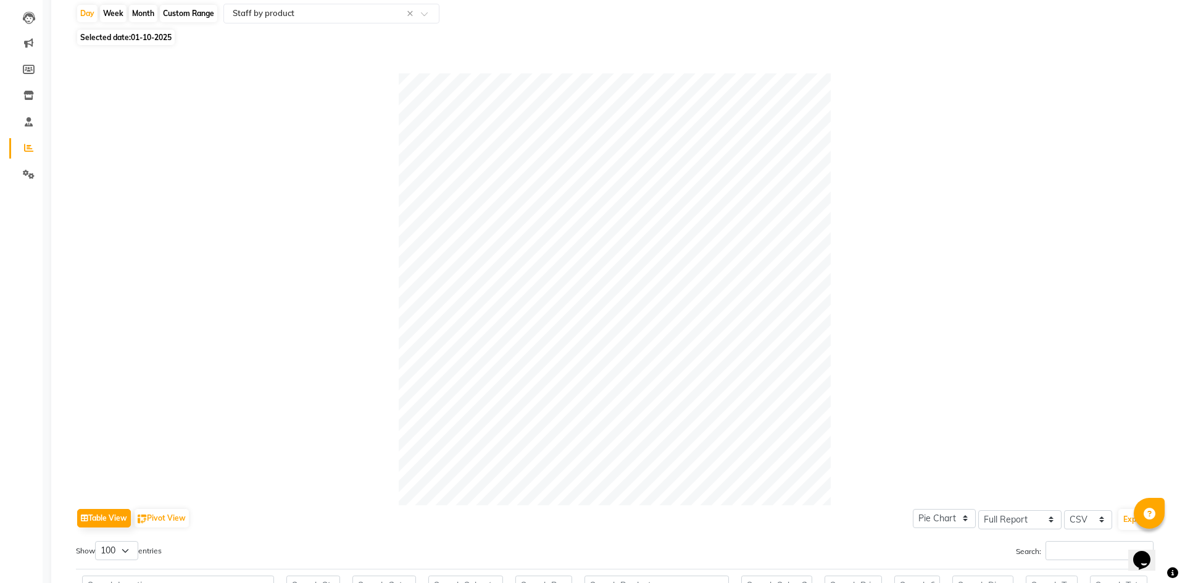
scroll to position [0, 0]
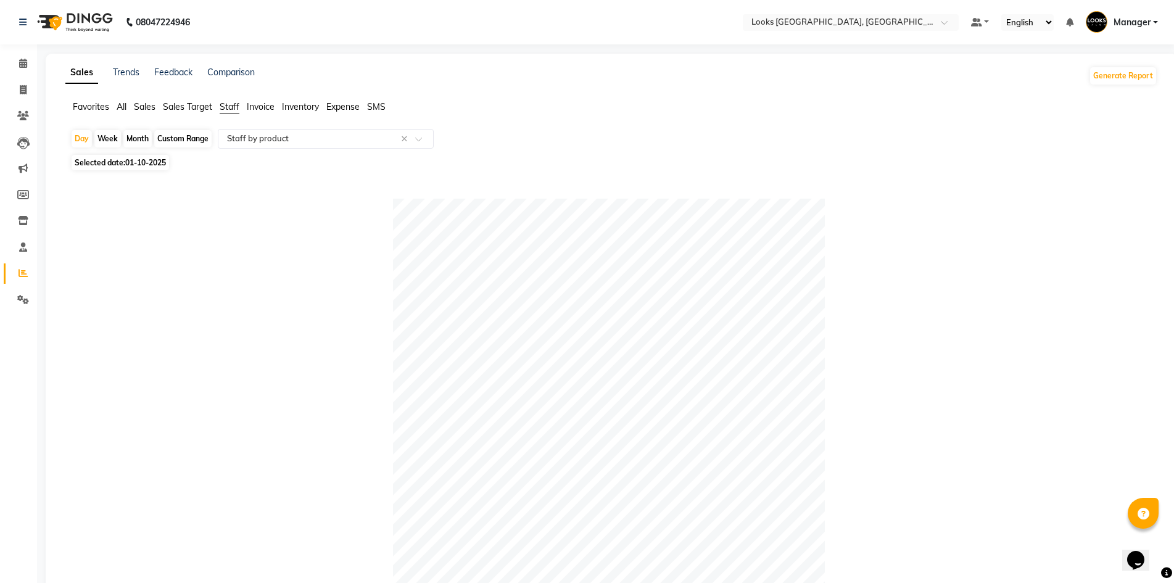
click at [91, 164] on span "Selected date: 01-10-2025" at bounding box center [121, 162] width 98 height 15
select select "10"
select select "2025"
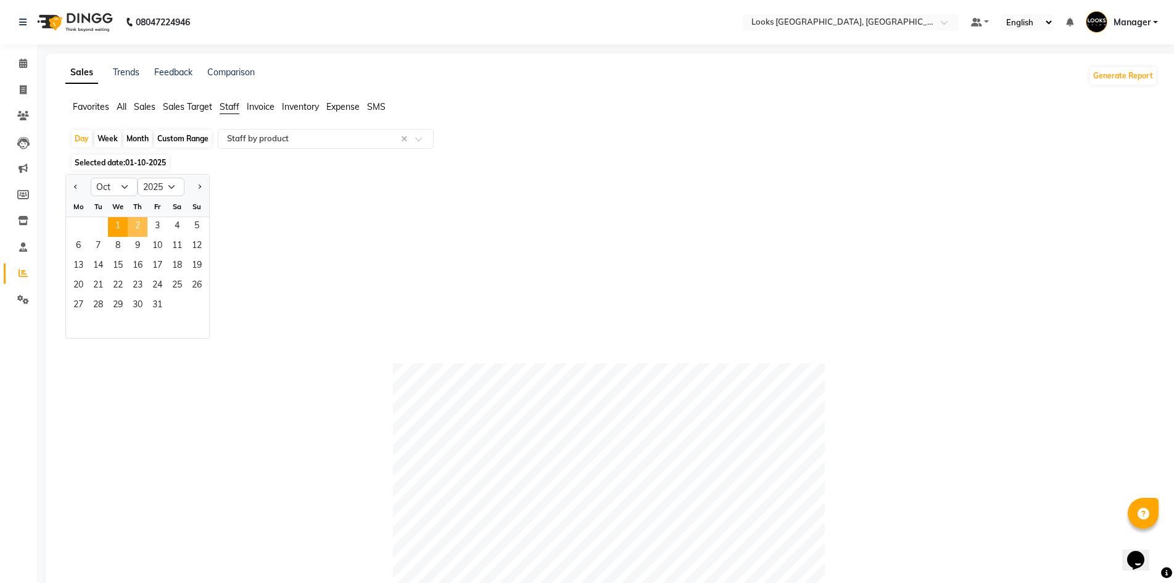
click at [139, 228] on span "2" at bounding box center [138, 227] width 20 height 20
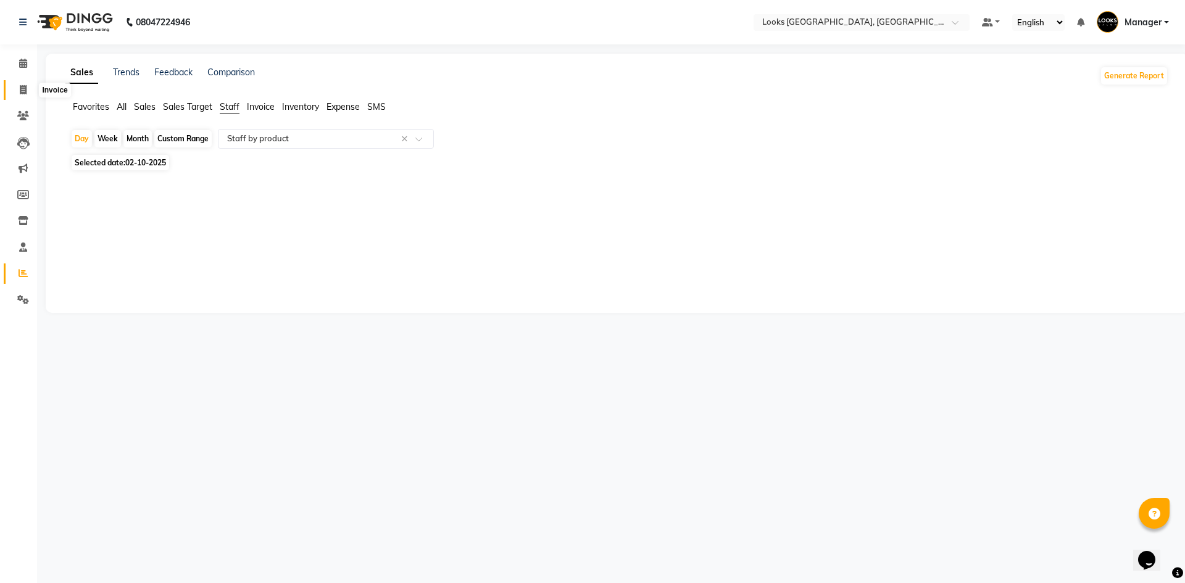
click at [22, 94] on icon at bounding box center [23, 89] width 7 height 9
select select "4718"
select select "service"
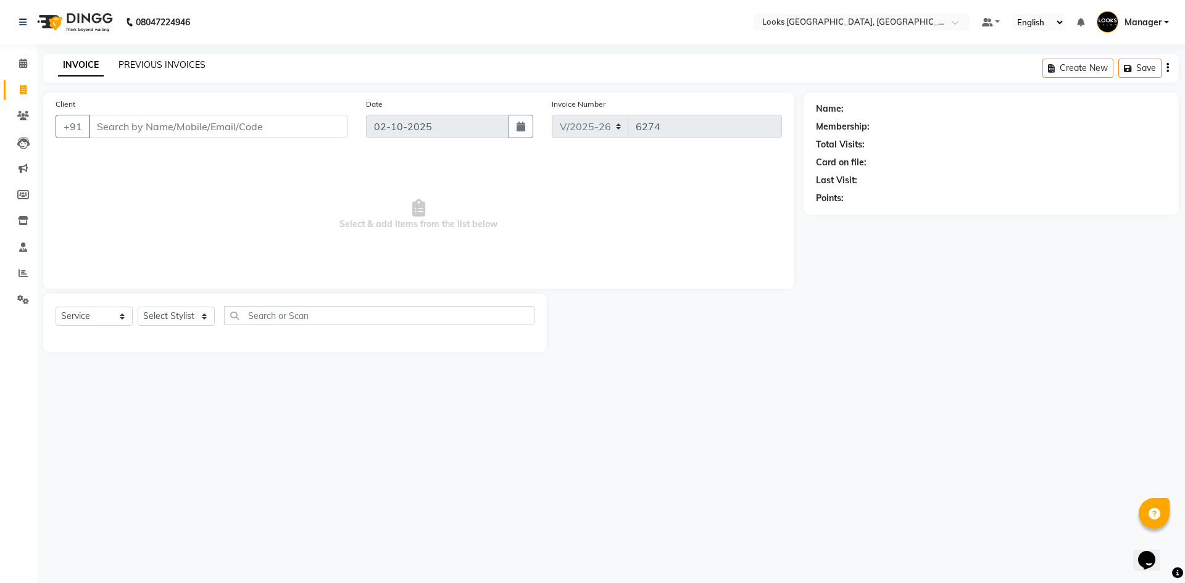
click at [198, 65] on link "PREVIOUS INVOICES" at bounding box center [161, 64] width 87 height 11
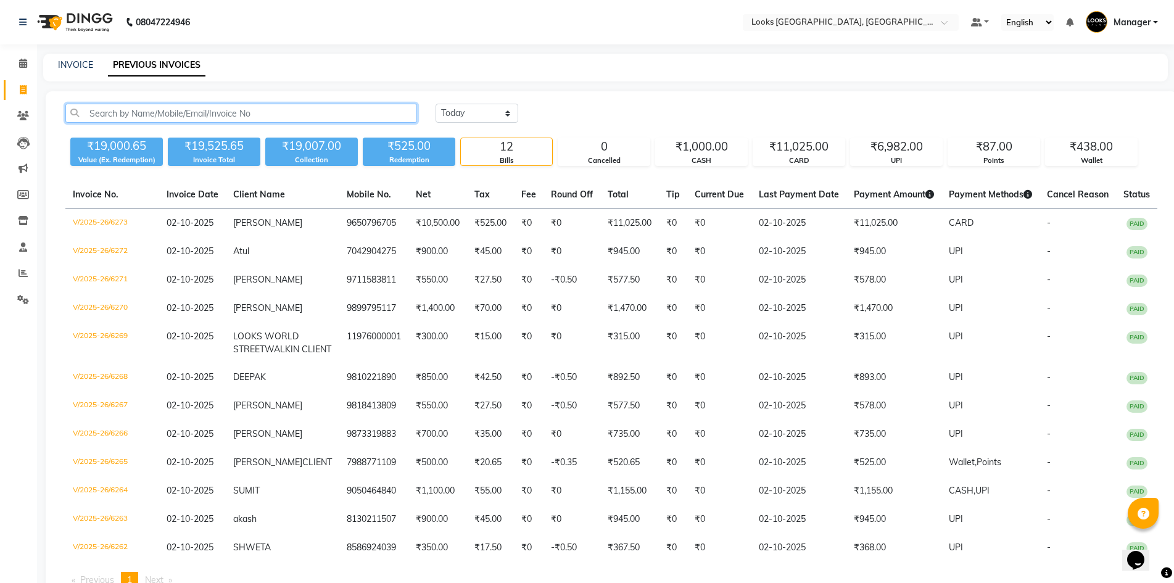
click at [236, 106] on input "text" at bounding box center [241, 113] width 352 height 19
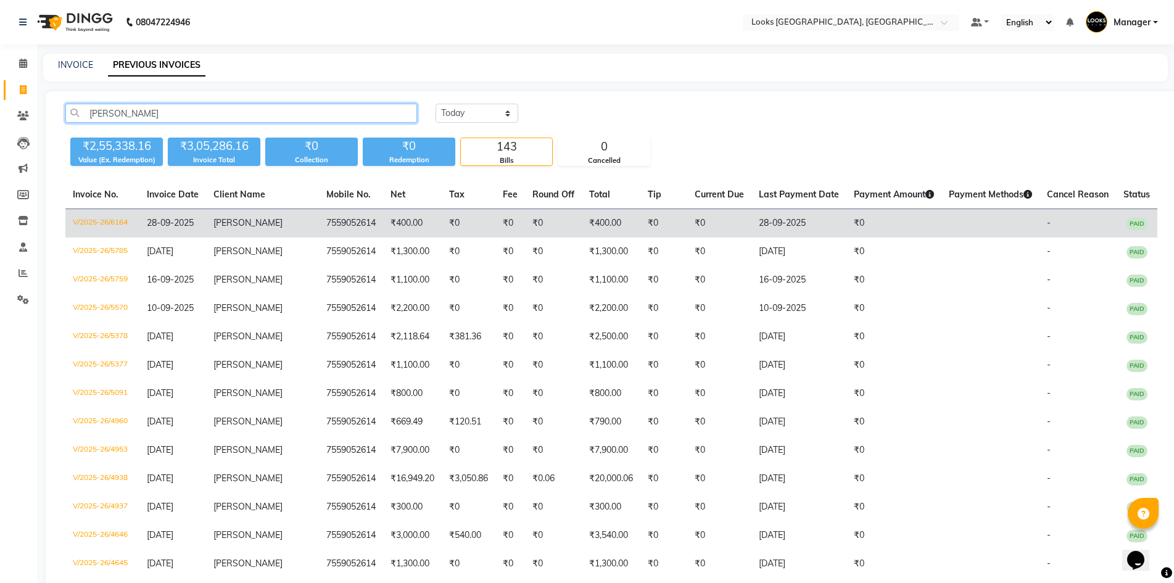
type input "BOBBY"
click at [620, 220] on td "₹400.00" at bounding box center [611, 223] width 59 height 29
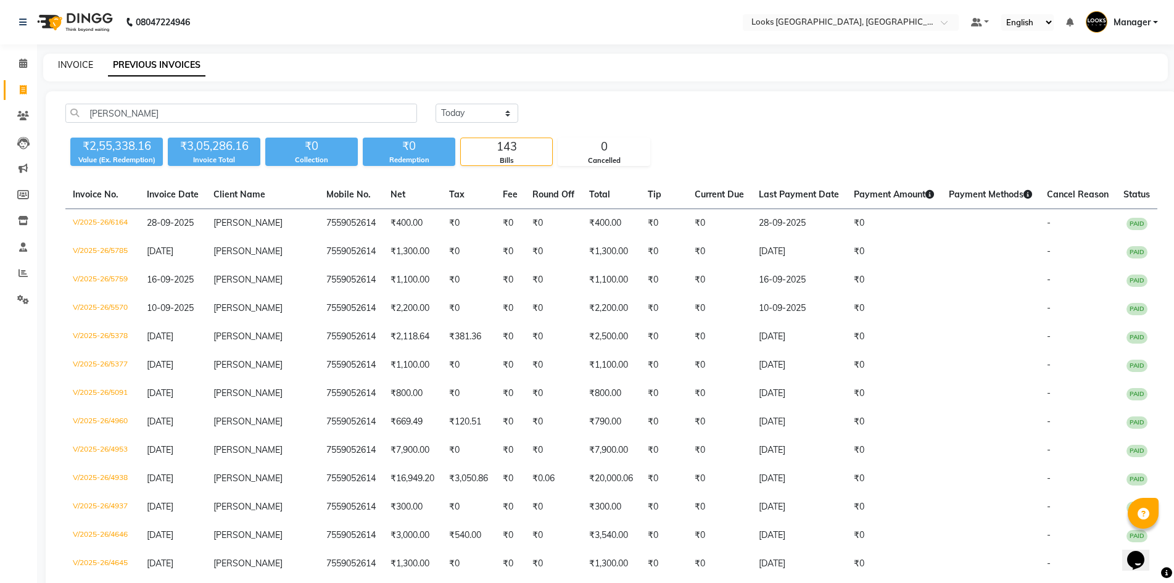
click at [67, 65] on link "INVOICE" at bounding box center [75, 64] width 35 height 11
select select "service"
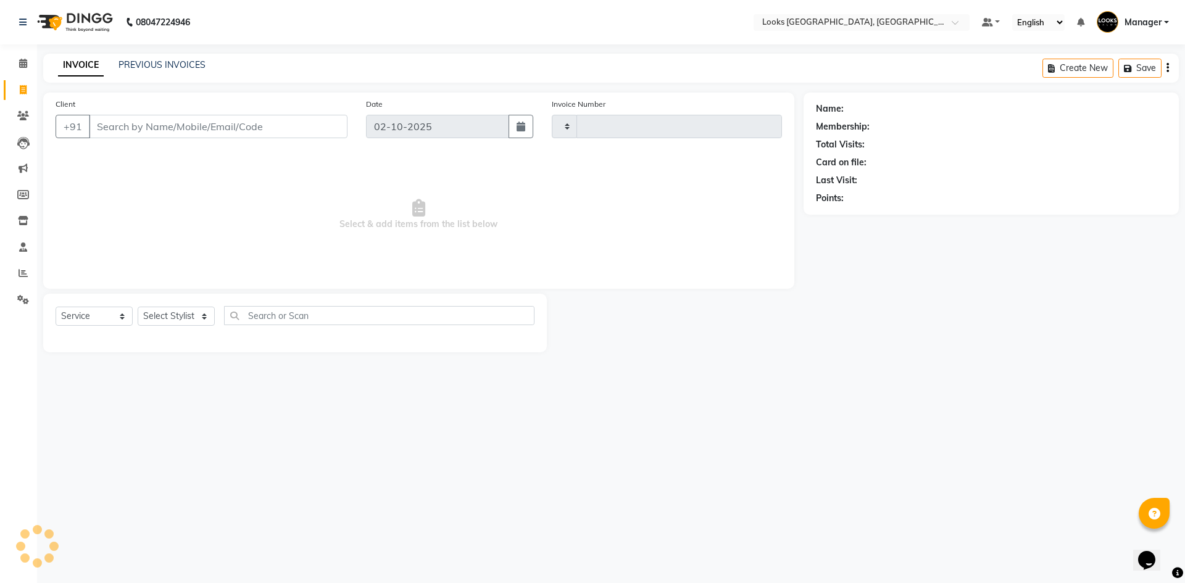
type input "6274"
select select "4718"
click at [190, 308] on select "Select Stylist" at bounding box center [176, 316] width 77 height 19
select select "69138"
click at [138, 307] on select "Select Stylist ARSHAD Ayush Bobby Chaman COUNTER_SALES Employee_WS FAREED KOMAL…" at bounding box center [176, 316] width 77 height 19
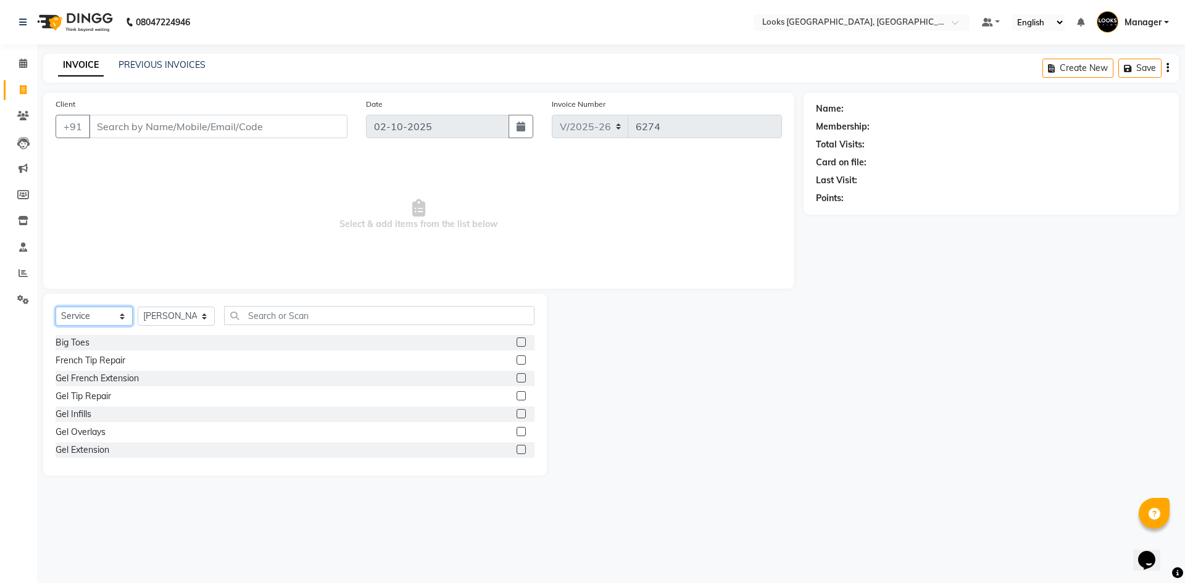
click at [98, 317] on select "Select Service Product Membership Package Voucher Prepaid Gift Card" at bounding box center [94, 316] width 77 height 19
select select "P"
click at [56, 307] on select "Select Service Product Membership Package Voucher Prepaid Gift Card" at bounding box center [94, 316] width 77 height 19
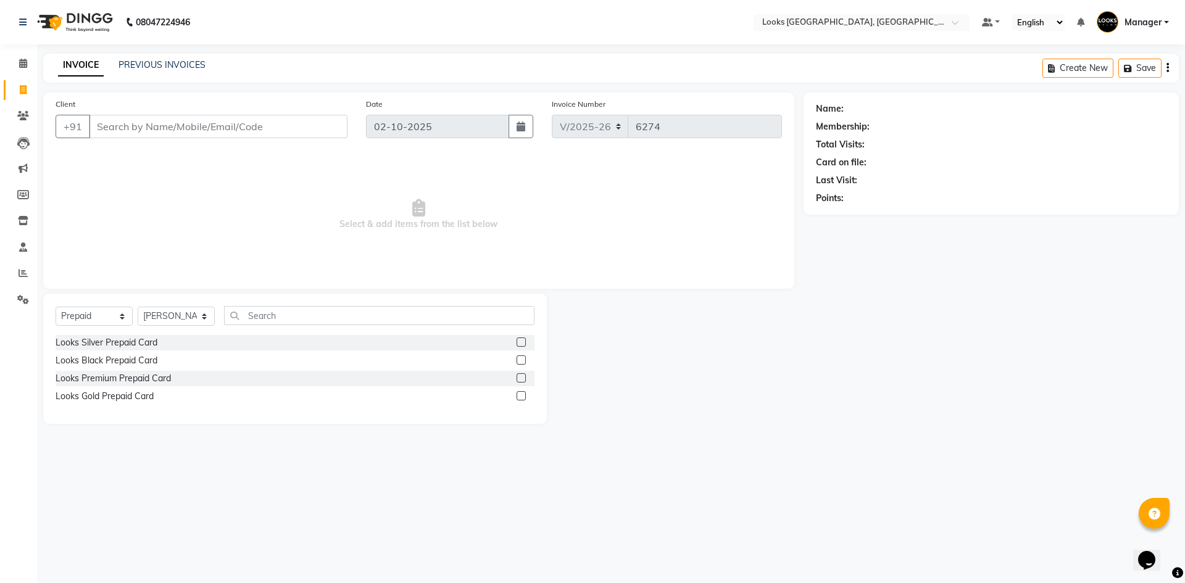
click at [522, 342] on label at bounding box center [521, 342] width 9 height 9
click at [522, 342] on input "checkbox" at bounding box center [521, 343] width 8 height 8
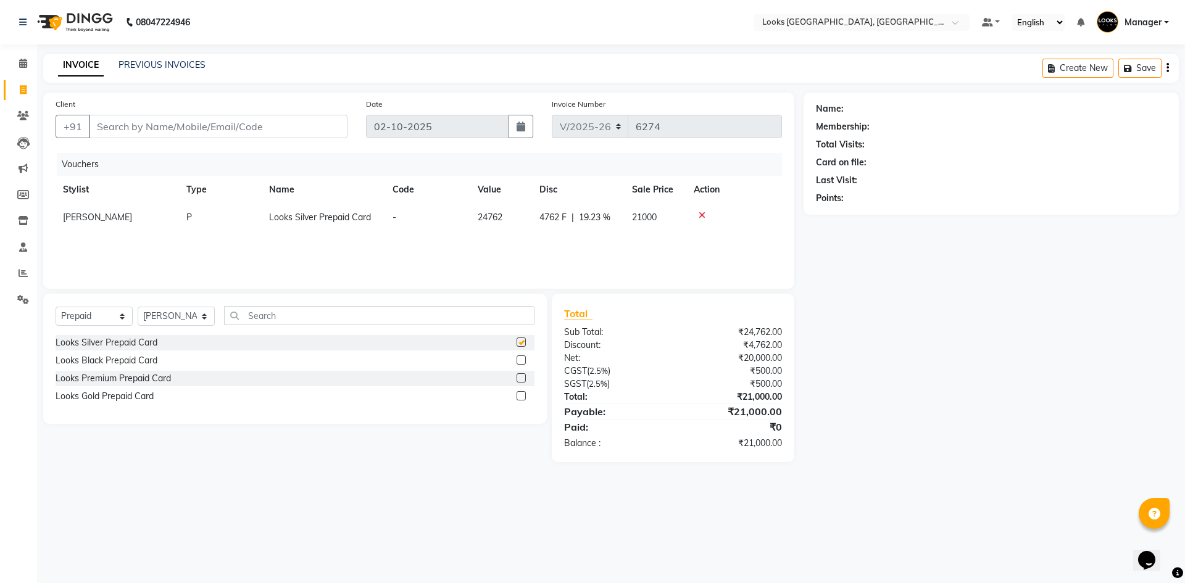
checkbox input "false"
click at [699, 214] on icon at bounding box center [702, 215] width 7 height 9
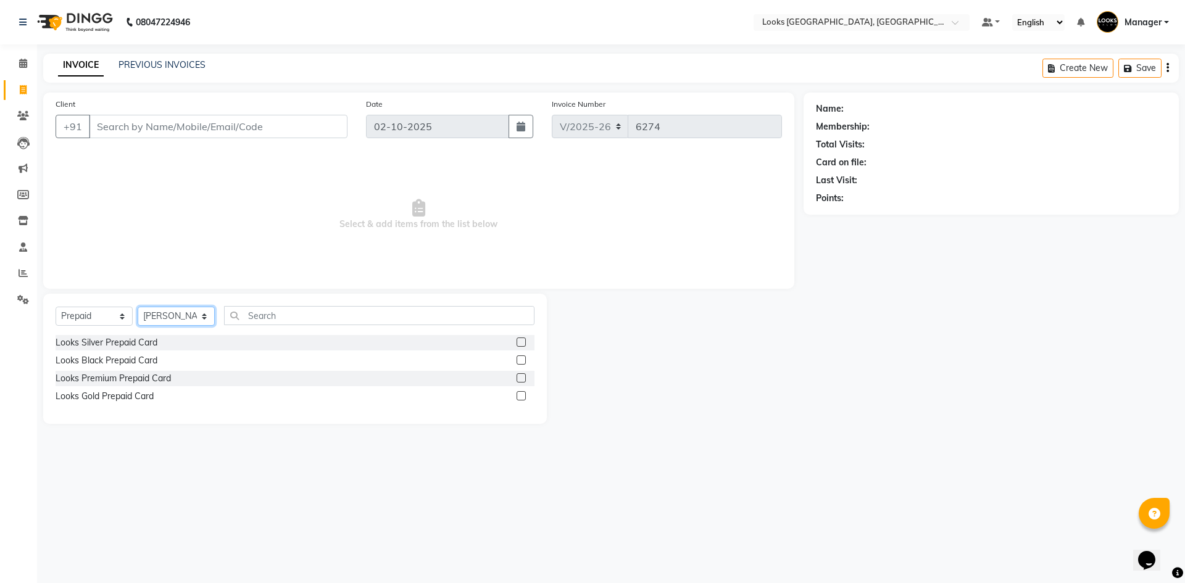
click at [189, 319] on select "Select Stylist ARSHAD Ayush Bobby Chaman COUNTER_SALES Employee_WS FAREED KOMAL…" at bounding box center [176, 316] width 77 height 19
click at [270, 307] on input "text" at bounding box center [379, 315] width 310 height 19
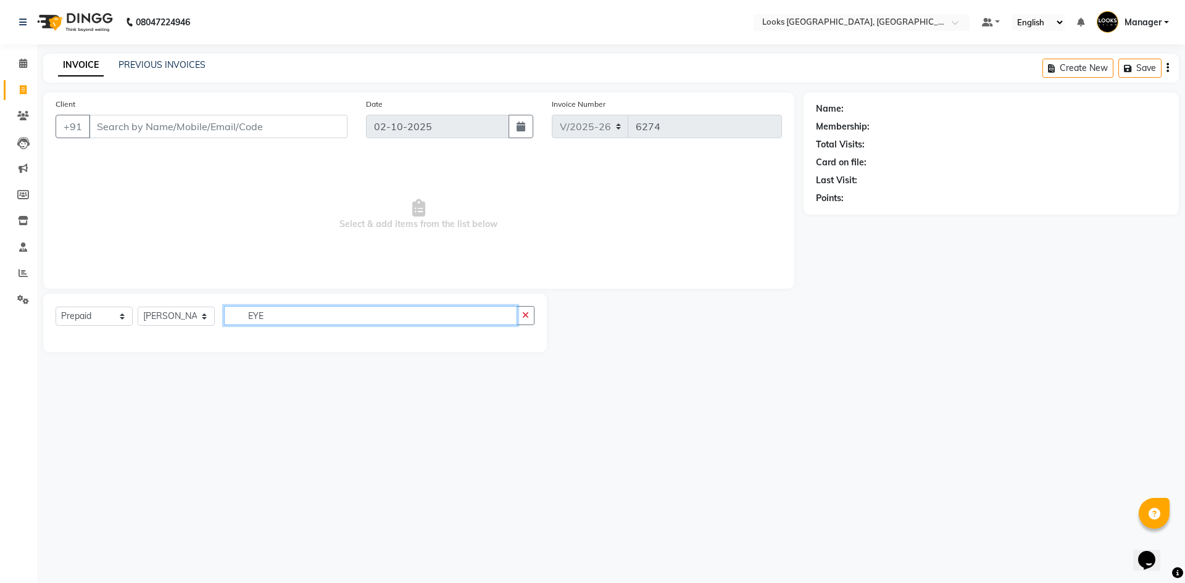
type input "EYE"
drag, startPoint x: 129, startPoint y: 310, endPoint x: 124, endPoint y: 315, distance: 7.0
click at [128, 310] on select "Select Service Product Membership Package Voucher Prepaid Gift Card" at bounding box center [94, 316] width 77 height 19
select select "service"
click at [56, 307] on select "Select Service Product Membership Package Voucher Prepaid Gift Card" at bounding box center [94, 316] width 77 height 19
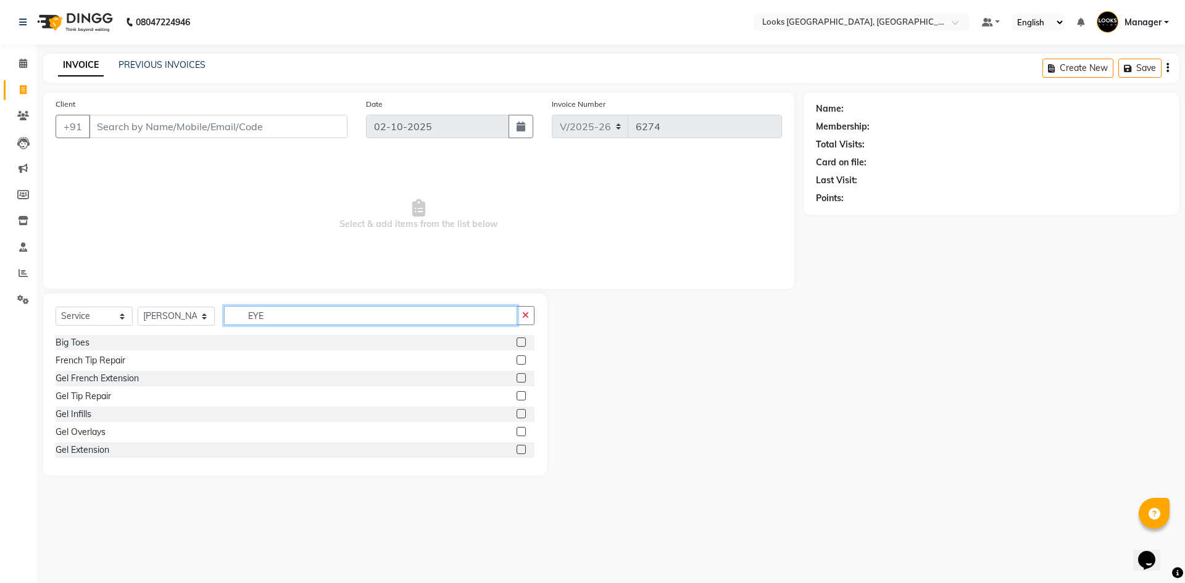
click at [280, 316] on input "EYE" at bounding box center [370, 315] width 293 height 19
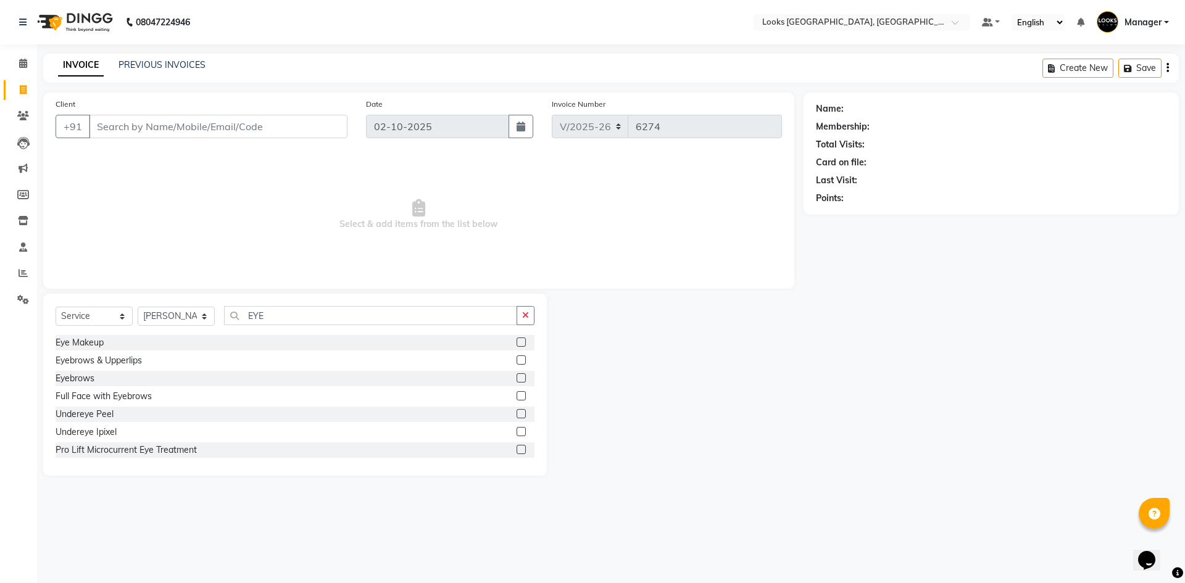
click at [517, 376] on label at bounding box center [521, 377] width 9 height 9
click at [517, 376] on input "checkbox" at bounding box center [521, 379] width 8 height 8
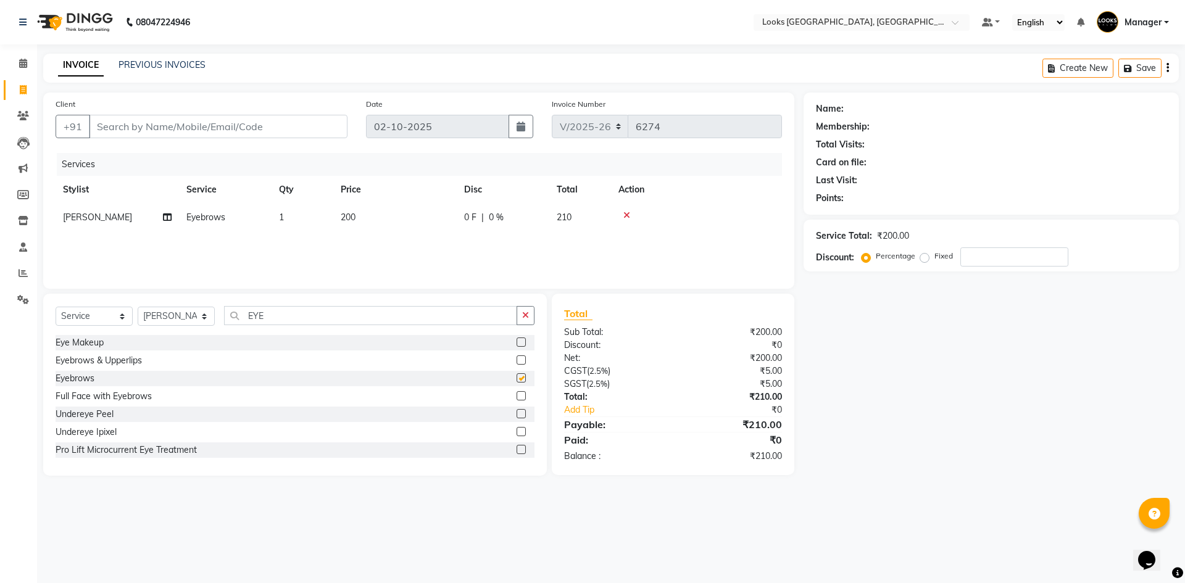
checkbox input "false"
click at [183, 314] on select "Select Stylist ARSHAD Ayush Bobby Chaman COUNTER_SALES Employee_WS FAREED KOMAL…" at bounding box center [176, 316] width 77 height 19
select select "83411"
click at [138, 307] on select "Select Stylist ARSHAD Ayush Bobby Chaman COUNTER_SALES Employee_WS FAREED KOMAL…" at bounding box center [176, 316] width 77 height 19
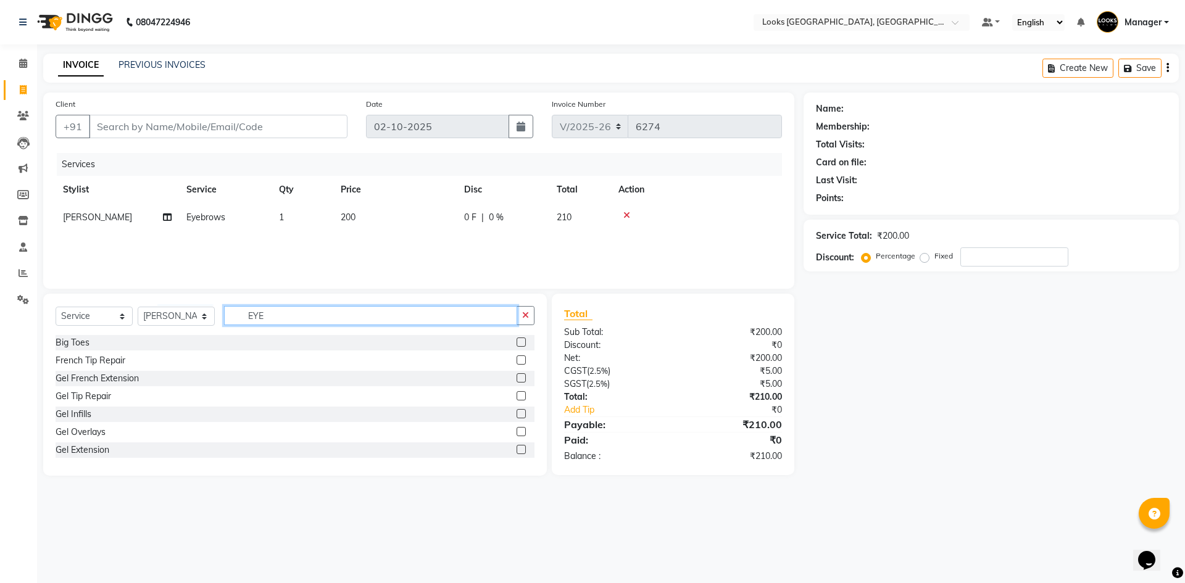
click at [292, 317] on input "EYE" at bounding box center [370, 315] width 293 height 19
drag, startPoint x: 332, startPoint y: 317, endPoint x: 187, endPoint y: 309, distance: 145.3
click at [187, 309] on div "Select Service Product Membership Package Voucher Prepaid Gift Card Select Styl…" at bounding box center [295, 320] width 479 height 29
type input "THR"
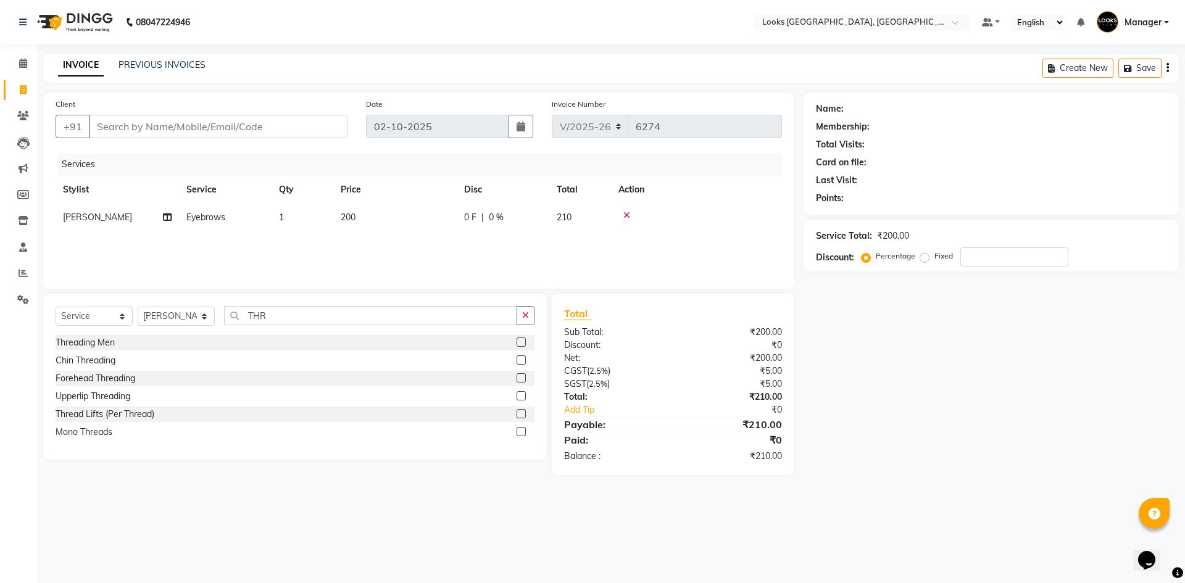
click at [520, 343] on label at bounding box center [521, 342] width 9 height 9
click at [520, 343] on input "checkbox" at bounding box center [521, 343] width 8 height 8
checkbox input "false"
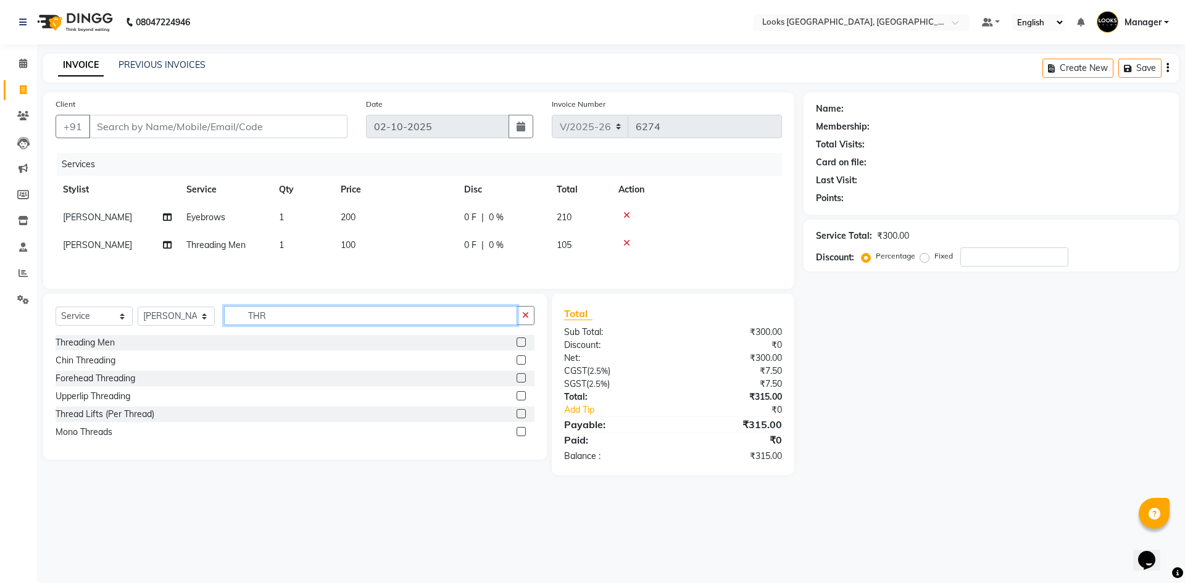
click at [417, 317] on input "THR" at bounding box center [370, 315] width 293 height 19
type input "BEARD"
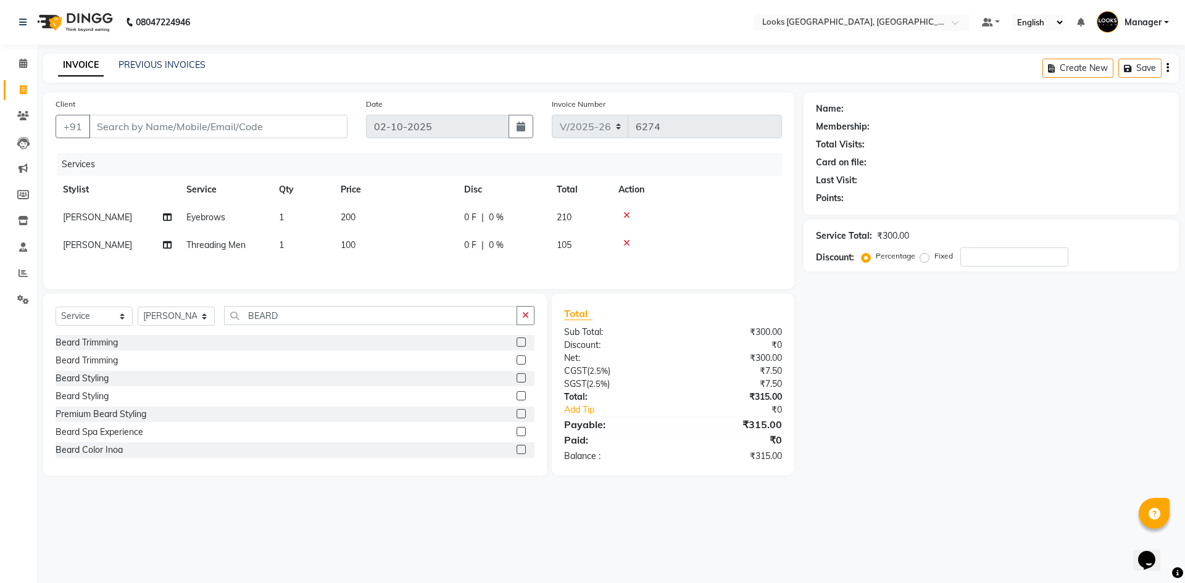
click at [517, 345] on label at bounding box center [521, 342] width 9 height 9
click at [517, 345] on input "checkbox" at bounding box center [521, 343] width 8 height 8
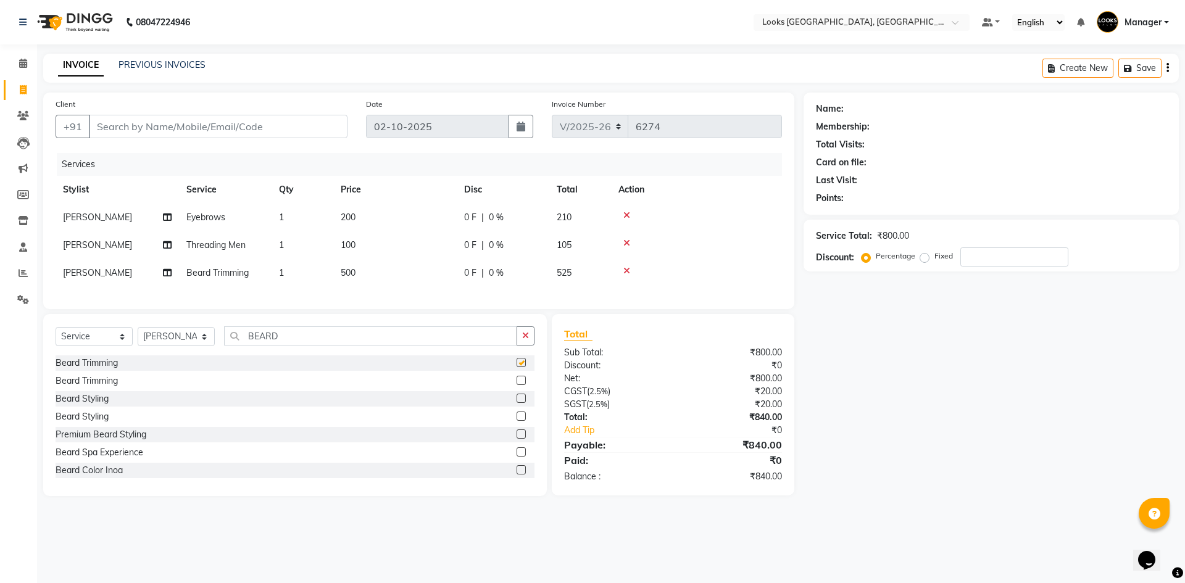
checkbox input "false"
click at [494, 346] on input "BEARD" at bounding box center [370, 335] width 293 height 19
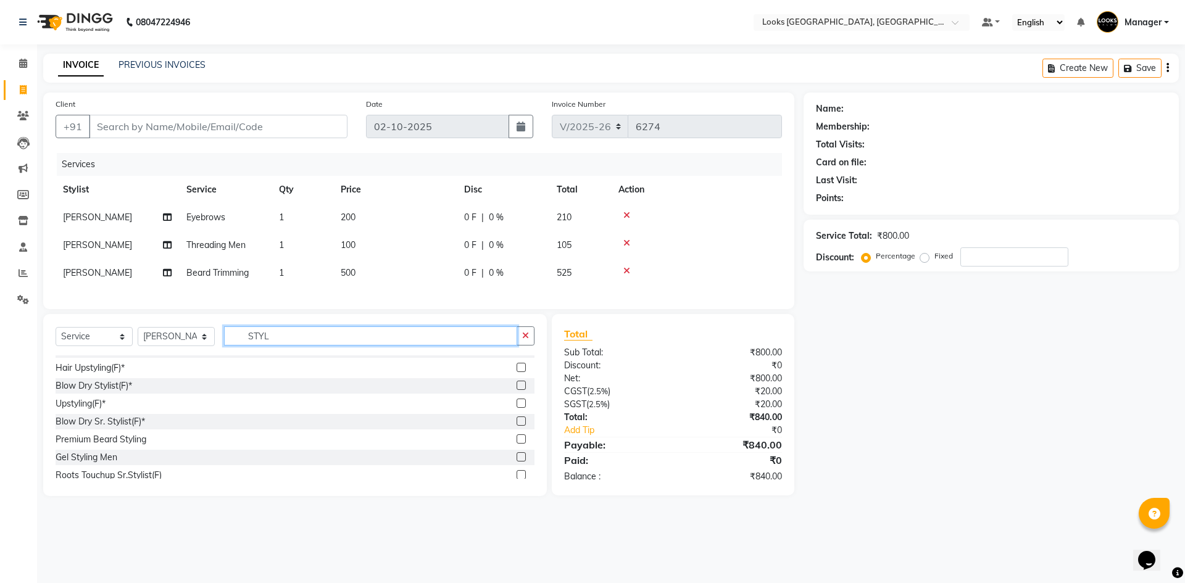
scroll to position [349, 0]
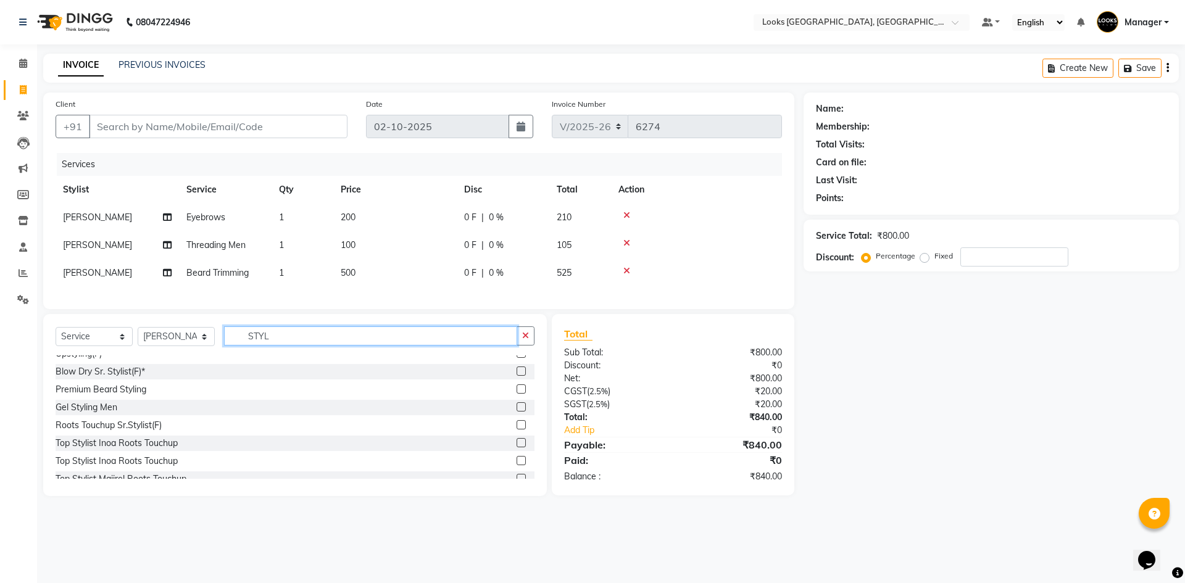
type input "STYL"
click at [517, 412] on label at bounding box center [521, 406] width 9 height 9
click at [517, 412] on input "checkbox" at bounding box center [521, 408] width 8 height 8
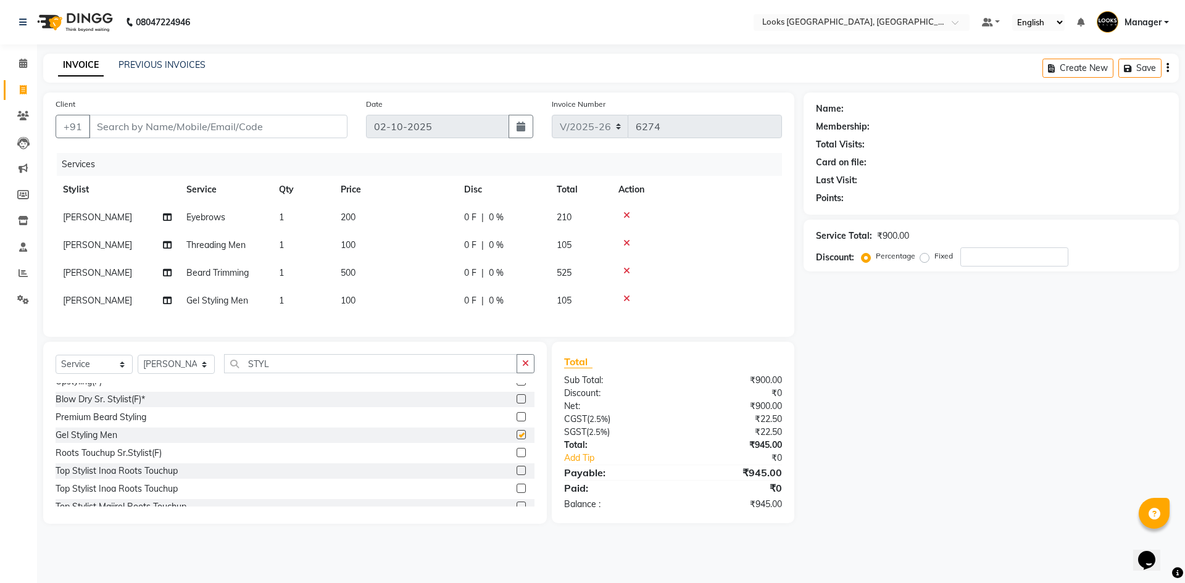
checkbox input "false"
click at [197, 374] on select "Select Stylist ARSHAD Ayush Bobby Chaman COUNTER_SALES Employee_WS FAREED KOMAL…" at bounding box center [176, 364] width 77 height 19
select select "84465"
click at [138, 365] on select "Select Stylist ARSHAD Ayush Bobby Chaman COUNTER_SALES Employee_WS FAREED KOMAL…" at bounding box center [176, 364] width 77 height 19
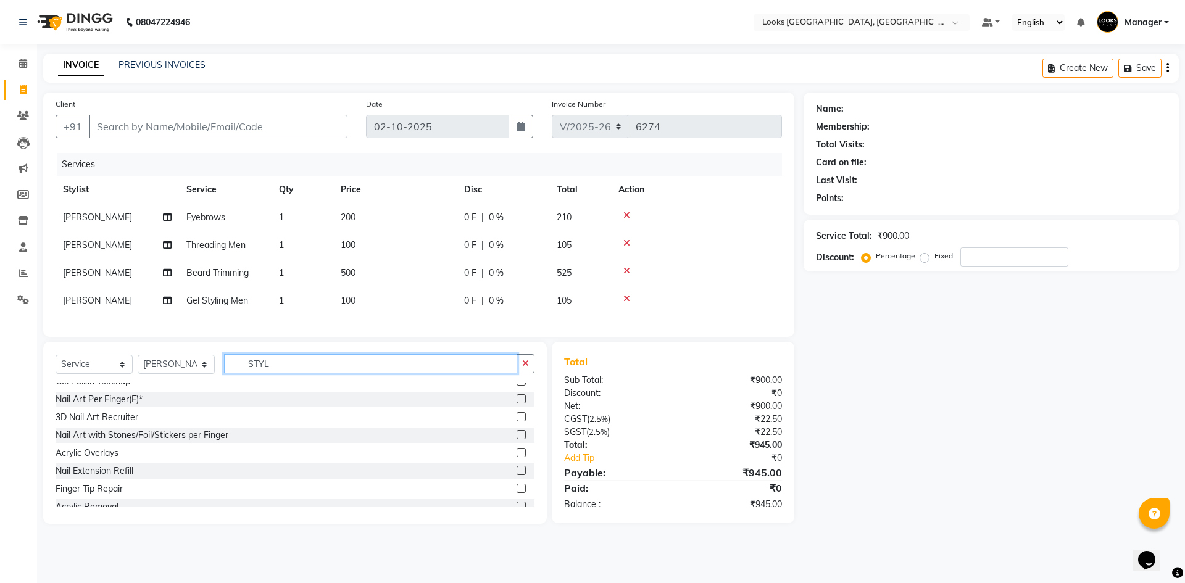
click at [297, 373] on input "STYL" at bounding box center [370, 363] width 293 height 19
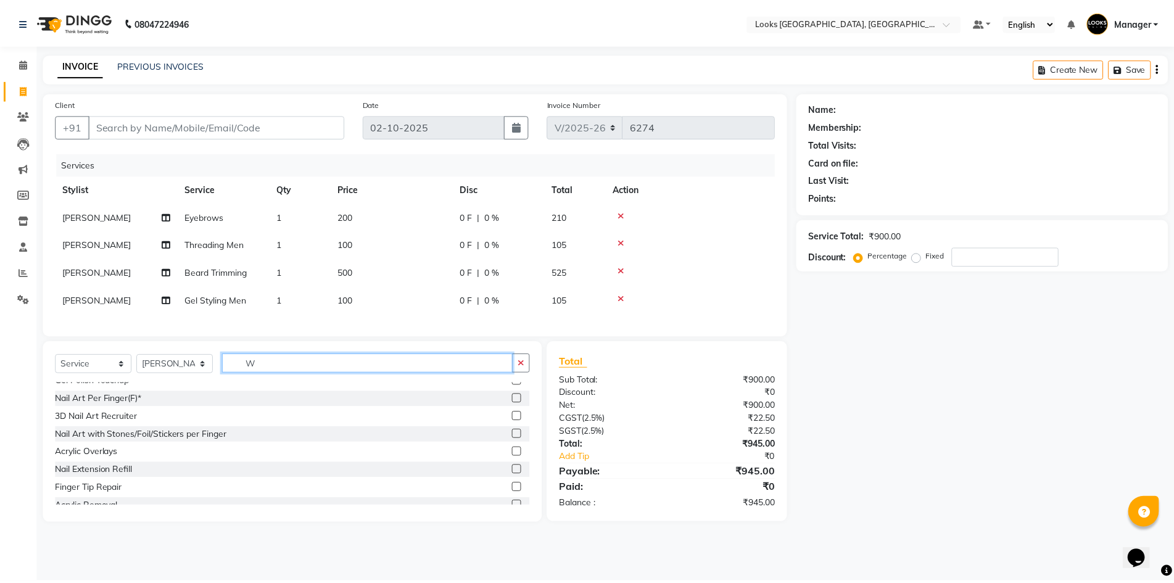
scroll to position [0, 0]
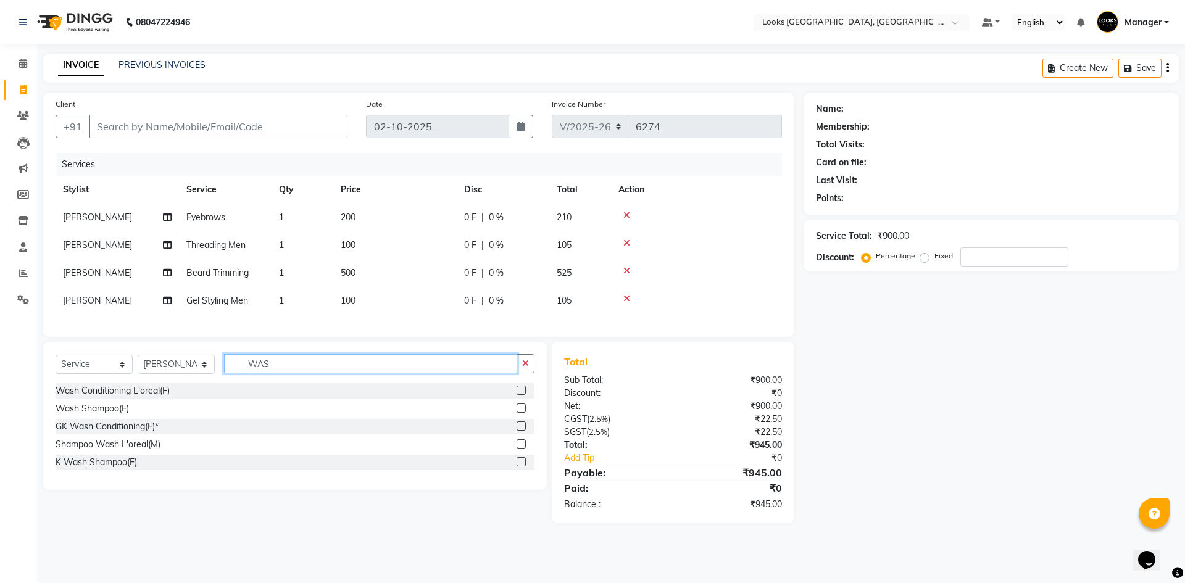
type input "WAS"
click at [522, 467] on label at bounding box center [521, 461] width 9 height 9
click at [522, 467] on input "checkbox" at bounding box center [521, 463] width 8 height 8
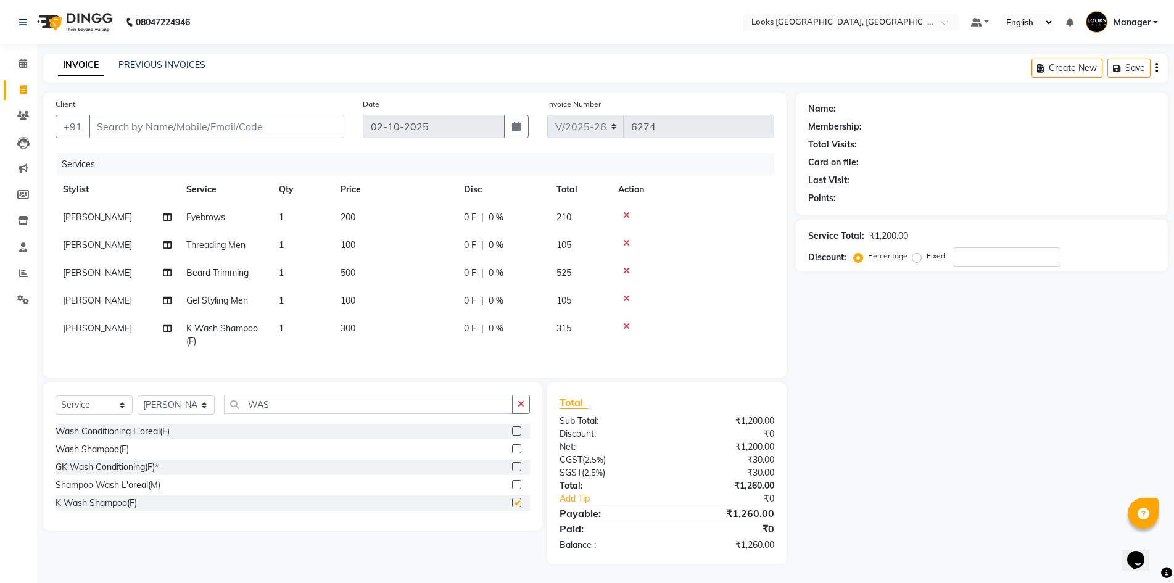
checkbox input "false"
click at [296, 414] on input "WAS" at bounding box center [368, 404] width 289 height 19
click at [517, 489] on label at bounding box center [516, 484] width 9 height 9
click at [517, 489] on input "checkbox" at bounding box center [516, 485] width 8 height 8
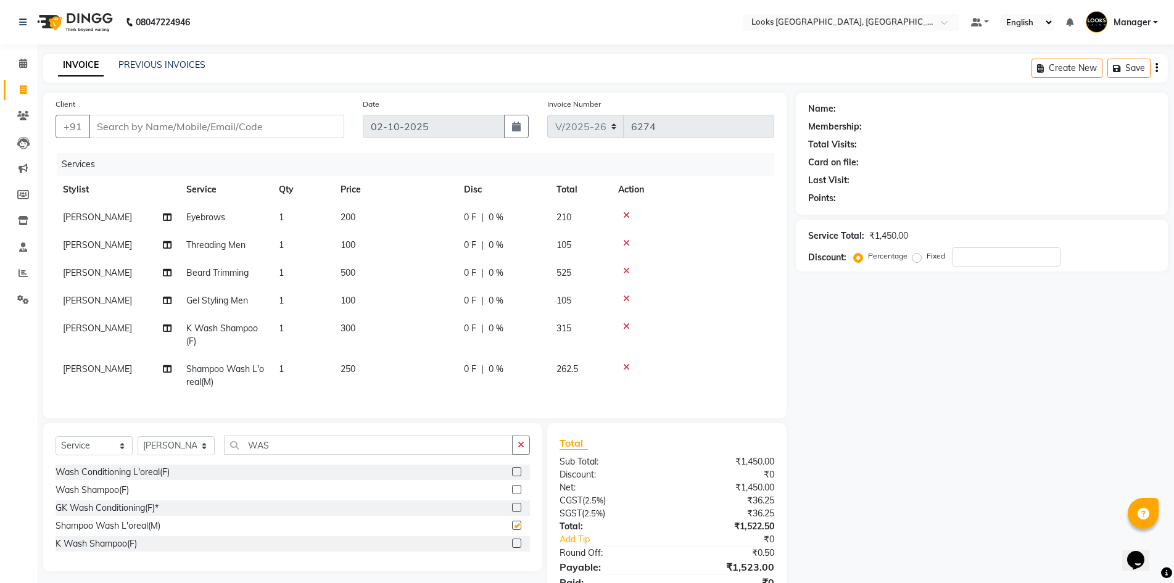
checkbox input "false"
click at [355, 214] on span "200" at bounding box center [348, 217] width 15 height 11
select select "69138"
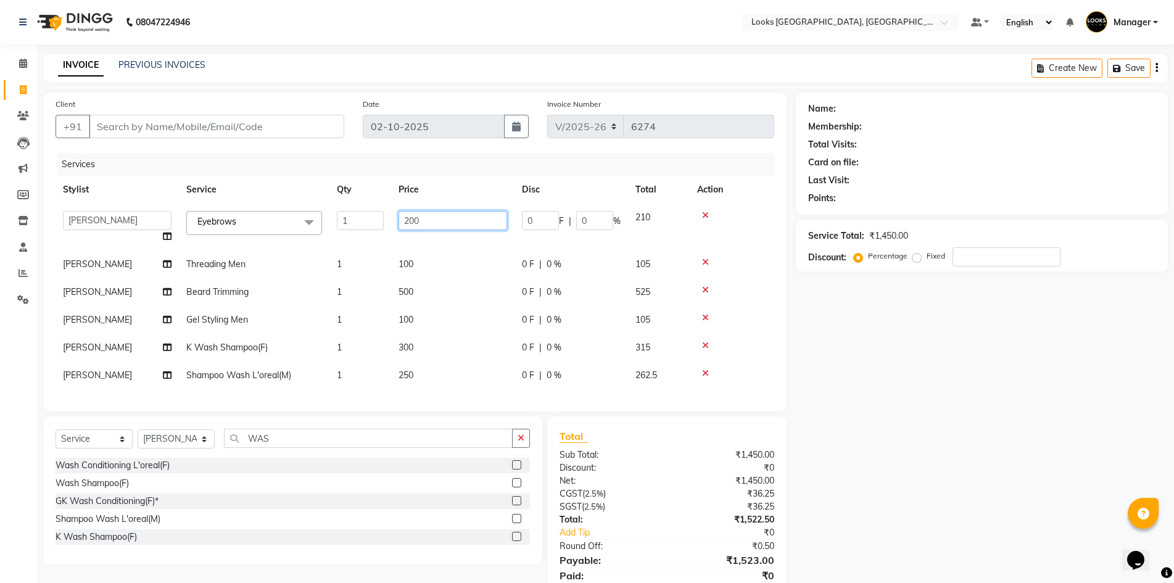
drag, startPoint x: 436, startPoint y: 223, endPoint x: 240, endPoint y: 197, distance: 198.0
click at [243, 197] on table "Stylist Service Qty Price Disc Total Action ARSHAD Ayush Bobby Chaman COUNTER_S…" at bounding box center [415, 283] width 719 height 214
type input "100"
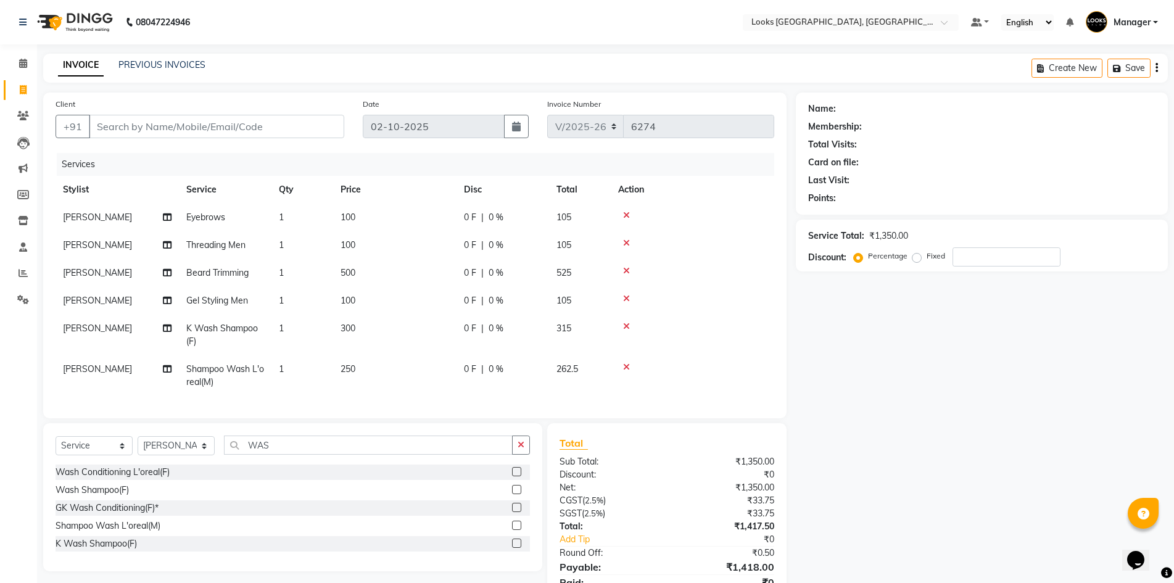
click at [411, 290] on tbody "Sonia Eyebrows 1 100 0 F | 0 % 105 M.J Threading Men 1 100 0 F | 0 % 105 M.J Be…" at bounding box center [415, 300] width 719 height 193
click at [403, 271] on td "500" at bounding box center [394, 273] width 123 height 28
select select "83411"
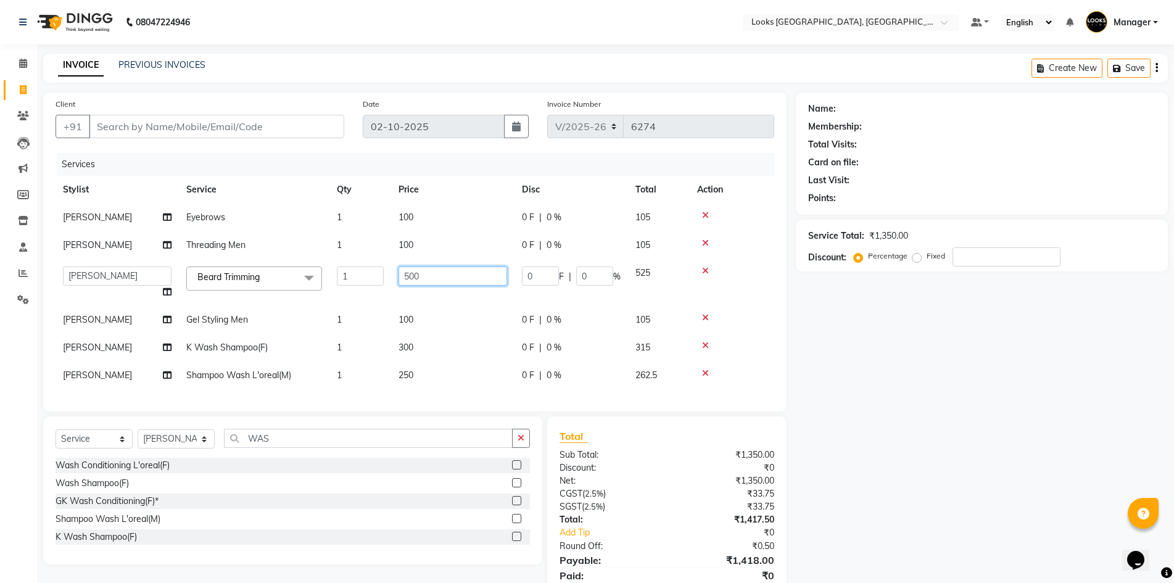
drag, startPoint x: 338, startPoint y: 267, endPoint x: 106, endPoint y: 256, distance: 232.4
click at [106, 256] on tbody "Sonia Eyebrows 1 100 0 F | 0 % 105 M.J Threading Men 1 100 0 F | 0 % 105 ARSHAD…" at bounding box center [415, 297] width 719 height 186
type input "350"
click at [411, 321] on tbody "Sonia Eyebrows 1 100 0 F | 0 % 105 M.J Threading Men 1 100 0 F | 0 % 105 ARSHAD…" at bounding box center [415, 297] width 719 height 186
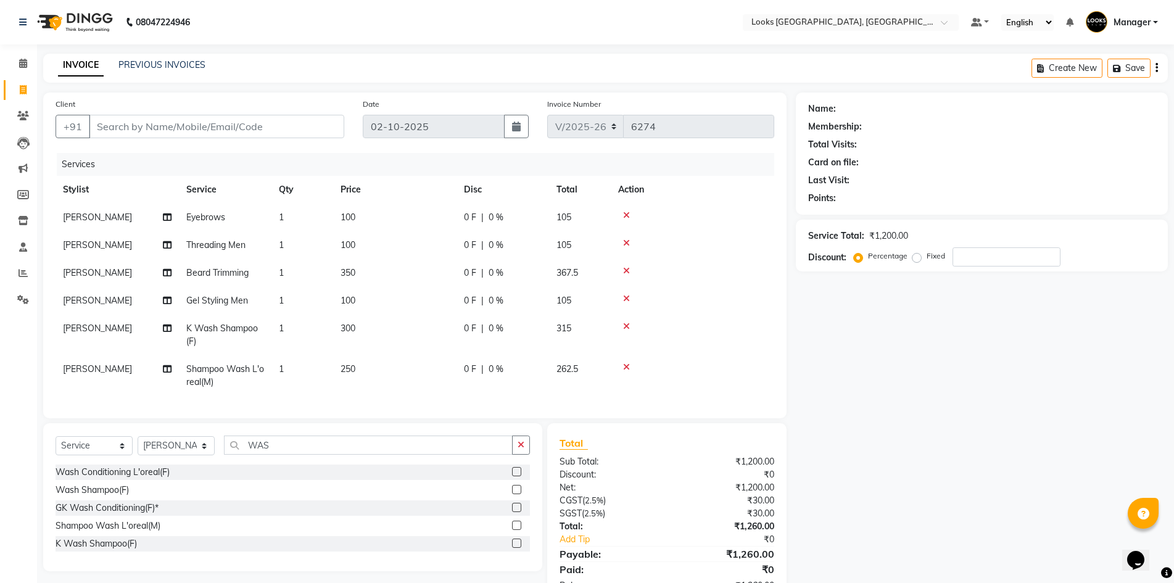
click at [354, 298] on span "100" at bounding box center [348, 300] width 15 height 11
select select "83411"
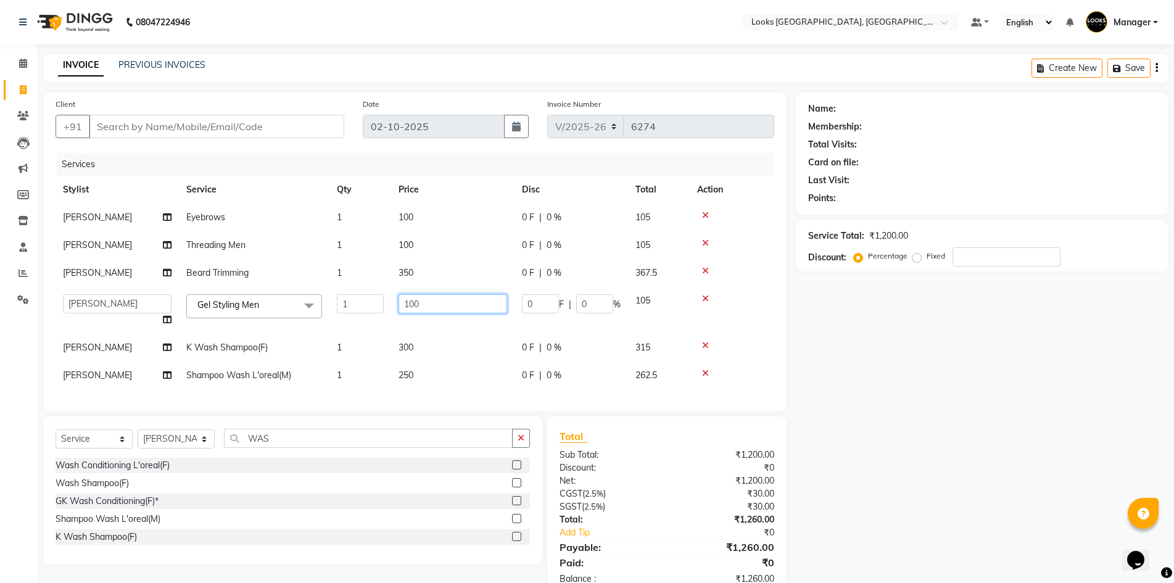
drag, startPoint x: 444, startPoint y: 307, endPoint x: 294, endPoint y: 283, distance: 151.8
click at [295, 283] on tbody "Sonia Eyebrows 1 100 0 F | 0 % 105 M.J Threading Men 1 100 0 F | 0 % 105 M.J Be…" at bounding box center [415, 297] width 719 height 186
type input "200"
click at [409, 337] on td "300" at bounding box center [452, 348] width 123 height 28
select select "84465"
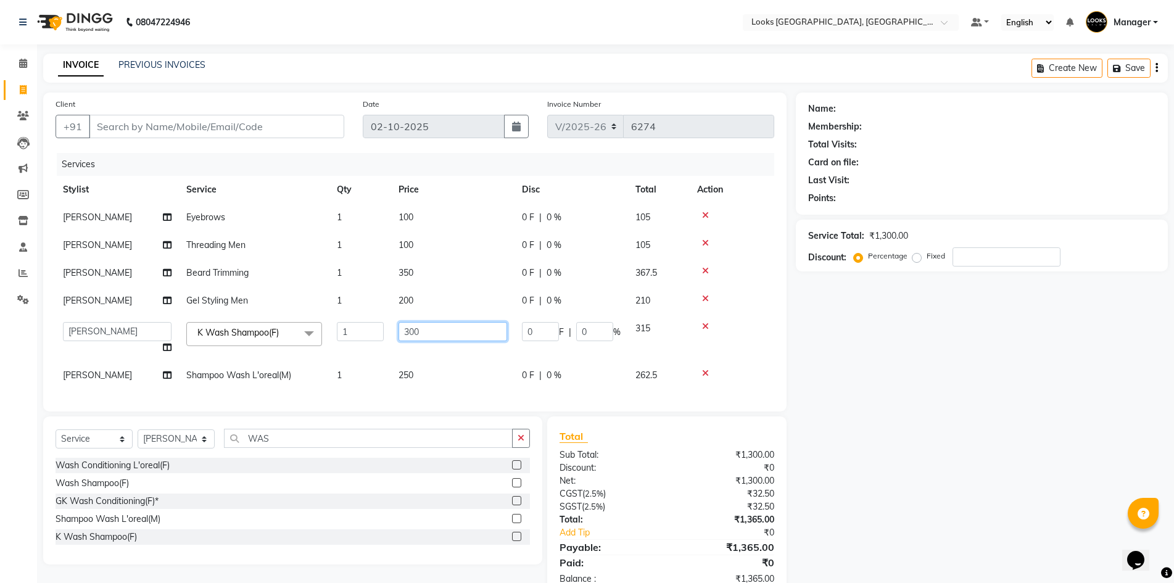
drag, startPoint x: 373, startPoint y: 328, endPoint x: 280, endPoint y: 324, distance: 93.3
click at [282, 324] on tr "ARSHAD Ayush Bobby Chaman COUNTER_SALES Employee_WS FAREED KOMAL Manager MANISH…" at bounding box center [415, 338] width 719 height 47
type input "500"
click at [411, 373] on td "250" at bounding box center [452, 376] width 123 height 28
select select "84465"
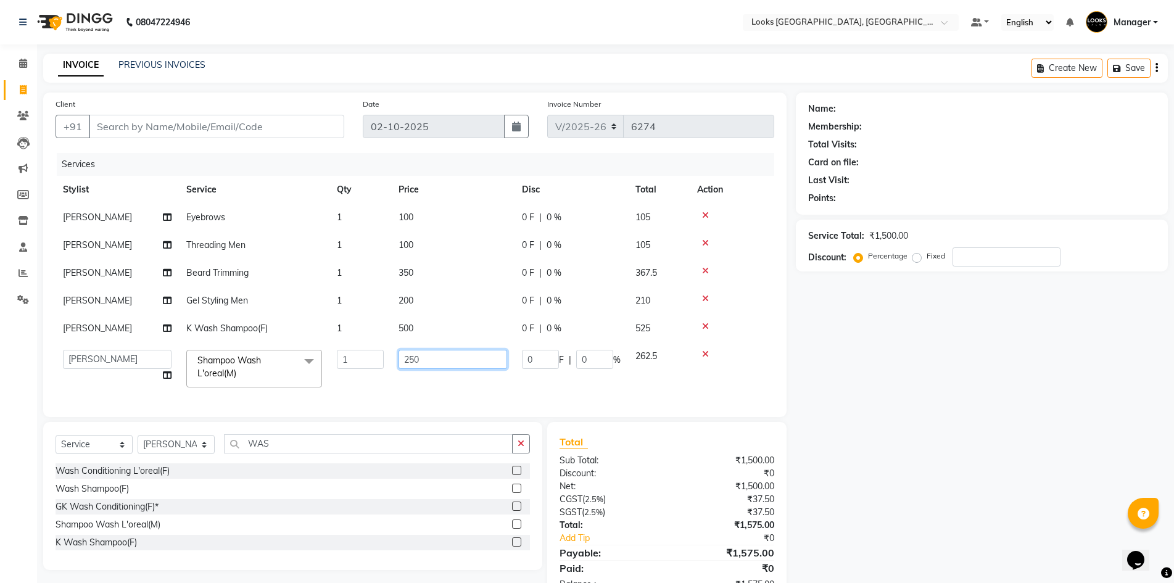
drag, startPoint x: 443, startPoint y: 359, endPoint x: 138, endPoint y: 328, distance: 306.4
click at [138, 328] on tbody "Sonia Eyebrows 1 100 0 F | 0 % 105 M.J Threading Men 1 100 0 F | 0 % 105 M.J Be…" at bounding box center [415, 299] width 719 height 191
type input "200"
click at [881, 396] on div "Name: Membership: Total Visits: Card on file: Last Visit: Points: Service Total…" at bounding box center [986, 348] width 381 height 511
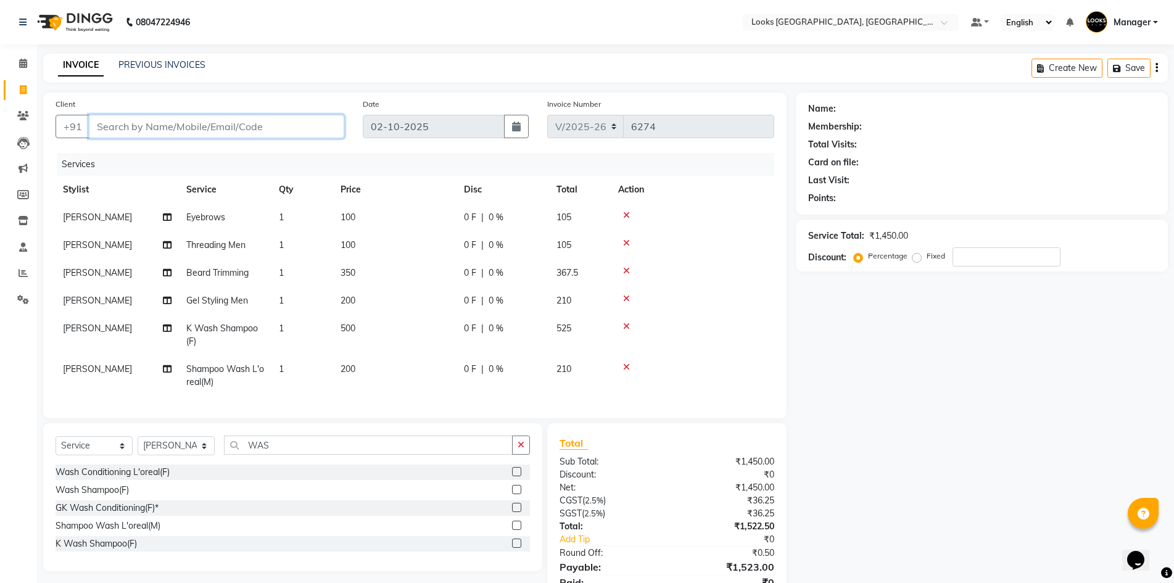
click at [322, 119] on input "Client" at bounding box center [217, 126] width 256 height 23
click at [317, 132] on input "Client" at bounding box center [217, 126] width 256 height 23
type input "9"
type input "0"
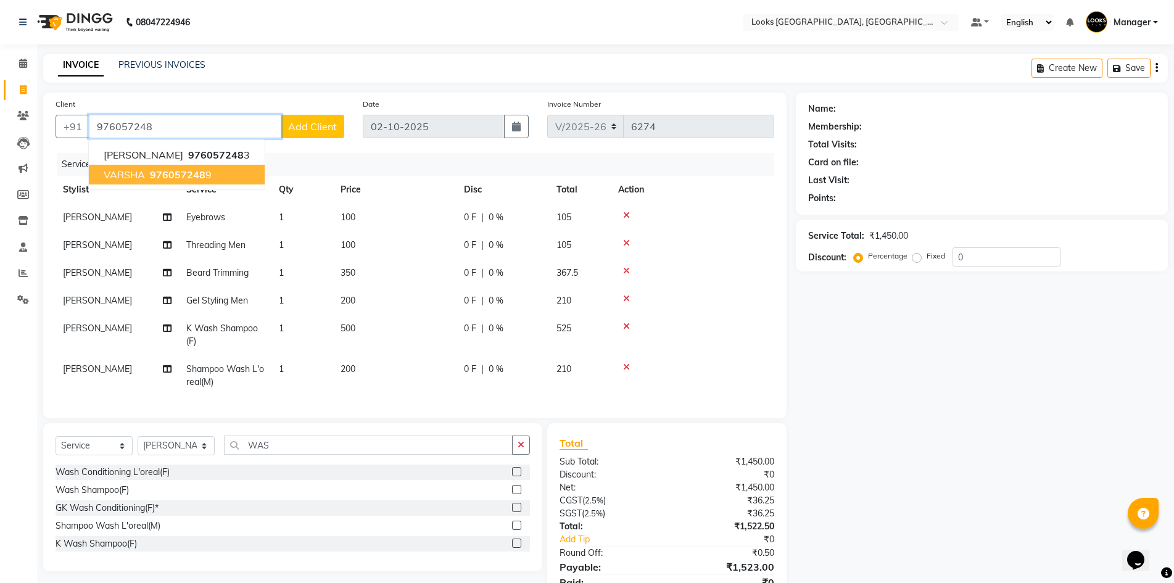
click at [207, 177] on ngb-highlight "976057248 9" at bounding box center [180, 174] width 64 height 12
type input "9760572489"
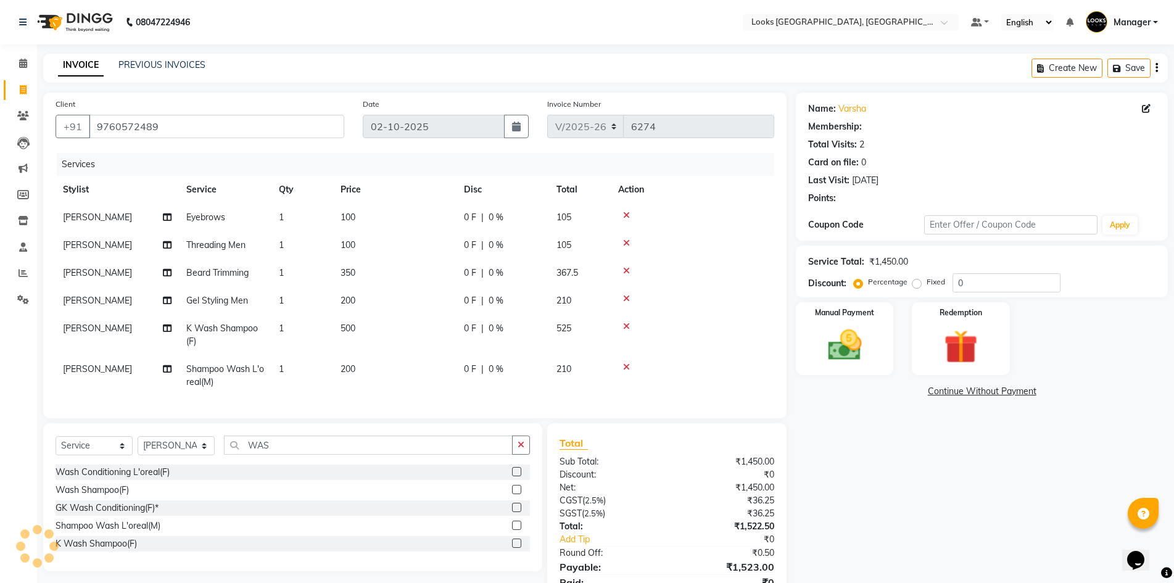
select select "1: Object"
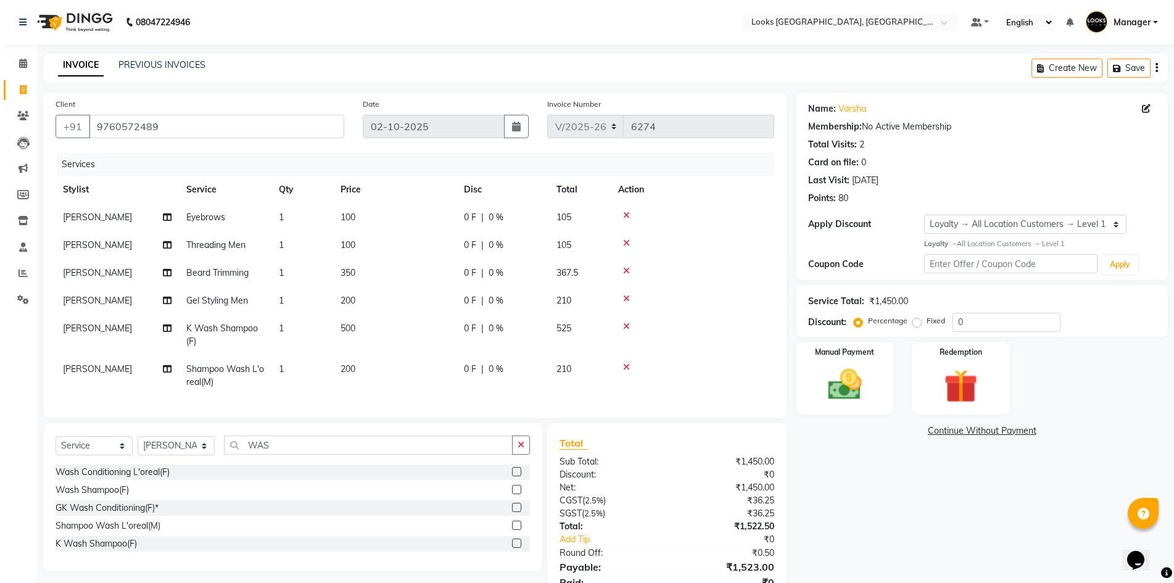
scroll to position [64, 0]
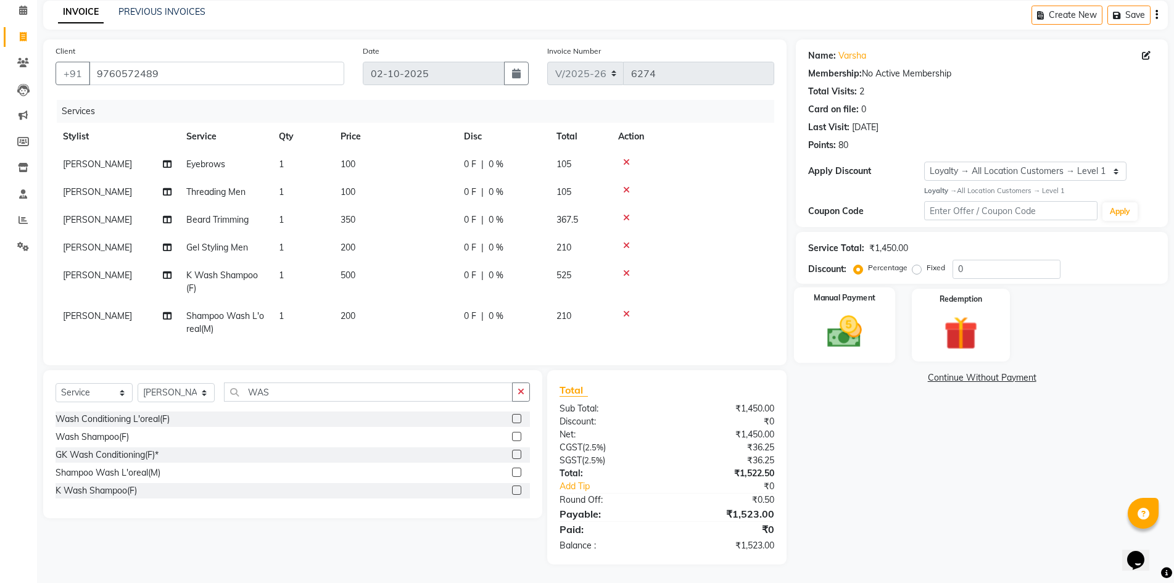
click at [850, 320] on img at bounding box center [845, 332] width 57 height 40
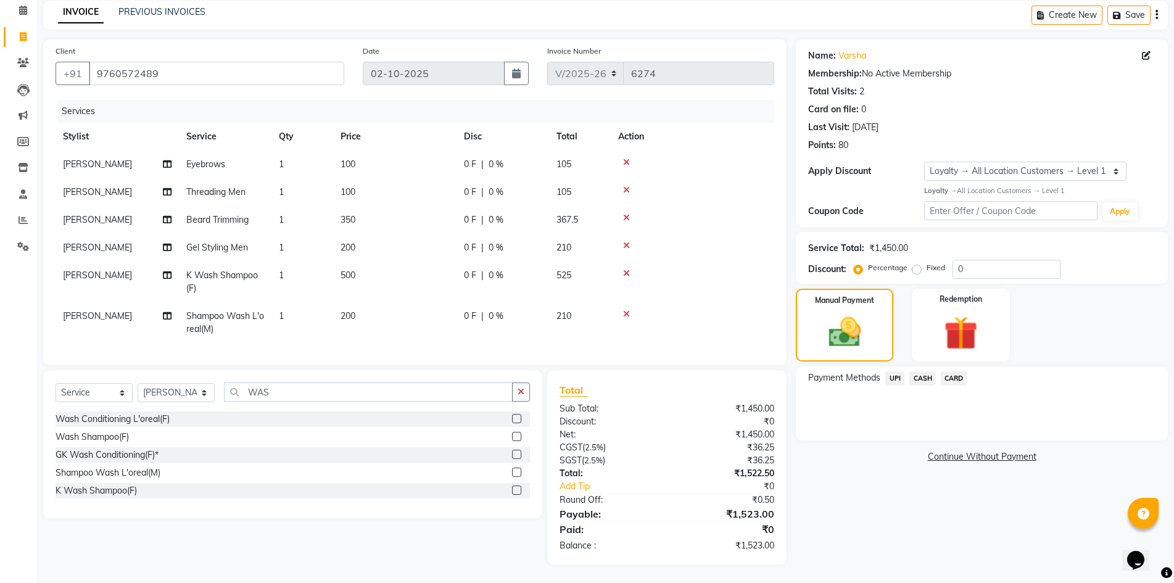
click at [886, 372] on span "UPI" at bounding box center [895, 379] width 19 height 14
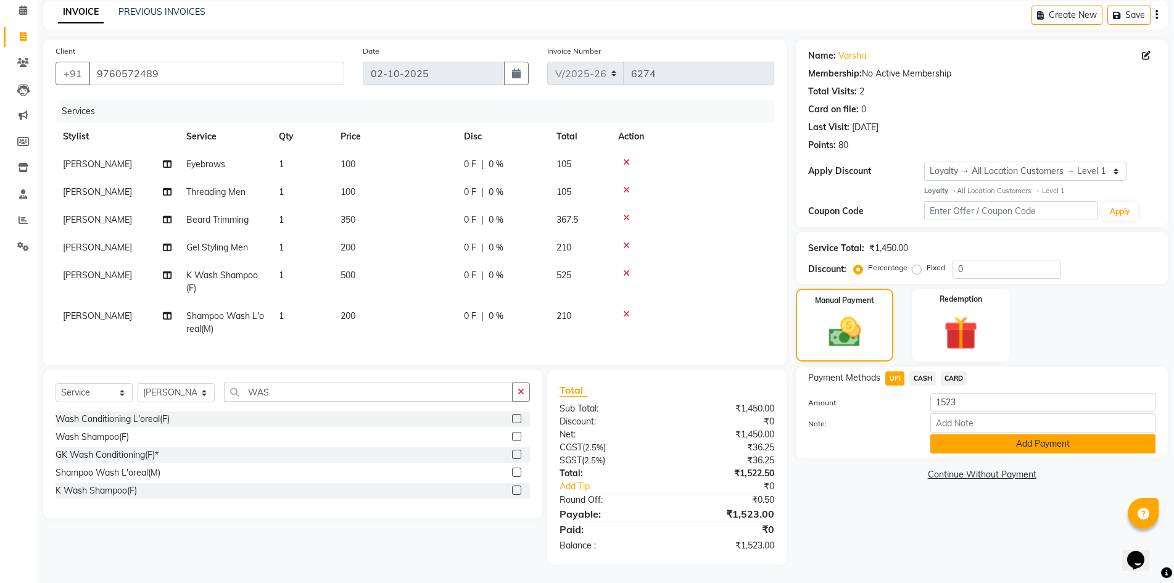
click at [958, 434] on button "Add Payment" at bounding box center [1043, 443] width 225 height 19
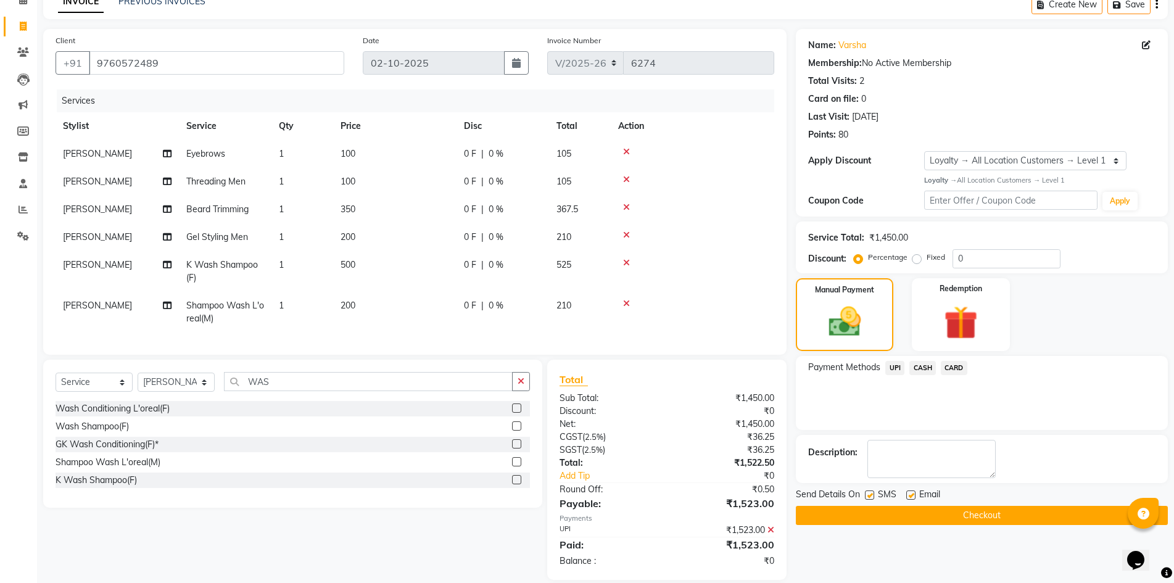
scroll to position [151, 0]
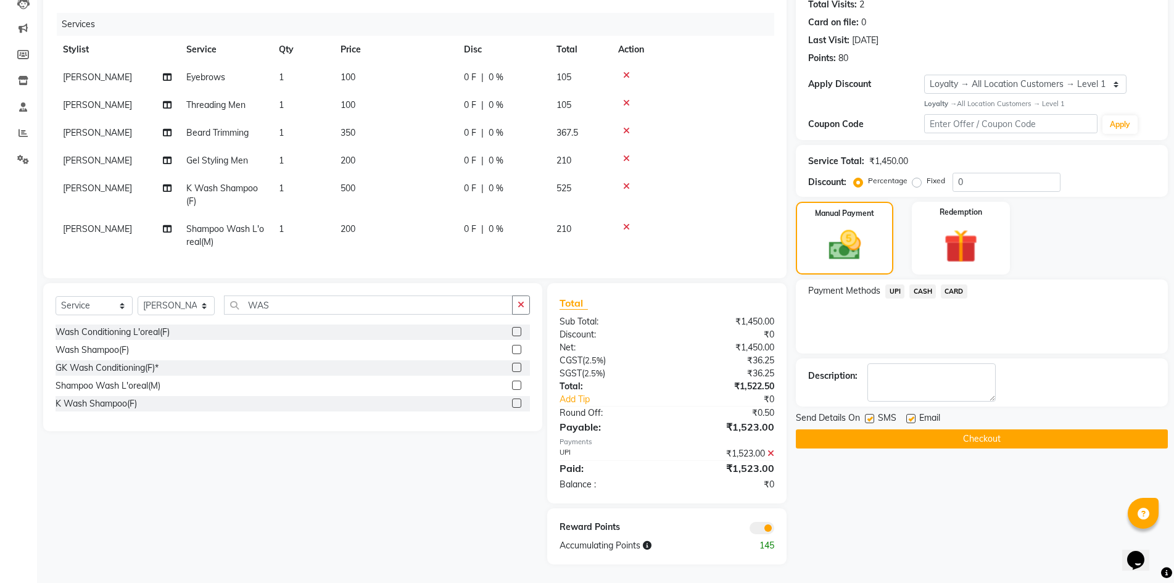
click at [1093, 430] on button "Checkout" at bounding box center [982, 439] width 372 height 19
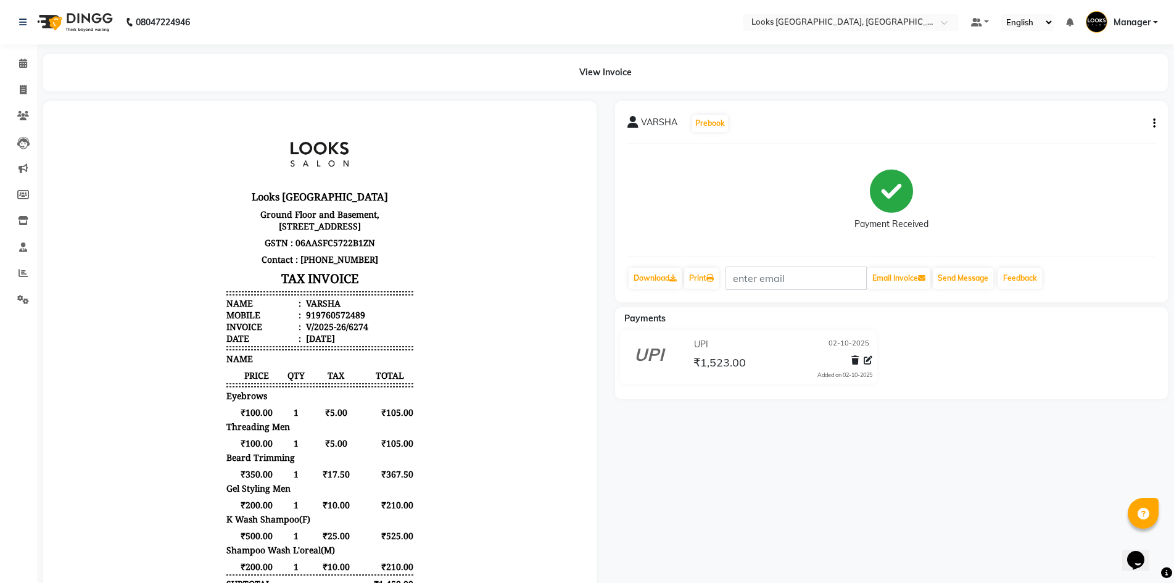
click at [68, 23] on img at bounding box center [73, 22] width 85 height 35
